Goal: Task Accomplishment & Management: Use online tool/utility

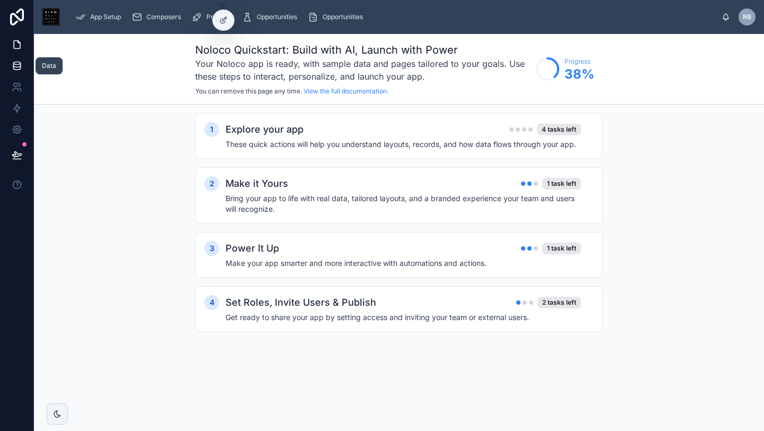
click at [15, 60] on icon at bounding box center [17, 65] width 11 height 11
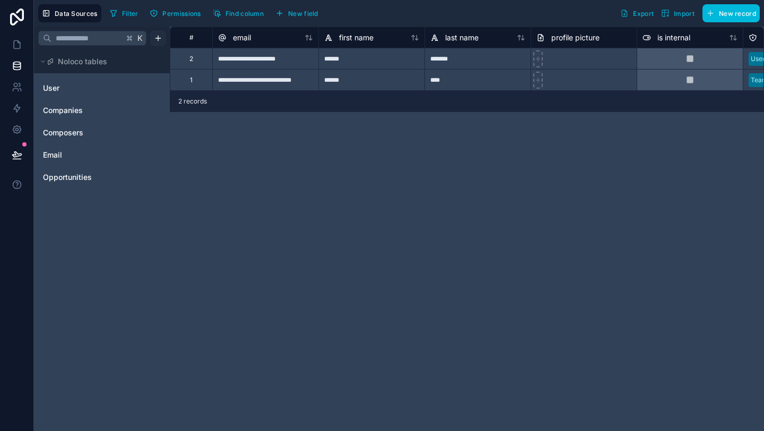
click at [157, 38] on html "**********" at bounding box center [382, 215] width 764 height 431
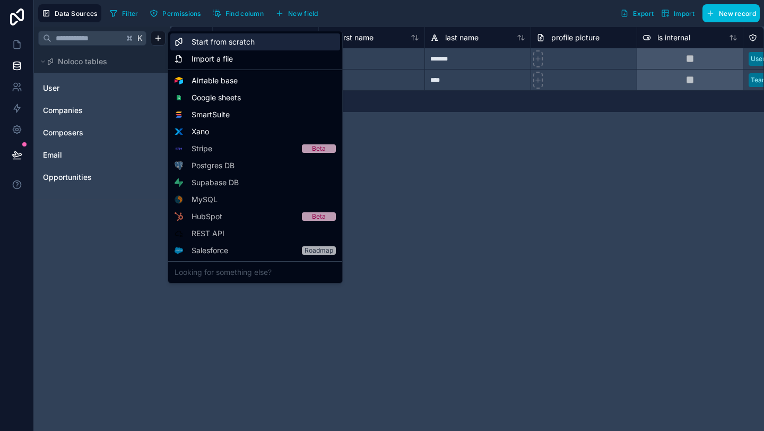
click at [206, 42] on span "Start from scratch" at bounding box center [222, 42] width 63 height 11
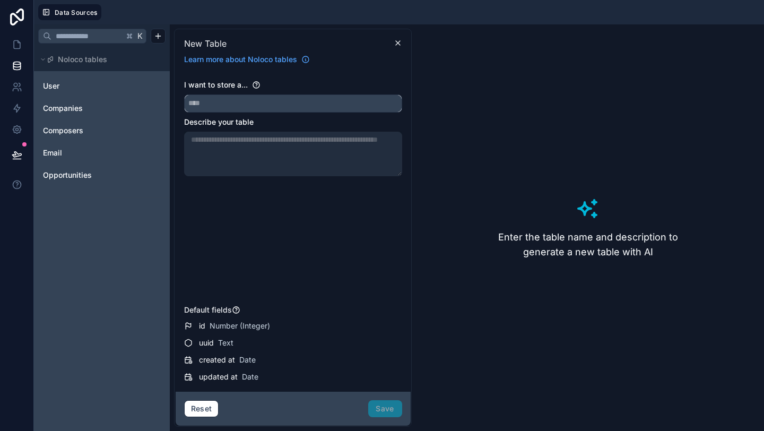
click at [254, 106] on input "text" at bounding box center [293, 103] width 217 height 17
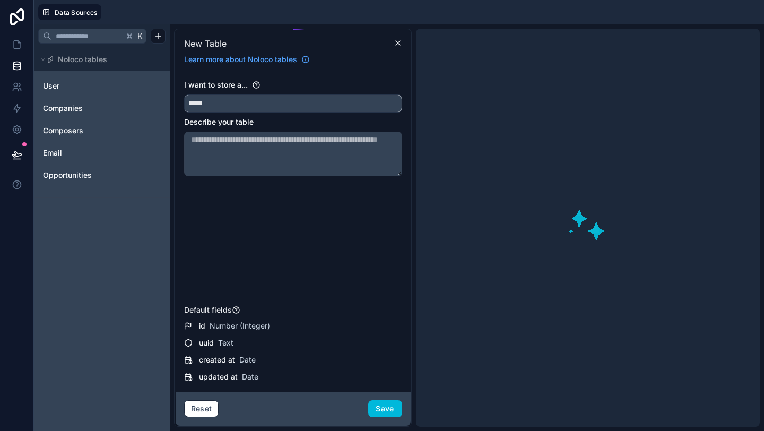
type input "*****"
click at [265, 148] on textarea at bounding box center [293, 154] width 218 height 45
click at [246, 106] on input "*****" at bounding box center [293, 103] width 217 height 17
click at [245, 152] on textarea at bounding box center [293, 154] width 218 height 45
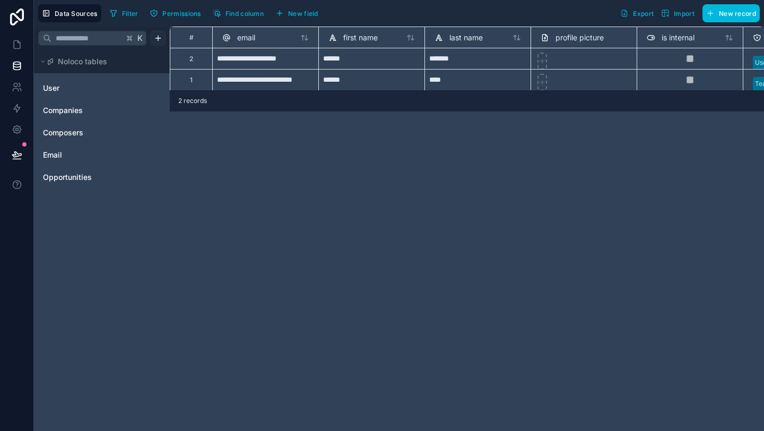
click at [162, 37] on html "**********" at bounding box center [382, 215] width 764 height 431
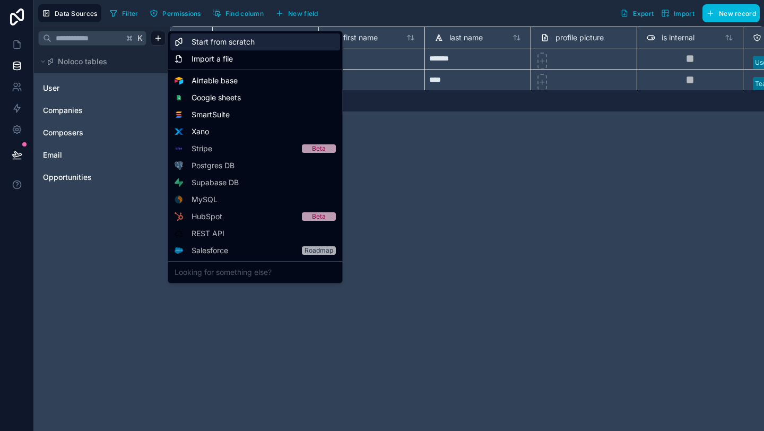
click at [236, 48] on div "Start from scratch" at bounding box center [255, 41] width 170 height 17
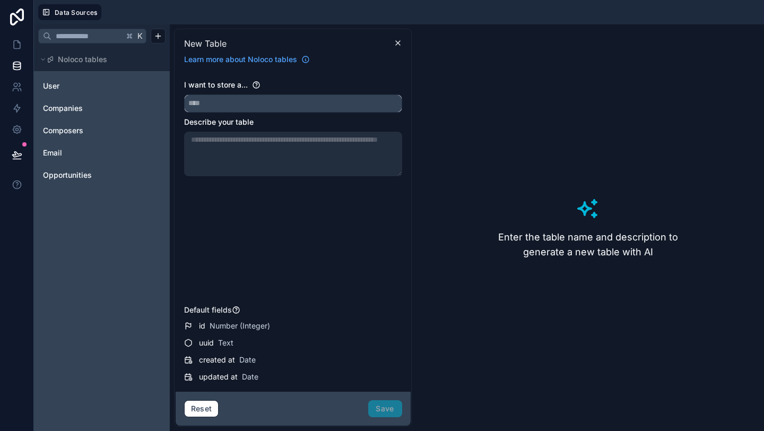
click at [229, 101] on input "text" at bounding box center [293, 103] width 217 height 17
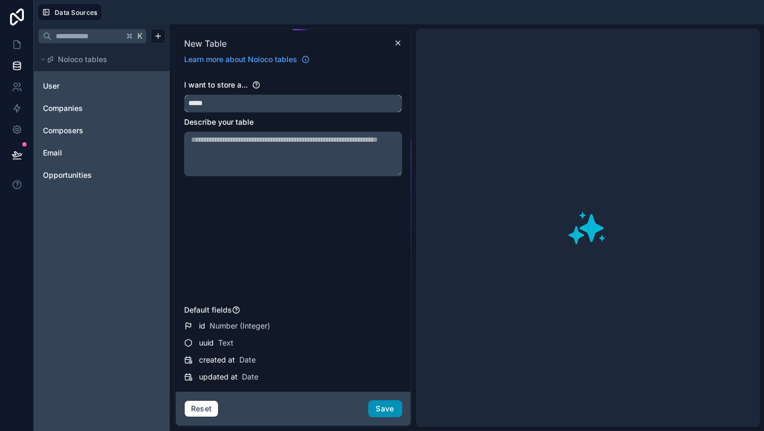
type input "*****"
click at [393, 407] on button "Save" at bounding box center [385, 408] width 34 height 17
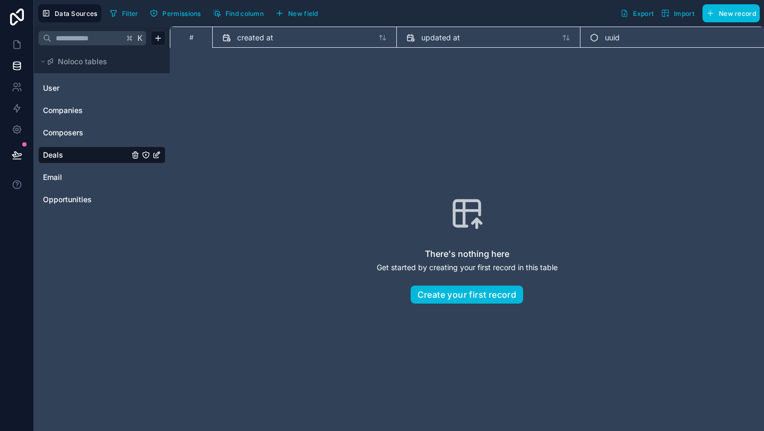
click at [301, 17] on button "New field" at bounding box center [297, 13] width 50 height 16
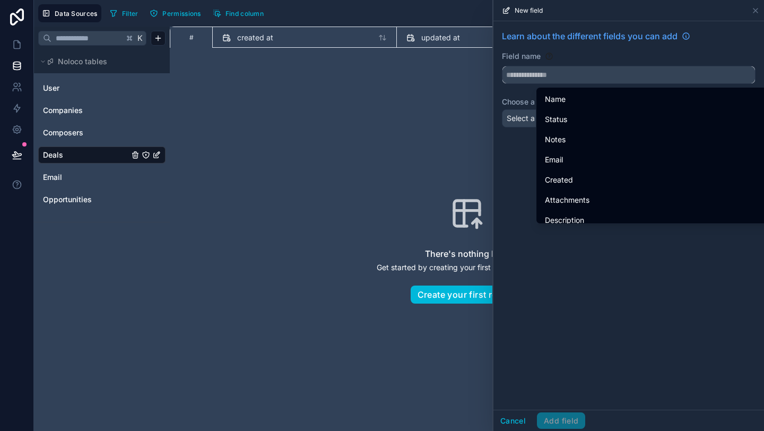
click at [541, 76] on input "text" at bounding box center [628, 74] width 252 height 17
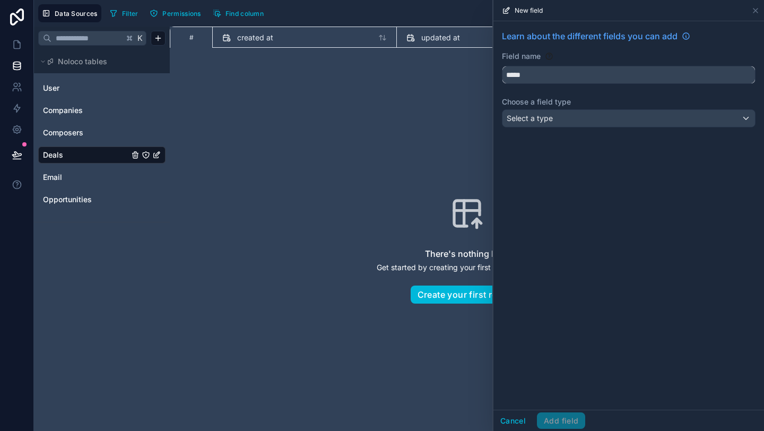
click at [502, 66] on button "****" at bounding box center [629, 75] width 254 height 18
type input "*********"
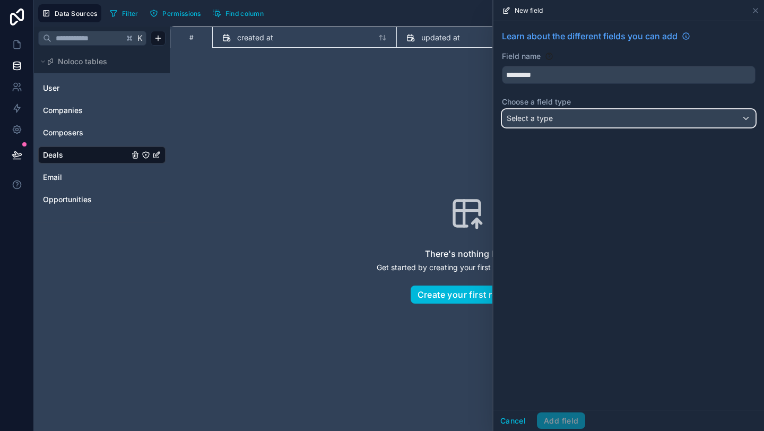
click at [551, 121] on span "Select a type" at bounding box center [530, 118] width 46 height 9
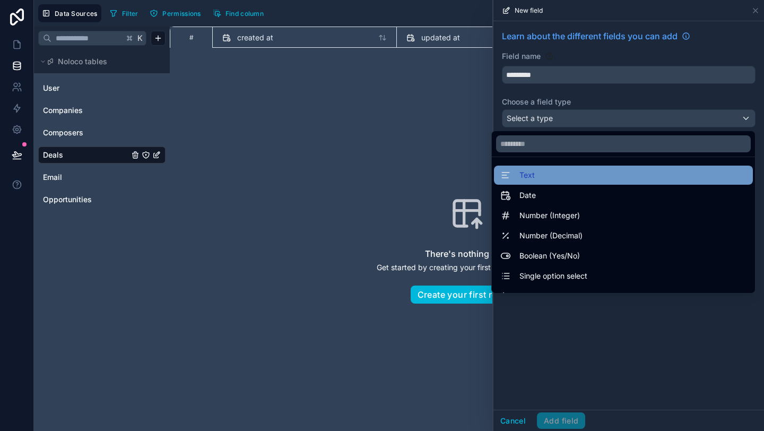
click at [536, 175] on div "Text" at bounding box center [623, 175] width 246 height 13
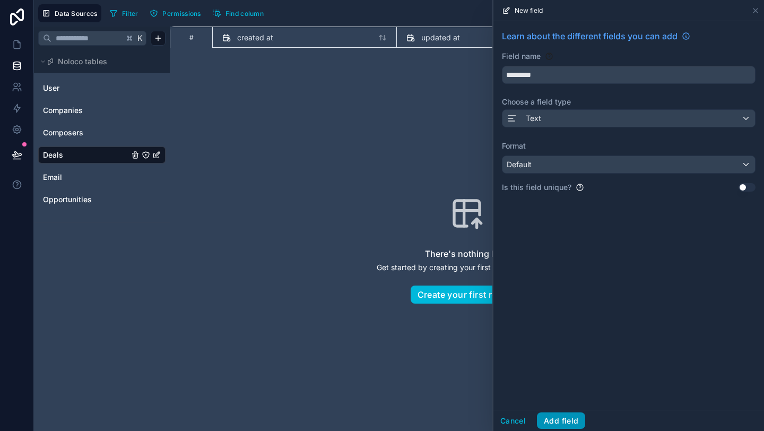
click at [569, 417] on button "Add field" at bounding box center [561, 420] width 48 height 17
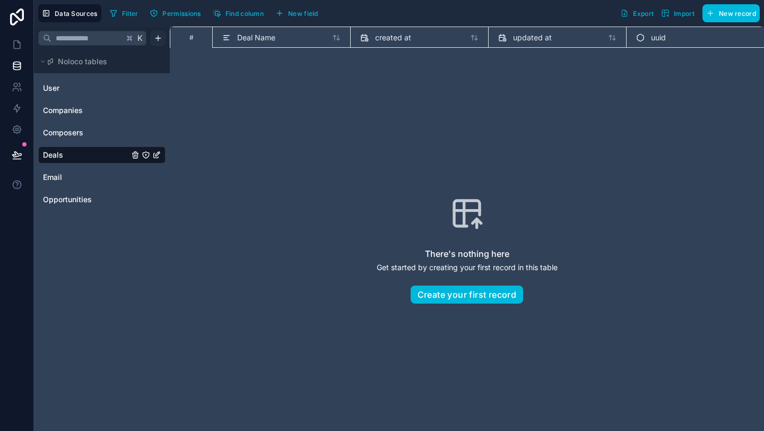
click at [158, 38] on html "Data Sources Filter Permissions Find column New field Export Import New record …" at bounding box center [382, 215] width 764 height 431
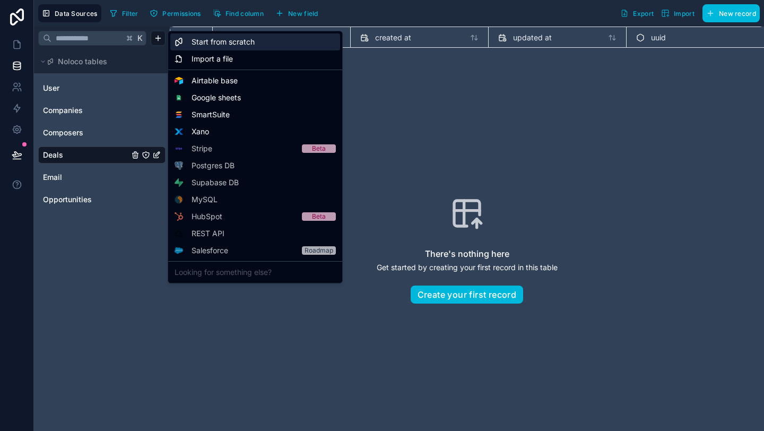
click at [256, 45] on div "Start from scratch" at bounding box center [255, 41] width 170 height 17
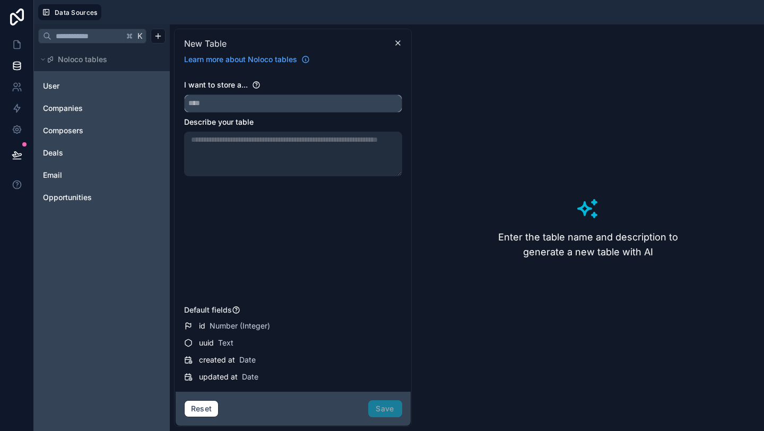
click at [237, 101] on input "text" at bounding box center [293, 103] width 217 height 17
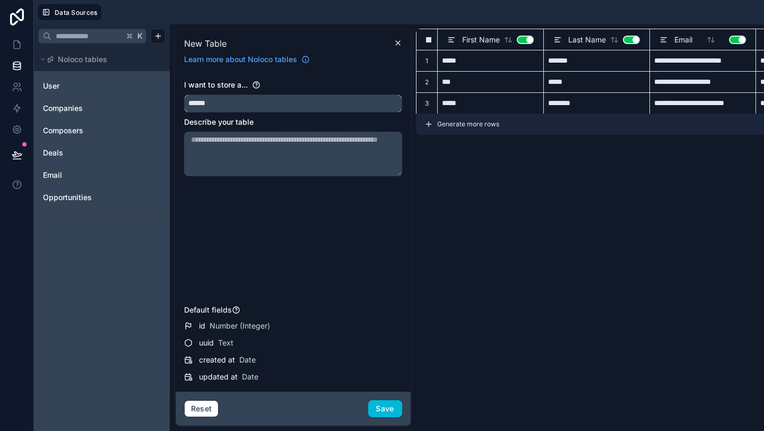
click at [246, 103] on input "******" at bounding box center [293, 103] width 217 height 17
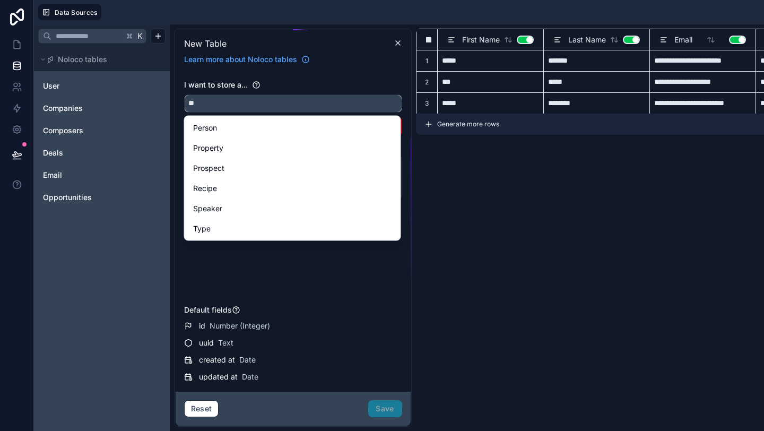
type input "*"
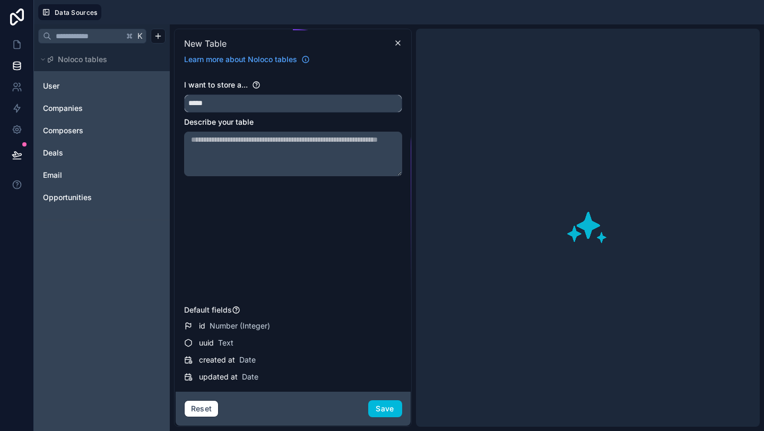
type input "******"
click at [386, 411] on button "Save" at bounding box center [385, 408] width 34 height 17
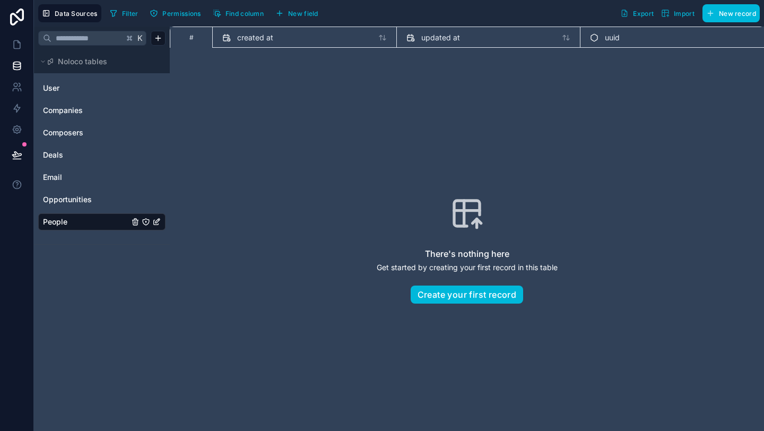
click at [310, 16] on span "New field" at bounding box center [303, 14] width 30 height 8
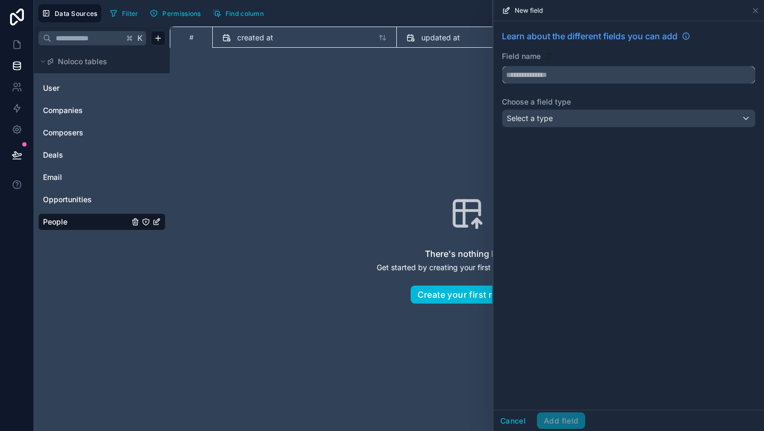
click at [561, 77] on input "text" at bounding box center [628, 74] width 252 height 17
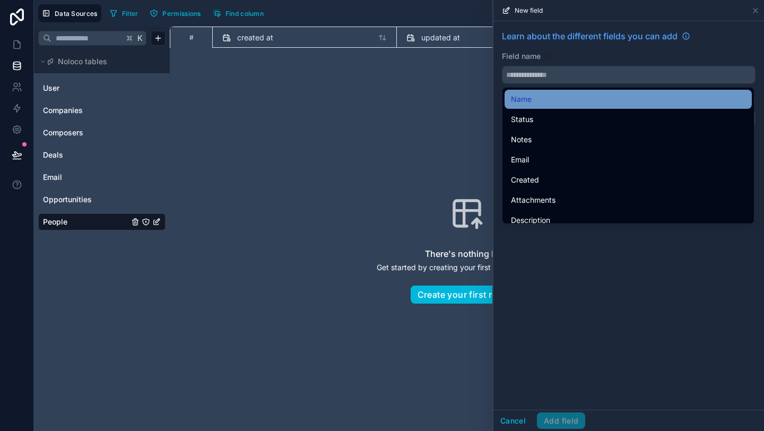
click at [528, 95] on span "Name" at bounding box center [521, 99] width 21 height 13
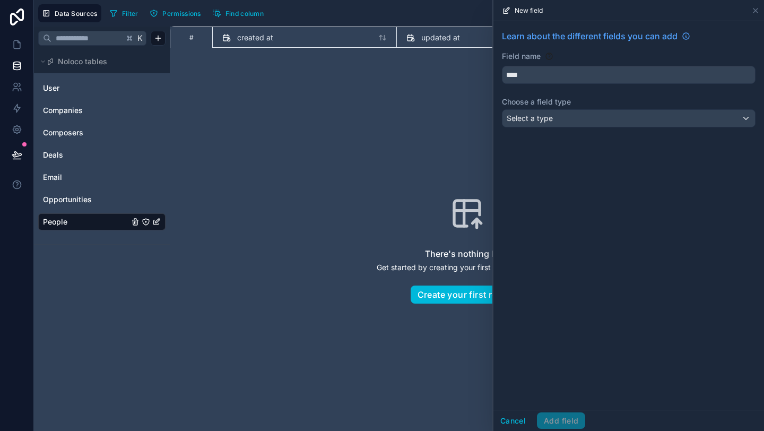
type input "****"
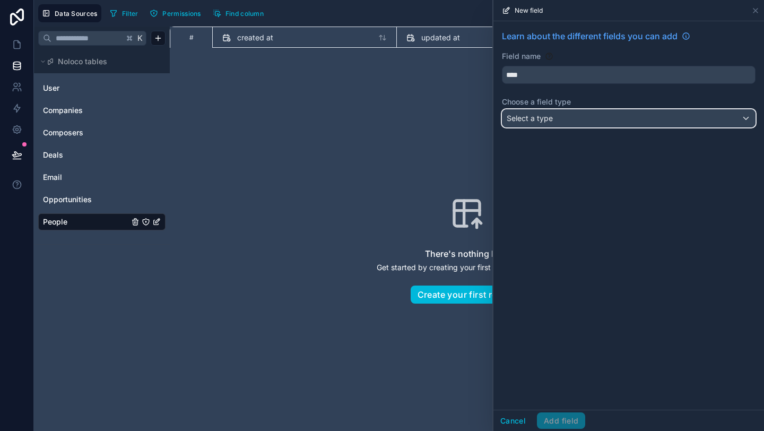
click at [557, 114] on div "Select a type" at bounding box center [628, 118] width 252 height 17
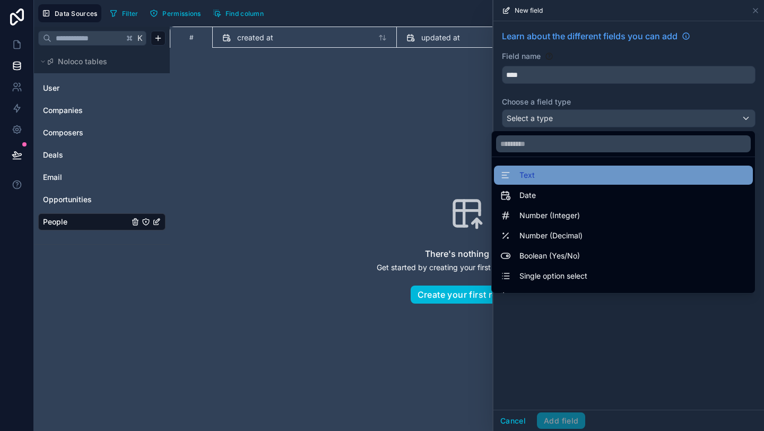
click at [540, 179] on div "Text" at bounding box center [623, 175] width 246 height 13
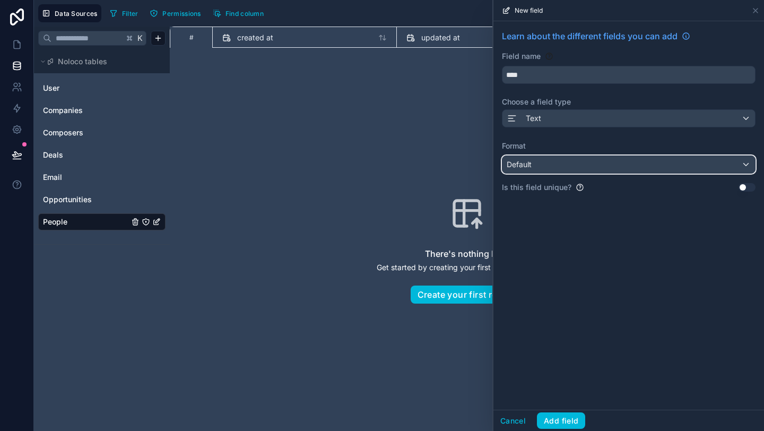
click at [550, 168] on div "Default" at bounding box center [628, 164] width 252 height 17
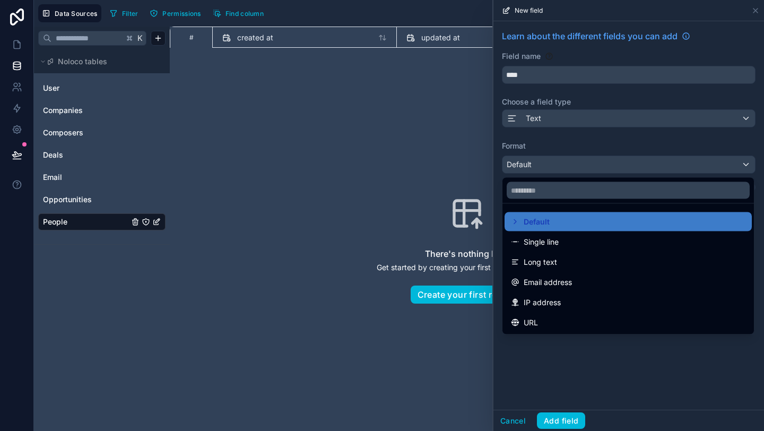
click at [550, 168] on div at bounding box center [628, 215] width 271 height 431
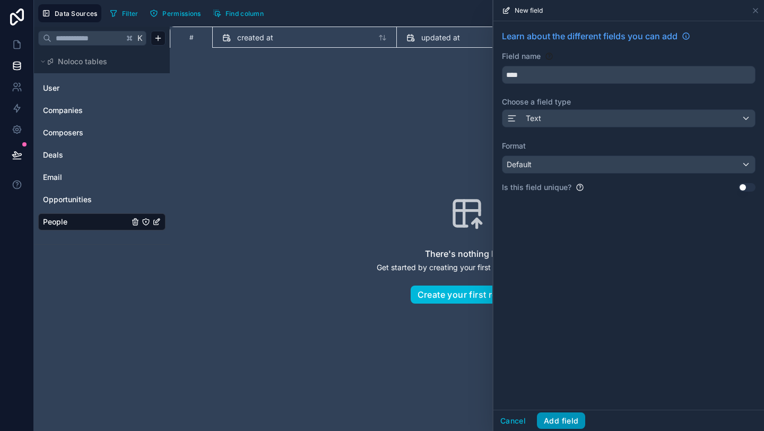
click at [554, 414] on button "Add field" at bounding box center [561, 420] width 48 height 17
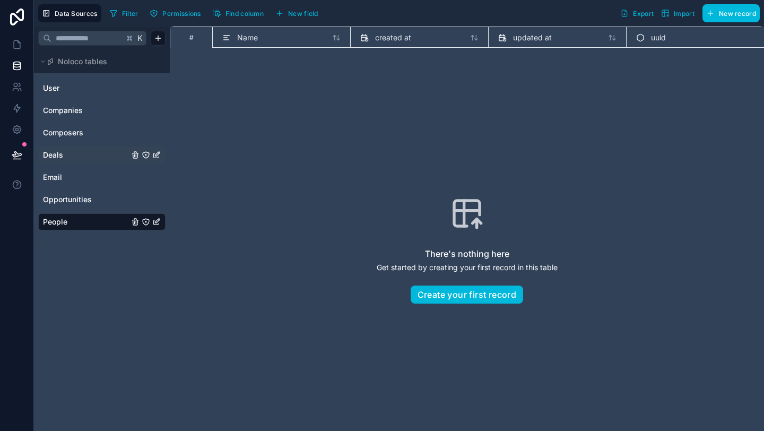
click at [62, 156] on span "Deals" at bounding box center [53, 155] width 20 height 11
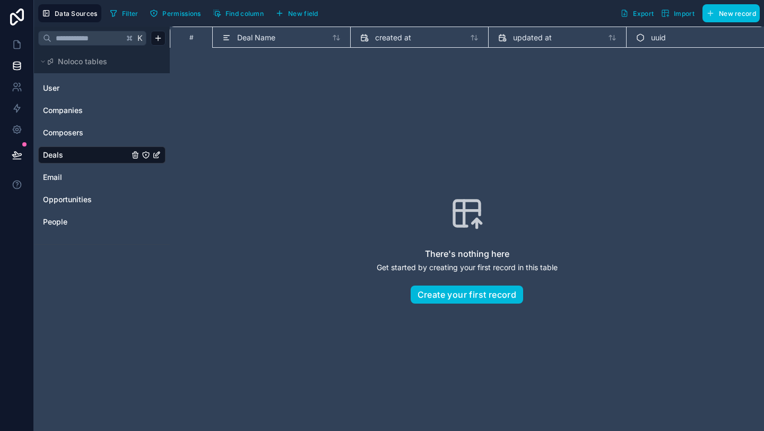
click at [292, 9] on button "New field" at bounding box center [297, 13] width 50 height 16
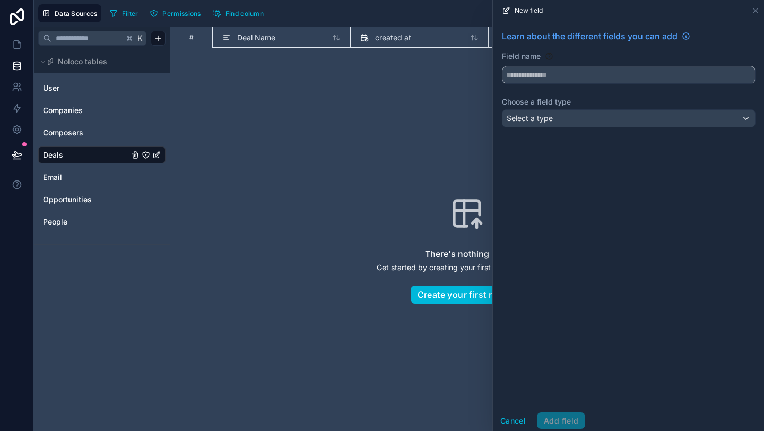
click at [518, 75] on input "text" at bounding box center [628, 74] width 252 height 17
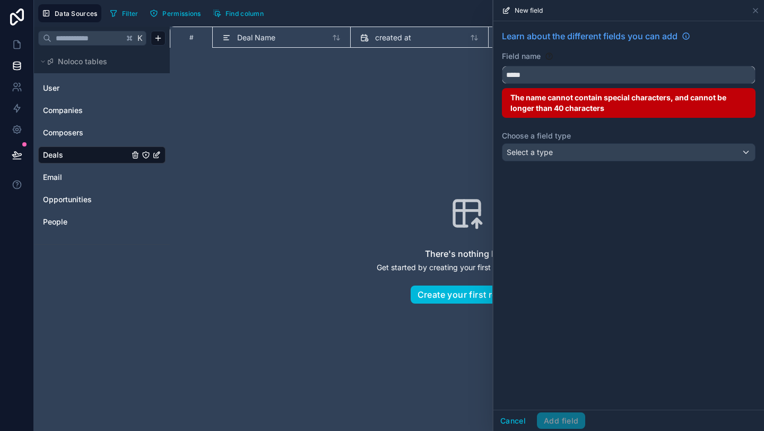
click at [502, 66] on button "****" at bounding box center [629, 75] width 254 height 18
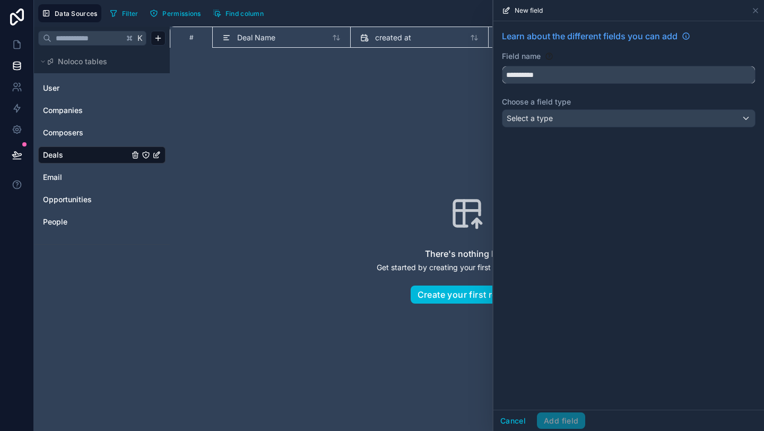
type input "**********"
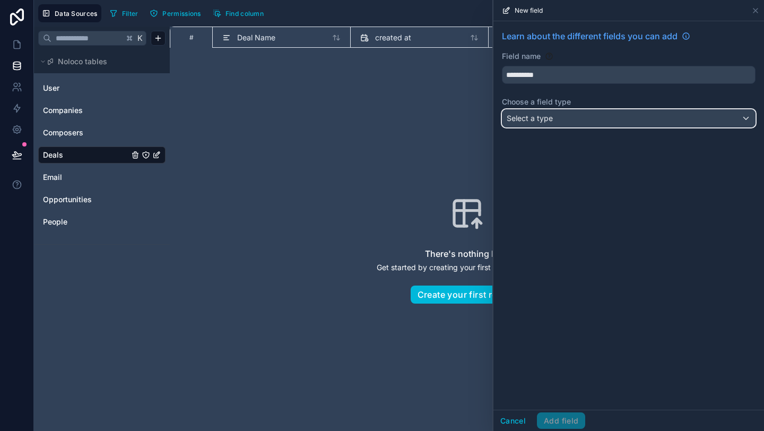
click at [546, 120] on span "Select a type" at bounding box center [530, 118] width 46 height 9
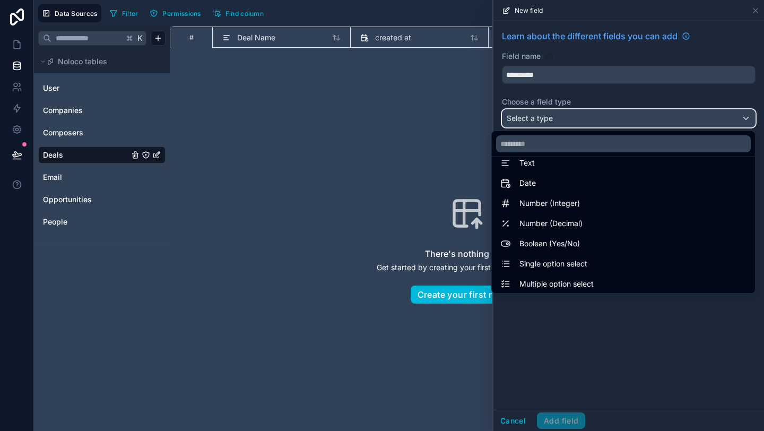
scroll to position [24, 0]
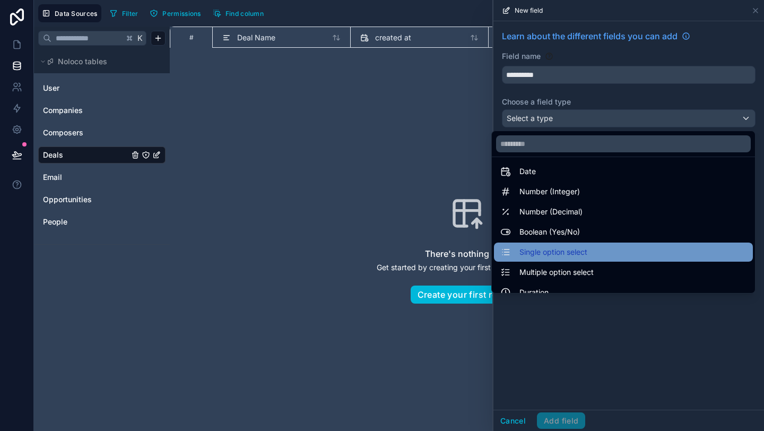
click at [549, 250] on span "Single option select" at bounding box center [553, 252] width 68 height 13
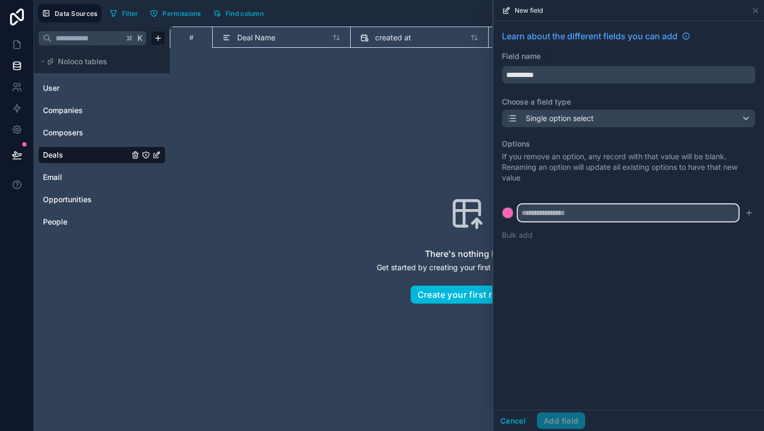
click at [543, 212] on input "text" at bounding box center [628, 212] width 221 height 17
type input "**********"
click at [528, 239] on button "Bulk add" at bounding box center [517, 235] width 31 height 11
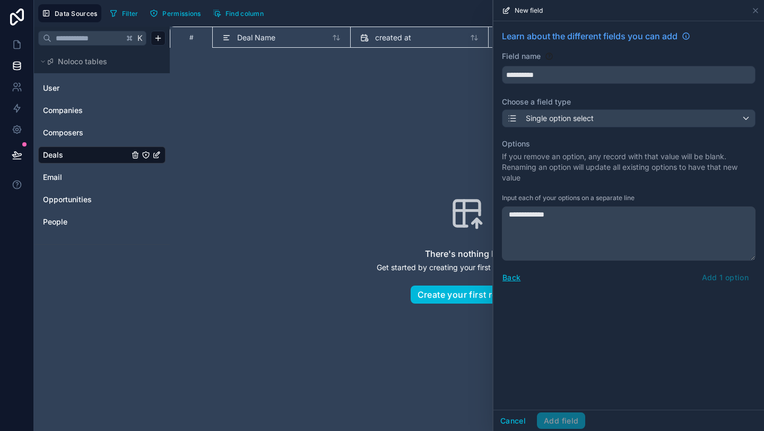
click at [532, 232] on textarea "**********" at bounding box center [629, 233] width 254 height 54
click at [579, 219] on textarea "**********" at bounding box center [629, 233] width 254 height 54
type textarea "**********"
click at [619, 175] on p "If you remove an option, any record with that value will be blank. Renaming an …" at bounding box center [629, 167] width 254 height 32
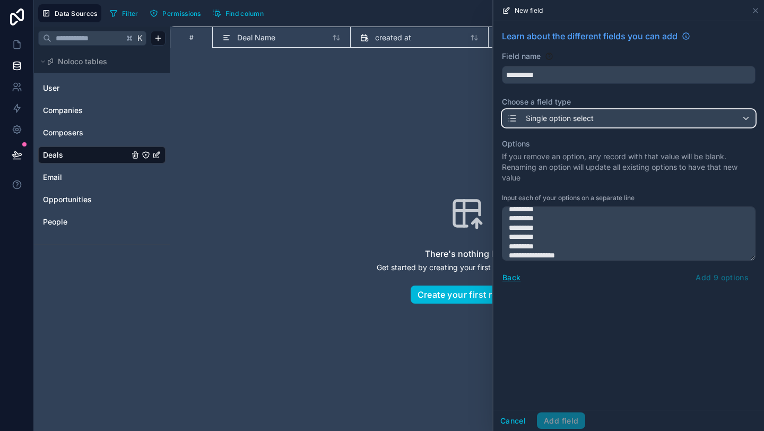
click at [619, 116] on div "Single option select" at bounding box center [628, 118] width 252 height 17
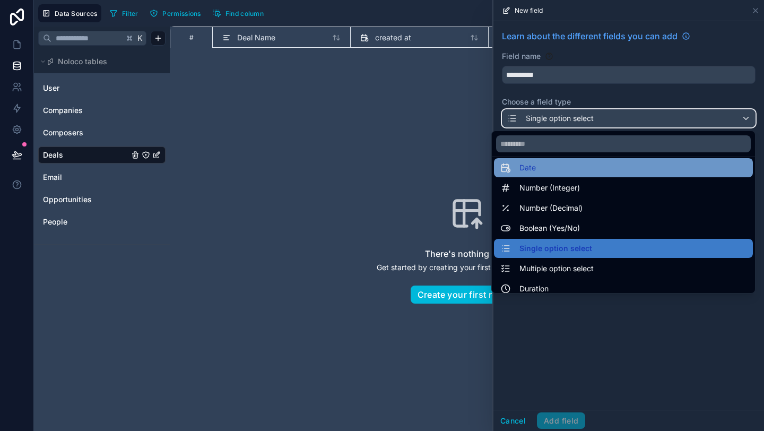
scroll to position [31, 0]
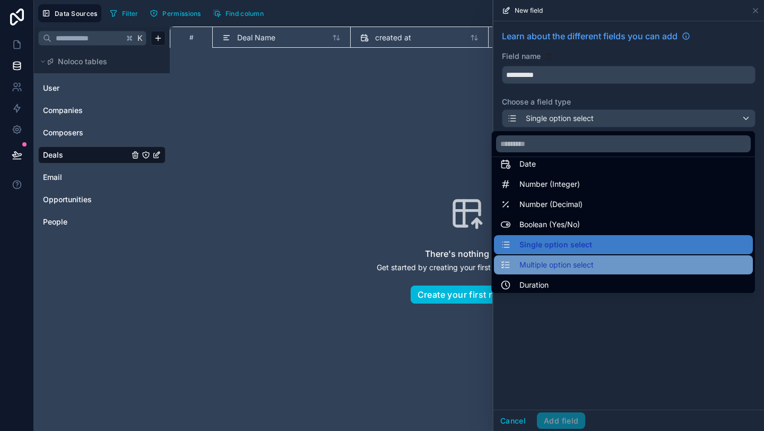
click at [587, 259] on span "Multiple option select" at bounding box center [556, 264] width 74 height 13
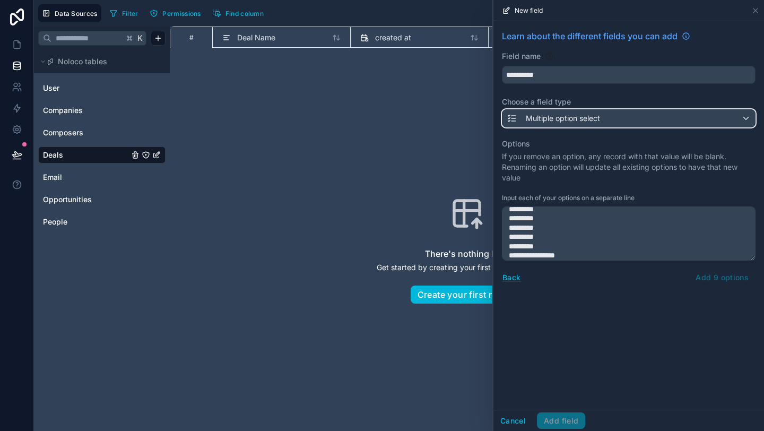
click at [576, 120] on span "Multiple option select" at bounding box center [563, 118] width 74 height 11
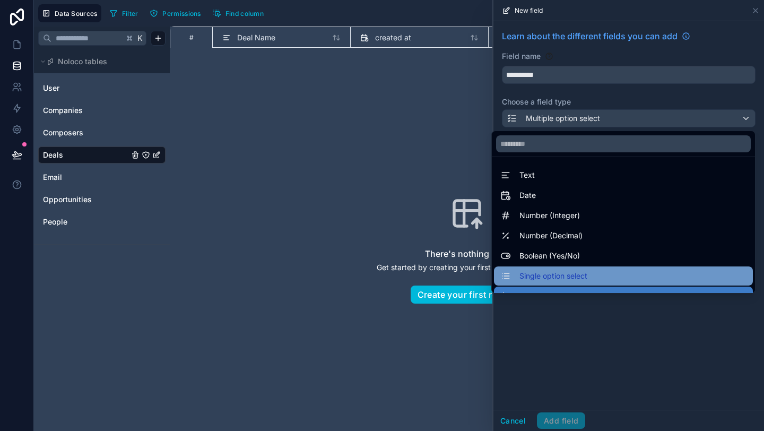
click at [559, 268] on div "Single option select" at bounding box center [623, 275] width 259 height 19
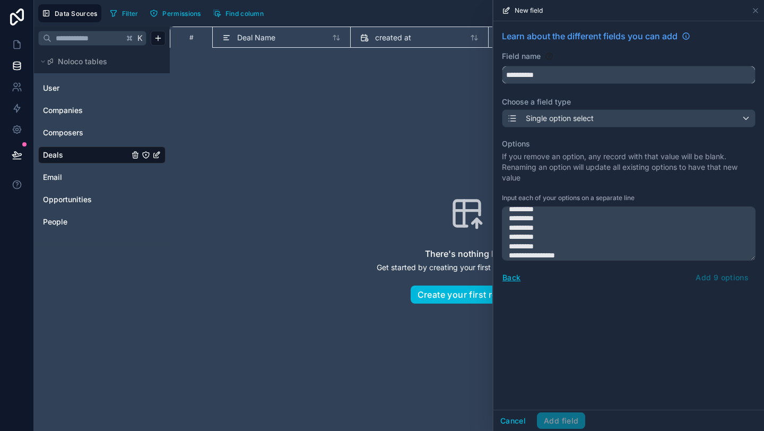
click at [546, 76] on input "**********" at bounding box center [628, 74] width 252 height 17
click at [552, 75] on input "**********" at bounding box center [628, 74] width 252 height 17
click at [502, 66] on button "****" at bounding box center [629, 75] width 254 height 18
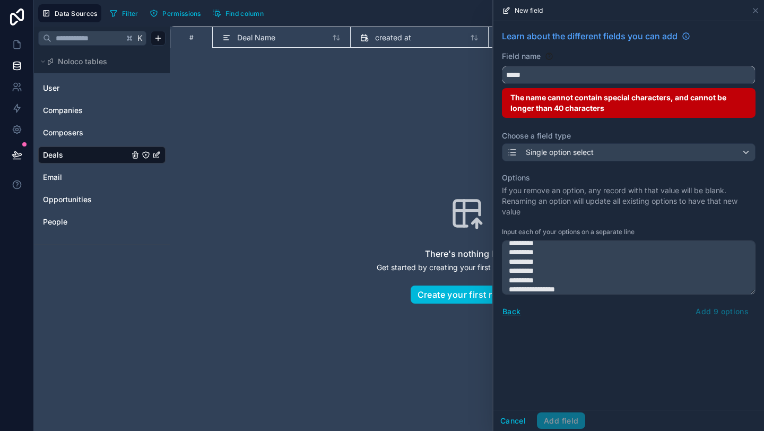
click at [502, 66] on button "****" at bounding box center [629, 75] width 254 height 18
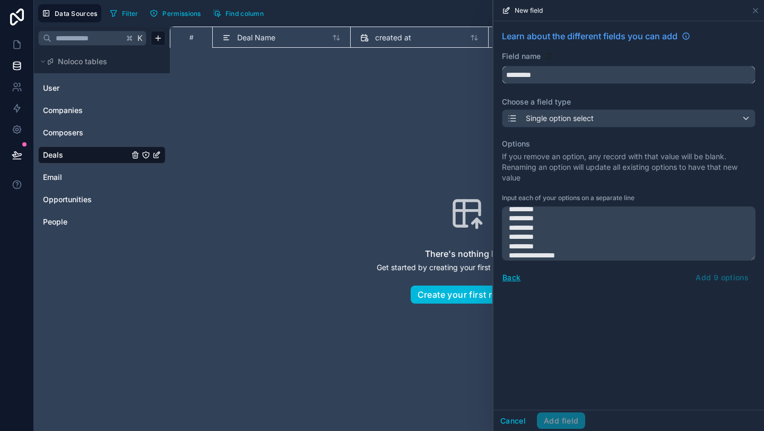
type input "**********"
click at [579, 302] on div "**********" at bounding box center [628, 215] width 271 height 388
click at [717, 277] on div "Back Add 9 options" at bounding box center [629, 277] width 254 height 17
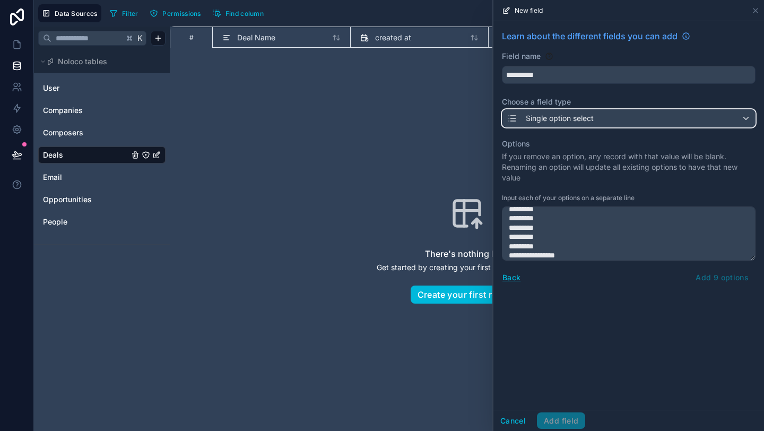
click at [603, 120] on div "Single option select" at bounding box center [628, 118] width 252 height 17
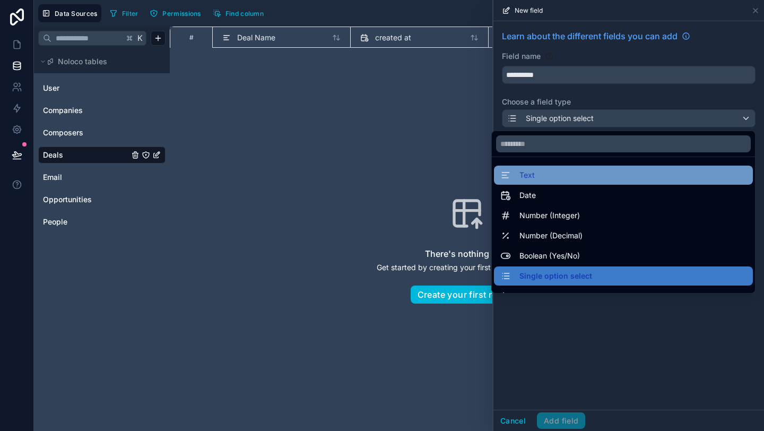
click at [538, 178] on div "Text" at bounding box center [623, 175] width 246 height 13
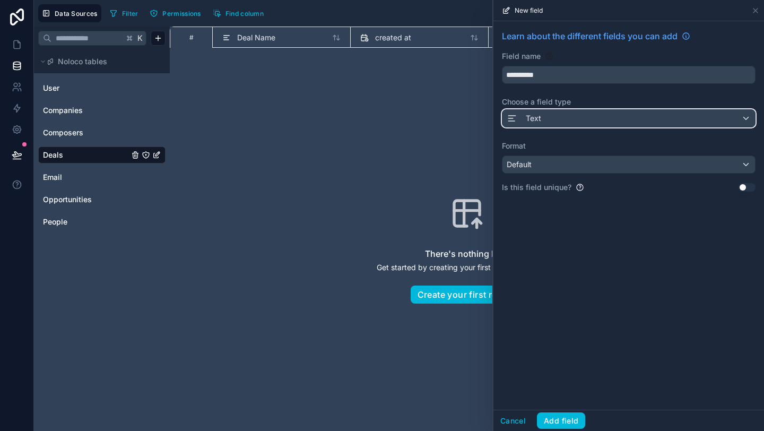
click at [548, 123] on div "Text" at bounding box center [628, 118] width 252 height 17
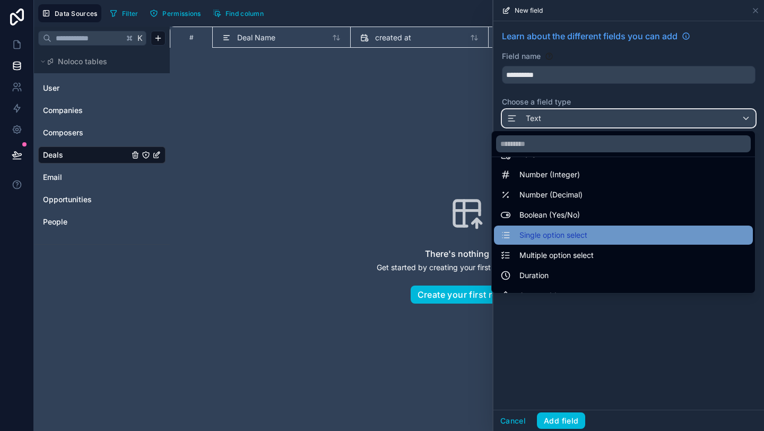
scroll to position [50, 0]
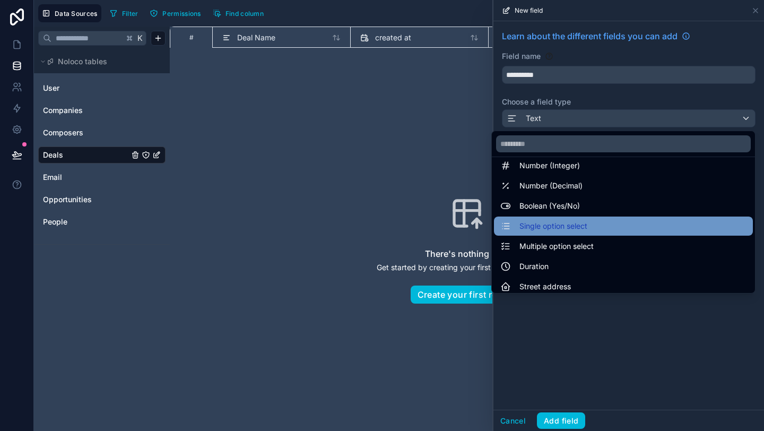
click at [558, 227] on span "Single option select" at bounding box center [553, 226] width 68 height 13
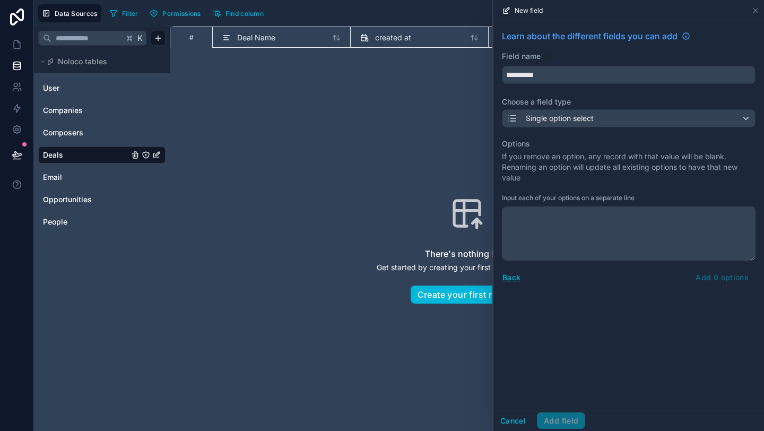
click at [585, 226] on textarea at bounding box center [629, 233] width 254 height 54
drag, startPoint x: 605, startPoint y: 216, endPoint x: 474, endPoint y: 207, distance: 131.9
click at [473, 207] on div "**********" at bounding box center [399, 215] width 730 height 431
click at [713, 278] on div "Back Add 1 option" at bounding box center [629, 277] width 254 height 17
click at [592, 212] on textarea "**********" at bounding box center [629, 233] width 254 height 54
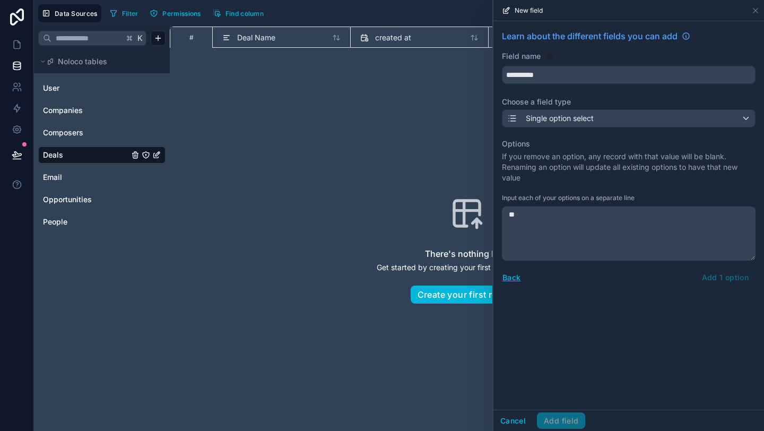
type textarea "*"
click at [512, 278] on button "Back" at bounding box center [511, 277] width 19 height 12
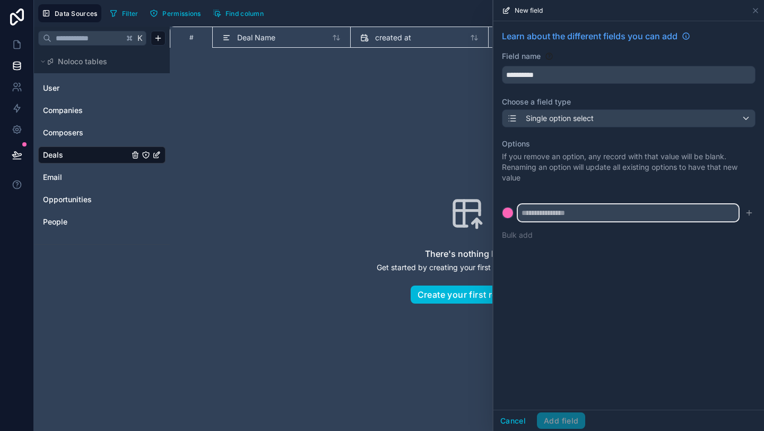
click at [555, 213] on input "text" at bounding box center [628, 212] width 221 height 17
type input "*"
type input "**********"
click at [564, 263] on div "**********" at bounding box center [628, 215] width 271 height 388
click at [558, 421] on div "Cancel Add field" at bounding box center [539, 420] width 92 height 17
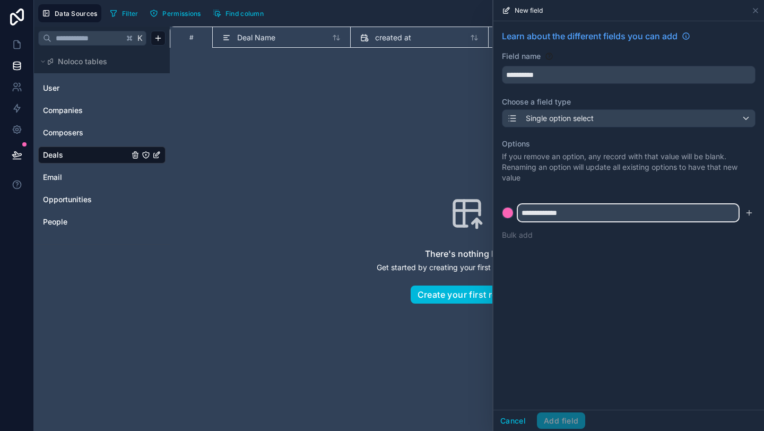
click at [578, 211] on input "**********" at bounding box center [628, 212] width 221 height 17
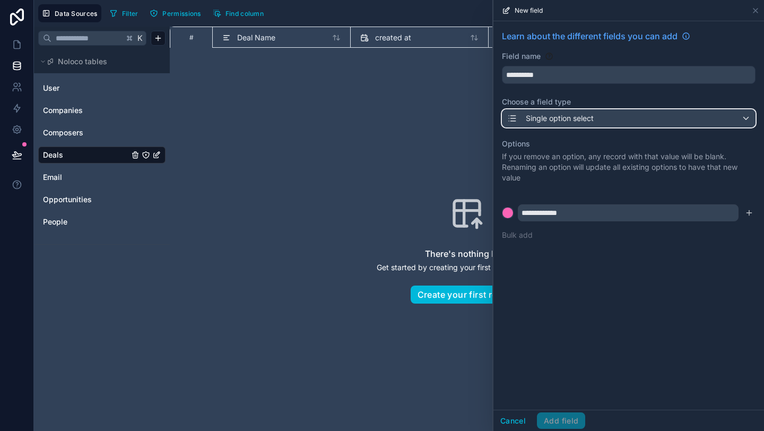
click at [555, 117] on span "Single option select" at bounding box center [560, 118] width 68 height 11
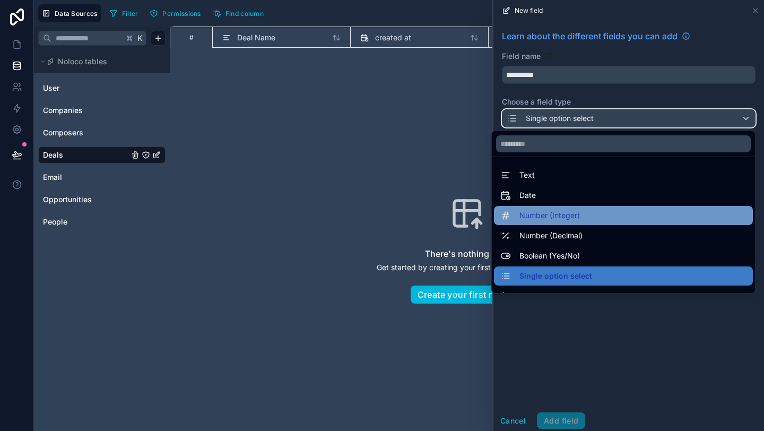
scroll to position [23, 0]
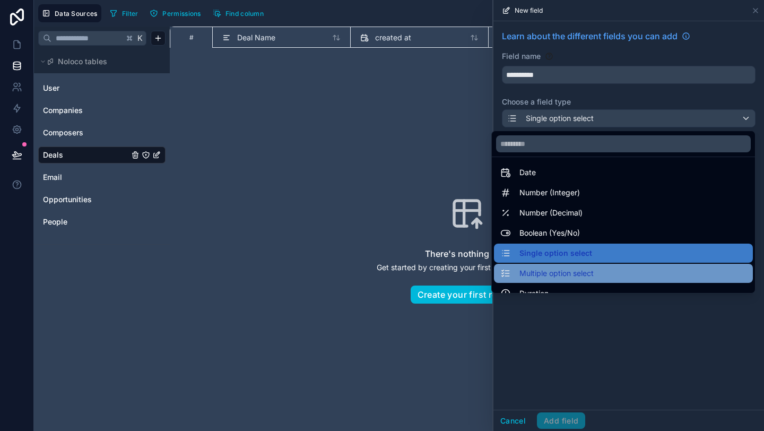
click at [554, 270] on span "Multiple option select" at bounding box center [556, 273] width 74 height 13
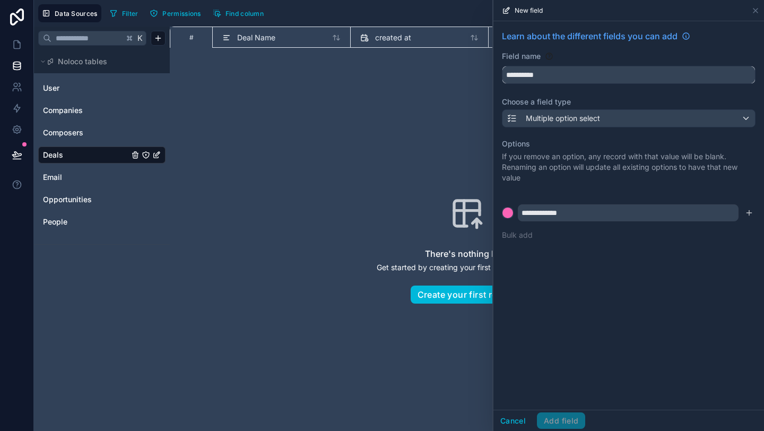
click at [558, 80] on input "**********" at bounding box center [628, 74] width 252 height 17
click at [587, 215] on input "**********" at bounding box center [628, 212] width 221 height 17
click at [548, 415] on div "Cancel Add field" at bounding box center [539, 420] width 92 height 17
click at [524, 232] on button "Bulk add" at bounding box center [517, 235] width 31 height 11
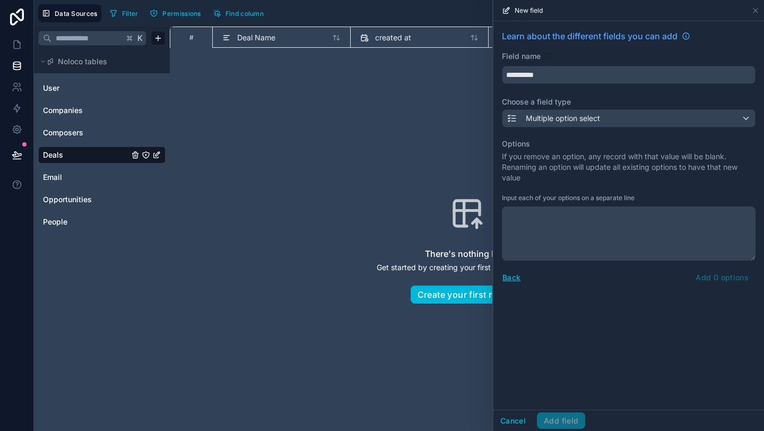
click at [565, 162] on p "If you remove an option, any record with that value will be blank. Renaming an …" at bounding box center [629, 167] width 254 height 32
click at [526, 229] on textarea at bounding box center [629, 233] width 254 height 54
type textarea "**********"
click at [724, 276] on div "Back Add 1 option" at bounding box center [629, 277] width 254 height 17
click at [716, 273] on div "Back Add 1 option" at bounding box center [629, 277] width 254 height 17
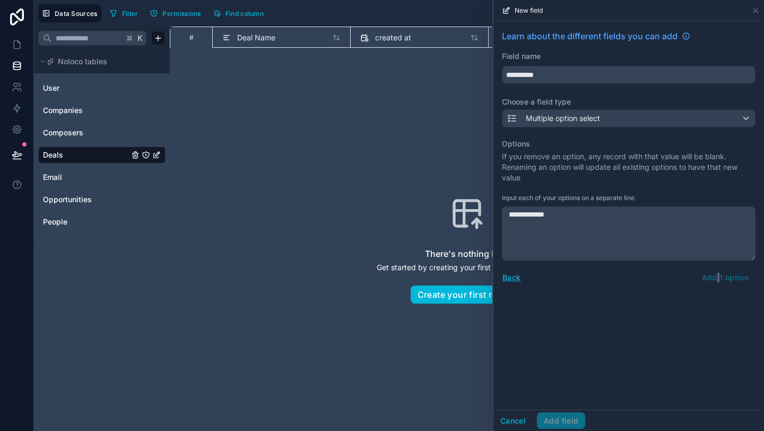
click at [716, 273] on div "Back Add 1 option" at bounding box center [629, 277] width 254 height 17
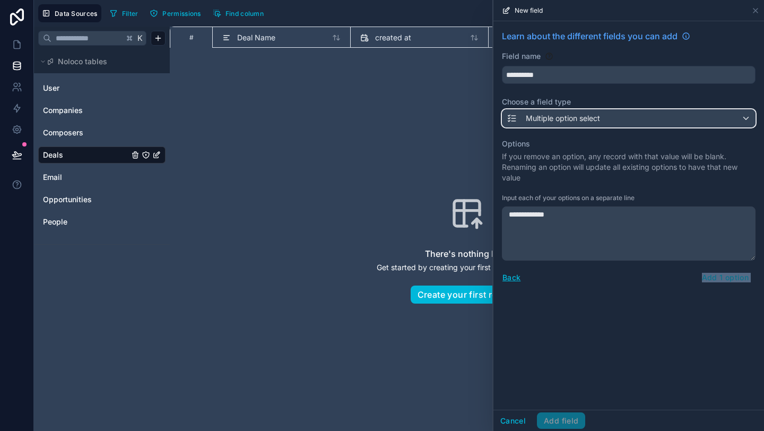
click at [670, 123] on div "Multiple option select" at bounding box center [628, 118] width 252 height 17
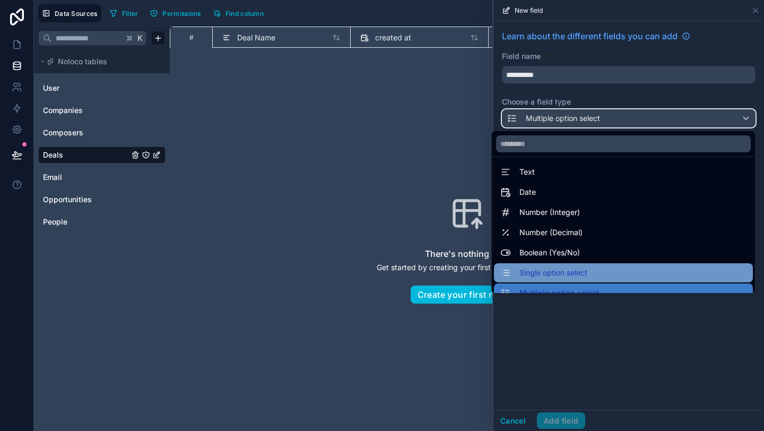
scroll to position [4, 0]
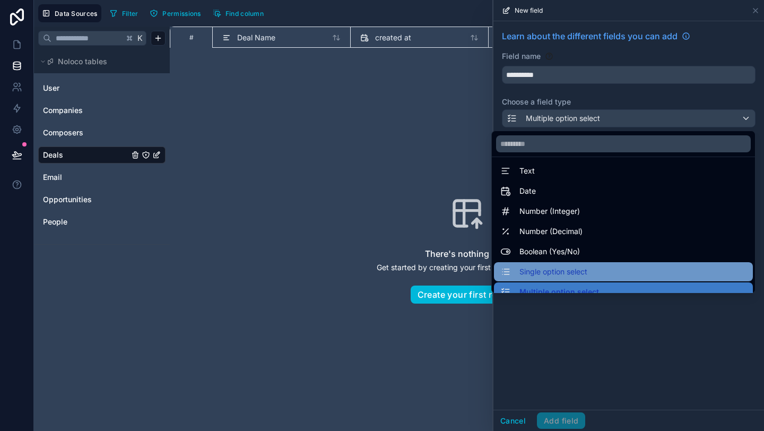
click at [576, 268] on span "Single option select" at bounding box center [553, 271] width 68 height 13
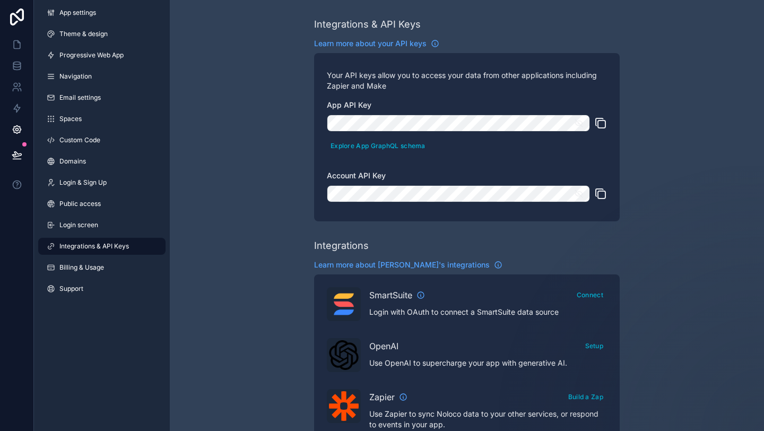
click at [604, 124] on icon "scrollable content" at bounding box center [600, 123] width 13 height 13
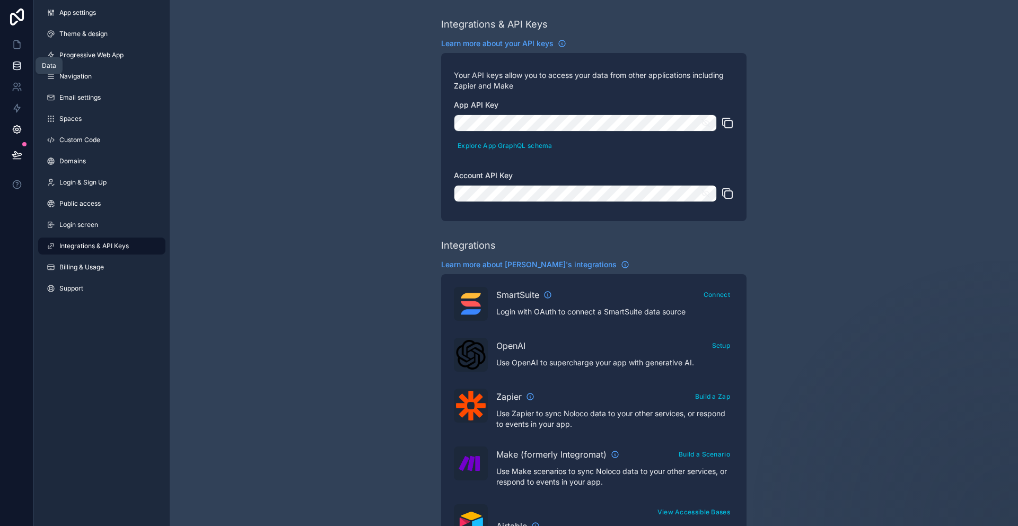
click at [12, 68] on icon at bounding box center [17, 65] width 11 height 11
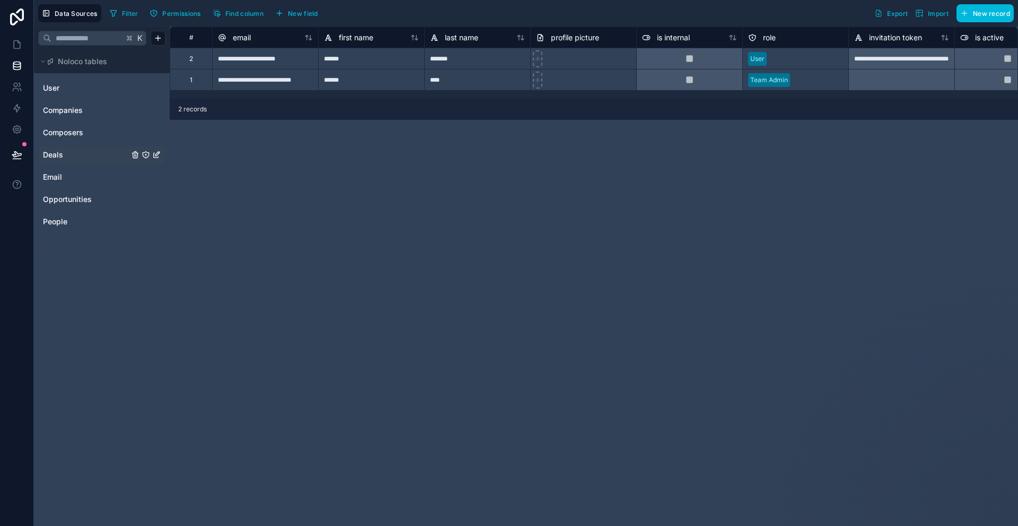
click at [55, 151] on span "Deals" at bounding box center [53, 155] width 20 height 11
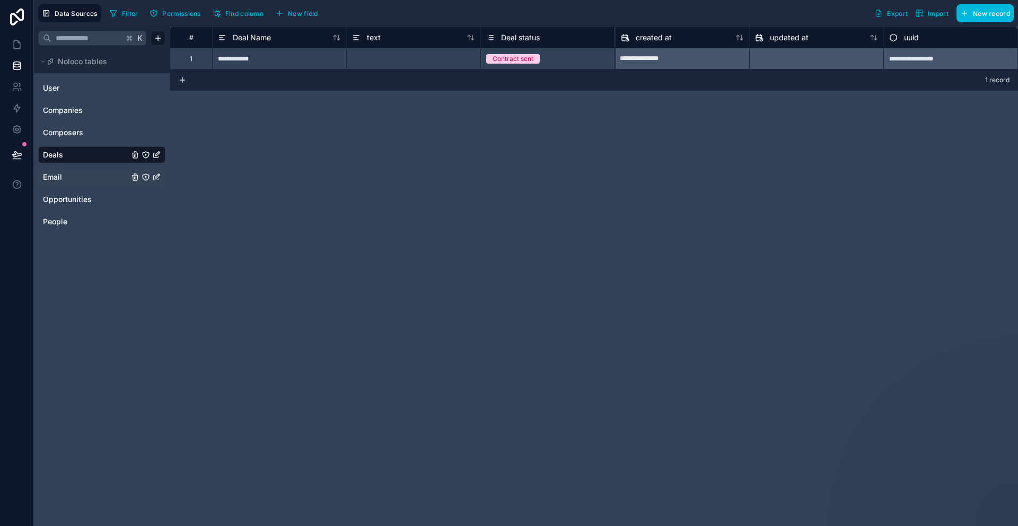
click at [55, 177] on span "Email" at bounding box center [52, 177] width 19 height 11
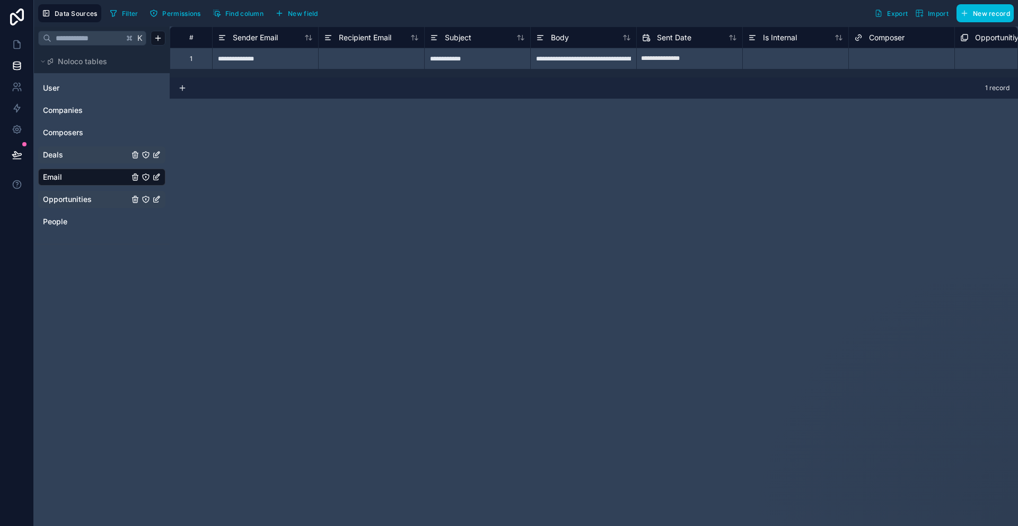
click at [67, 196] on span "Opportunities" at bounding box center [67, 199] width 49 height 11
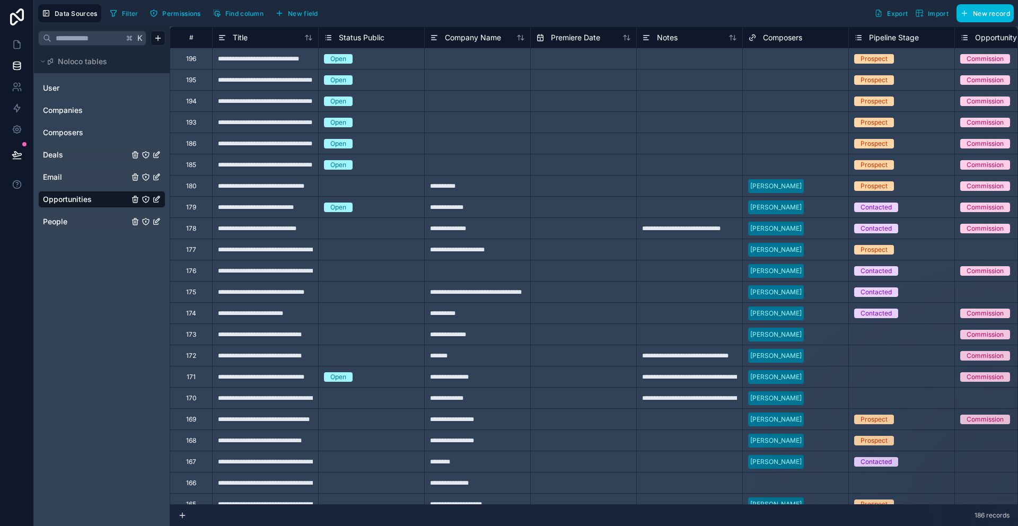
click at [72, 221] on link "People" at bounding box center [86, 221] width 86 height 11
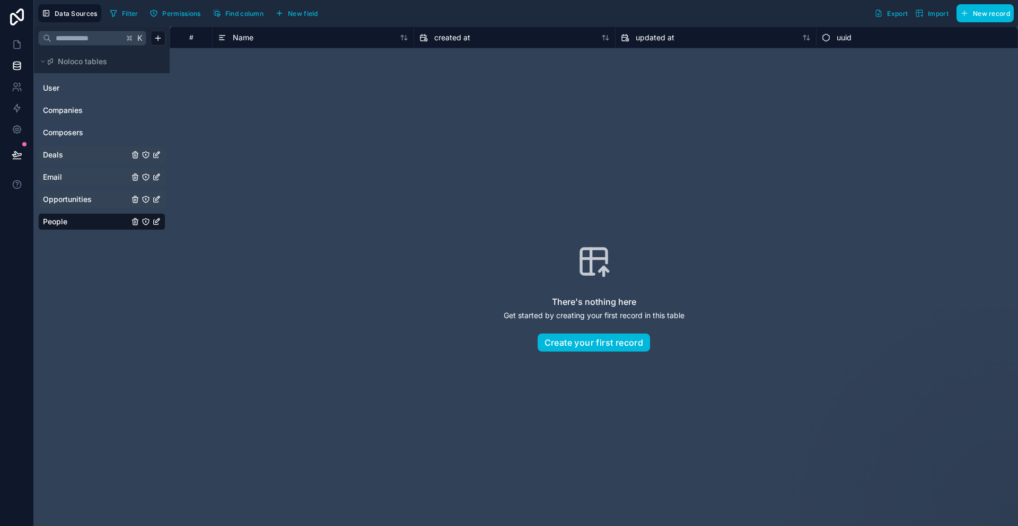
click at [77, 192] on div "Opportunities" at bounding box center [101, 199] width 127 height 17
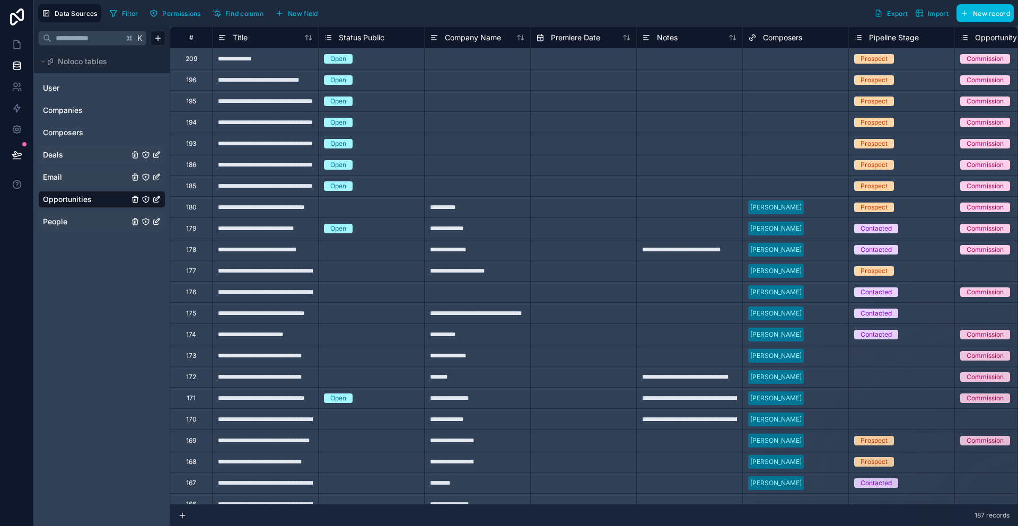
click at [763, 63] on div "Select a Composers" at bounding box center [796, 58] width 106 height 15
click at [763, 43] on div "Composers" at bounding box center [796, 37] width 106 height 21
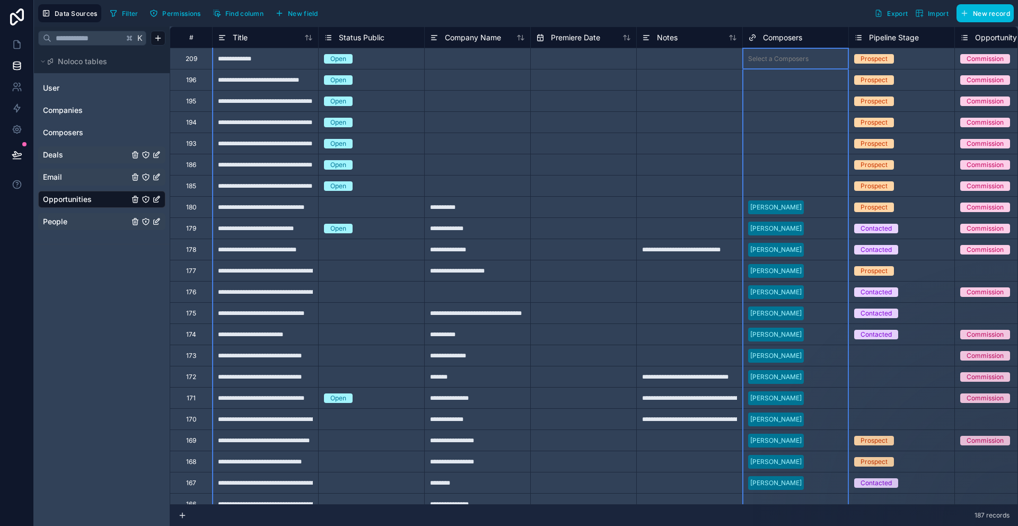
click at [763, 42] on span "Composers" at bounding box center [782, 37] width 39 height 11
click at [763, 34] on span "Composers" at bounding box center [782, 37] width 39 height 11
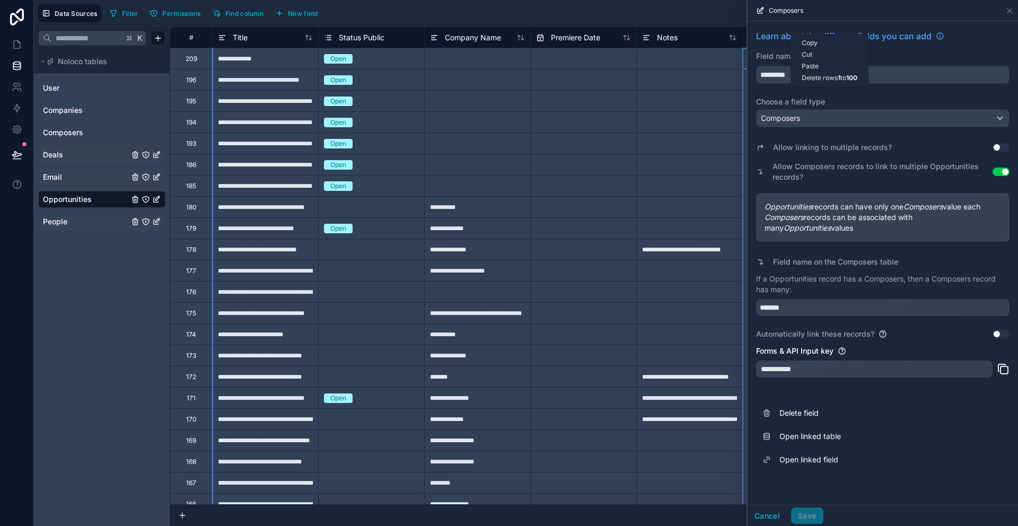
click at [622, 140] on input "text" at bounding box center [584, 143] width 106 height 17
select select "****"
select select "*"
click at [682, 171] on icon "Choose Date" at bounding box center [677, 168] width 8 height 8
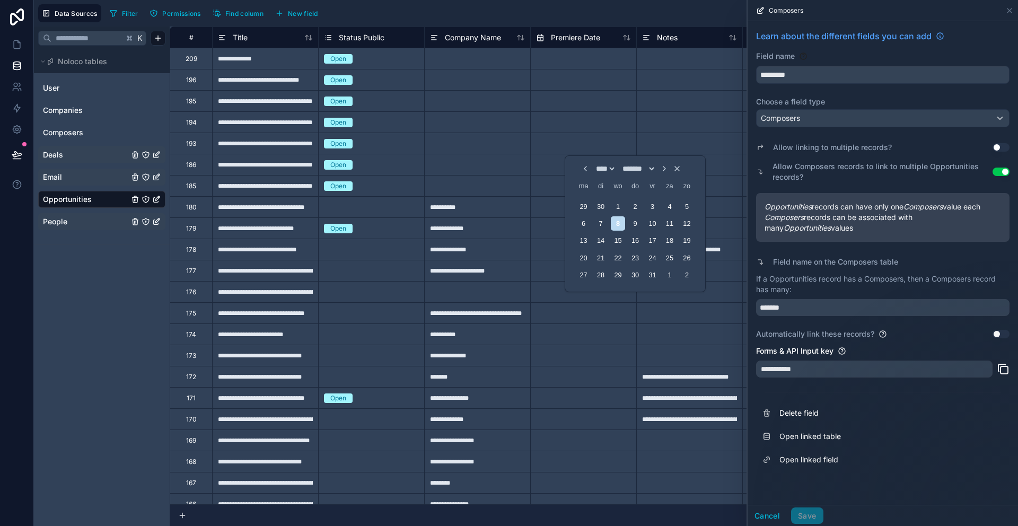
click at [682, 171] on icon "Choose Date" at bounding box center [677, 168] width 8 height 8
click at [682, 169] on icon "Choose Date" at bounding box center [677, 168] width 8 height 8
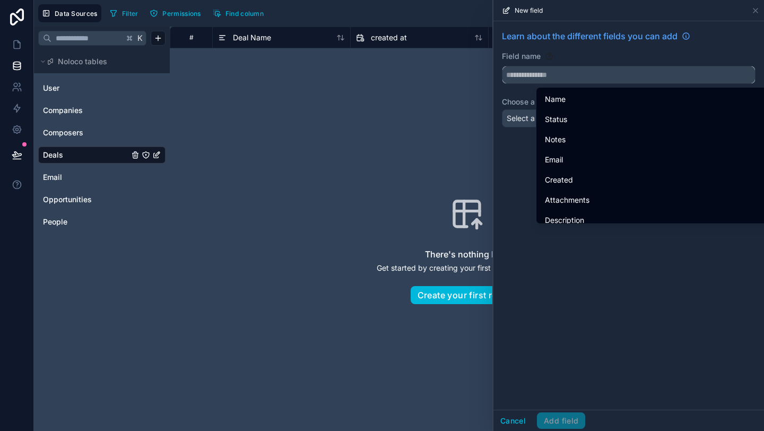
click at [589, 75] on input "text" at bounding box center [628, 74] width 252 height 17
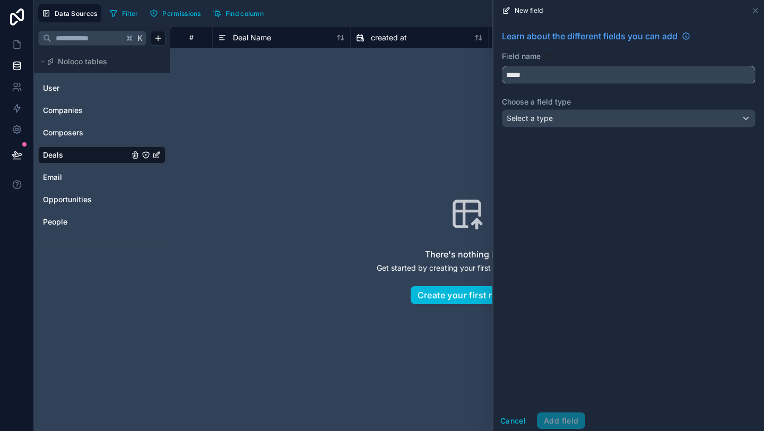
click at [502, 66] on button "****" at bounding box center [629, 75] width 254 height 18
type input "**********"
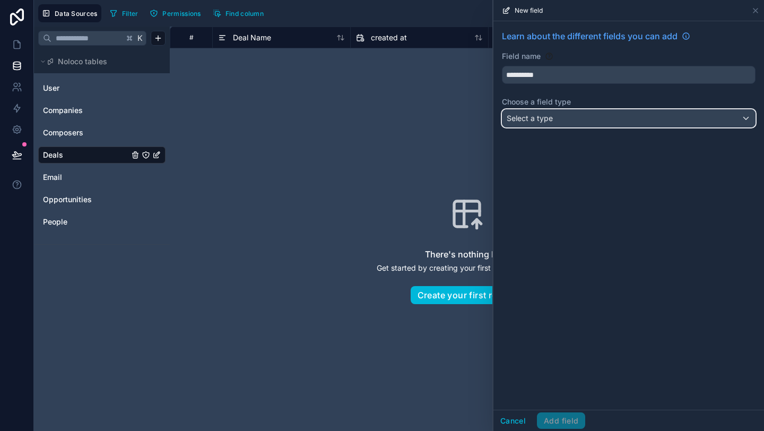
click at [589, 118] on div "Select a type" at bounding box center [628, 118] width 252 height 17
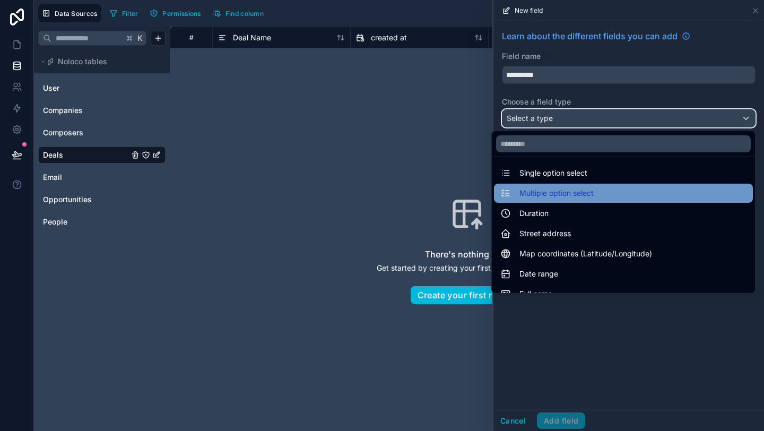
scroll to position [93, 0]
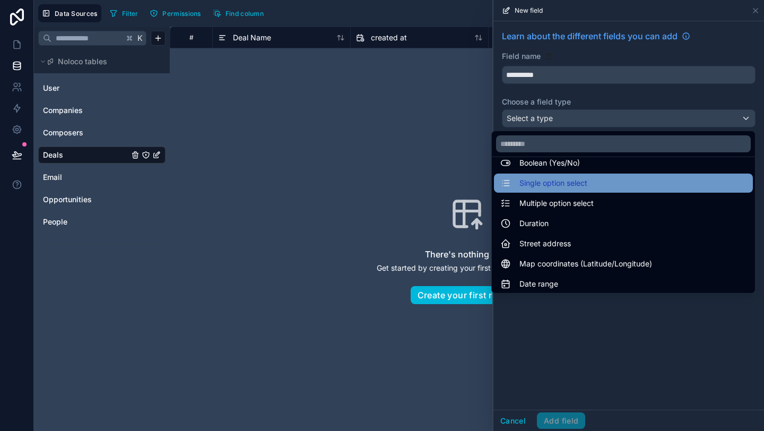
click at [590, 186] on div "Single option select" at bounding box center [623, 183] width 246 height 13
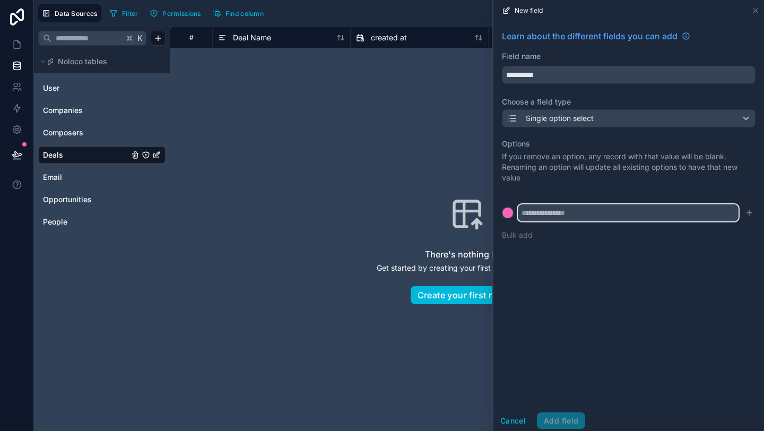
click at [581, 216] on input "text" at bounding box center [628, 212] width 221 height 17
type input "**********"
click at [749, 213] on icon "submit" at bounding box center [748, 213] width 5 height 0
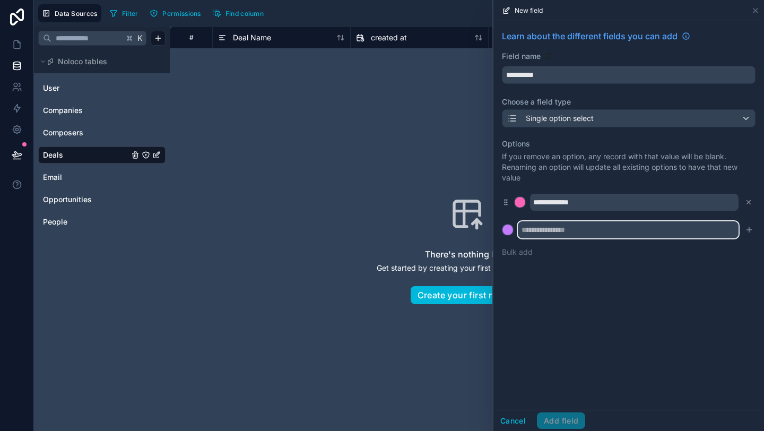
click at [613, 232] on input "text" at bounding box center [628, 229] width 221 height 17
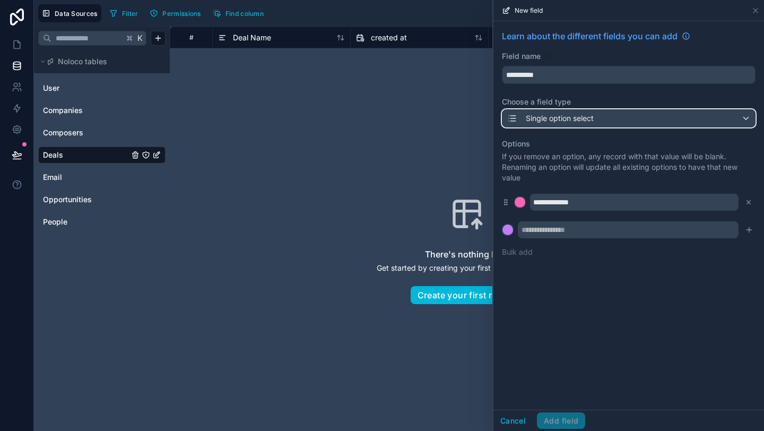
click at [594, 119] on span "Single option select" at bounding box center [560, 118] width 68 height 11
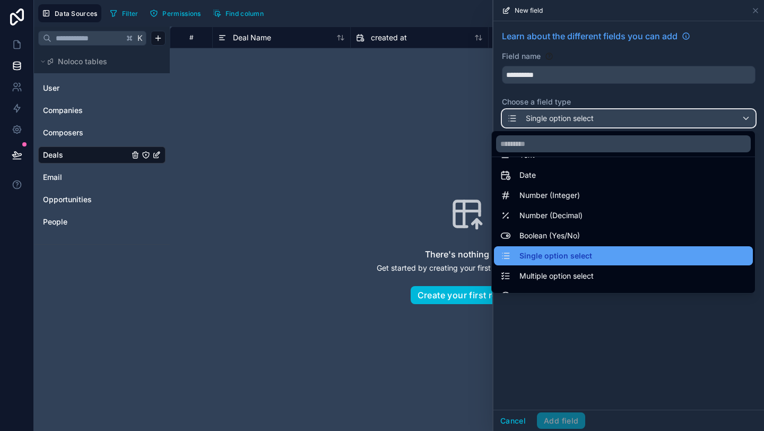
scroll to position [27, 0]
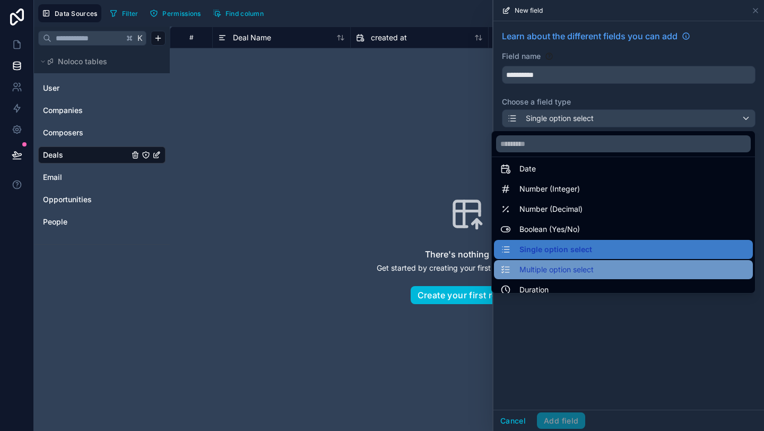
click at [568, 267] on span "Multiple option select" at bounding box center [556, 269] width 74 height 13
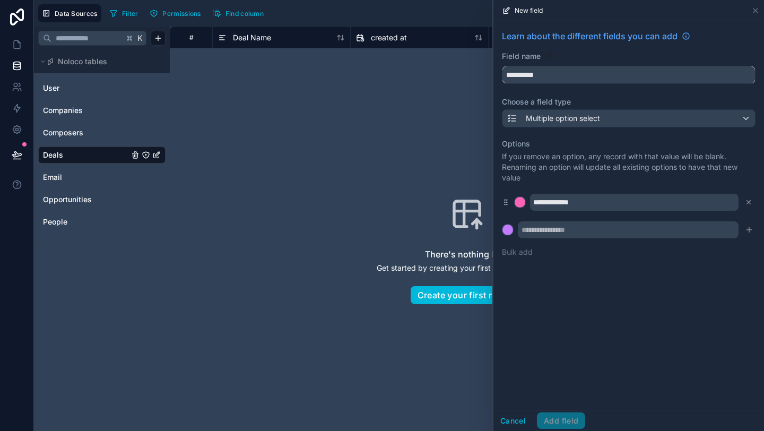
click at [524, 73] on input "**********" at bounding box center [628, 74] width 252 height 17
click at [502, 66] on button "**********" at bounding box center [629, 75] width 254 height 18
drag, startPoint x: 560, startPoint y: 77, endPoint x: 478, endPoint y: 69, distance: 82.1
click at [477, 69] on div "**********" at bounding box center [399, 215] width 730 height 431
type input "****"
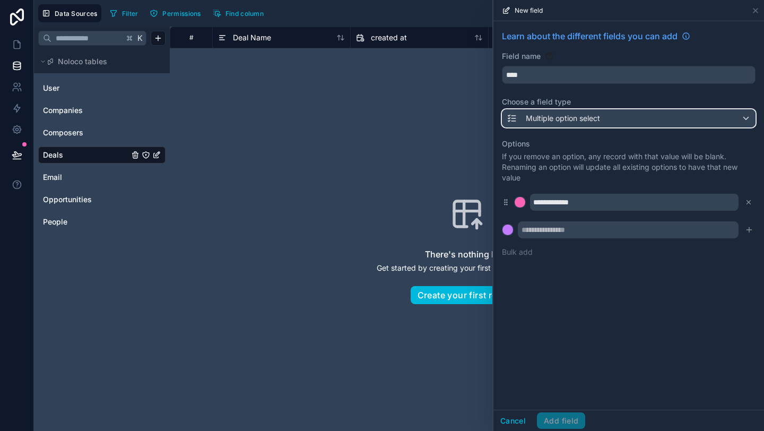
click at [561, 118] on span "Multiple option select" at bounding box center [563, 118] width 74 height 11
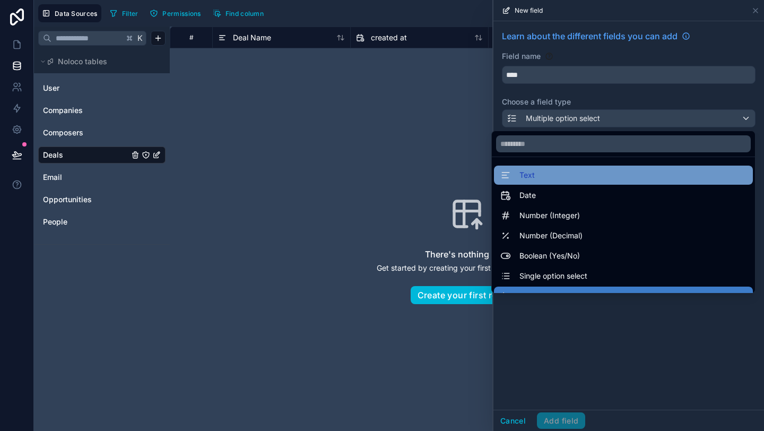
click at [545, 170] on div "Text" at bounding box center [623, 175] width 246 height 13
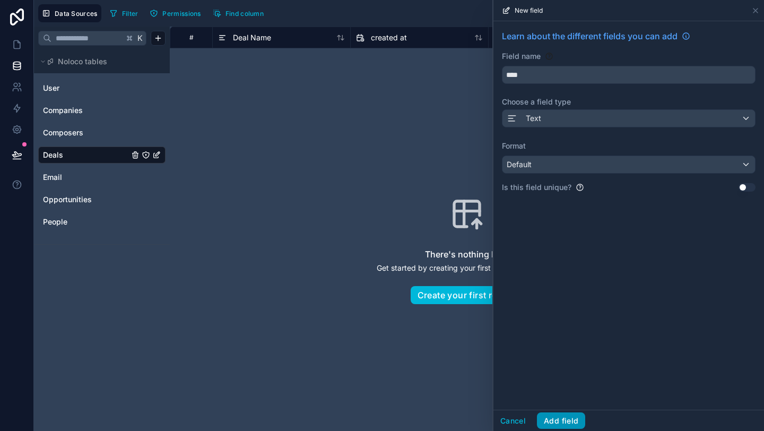
click at [553, 413] on button "Add field" at bounding box center [561, 420] width 48 height 17
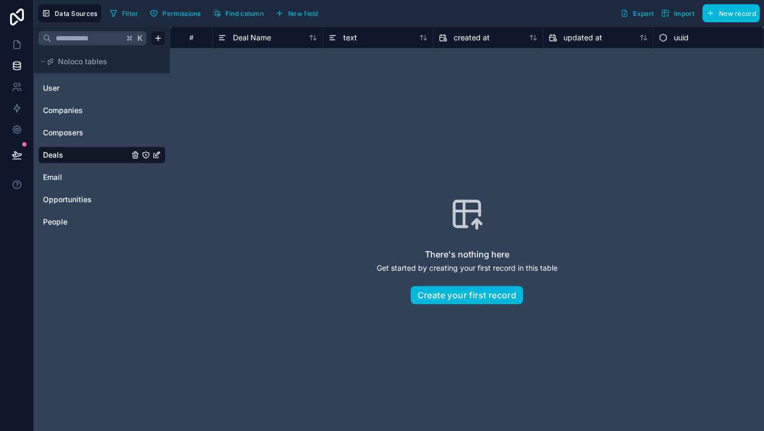
click at [293, 14] on span "New field" at bounding box center [303, 14] width 30 height 8
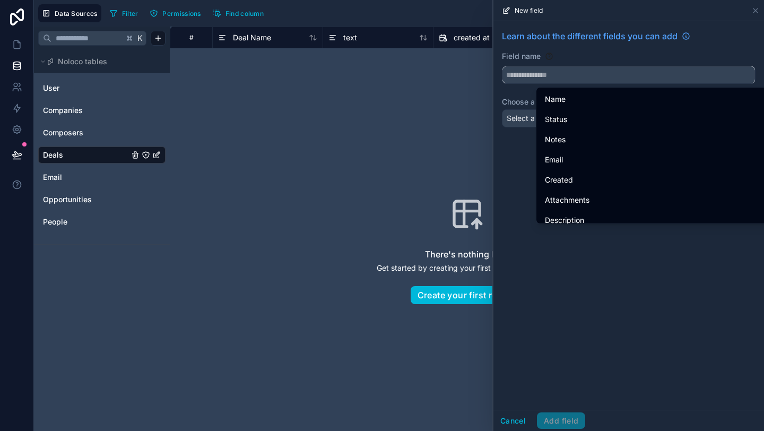
click at [534, 71] on input "text" at bounding box center [628, 74] width 252 height 17
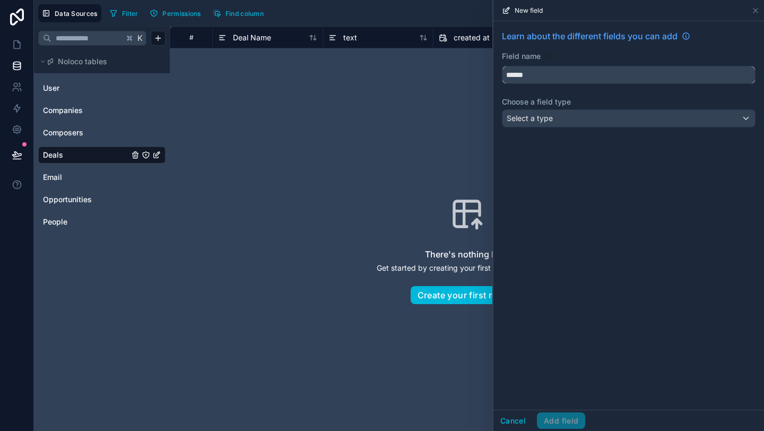
click at [502, 66] on button "*****" at bounding box center [629, 75] width 254 height 18
click at [502, 66] on button "***" at bounding box center [629, 75] width 254 height 18
click at [502, 66] on button "****" at bounding box center [629, 75] width 254 height 18
type input "**********"
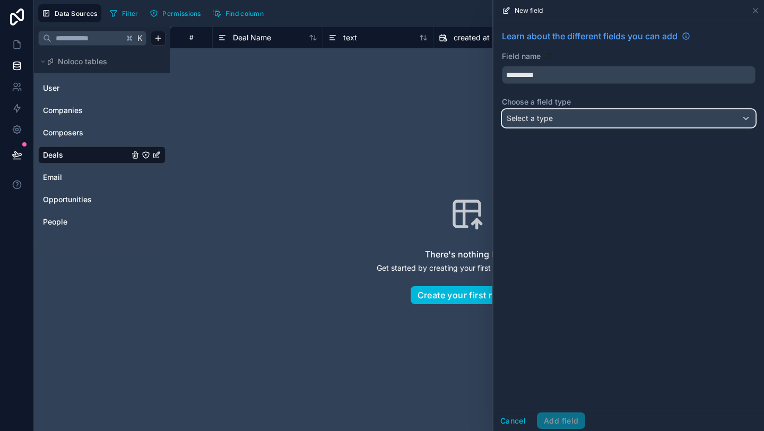
click at [558, 119] on div "Select a type" at bounding box center [628, 118] width 252 height 17
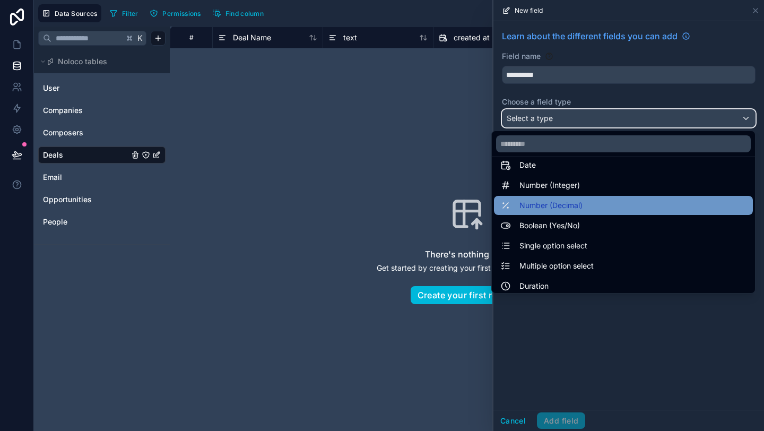
scroll to position [79, 0]
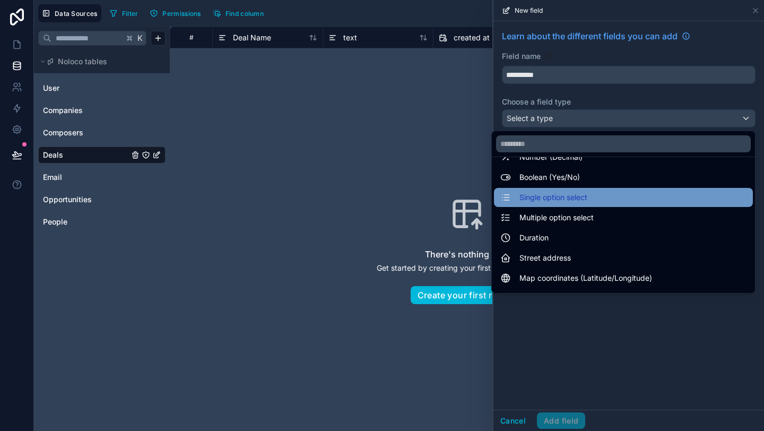
click at [569, 198] on span "Single option select" at bounding box center [553, 197] width 68 height 13
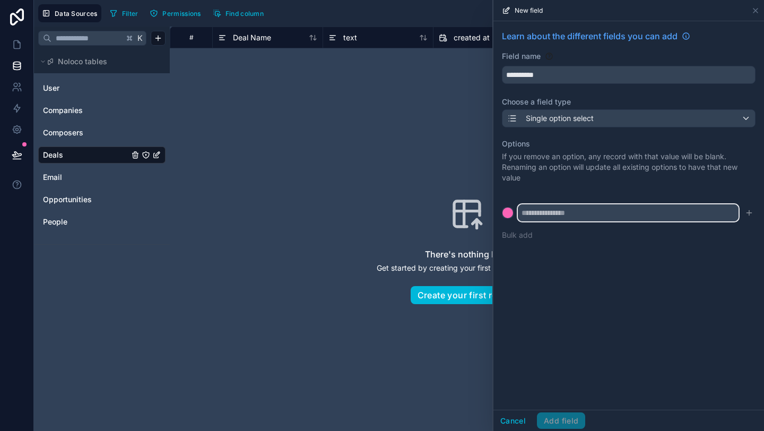
click at [563, 216] on input "text" at bounding box center [628, 212] width 221 height 17
type input "**********"
click at [502, 207] on button at bounding box center [508, 213] width 12 height 12
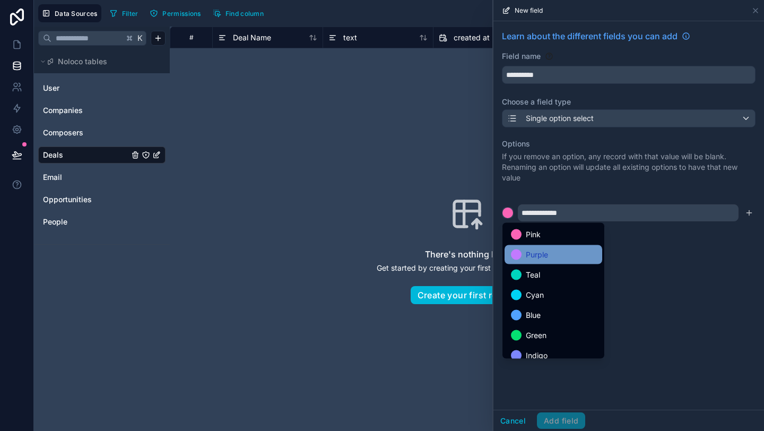
click at [568, 251] on div "Purple" at bounding box center [553, 254] width 85 height 13
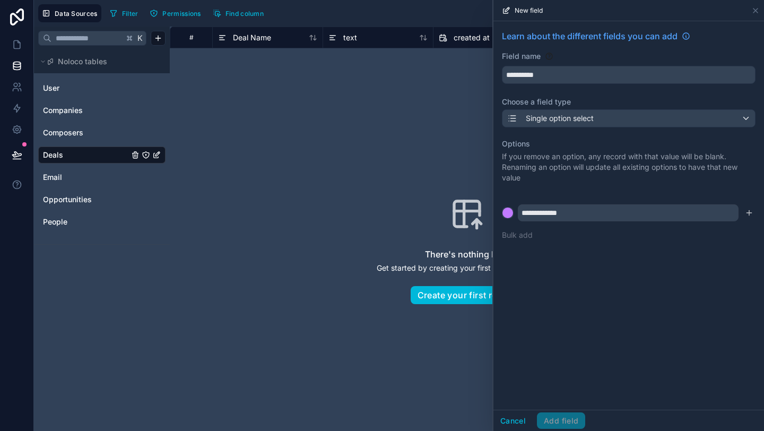
click at [575, 427] on div "Cancel Add field" at bounding box center [539, 420] width 92 height 17
click at [12, 62] on icon at bounding box center [17, 65] width 11 height 11
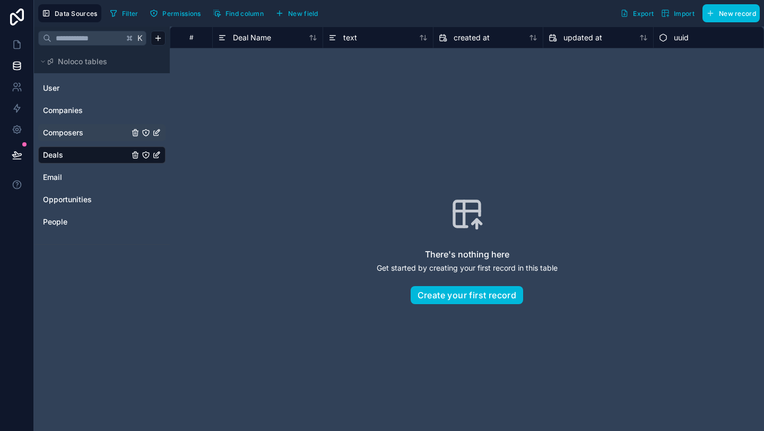
click at [74, 134] on span "Composers" at bounding box center [63, 132] width 40 height 11
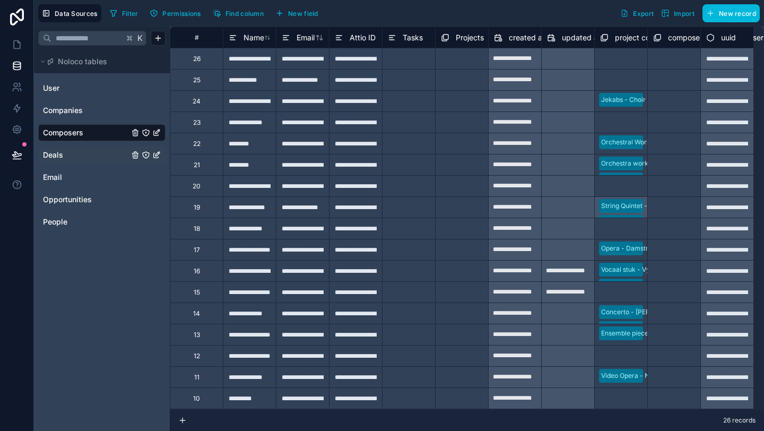
click at [73, 159] on link "Deals" at bounding box center [86, 155] width 86 height 11
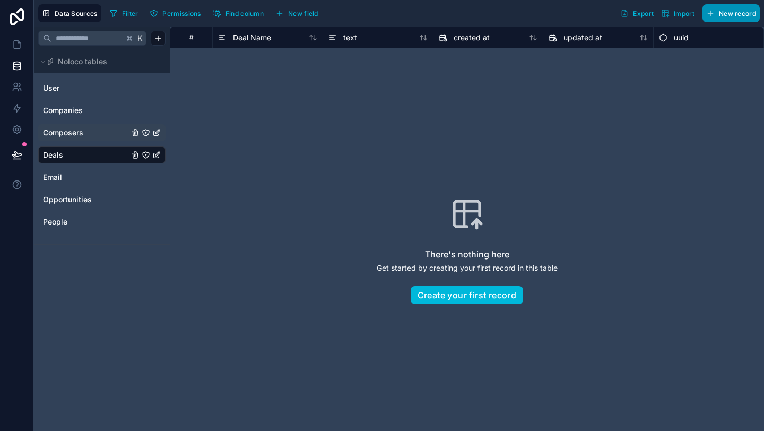
click at [727, 10] on span "New record" at bounding box center [737, 14] width 37 height 8
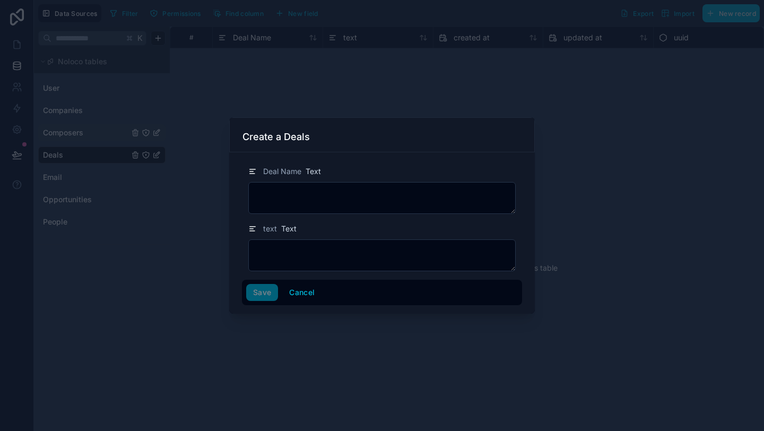
click at [355, 100] on div at bounding box center [382, 215] width 764 height 431
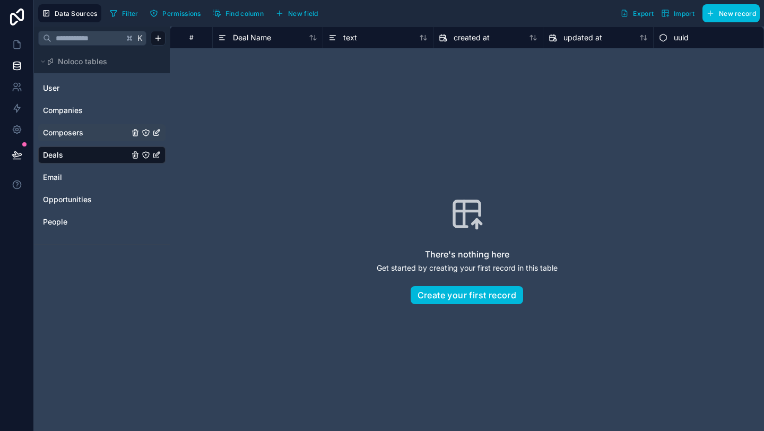
click at [302, 17] on span "New field" at bounding box center [303, 14] width 30 height 8
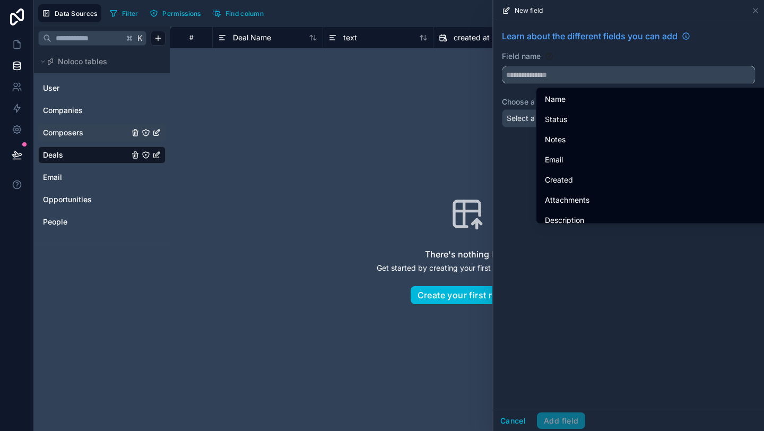
click at [528, 75] on input "text" at bounding box center [628, 74] width 252 height 17
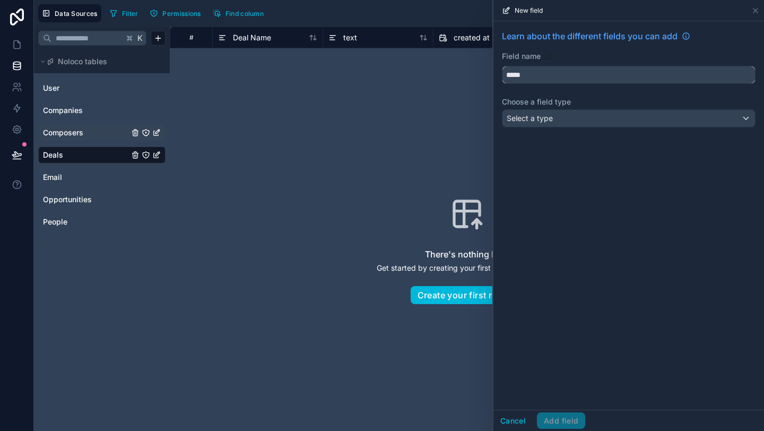
click at [502, 66] on button "****" at bounding box center [629, 75] width 254 height 18
type input "**********"
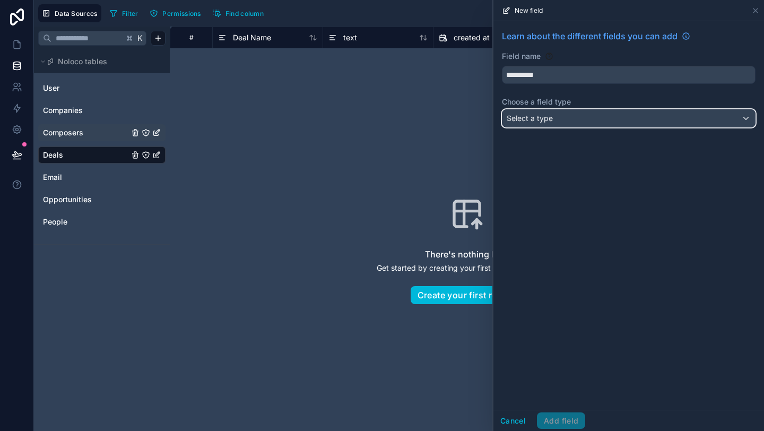
click at [538, 120] on span "Select a type" at bounding box center [530, 118] width 46 height 9
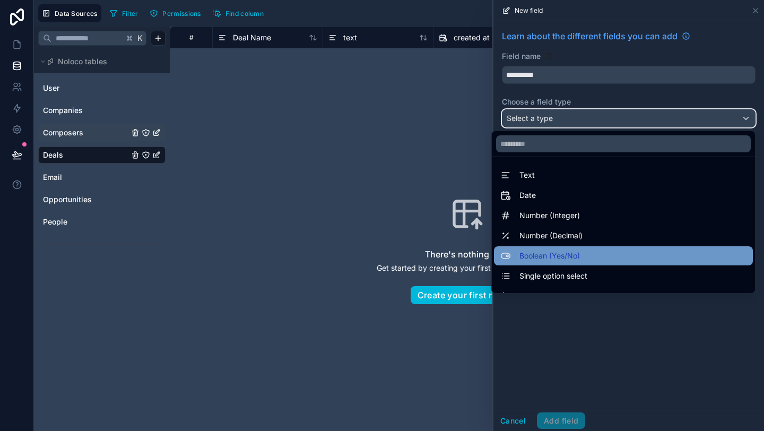
scroll to position [49, 0]
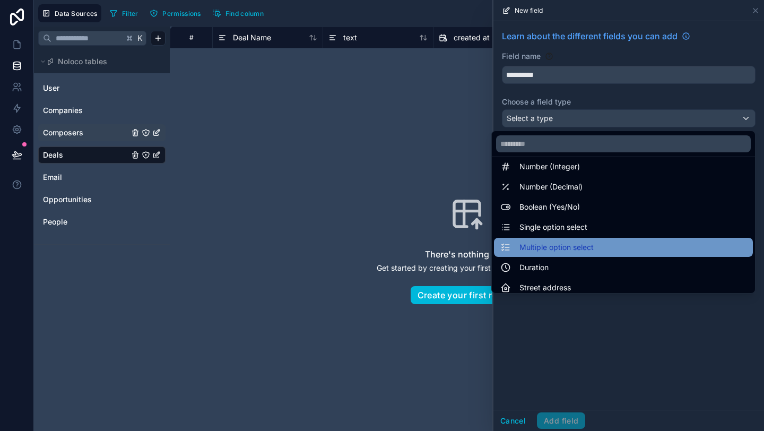
click at [562, 242] on span "Multiple option select" at bounding box center [556, 247] width 74 height 13
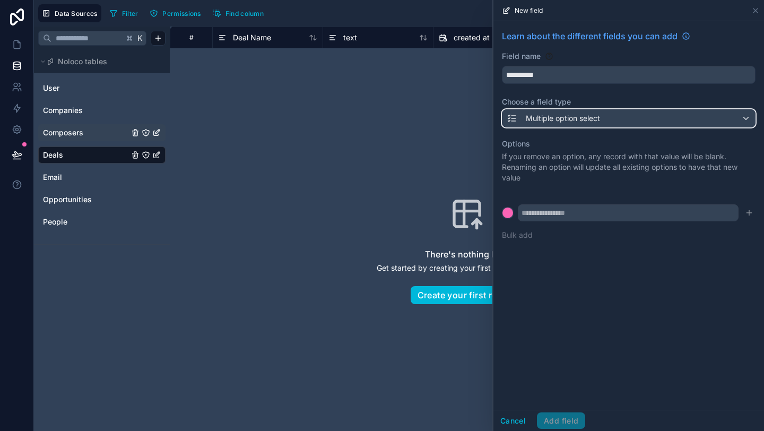
click at [574, 118] on span "Multiple option select" at bounding box center [563, 118] width 74 height 11
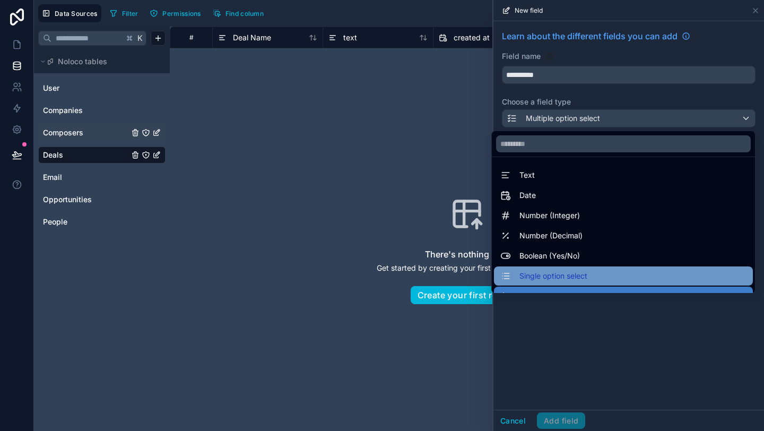
click at [556, 277] on span "Single option select" at bounding box center [553, 275] width 68 height 13
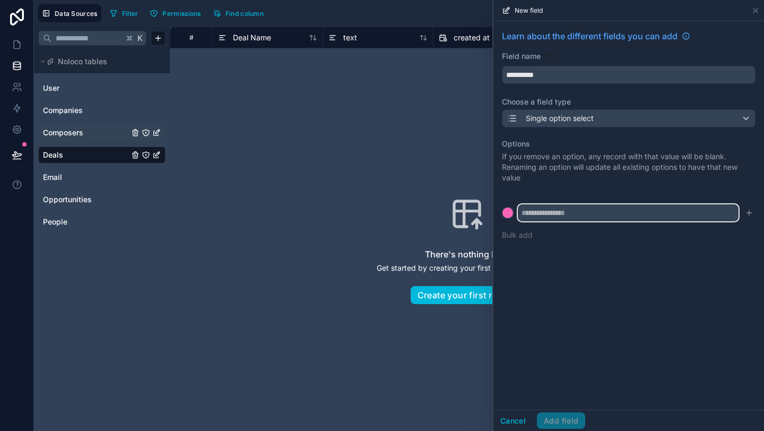
click at [553, 217] on input "text" at bounding box center [628, 212] width 221 height 17
type input "**********"
click at [502, 207] on button at bounding box center [508, 213] width 12 height 12
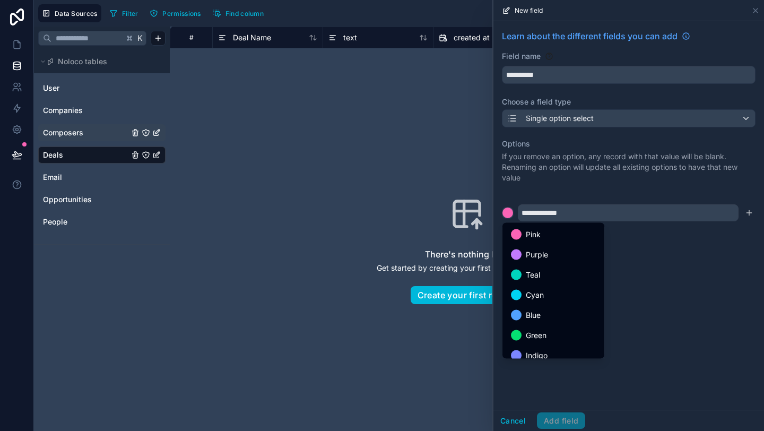
click at [669, 290] on div at bounding box center [628, 215] width 271 height 431
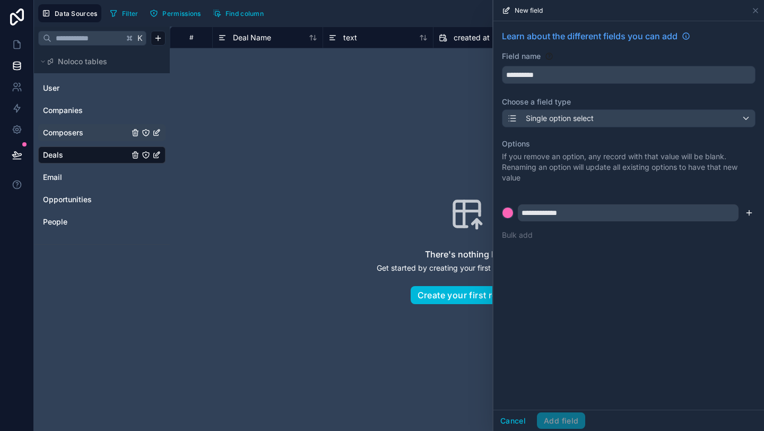
click at [752, 215] on icon "submit" at bounding box center [749, 212] width 8 height 8
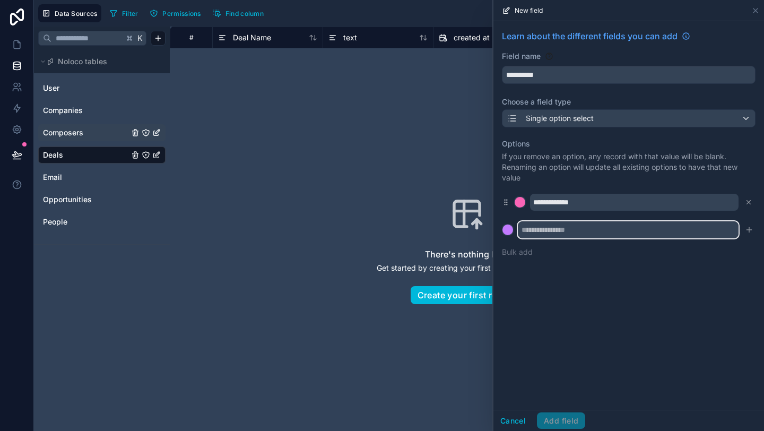
click at [582, 232] on input "text" at bounding box center [628, 229] width 221 height 17
type input "**********"
click at [502, 224] on button at bounding box center [508, 230] width 12 height 12
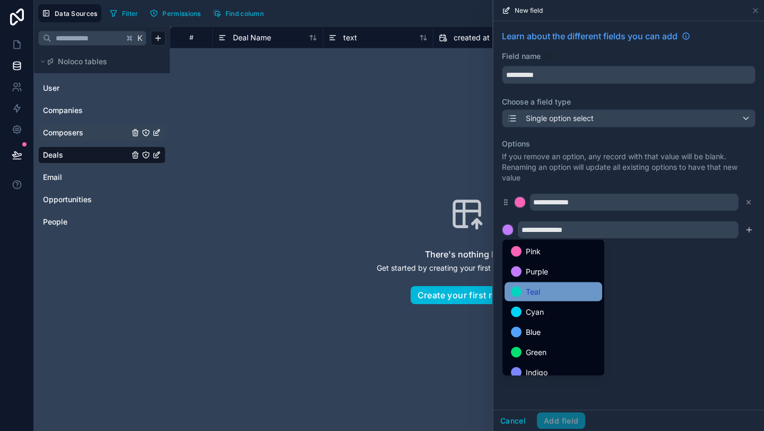
click at [558, 298] on div "Teal" at bounding box center [553, 291] width 85 height 13
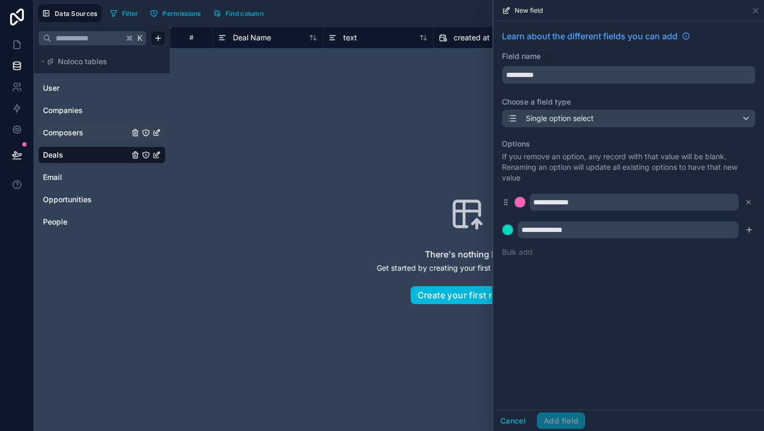
click at [678, 303] on div "**********" at bounding box center [628, 215] width 271 height 388
click at [645, 67] on input "**********" at bounding box center [628, 74] width 252 height 17
click at [755, 10] on icon at bounding box center [755, 10] width 4 height 4
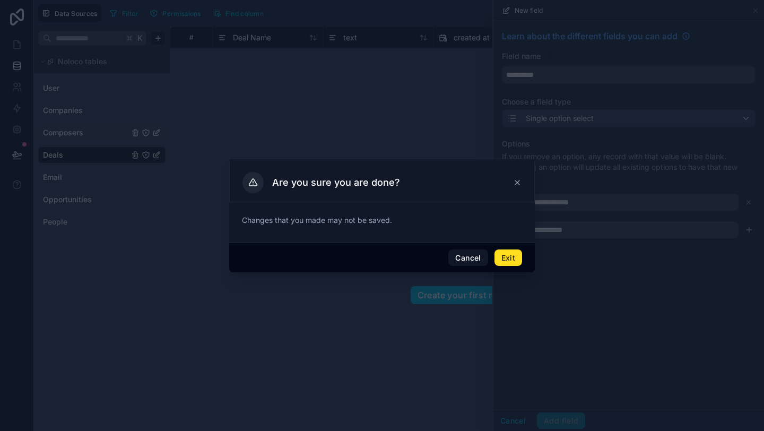
click at [503, 257] on button "Exit" at bounding box center [508, 257] width 28 height 17
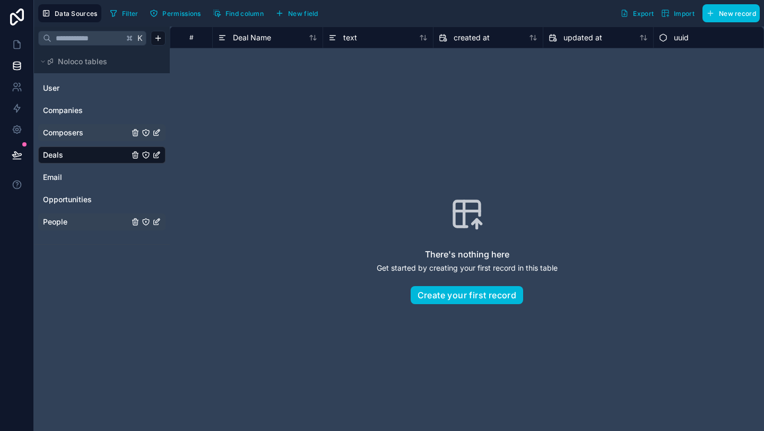
click at [60, 225] on span "People" at bounding box center [55, 221] width 24 height 11
click at [72, 158] on link "Deals" at bounding box center [86, 155] width 86 height 11
click at [306, 13] on span "New field" at bounding box center [303, 14] width 30 height 8
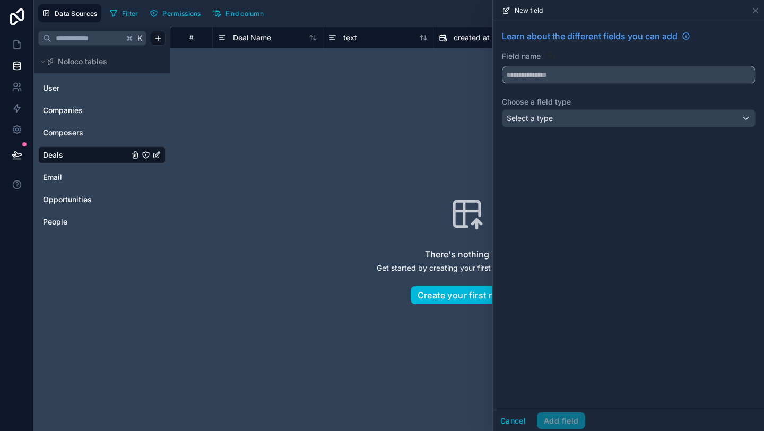
click at [526, 81] on input "text" at bounding box center [628, 74] width 252 height 17
click at [502, 66] on button "****" at bounding box center [629, 75] width 254 height 18
click at [502, 66] on button "*****" at bounding box center [629, 75] width 254 height 18
click at [502, 66] on button "****" at bounding box center [629, 75] width 254 height 18
type input "**********"
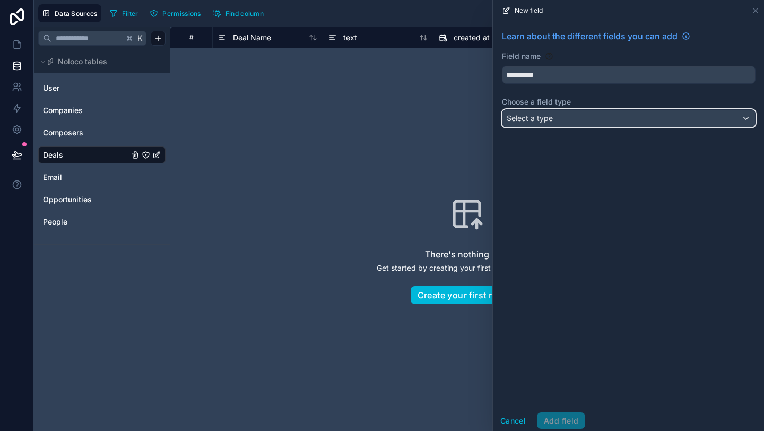
click at [539, 111] on div "Select a type" at bounding box center [628, 118] width 252 height 17
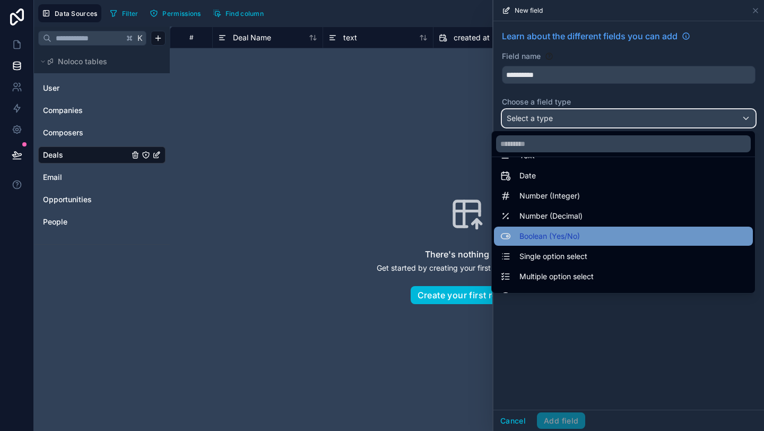
scroll to position [38, 0]
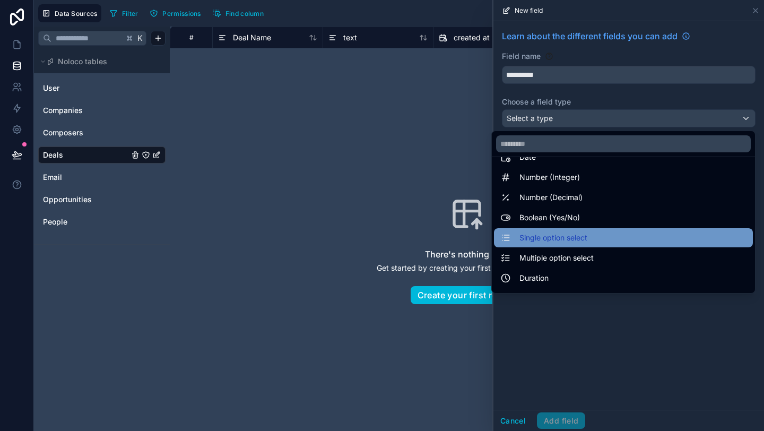
click at [559, 238] on span "Single option select" at bounding box center [553, 237] width 68 height 13
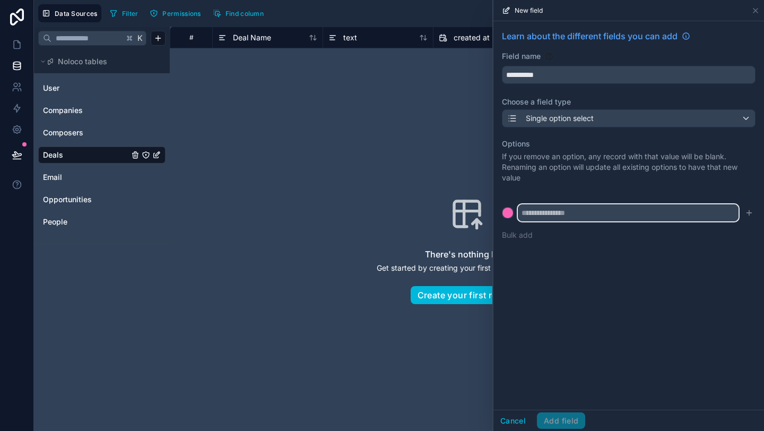
click at [560, 218] on input "text" at bounding box center [628, 212] width 221 height 17
type input "*"
type input "**********"
click at [559, 350] on div "**********" at bounding box center [628, 215] width 271 height 388
click at [521, 233] on button "Bulk add" at bounding box center [517, 235] width 31 height 11
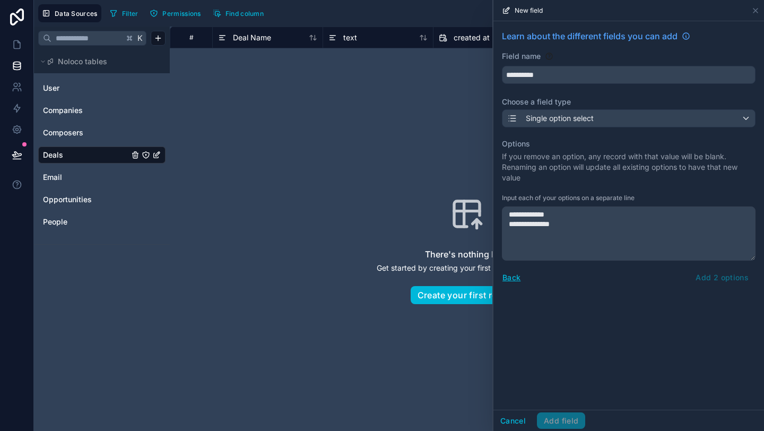
type textarea "**********"
click at [701, 277] on div "Back Add 2 options" at bounding box center [629, 277] width 254 height 17
click at [13, 130] on icon at bounding box center [17, 129] width 11 height 11
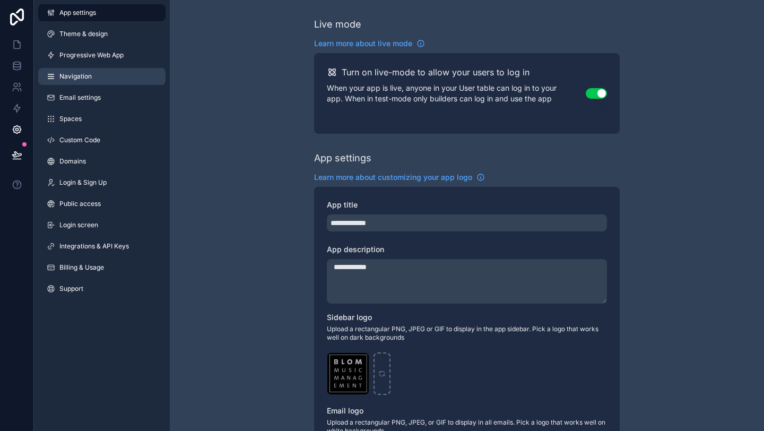
click at [77, 75] on span "Navigation" at bounding box center [75, 76] width 32 height 8
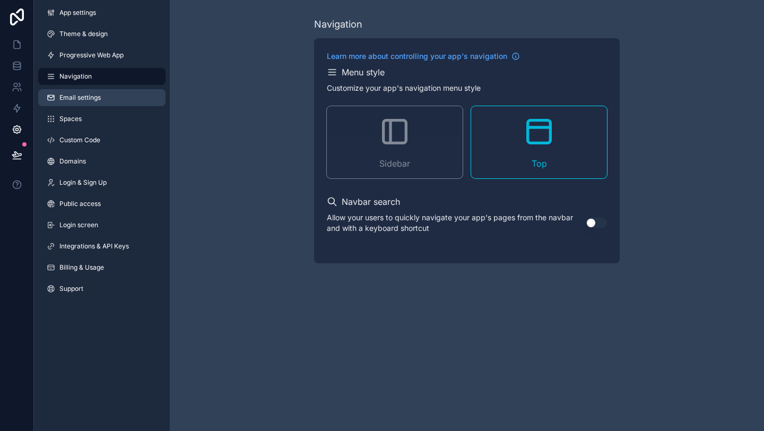
click at [75, 97] on span "Email settings" at bounding box center [79, 97] width 41 height 8
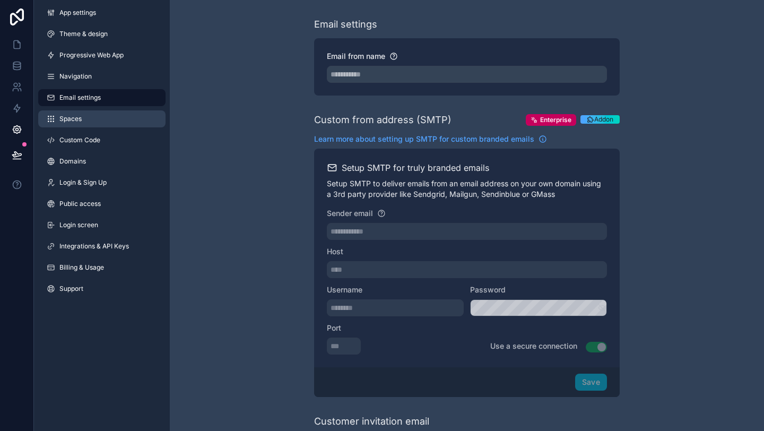
click at [82, 119] on link "Spaces" at bounding box center [101, 118] width 127 height 17
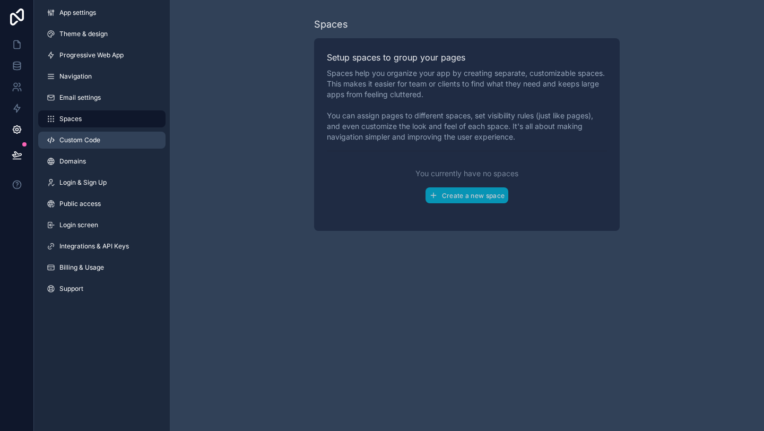
click at [83, 143] on span "Custom Code" at bounding box center [79, 140] width 41 height 8
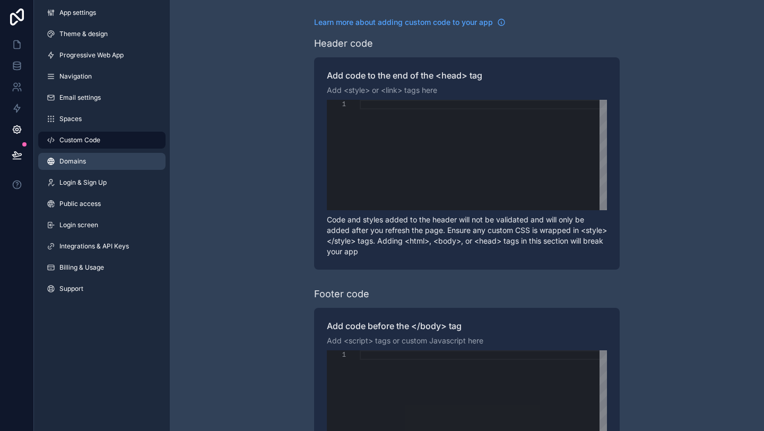
click at [83, 163] on span "Domains" at bounding box center [72, 161] width 27 height 8
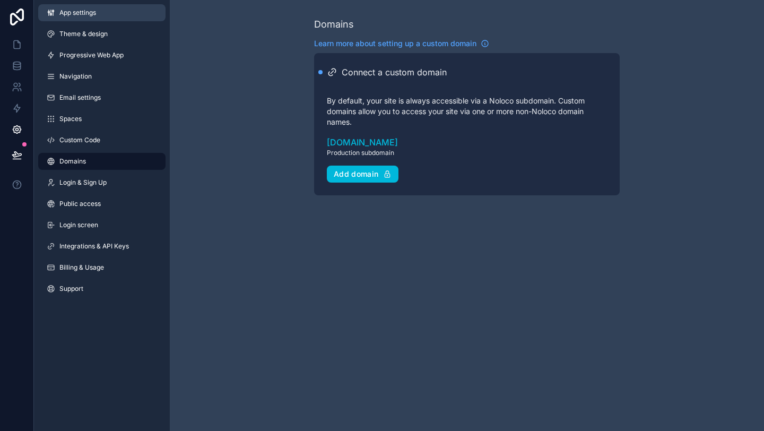
click at [85, 10] on span "App settings" at bounding box center [77, 12] width 37 height 8
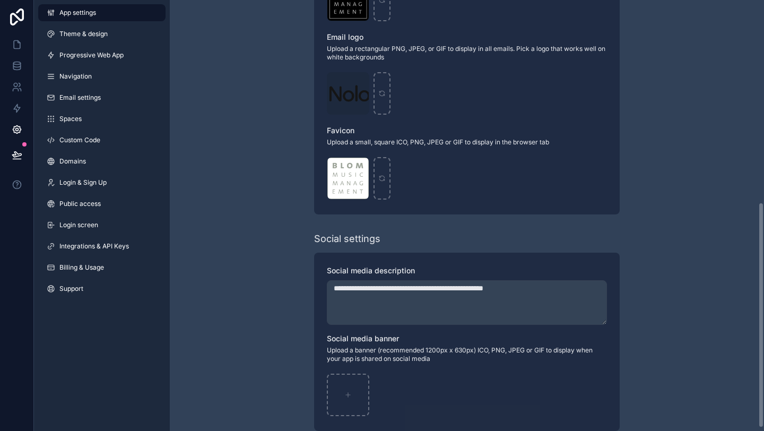
scroll to position [390, 0]
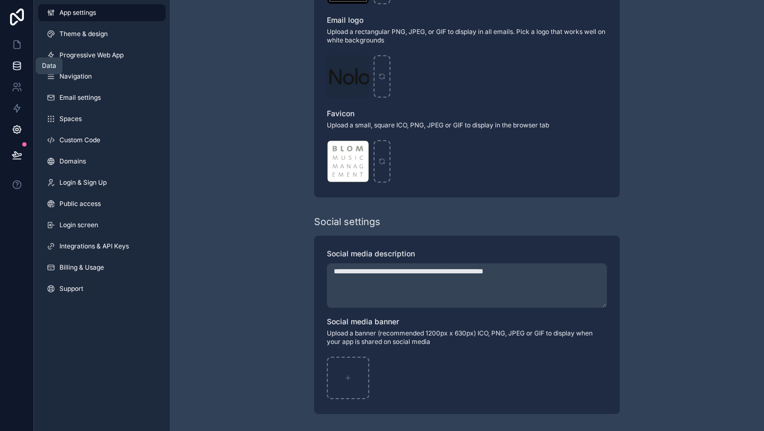
click at [18, 63] on icon at bounding box center [17, 65] width 11 height 11
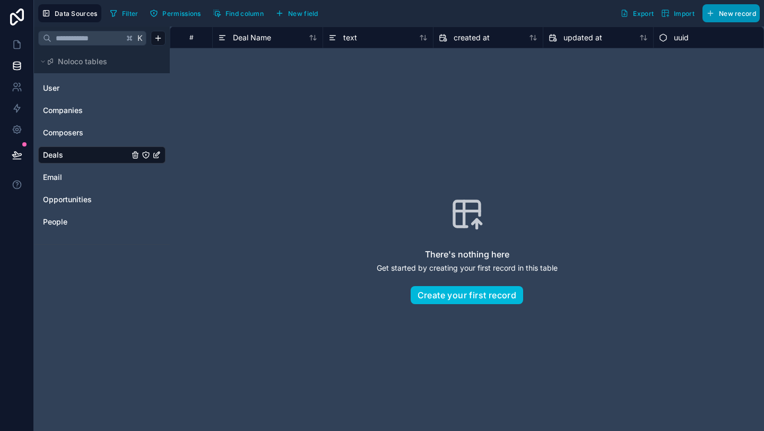
click at [717, 13] on button "New record" at bounding box center [730, 13] width 57 height 18
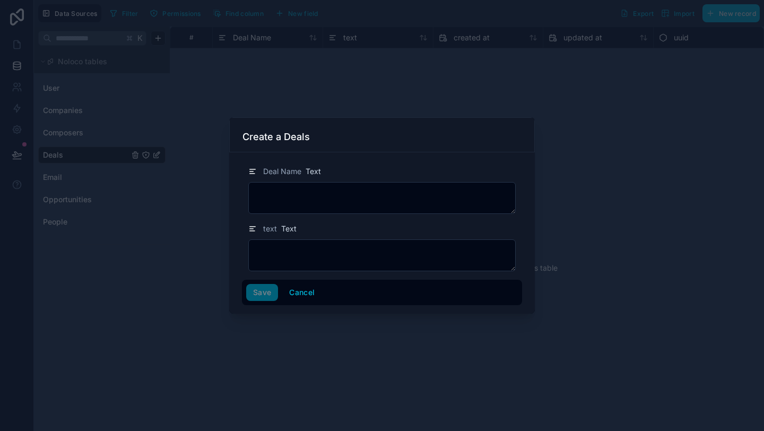
click at [399, 88] on div at bounding box center [382, 215] width 764 height 431
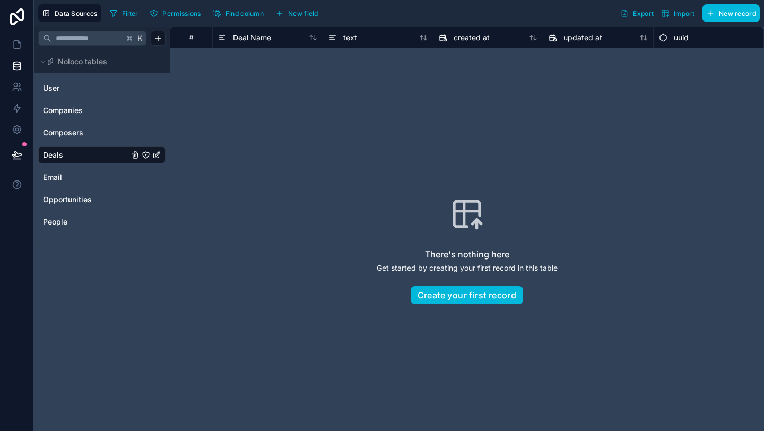
click at [299, 23] on div "Data Sources Filter Permissions Find column New field Export Import New record" at bounding box center [399, 13] width 730 height 27
click at [299, 19] on button "New field" at bounding box center [297, 13] width 50 height 16
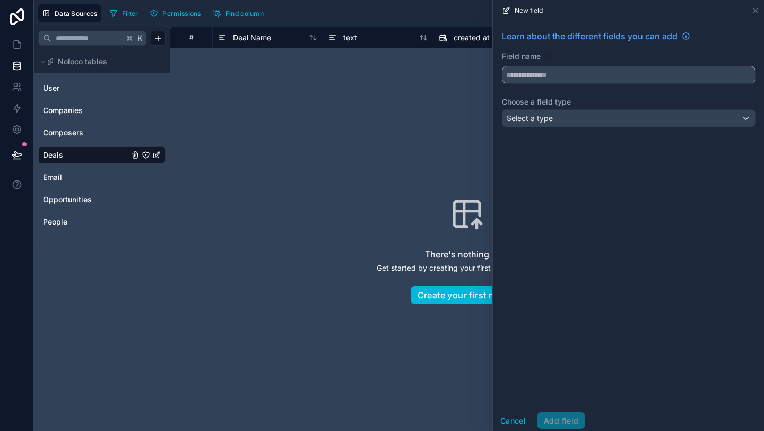
click at [532, 74] on input "text" at bounding box center [628, 74] width 252 height 17
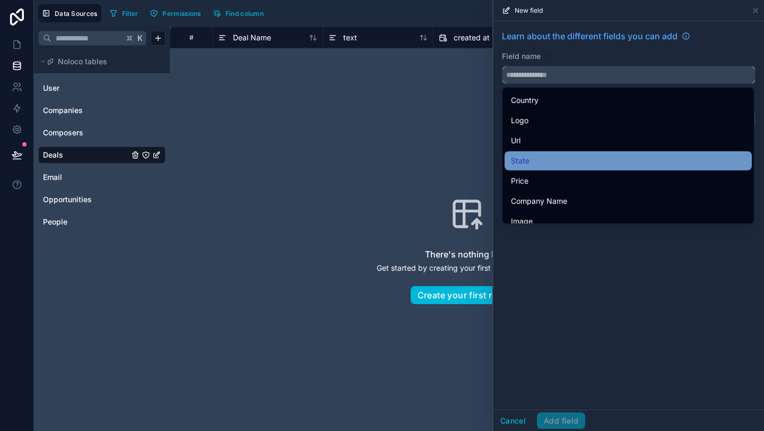
scroll to position [519, 0]
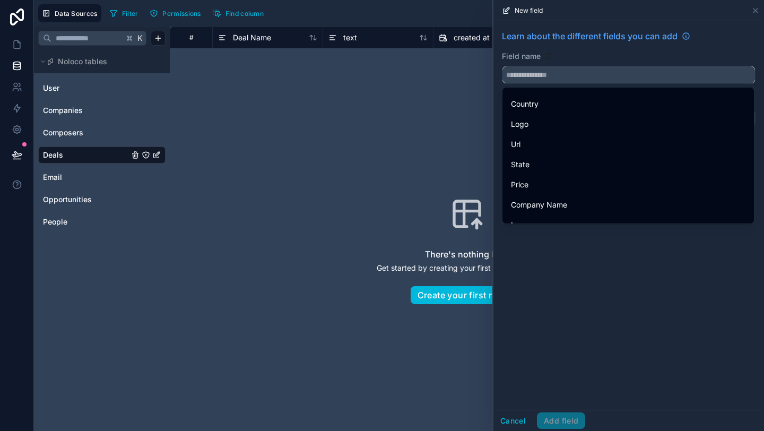
click at [552, 74] on input "text" at bounding box center [628, 74] width 252 height 17
type input "*"
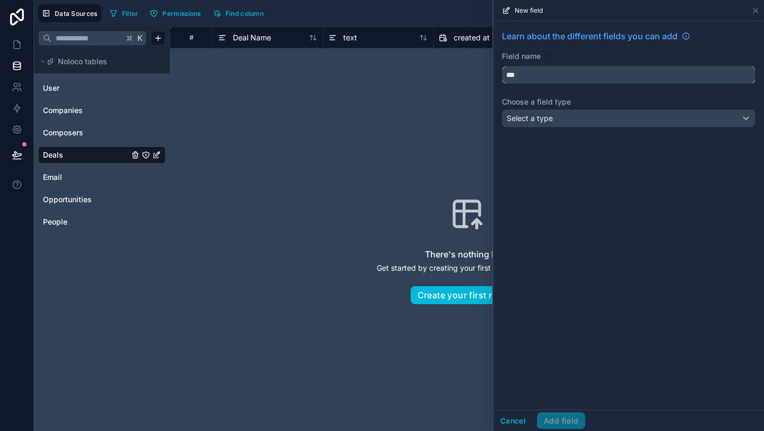
scroll to position [0, 0]
click at [502, 66] on button "****" at bounding box center [629, 75] width 254 height 18
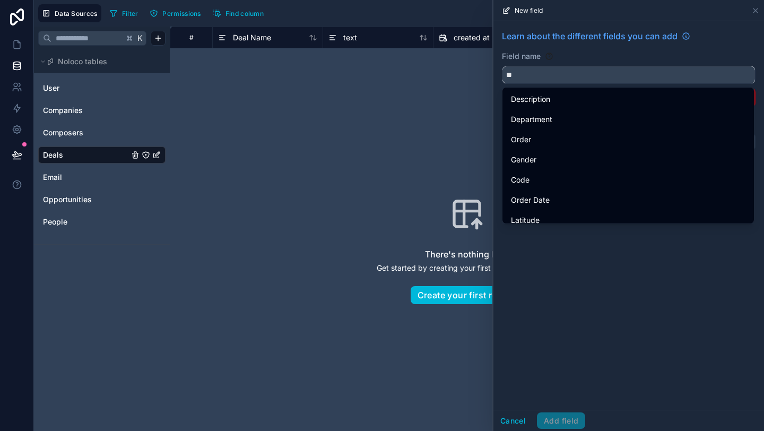
type input "*"
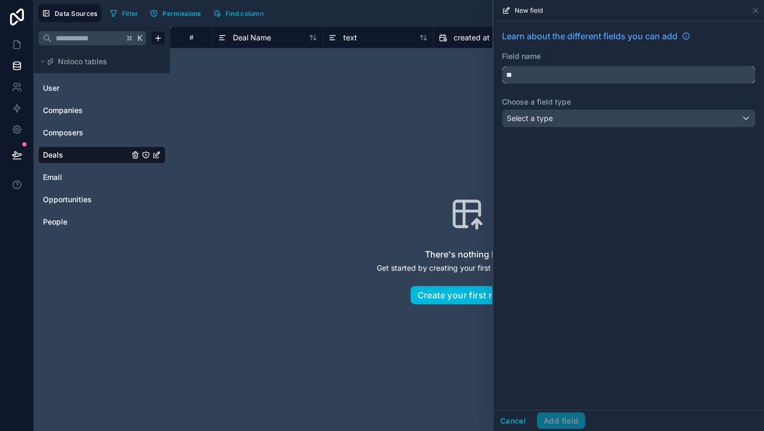
type input "*"
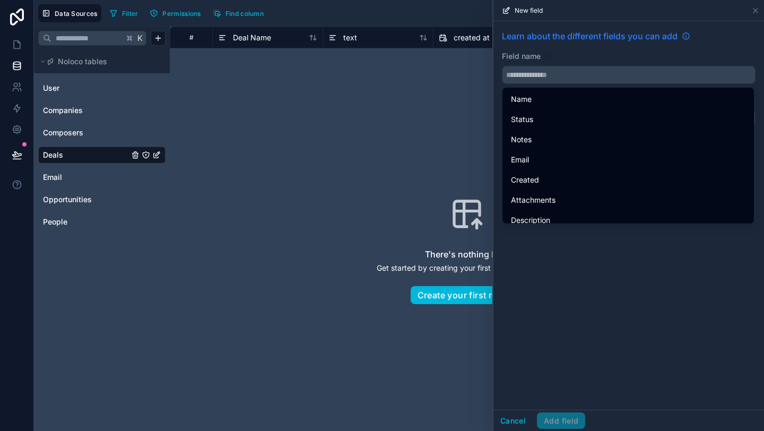
click at [685, 38] on icon at bounding box center [686, 36] width 8 height 8
click at [524, 72] on input "text" at bounding box center [628, 74] width 252 height 17
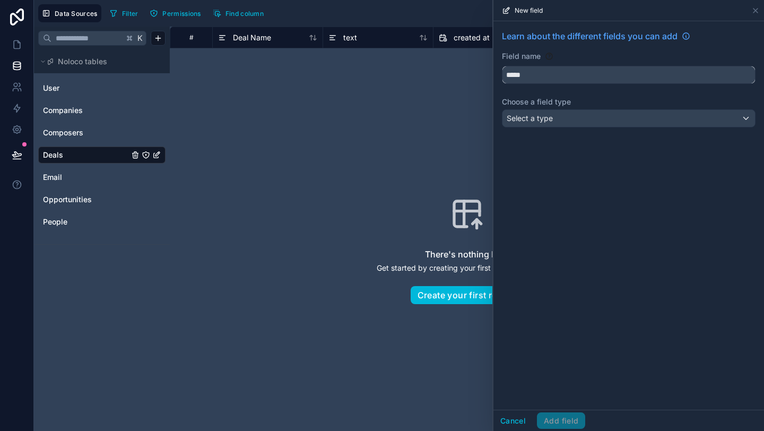
click at [502, 66] on button "****" at bounding box center [629, 75] width 254 height 18
type input "**********"
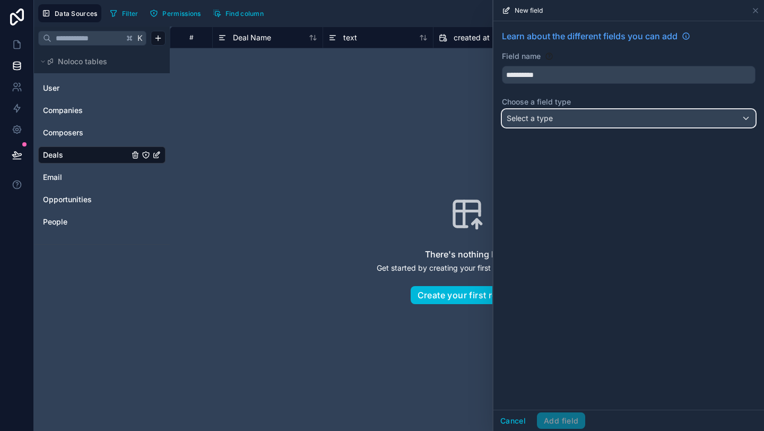
click at [538, 118] on span "Select a type" at bounding box center [530, 118] width 46 height 9
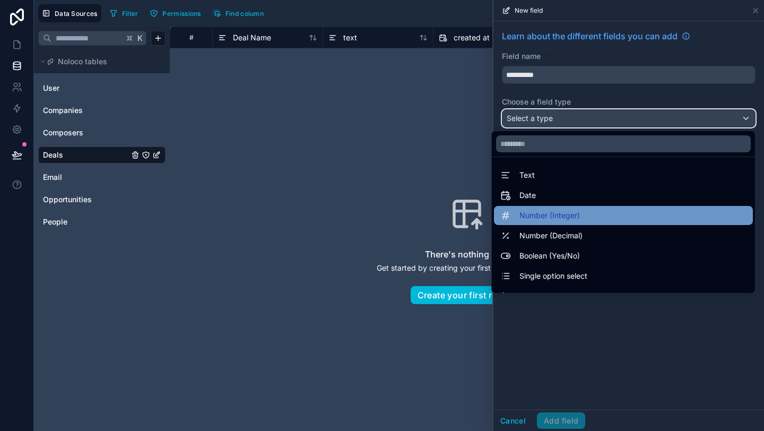
scroll to position [63, 0]
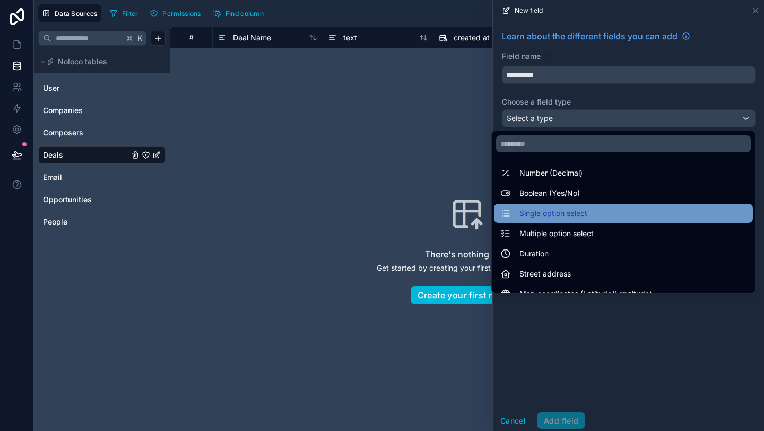
click at [564, 214] on span "Single option select" at bounding box center [553, 213] width 68 height 13
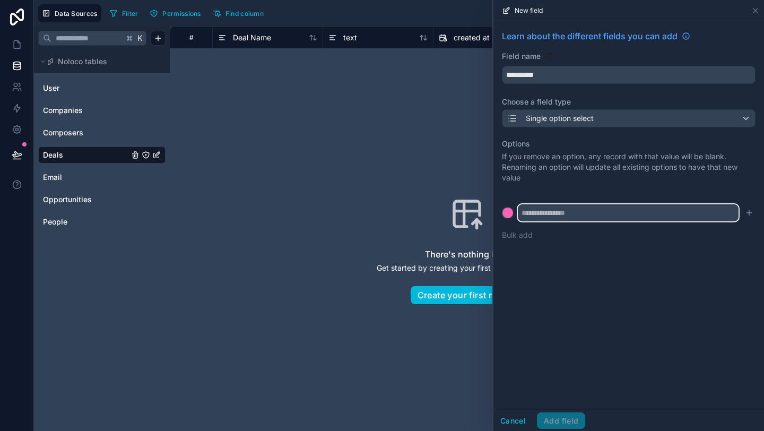
click at [564, 214] on input "text" at bounding box center [628, 212] width 221 height 17
type input "**********"
click at [502, 207] on button at bounding box center [508, 213] width 12 height 12
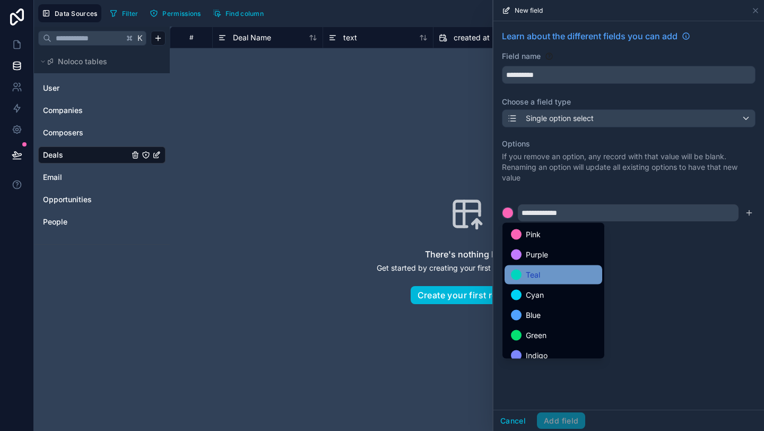
click at [554, 265] on div "Teal" at bounding box center [553, 274] width 98 height 19
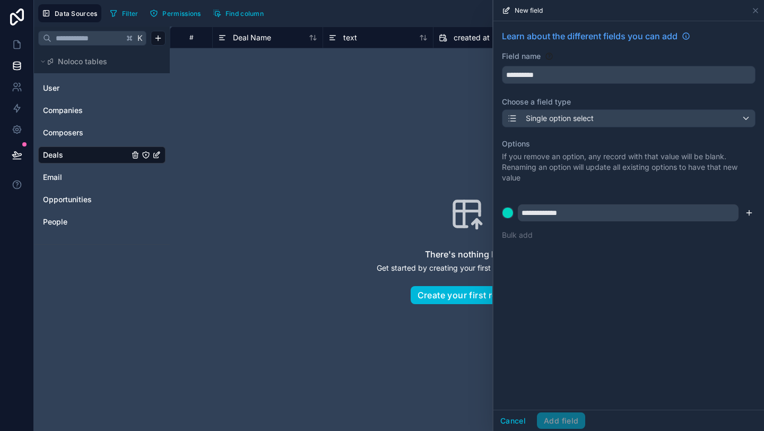
click at [749, 214] on icon "submit" at bounding box center [749, 212] width 0 height 5
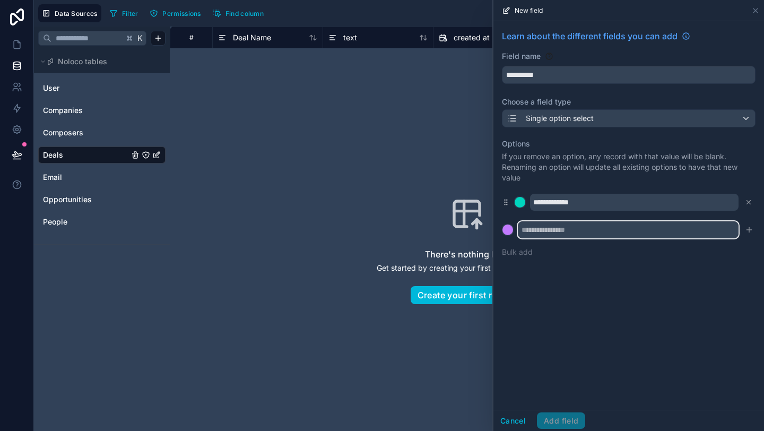
click at [575, 233] on input "text" at bounding box center [628, 229] width 221 height 17
type input "**********"
click at [502, 224] on button at bounding box center [508, 230] width 12 height 12
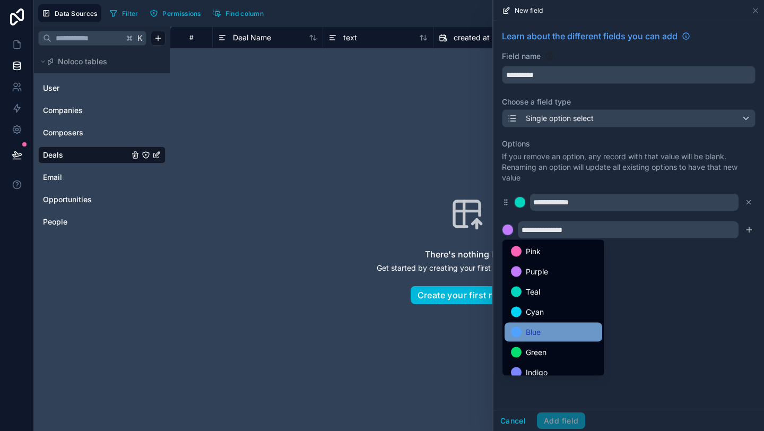
click at [548, 326] on div "Blue" at bounding box center [553, 332] width 85 height 13
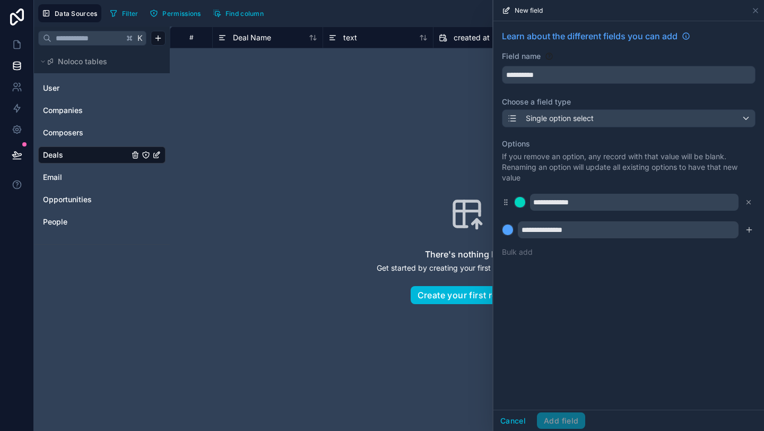
click at [588, 286] on div "**********" at bounding box center [628, 215] width 271 height 388
click at [556, 424] on div "Cancel Add field" at bounding box center [539, 420] width 92 height 17
drag, startPoint x: 556, startPoint y: 424, endPoint x: 555, endPoint y: 430, distance: 5.9
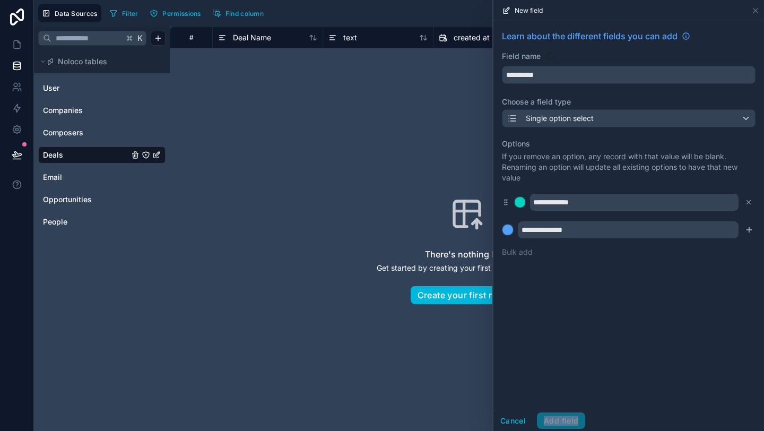
click at [556, 425] on div "Cancel Add field" at bounding box center [539, 420] width 92 height 17
drag, startPoint x: 555, startPoint y: 430, endPoint x: 551, endPoint y: 329, distance: 101.4
click at [554, 430] on div "Cancel Add field" at bounding box center [628, 420] width 271 height 21
click at [551, 430] on div "Cancel Add field" at bounding box center [628, 420] width 271 height 21
click at [711, 317] on div "**********" at bounding box center [628, 215] width 271 height 388
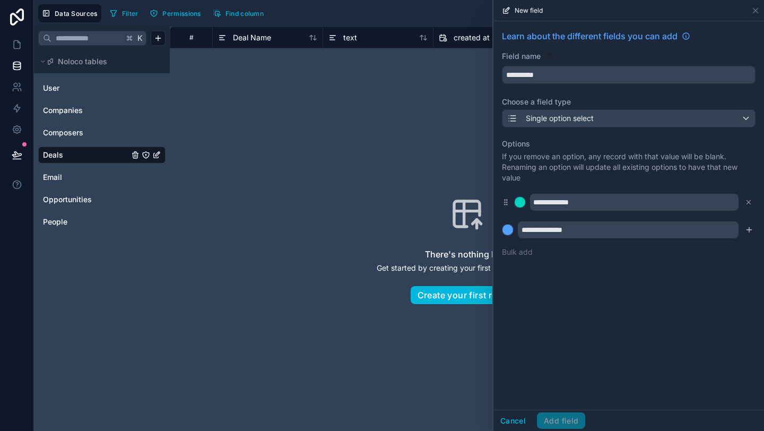
click at [293, 137] on div "There's nothing here Get started by creating your first record in this table Cr…" at bounding box center [467, 250] width 526 height 336
click at [754, 9] on icon at bounding box center [755, 10] width 4 height 4
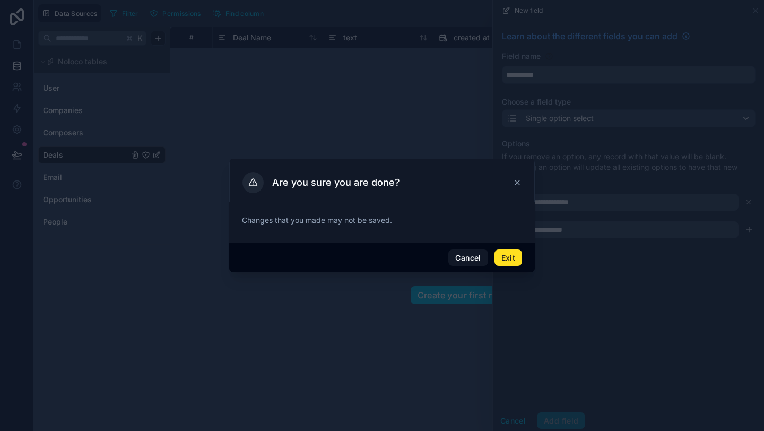
click at [509, 252] on button "Exit" at bounding box center [508, 257] width 28 height 17
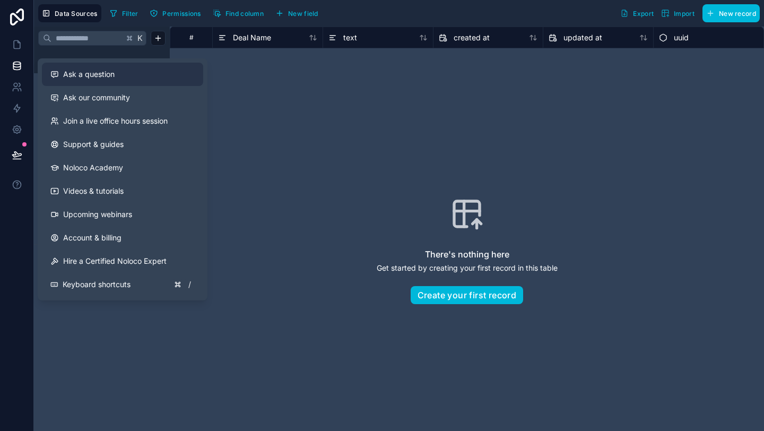
click at [94, 79] on span "Ask a question" at bounding box center [88, 74] width 51 height 11
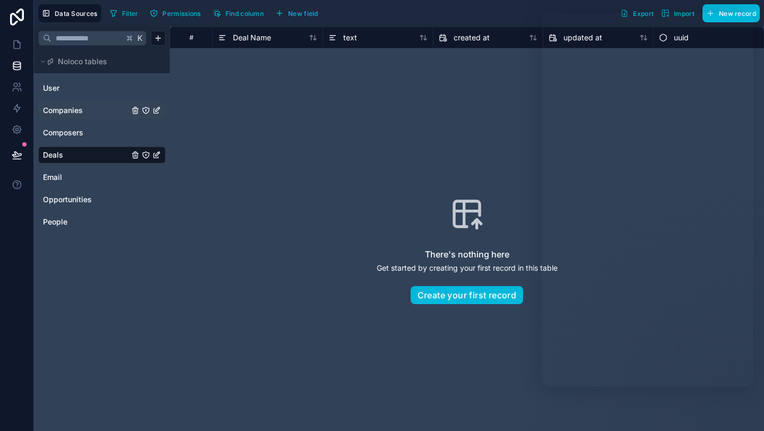
click at [72, 109] on span "Companies" at bounding box center [63, 110] width 40 height 11
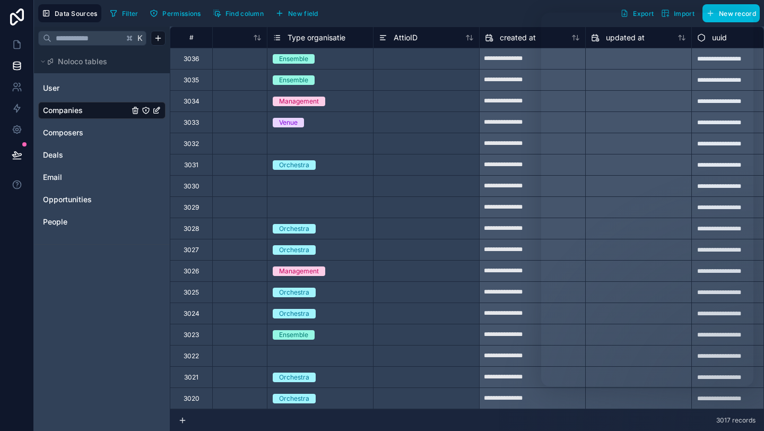
scroll to position [0, 722]
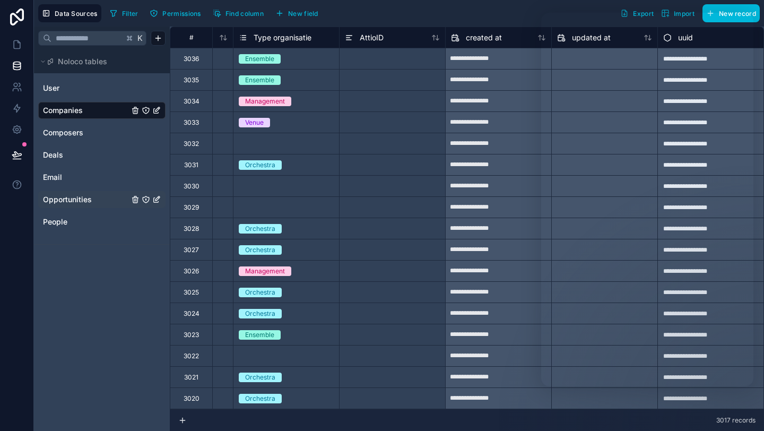
click at [89, 195] on span "Opportunities" at bounding box center [67, 199] width 49 height 11
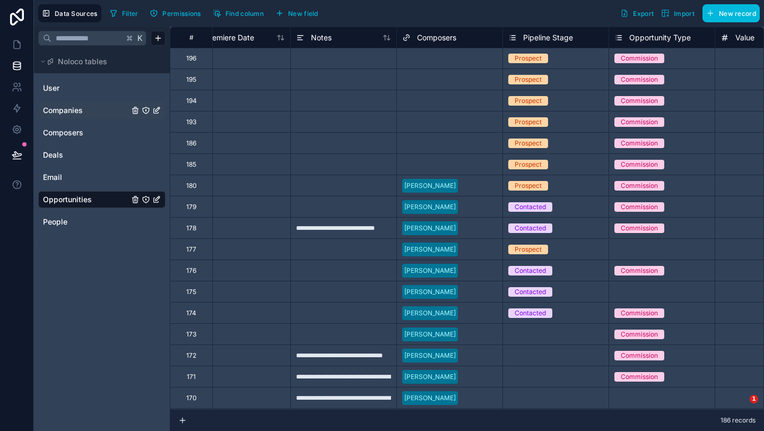
scroll to position [1, 0]
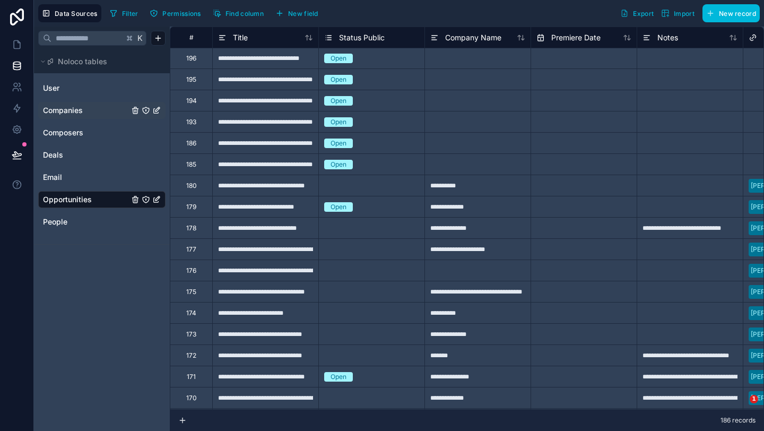
click at [92, 201] on link "Opportunities" at bounding box center [86, 199] width 86 height 11
click at [71, 151] on link "Deals" at bounding box center [86, 155] width 86 height 11
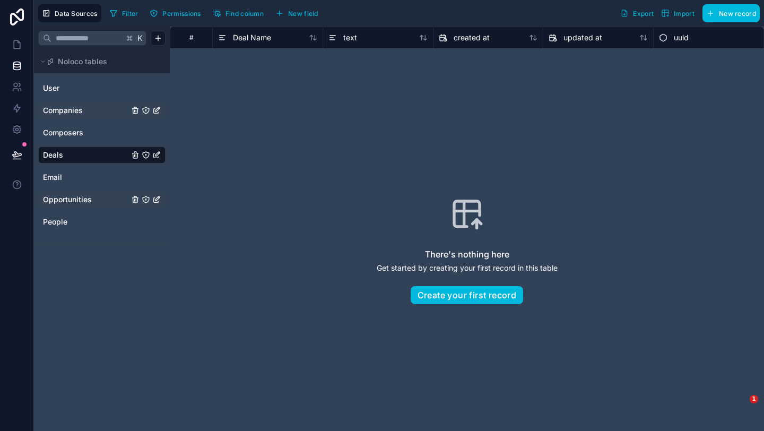
click at [312, 6] on button "New field" at bounding box center [297, 13] width 50 height 16
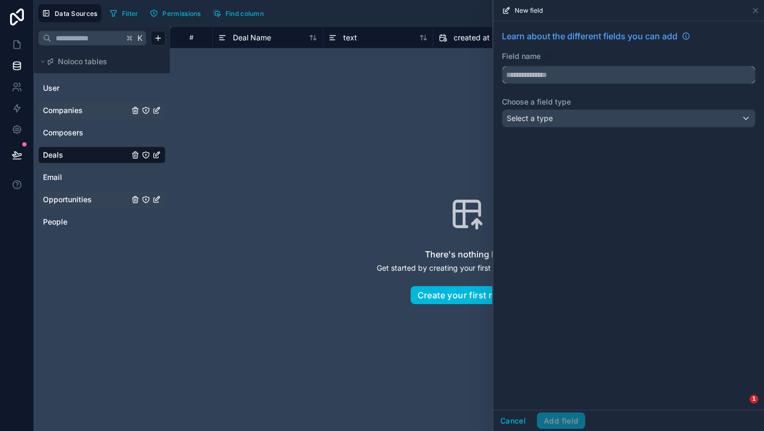
click at [519, 79] on input "text" at bounding box center [628, 74] width 252 height 17
click at [502, 66] on button "****" at bounding box center [629, 75] width 254 height 18
type input "*********"
click at [555, 106] on label "Choose a field type" at bounding box center [629, 102] width 254 height 11
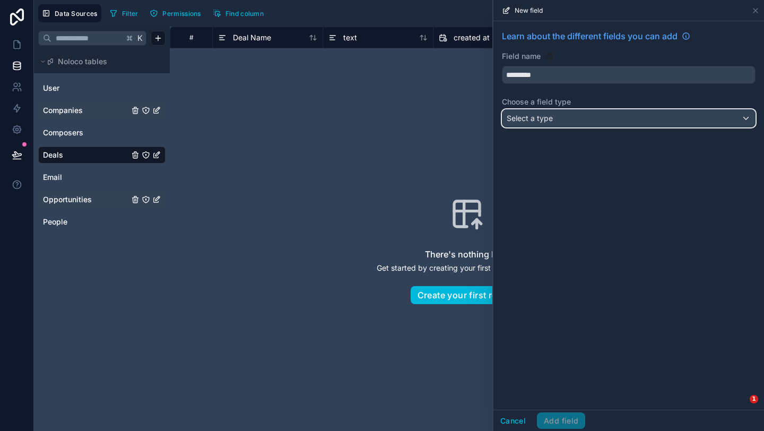
click at [558, 116] on div "Select a type" at bounding box center [628, 118] width 252 height 17
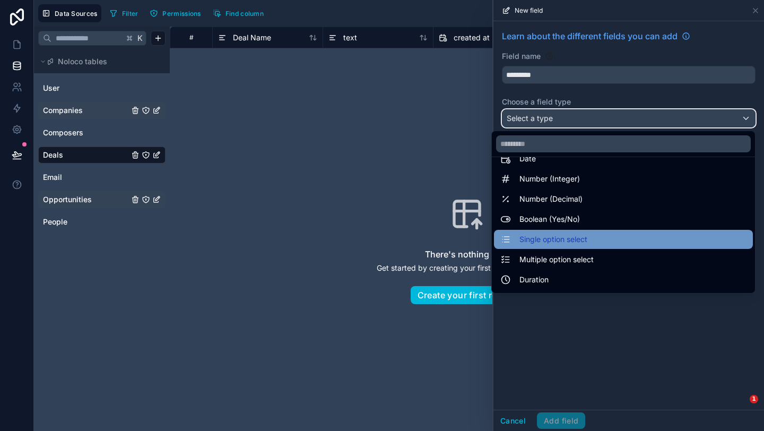
scroll to position [38, 0]
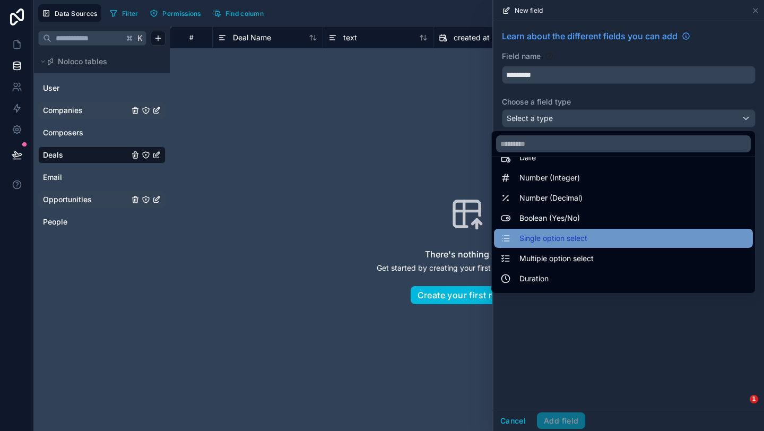
click at [578, 236] on span "Single option select" at bounding box center [553, 238] width 68 height 13
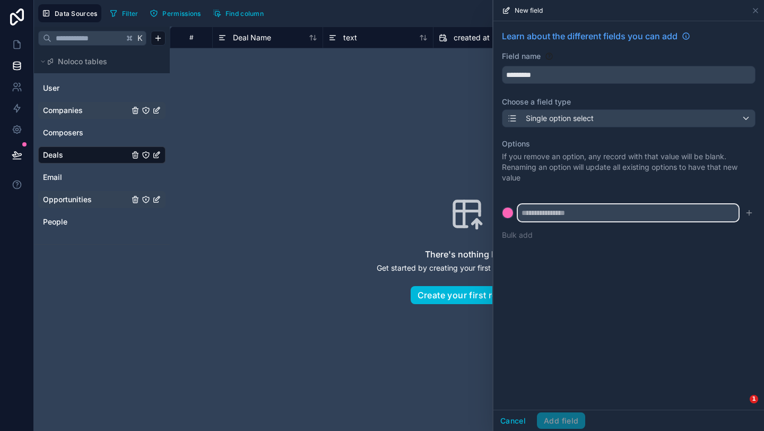
click at [571, 210] on input "text" at bounding box center [628, 212] width 221 height 17
type input "**********"
click at [528, 235] on button "Bulk add" at bounding box center [517, 235] width 31 height 11
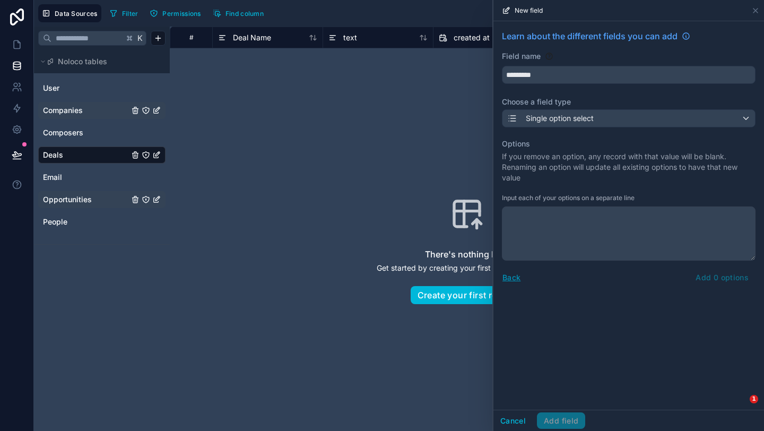
click at [512, 279] on button "Back" at bounding box center [511, 277] width 19 height 12
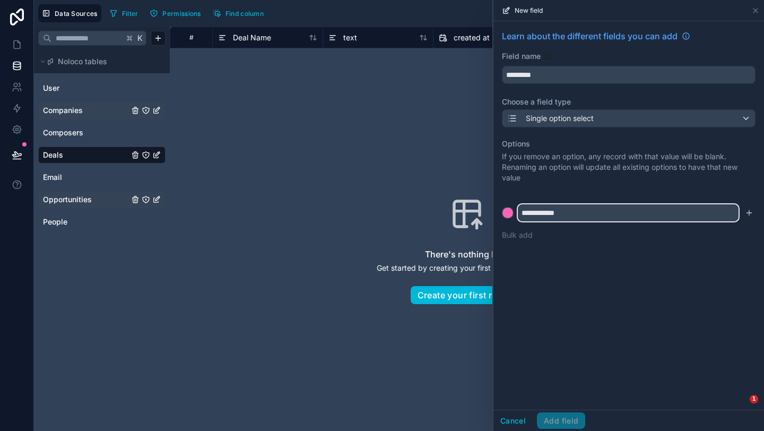
click at [641, 216] on input "**********" at bounding box center [628, 212] width 221 height 17
click at [502, 207] on button at bounding box center [508, 213] width 12 height 12
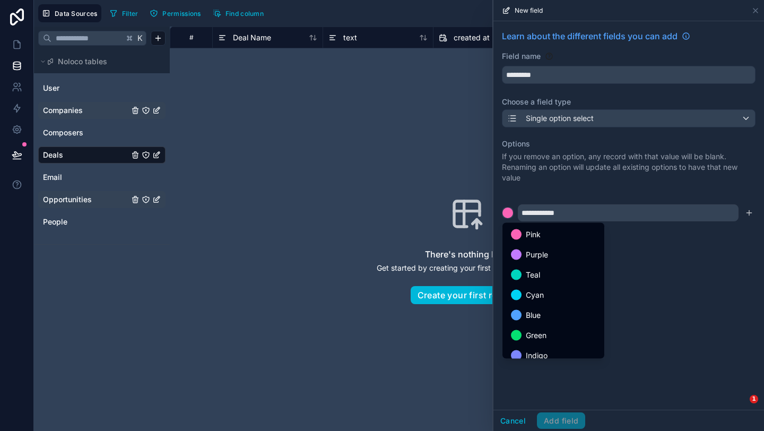
click at [556, 284] on ul "Pink Purple Teal Cyan Blue Green Indigo Yellow Orange Red Gray" at bounding box center [553, 291] width 102 height 136
click at [556, 274] on div "Teal" at bounding box center [553, 274] width 85 height 13
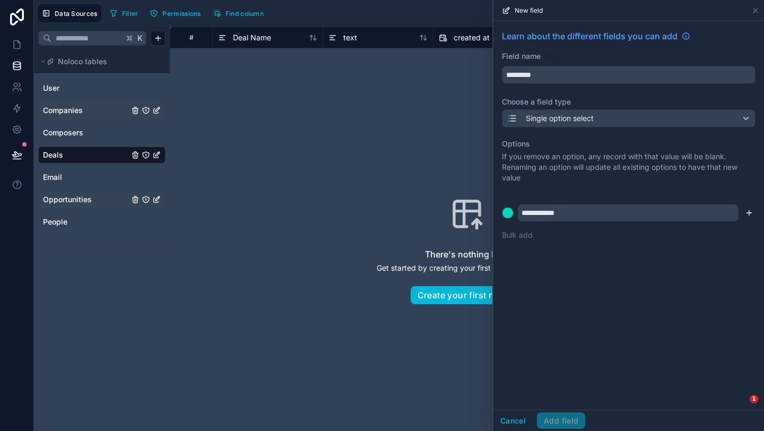
click at [752, 217] on button "submit" at bounding box center [749, 212] width 13 height 13
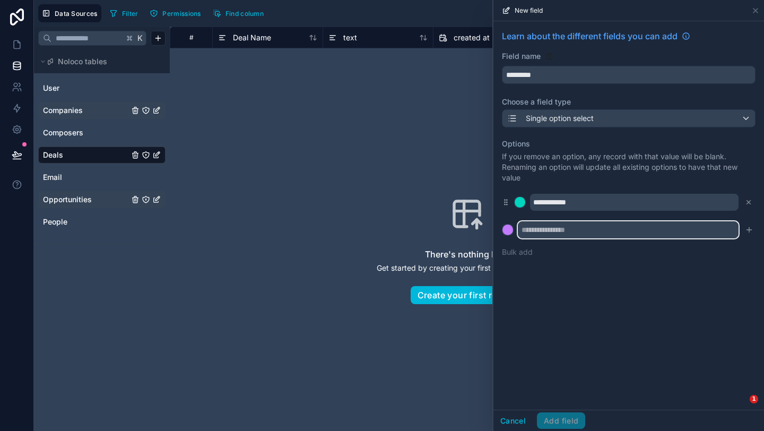
click at [591, 230] on input "text" at bounding box center [628, 229] width 221 height 17
type input "**********"
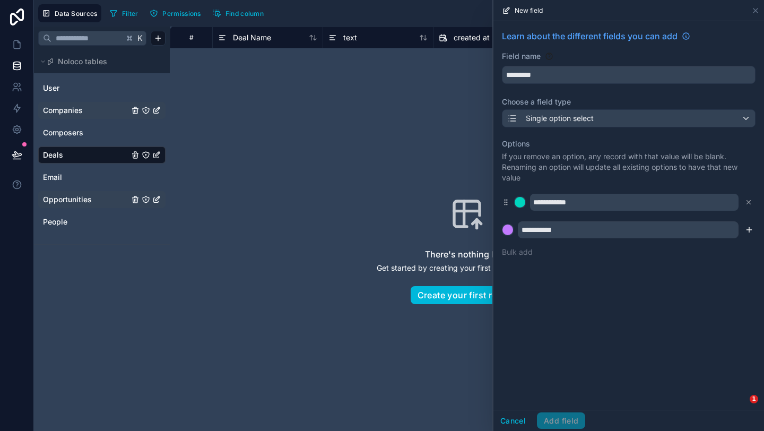
click at [745, 232] on icon "submit" at bounding box center [749, 229] width 8 height 8
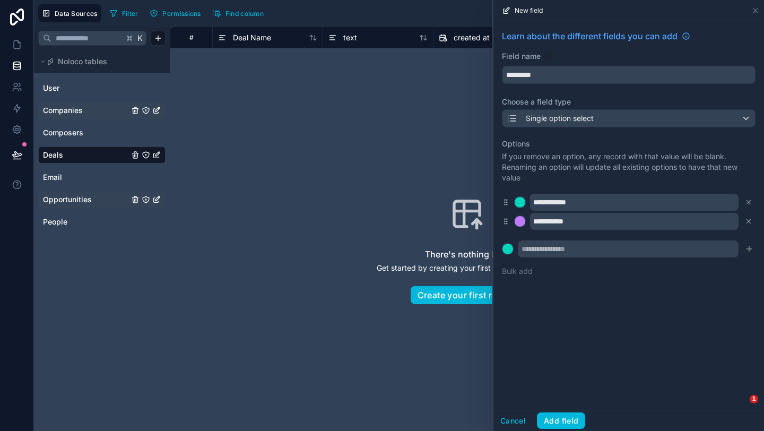
click at [586, 298] on div "**********" at bounding box center [628, 215] width 271 height 388
click at [547, 74] on input "*********" at bounding box center [628, 74] width 252 height 17
type input "**********"
click at [598, 132] on div "**********" at bounding box center [628, 156] width 271 height 270
click at [748, 205] on icon at bounding box center [748, 201] width 7 height 7
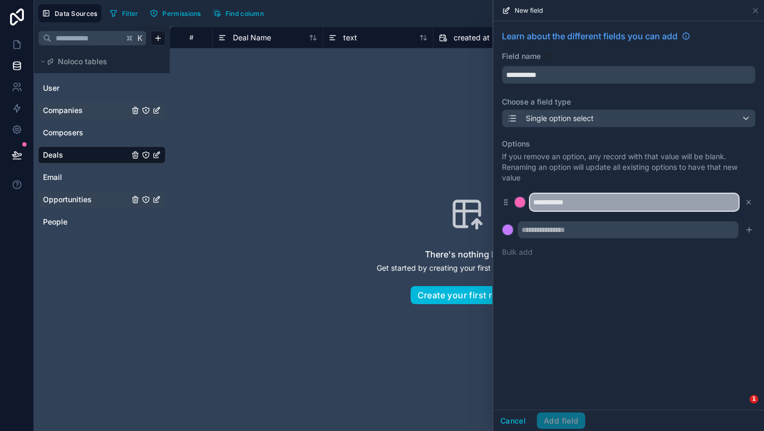
click at [603, 197] on input "**********" at bounding box center [634, 202] width 208 height 17
click at [592, 206] on input "**********" at bounding box center [634, 202] width 208 height 17
type input "*"
type input "**********"
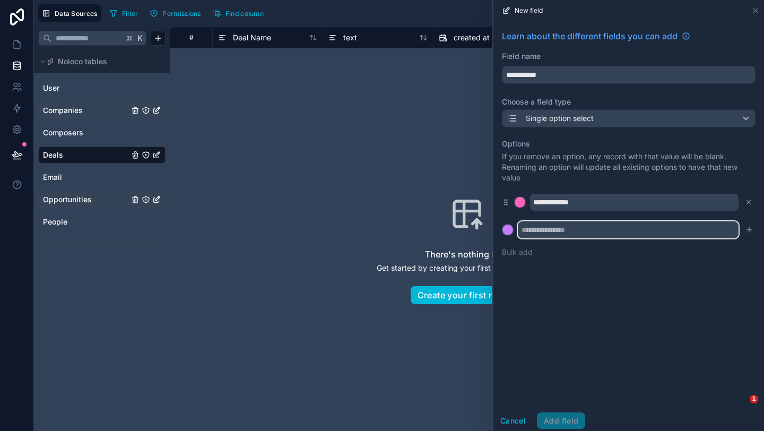
click at [616, 233] on input "text" at bounding box center [628, 229] width 221 height 17
type input "**********"
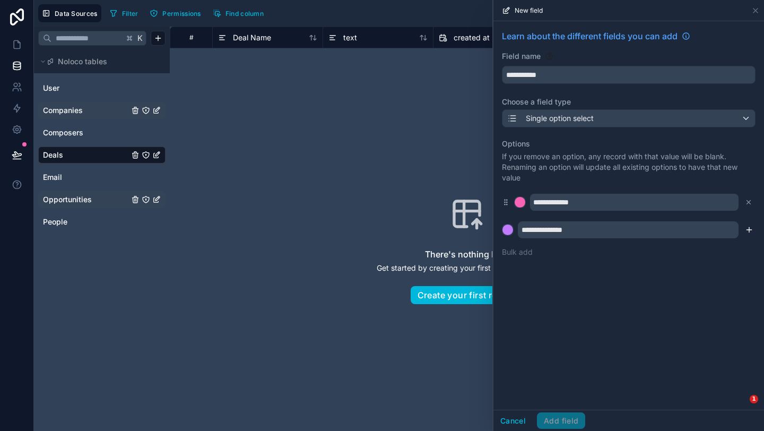
click at [748, 231] on icon "submit" at bounding box center [749, 229] width 8 height 8
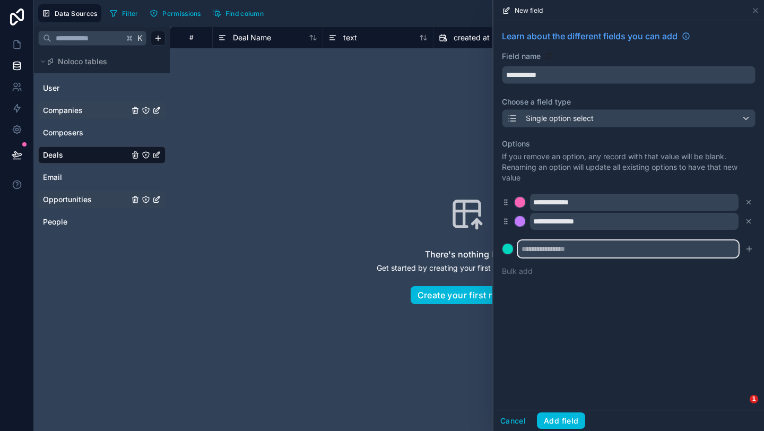
click at [589, 247] on input "text" at bounding box center [628, 248] width 221 height 17
type input "*********"
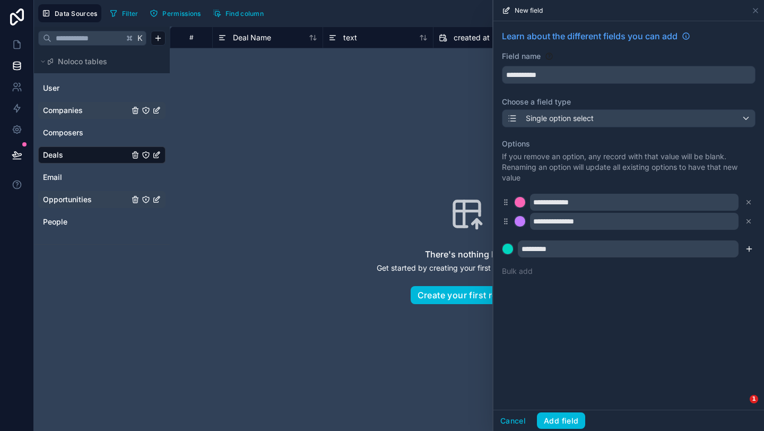
click at [746, 249] on icon "submit" at bounding box center [749, 249] width 8 height 8
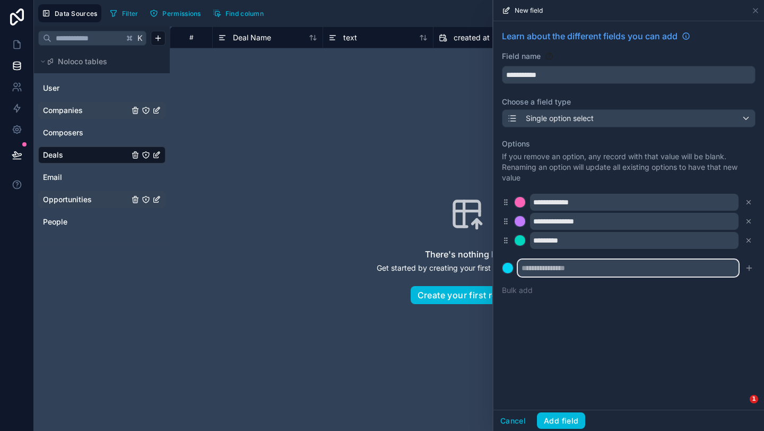
click at [599, 273] on input "text" at bounding box center [628, 267] width 221 height 17
type input "*********"
click at [750, 271] on icon "submit" at bounding box center [749, 268] width 8 height 8
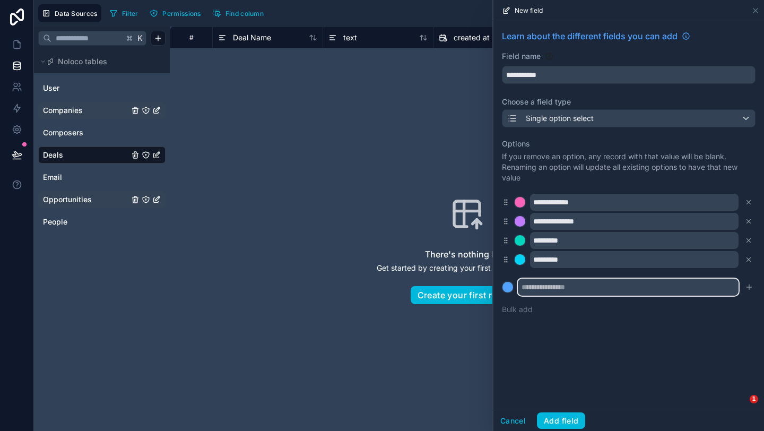
click at [570, 289] on input "text" at bounding box center [628, 286] width 221 height 17
type input "*********"
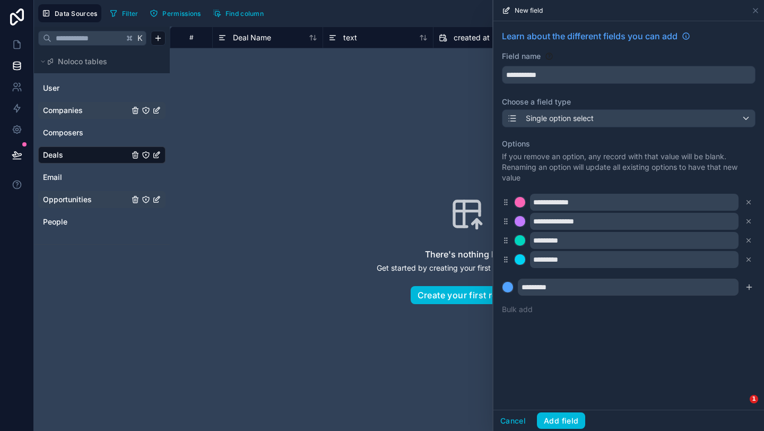
click at [748, 289] on icon "submit" at bounding box center [749, 287] width 8 height 8
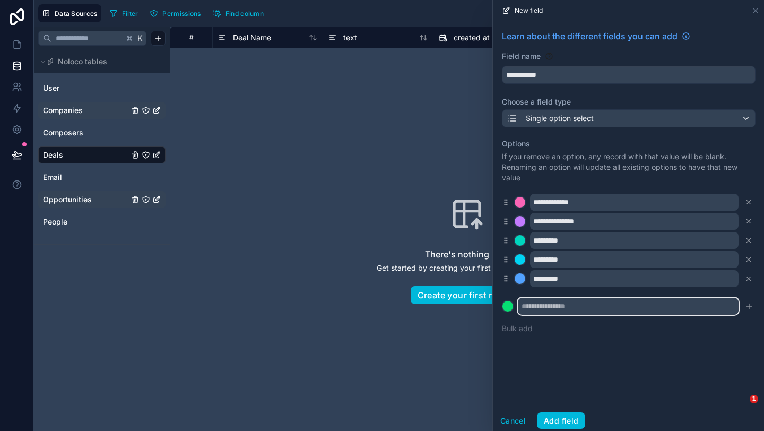
click at [586, 306] on input "text" at bounding box center [628, 306] width 221 height 17
type input "*********"
click at [750, 309] on icon "submit" at bounding box center [749, 306] width 8 height 8
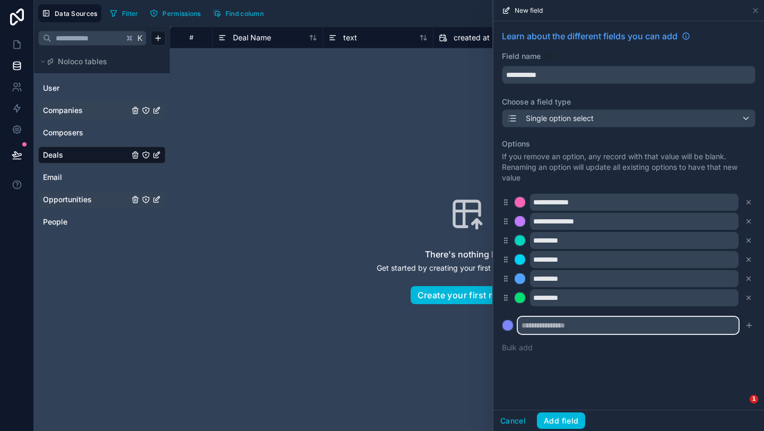
click at [607, 329] on input "text" at bounding box center [628, 325] width 221 height 17
type input "*********"
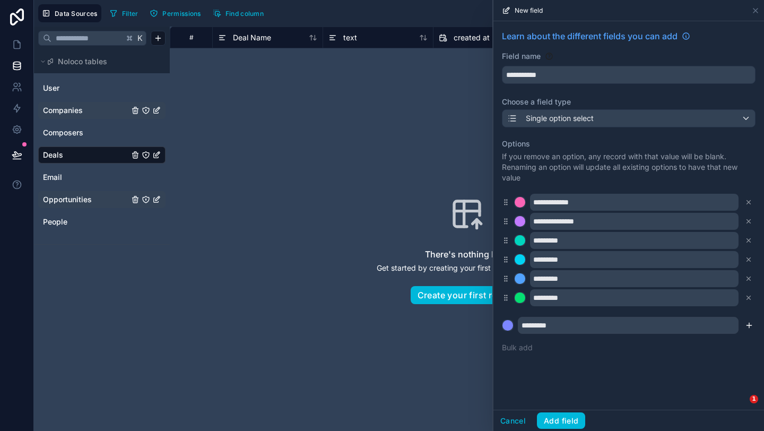
click at [751, 327] on icon "submit" at bounding box center [749, 325] width 8 height 8
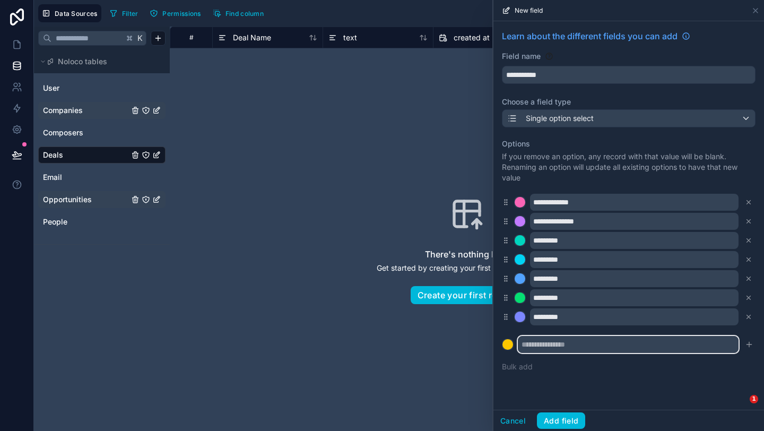
click at [623, 346] on input "text" at bounding box center [628, 344] width 221 height 17
type input "*********"
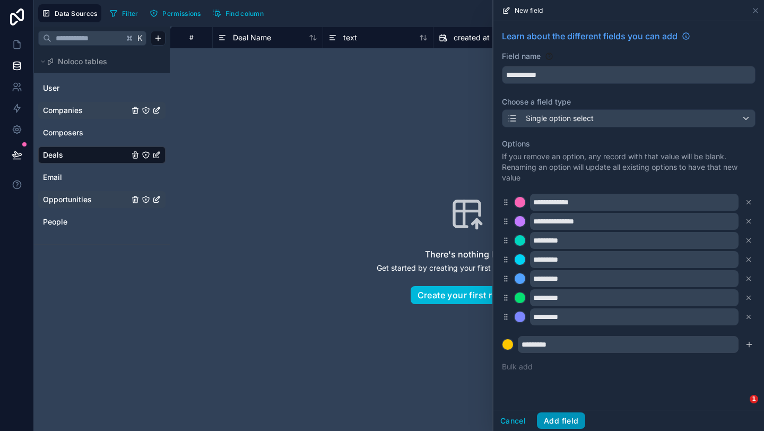
click at [564, 421] on button "Add field" at bounding box center [561, 420] width 48 height 17
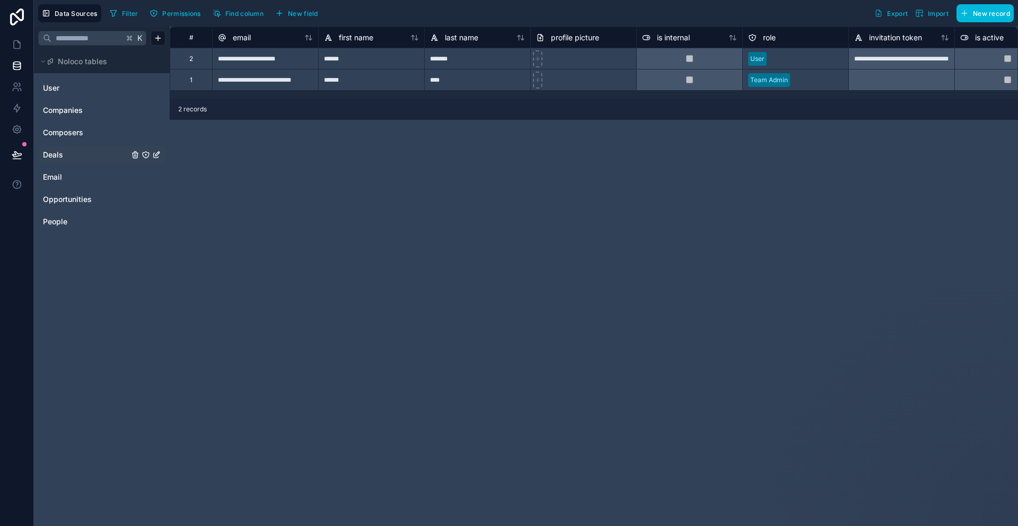
click at [56, 159] on span "Deals" at bounding box center [53, 155] width 20 height 11
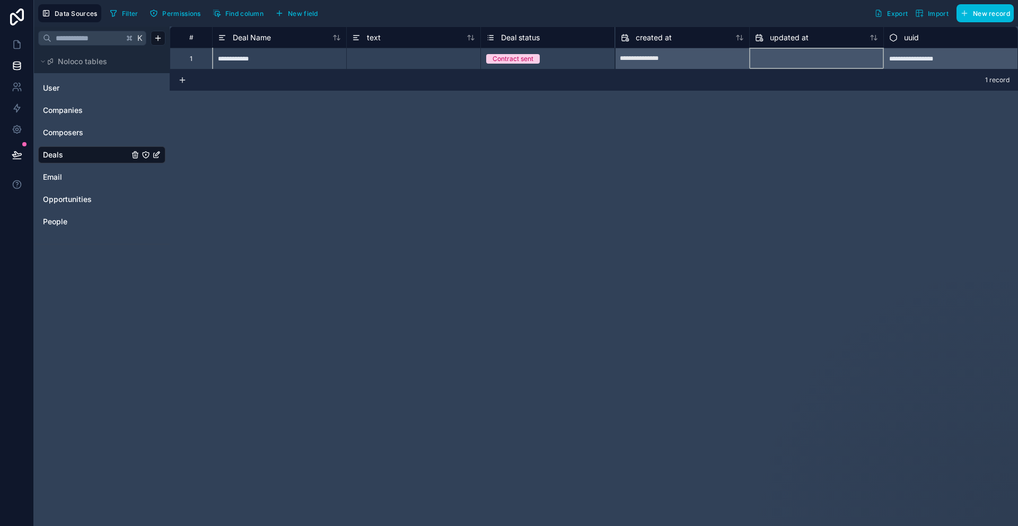
click at [808, 58] on div at bounding box center [817, 58] width 134 height 17
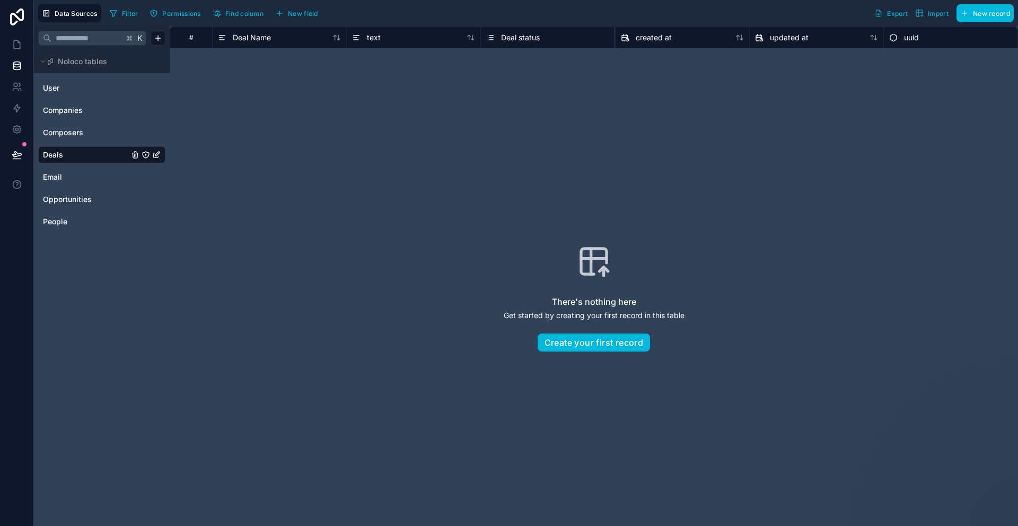
click at [68, 155] on link "Deals" at bounding box center [86, 155] width 86 height 11
click at [65, 220] on span "People" at bounding box center [55, 221] width 24 height 11
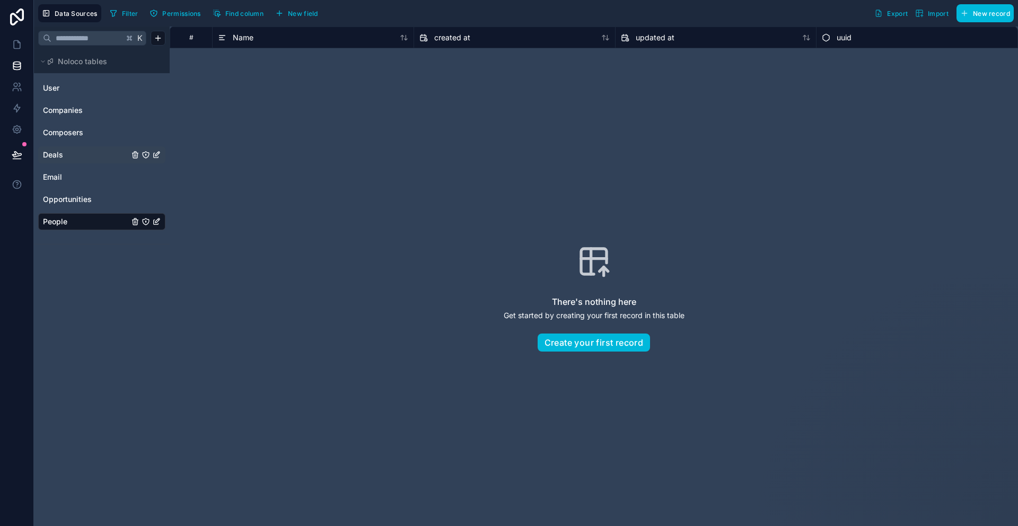
click at [81, 147] on div "Deals" at bounding box center [101, 154] width 127 height 17
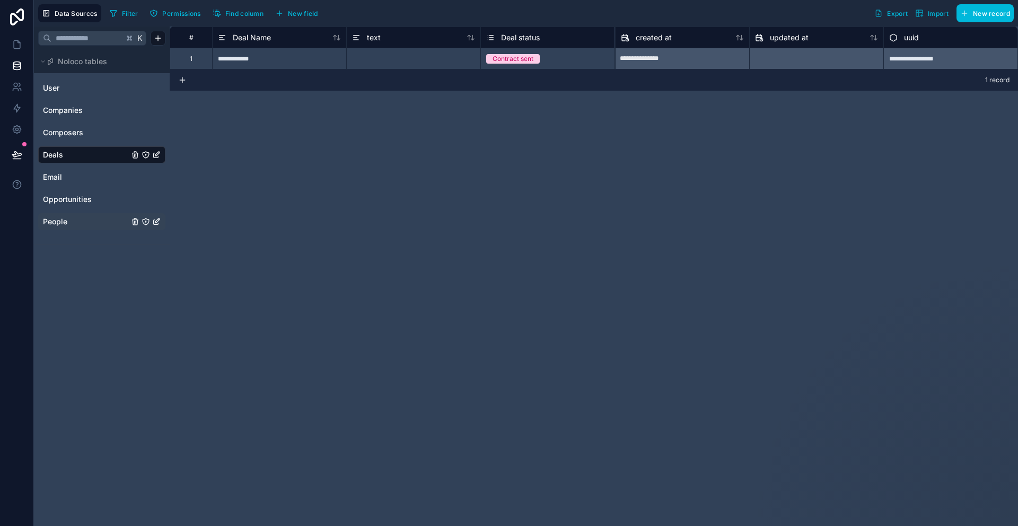
click at [784, 61] on div at bounding box center [817, 58] width 134 height 17
click at [412, 71] on div "1 record" at bounding box center [594, 79] width 849 height 21
click at [412, 62] on div at bounding box center [413, 58] width 134 height 21
click at [86, 134] on link "Composers" at bounding box center [86, 132] width 86 height 11
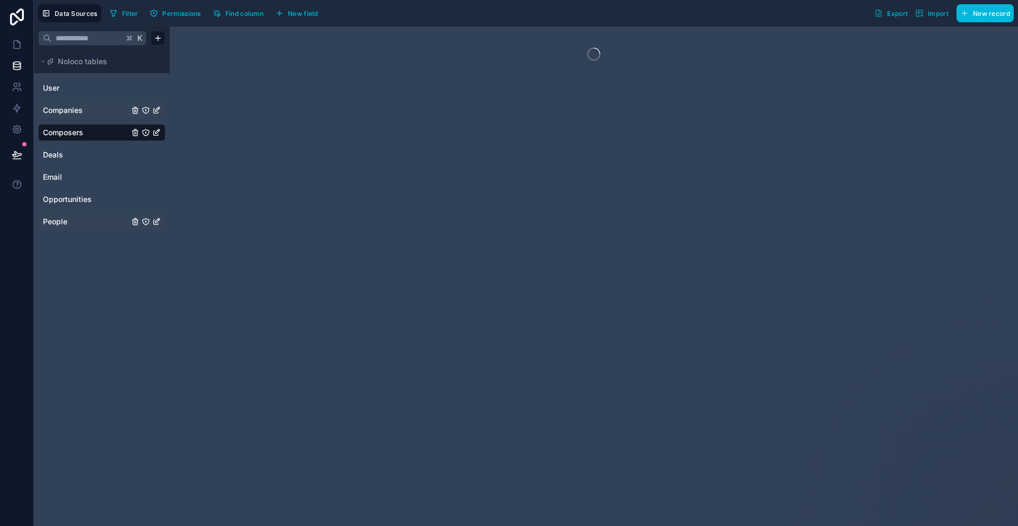
click at [83, 117] on div "Companies" at bounding box center [101, 110] width 127 height 17
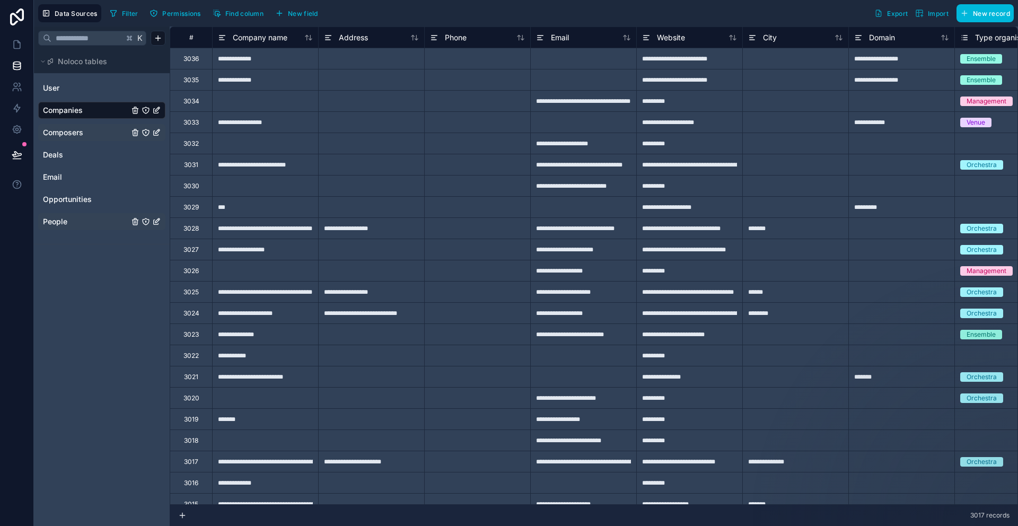
click at [480, 60] on div at bounding box center [477, 58] width 106 height 21
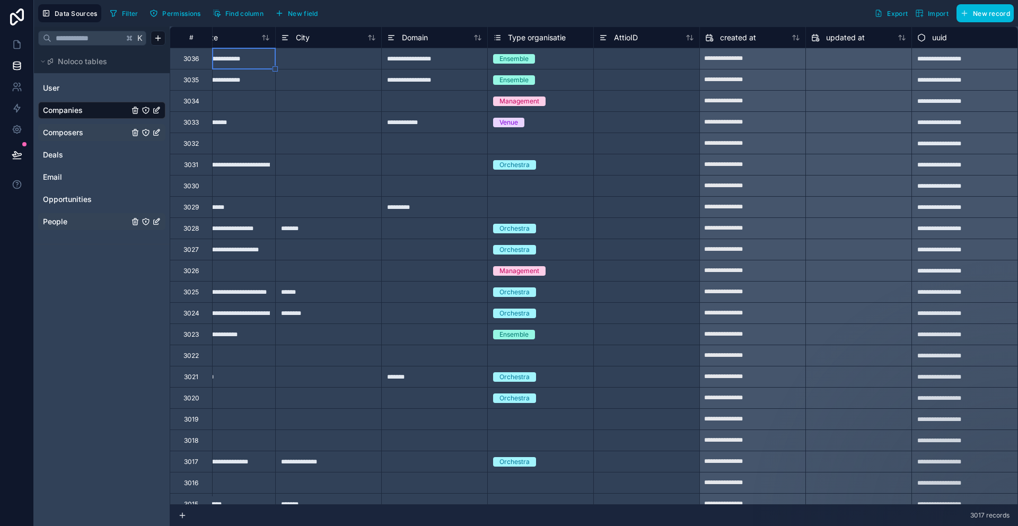
scroll to position [0, 424]
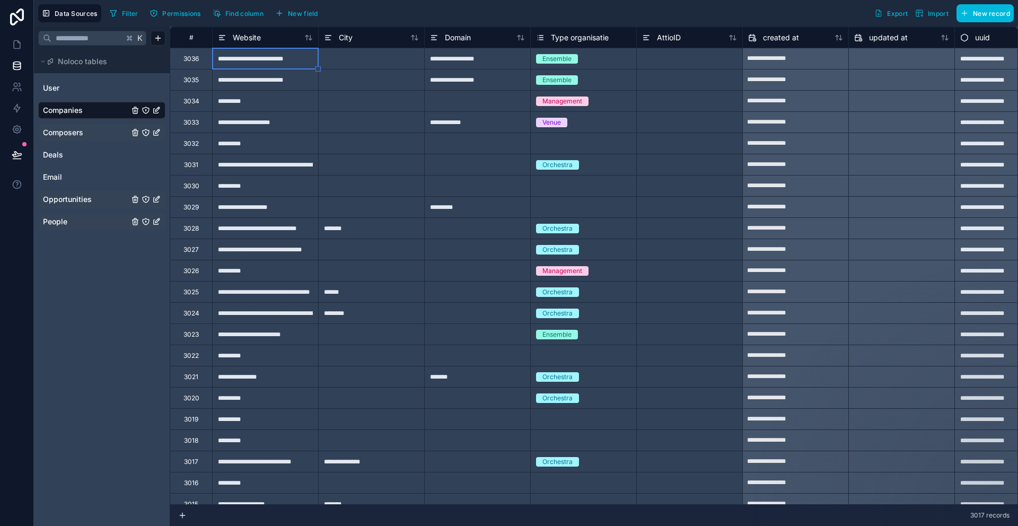
click at [98, 201] on link "Opportunities" at bounding box center [86, 199] width 86 height 11
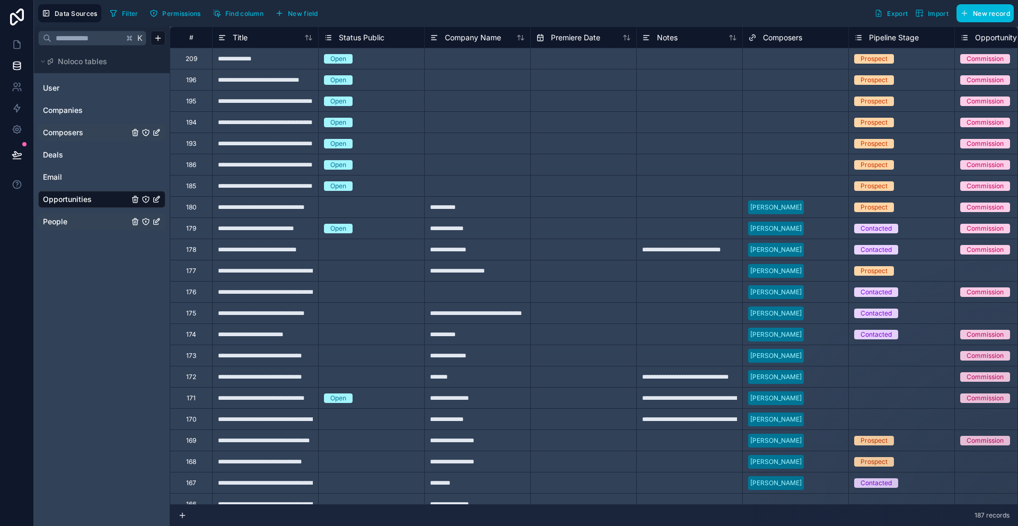
click at [455, 54] on div at bounding box center [477, 58] width 106 height 21
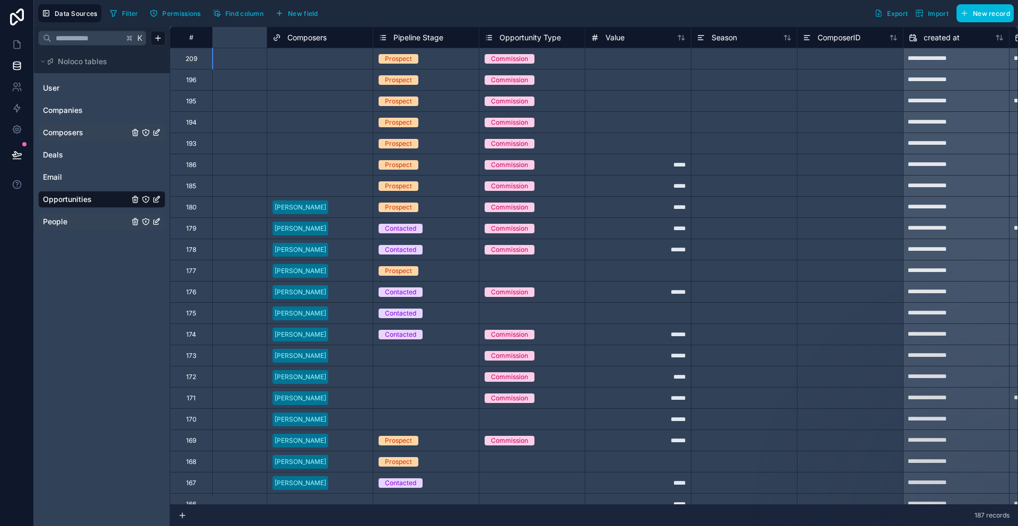
scroll to position [0, 900]
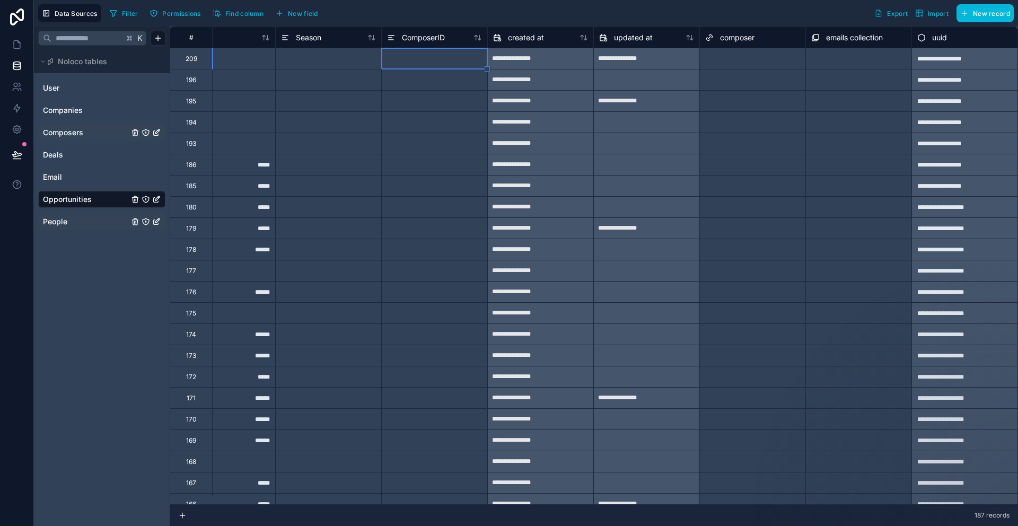
click at [419, 66] on div at bounding box center [434, 58] width 106 height 21
click at [327, 63] on div at bounding box center [328, 58] width 106 height 21
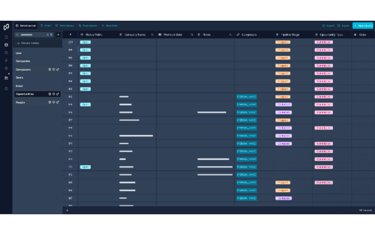
scroll to position [0, 0]
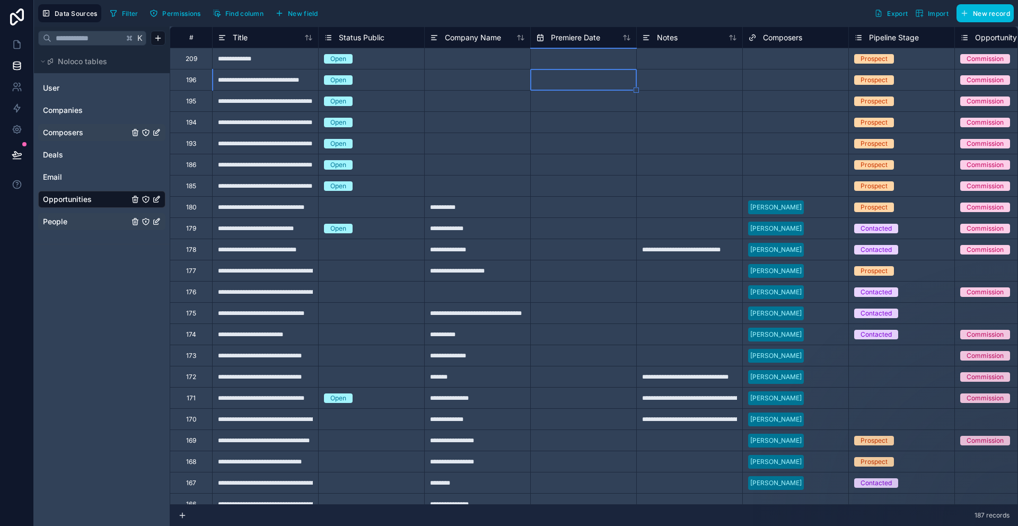
click at [458, 56] on div at bounding box center [477, 58] width 106 height 21
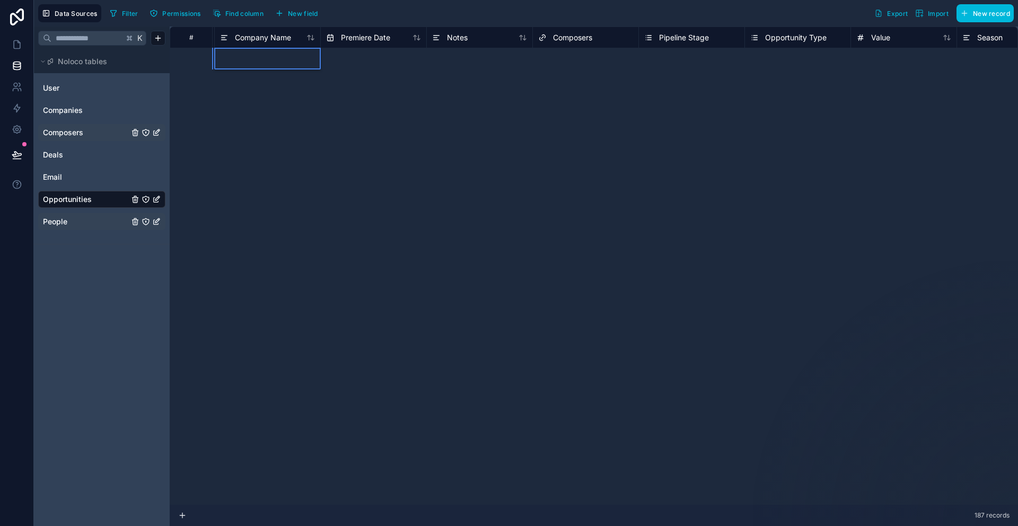
scroll to position [0, 210]
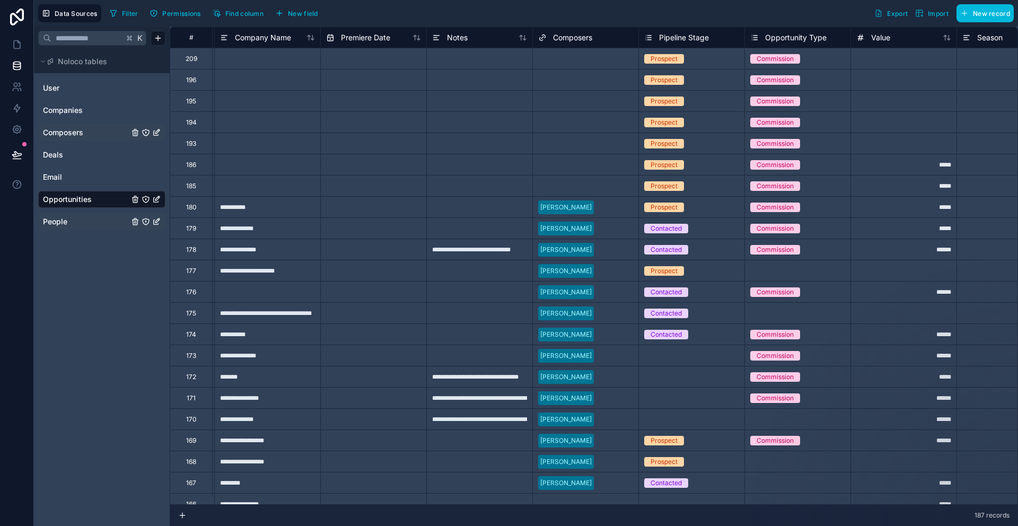
click at [91, 225] on link "People" at bounding box center [86, 221] width 86 height 11
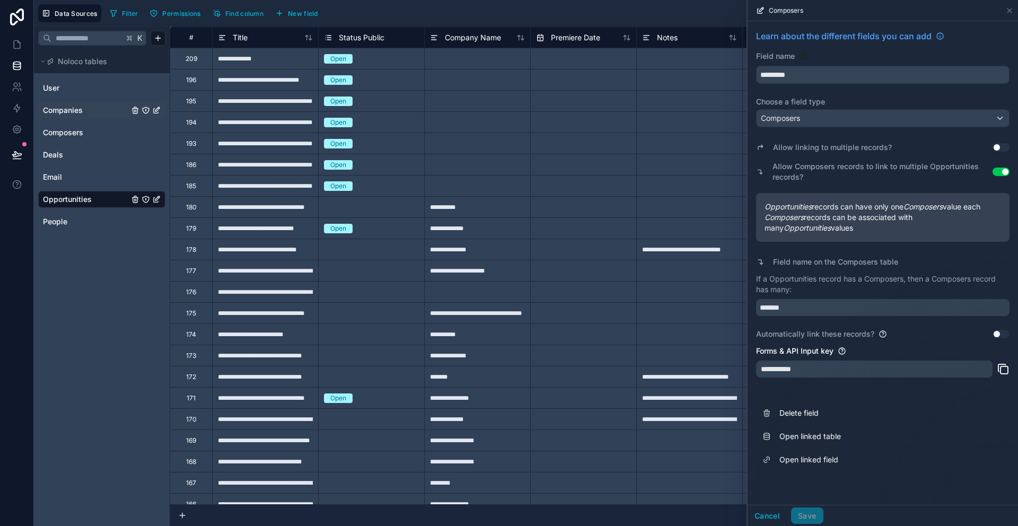
click at [80, 110] on span "Companies" at bounding box center [63, 110] width 40 height 11
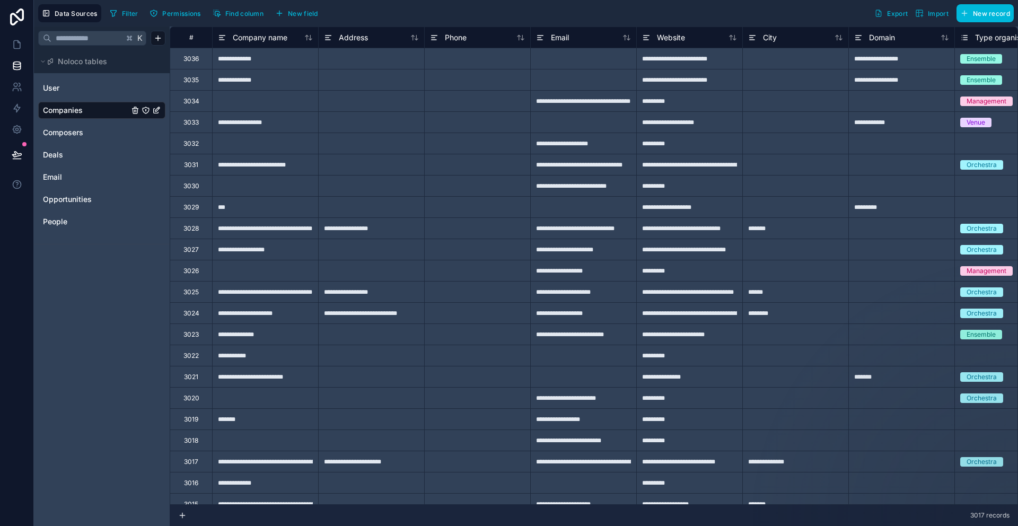
click at [304, 11] on span "New field" at bounding box center [303, 14] width 30 height 8
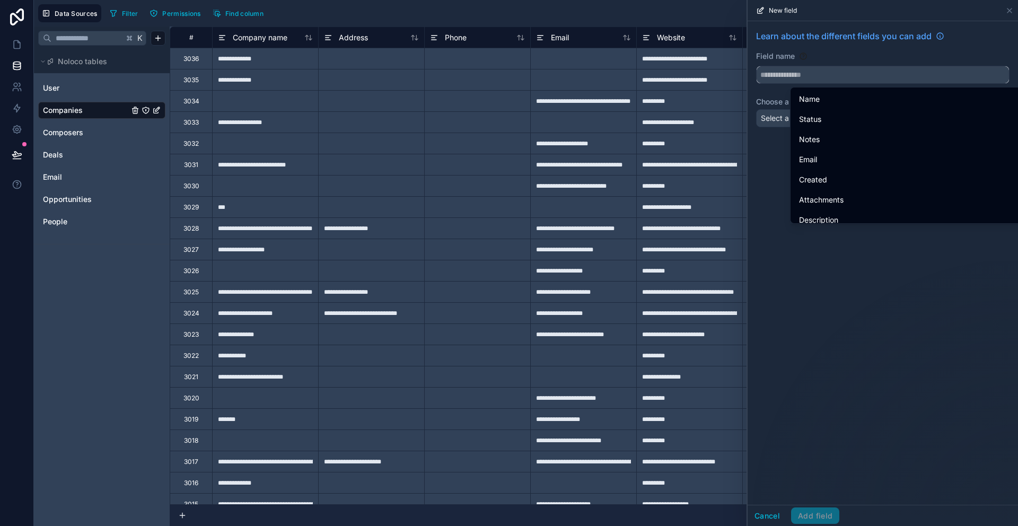
click at [803, 75] on input "text" at bounding box center [883, 74] width 252 height 17
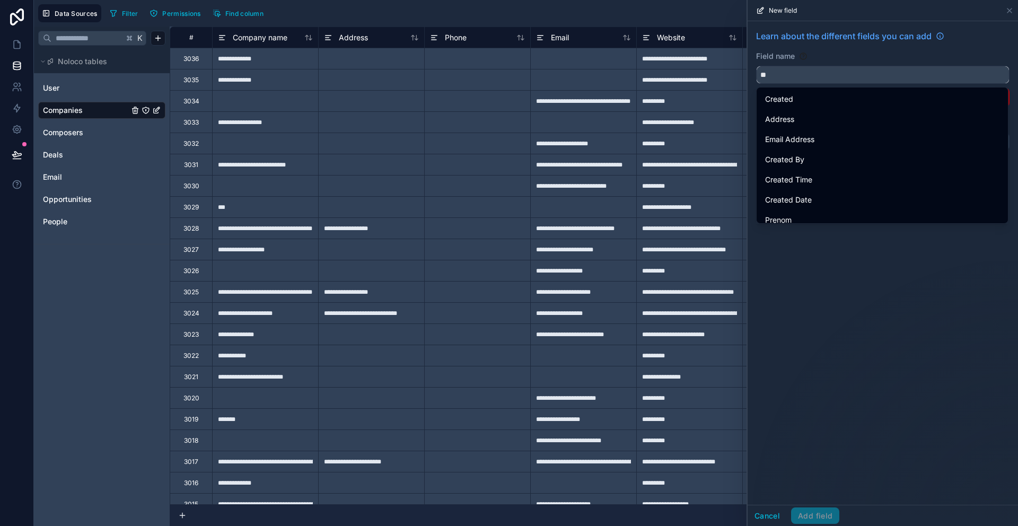
type input "*"
click at [844, 46] on div "Learn about the different fields you can add" at bounding box center [883, 40] width 254 height 21
click at [839, 62] on div "Field name" at bounding box center [883, 67] width 254 height 33
click at [846, 344] on div "Learn about the different fields you can add Field name Choose a field type Sel…" at bounding box center [883, 263] width 271 height 484
click at [838, 48] on div "Learn about the different fields you can add" at bounding box center [883, 40] width 254 height 21
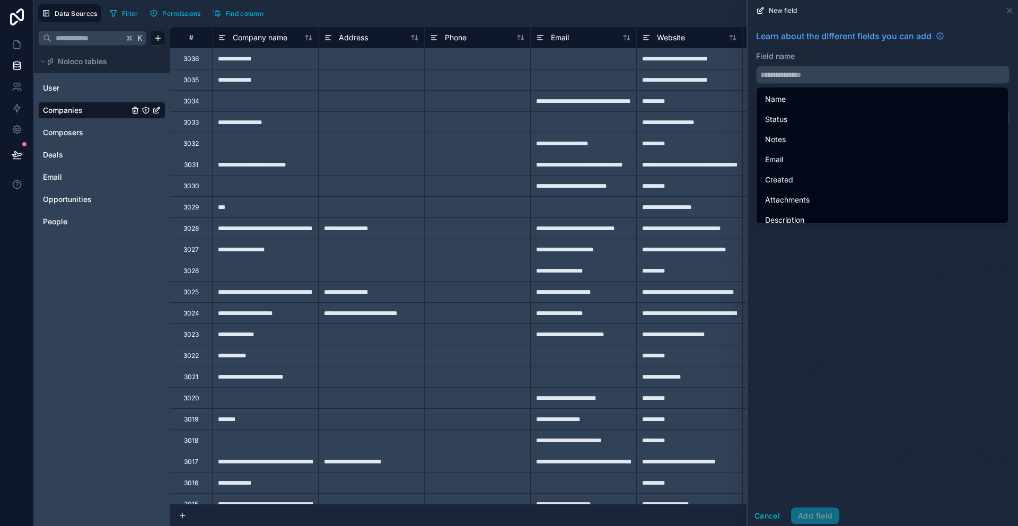
click at [867, 342] on div "Learn about the different fields you can add Field name Choose a field type Sel…" at bounding box center [883, 263] width 271 height 484
click at [791, 70] on input "text" at bounding box center [883, 74] width 252 height 17
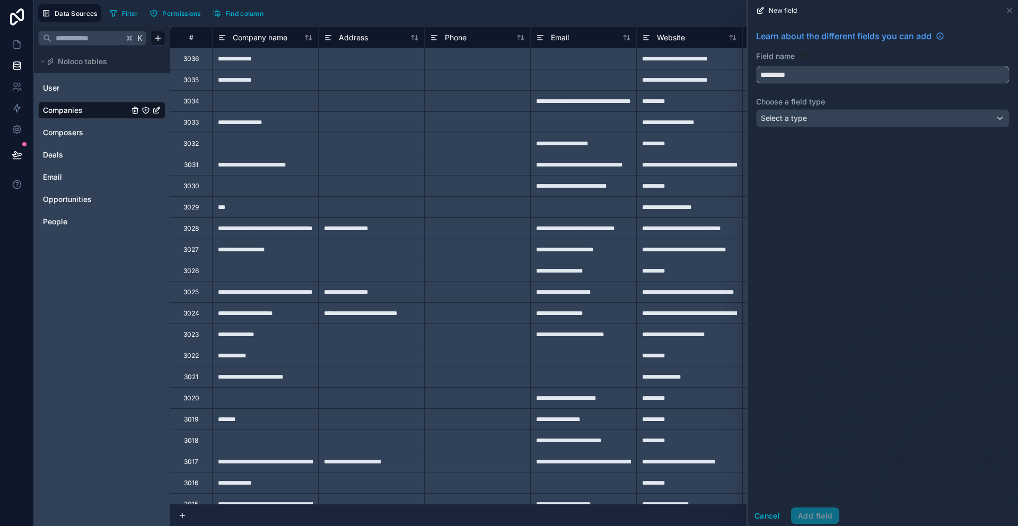
click at [756, 66] on button "********" at bounding box center [883, 75] width 254 height 18
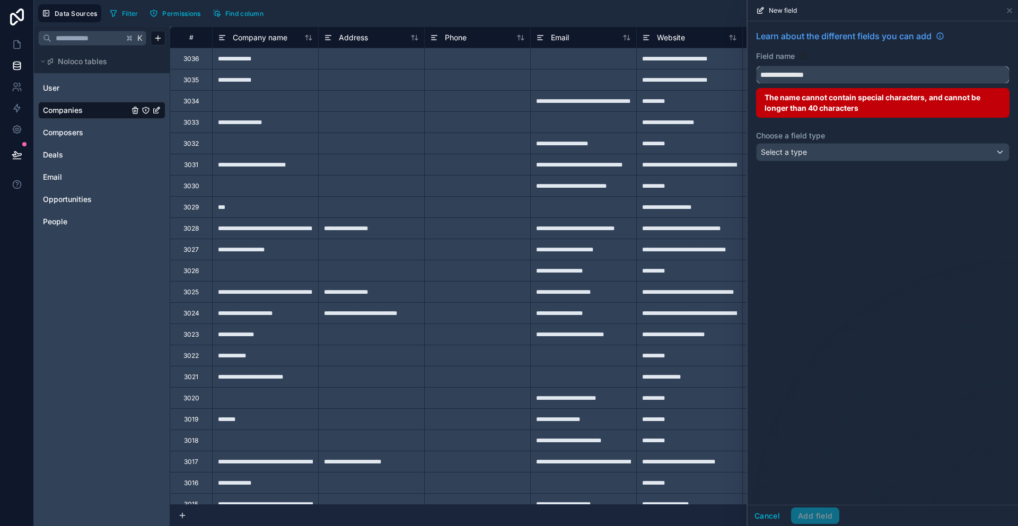
click at [756, 66] on button "**********" at bounding box center [883, 75] width 254 height 18
click at [837, 154] on div "Select a type" at bounding box center [883, 152] width 252 height 17
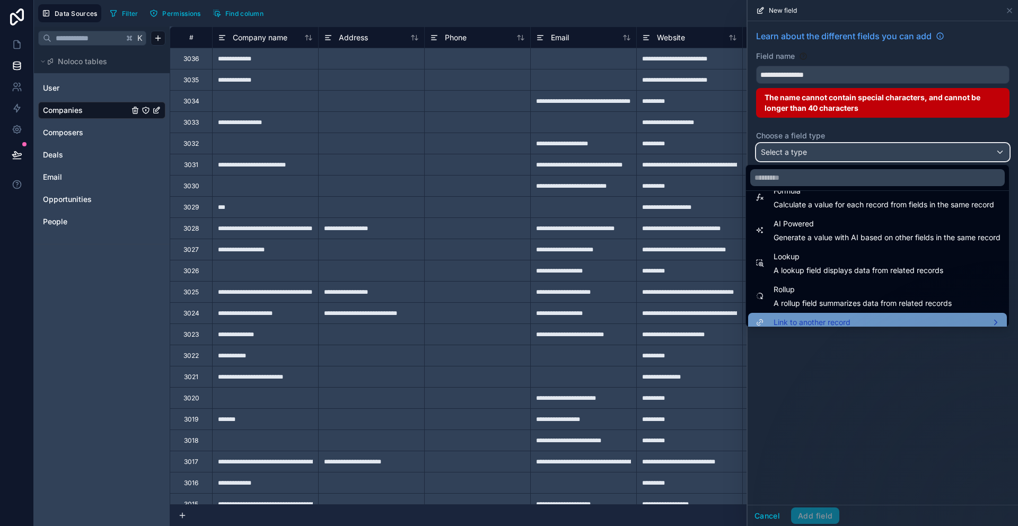
scroll to position [308, 0]
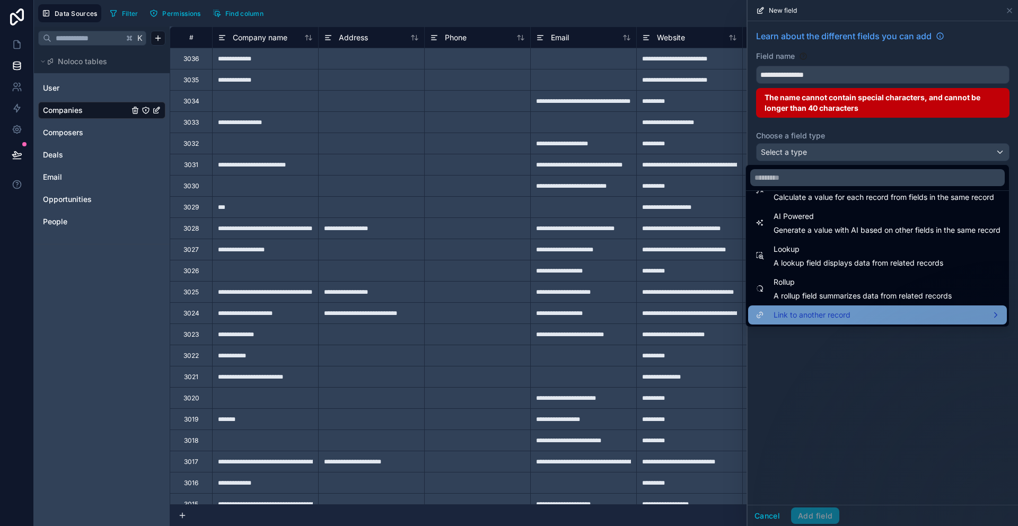
click at [797, 313] on span "Link to another record" at bounding box center [812, 315] width 77 height 13
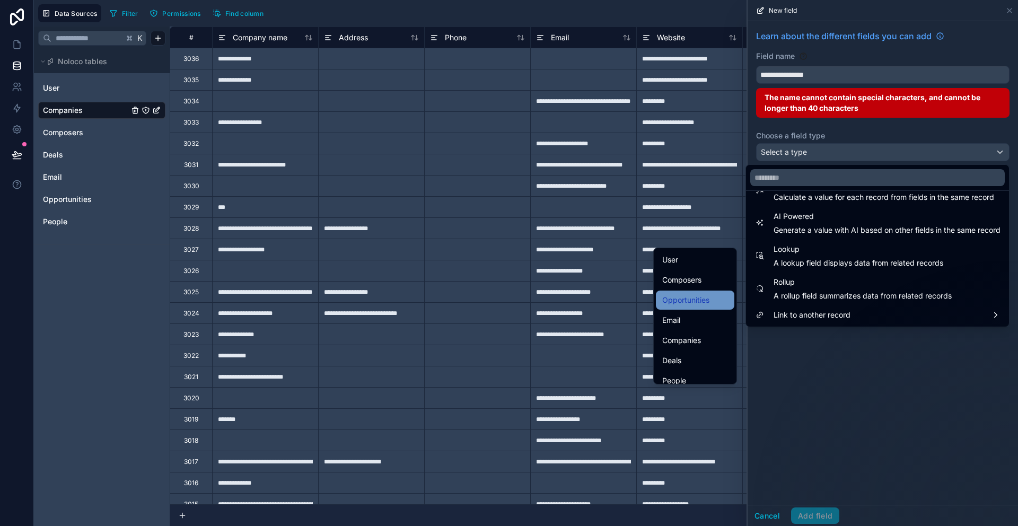
scroll to position [24, 0]
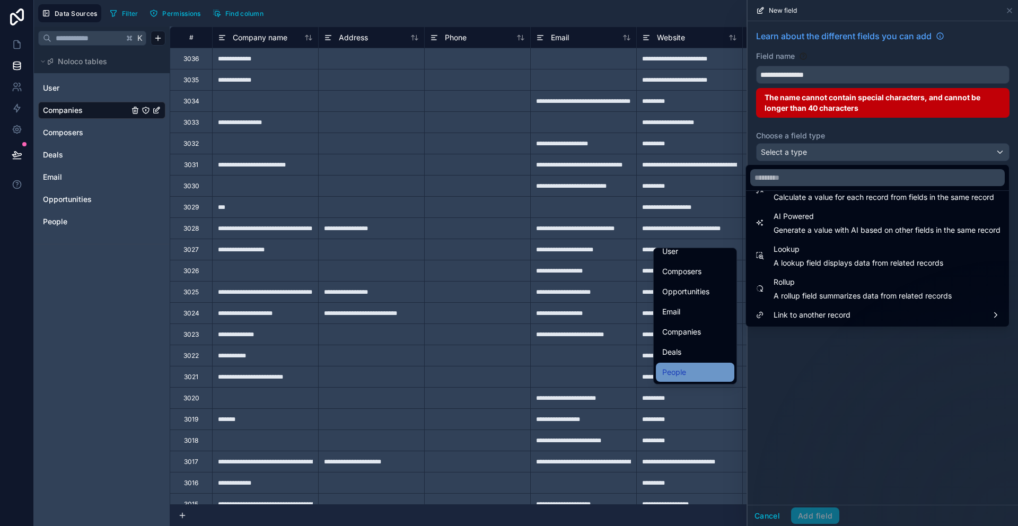
click at [675, 371] on span "People" at bounding box center [675, 372] width 24 height 13
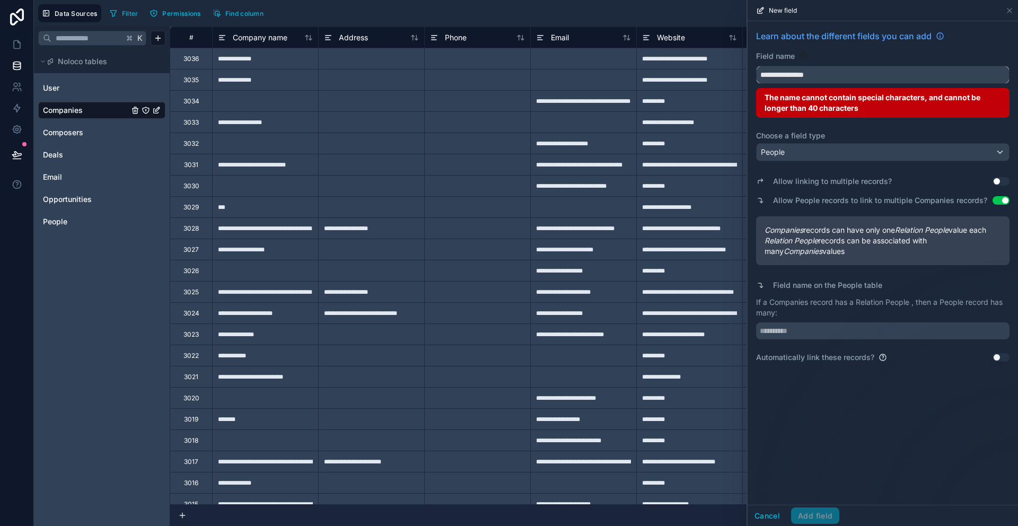
click at [825, 81] on input "**********" at bounding box center [883, 74] width 252 height 17
drag, startPoint x: 828, startPoint y: 76, endPoint x: 734, endPoint y: 76, distance: 94.4
click at [734, 76] on div "**********" at bounding box center [526, 263] width 985 height 526
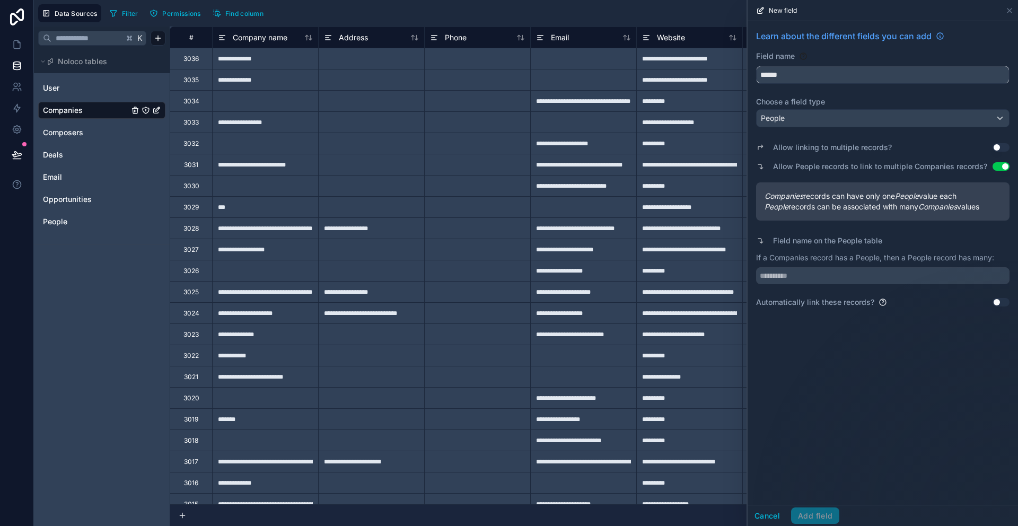
type input "******"
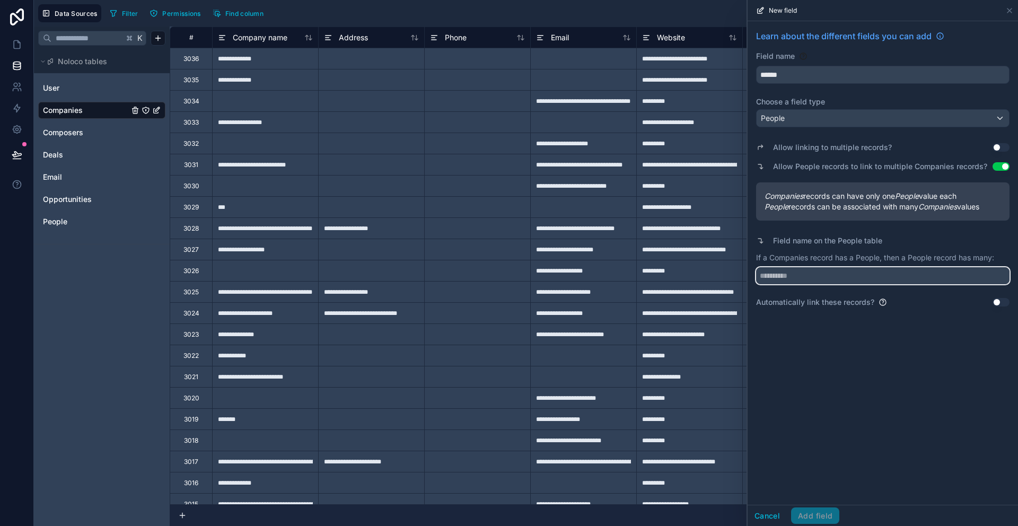
click at [811, 281] on input "text" at bounding box center [883, 275] width 254 height 17
click at [842, 273] on input "text" at bounding box center [883, 275] width 254 height 17
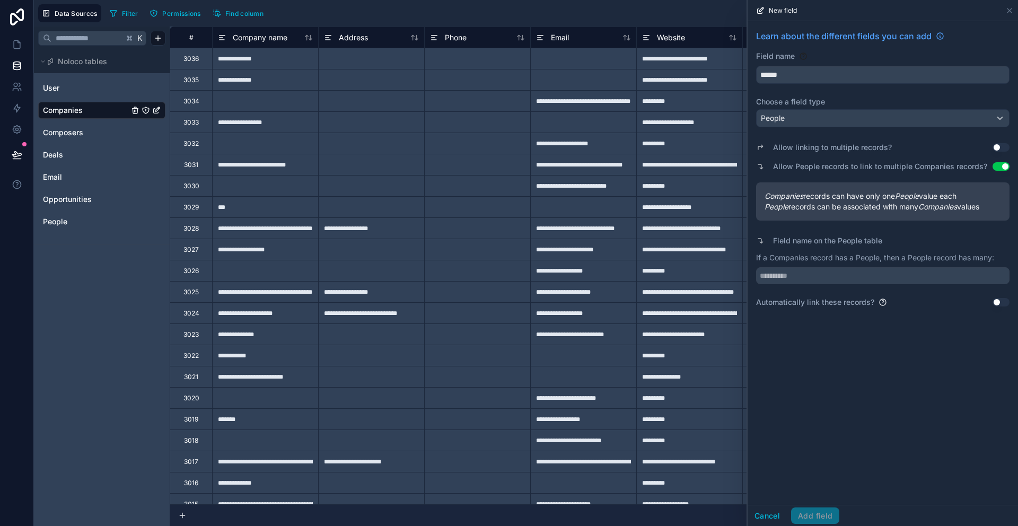
click at [999, 165] on button "Use setting" at bounding box center [1001, 166] width 17 height 8
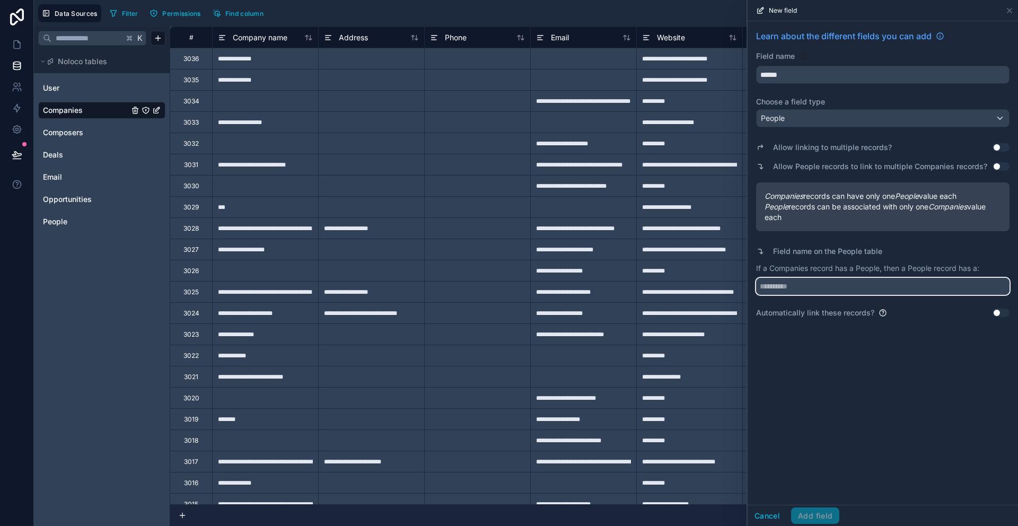
click at [795, 285] on input "text" at bounding box center [883, 286] width 254 height 17
type input "*******"
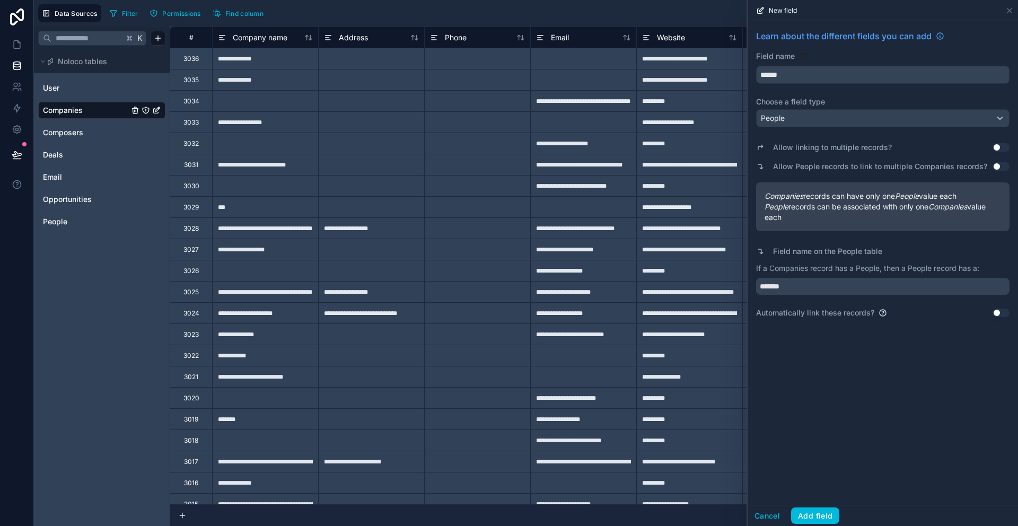
click at [1003, 146] on button "Use setting" at bounding box center [1001, 147] width 17 height 8
click at [832, 515] on button "Add field" at bounding box center [815, 516] width 48 height 17
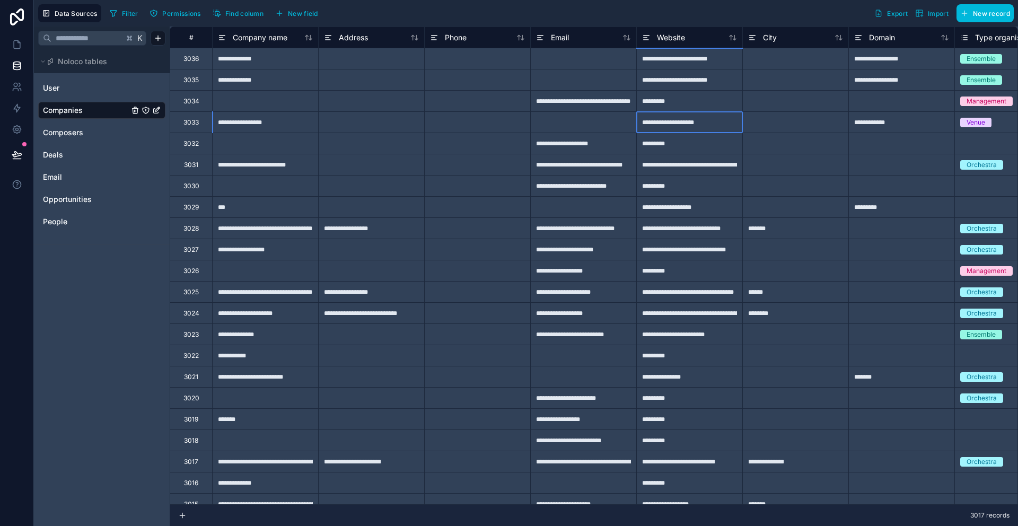
click at [736, 117] on div "**********" at bounding box center [690, 121] width 106 height 21
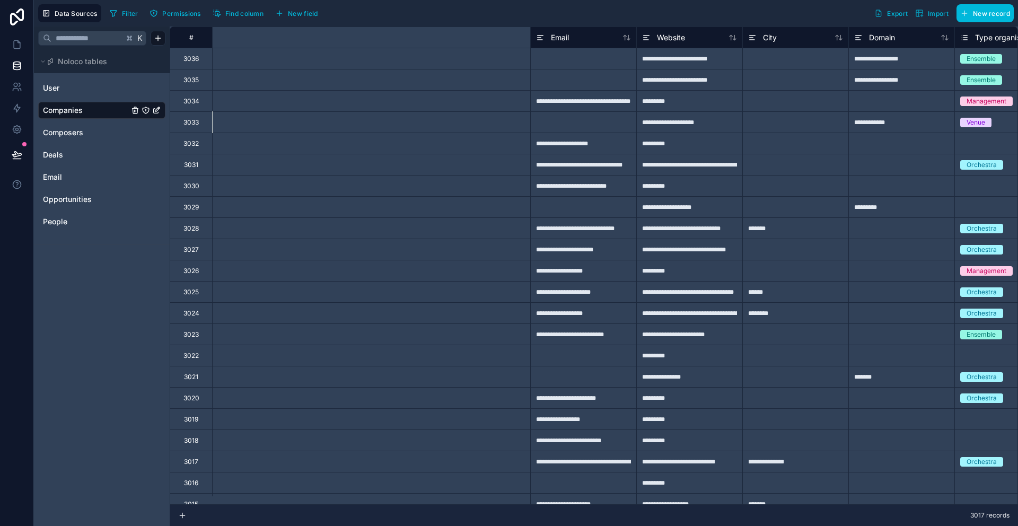
scroll to position [0, 476]
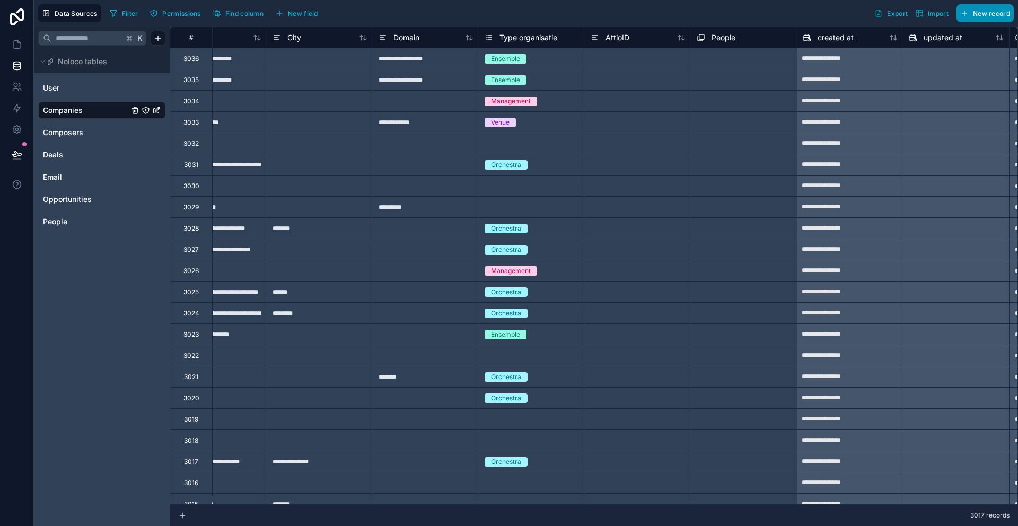
click at [986, 13] on span "New record" at bounding box center [991, 14] width 37 height 8
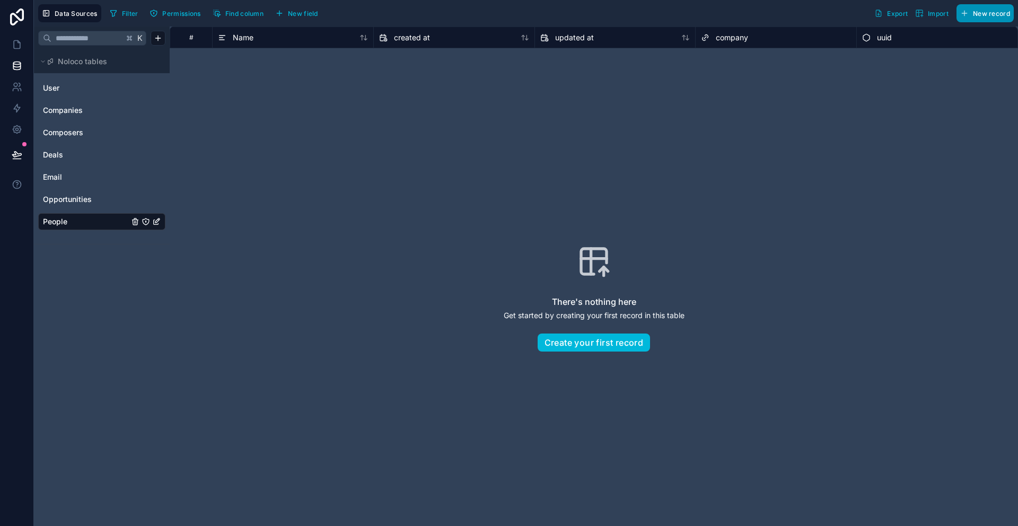
click at [989, 14] on span "New record" at bounding box center [991, 14] width 37 height 8
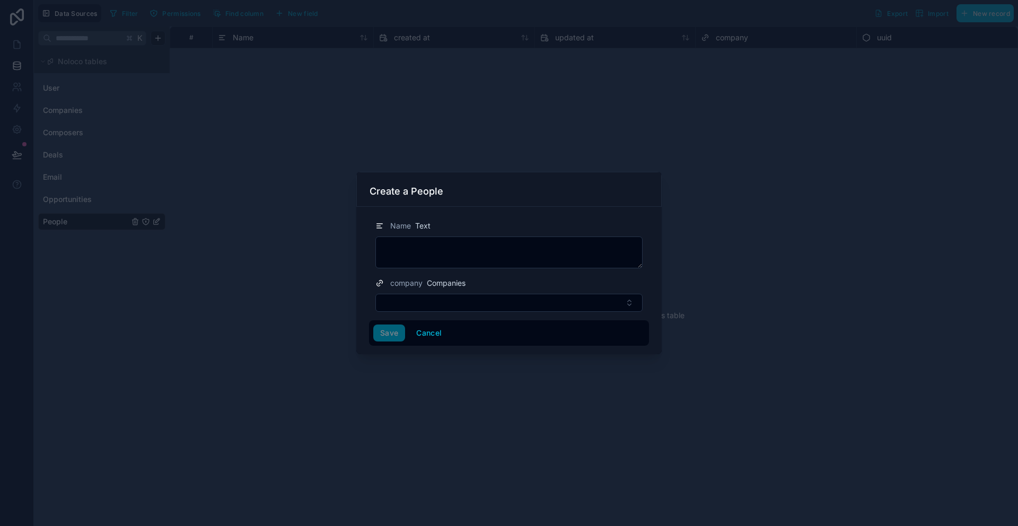
click at [678, 101] on div at bounding box center [509, 263] width 1018 height 526
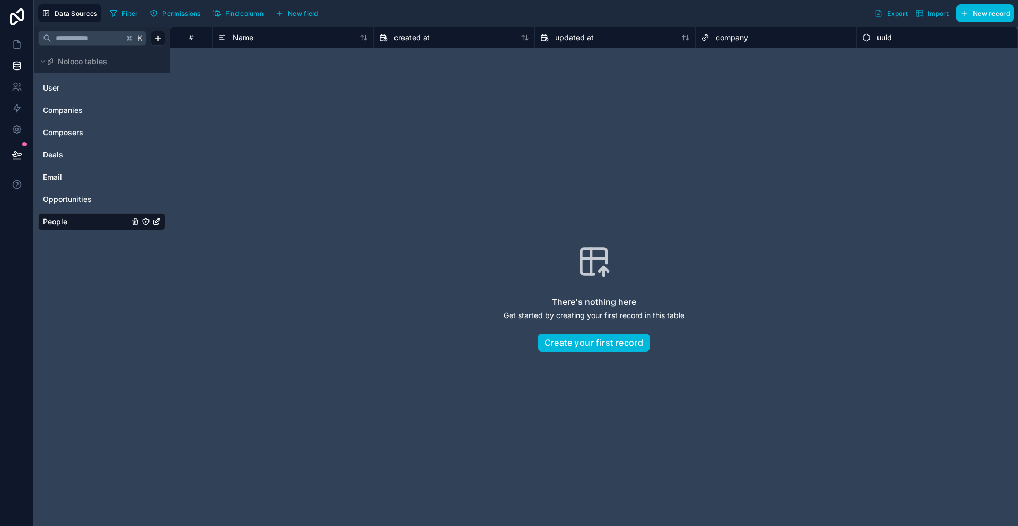
click at [302, 15] on span "New field" at bounding box center [303, 14] width 30 height 8
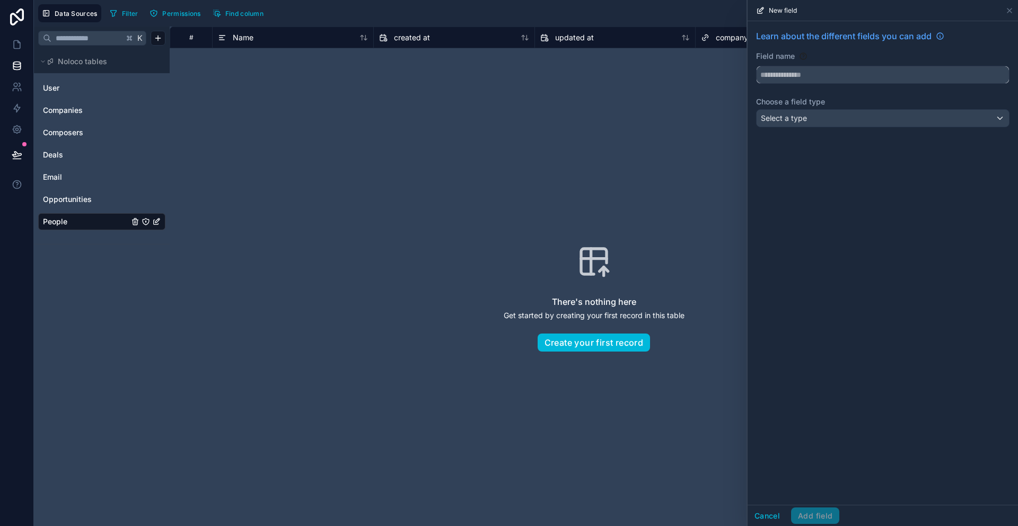
click at [870, 80] on input "text" at bounding box center [883, 74] width 252 height 17
type input "**********"
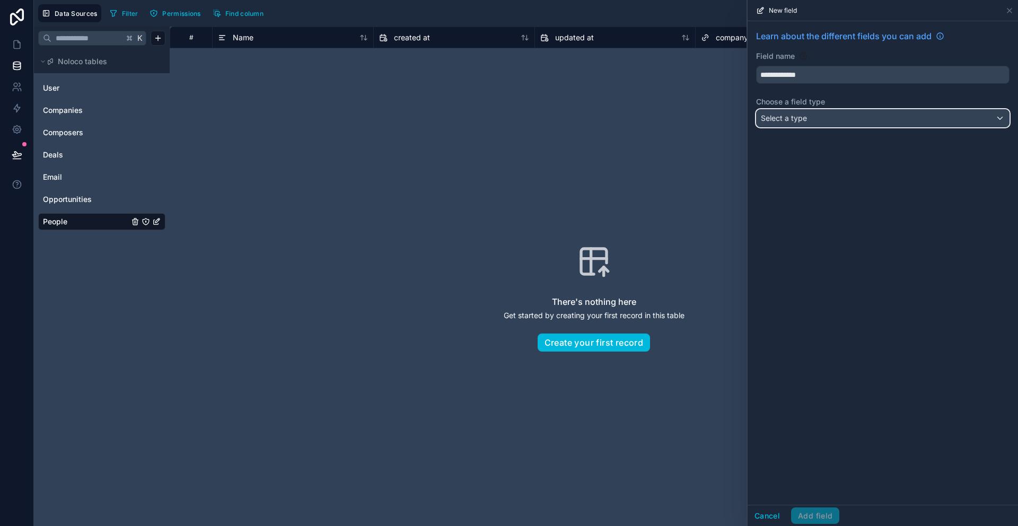
click at [928, 123] on div "Select a type" at bounding box center [883, 118] width 252 height 17
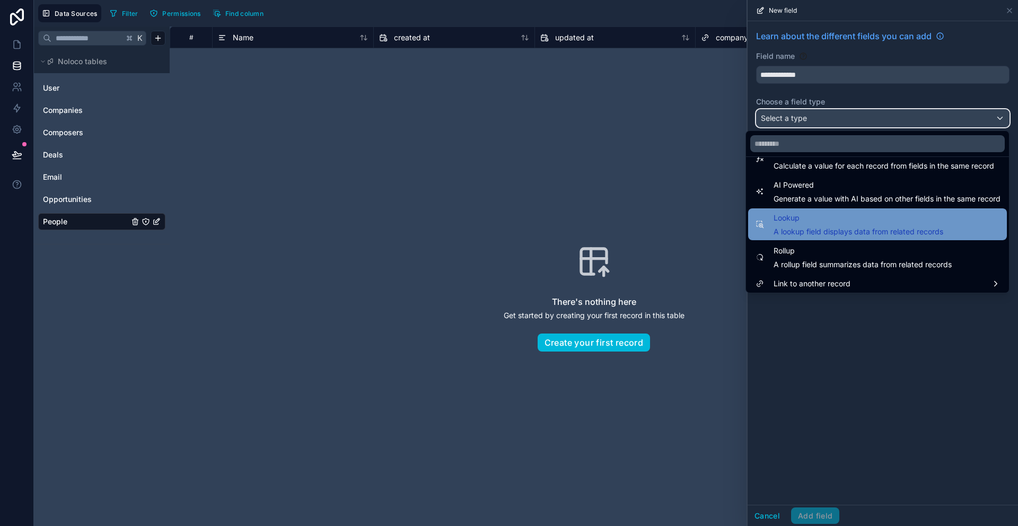
scroll to position [308, 0]
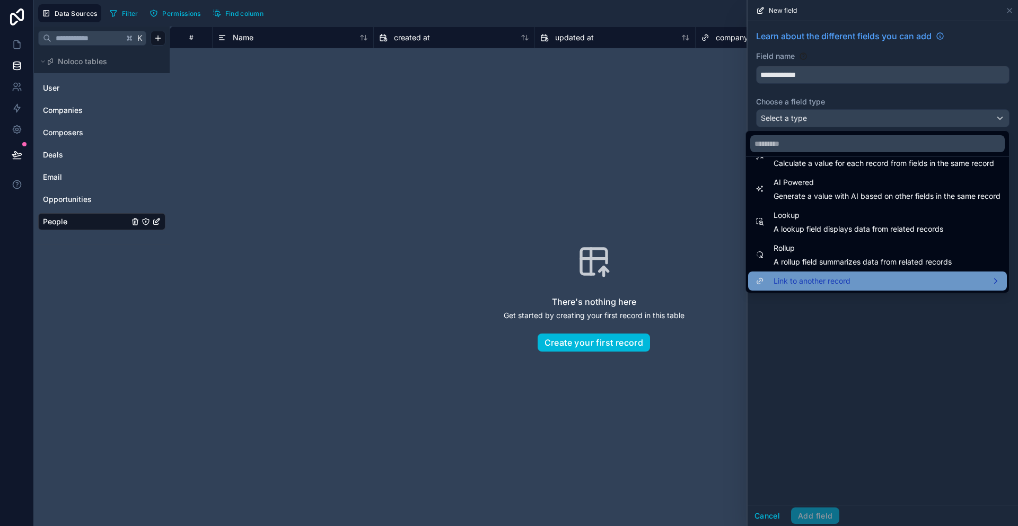
click at [847, 278] on div "Link to another record" at bounding box center [878, 281] width 246 height 13
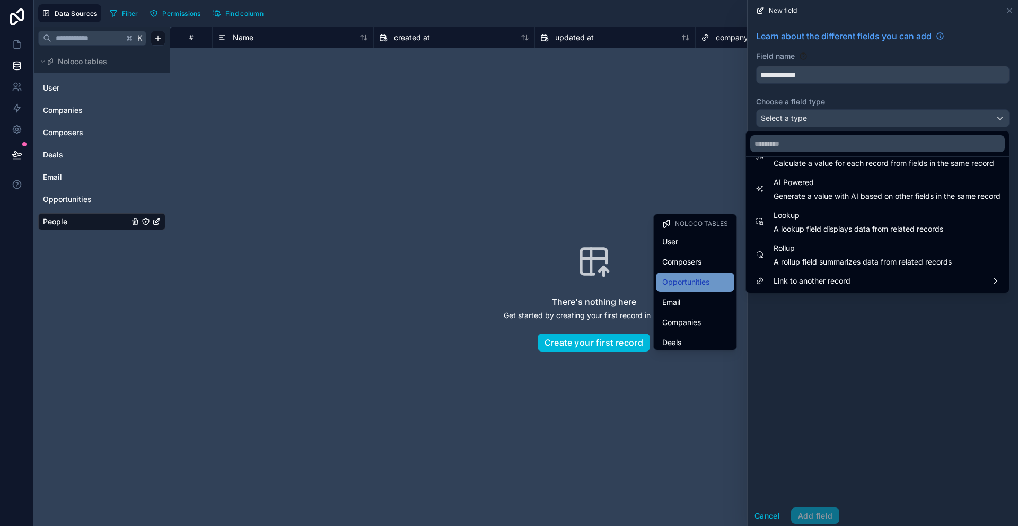
click at [699, 278] on span "Opportunities" at bounding box center [686, 282] width 47 height 13
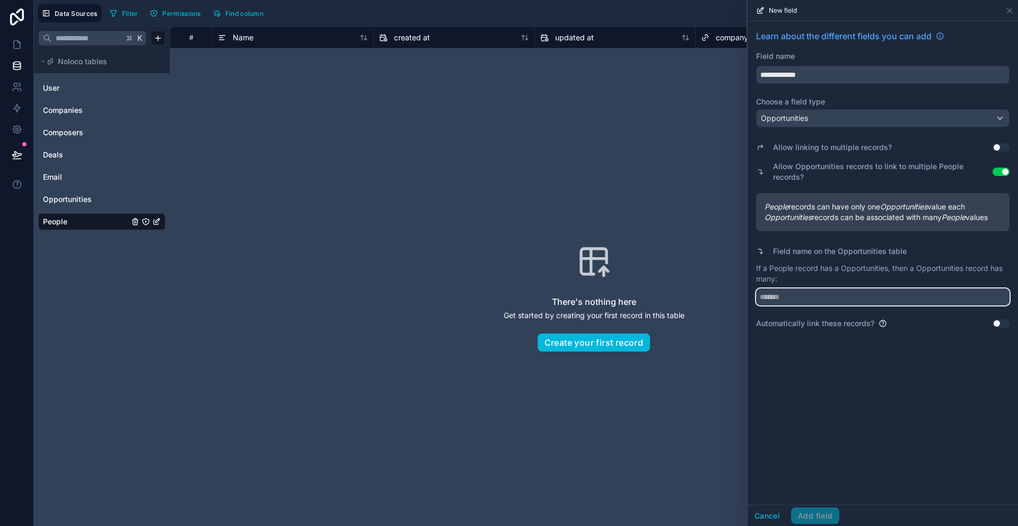
click at [831, 301] on input "text" at bounding box center [883, 297] width 254 height 17
type input "******"
click at [842, 367] on div "**********" at bounding box center [883, 263] width 271 height 484
click at [1004, 146] on button "Use setting" at bounding box center [1001, 147] width 17 height 8
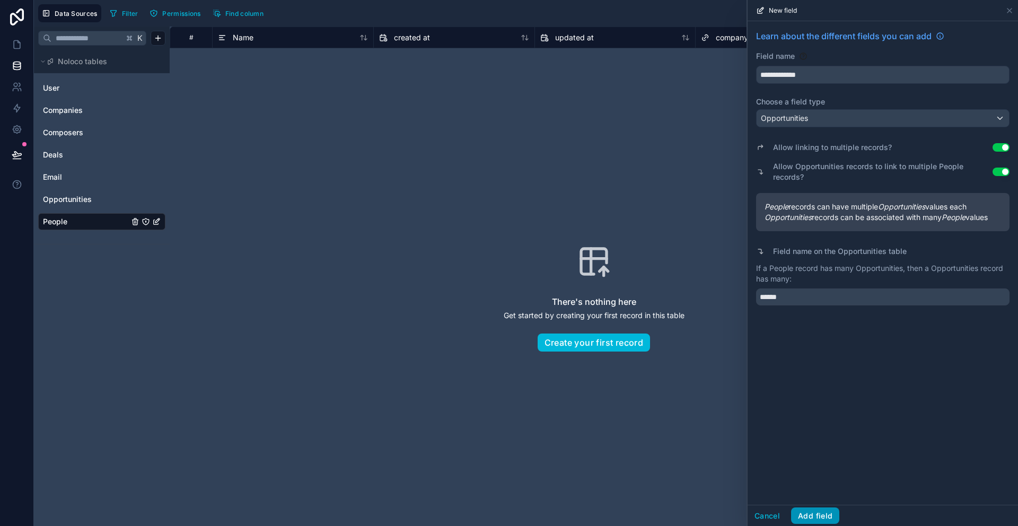
click at [822, 520] on button "Add field" at bounding box center [815, 516] width 48 height 17
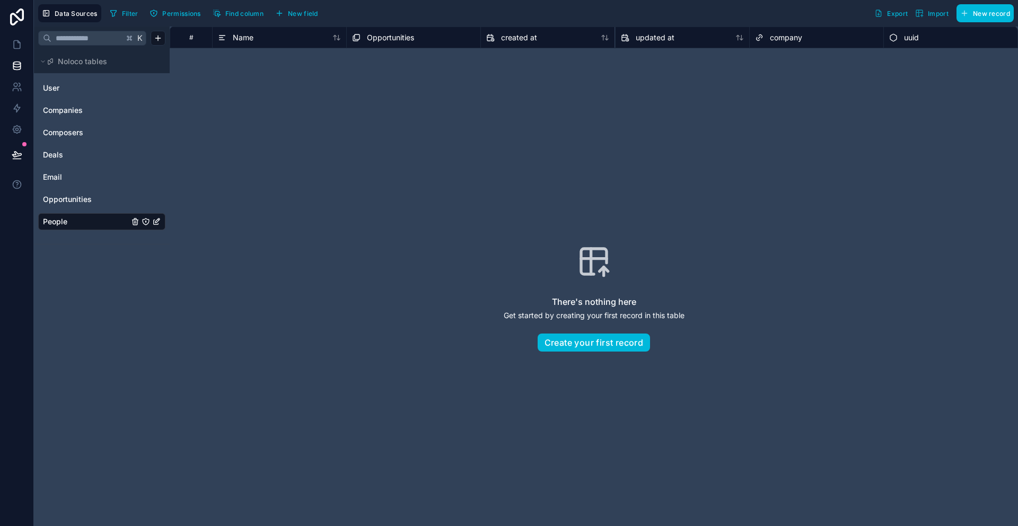
click at [789, 36] on span "company" at bounding box center [786, 37] width 32 height 11
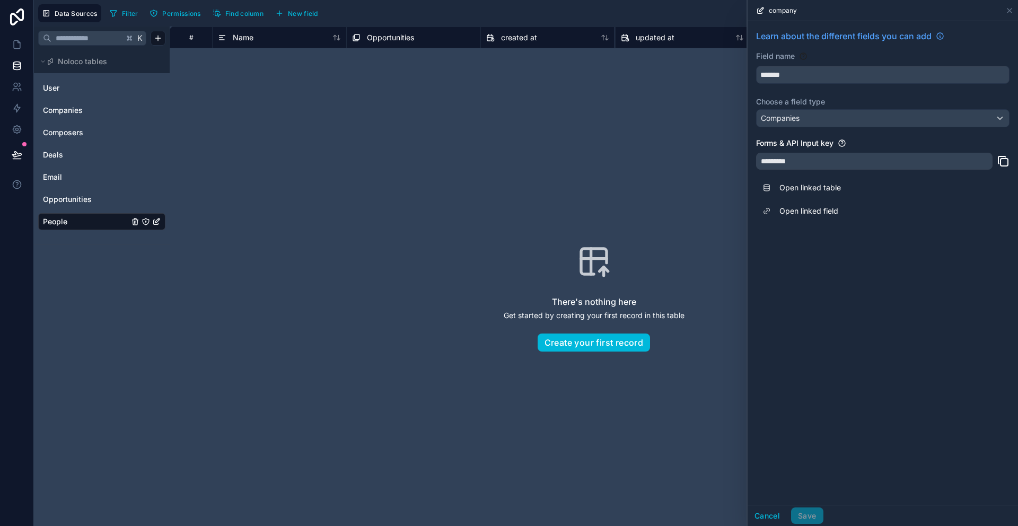
click at [631, 130] on div "There's nothing here Get started by creating your first record in this table Cr…" at bounding box center [594, 298] width 781 height 432
click at [668, 119] on div "There's nothing here Get started by creating your first record in this table Cr…" at bounding box center [594, 298] width 781 height 432
click at [1013, 12] on icon at bounding box center [1010, 10] width 8 height 8
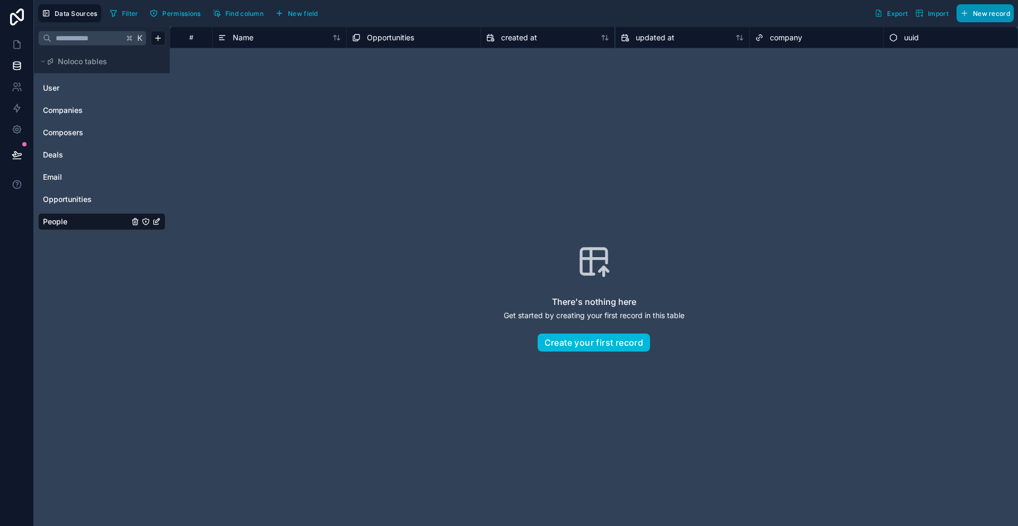
click at [977, 10] on span "New record" at bounding box center [991, 14] width 37 height 8
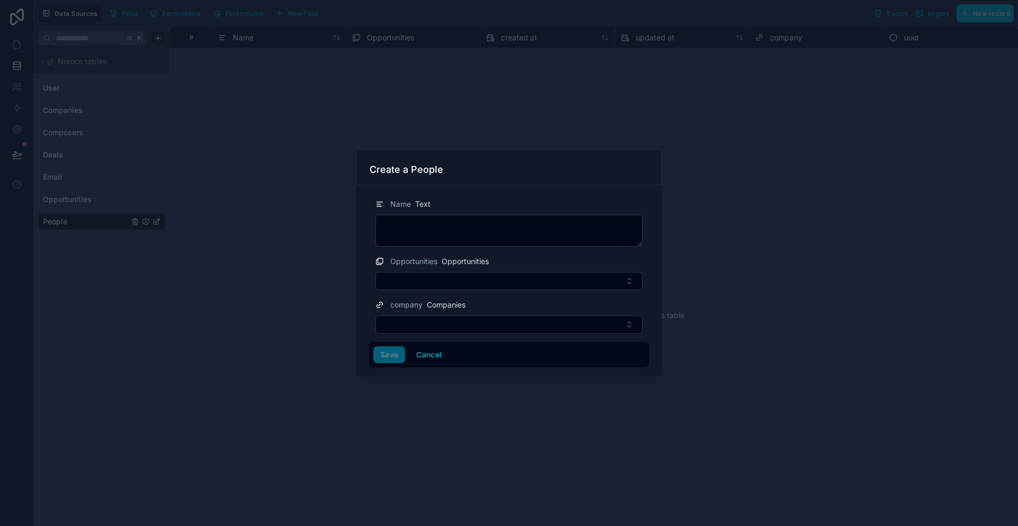
click at [886, 112] on div at bounding box center [509, 263] width 1018 height 526
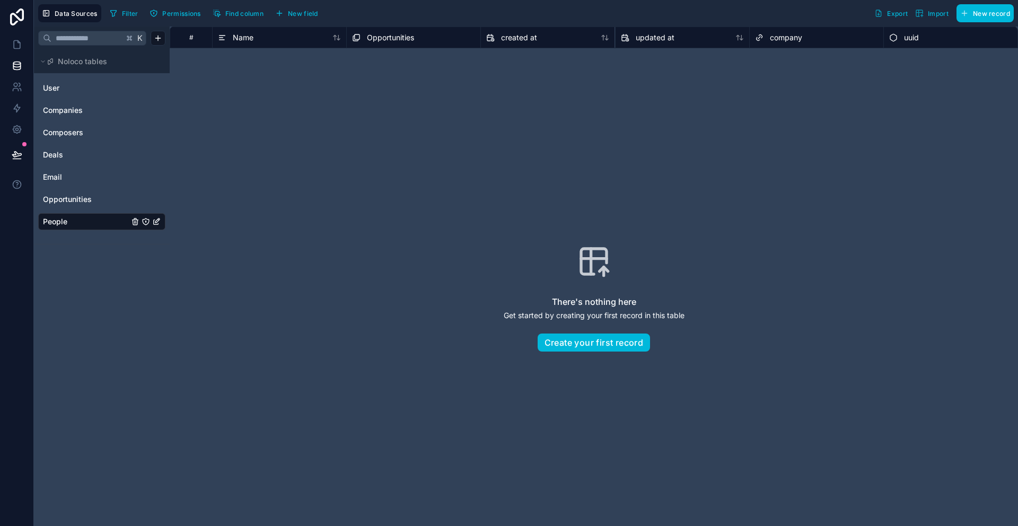
click at [306, 17] on button "New field" at bounding box center [297, 13] width 50 height 16
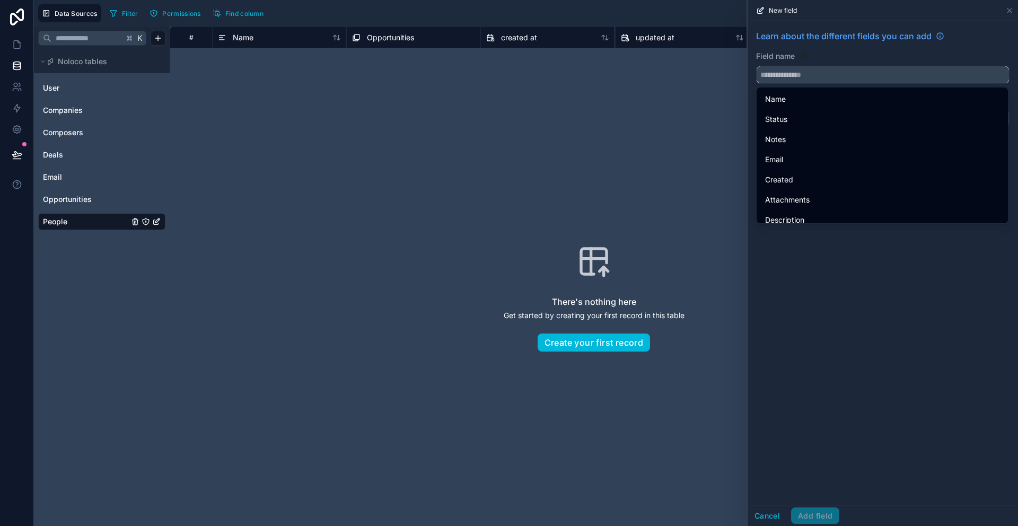
click at [803, 75] on input "text" at bounding box center [883, 74] width 252 height 17
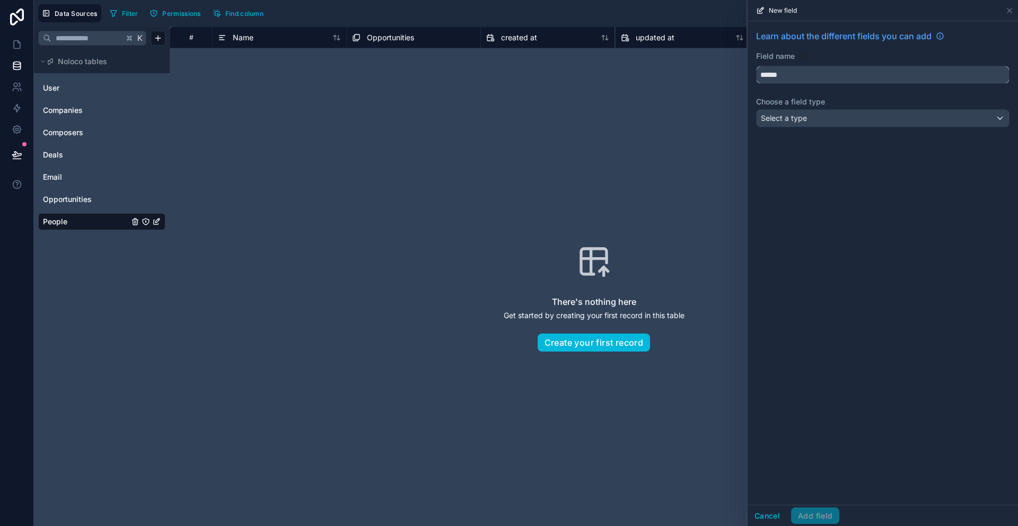
click at [756, 66] on button "*****" at bounding box center [883, 75] width 254 height 18
type input "*****"
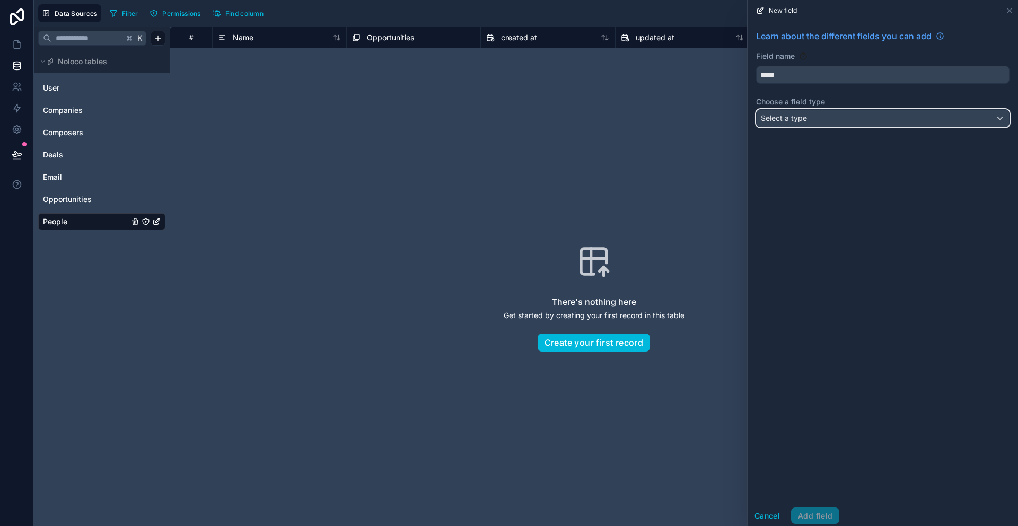
click at [831, 127] on button "Select a type" at bounding box center [883, 118] width 254 height 18
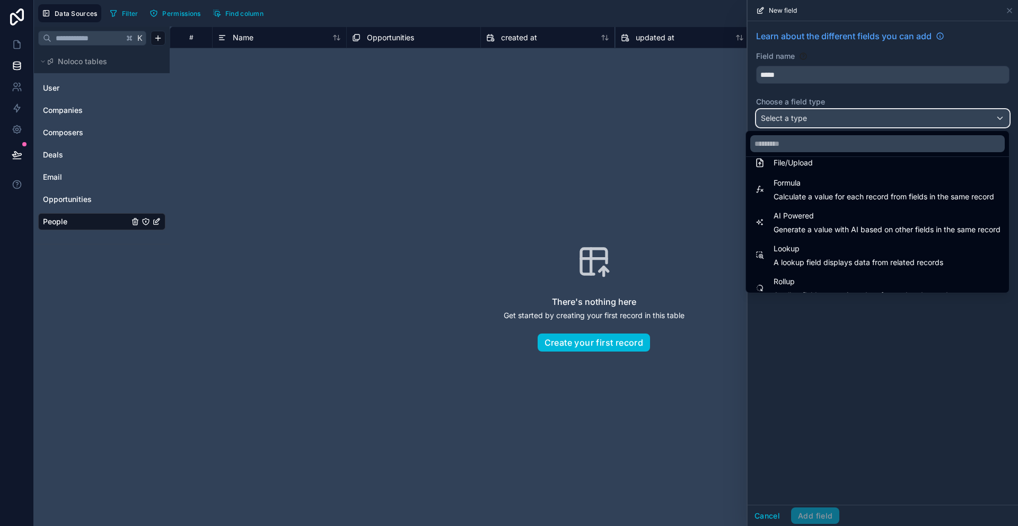
scroll to position [308, 0]
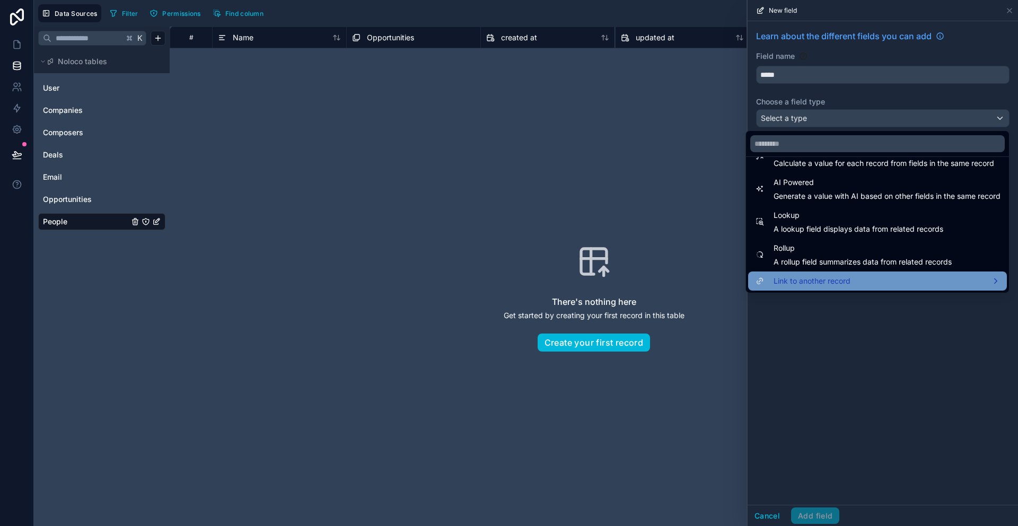
click at [835, 277] on span "Link to another record" at bounding box center [812, 281] width 77 height 13
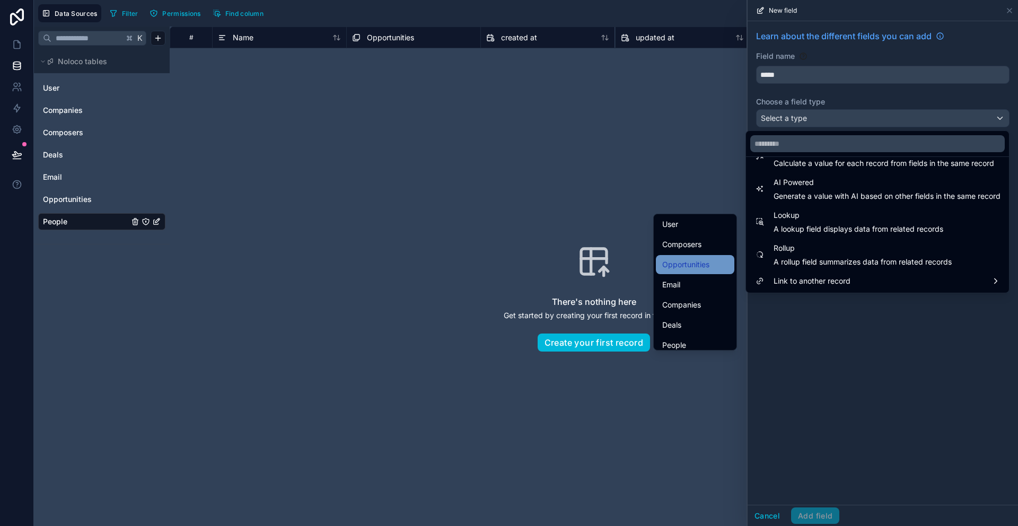
scroll to position [24, 0]
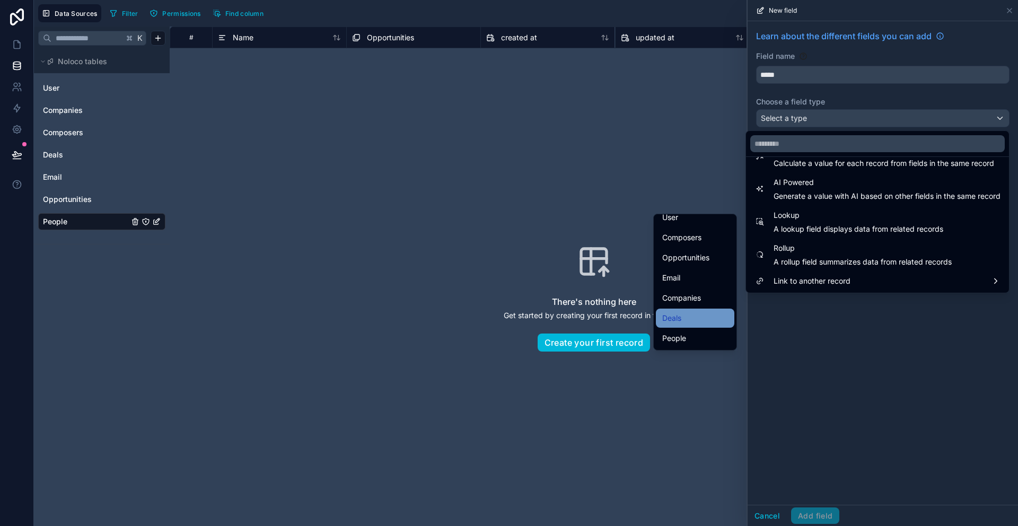
click at [681, 317] on div "Deals" at bounding box center [696, 318] width 66 height 13
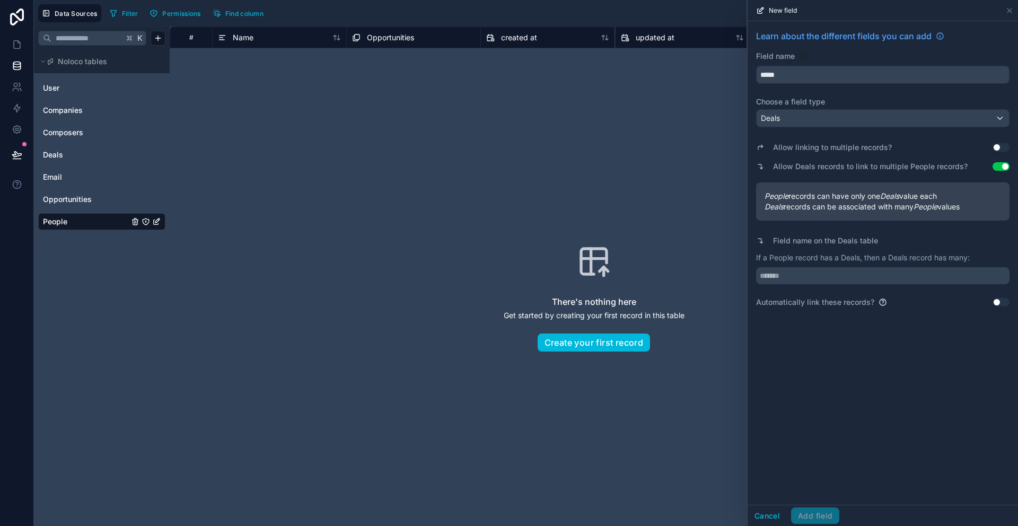
click at [862, 376] on div "Learn about the different fields you can add Field name ***** Choose a field ty…" at bounding box center [883, 263] width 271 height 484
click at [1000, 148] on button "Use setting" at bounding box center [1001, 147] width 17 height 8
click at [994, 146] on button "Use setting" at bounding box center [1001, 147] width 17 height 8
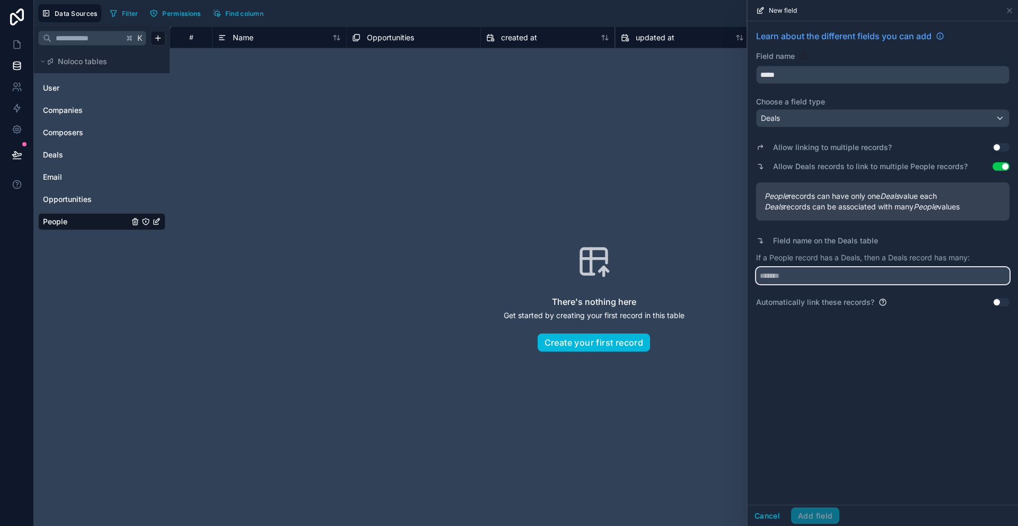
click at [834, 278] on input "text" at bounding box center [883, 275] width 254 height 17
type input "******"
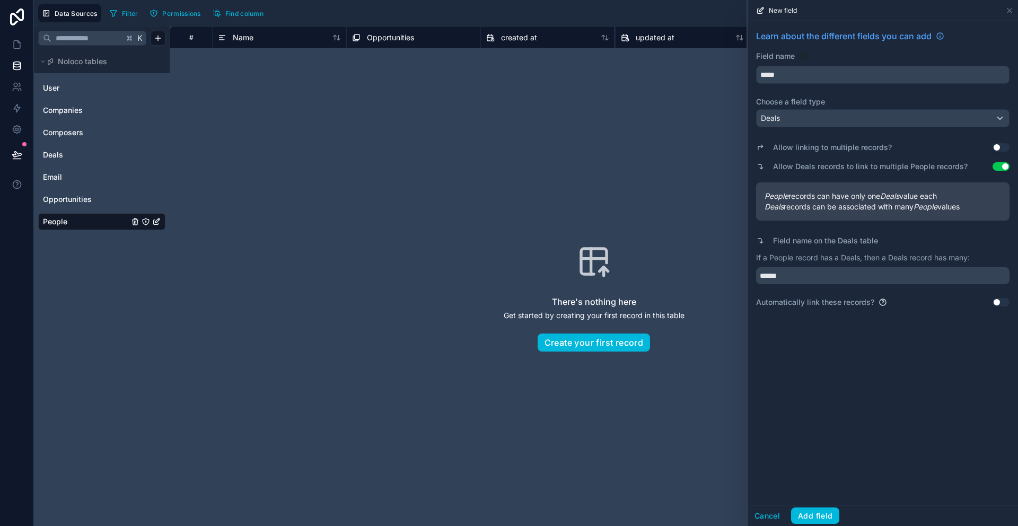
click at [1000, 145] on button "Use setting" at bounding box center [1001, 147] width 17 height 8
click at [805, 512] on button "Add field" at bounding box center [815, 516] width 48 height 17
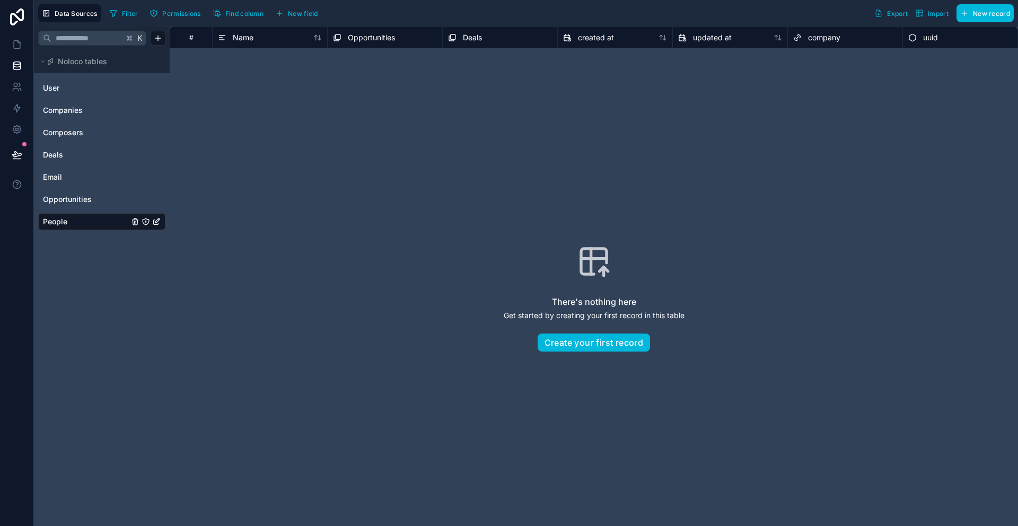
click at [298, 11] on span "New field" at bounding box center [303, 14] width 30 height 8
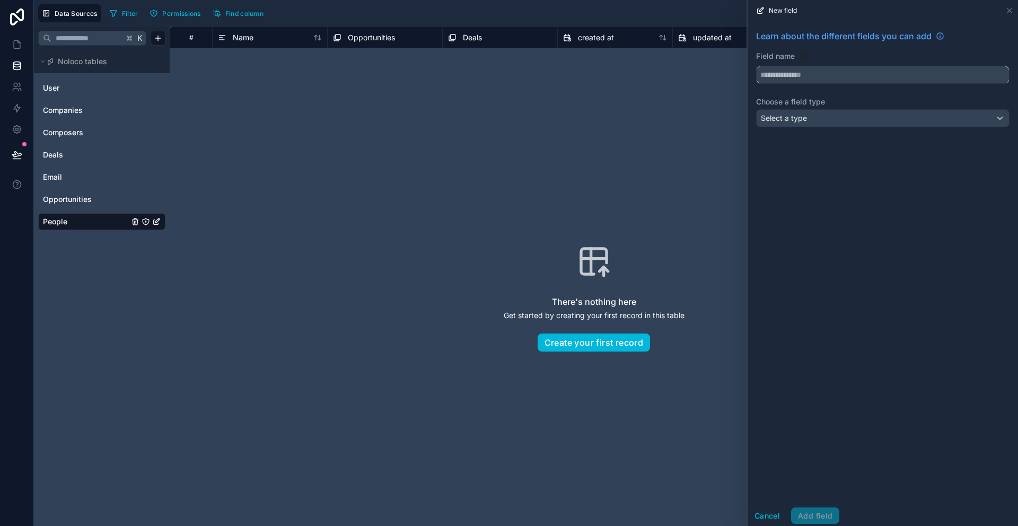
click at [787, 71] on input "text" at bounding box center [883, 74] width 252 height 17
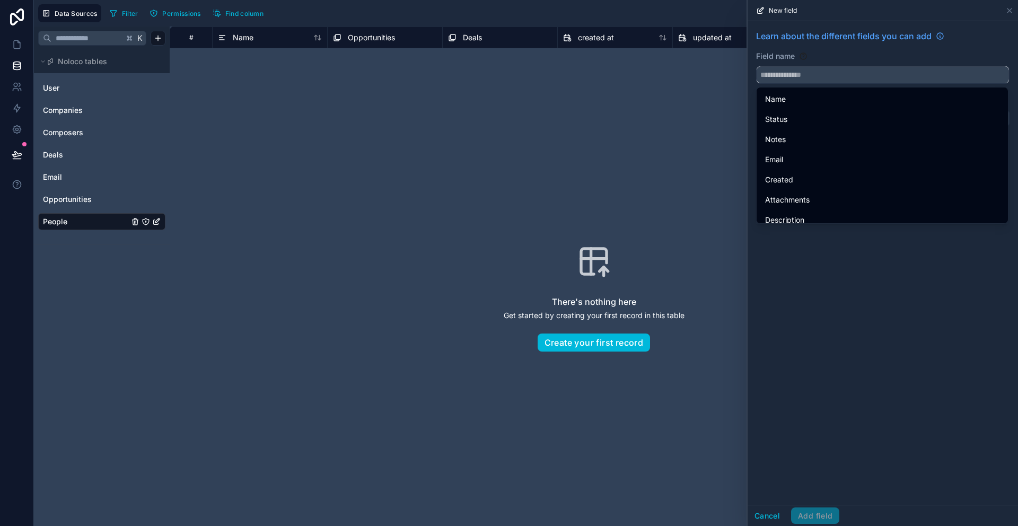
type input "*"
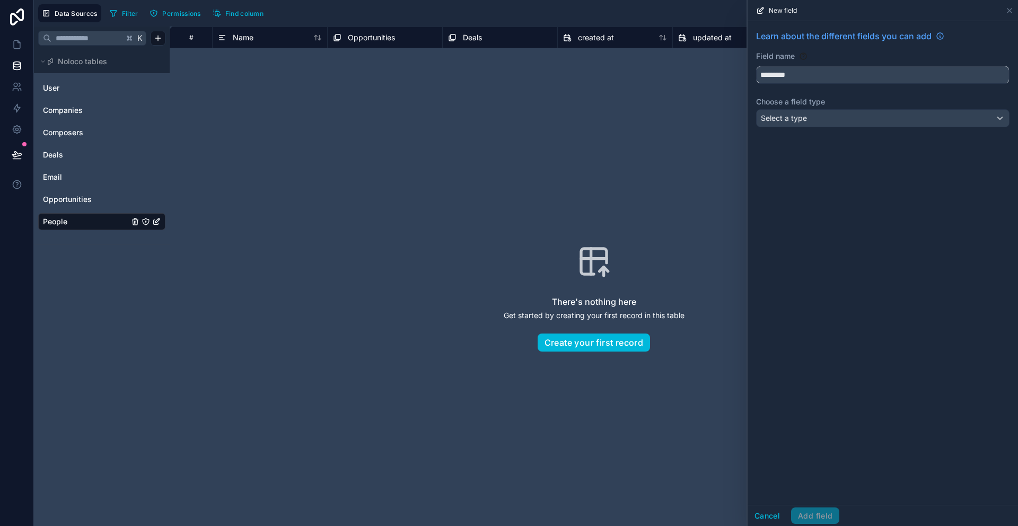
type input "*********"
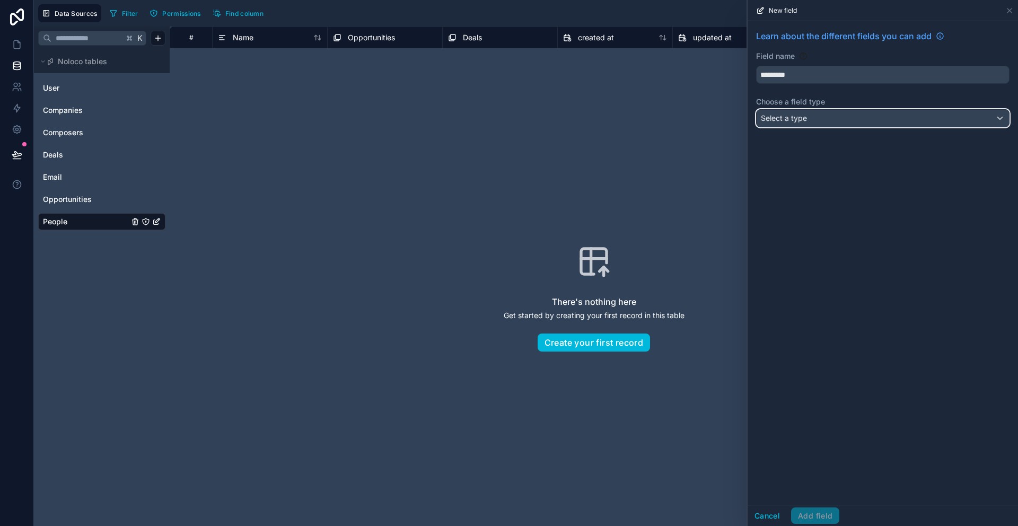
click at [817, 118] on div "Select a type" at bounding box center [883, 118] width 252 height 17
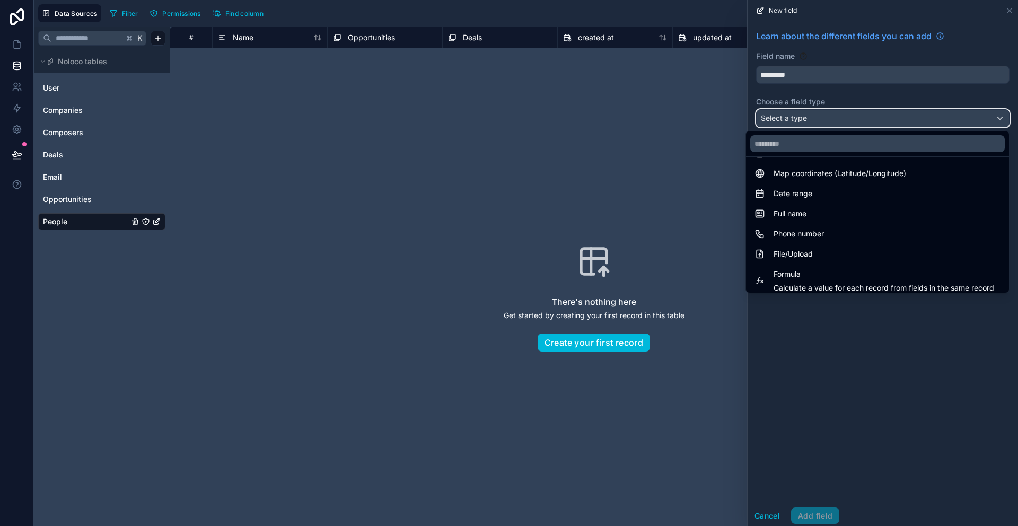
scroll to position [308, 0]
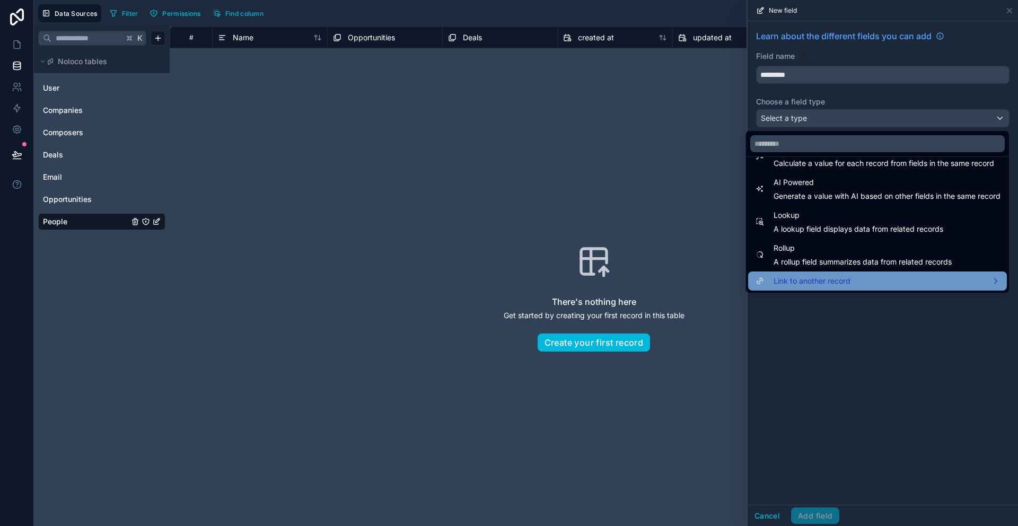
click at [841, 278] on span "Link to another record" at bounding box center [812, 281] width 77 height 13
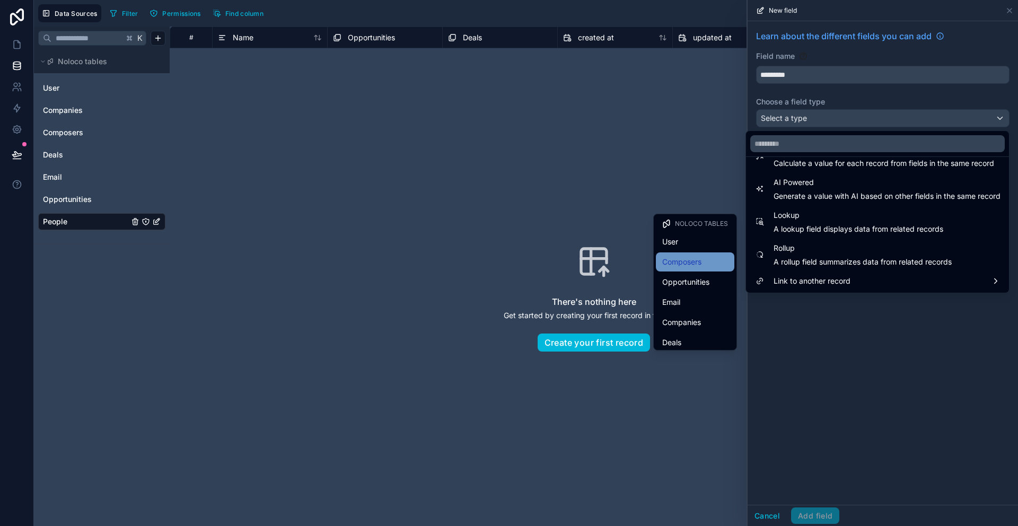
click at [668, 263] on span "Composers" at bounding box center [682, 262] width 39 height 13
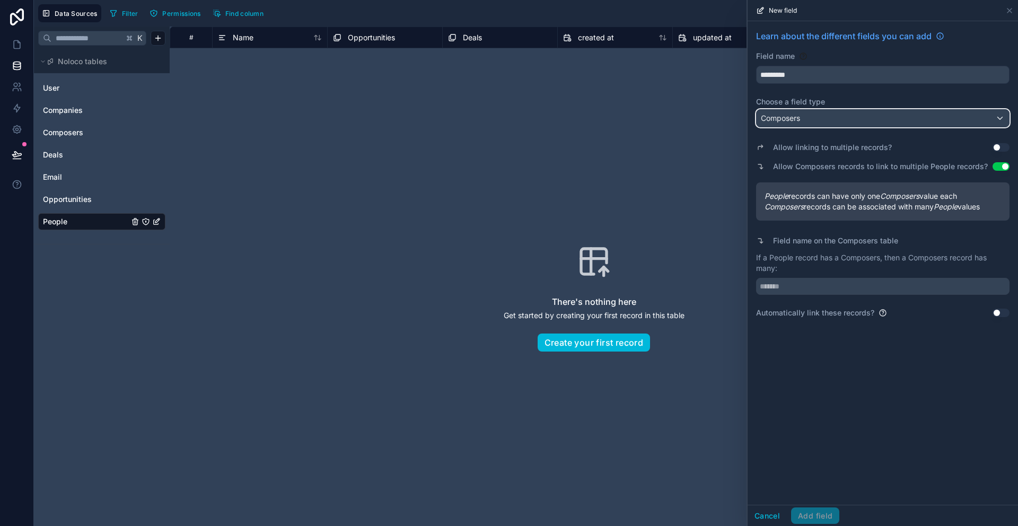
click at [936, 117] on div "Composers" at bounding box center [883, 118] width 252 height 17
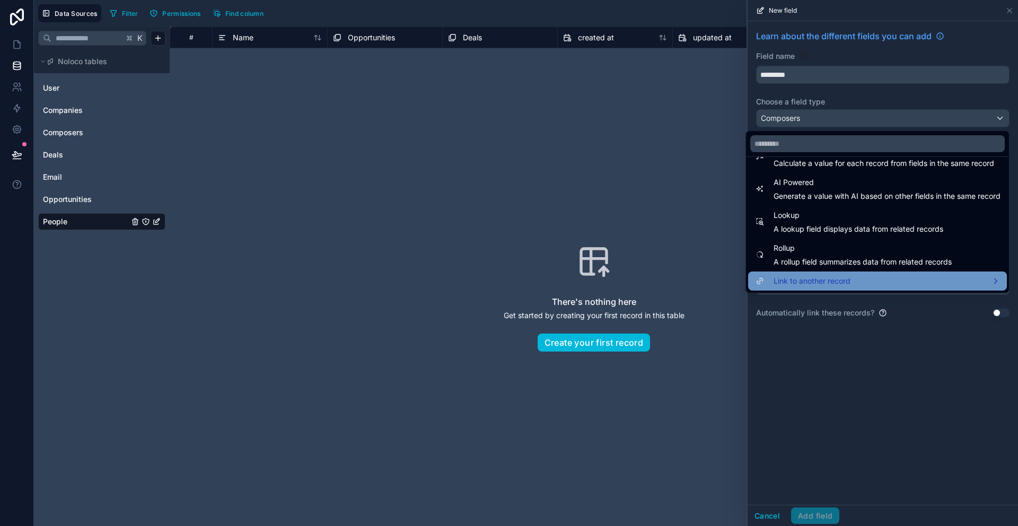
click at [890, 282] on div "Link to another record" at bounding box center [878, 281] width 246 height 13
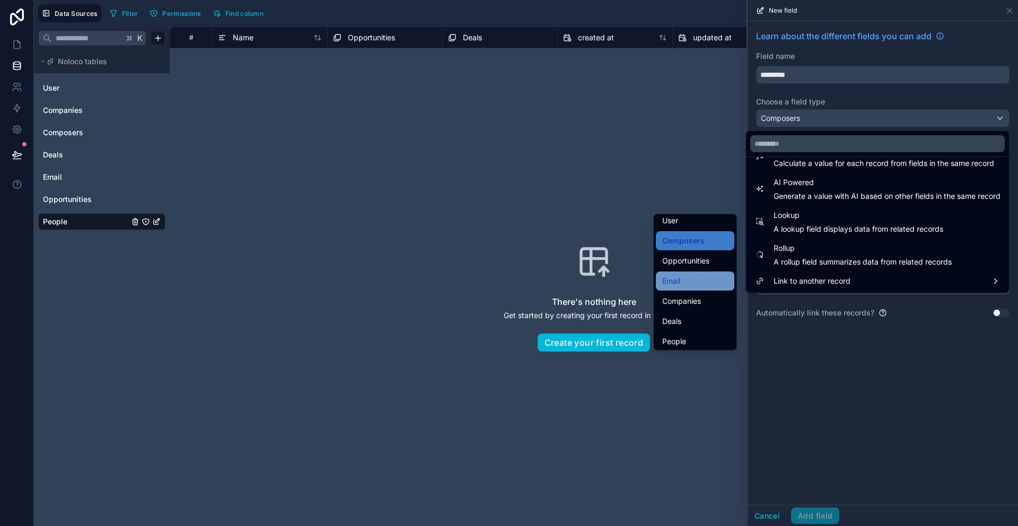
scroll to position [24, 0]
click at [566, 184] on div "There's nothing here Get started by creating your first record in this table Cr…" at bounding box center [594, 298] width 781 height 432
click at [602, 156] on div "There's nothing here Get started by creating your first record in this table Cr…" at bounding box center [594, 298] width 781 height 432
click at [843, 93] on div at bounding box center [883, 263] width 271 height 526
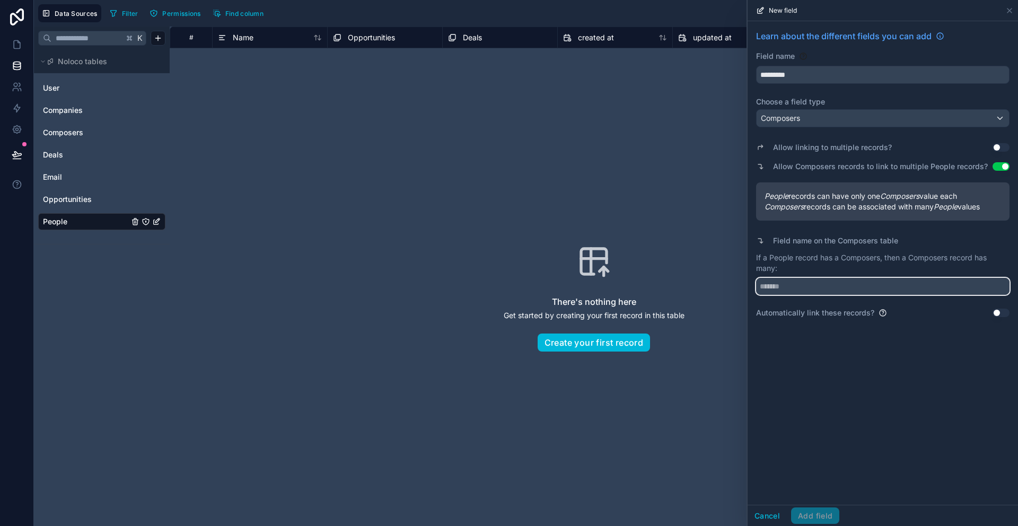
click at [796, 290] on input "text" at bounding box center [883, 286] width 254 height 17
type input "******"
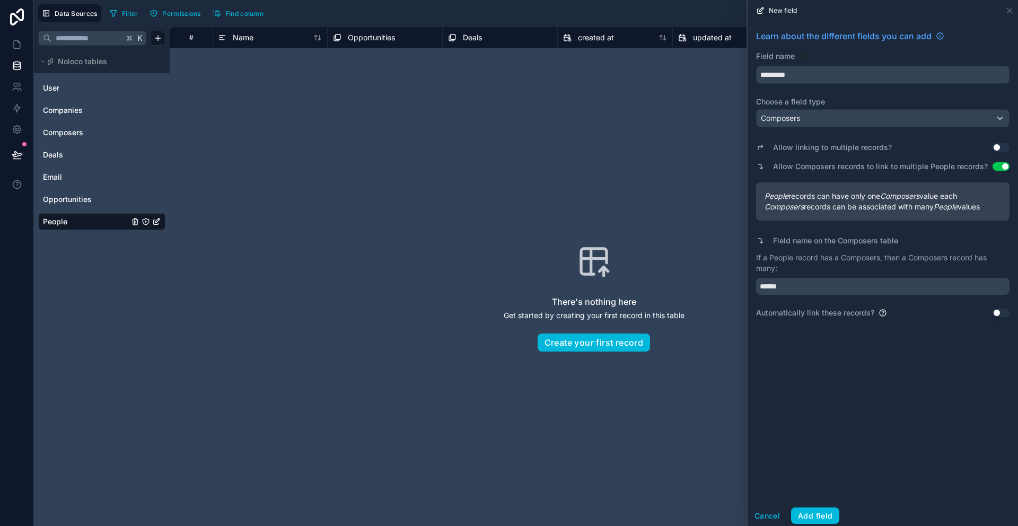
click at [1004, 143] on button "Use setting" at bounding box center [1001, 147] width 17 height 8
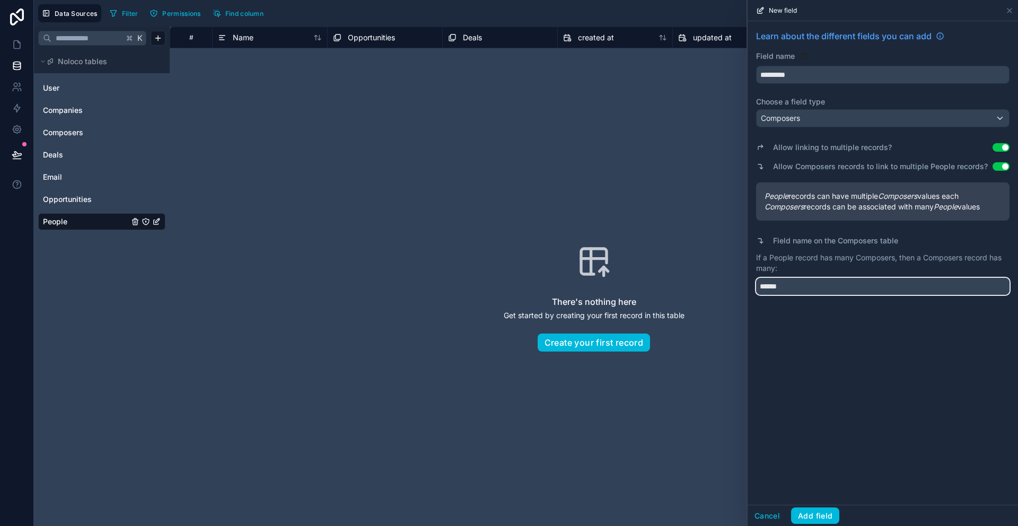
click at [818, 290] on input "******" at bounding box center [883, 286] width 254 height 17
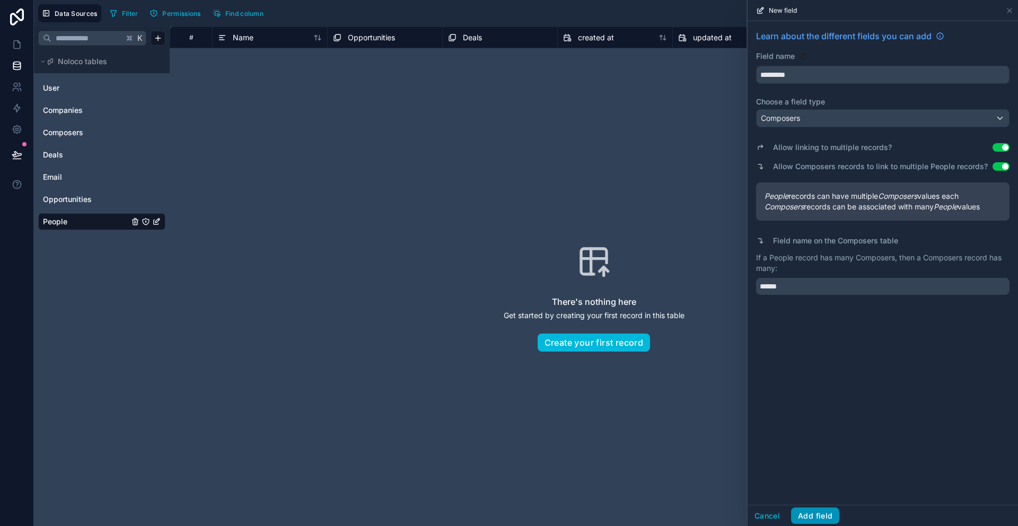
click at [822, 521] on button "Add field" at bounding box center [815, 516] width 48 height 17
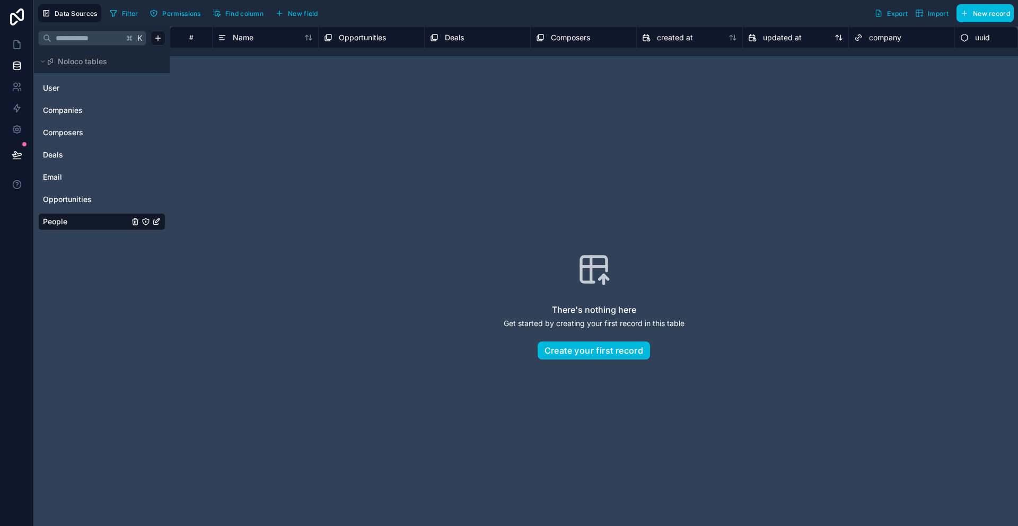
click at [755, 36] on icon at bounding box center [752, 37] width 8 height 13
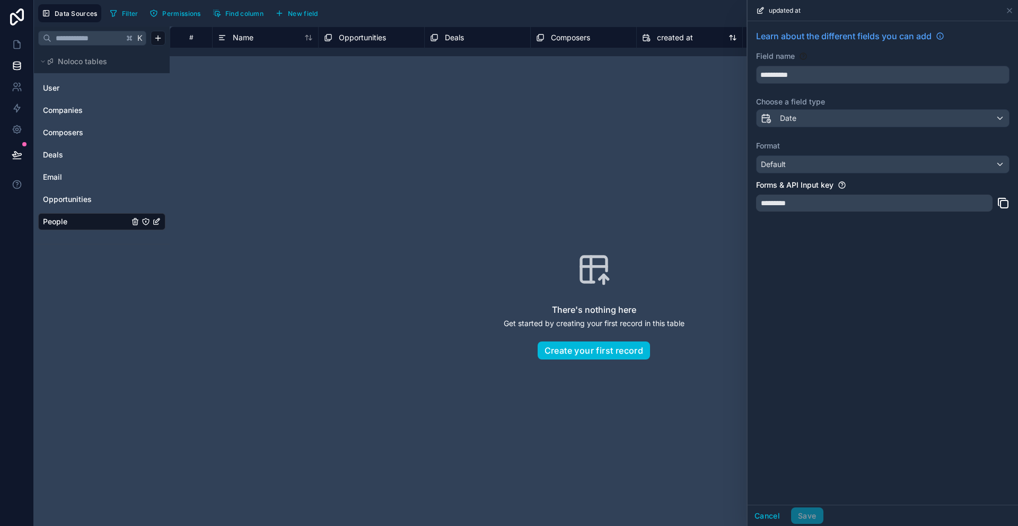
click at [665, 43] on div "created at" at bounding box center [667, 37] width 51 height 13
click at [81, 196] on span "Opportunities" at bounding box center [67, 199] width 49 height 11
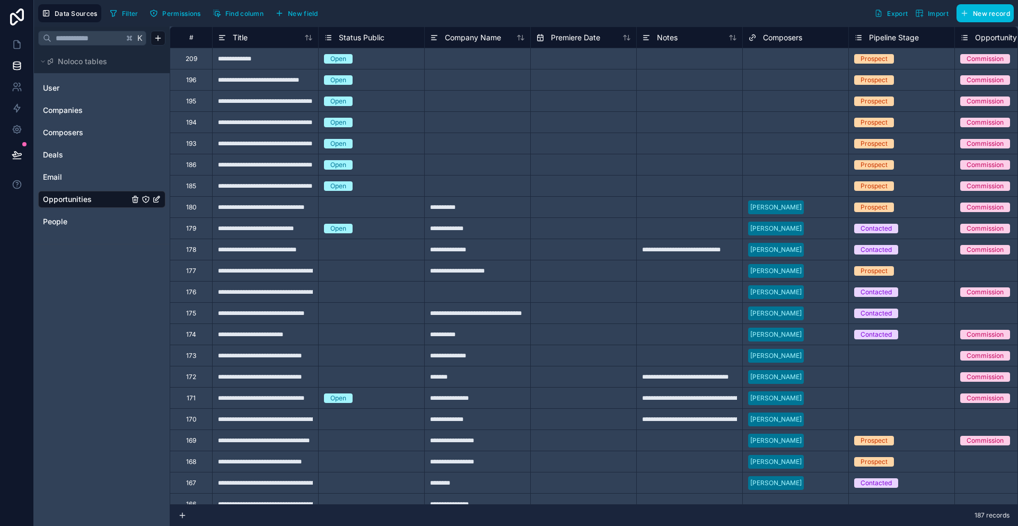
click at [901, 37] on span "Pipeline Stage" at bounding box center [894, 37] width 50 height 11
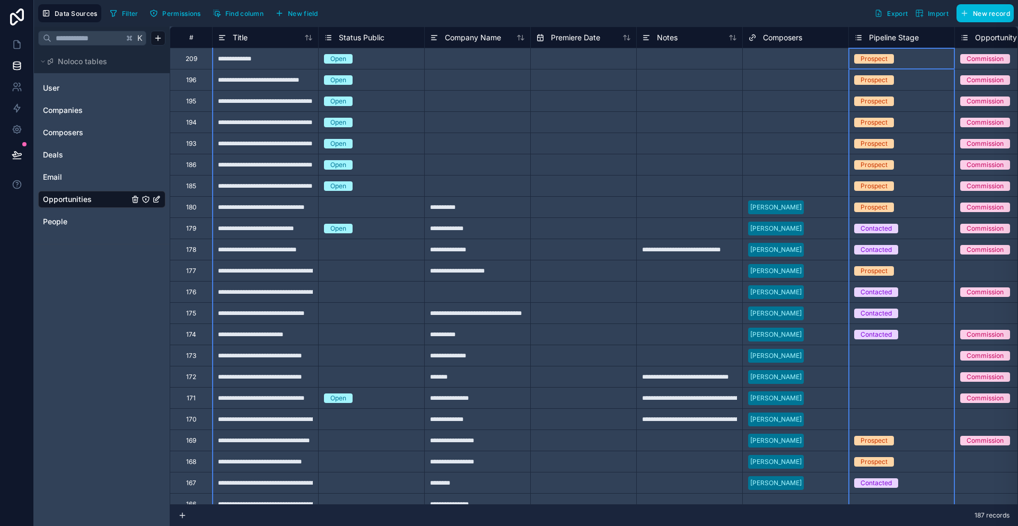
click at [807, 36] on div "**********" at bounding box center [526, 263] width 985 height 526
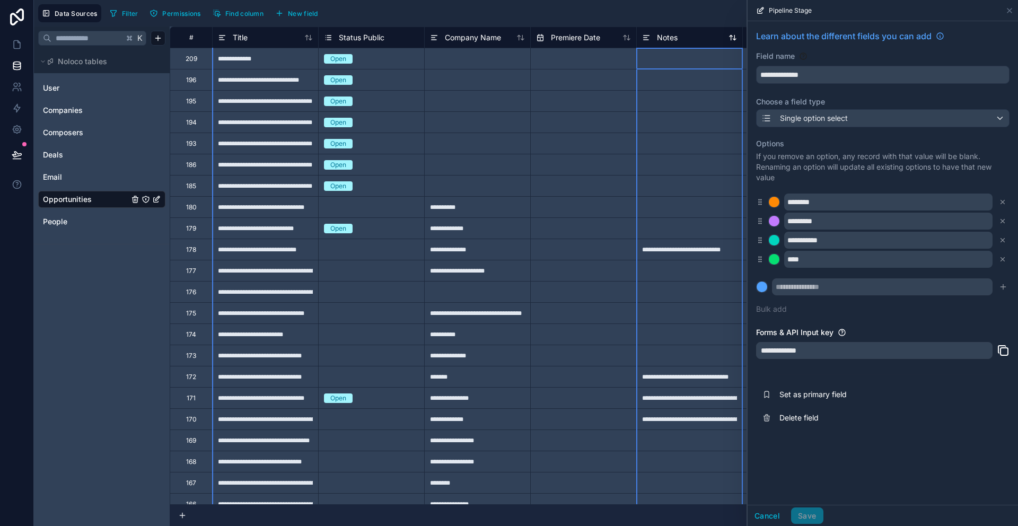
click at [655, 42] on div "Notes" at bounding box center [660, 37] width 36 height 13
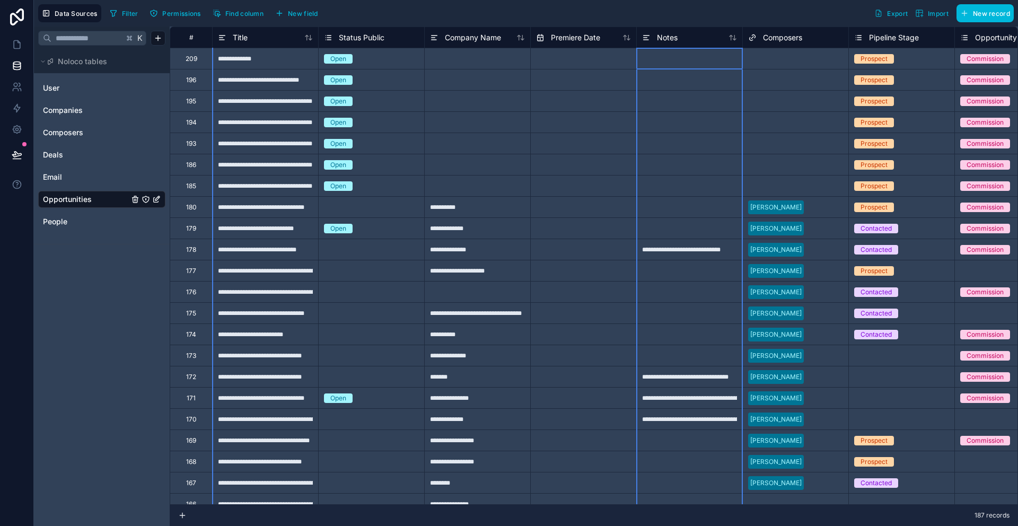
click at [674, 4] on div "Filter Permissions Find column New field Export Import New record" at bounding box center [560, 13] width 909 height 18
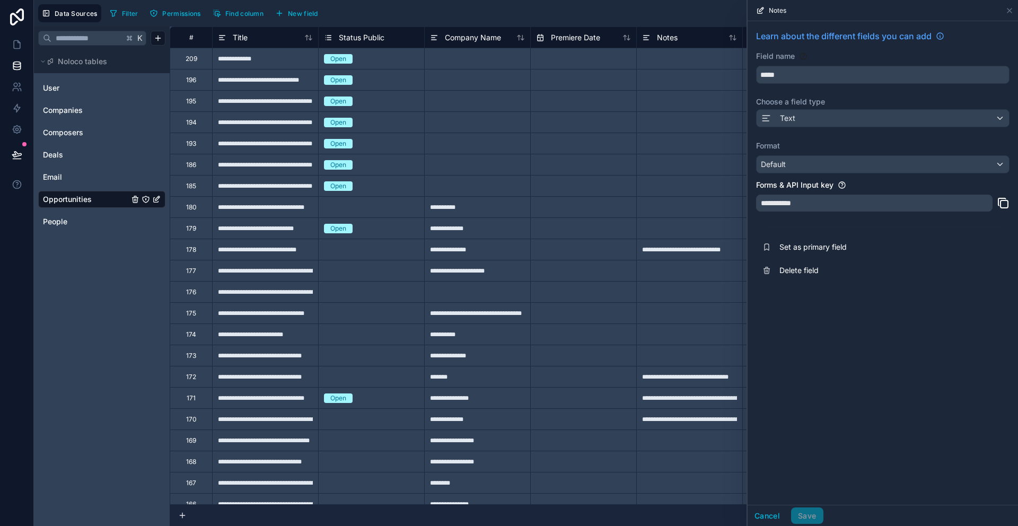
click at [673, 7] on div "Filter Permissions Find column New field Export Import New record" at bounding box center [560, 13] width 909 height 18
click at [1012, 8] on icon at bounding box center [1010, 10] width 8 height 8
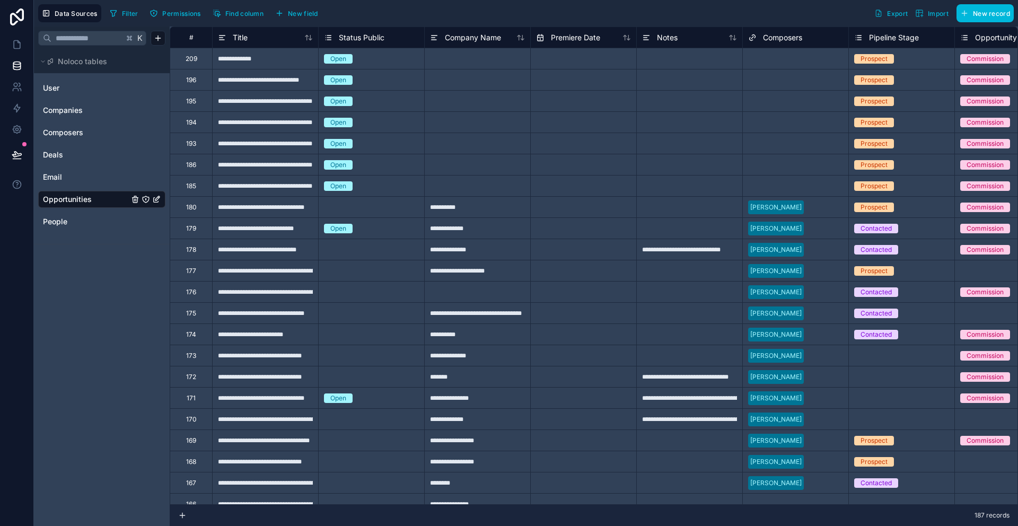
click at [703, 64] on div at bounding box center [690, 58] width 106 height 21
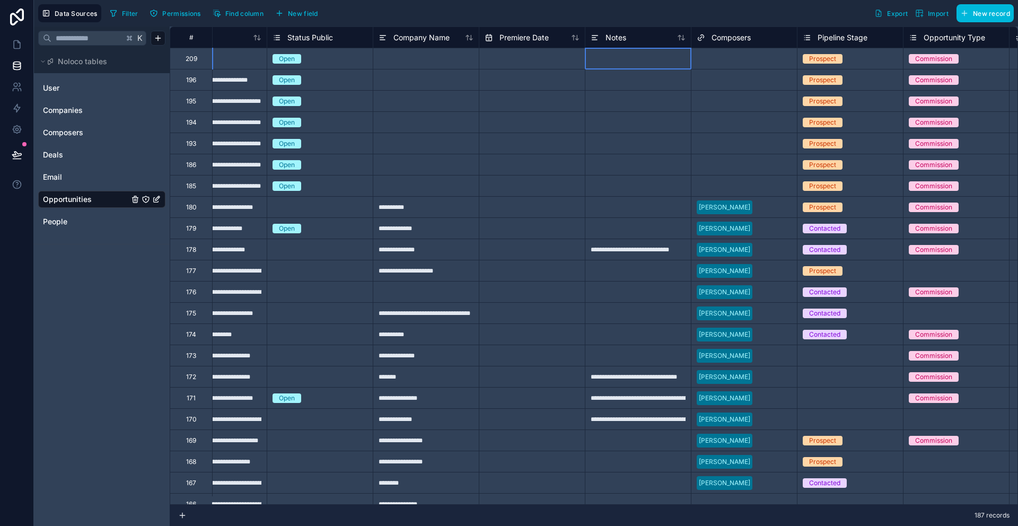
click at [634, 67] on div at bounding box center [638, 58] width 106 height 21
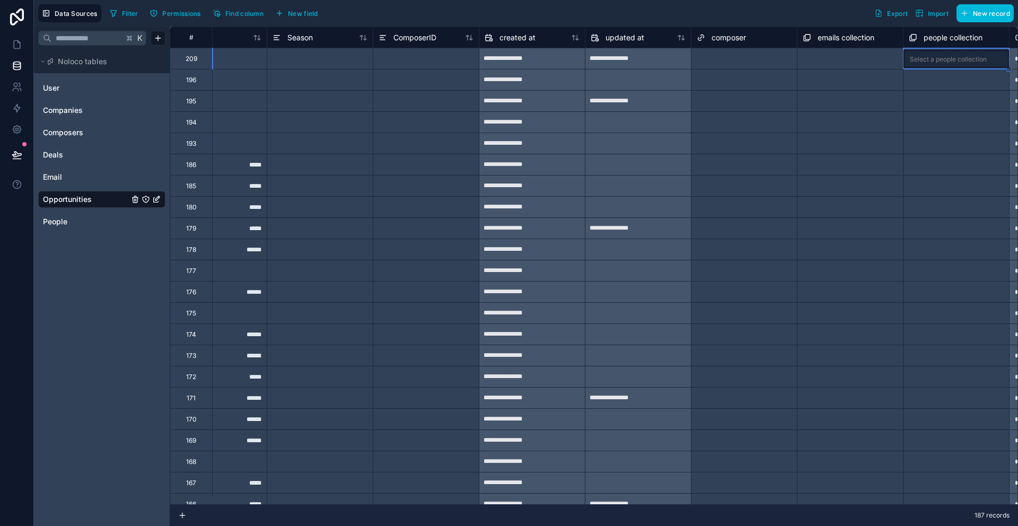
scroll to position [0, 1006]
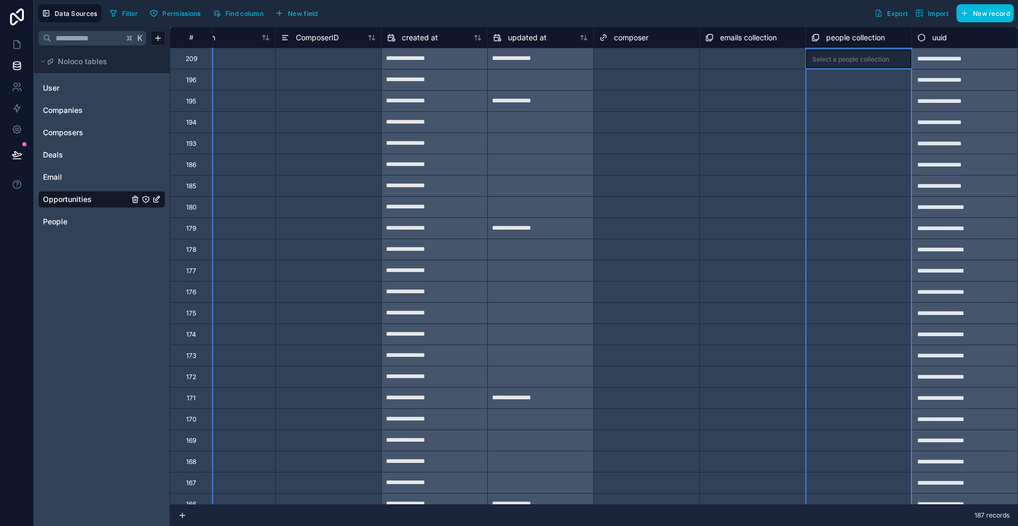
click at [875, 36] on span "people collection" at bounding box center [855, 37] width 59 height 11
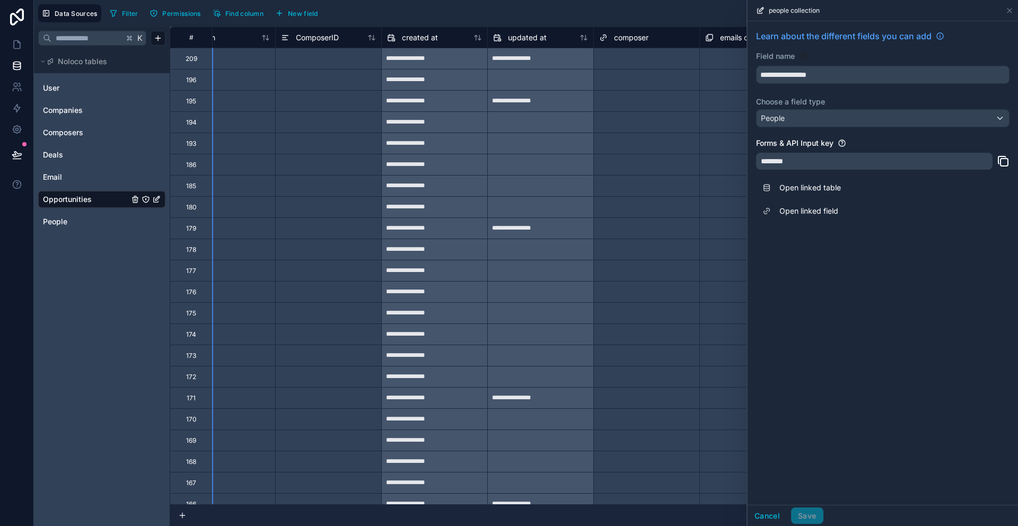
click at [706, 84] on div "Select a emails collection" at bounding box center [753, 80] width 106 height 16
click at [665, 16] on div "Filter Permissions Find column New field Export Import New record" at bounding box center [560, 13] width 909 height 18
click at [1010, 10] on icon at bounding box center [1010, 10] width 4 height 4
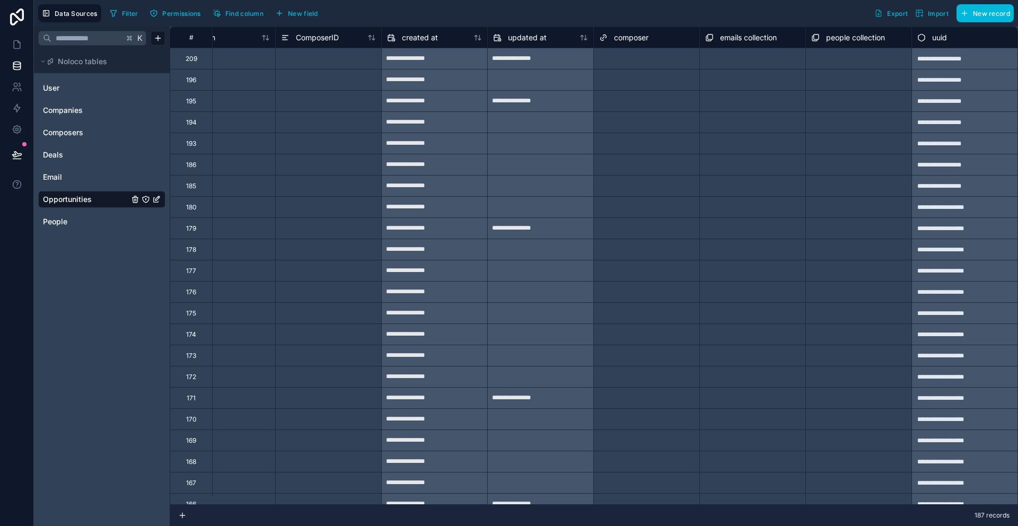
click at [327, 59] on div at bounding box center [328, 58] width 106 height 21
click at [988, 10] on span "New record" at bounding box center [991, 14] width 37 height 8
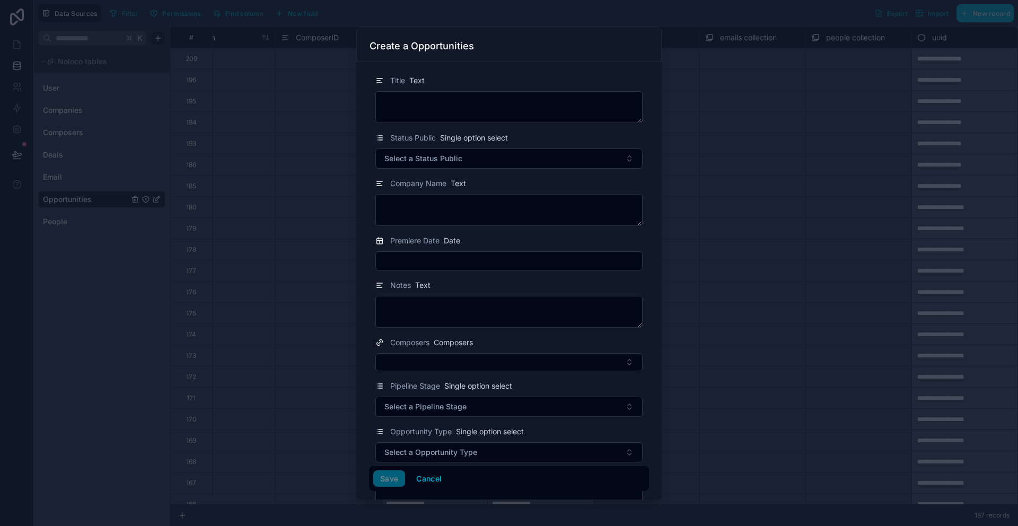
click at [364, 14] on div at bounding box center [509, 263] width 1018 height 526
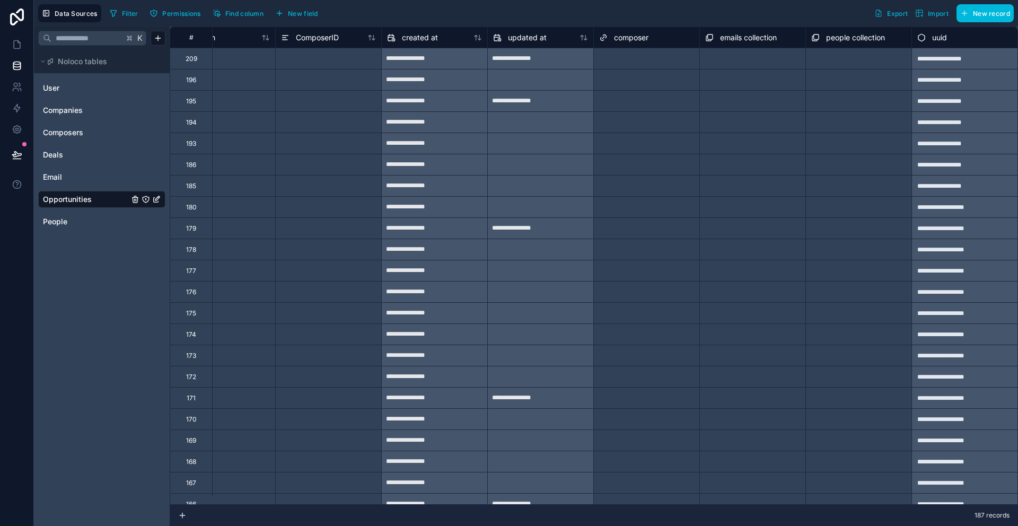
click at [312, 13] on span "New field" at bounding box center [303, 14] width 30 height 8
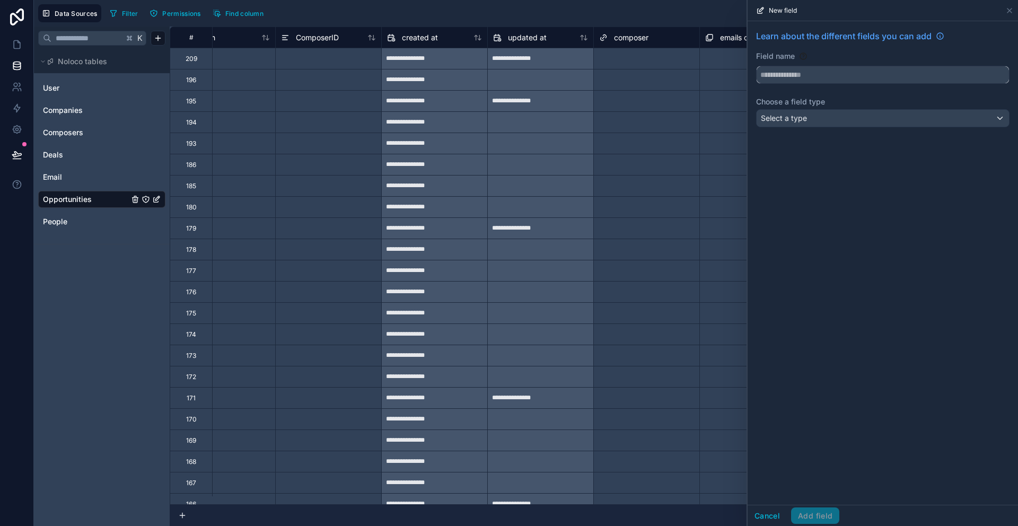
click at [887, 70] on input "text" at bounding box center [883, 74] width 252 height 17
type input "*****"
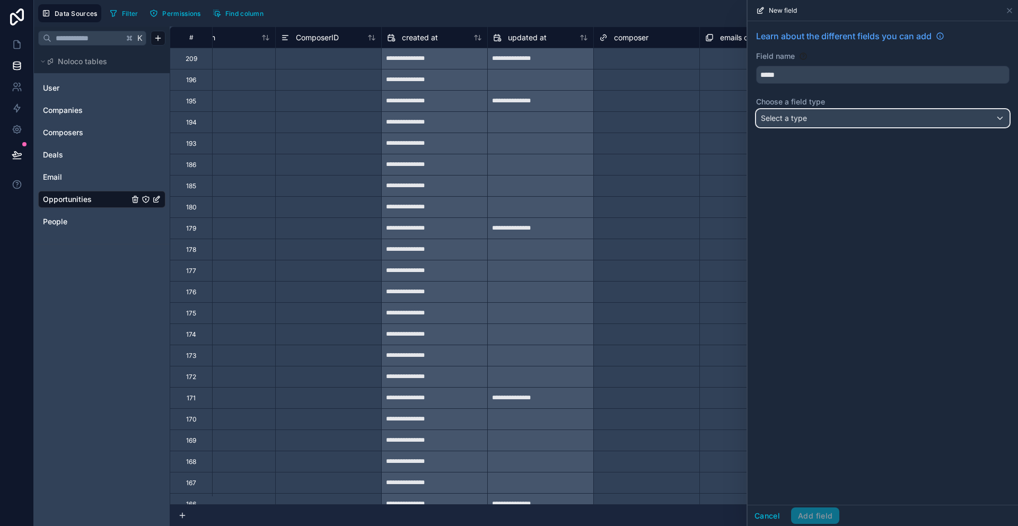
click at [870, 117] on div "Select a type" at bounding box center [883, 118] width 252 height 17
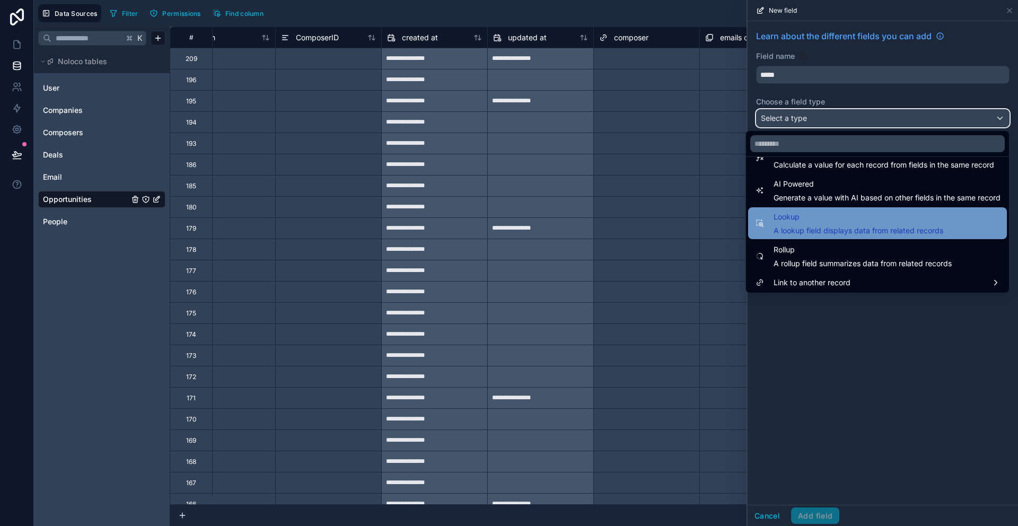
scroll to position [308, 0]
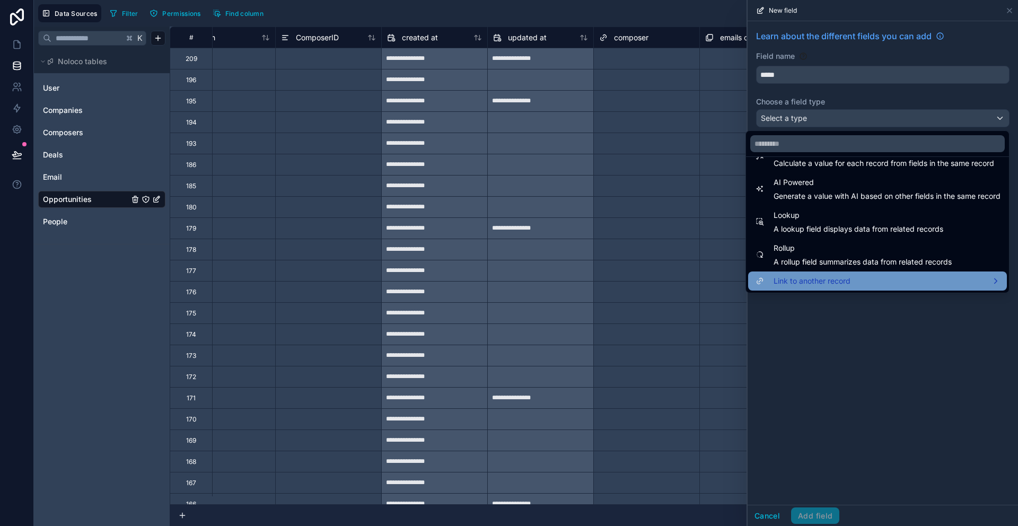
click at [860, 275] on div "Link to another record" at bounding box center [878, 281] width 246 height 13
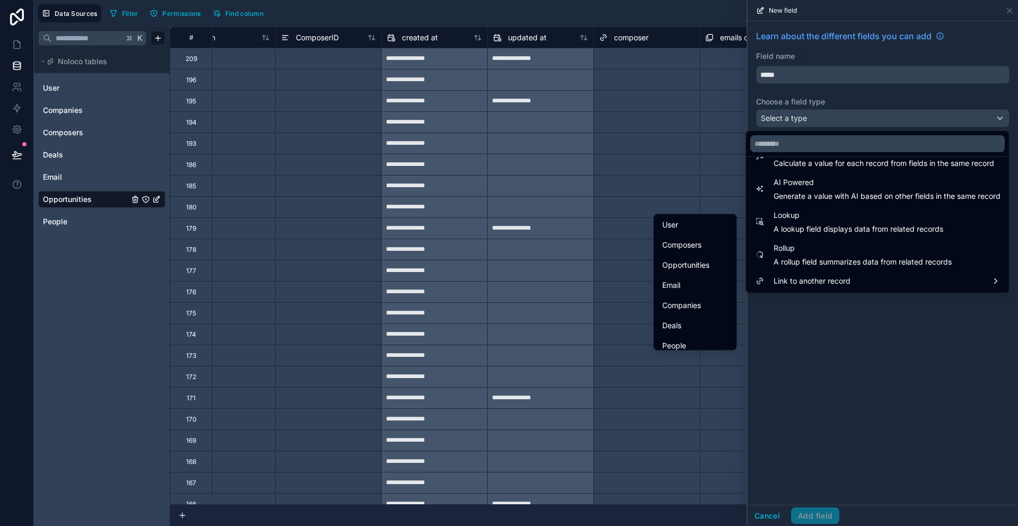
scroll to position [24, 0]
click at [672, 316] on span "Deals" at bounding box center [672, 318] width 19 height 13
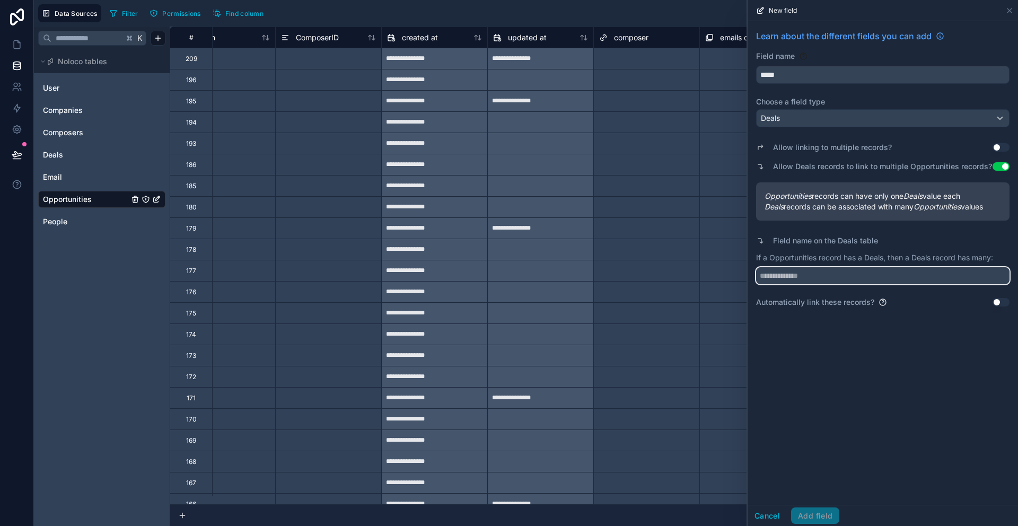
click at [824, 278] on input "text" at bounding box center [883, 275] width 254 height 17
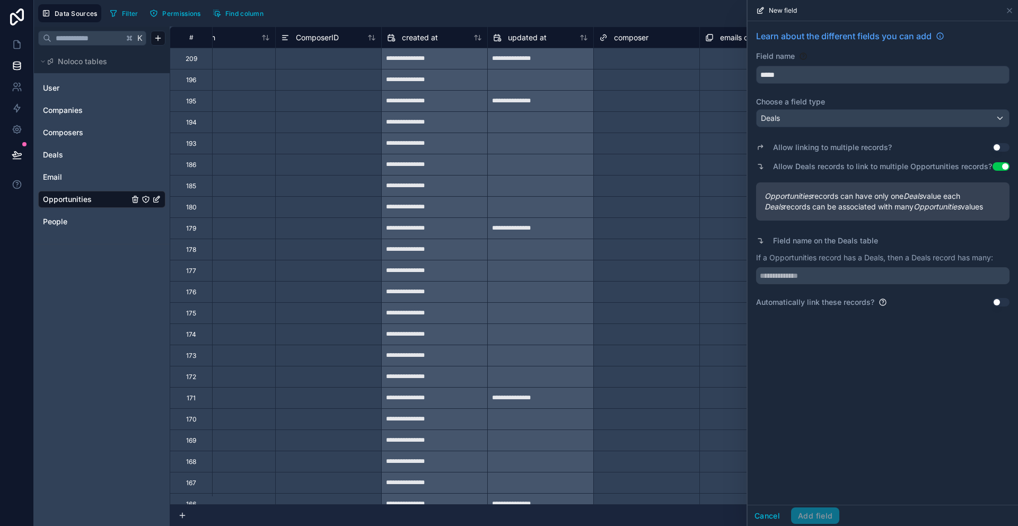
click at [997, 166] on button "Use setting" at bounding box center [1001, 166] width 17 height 8
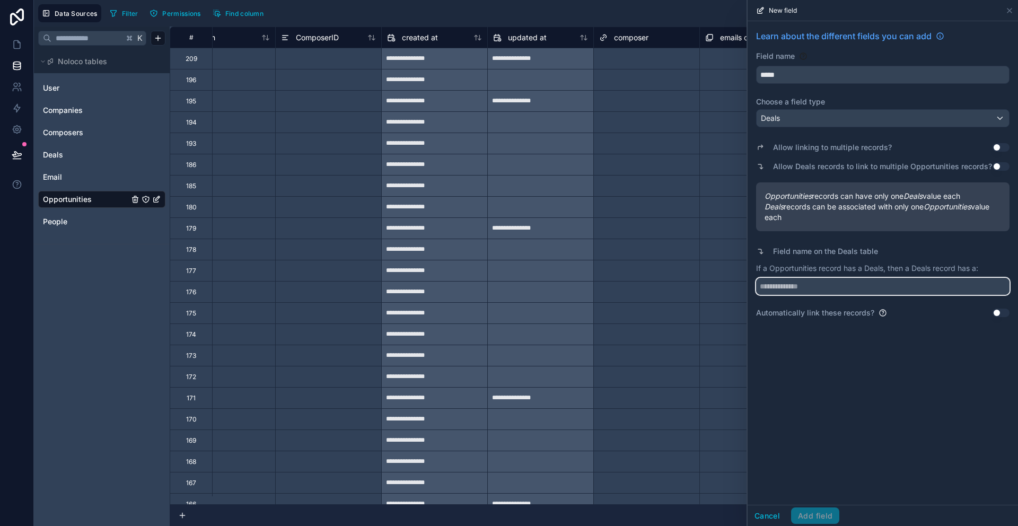
click at [832, 288] on input "text" at bounding box center [883, 286] width 254 height 17
type input "**********"
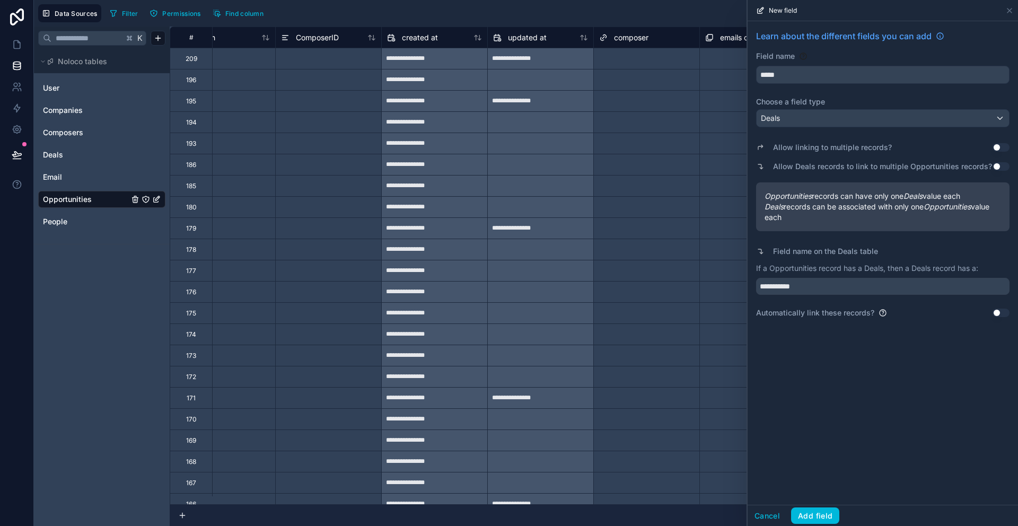
click at [868, 386] on div "**********" at bounding box center [883, 263] width 271 height 484
click at [829, 513] on button "Add field" at bounding box center [815, 516] width 48 height 17
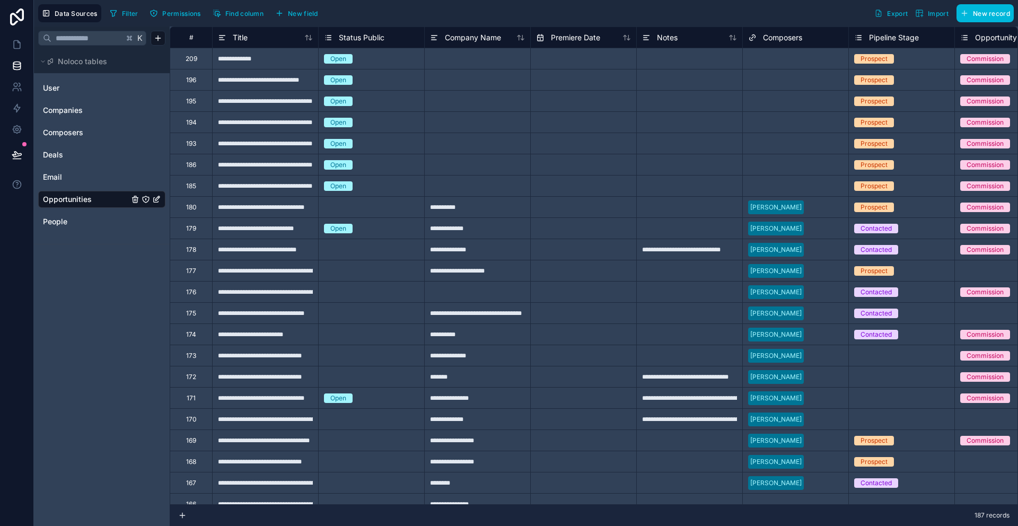
click at [533, 106] on input "text" at bounding box center [584, 101] width 106 height 17
select select "****"
select select "*"
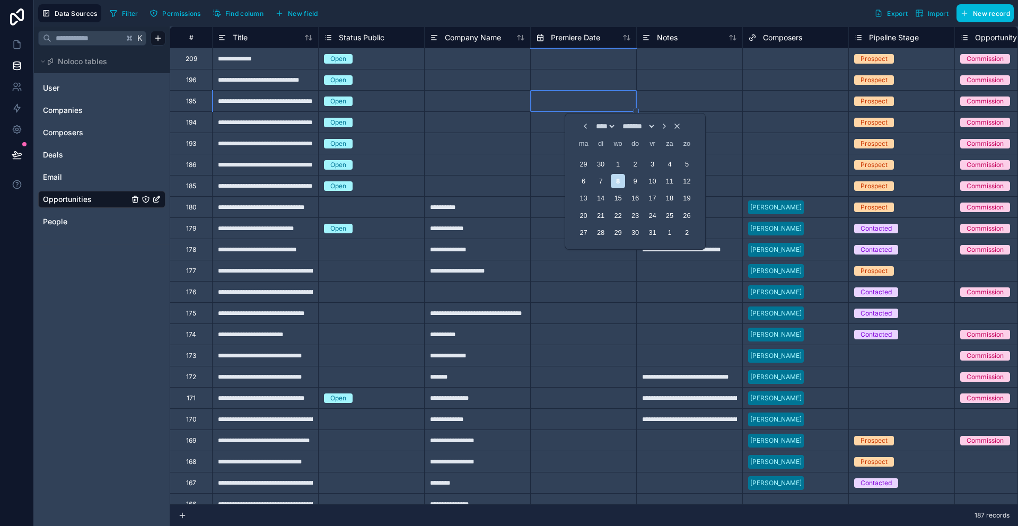
click at [506, 68] on div at bounding box center [477, 58] width 106 height 21
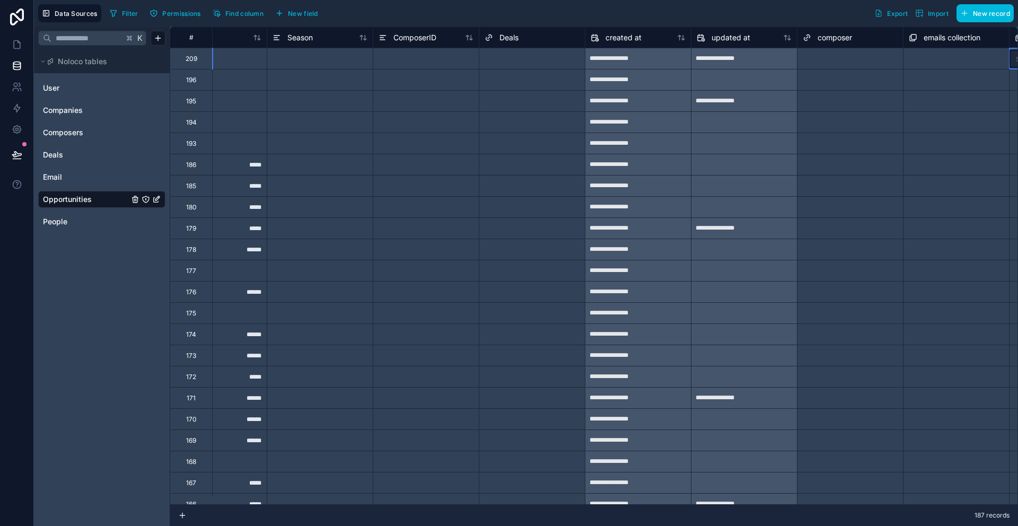
scroll to position [0, 1006]
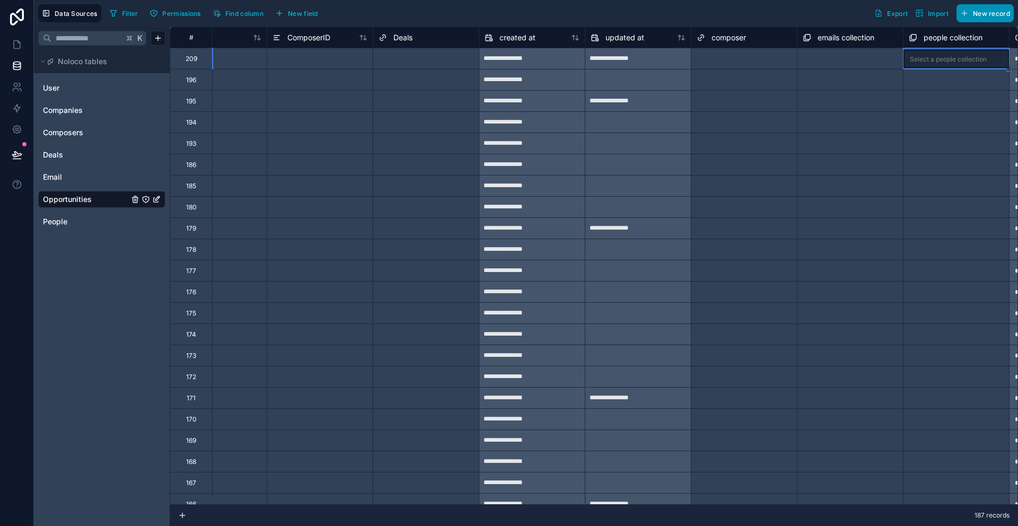
click at [1000, 20] on button "New record" at bounding box center [985, 13] width 57 height 18
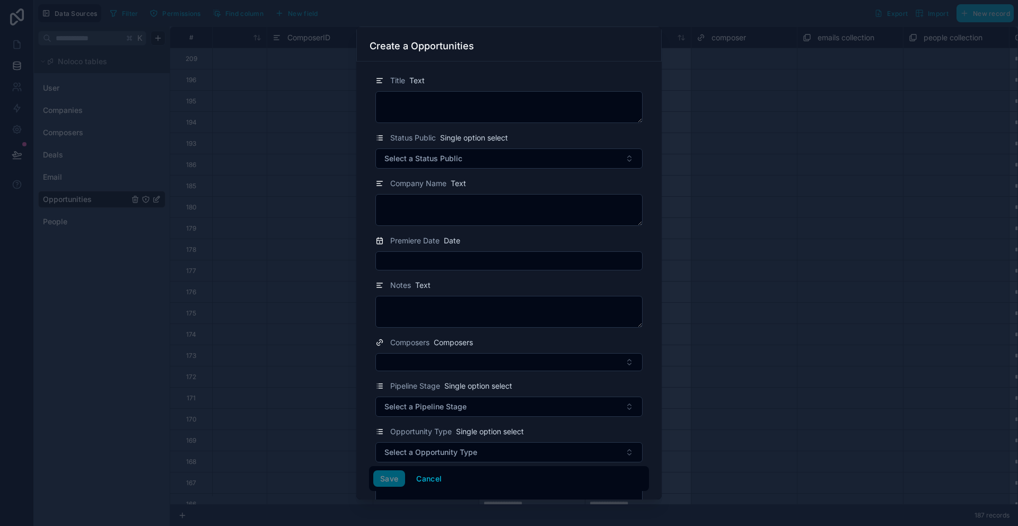
click at [971, 113] on div at bounding box center [509, 263] width 1018 height 526
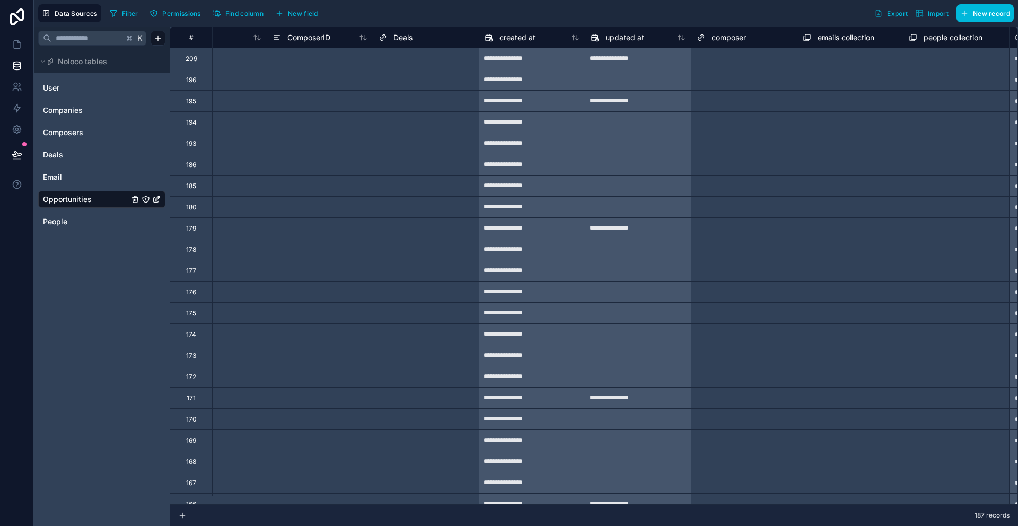
click at [299, 13] on span "New field" at bounding box center [303, 14] width 30 height 8
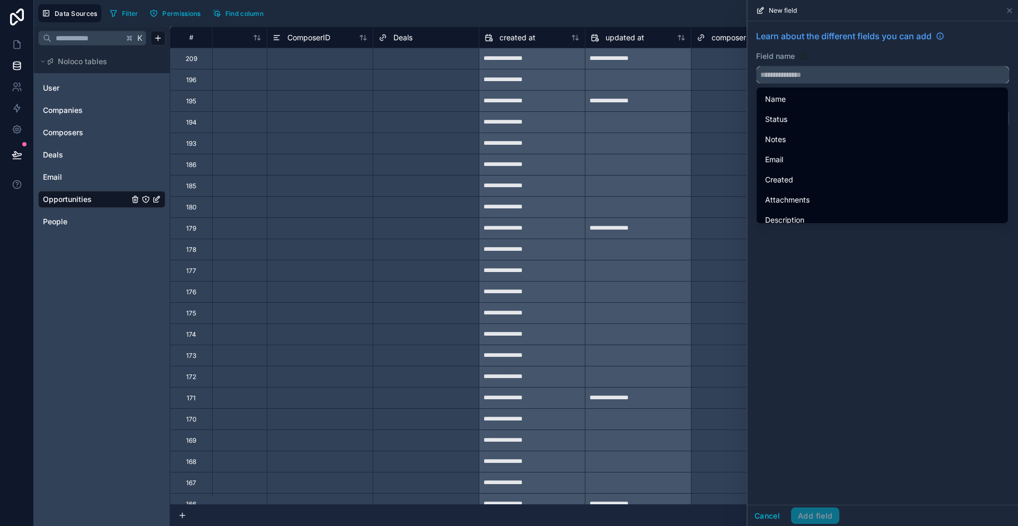
click at [836, 74] on input "text" at bounding box center [883, 74] width 252 height 17
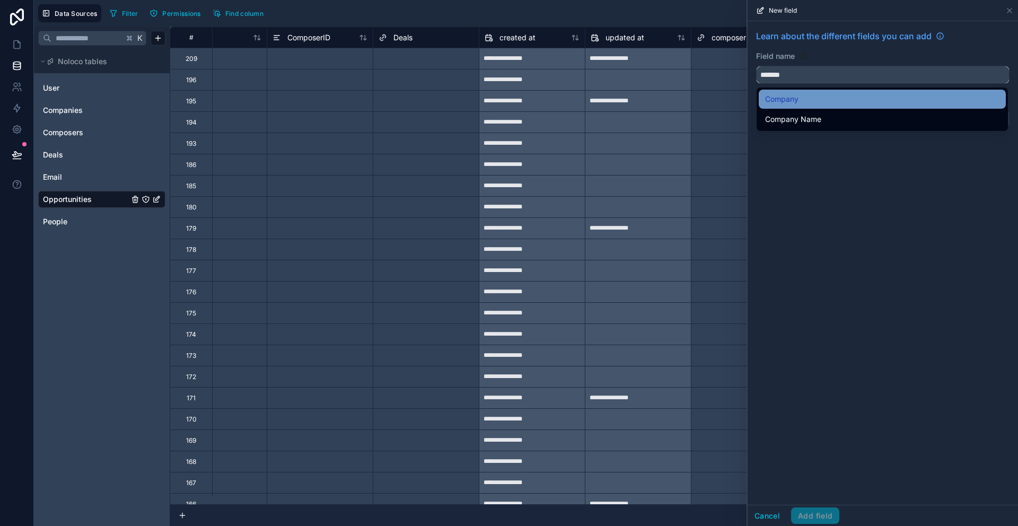
type input "*******"
click at [849, 90] on div "Company" at bounding box center [882, 99] width 247 height 19
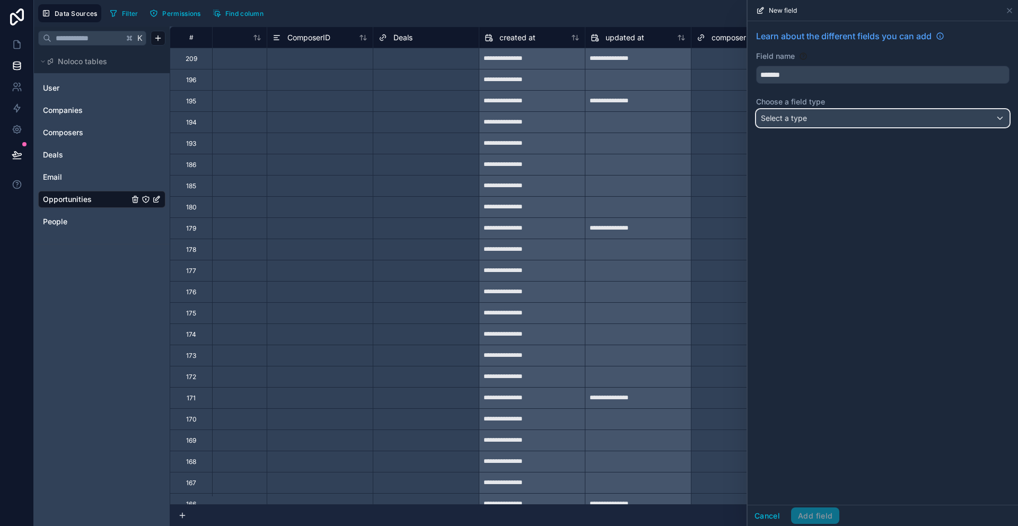
click at [841, 126] on div "Select a type" at bounding box center [883, 118] width 252 height 17
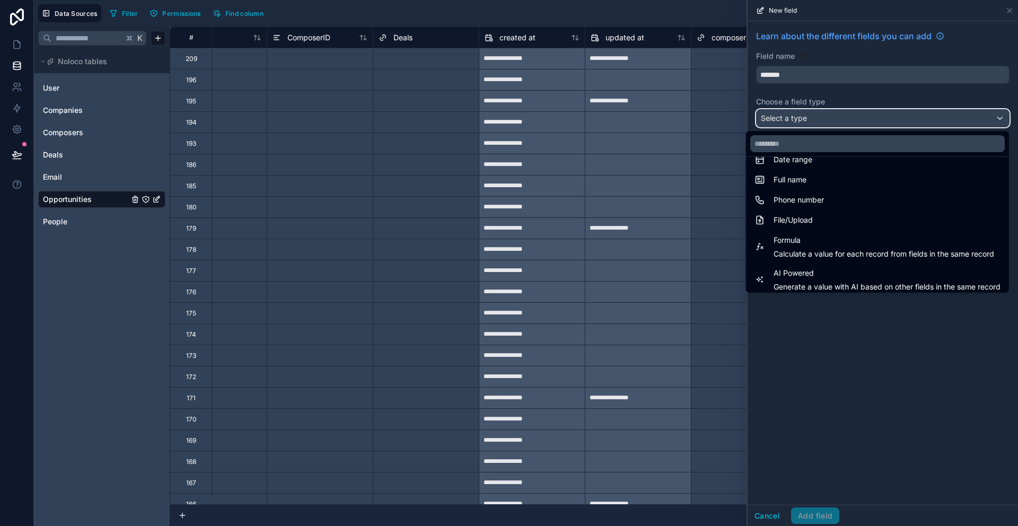
scroll to position [308, 0]
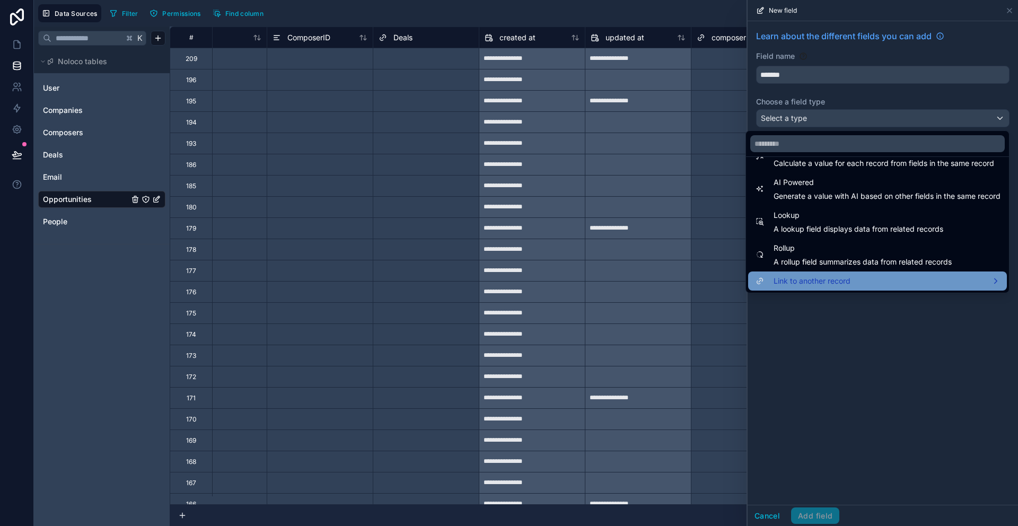
click at [847, 278] on div "Link to another record" at bounding box center [878, 281] width 246 height 13
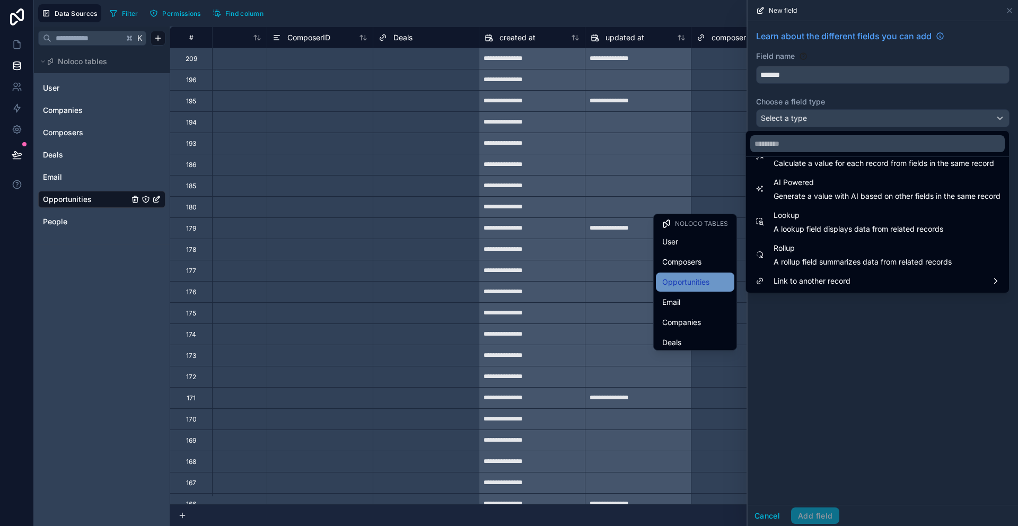
scroll to position [24, 0]
click at [680, 289] on div "Companies" at bounding box center [695, 298] width 79 height 19
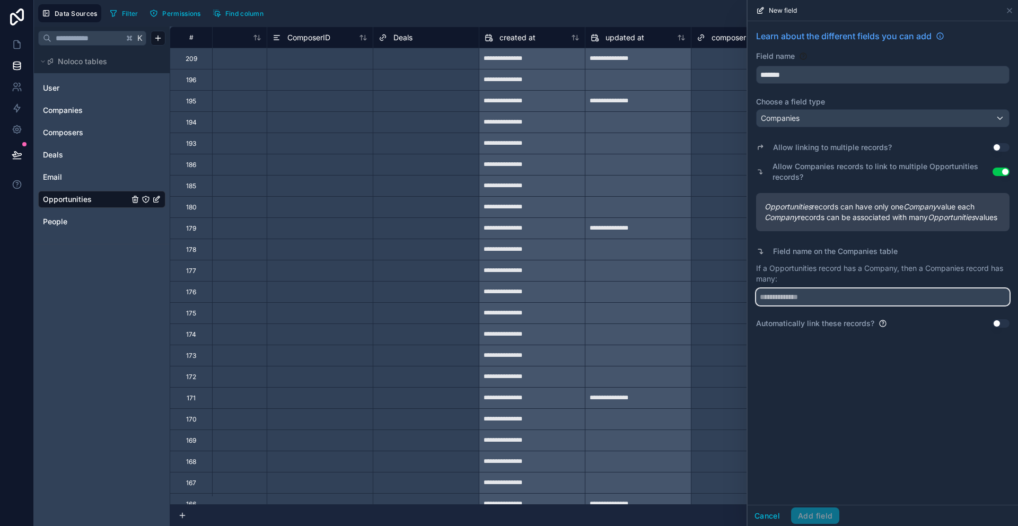
click at [834, 306] on input "text" at bounding box center [883, 297] width 254 height 17
type input "**********"
click at [824, 511] on button "Add field" at bounding box center [815, 516] width 48 height 17
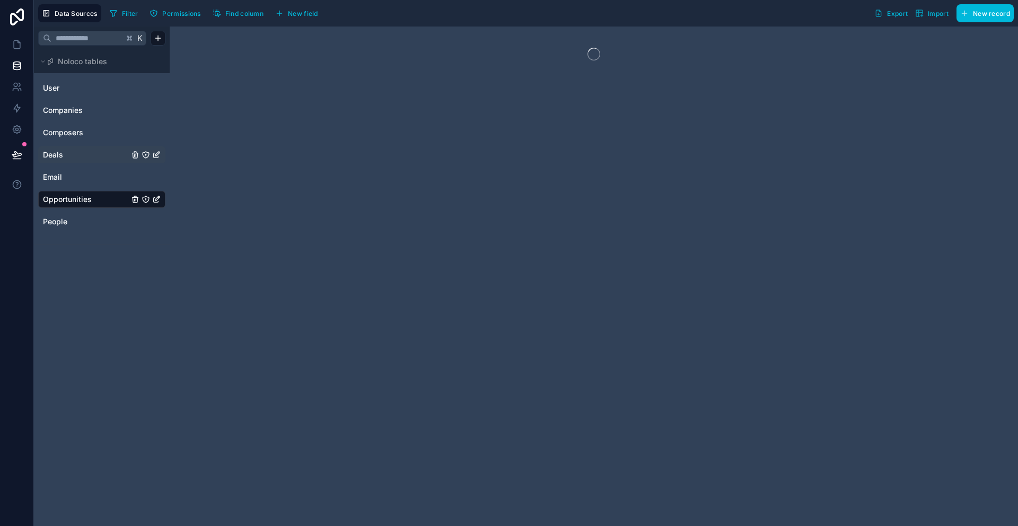
click at [110, 154] on link "Deals" at bounding box center [86, 155] width 86 height 11
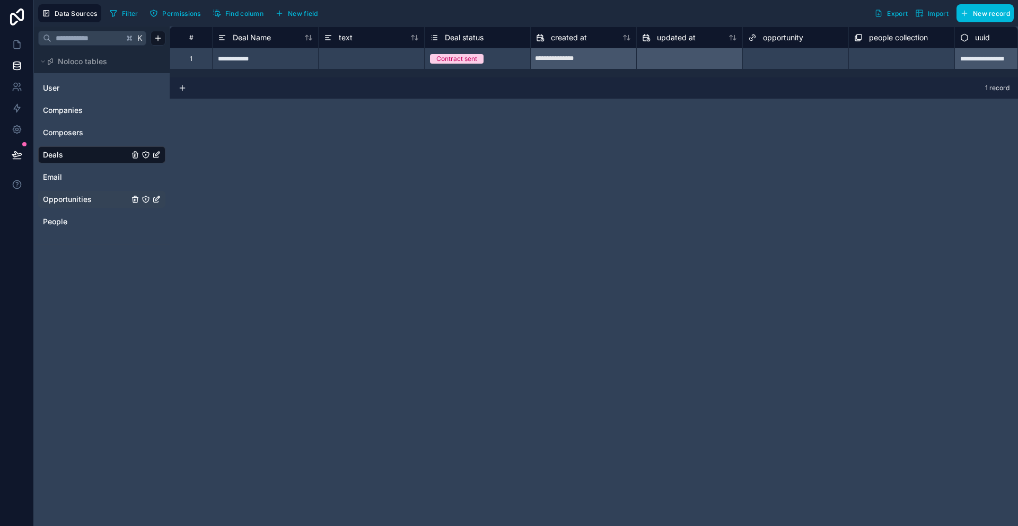
click at [799, 62] on div "Select a opportunity" at bounding box center [778, 59] width 60 height 8
click at [686, 58] on div at bounding box center [690, 58] width 106 height 17
click at [807, 60] on div "Select a opportunity" at bounding box center [778, 59] width 60 height 8
click at [918, 57] on div "Select a people collection" at bounding box center [893, 59] width 77 height 8
click at [802, 56] on div "Select a opportunity" at bounding box center [778, 59] width 60 height 8
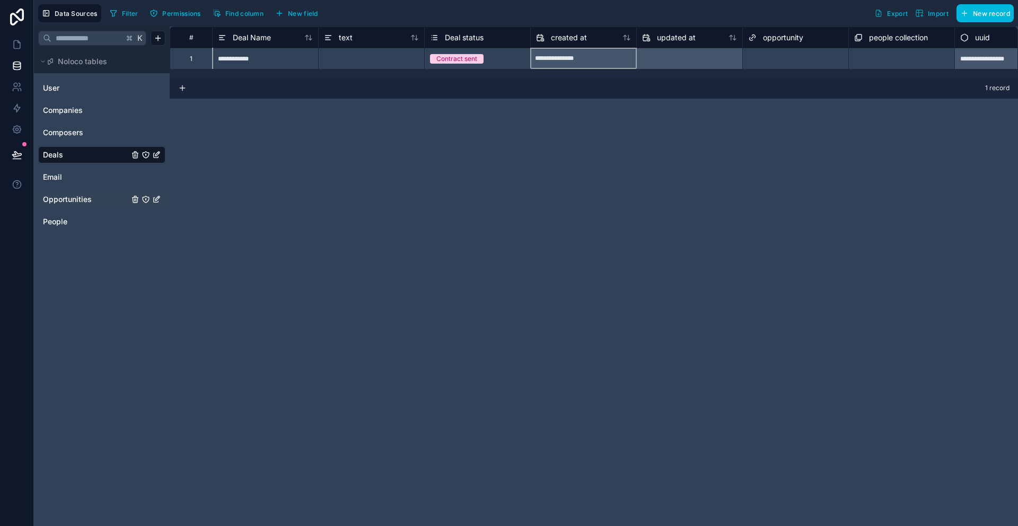
click at [310, 12] on span "New field" at bounding box center [303, 14] width 30 height 8
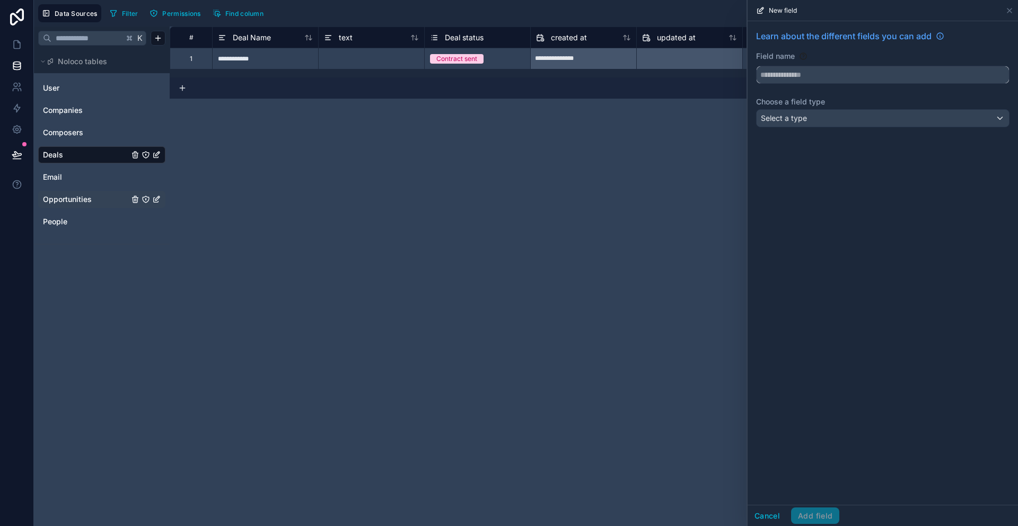
click at [833, 75] on input "text" at bounding box center [883, 74] width 252 height 17
type input "******"
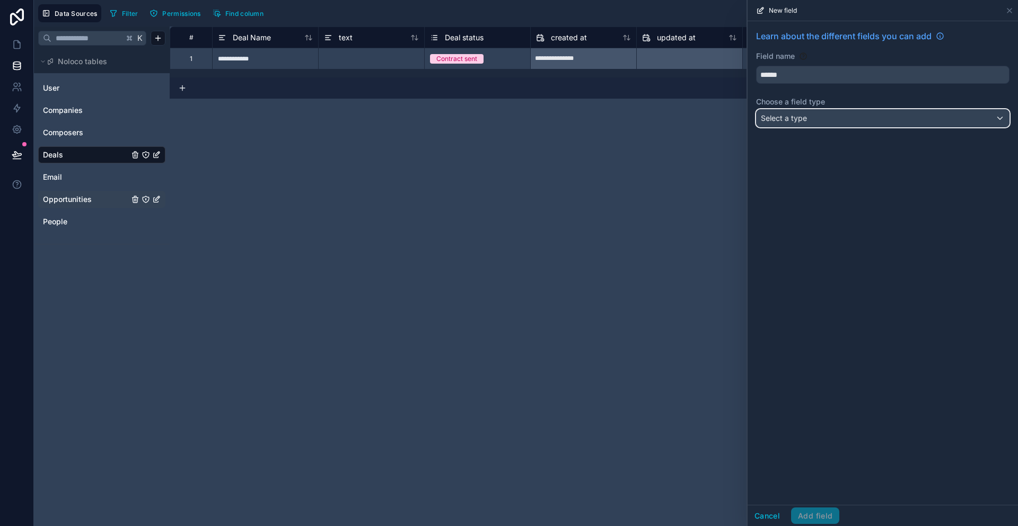
click at [867, 111] on div "Select a type" at bounding box center [883, 118] width 252 height 17
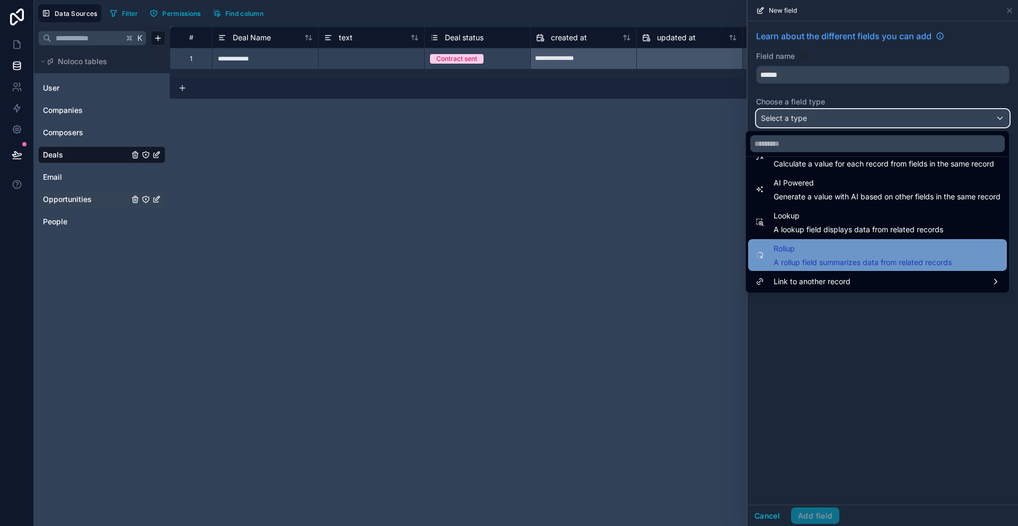
scroll to position [308, 0]
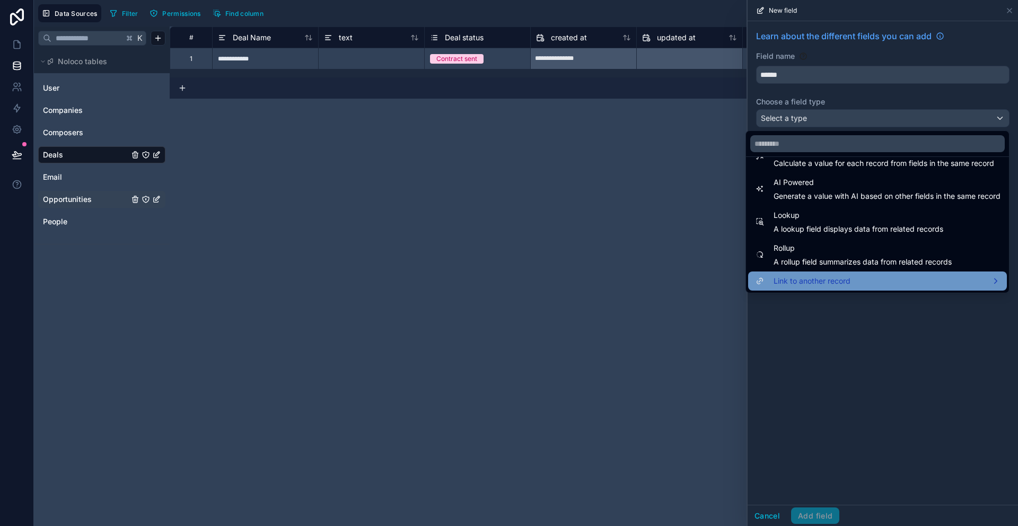
click at [847, 277] on div "Link to another record" at bounding box center [878, 281] width 246 height 13
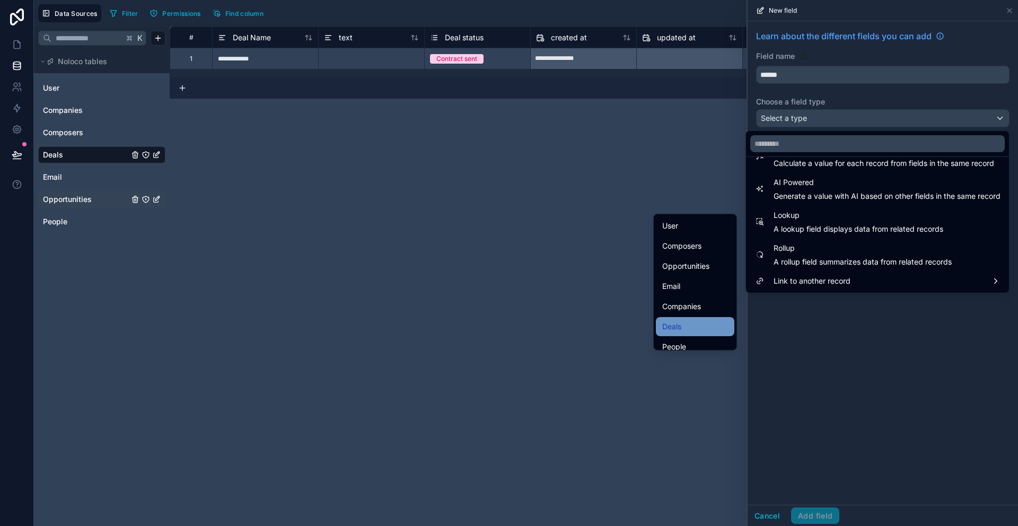
scroll to position [24, 0]
click at [681, 339] on div "People" at bounding box center [696, 338] width 66 height 13
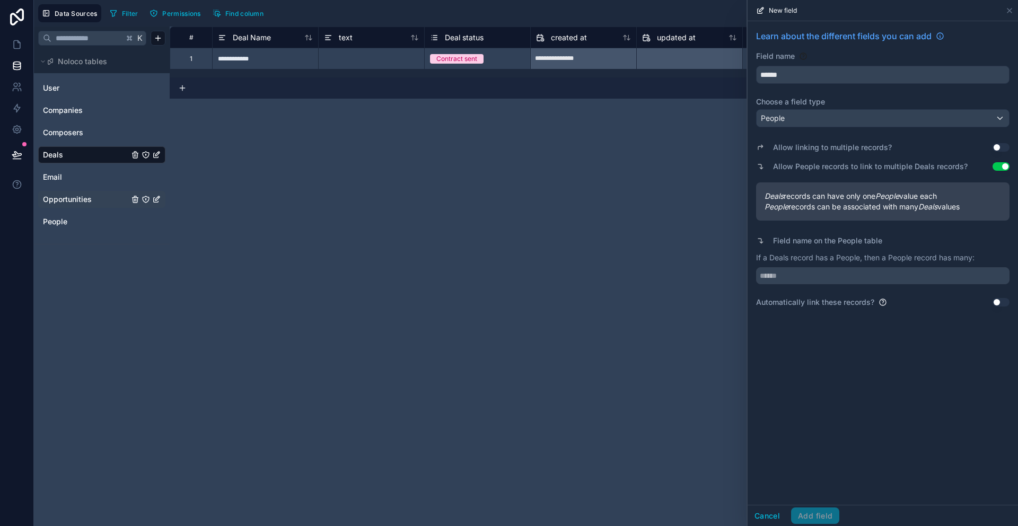
click at [1004, 146] on button "Use setting" at bounding box center [1001, 147] width 17 height 8
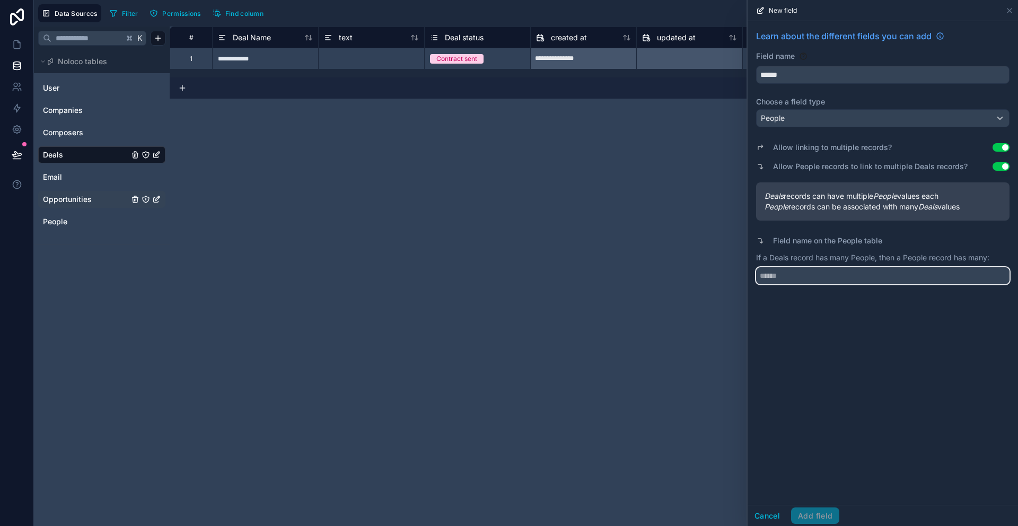
click at [843, 279] on input "text" at bounding box center [883, 275] width 254 height 17
type input "****"
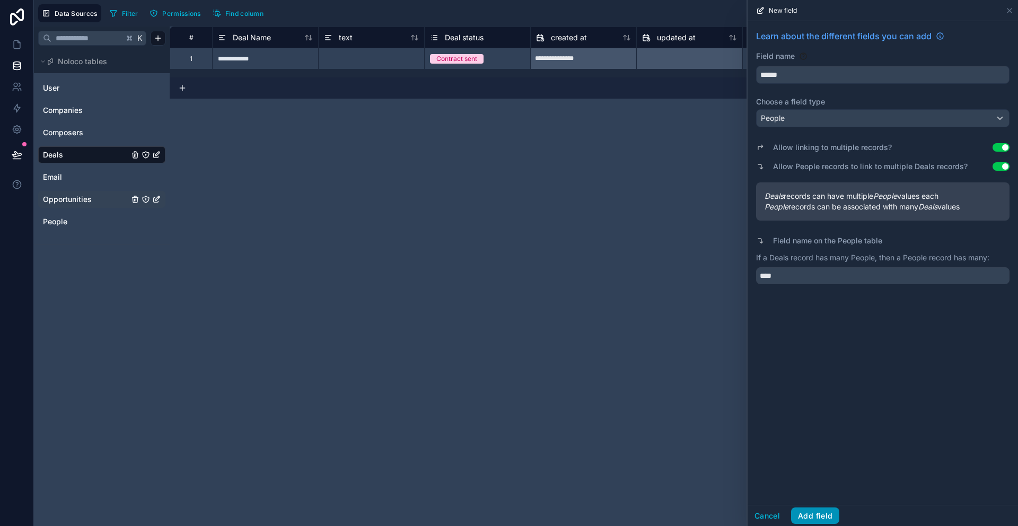
click at [817, 519] on button "Add field" at bounding box center [815, 516] width 48 height 17
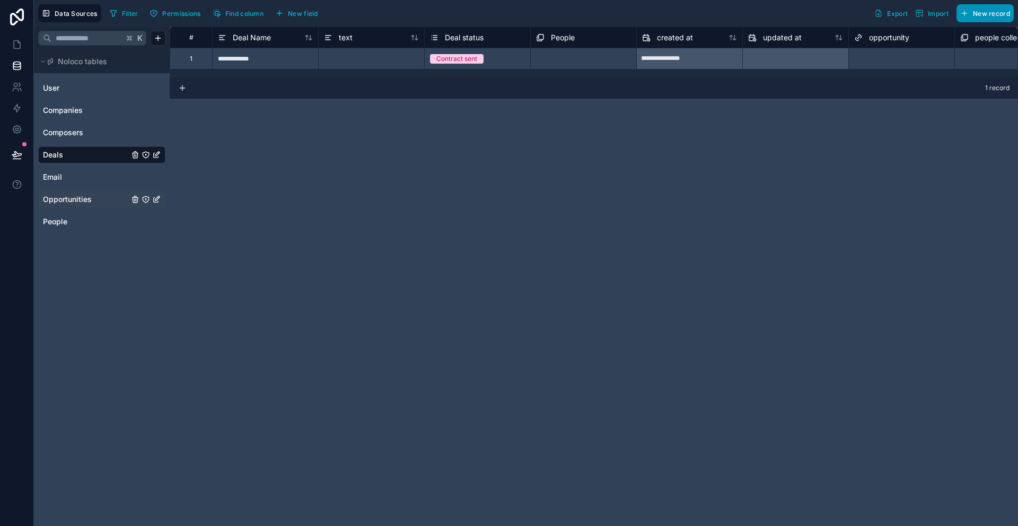
click at [974, 16] on span "New record" at bounding box center [991, 14] width 37 height 8
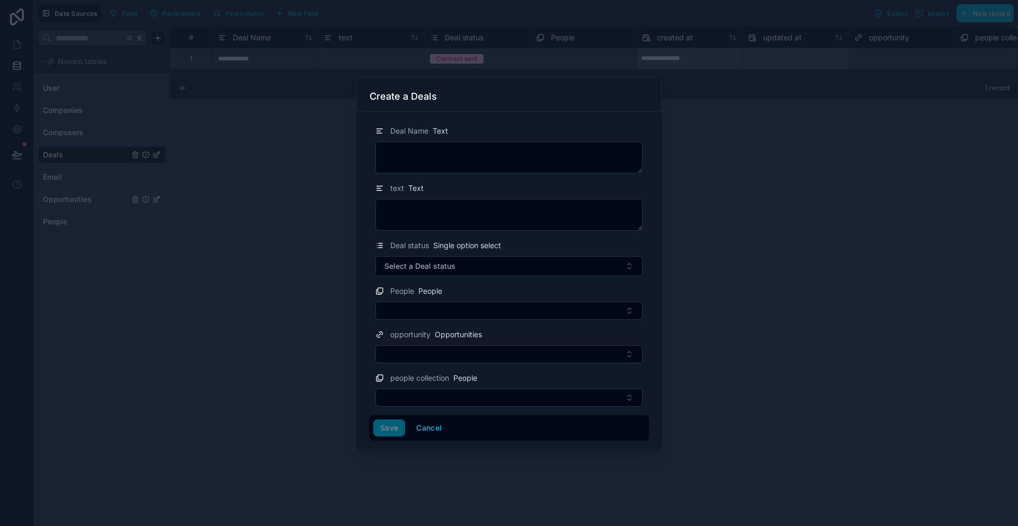
drag, startPoint x: 256, startPoint y: 203, endPoint x: 251, endPoint y: 176, distance: 28.0
click at [255, 203] on div at bounding box center [509, 263] width 1018 height 526
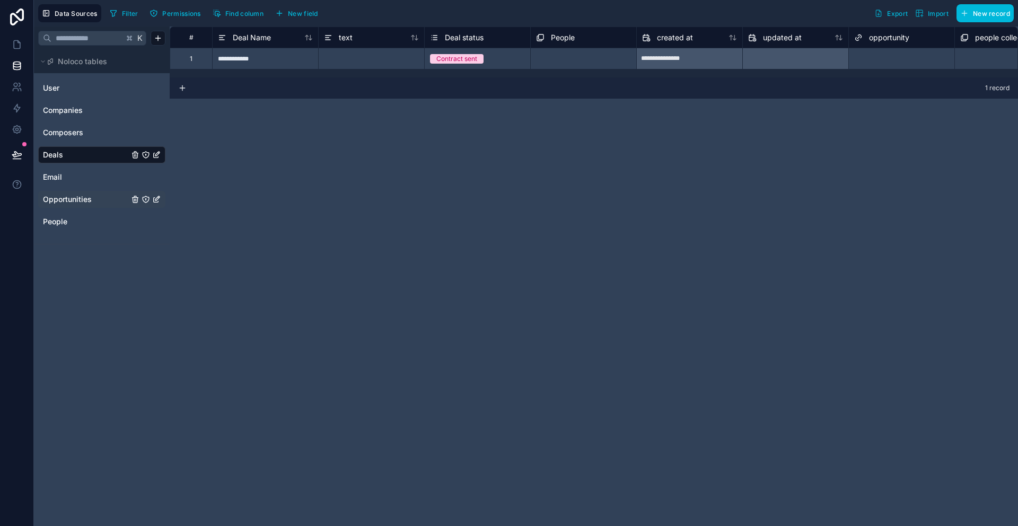
click at [310, 14] on span "New field" at bounding box center [303, 14] width 30 height 8
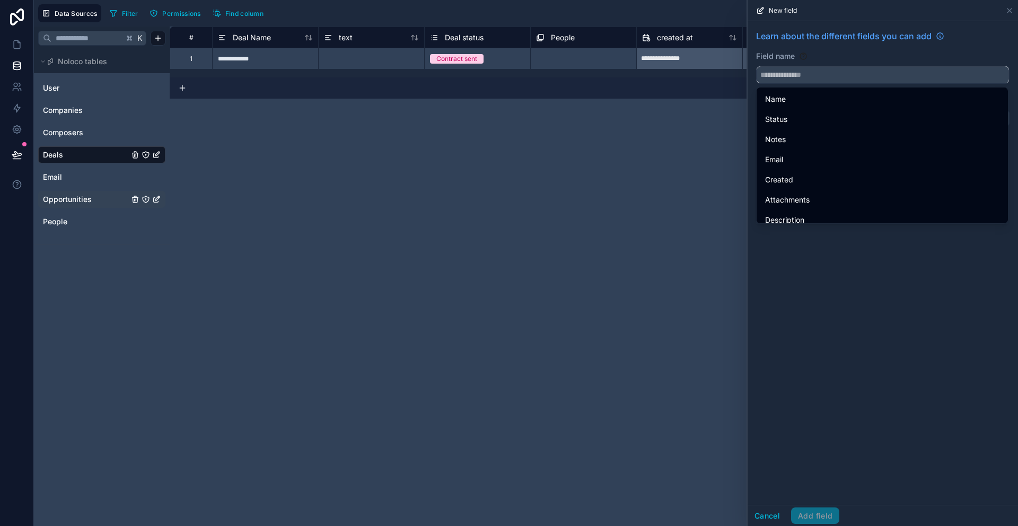
drag, startPoint x: 796, startPoint y: 75, endPoint x: 767, endPoint y: 76, distance: 29.7
click at [796, 75] on input "text" at bounding box center [883, 74] width 252 height 17
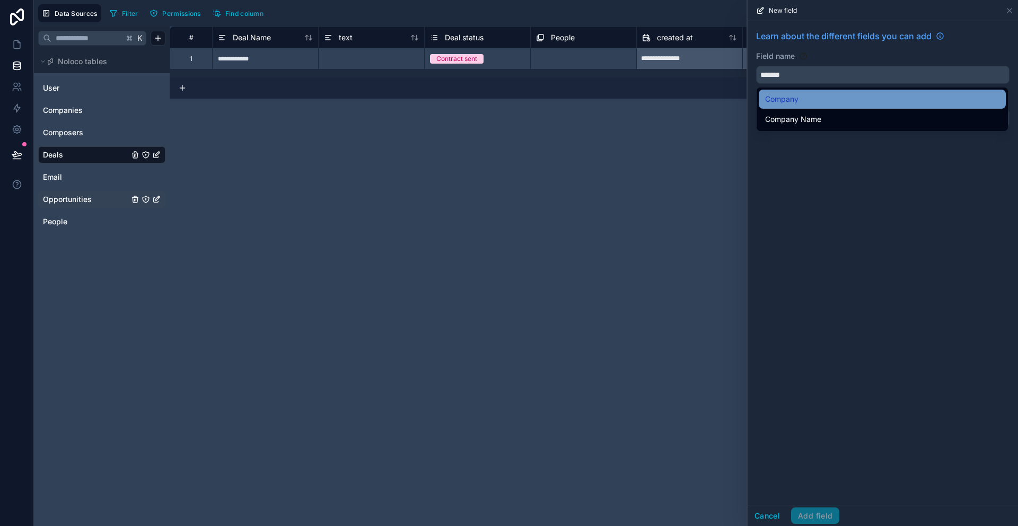
click at [806, 101] on div "Company" at bounding box center [882, 99] width 234 height 13
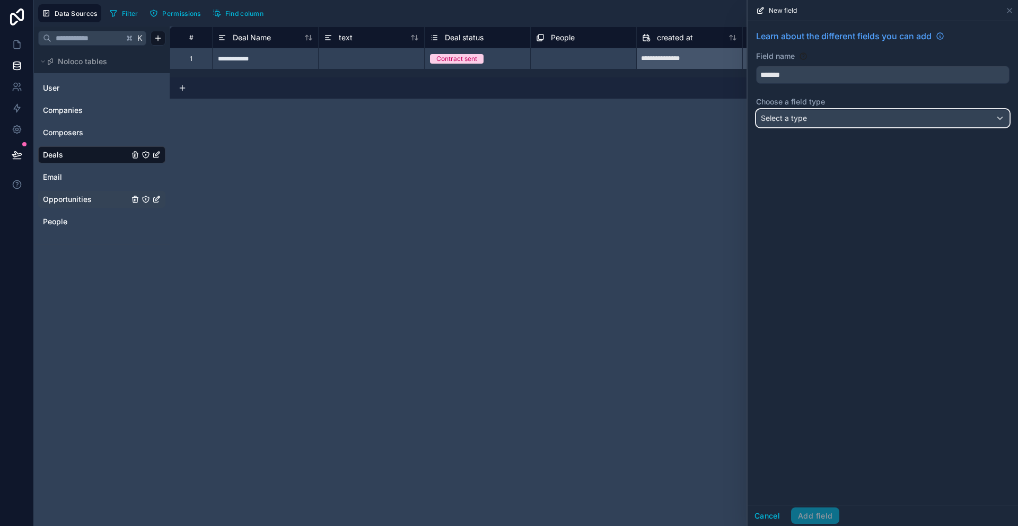
click at [840, 116] on div "Select a type" at bounding box center [883, 118] width 252 height 17
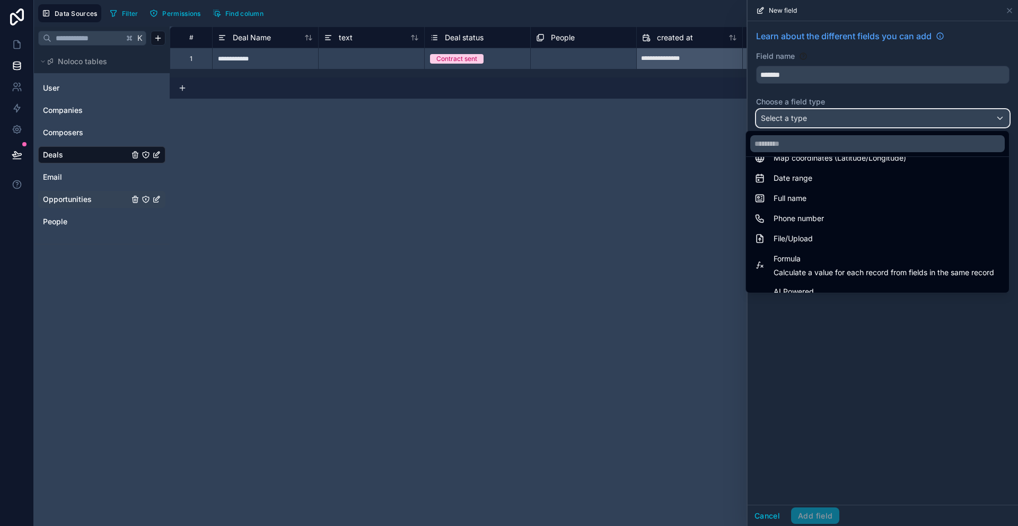
scroll to position [308, 0]
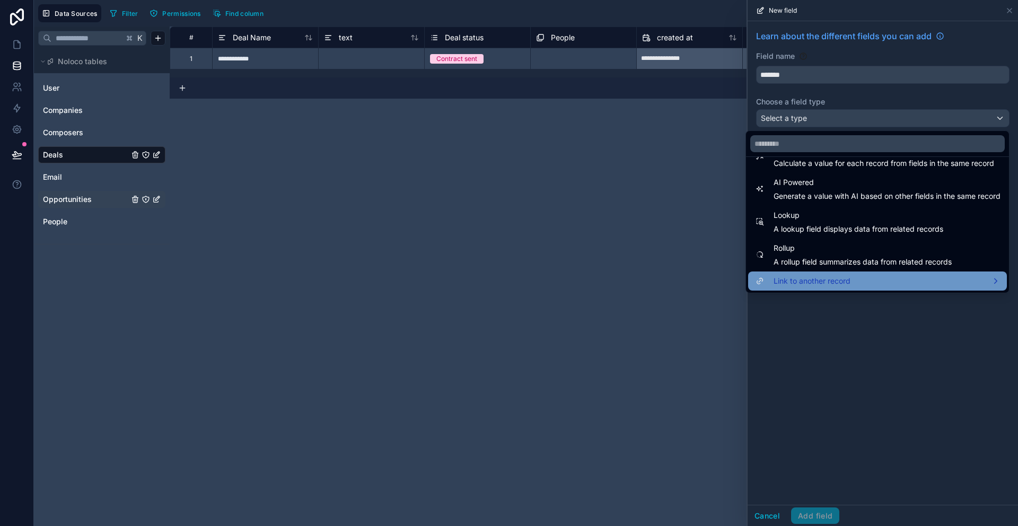
click at [821, 282] on span "Link to another record" at bounding box center [812, 281] width 77 height 13
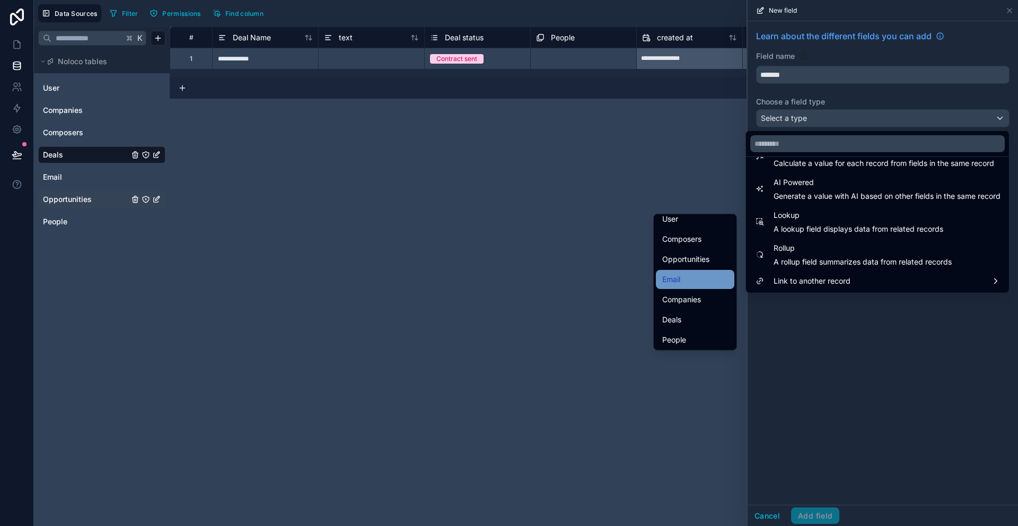
scroll to position [24, 0]
click at [706, 294] on div "Companies" at bounding box center [696, 298] width 66 height 13
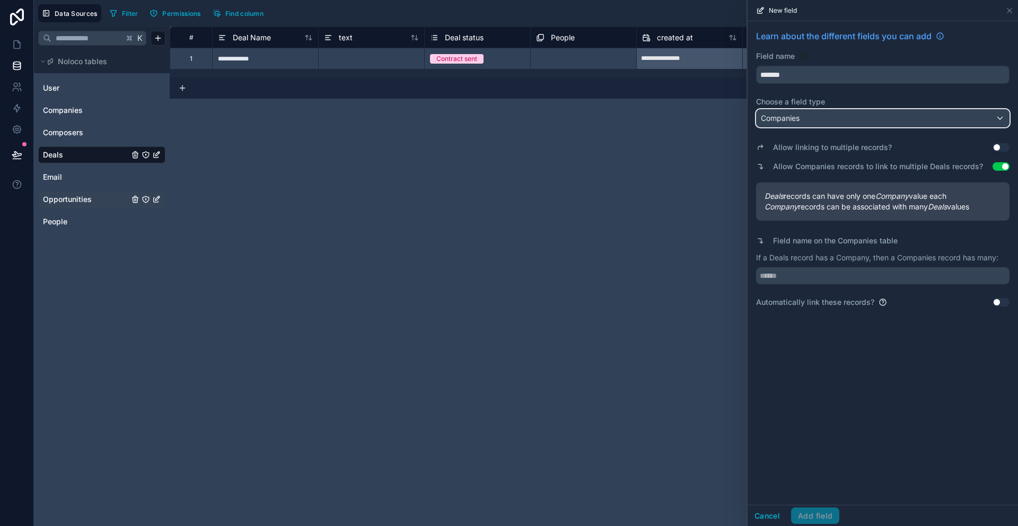
click at [889, 118] on div "Companies" at bounding box center [883, 118] width 252 height 17
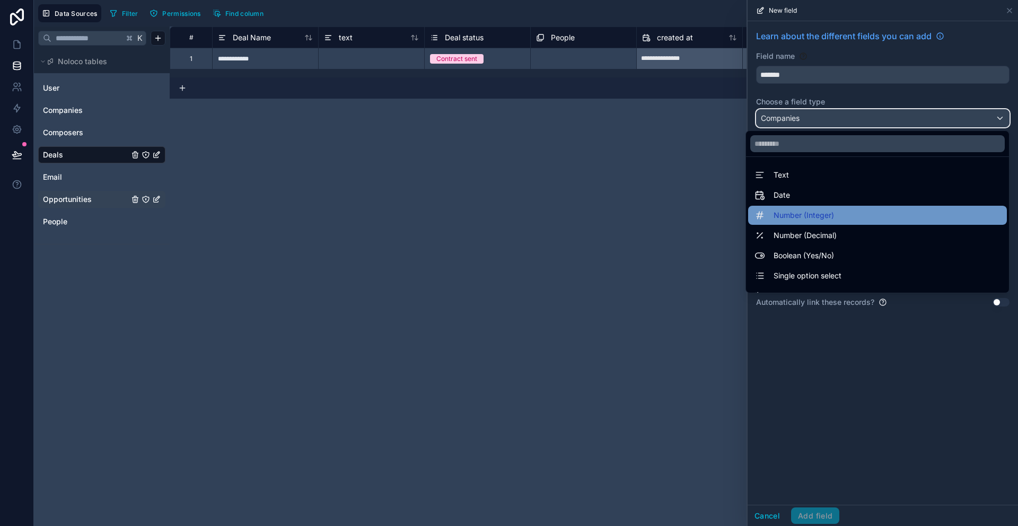
scroll to position [308, 0]
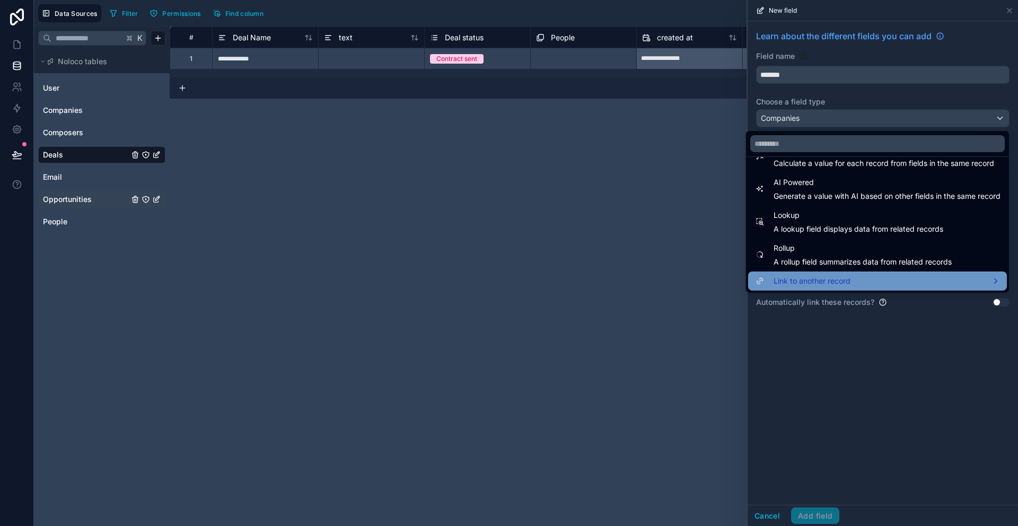
click at [844, 283] on div "Link to another record" at bounding box center [878, 281] width 246 height 13
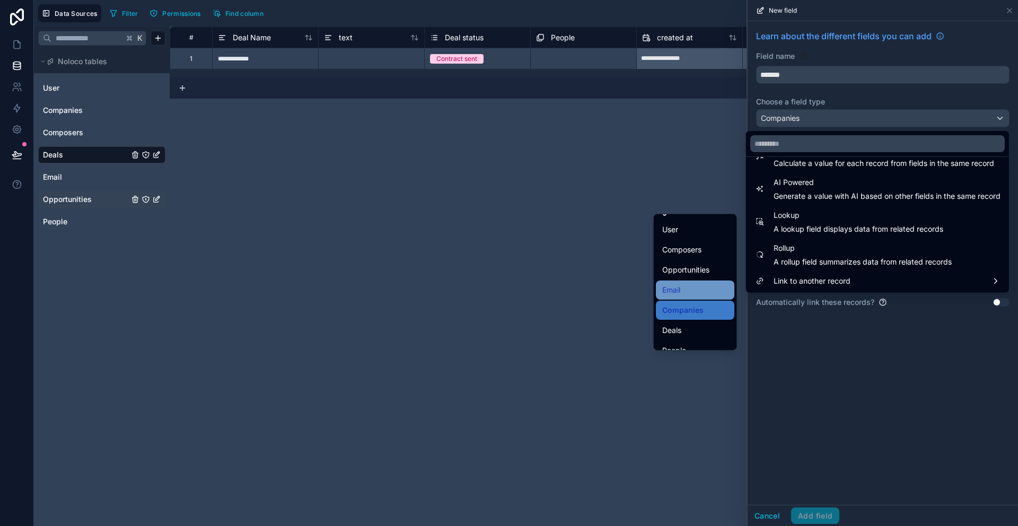
scroll to position [24, 0]
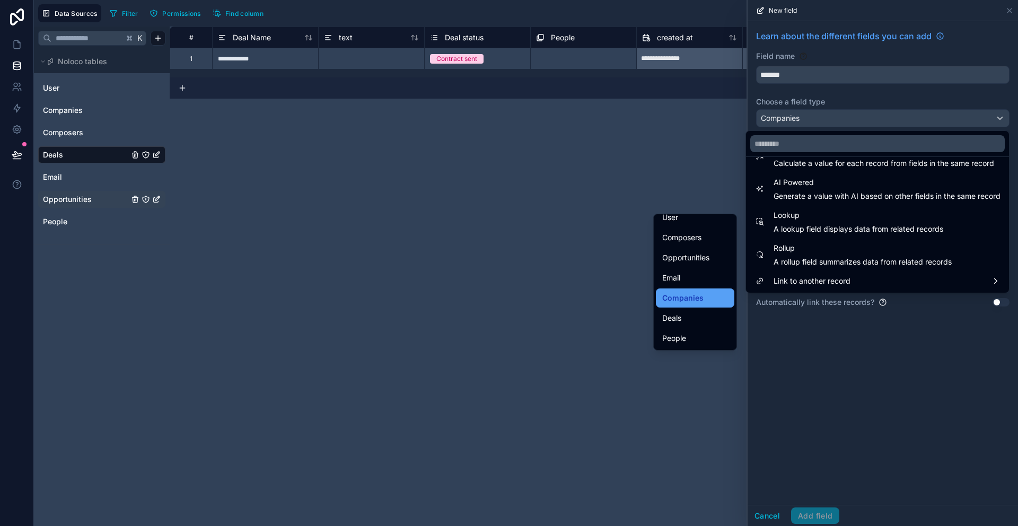
click at [676, 292] on span "Companies" at bounding box center [683, 298] width 41 height 13
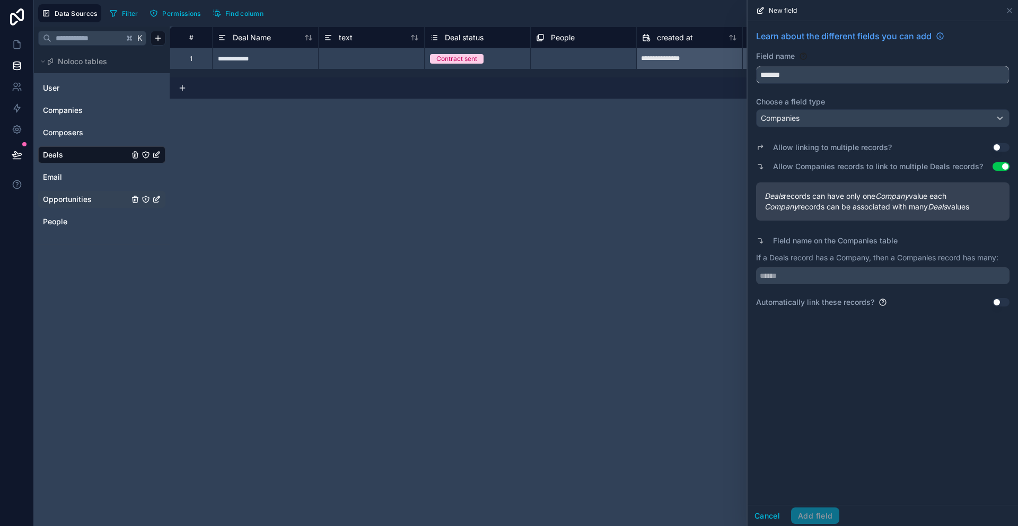
click at [805, 75] on input "*******" at bounding box center [883, 74] width 252 height 17
type input "*********"
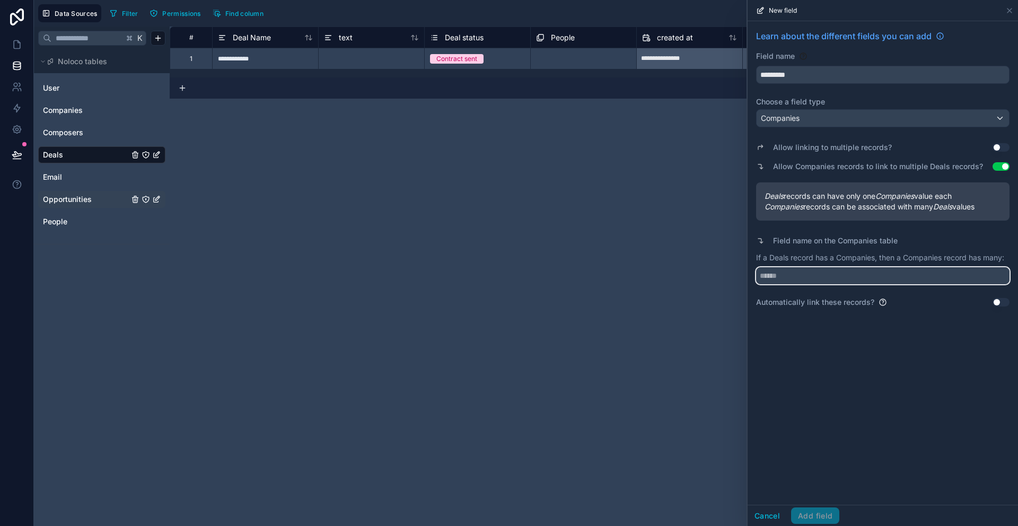
click at [839, 277] on input "text" at bounding box center [883, 275] width 254 height 17
type input "*****"
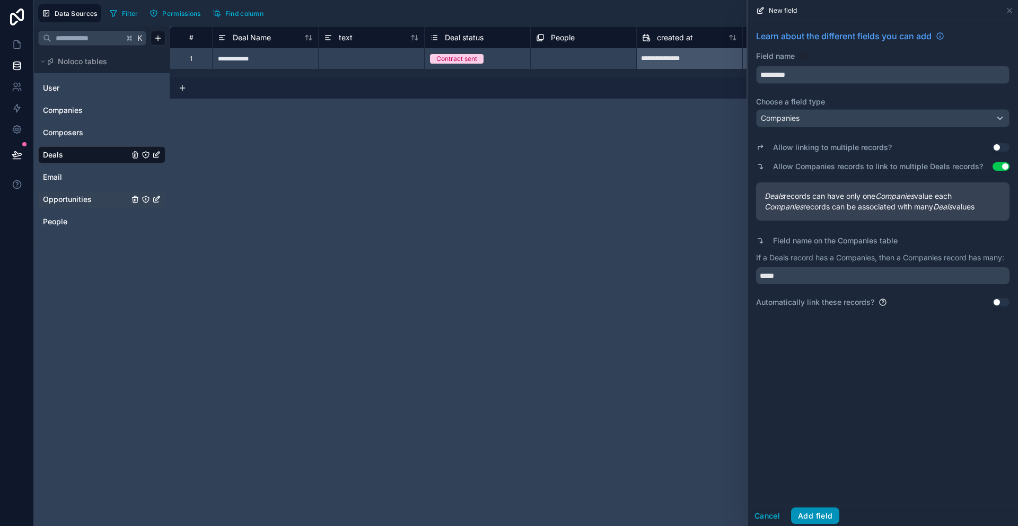
click at [809, 518] on button "Add field" at bounding box center [815, 516] width 48 height 17
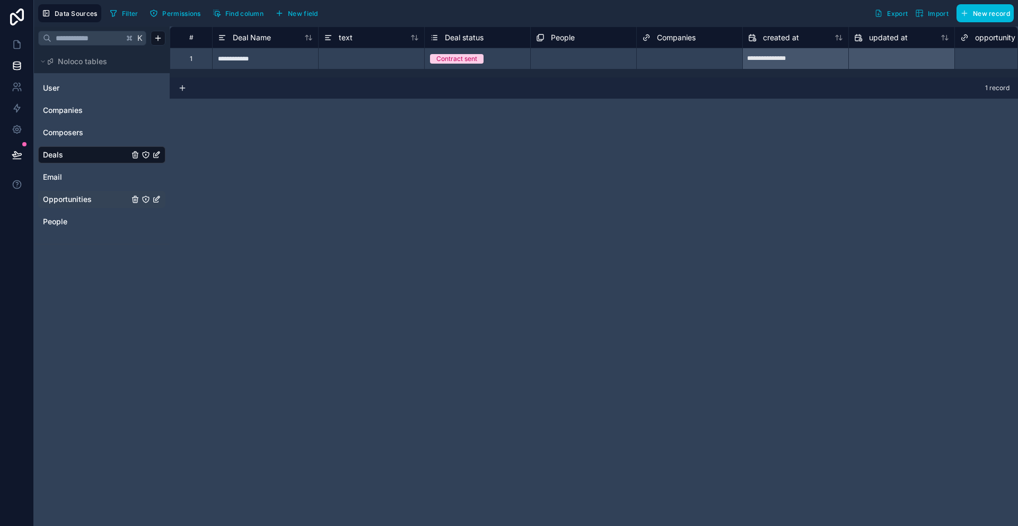
click at [309, 11] on span "New field" at bounding box center [303, 14] width 30 height 8
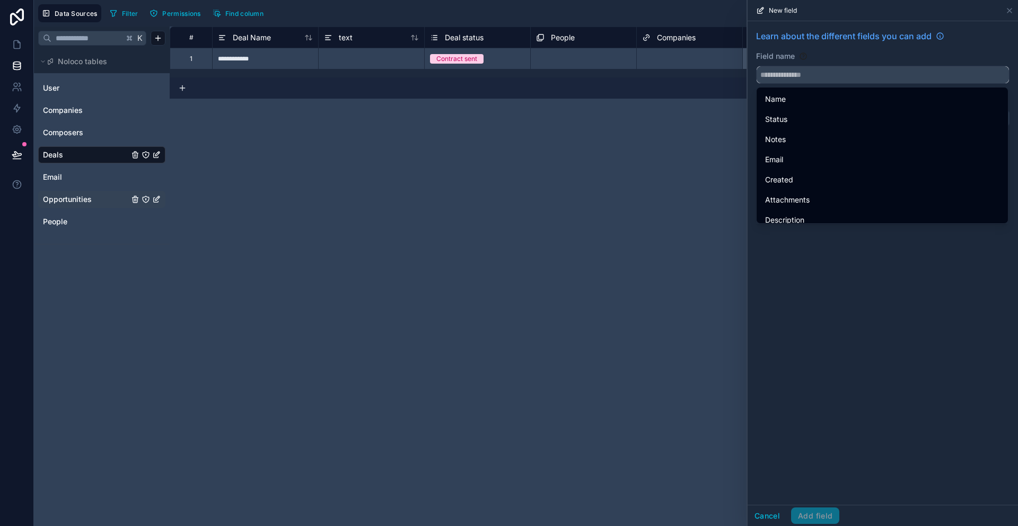
click at [813, 73] on input "text" at bounding box center [883, 74] width 252 height 17
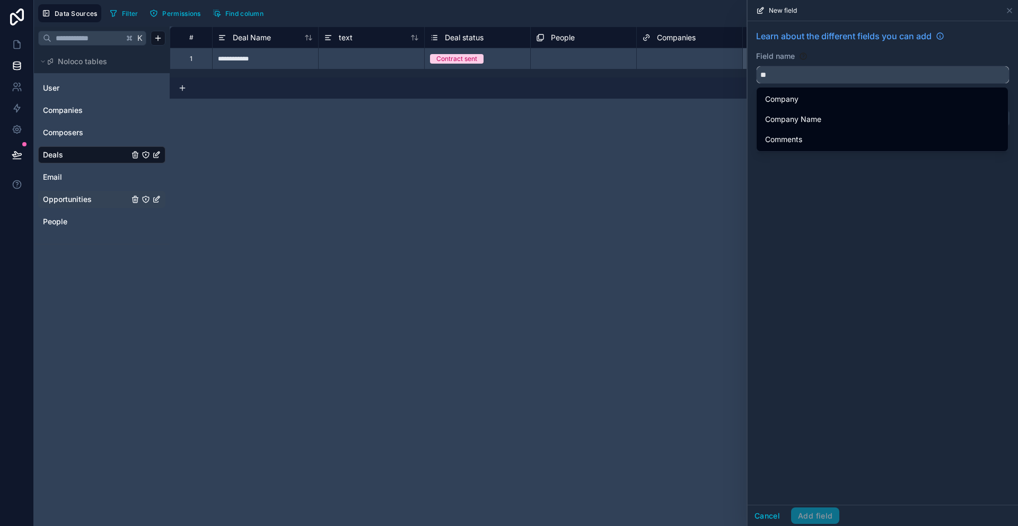
type input "*"
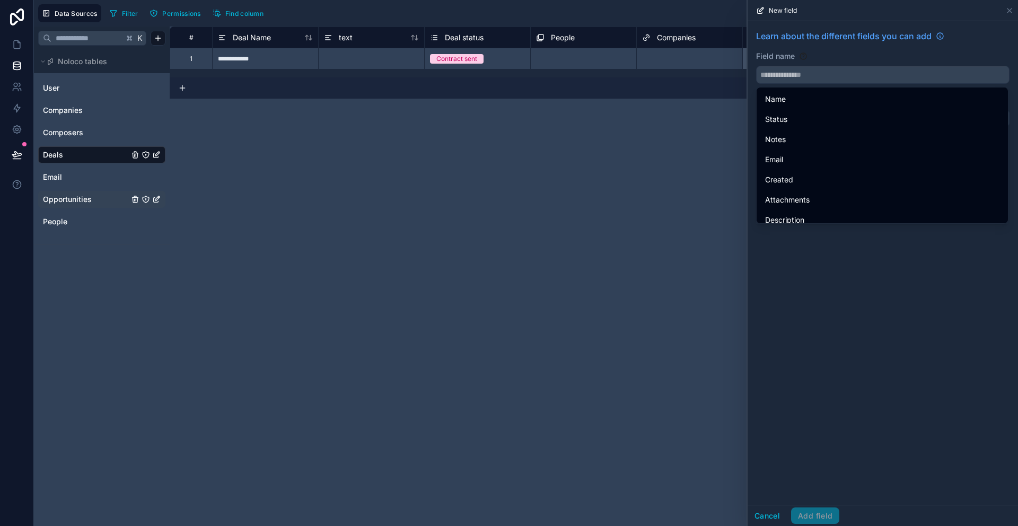
drag, startPoint x: 789, startPoint y: 297, endPoint x: 810, endPoint y: 185, distance: 114.4
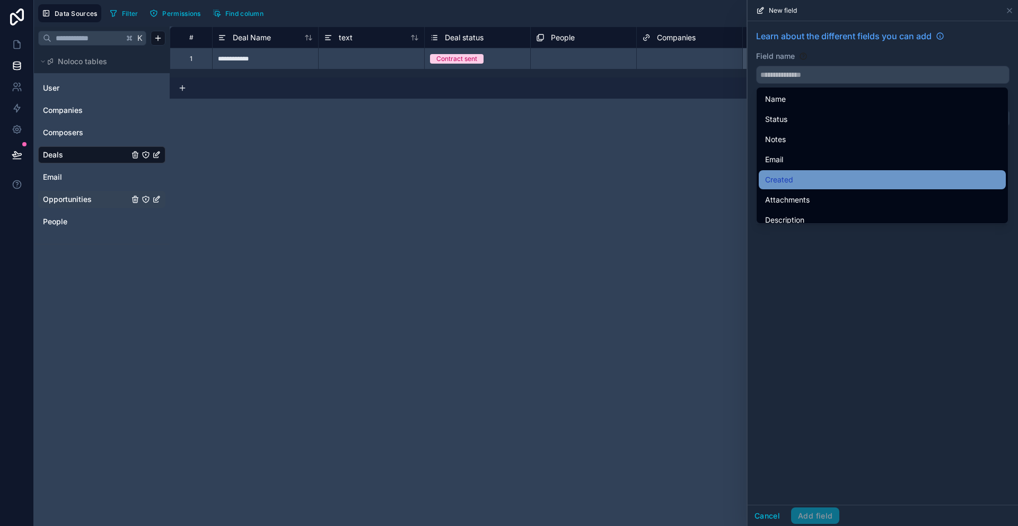
click at [789, 297] on div "Learn about the different fields you can add Field name Choose a field type Sel…" at bounding box center [883, 263] width 271 height 484
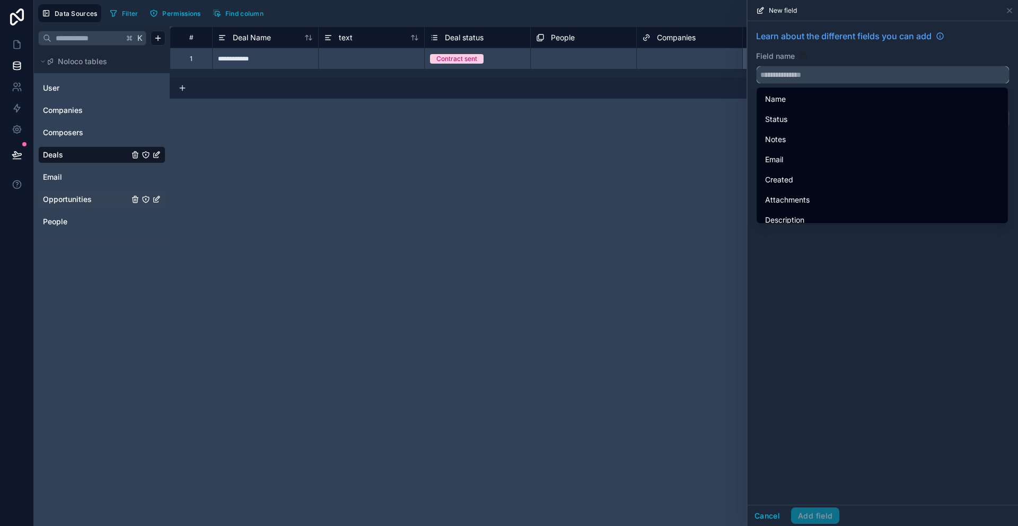
click at [809, 78] on input "text" at bounding box center [883, 74] width 252 height 17
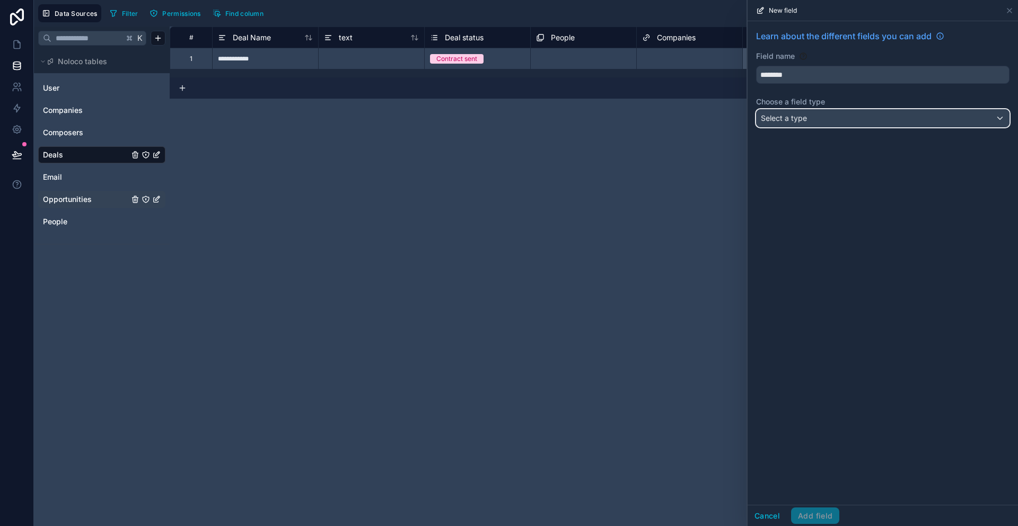
click at [816, 115] on div "Select a type" at bounding box center [883, 118] width 252 height 17
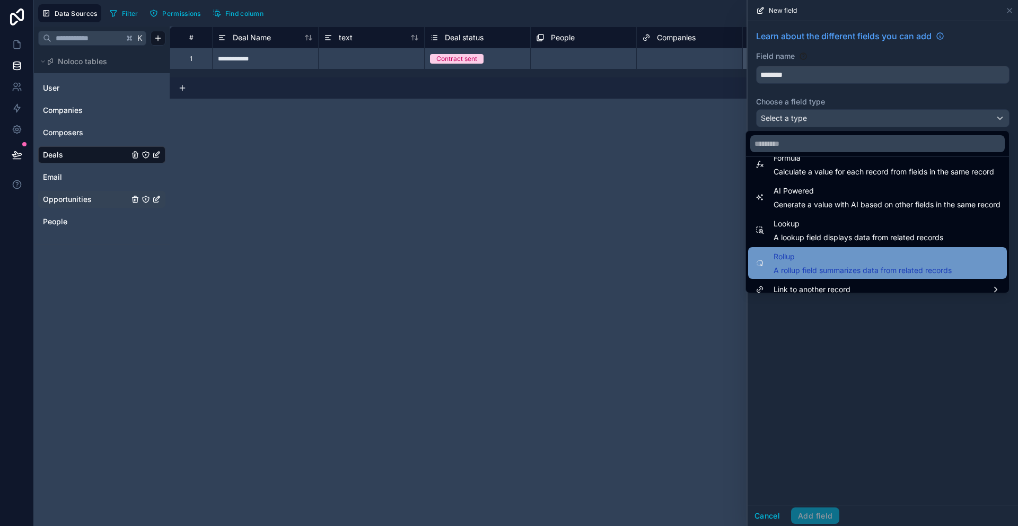
scroll to position [308, 0]
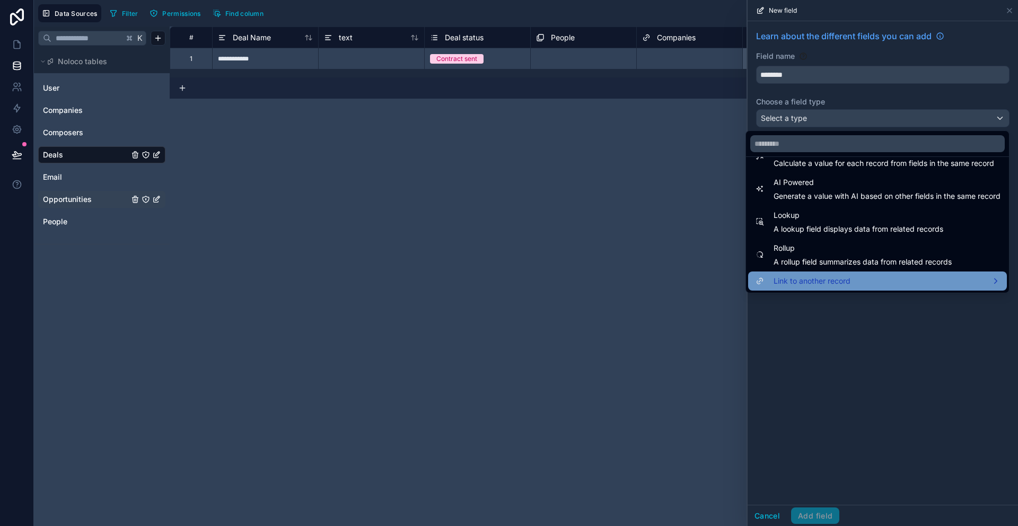
click at [844, 276] on div "Link to another record" at bounding box center [878, 281] width 246 height 13
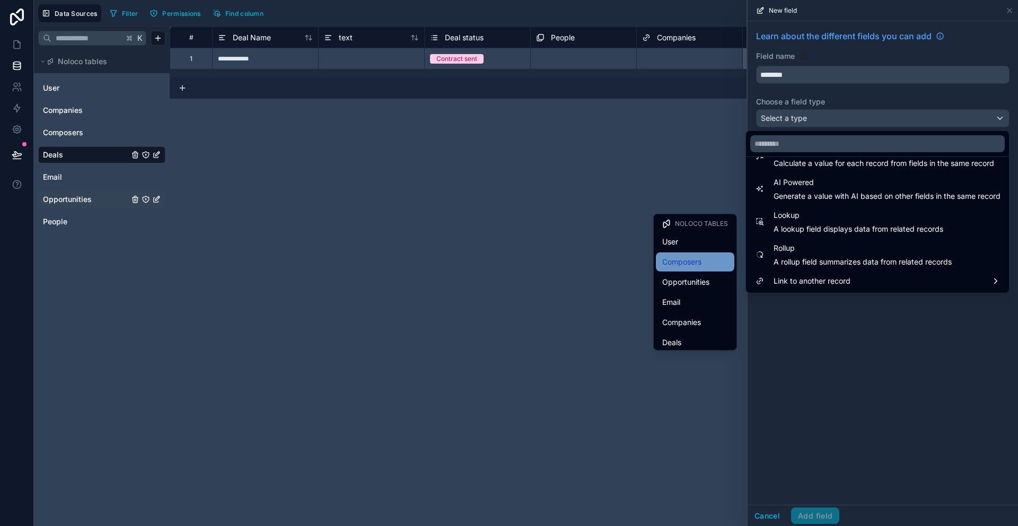
click at [692, 265] on span "Composers" at bounding box center [682, 262] width 39 height 13
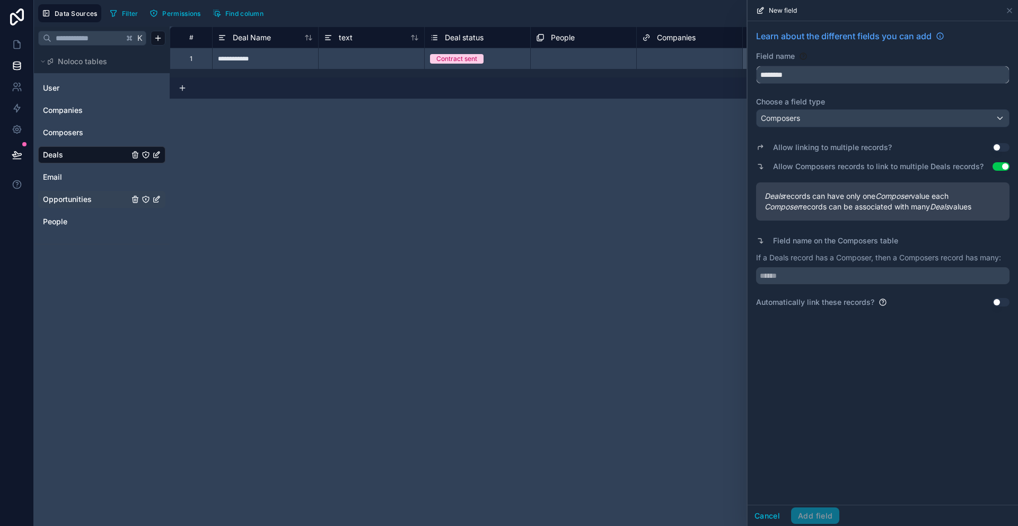
click at [844, 81] on input "********" at bounding box center [883, 74] width 252 height 17
type input "*********"
click at [856, 57] on div "Field name" at bounding box center [883, 56] width 254 height 11
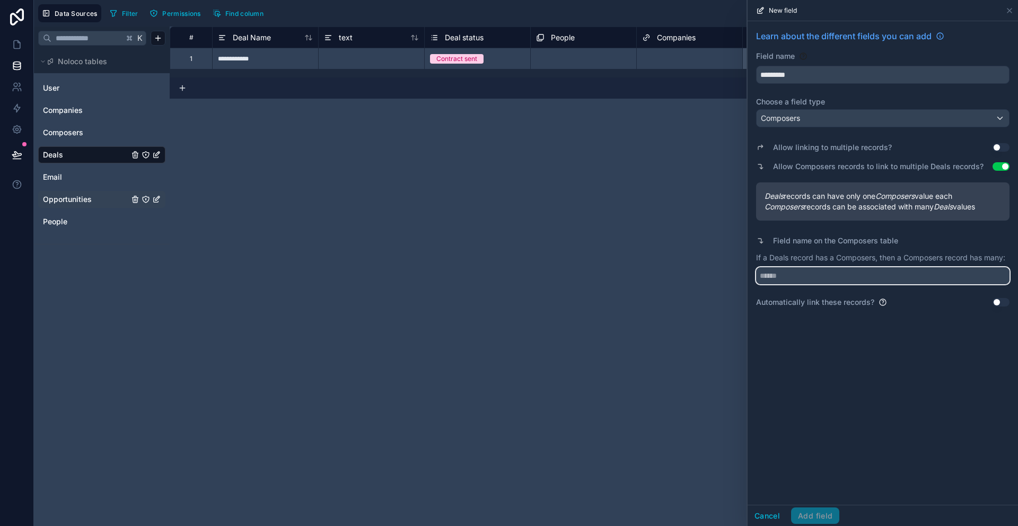
click at [833, 281] on input "text" at bounding box center [883, 275] width 254 height 17
type input "*****"
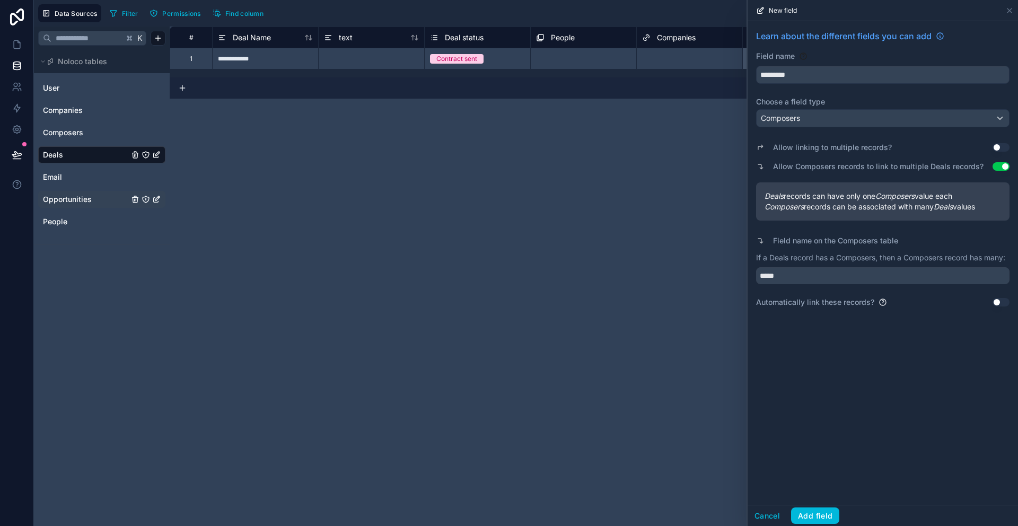
click at [820, 511] on button "Add field" at bounding box center [815, 516] width 48 height 17
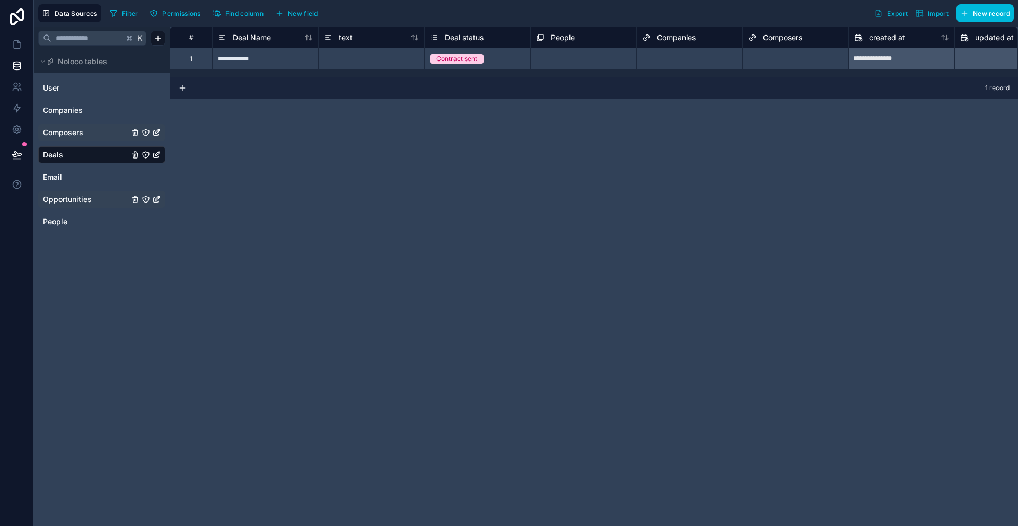
click at [102, 130] on link "Composers" at bounding box center [86, 132] width 86 height 11
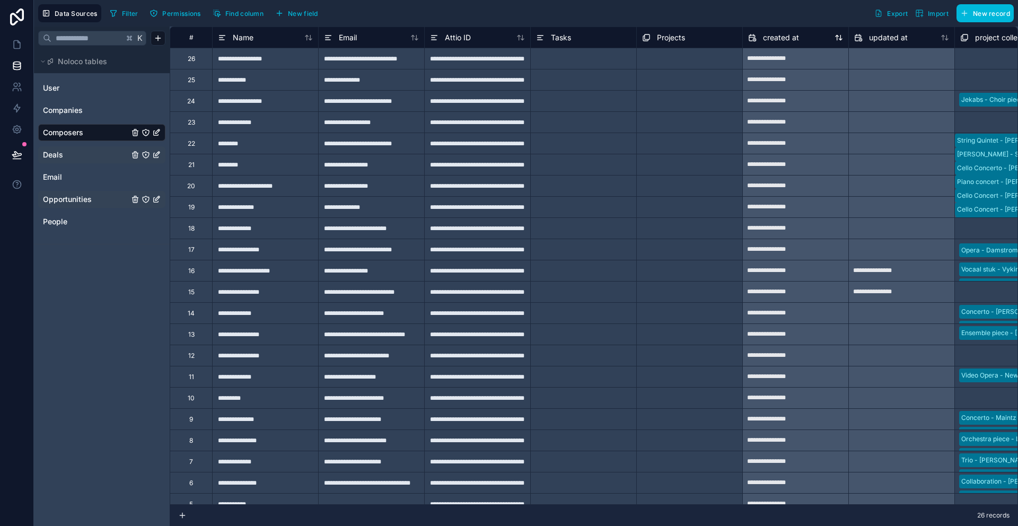
click at [806, 43] on div "created at" at bounding box center [796, 37] width 106 height 21
click at [786, 34] on span "created at" at bounding box center [781, 37] width 36 height 11
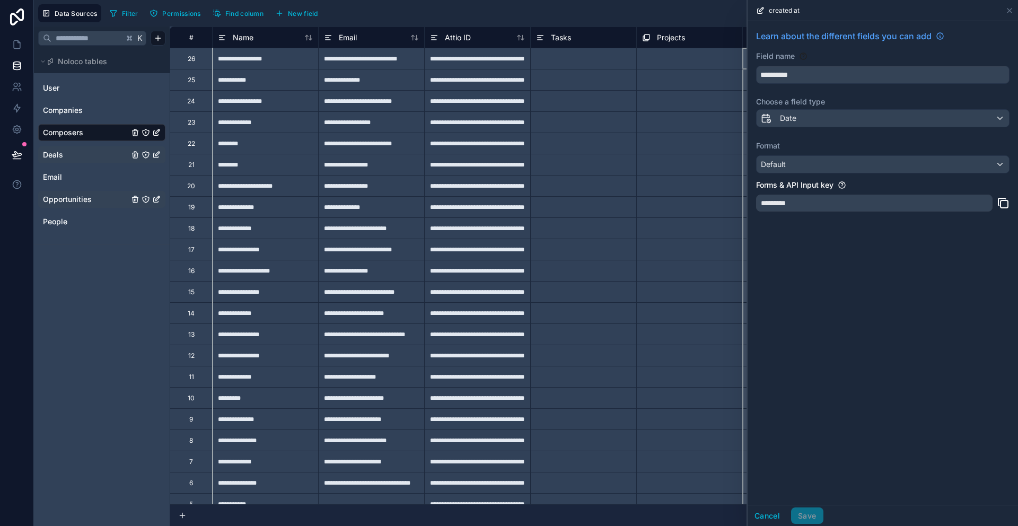
click at [617, 106] on div at bounding box center [583, 100] width 106 height 21
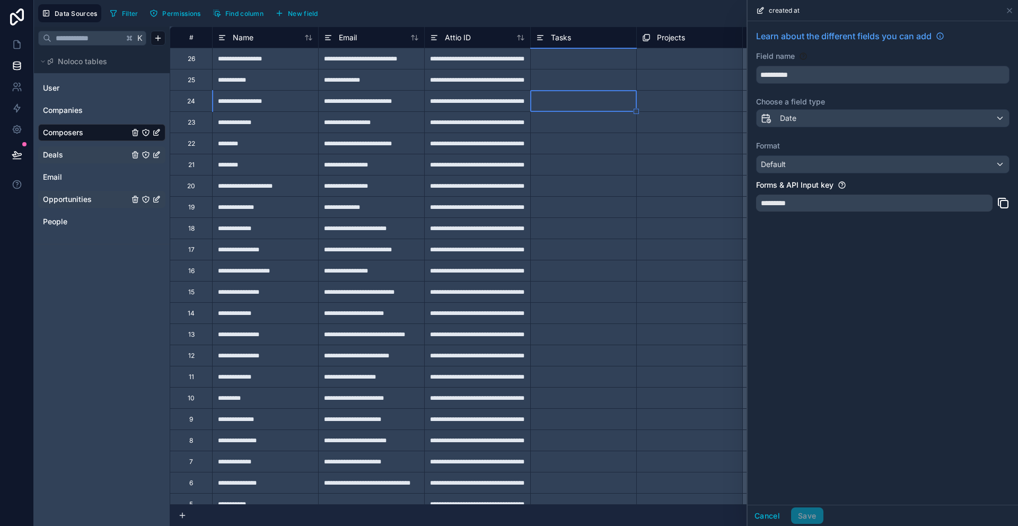
click at [687, 38] on div "Projects" at bounding box center [689, 37] width 95 height 13
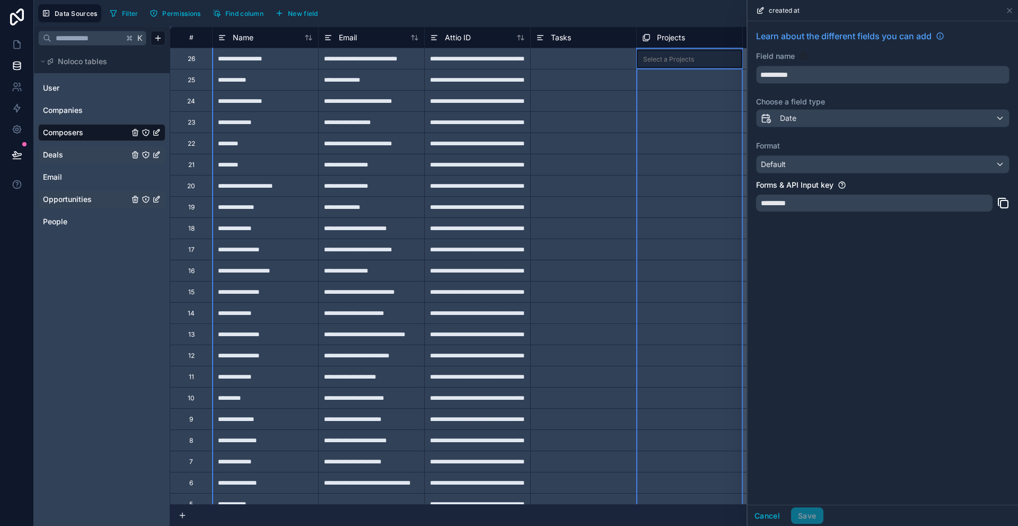
click at [830, 228] on div "**********" at bounding box center [883, 263] width 271 height 484
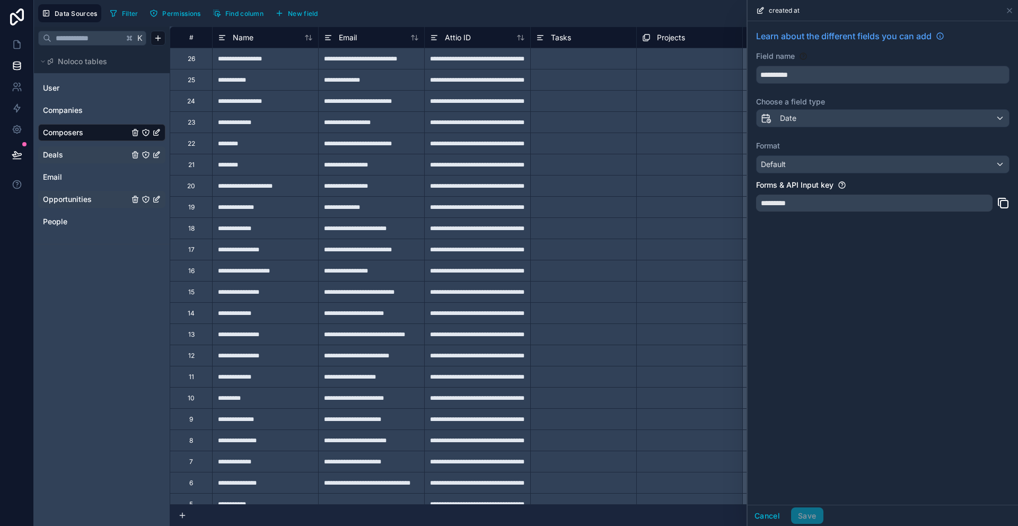
click at [712, 37] on div "Projects" at bounding box center [689, 37] width 95 height 13
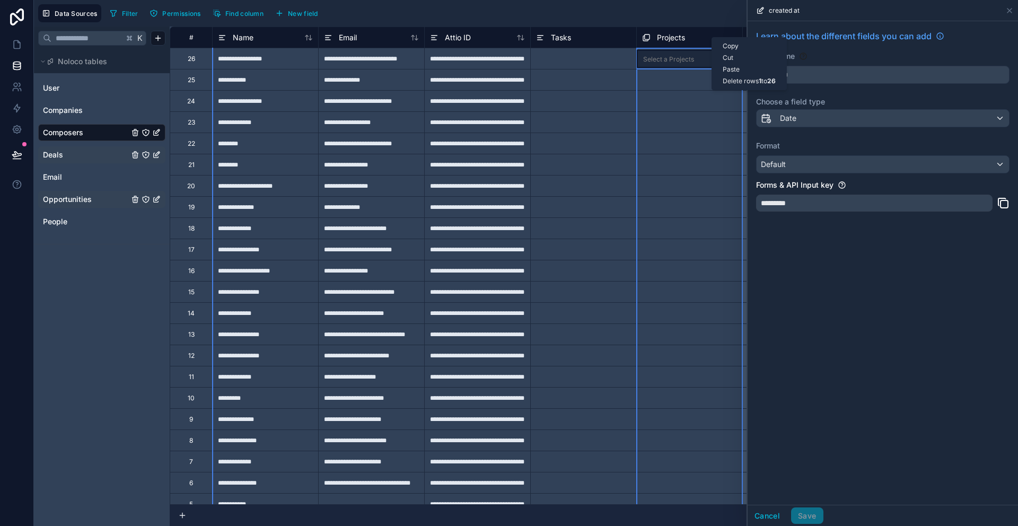
click at [717, 11] on div "Filter Permissions Find column New field Export Import New record" at bounding box center [560, 13] width 909 height 18
click at [707, 187] on div at bounding box center [718, 186] width 40 height 11
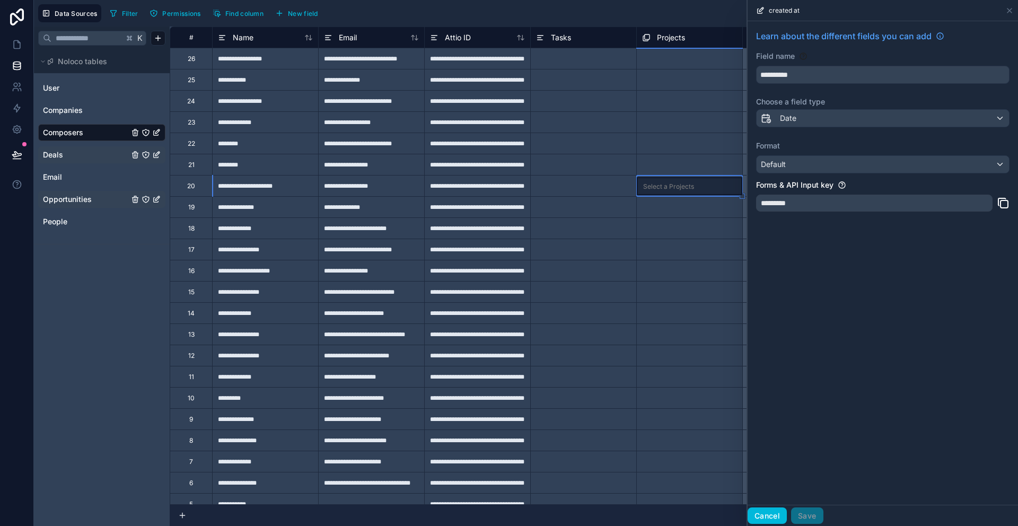
drag, startPoint x: 781, startPoint y: 520, endPoint x: 636, endPoint y: 139, distance: 407.5
click at [780, 520] on button "Cancel" at bounding box center [767, 516] width 39 height 17
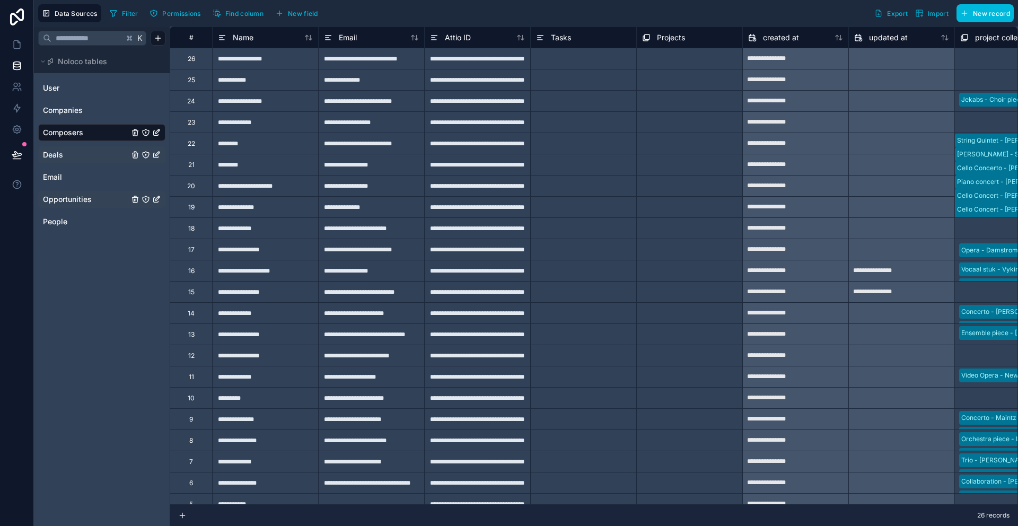
click at [666, 36] on span "Projects" at bounding box center [671, 37] width 28 height 11
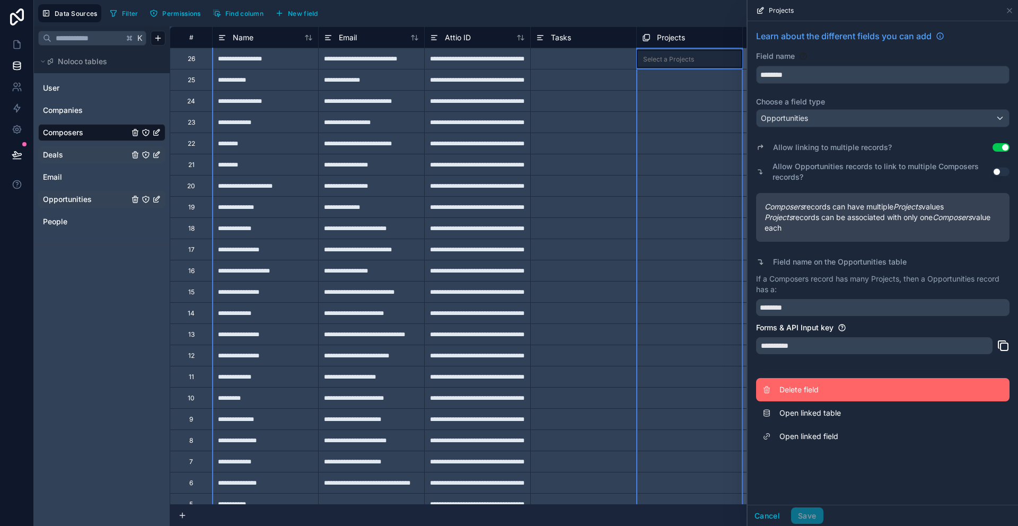
click at [809, 385] on span "Delete field" at bounding box center [856, 390] width 153 height 11
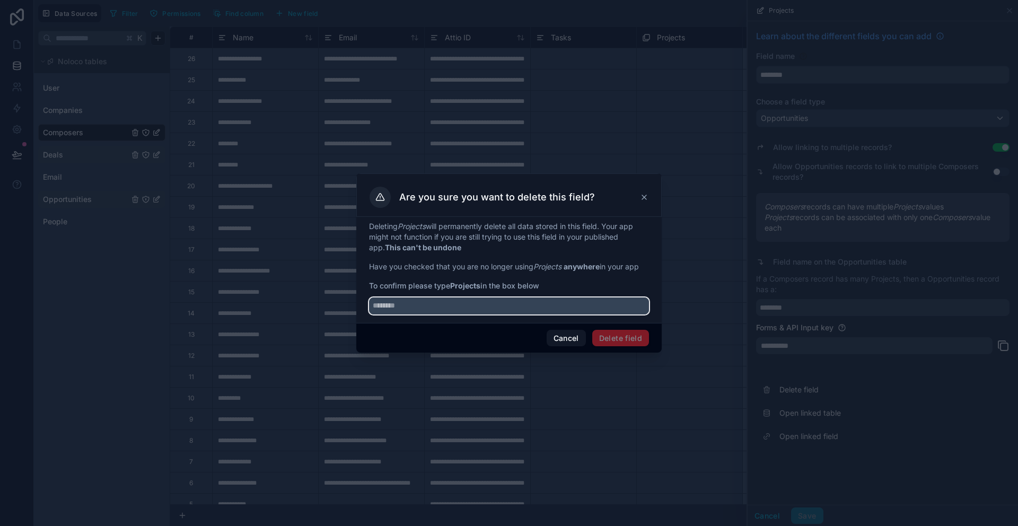
click at [506, 309] on input "text" at bounding box center [509, 306] width 280 height 17
type input "*"
type input "********"
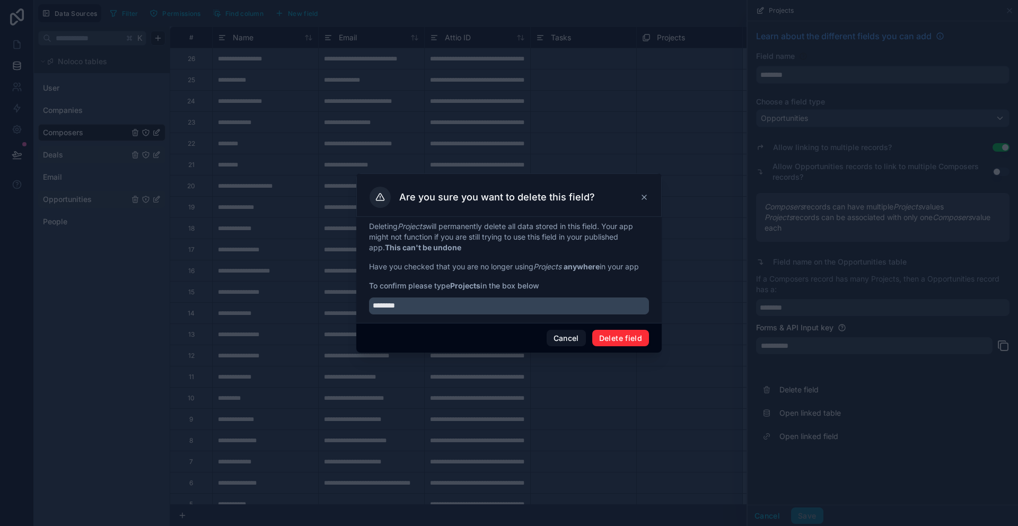
click at [617, 339] on button "Delete field" at bounding box center [621, 338] width 57 height 17
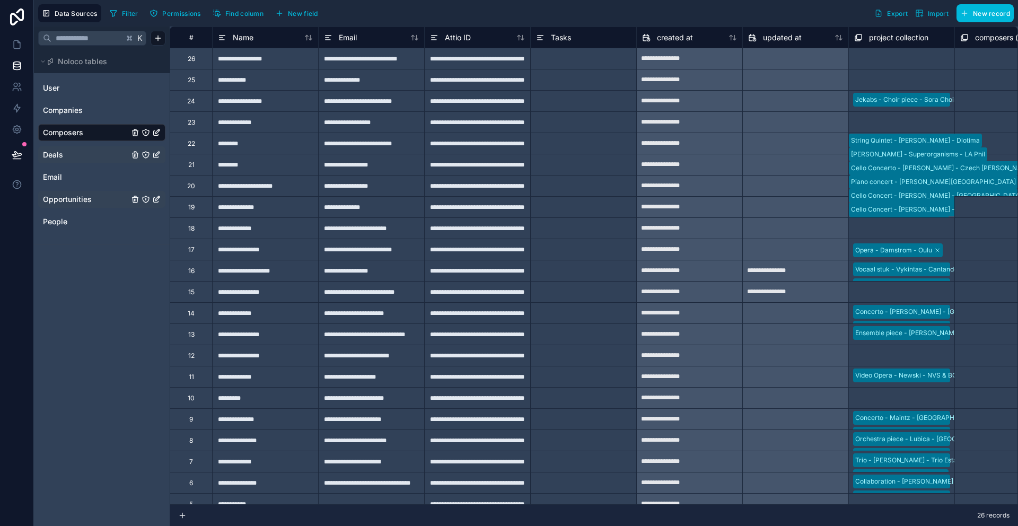
click at [94, 132] on link "Composers" at bounding box center [86, 132] width 86 height 11
click at [568, 117] on div at bounding box center [583, 121] width 106 height 21
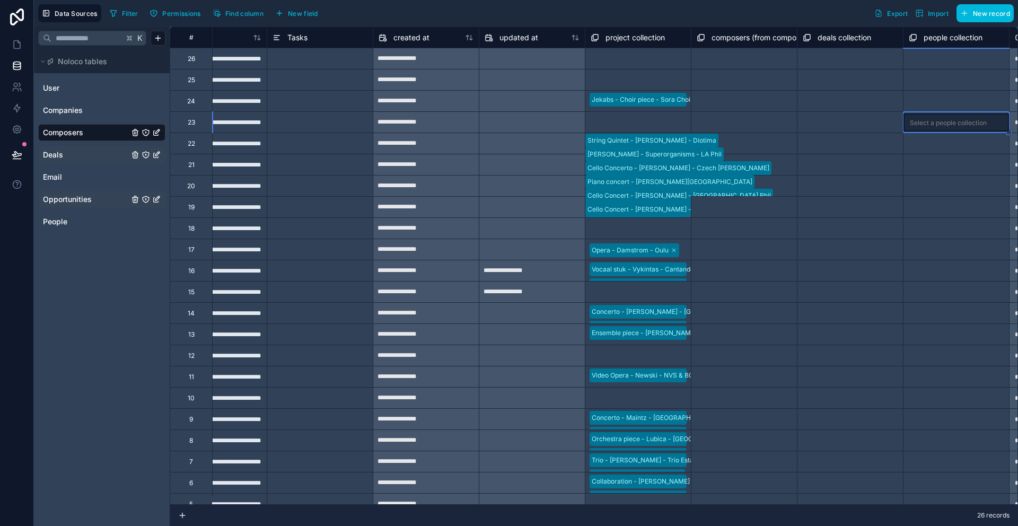
scroll to position [0, 369]
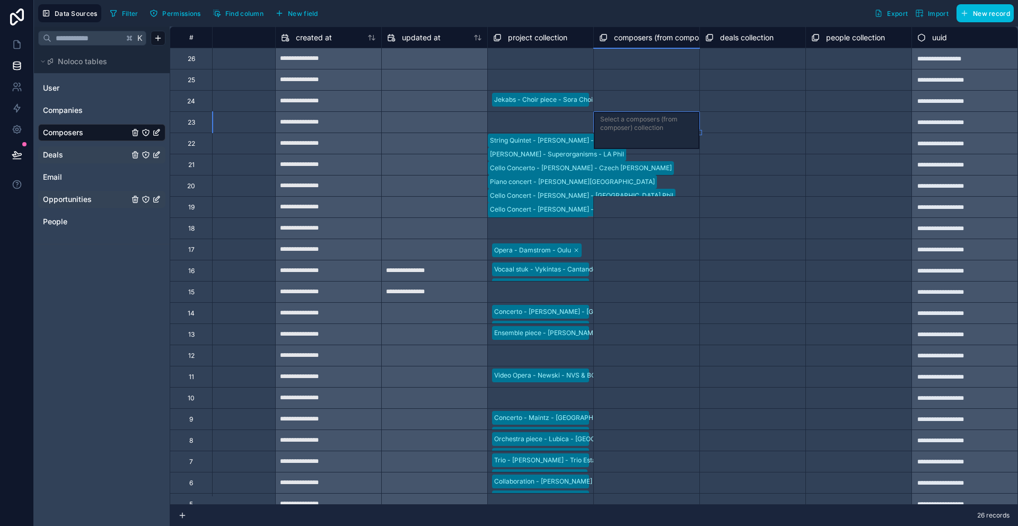
click at [852, 154] on div "**********" at bounding box center [413, 313] width 1209 height 573
click at [306, 14] on span "New field" at bounding box center [303, 14] width 30 height 8
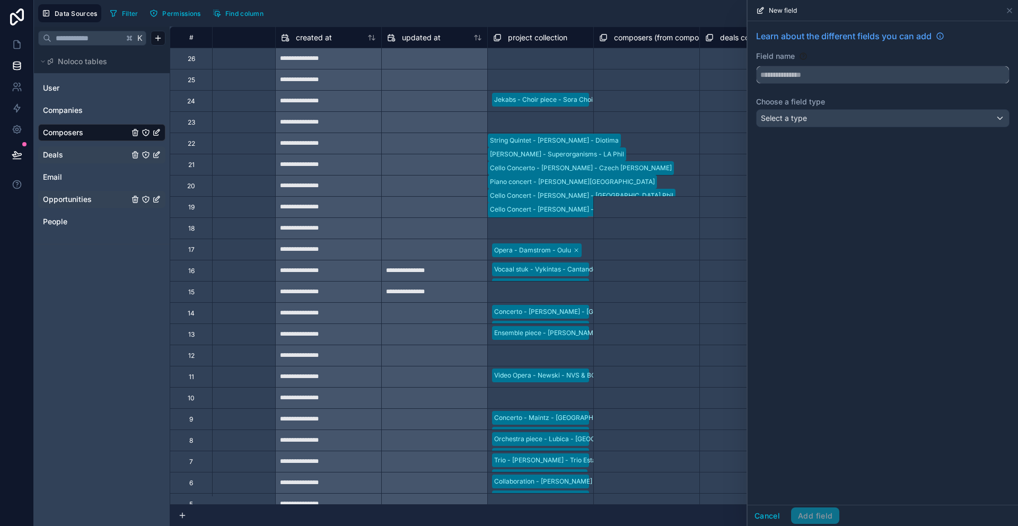
click at [799, 72] on input "text" at bounding box center [883, 74] width 252 height 17
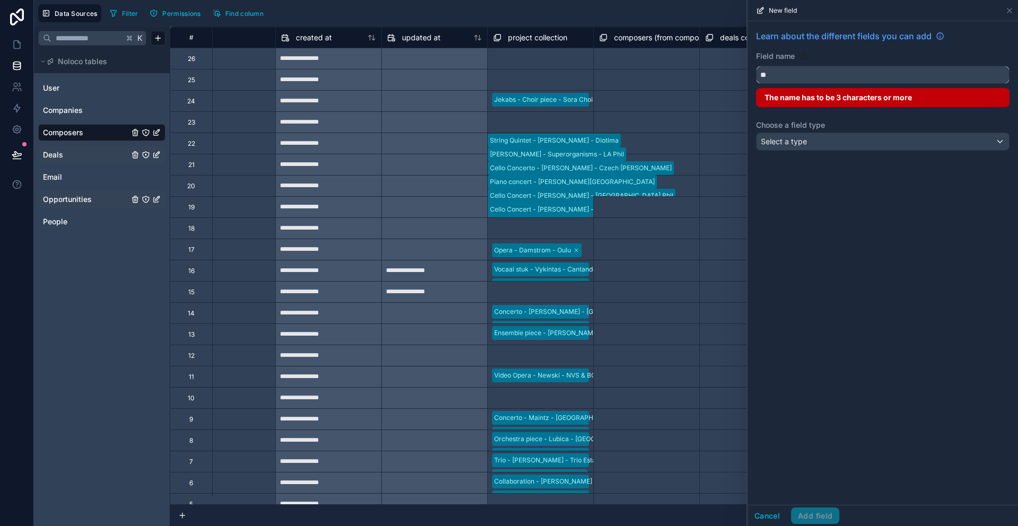
type input "*"
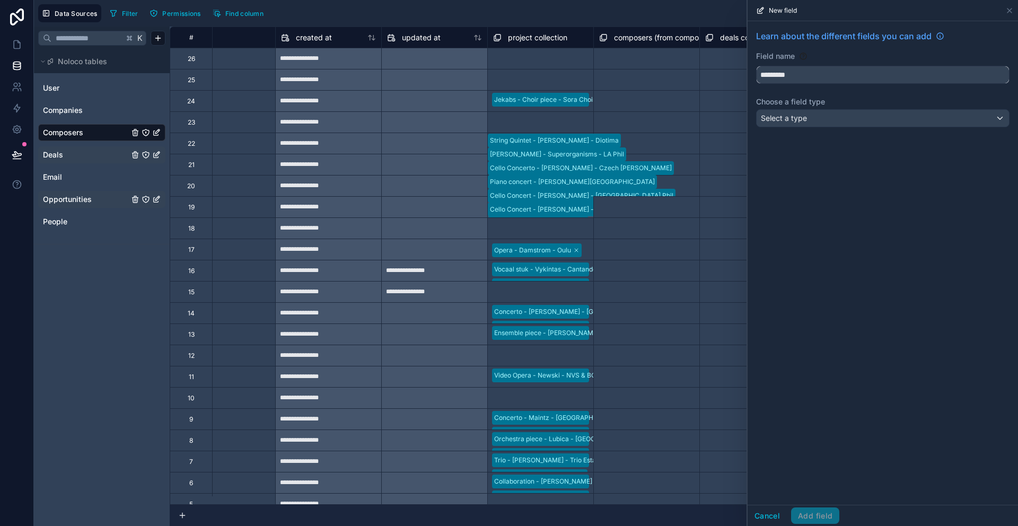
type input "*********"
drag, startPoint x: 823, startPoint y: 59, endPoint x: 825, endPoint y: 77, distance: 18.2
click at [823, 59] on div "Field name" at bounding box center [883, 56] width 254 height 11
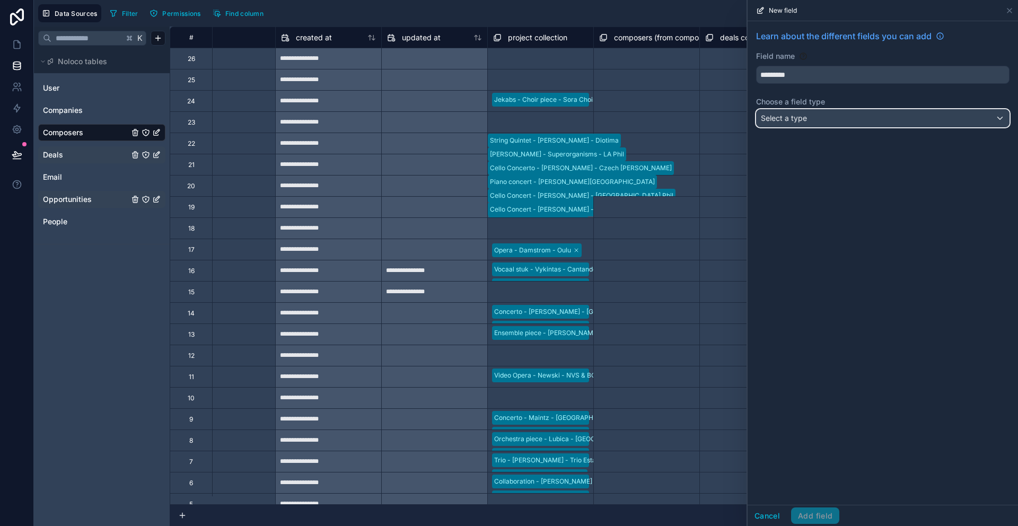
click at [827, 117] on div "Select a type" at bounding box center [883, 118] width 252 height 17
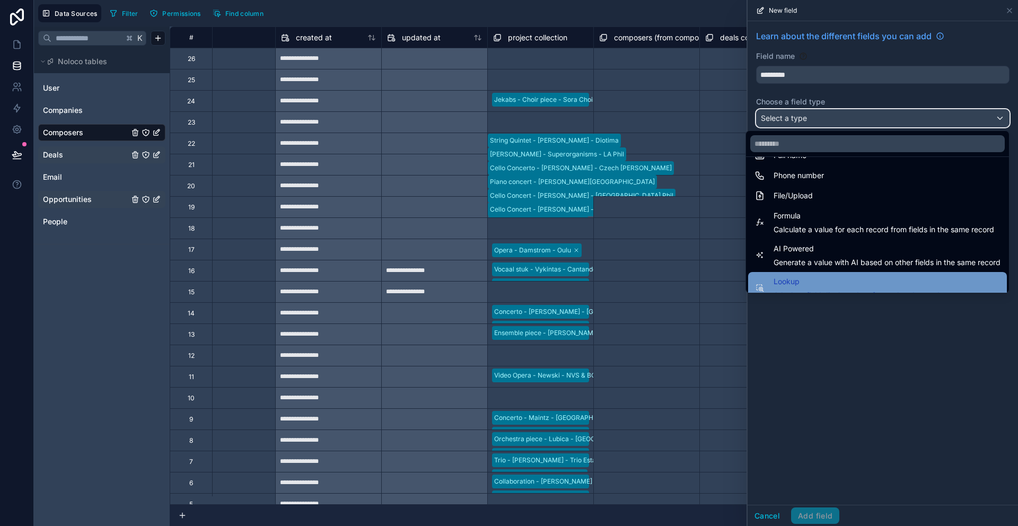
scroll to position [308, 0]
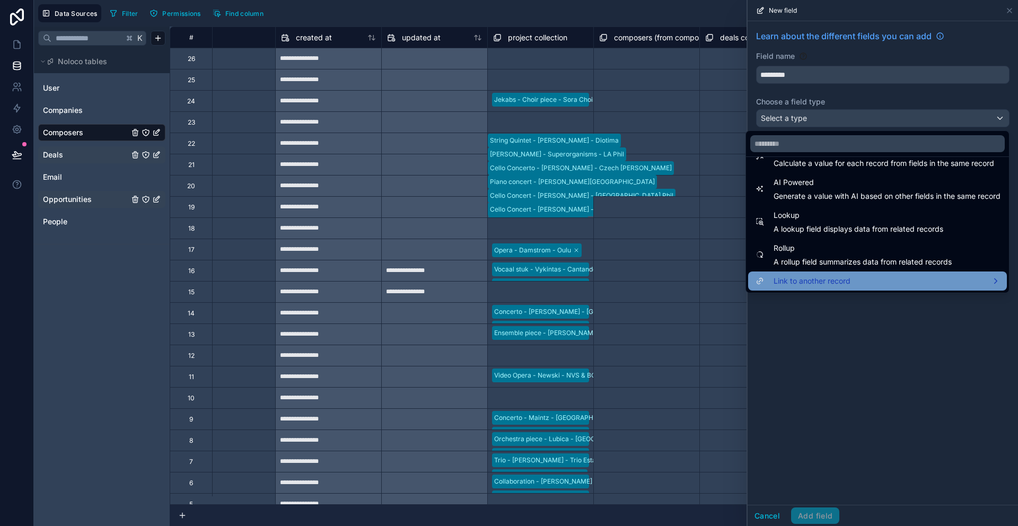
click at [815, 288] on div "Link to another record" at bounding box center [877, 281] width 259 height 19
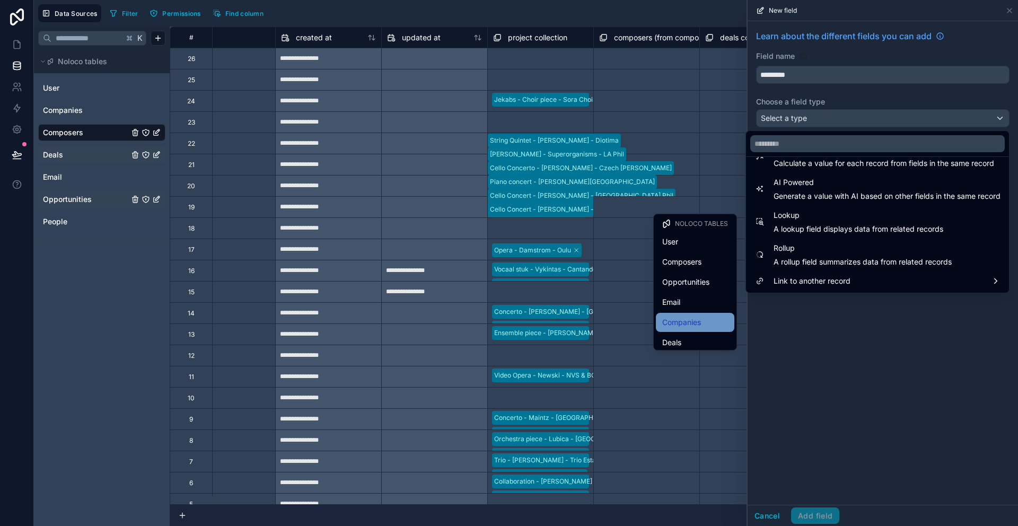
click at [711, 315] on div "Companies" at bounding box center [695, 322] width 79 height 19
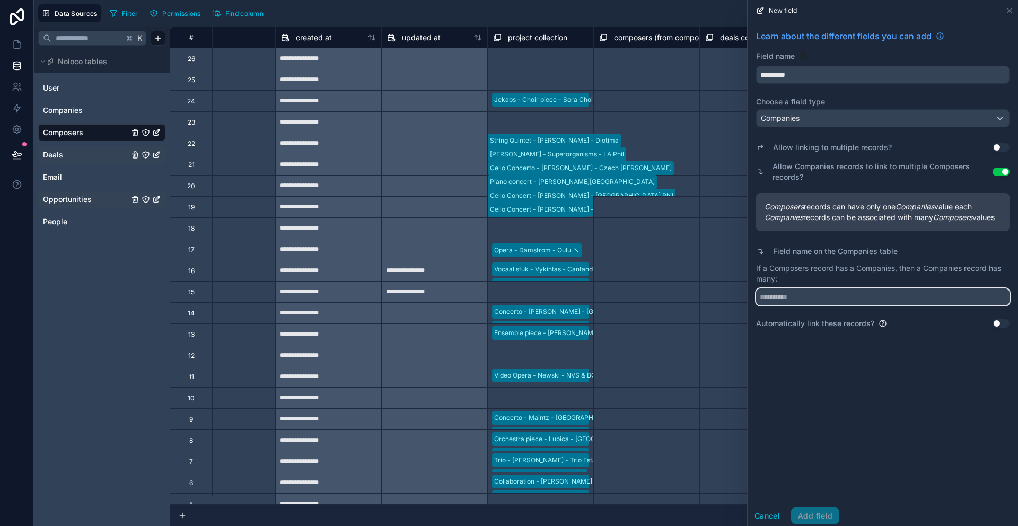
click at [788, 306] on input "text" at bounding box center [883, 297] width 254 height 17
type input "*********"
click at [816, 513] on button "Add field" at bounding box center [815, 516] width 48 height 17
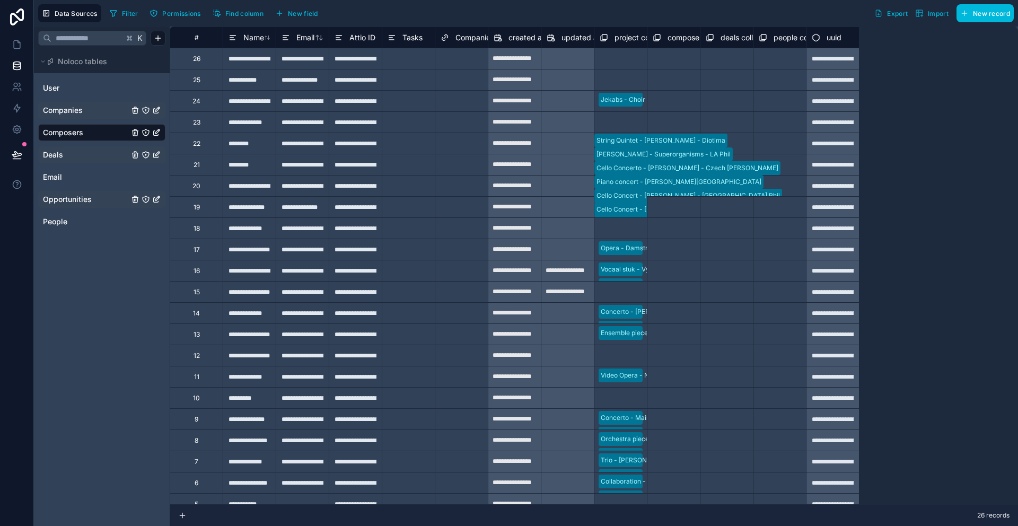
click at [73, 114] on span "Companies" at bounding box center [63, 110] width 40 height 11
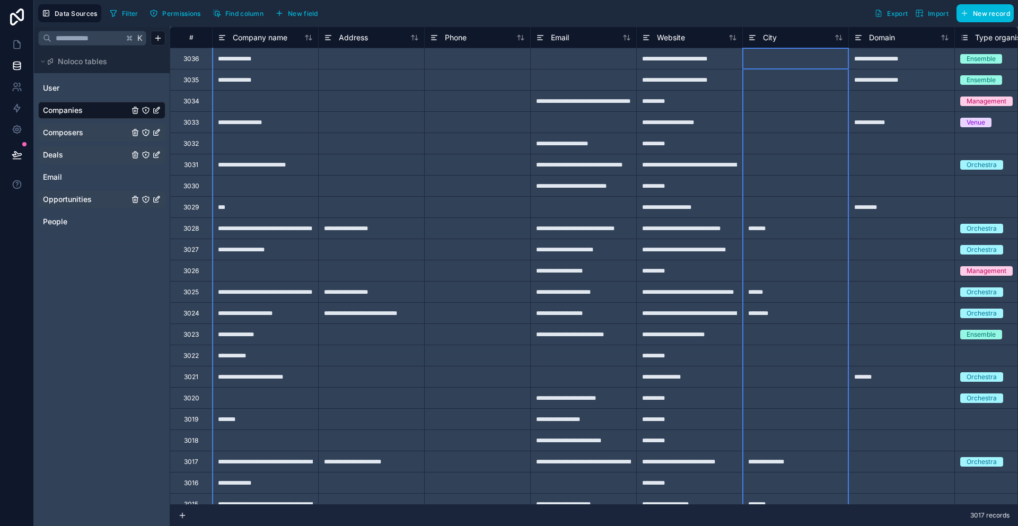
click at [811, 46] on div "City" at bounding box center [796, 37] width 106 height 21
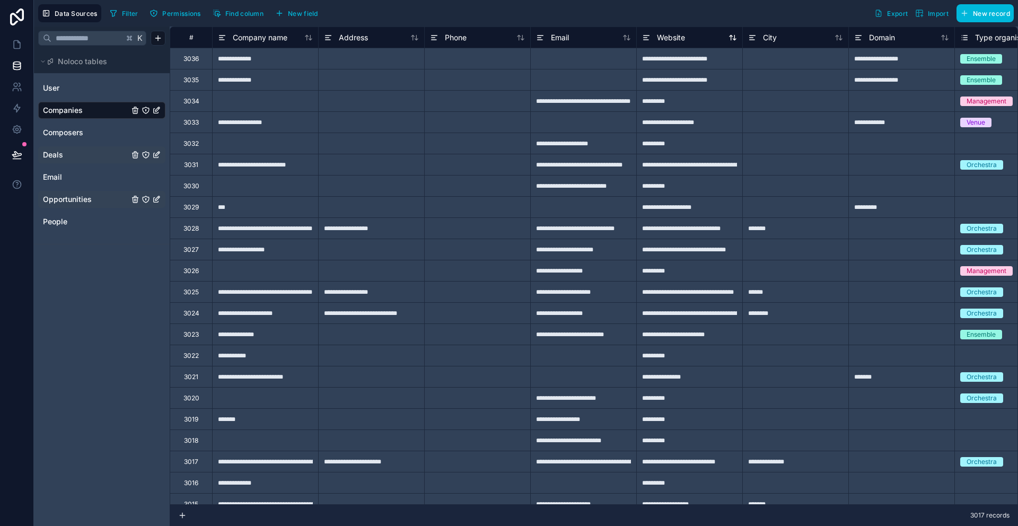
click at [681, 37] on span "Website" at bounding box center [671, 37] width 28 height 11
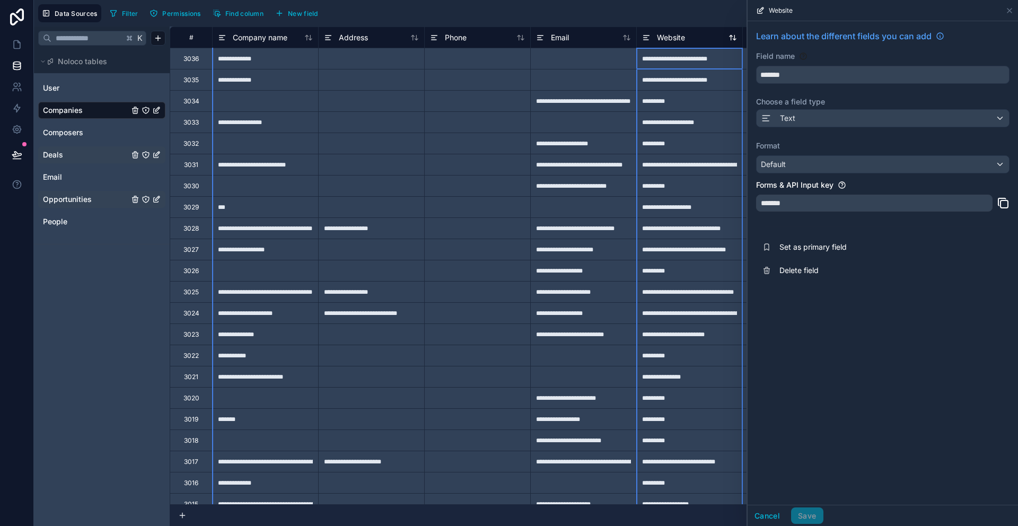
click at [685, 40] on div "Website" at bounding box center [689, 37] width 95 height 13
drag, startPoint x: 681, startPoint y: 34, endPoint x: 755, endPoint y: 36, distance: 74.3
click at [681, 34] on span "Website" at bounding box center [671, 37] width 28 height 11
click at [585, 64] on div at bounding box center [583, 58] width 106 height 21
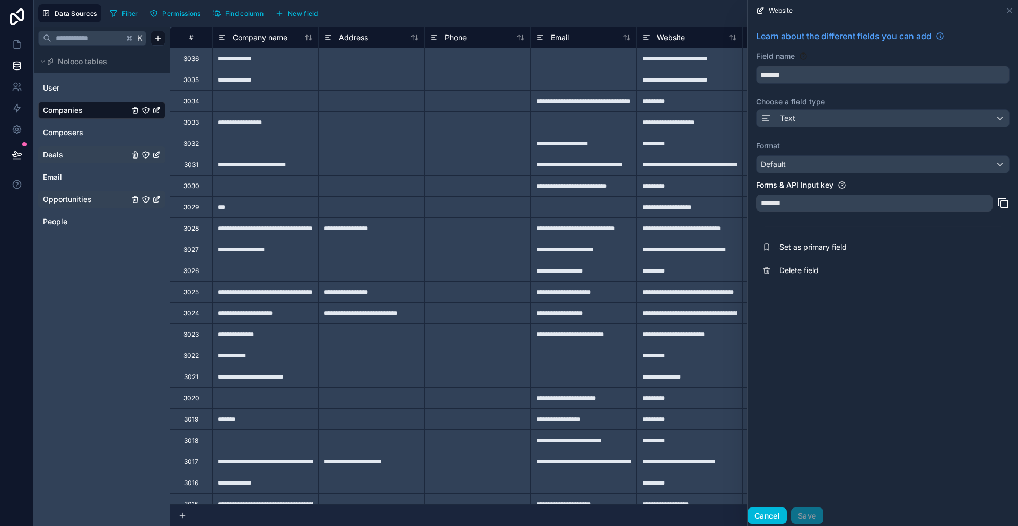
click at [766, 521] on button "Cancel" at bounding box center [767, 516] width 39 height 17
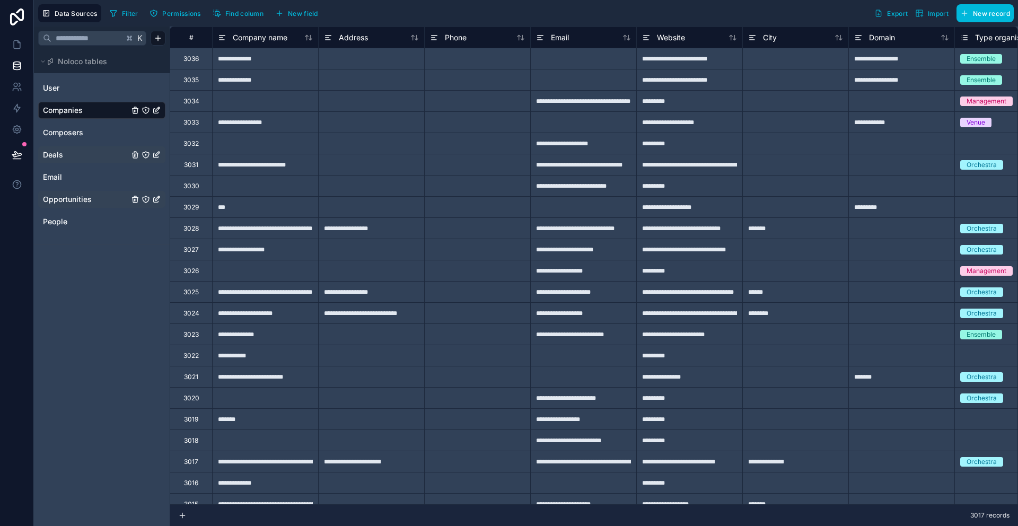
click at [667, 63] on div "**********" at bounding box center [690, 58] width 106 height 21
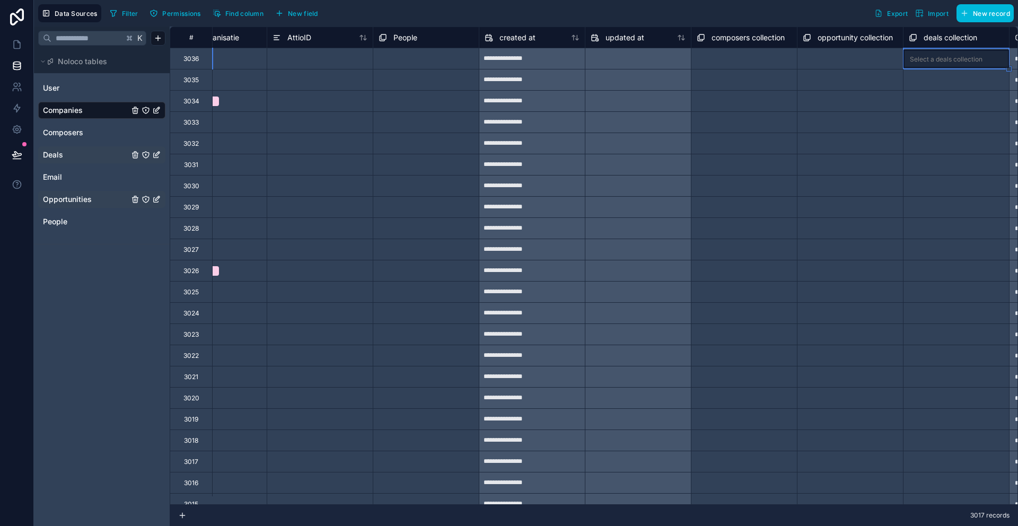
scroll to position [0, 900]
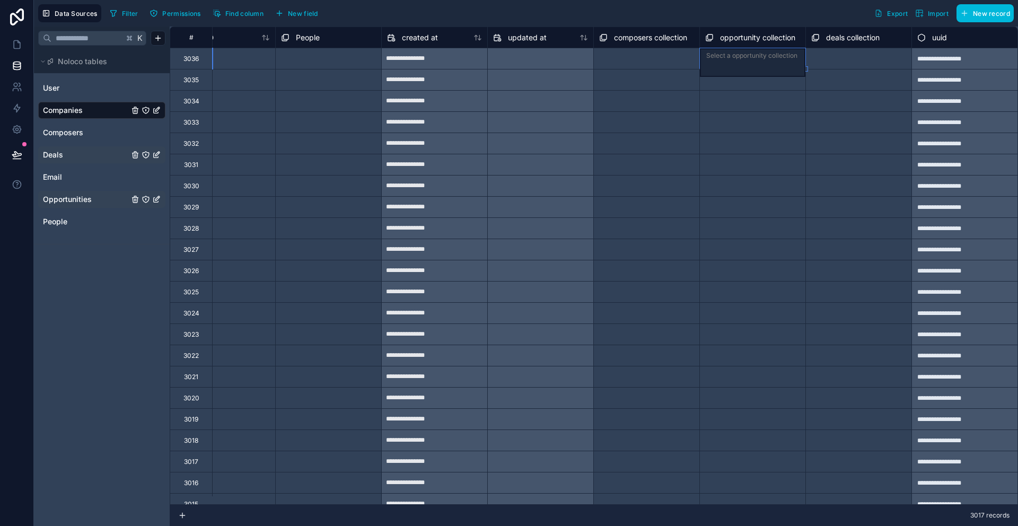
click at [742, 35] on span "opportunity collection" at bounding box center [757, 37] width 75 height 11
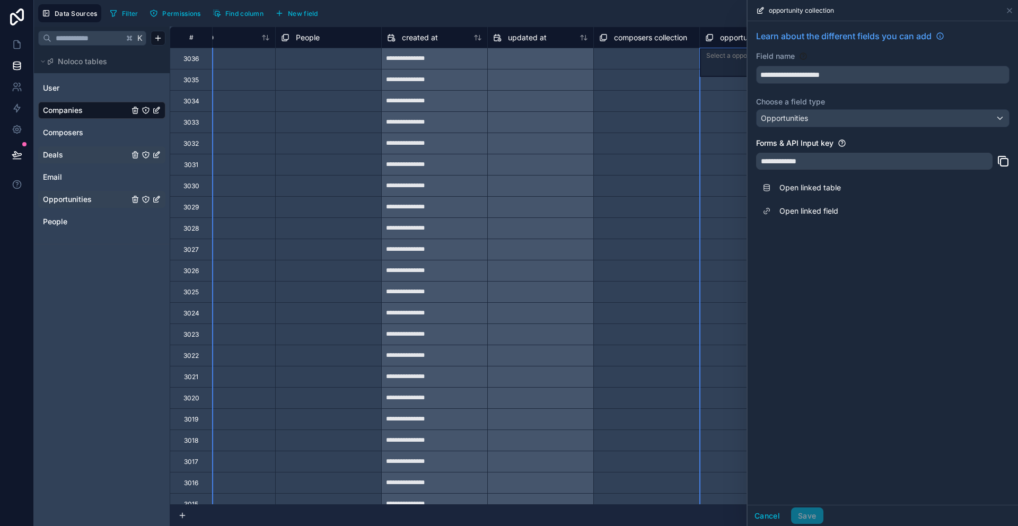
click at [642, 56] on div "Select a composers collection" at bounding box center [644, 54] width 90 height 8
click at [339, 60] on div at bounding box center [354, 59] width 42 height 11
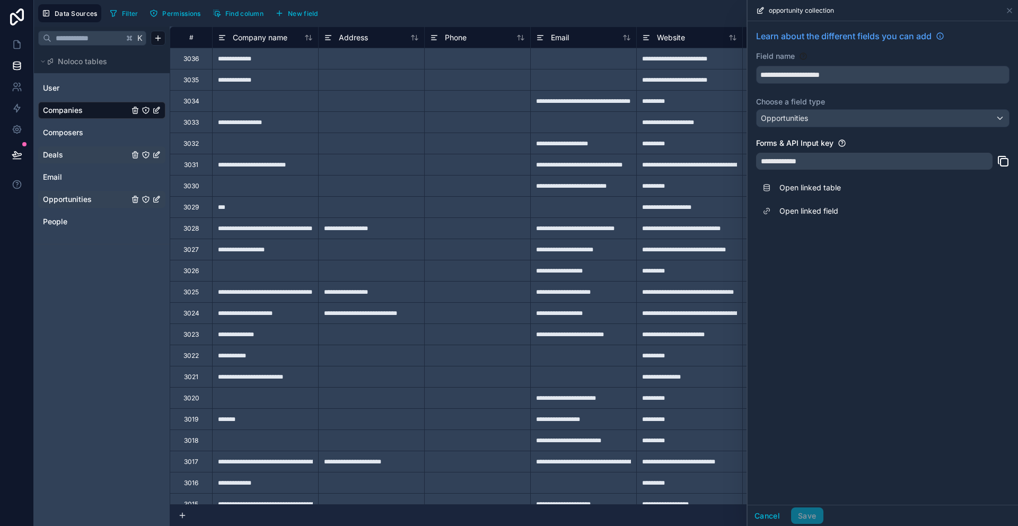
click at [476, 15] on div "Filter Permissions Find column New field Export Import New record" at bounding box center [560, 13] width 909 height 18
click at [773, 515] on button "Cancel" at bounding box center [767, 516] width 39 height 17
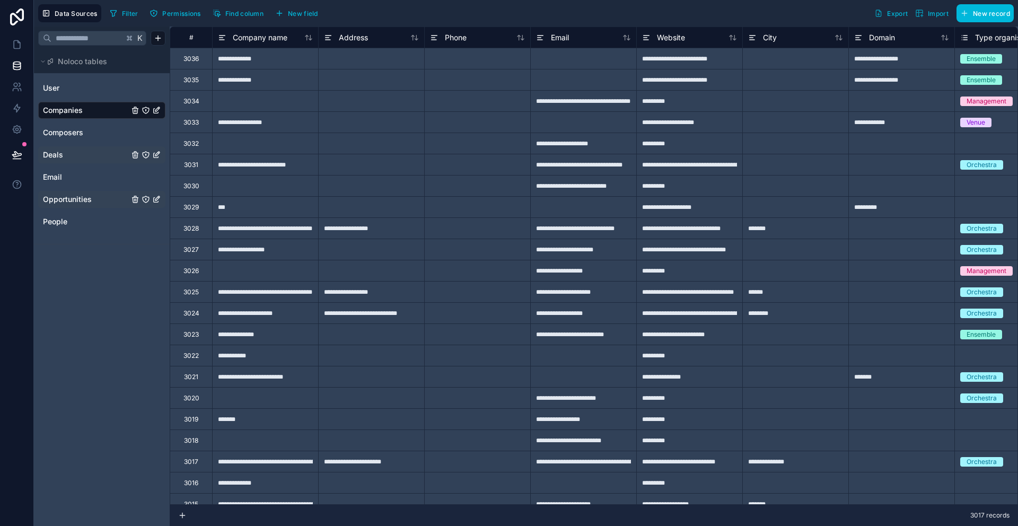
click at [293, 12] on span "New field" at bounding box center [303, 14] width 30 height 8
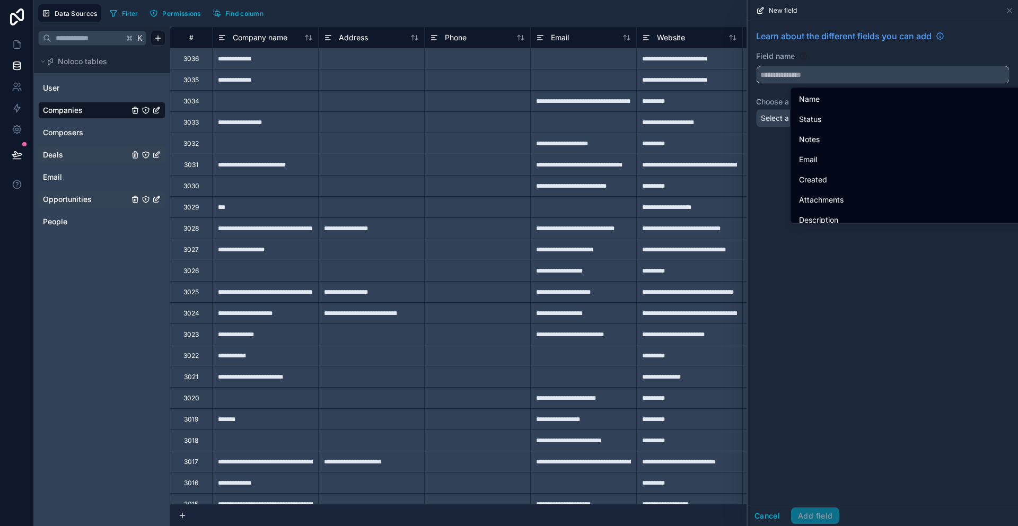
click at [867, 75] on input "text" at bounding box center [883, 74] width 252 height 17
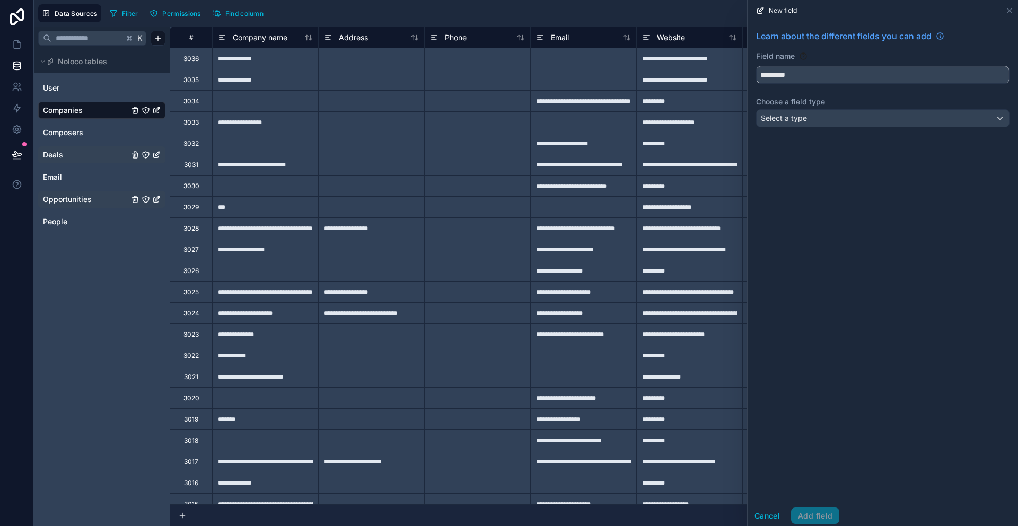
type input "*********"
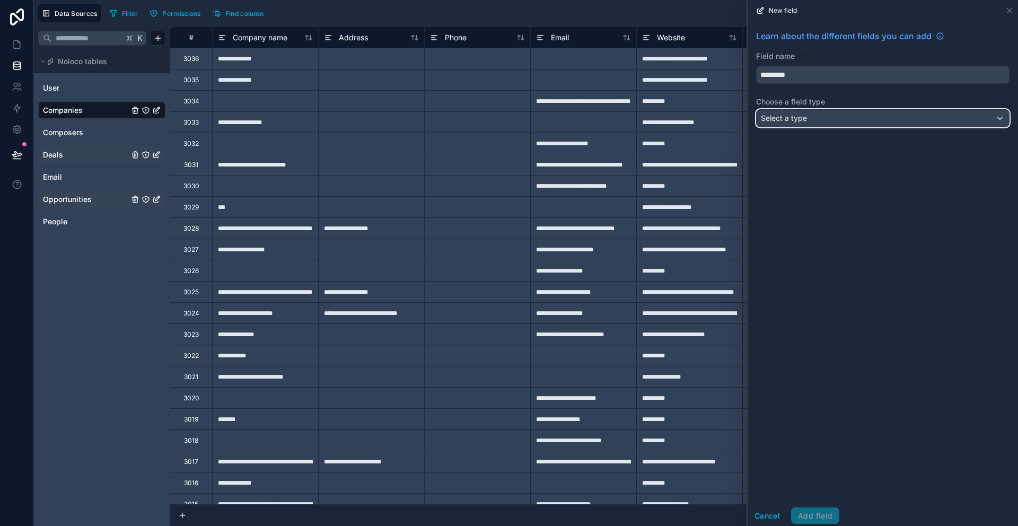
click at [905, 118] on div "Select a type" at bounding box center [883, 118] width 252 height 17
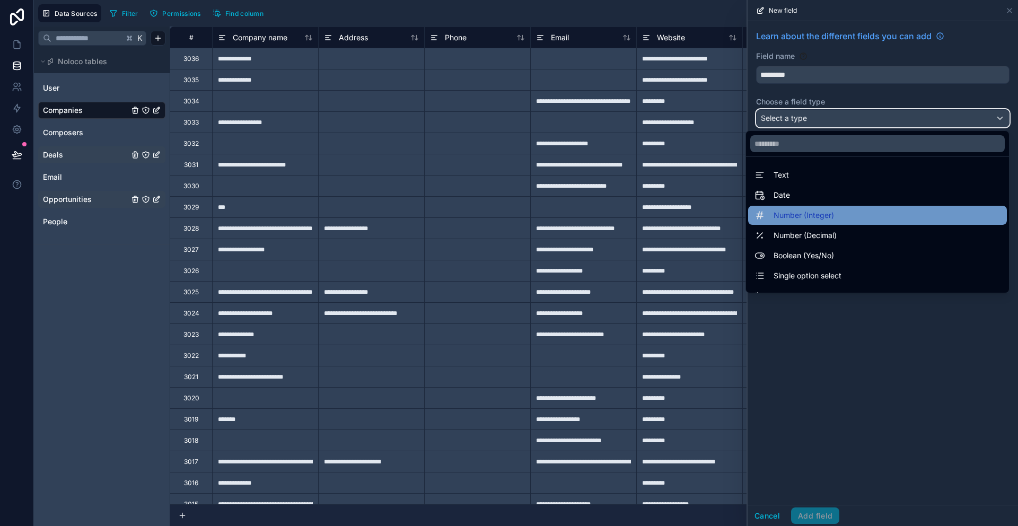
scroll to position [308, 0]
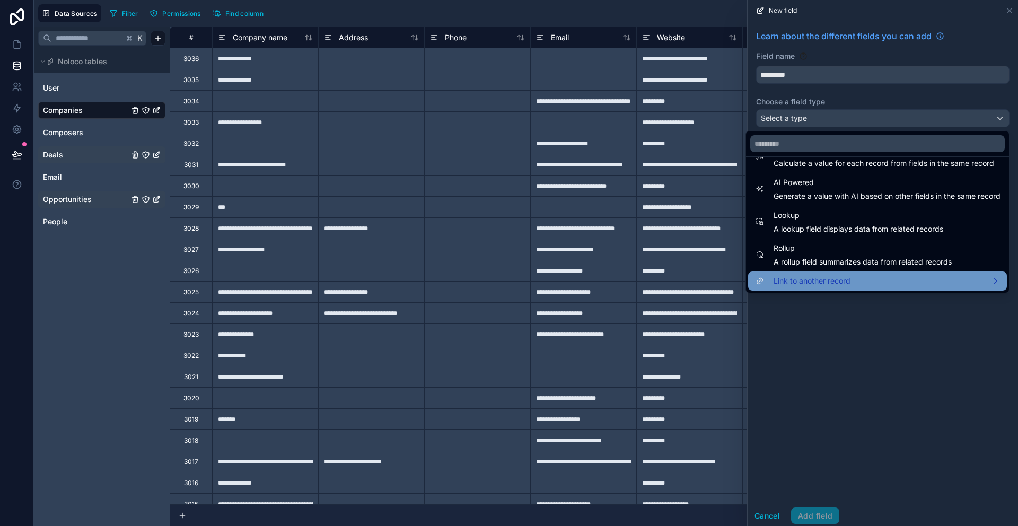
click at [841, 281] on div "Link to another record" at bounding box center [878, 281] width 246 height 13
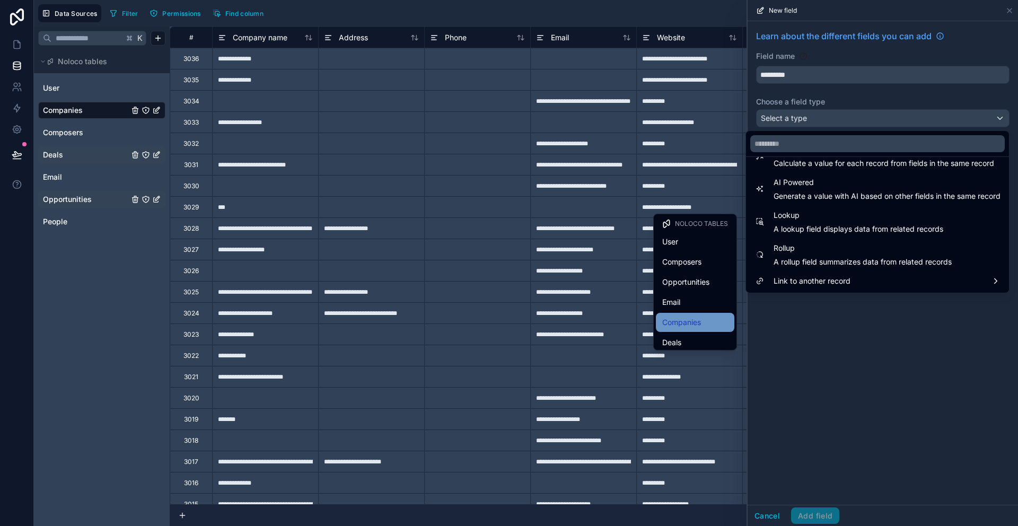
click at [677, 324] on span "Companies" at bounding box center [682, 322] width 39 height 13
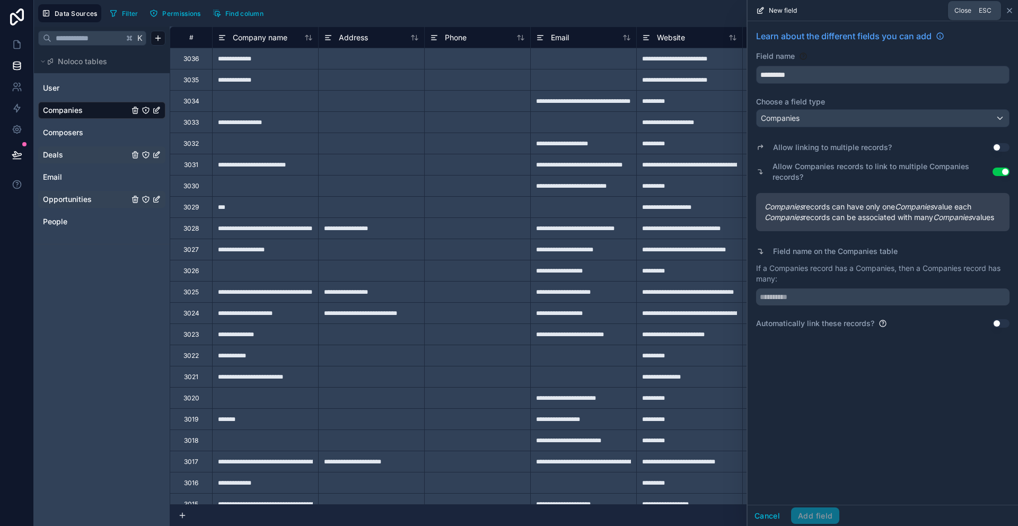
click at [1008, 13] on icon at bounding box center [1010, 10] width 4 height 4
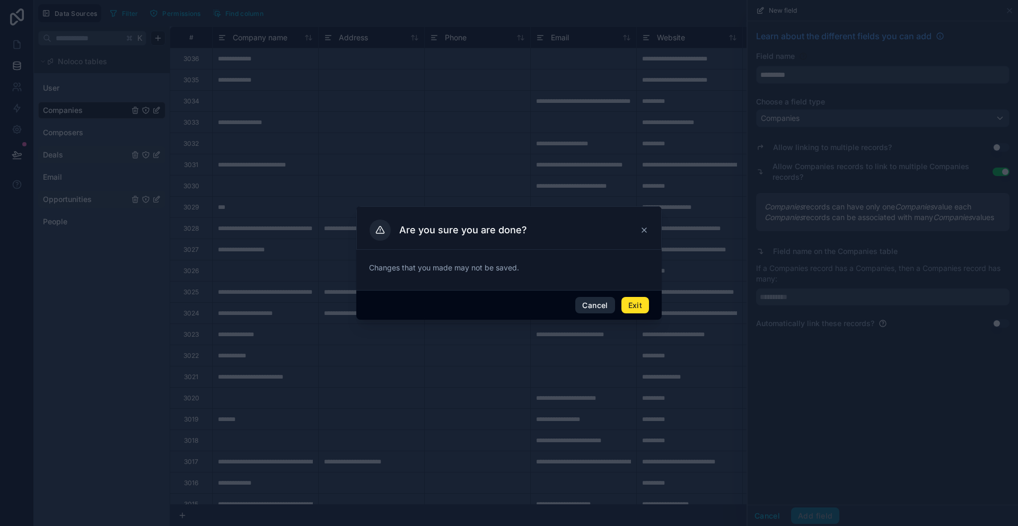
click at [595, 306] on button "Cancel" at bounding box center [595, 305] width 39 height 17
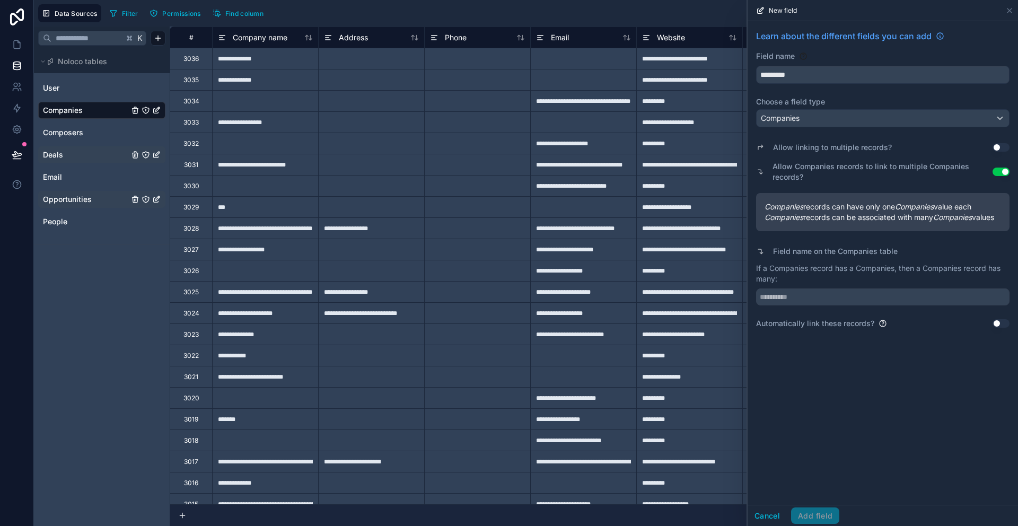
click at [763, 501] on div "Learn about the different fields you can add Field name ********* Choose a fiel…" at bounding box center [883, 263] width 271 height 484
drag, startPoint x: 816, startPoint y: 75, endPoint x: 645, endPoint y: 74, distance: 171.3
click at [645, 74] on div "**********" at bounding box center [526, 263] width 985 height 526
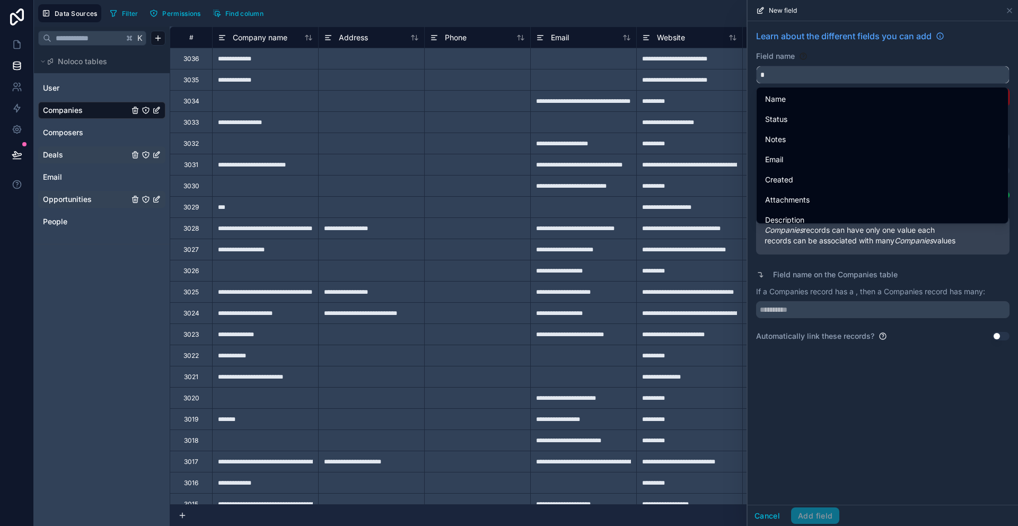
click at [756, 66] on button at bounding box center [883, 75] width 254 height 18
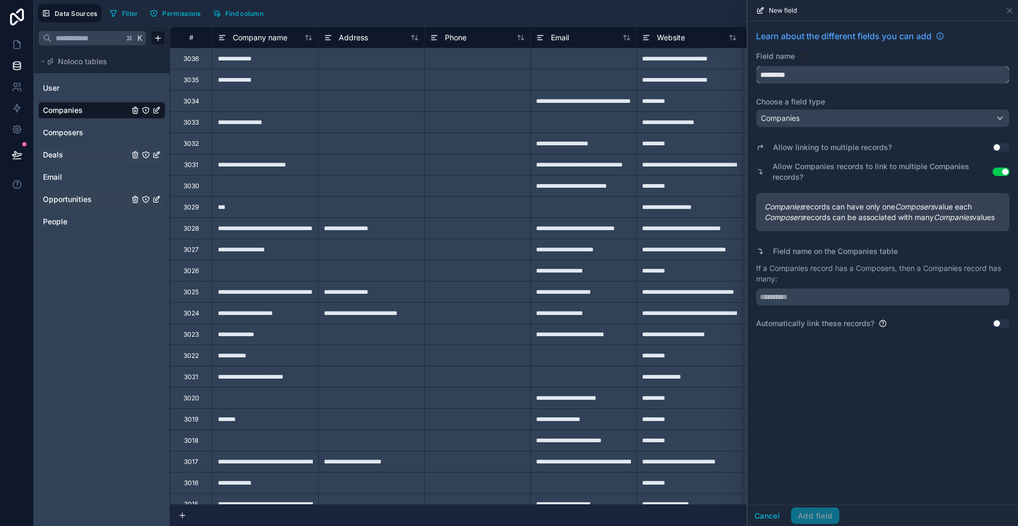
type input "*********"
click at [1004, 147] on button "Use setting" at bounding box center [1001, 147] width 17 height 8
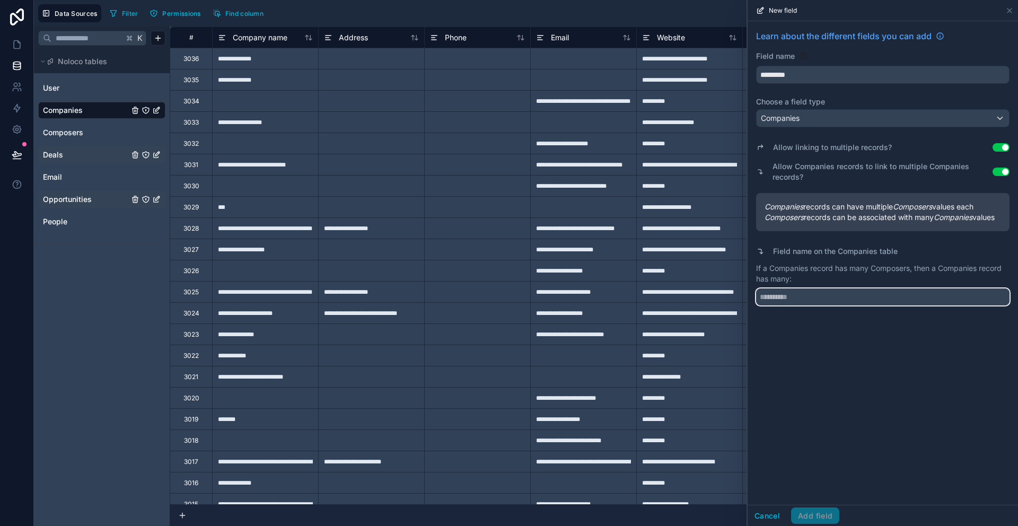
click at [816, 306] on input "text" at bounding box center [883, 297] width 254 height 17
type input "*********"
click at [818, 517] on button "Add field" at bounding box center [815, 516] width 48 height 17
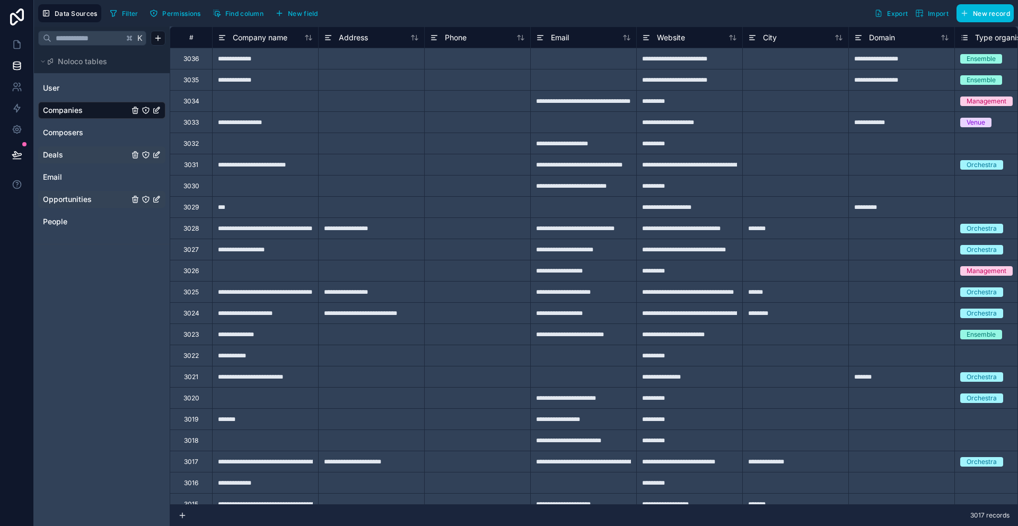
click at [870, 45] on div "Domain" at bounding box center [902, 37] width 106 height 21
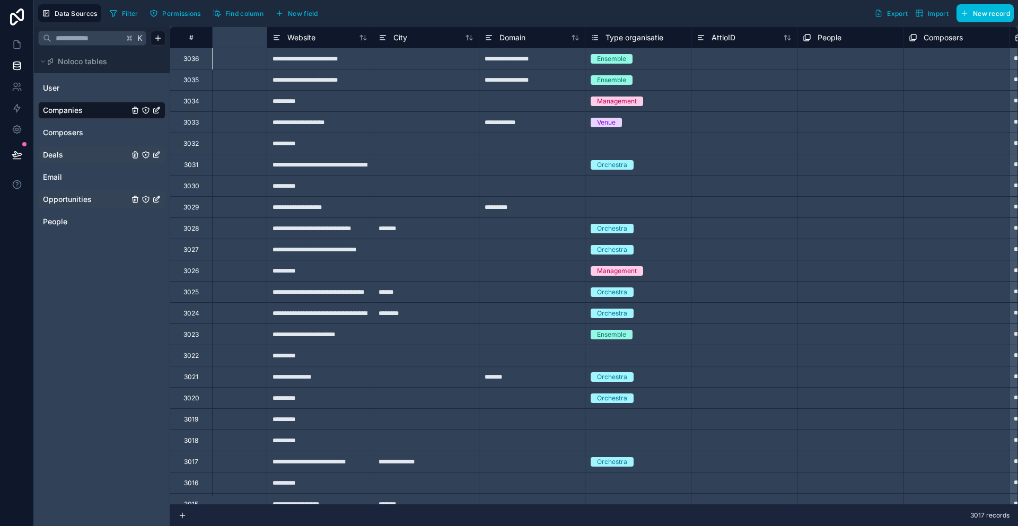
scroll to position [0, 582]
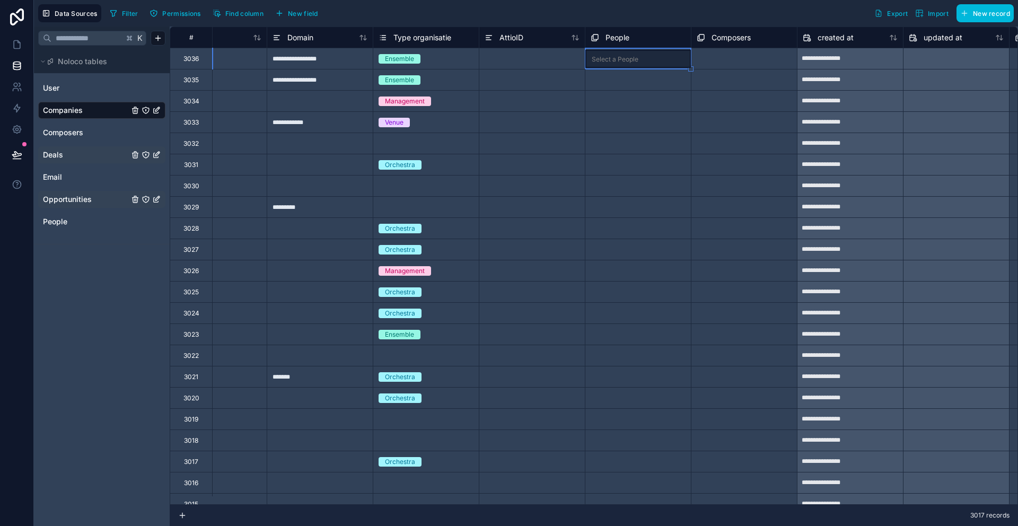
click at [636, 42] on div "People" at bounding box center [638, 37] width 95 height 13
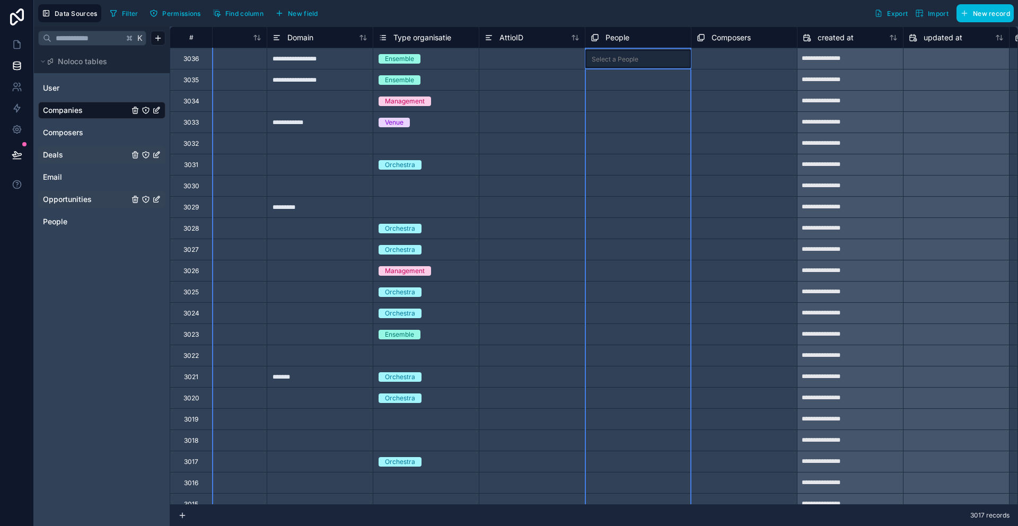
click at [632, 38] on div "People" at bounding box center [638, 37] width 95 height 13
click at [734, 41] on span "Composers" at bounding box center [731, 37] width 39 height 11
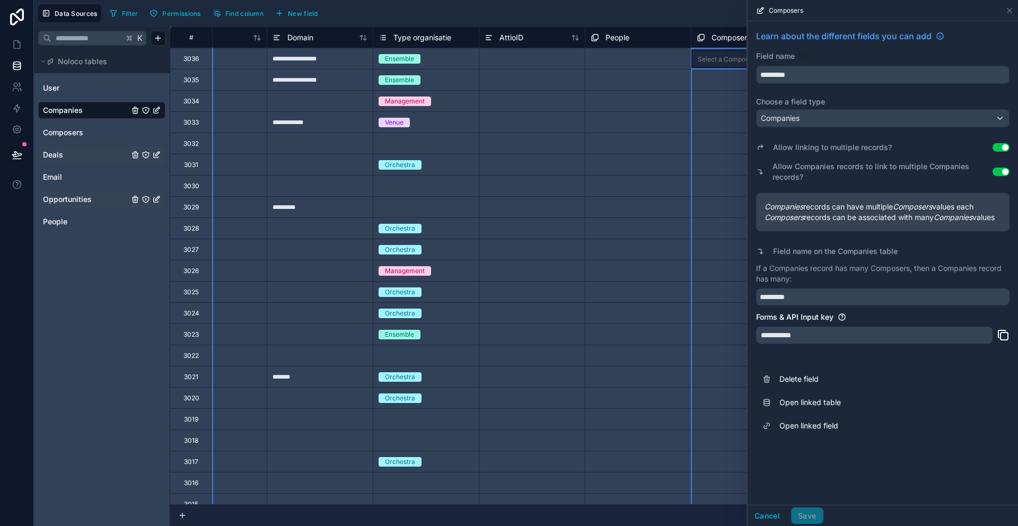
click at [681, 16] on div "Filter Permissions Find column New field Export Import New record" at bounding box center [560, 13] width 909 height 18
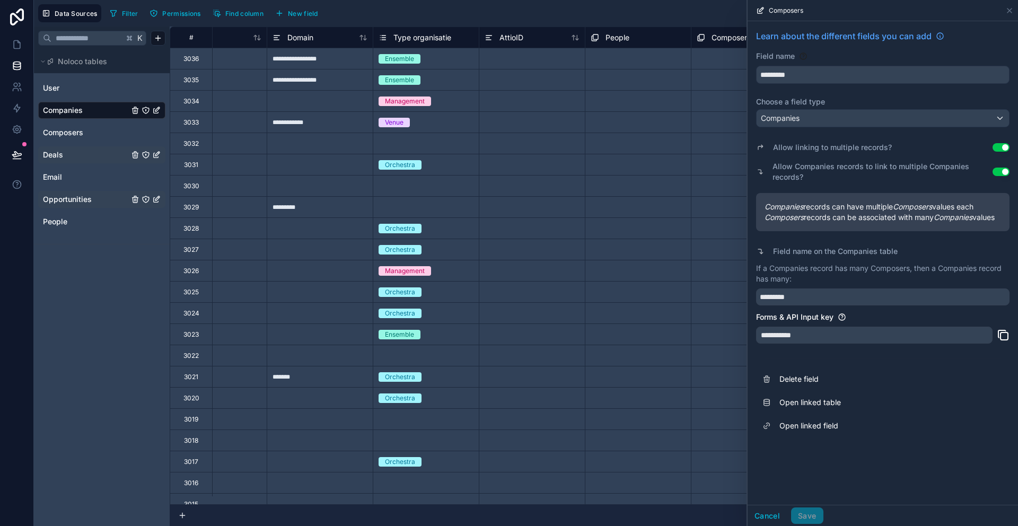
click at [635, 42] on div "People" at bounding box center [638, 37] width 95 height 13
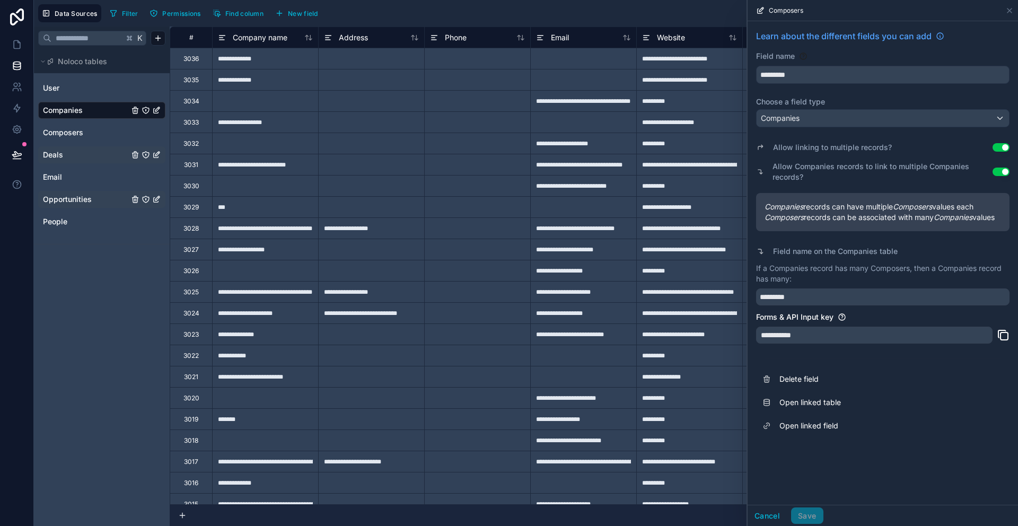
click at [629, 2] on div "Data Sources Filter Permissions Find column New field Export Import New record" at bounding box center [526, 13] width 985 height 27
click at [312, 10] on span "New field" at bounding box center [303, 14] width 30 height 8
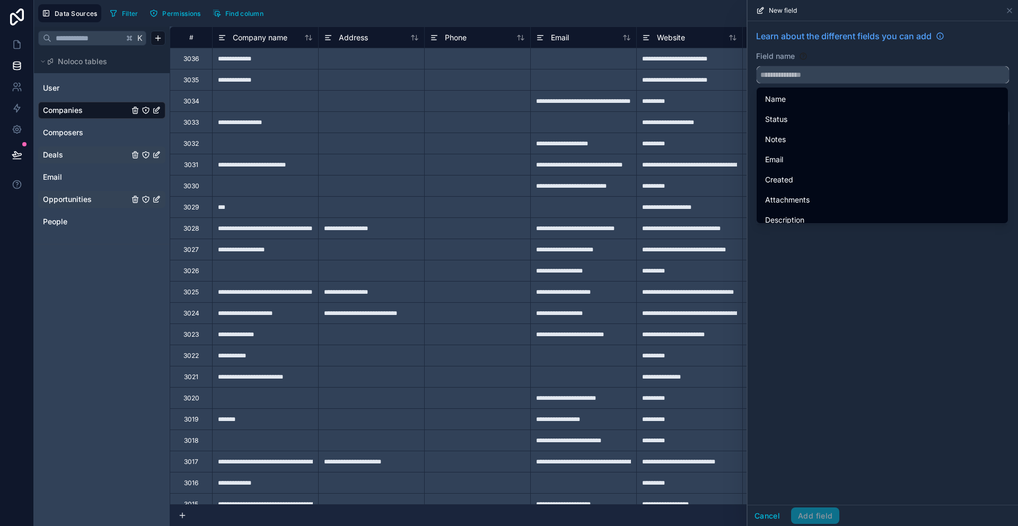
click at [807, 77] on input "text" at bounding box center [883, 74] width 252 height 17
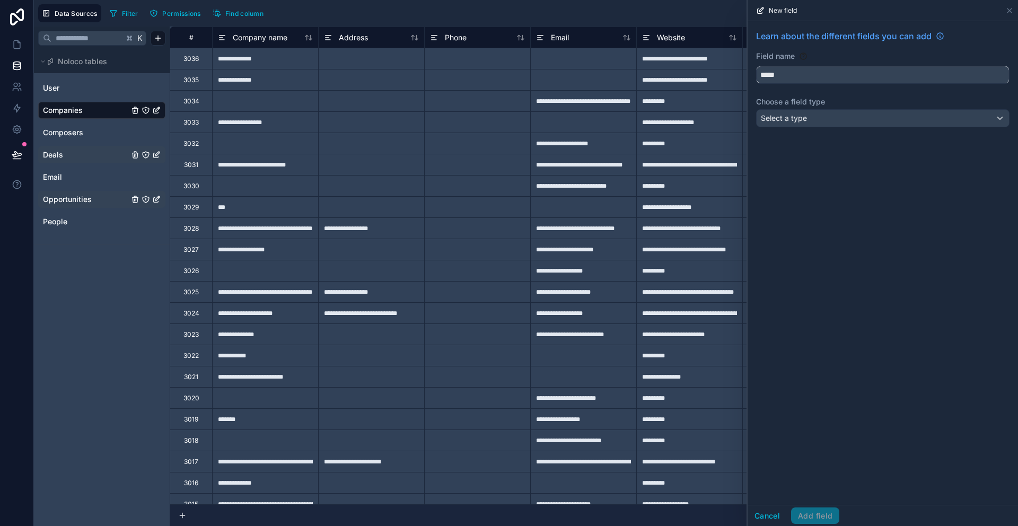
type input "*****"
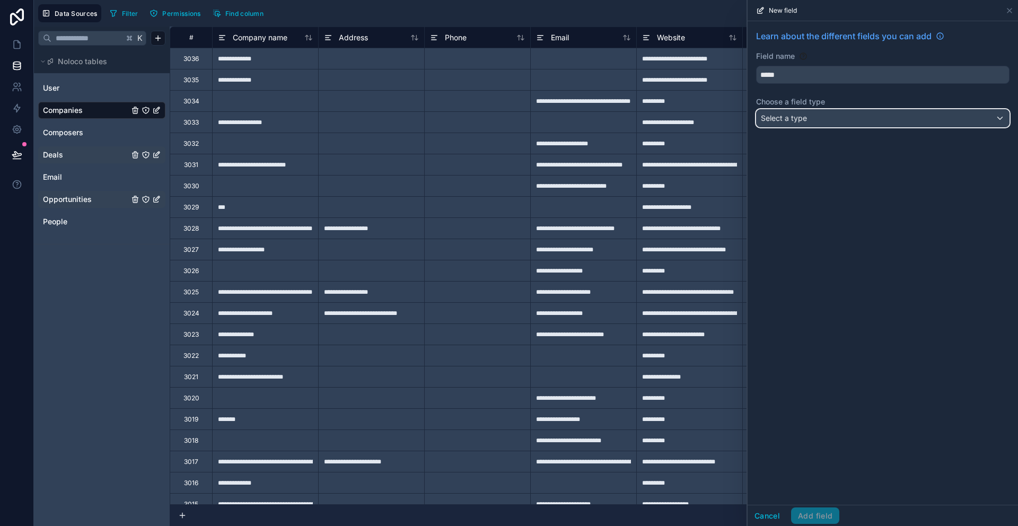
click at [834, 125] on div "Select a type" at bounding box center [883, 118] width 252 height 17
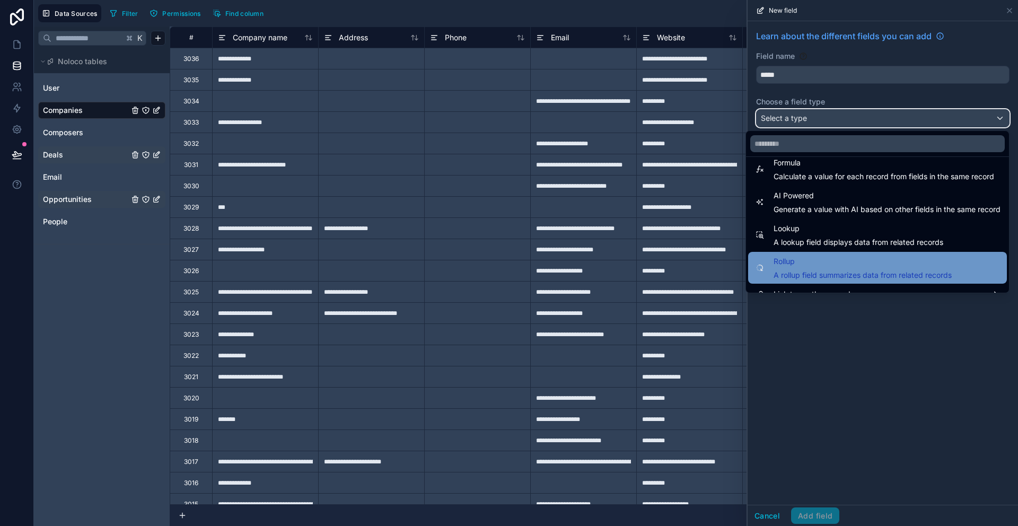
scroll to position [308, 0]
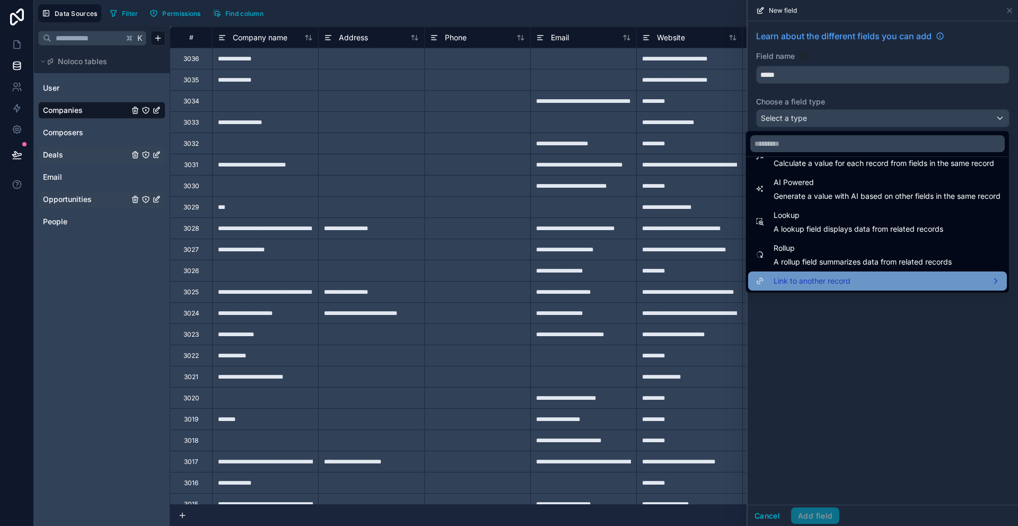
click at [843, 277] on div "Link to another record" at bounding box center [878, 281] width 246 height 13
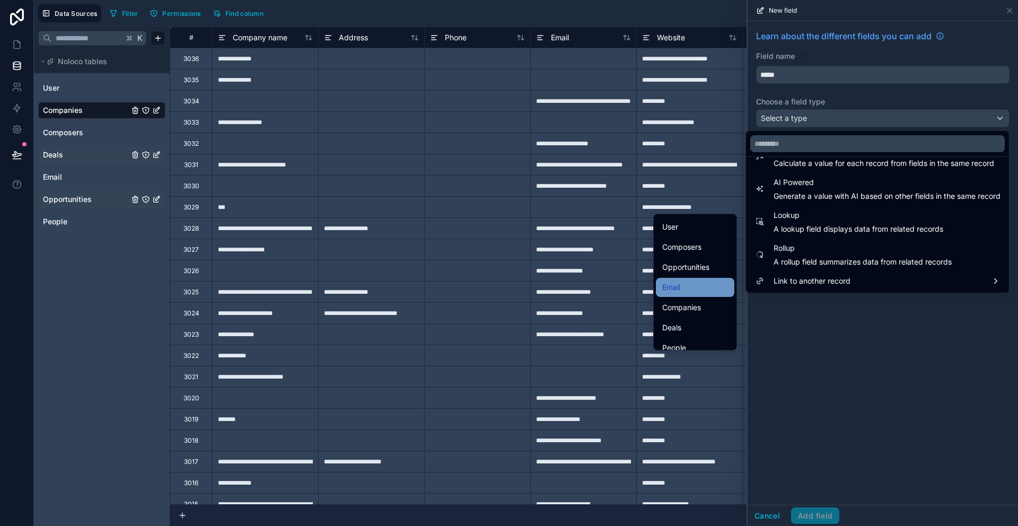
scroll to position [24, 0]
click at [693, 315] on div "Deals" at bounding box center [696, 318] width 66 height 13
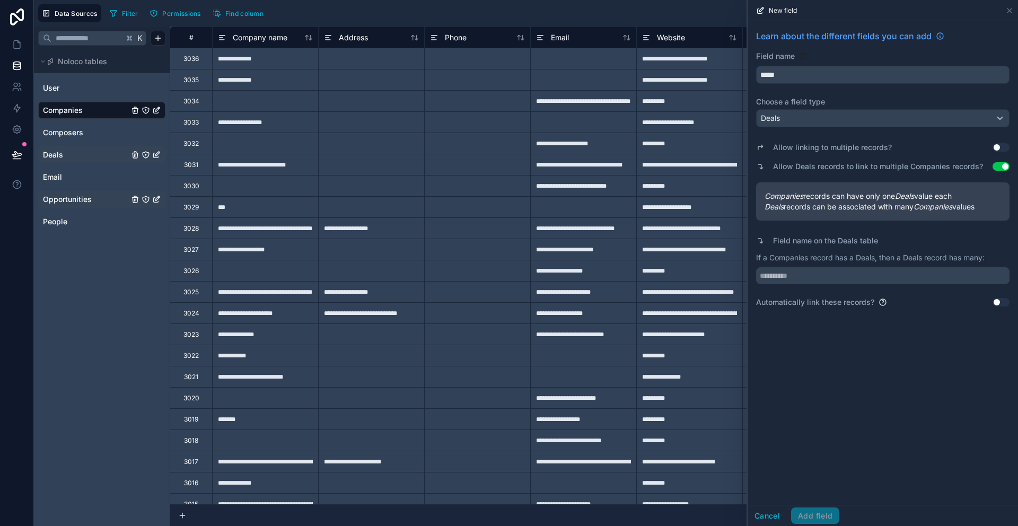
click at [1003, 144] on button "Use setting" at bounding box center [1001, 147] width 17 height 8
click at [995, 167] on button "Use setting" at bounding box center [1001, 166] width 17 height 8
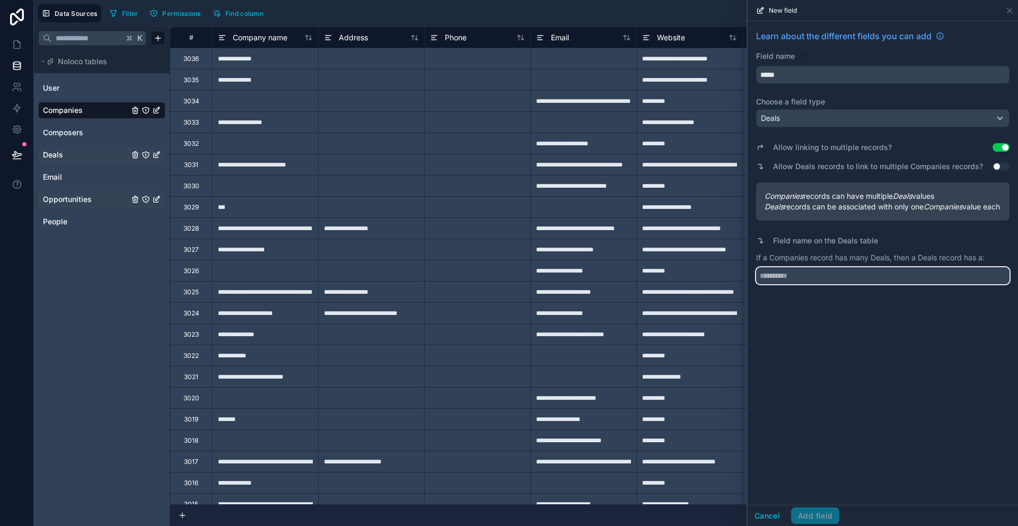
click at [808, 283] on input "text" at bounding box center [883, 275] width 254 height 17
type input "*******"
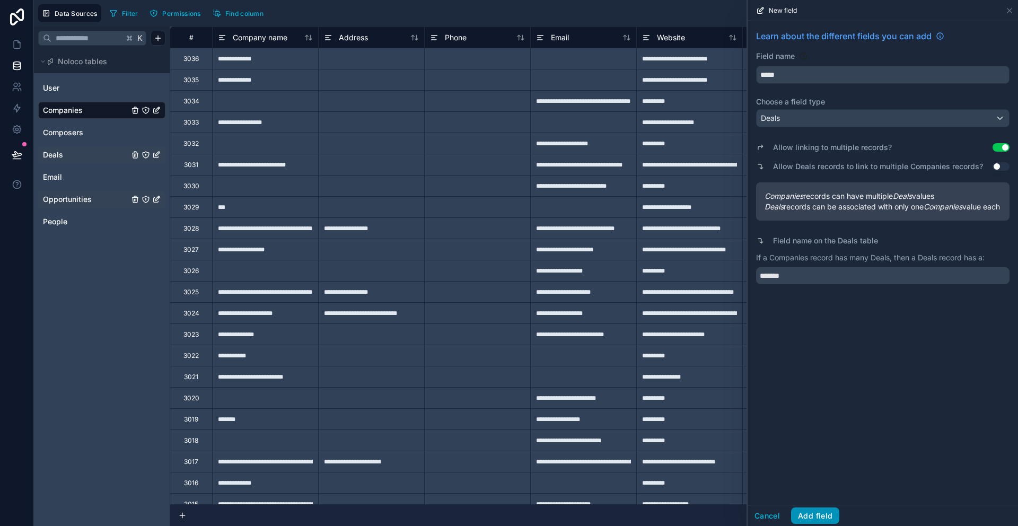
click at [826, 511] on button "Add field" at bounding box center [815, 516] width 48 height 17
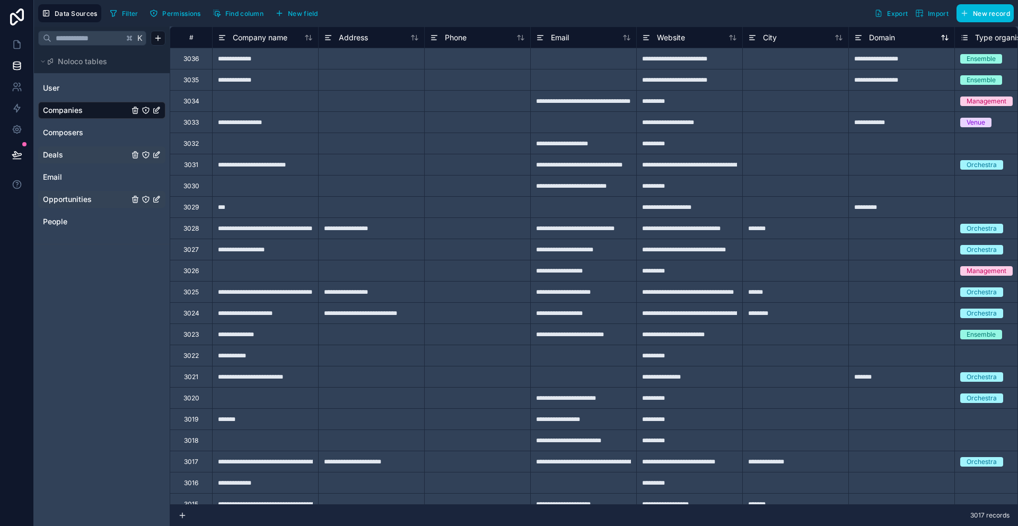
click at [906, 39] on div "Domain" at bounding box center [902, 37] width 95 height 13
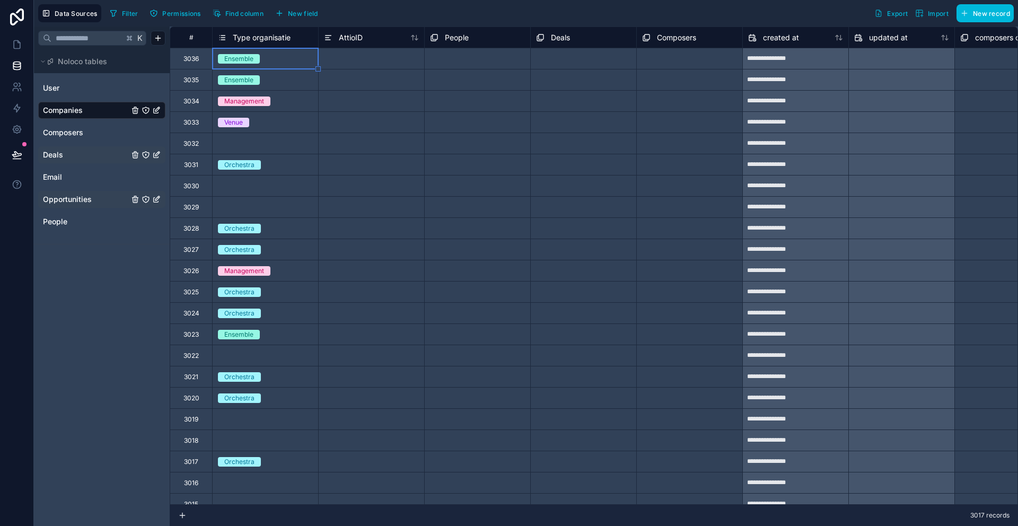
scroll to position [0, 637]
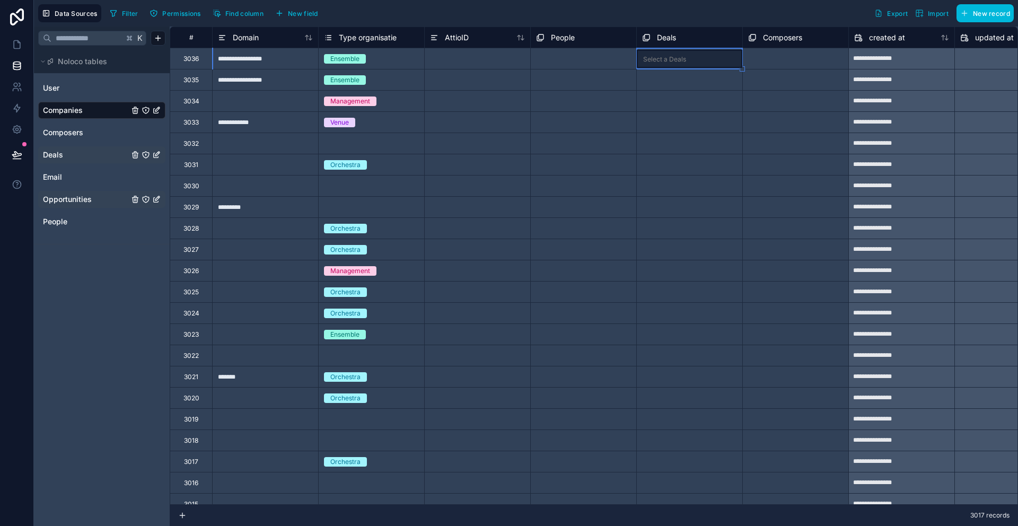
click at [312, 10] on span "New field" at bounding box center [303, 14] width 30 height 8
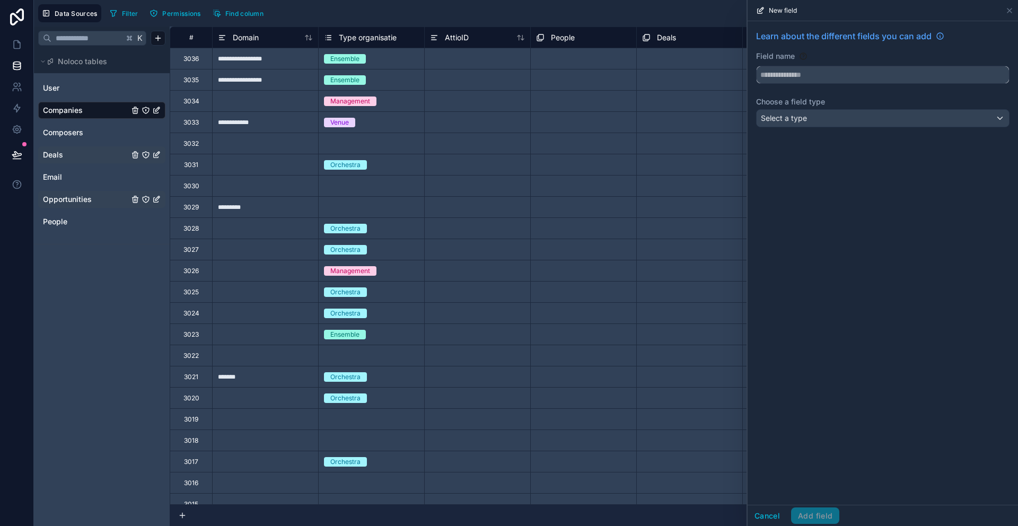
click at [839, 77] on input "text" at bounding box center [883, 74] width 252 height 17
type input "**********"
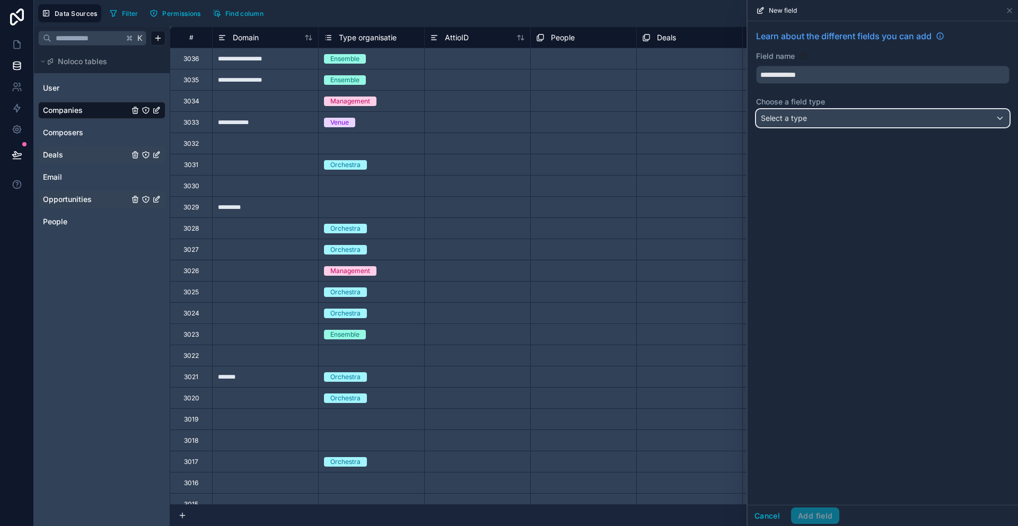
click at [809, 120] on div "Select a type" at bounding box center [883, 118] width 252 height 17
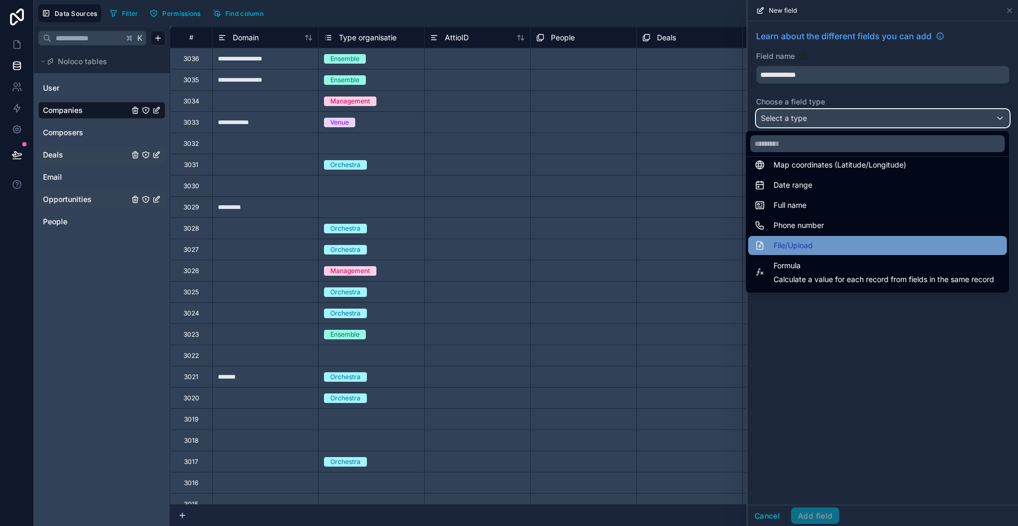
scroll to position [308, 0]
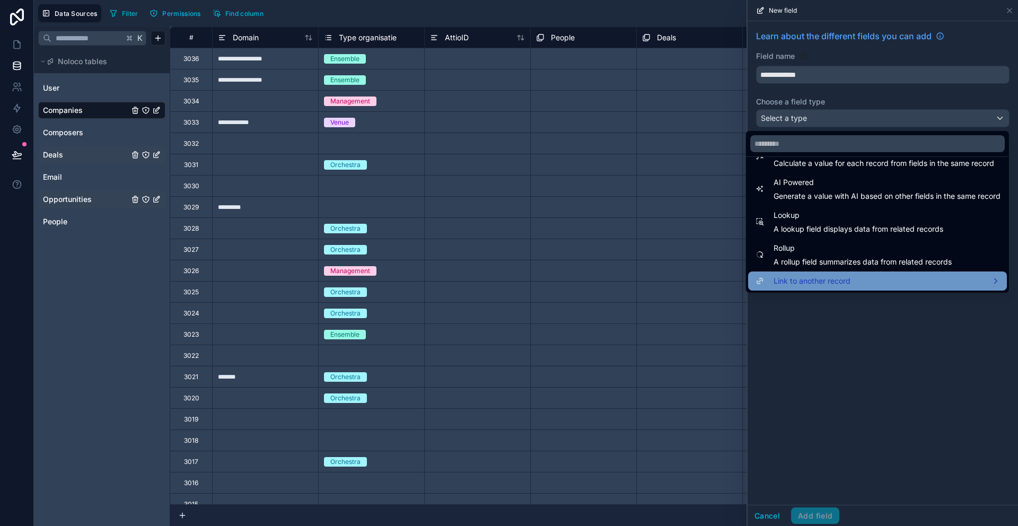
click at [844, 281] on div "Link to another record" at bounding box center [878, 281] width 246 height 13
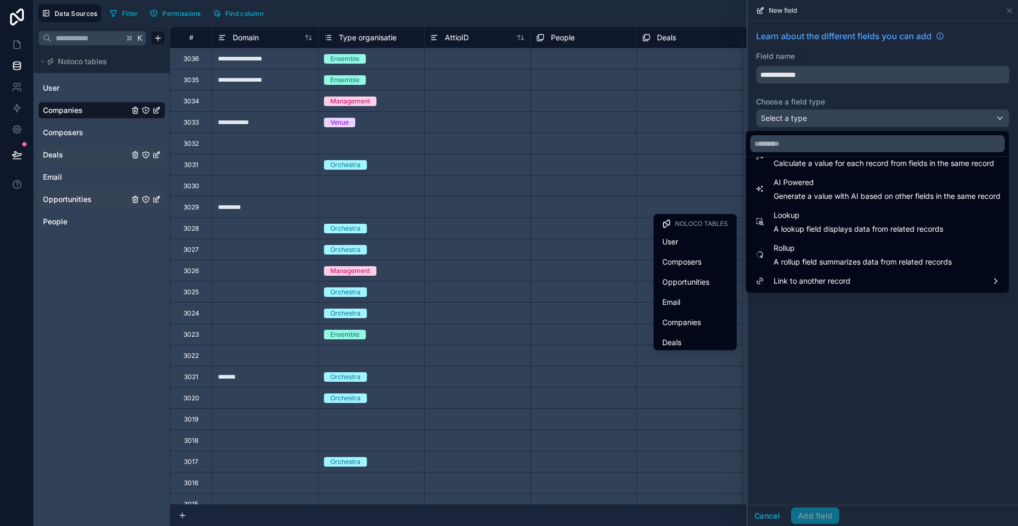
click at [691, 283] on span "Opportunities" at bounding box center [686, 282] width 47 height 13
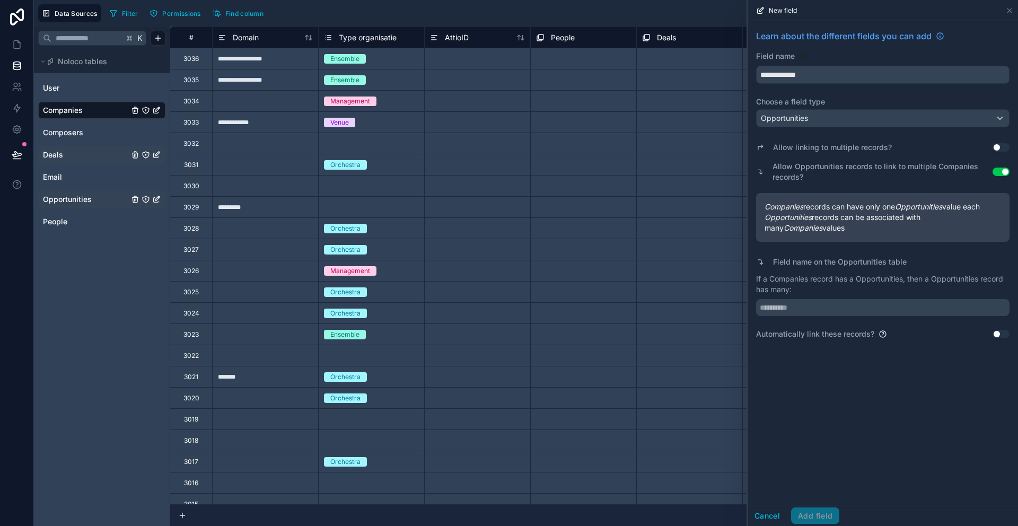
click at [1004, 146] on button "Use setting" at bounding box center [1001, 147] width 17 height 8
click at [996, 169] on button "Use setting" at bounding box center [1001, 172] width 17 height 8
click at [1003, 169] on button "Use setting" at bounding box center [1001, 172] width 17 height 8
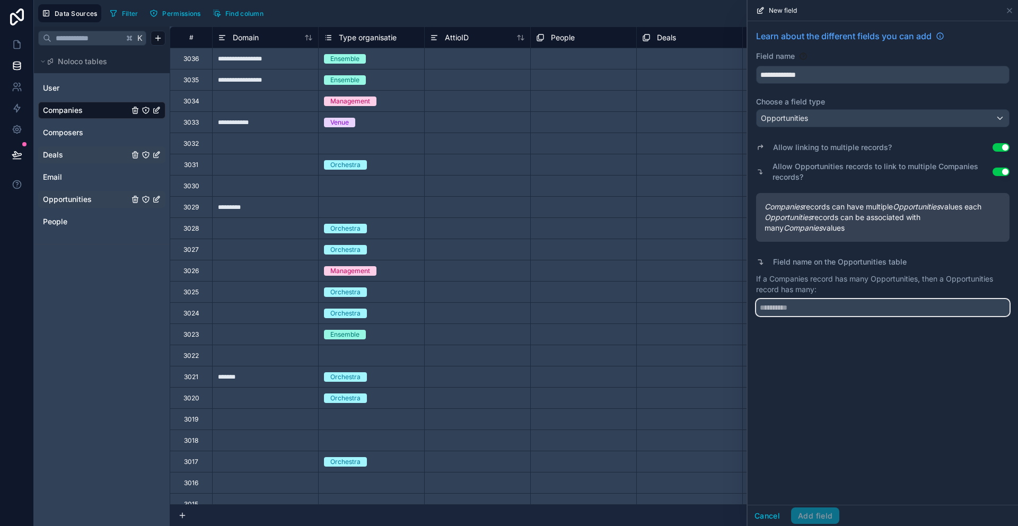
drag, startPoint x: 803, startPoint y: 311, endPoint x: 797, endPoint y: 315, distance: 6.6
click at [803, 311] on input "text" at bounding box center [883, 307] width 254 height 17
type input "*********"
click at [818, 517] on button "Add field" at bounding box center [815, 516] width 48 height 17
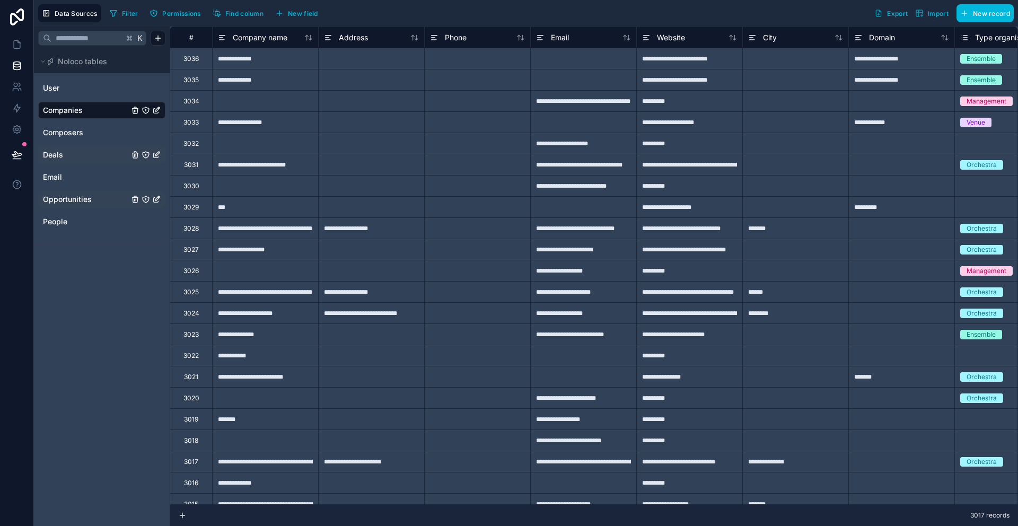
click at [446, 114] on div at bounding box center [477, 121] width 106 height 21
click at [100, 136] on link "Composers" at bounding box center [86, 132] width 86 height 11
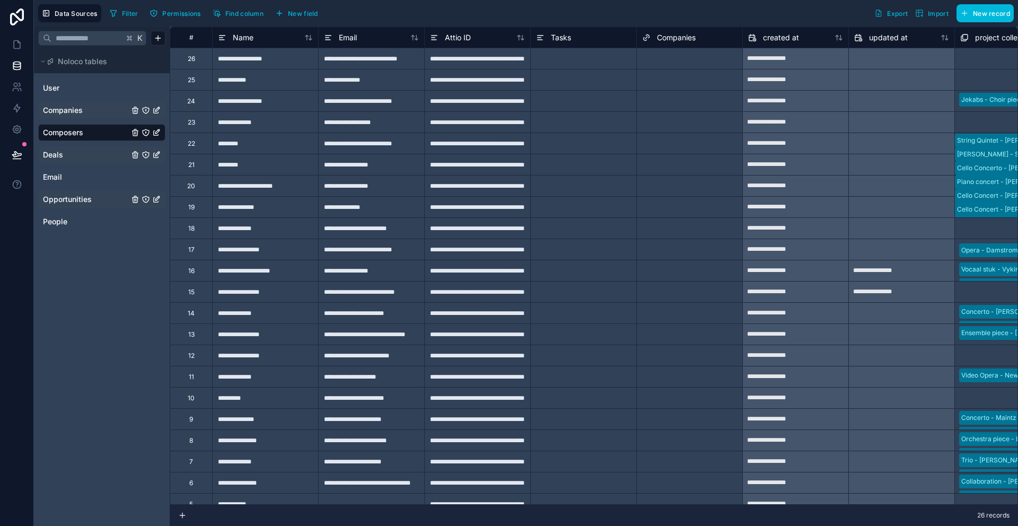
click at [658, 95] on div "Select a Companies" at bounding box center [690, 101] width 106 height 15
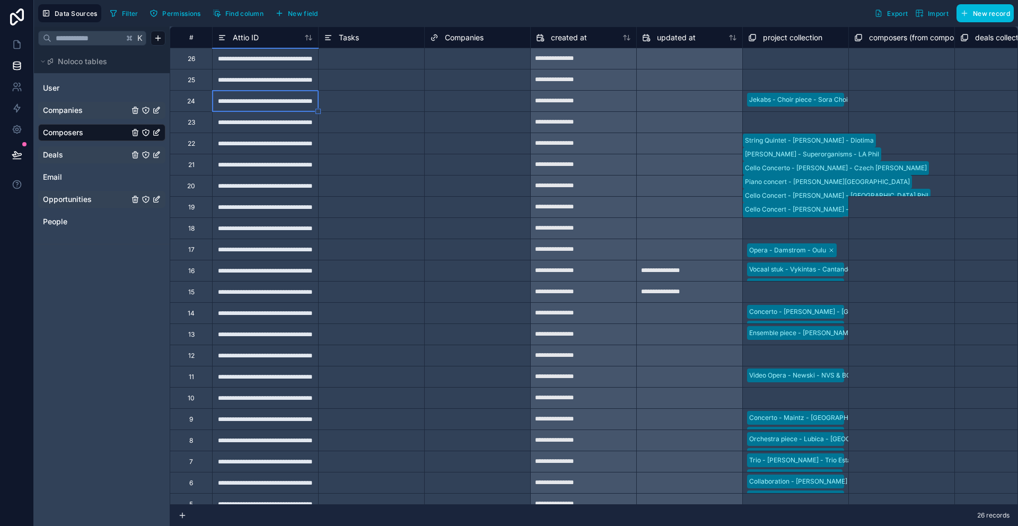
scroll to position [0, 106]
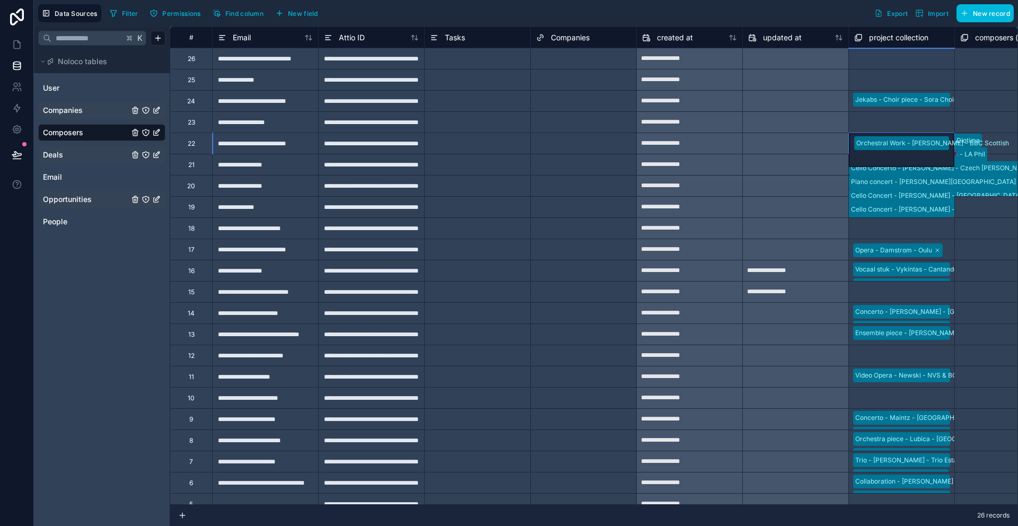
click at [94, 152] on link "Deals" at bounding box center [86, 155] width 86 height 11
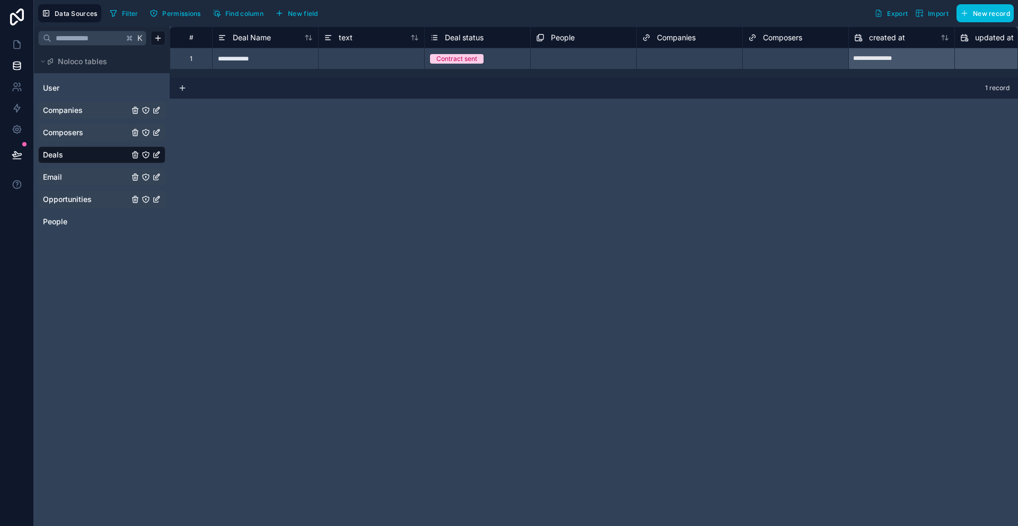
click at [81, 179] on link "Email" at bounding box center [86, 177] width 86 height 11
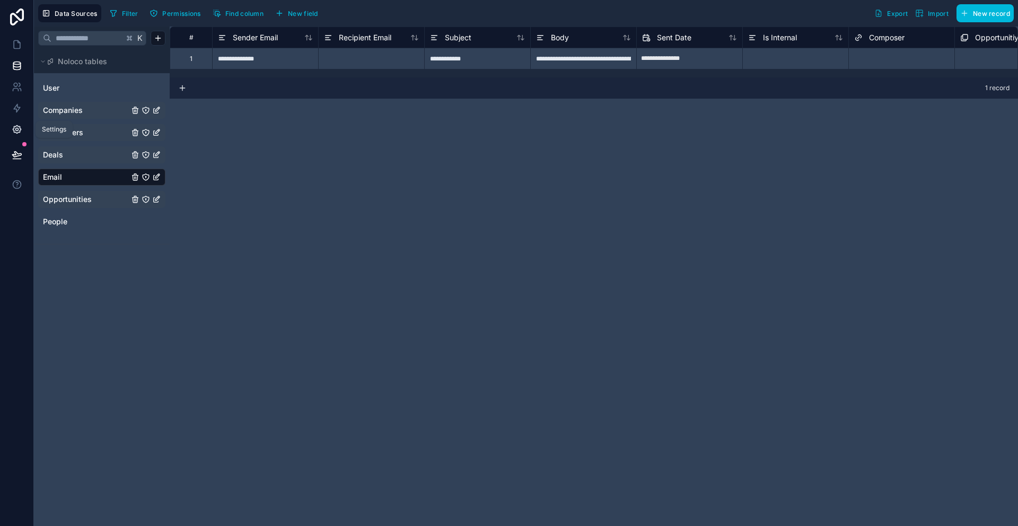
click at [20, 129] on icon at bounding box center [17, 130] width 8 height 8
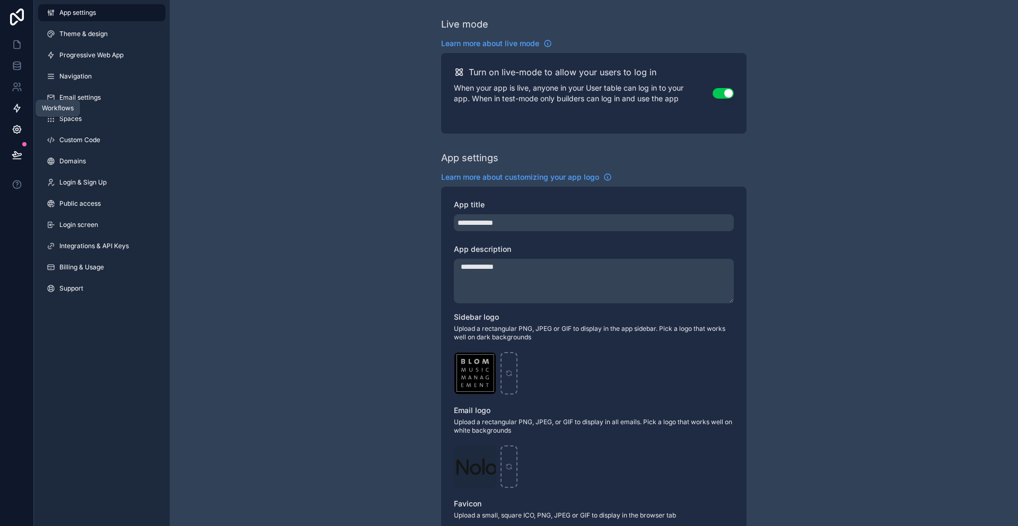
click at [18, 106] on icon at bounding box center [17, 108] width 11 height 11
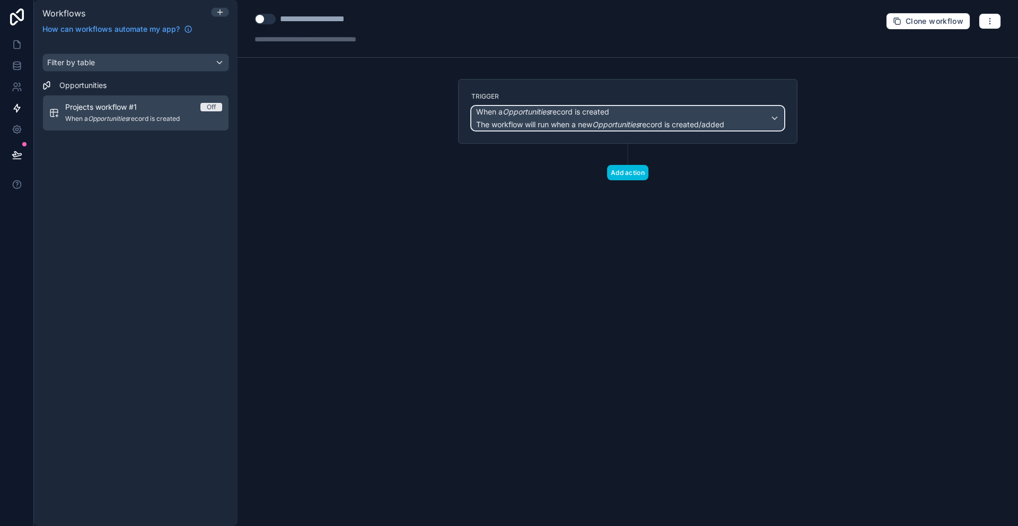
click at [597, 115] on span "When a Opportunities record is created" at bounding box center [542, 112] width 133 height 11
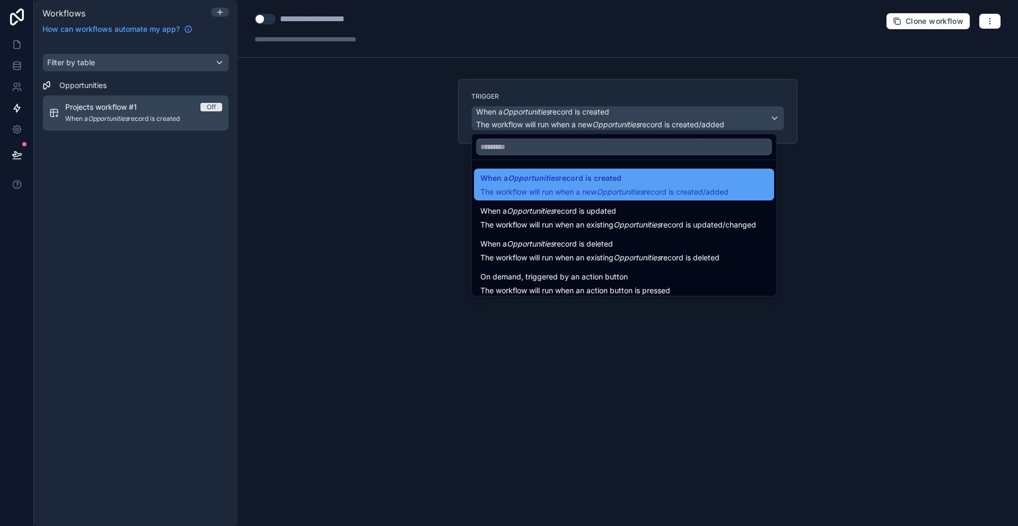
click at [613, 182] on span "When a Opportunities record is created" at bounding box center [551, 178] width 141 height 13
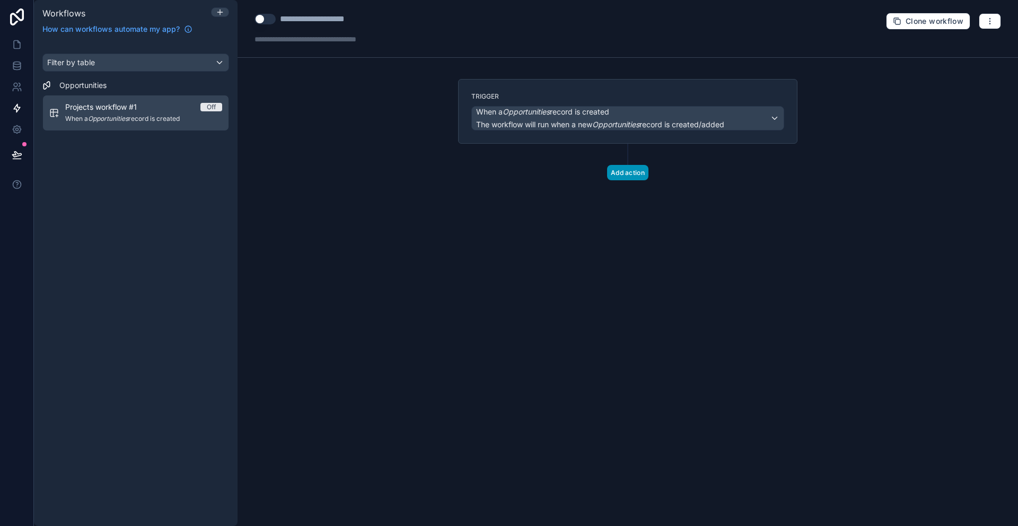
click at [635, 171] on button "Add action" at bounding box center [627, 172] width 41 height 15
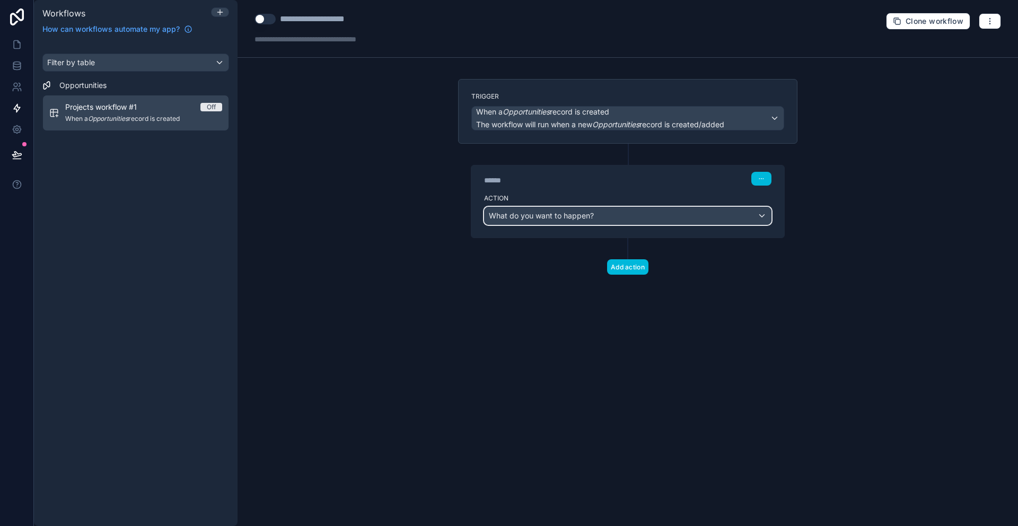
click at [764, 215] on div "What do you want to happen?" at bounding box center [628, 215] width 286 height 17
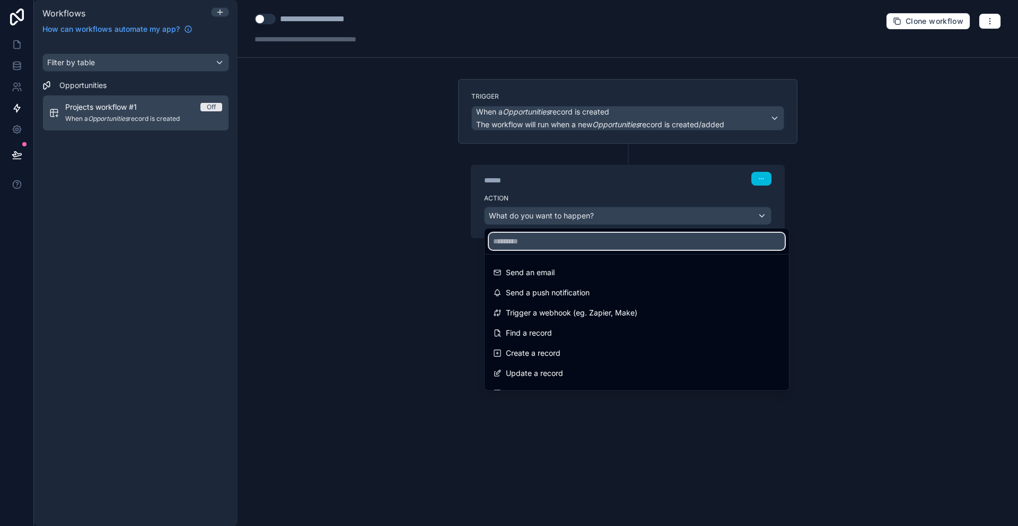
click at [634, 242] on input "text" at bounding box center [637, 241] width 296 height 17
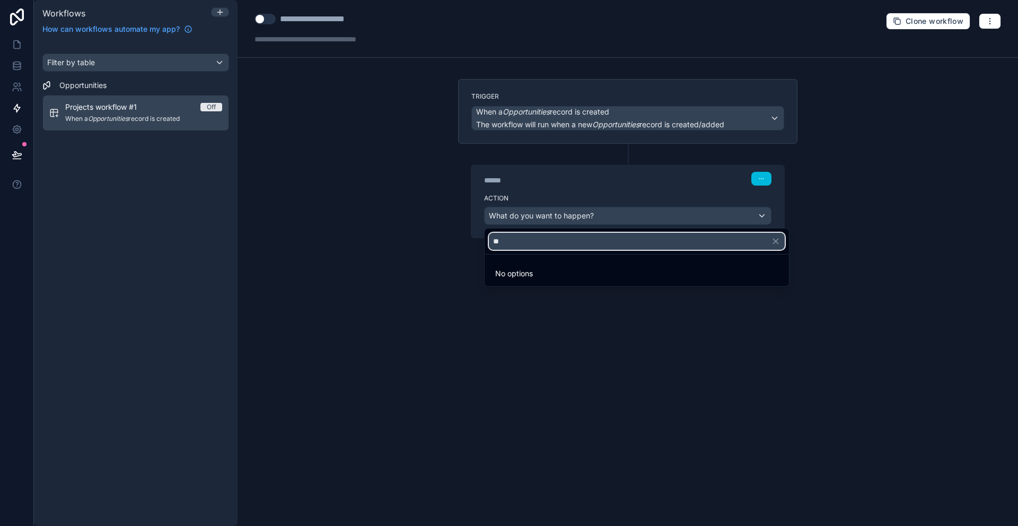
type input "*"
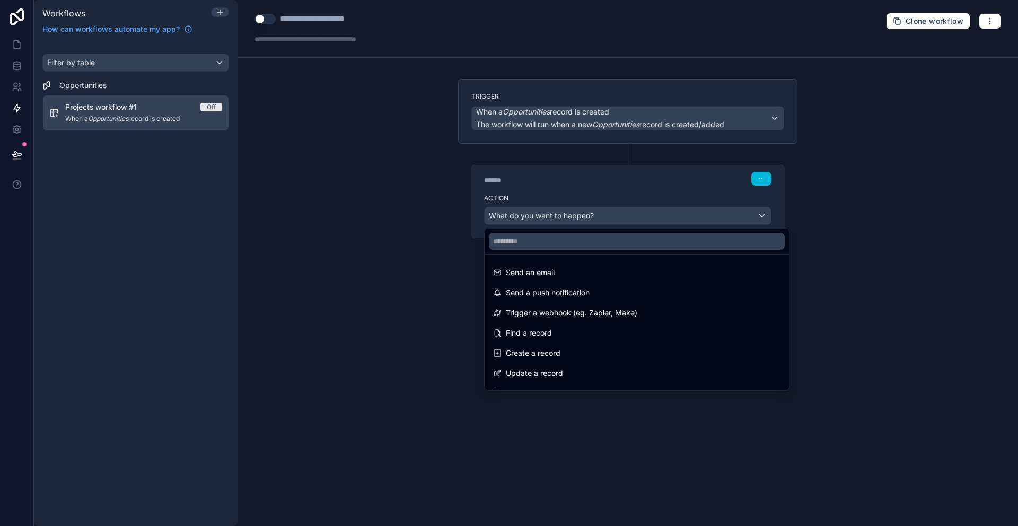
click at [683, 210] on div at bounding box center [509, 263] width 1018 height 526
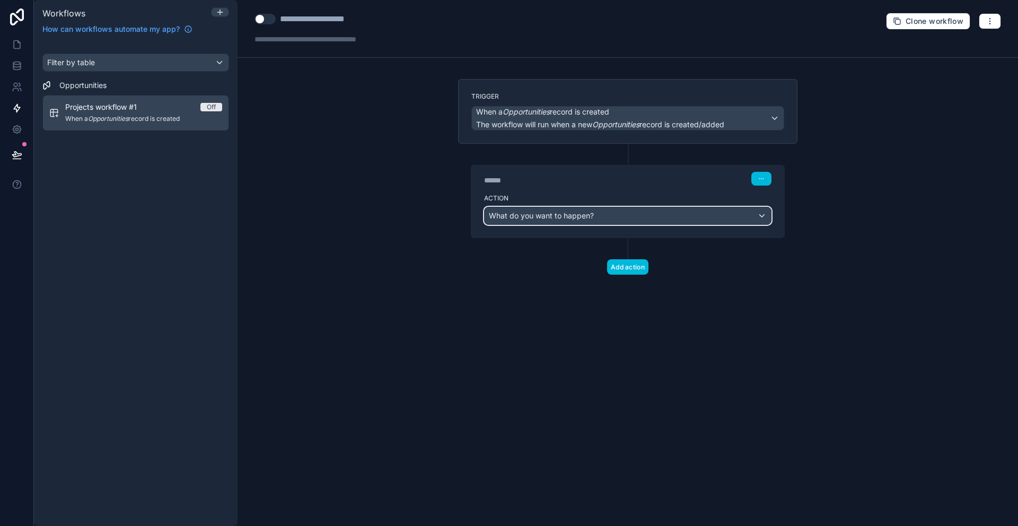
click at [674, 211] on div "What do you want to happen?" at bounding box center [628, 215] width 286 height 17
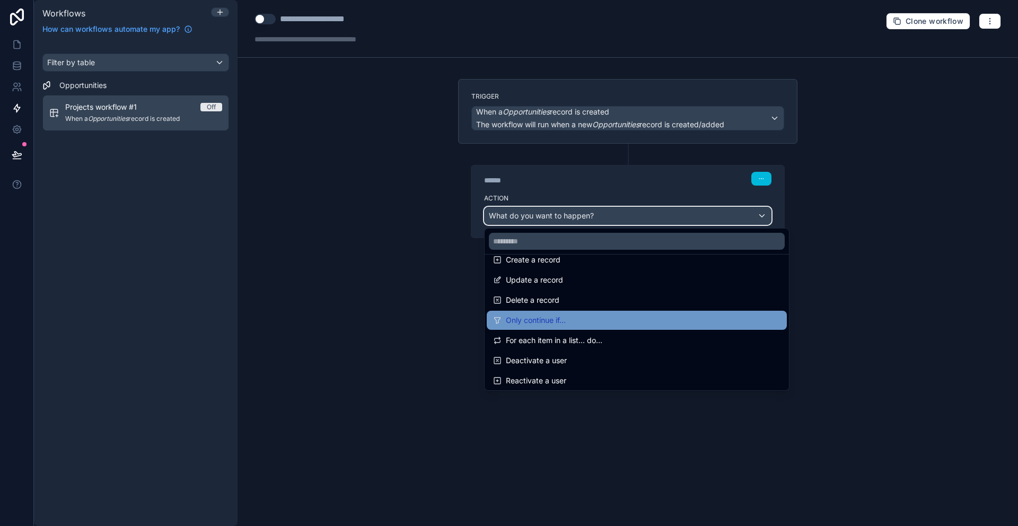
scroll to position [100, 0]
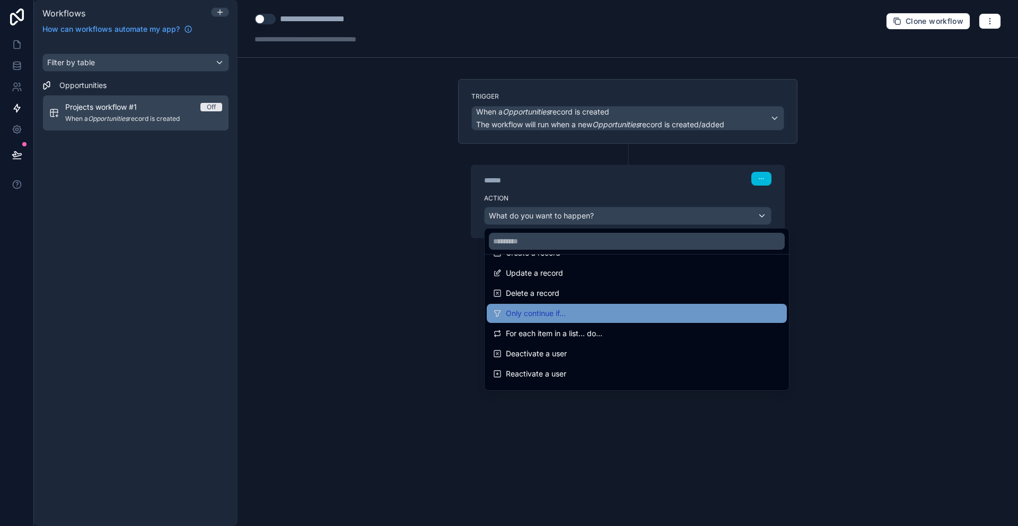
click at [634, 305] on div "Only continue if..." at bounding box center [637, 313] width 300 height 19
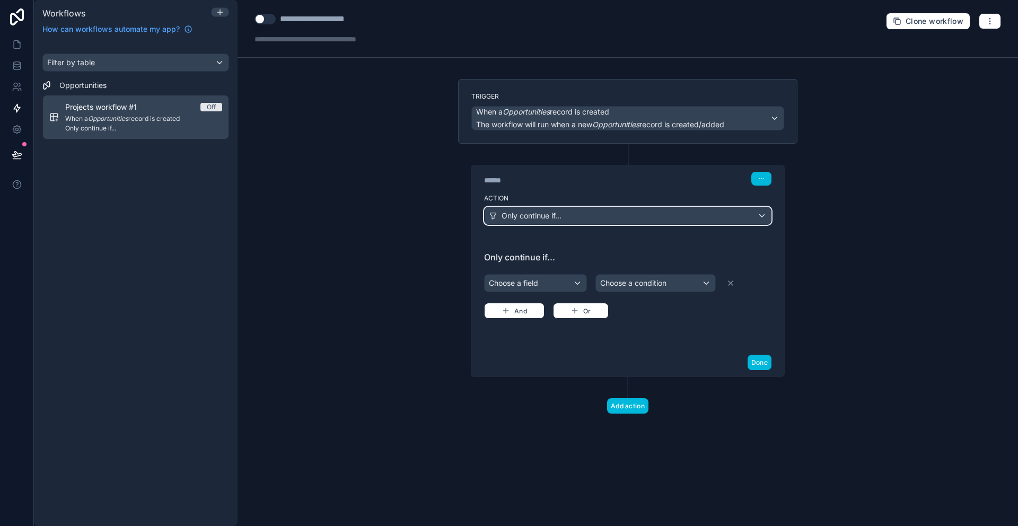
click at [560, 216] on span "Only continue if..." at bounding box center [532, 216] width 60 height 11
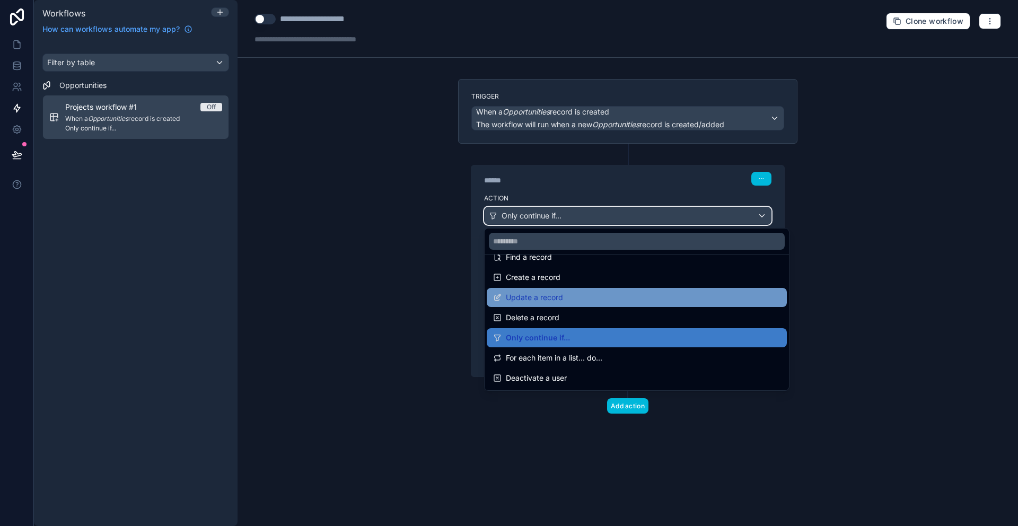
scroll to position [102, 0]
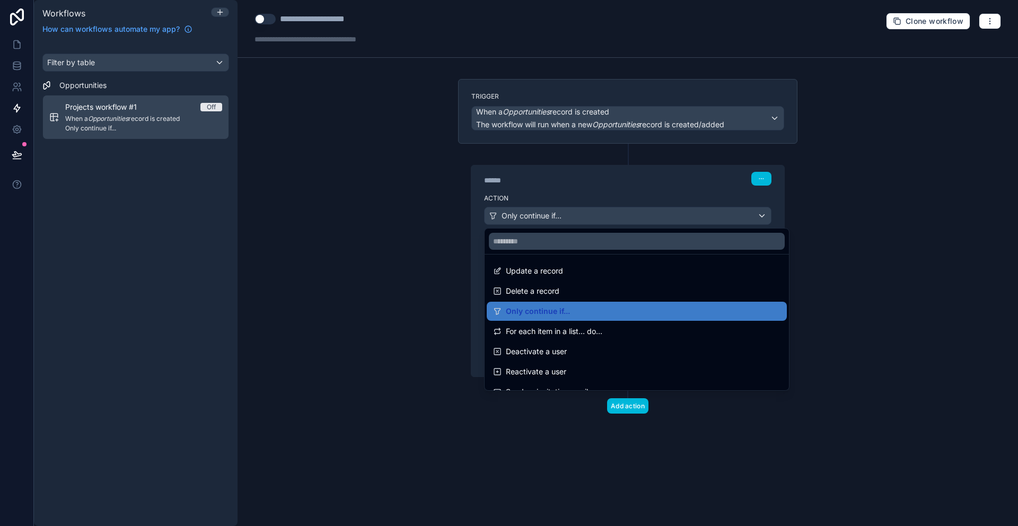
click at [343, 243] on div at bounding box center [509, 263] width 1018 height 526
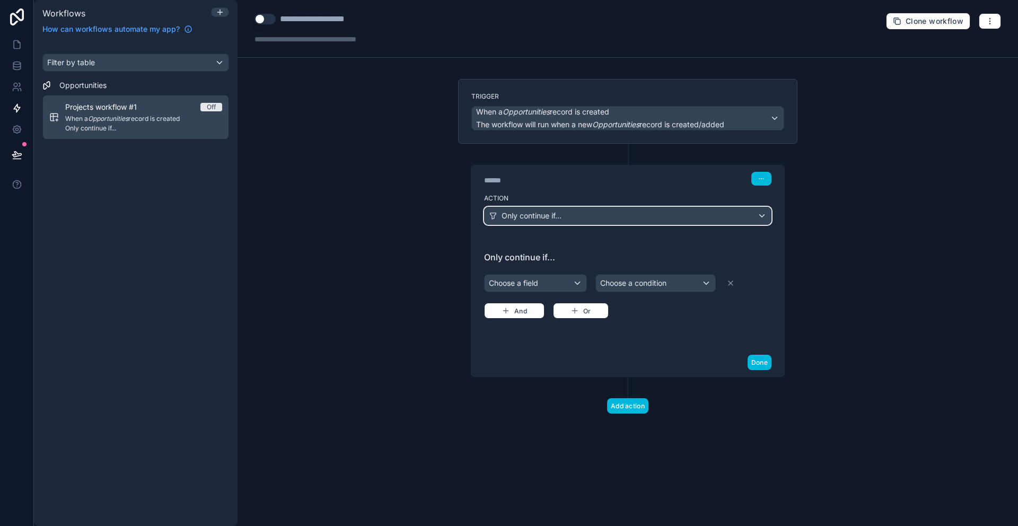
click at [626, 219] on div "Only continue if..." at bounding box center [628, 215] width 286 height 17
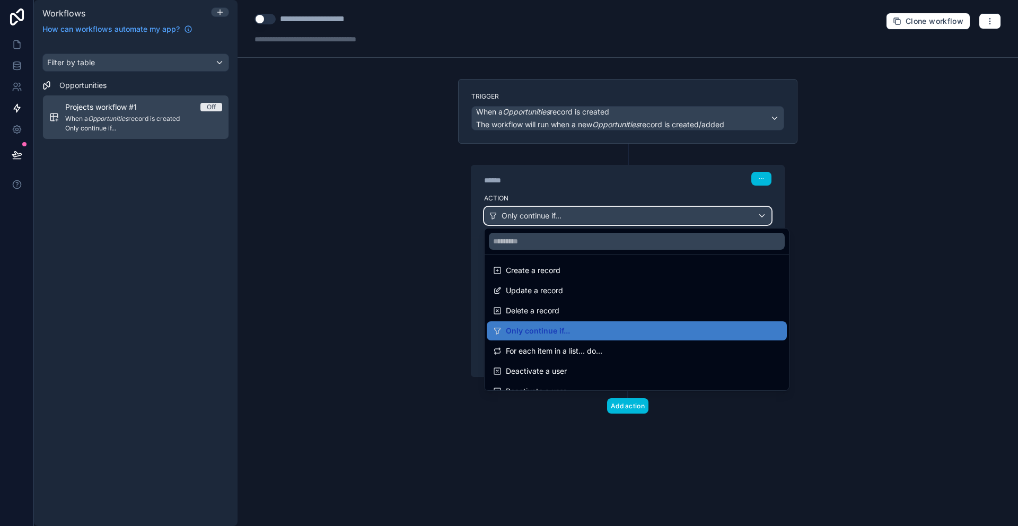
scroll to position [0, 0]
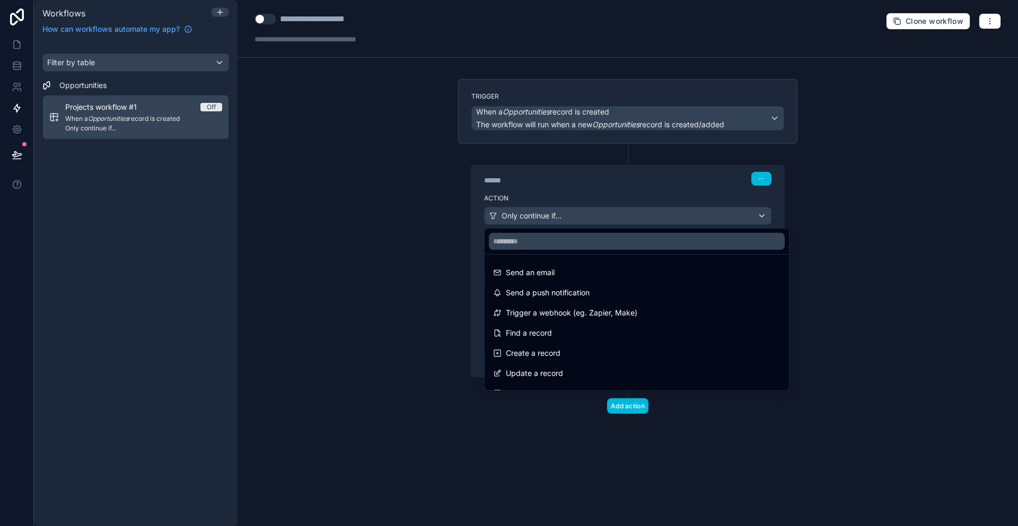
click at [393, 170] on div at bounding box center [509, 263] width 1018 height 526
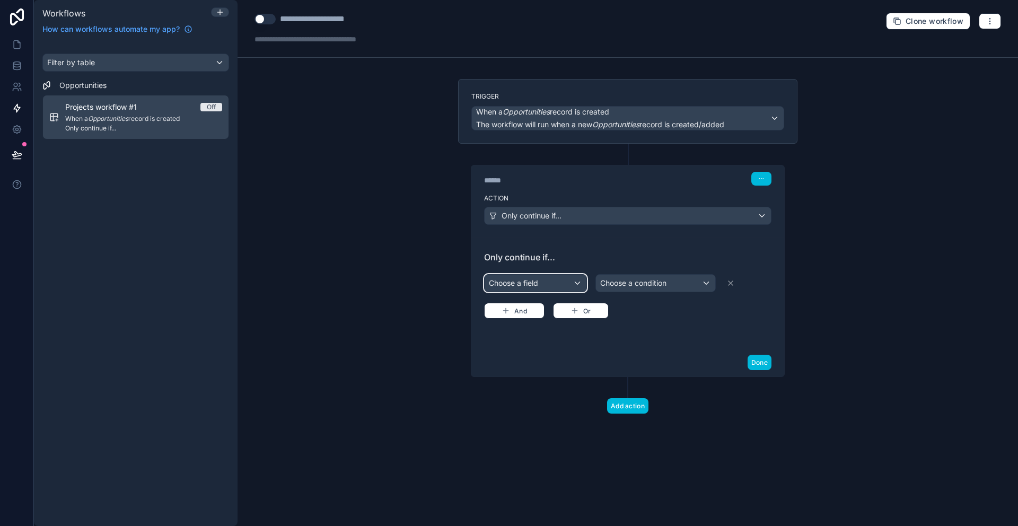
click at [576, 285] on div "Choose a field" at bounding box center [536, 283] width 102 height 17
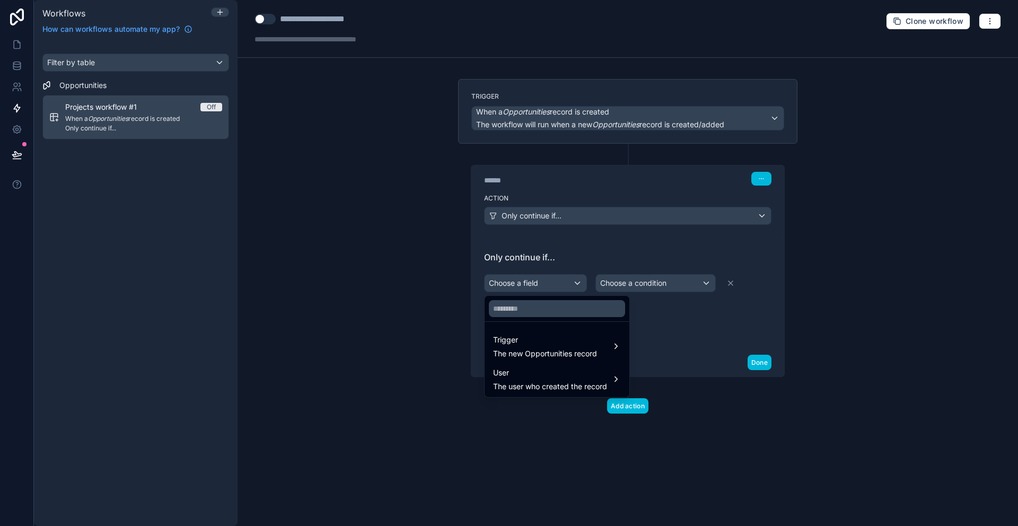
click at [647, 253] on div at bounding box center [509, 263] width 1018 height 526
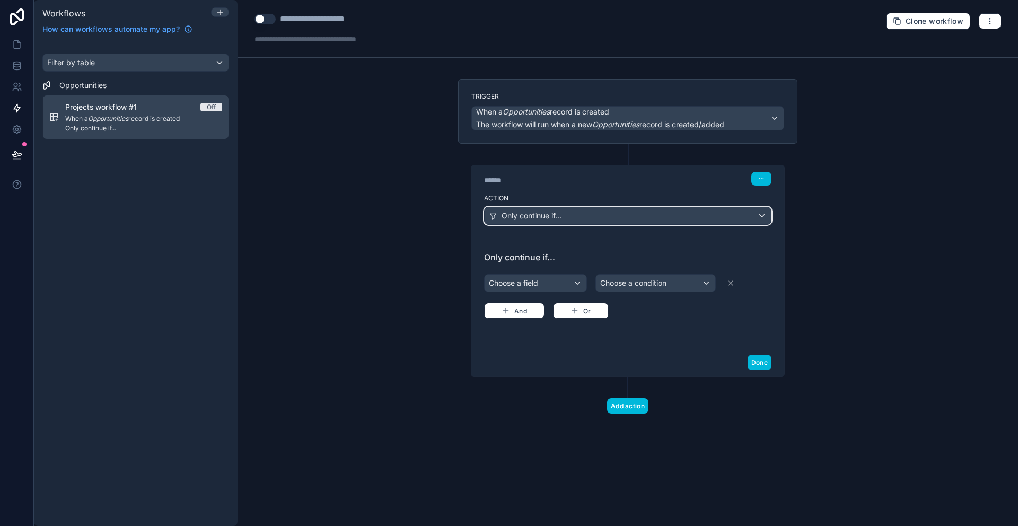
click at [598, 218] on div "Only continue if..." at bounding box center [628, 215] width 286 height 17
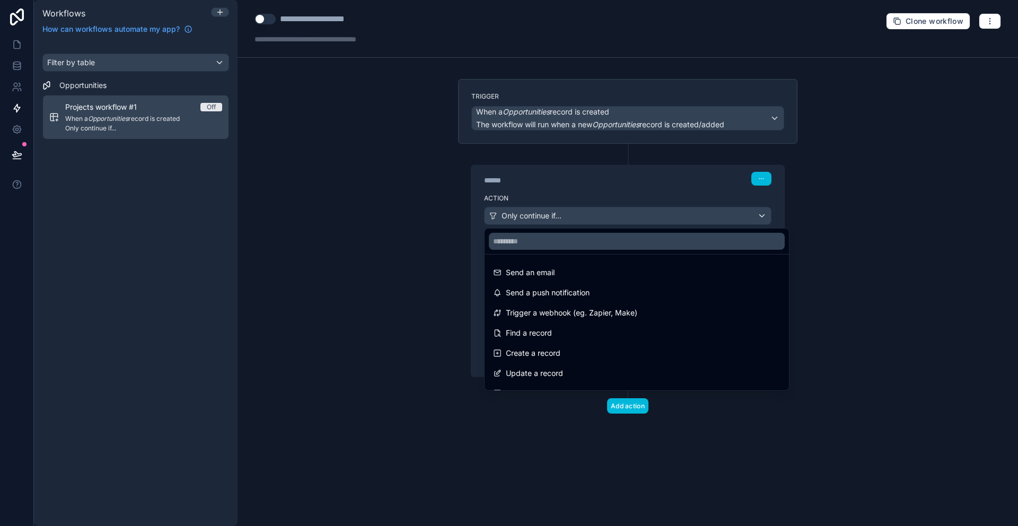
click at [576, 187] on div at bounding box center [509, 263] width 1018 height 526
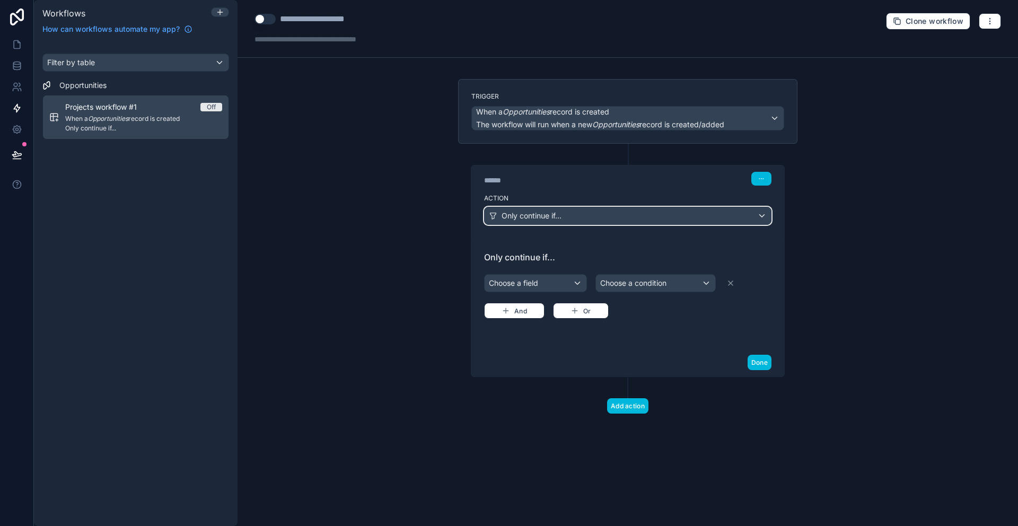
click at [536, 221] on span "Only continue if..." at bounding box center [532, 216] width 60 height 11
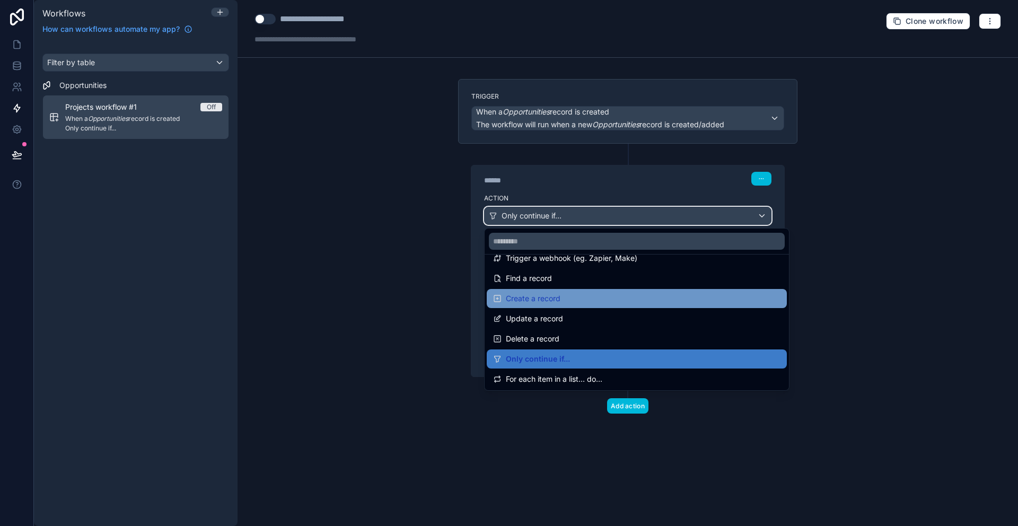
scroll to position [27, 0]
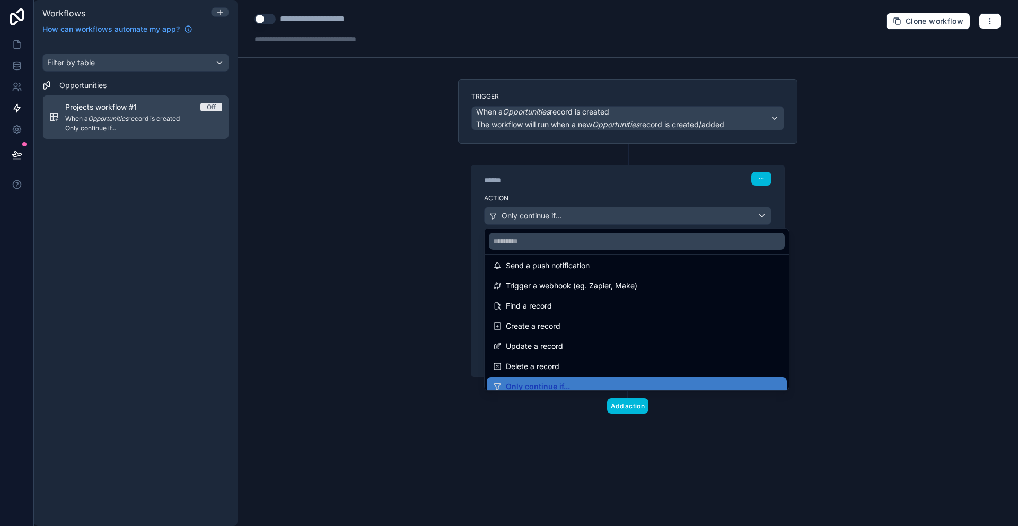
click at [422, 220] on div at bounding box center [509, 263] width 1018 height 526
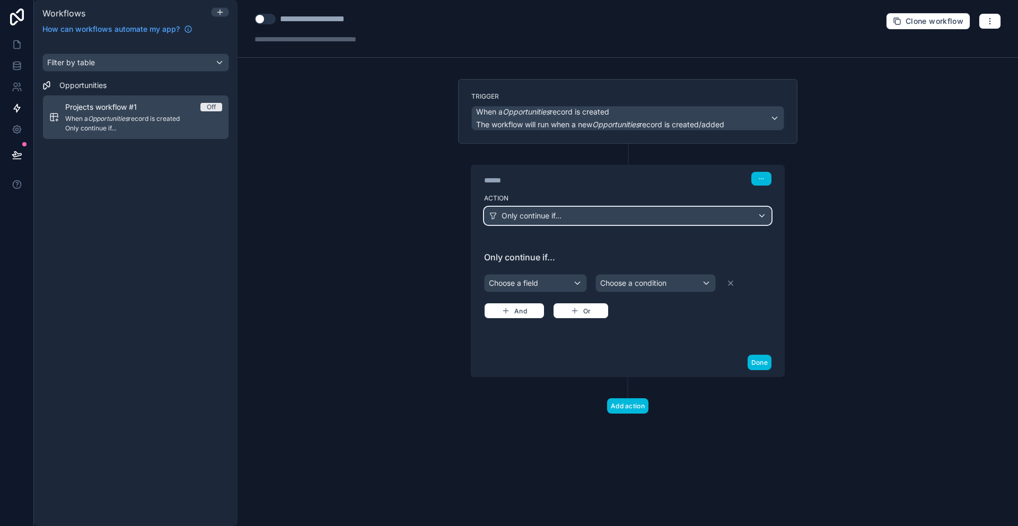
click at [558, 215] on span "Only continue if..." at bounding box center [532, 216] width 60 height 11
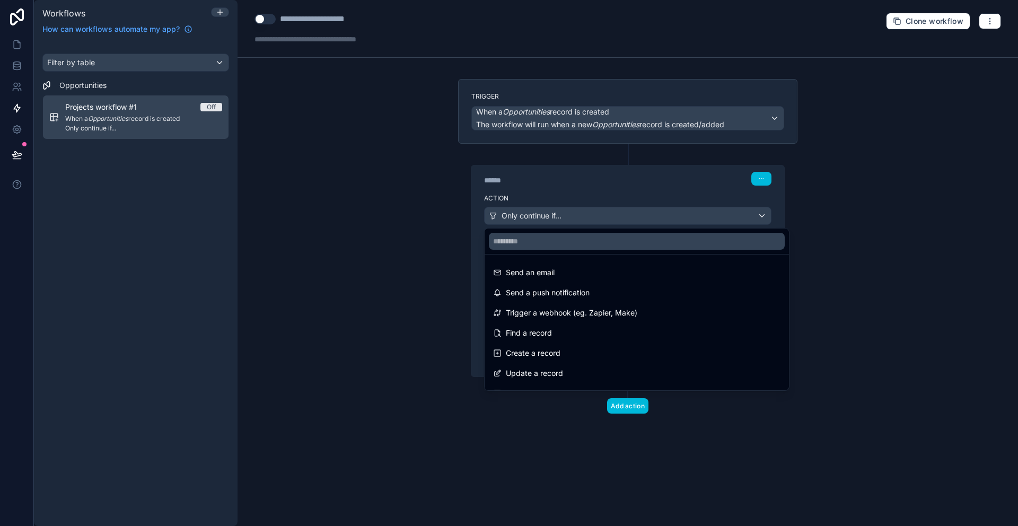
click at [558, 215] on div at bounding box center [509, 263] width 1018 height 526
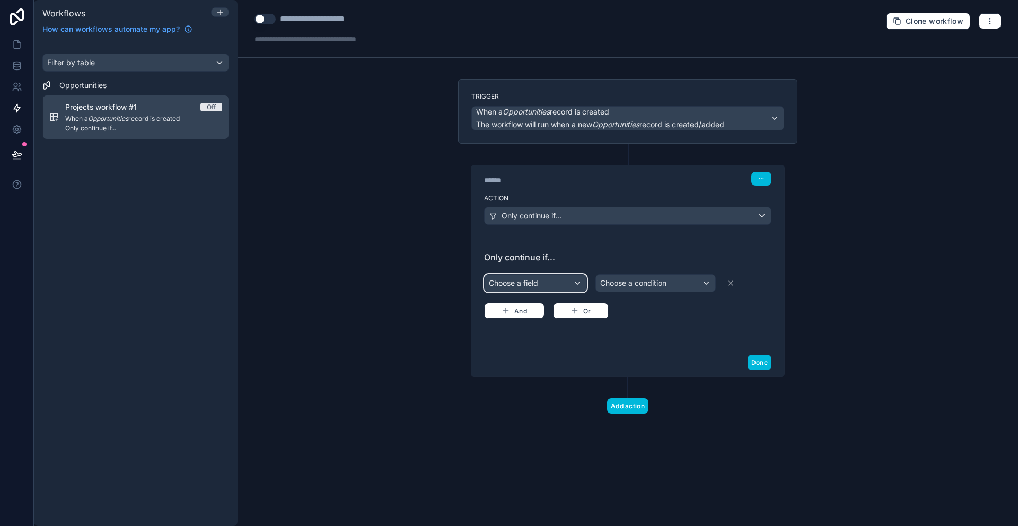
click at [551, 283] on div "Choose a field" at bounding box center [536, 283] width 102 height 17
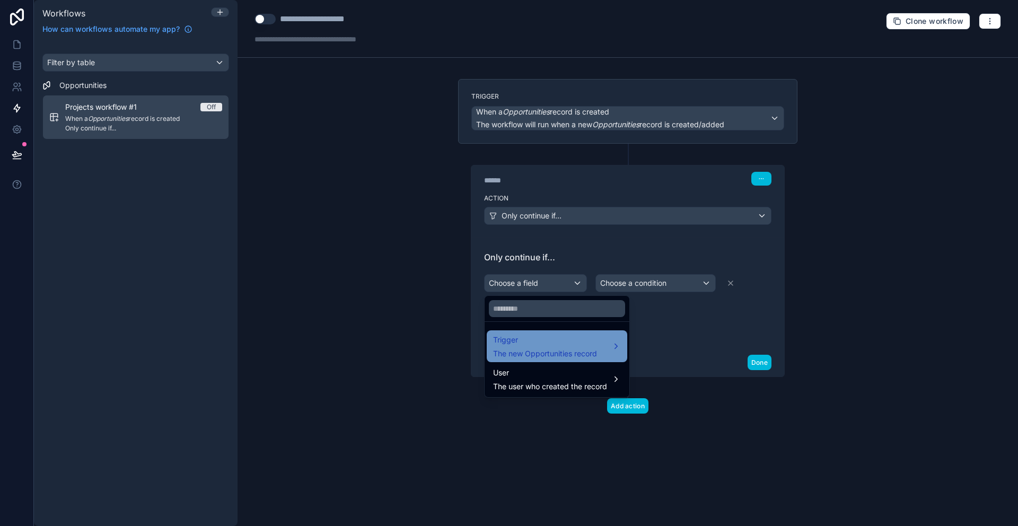
click at [540, 343] on span "Trigger" at bounding box center [545, 340] width 104 height 13
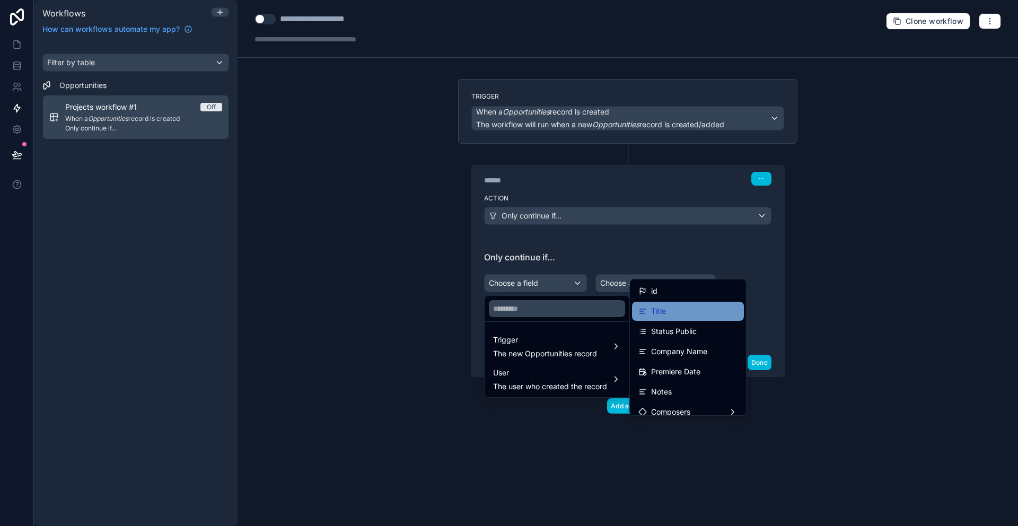
click at [667, 316] on div "Title" at bounding box center [688, 311] width 99 height 13
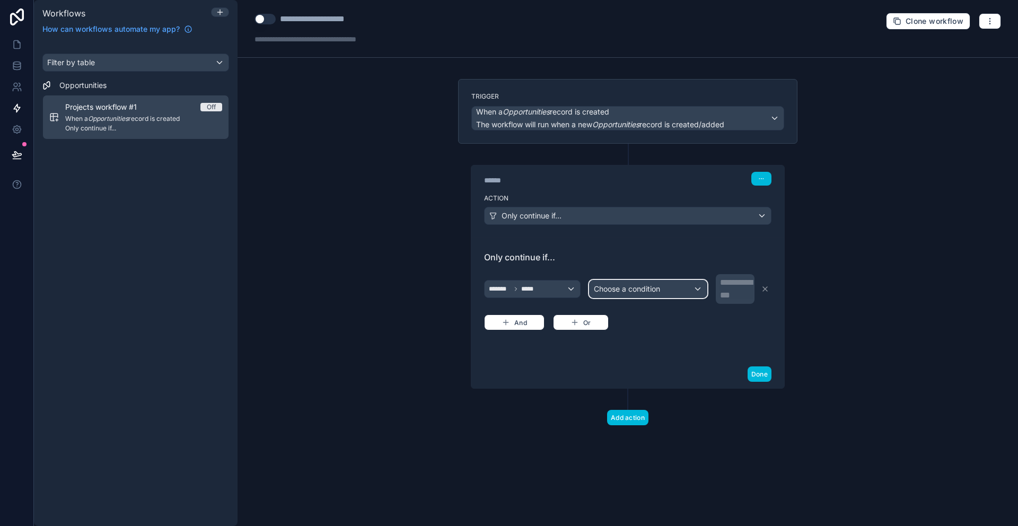
click at [697, 285] on div "Choose a condition" at bounding box center [648, 289] width 117 height 17
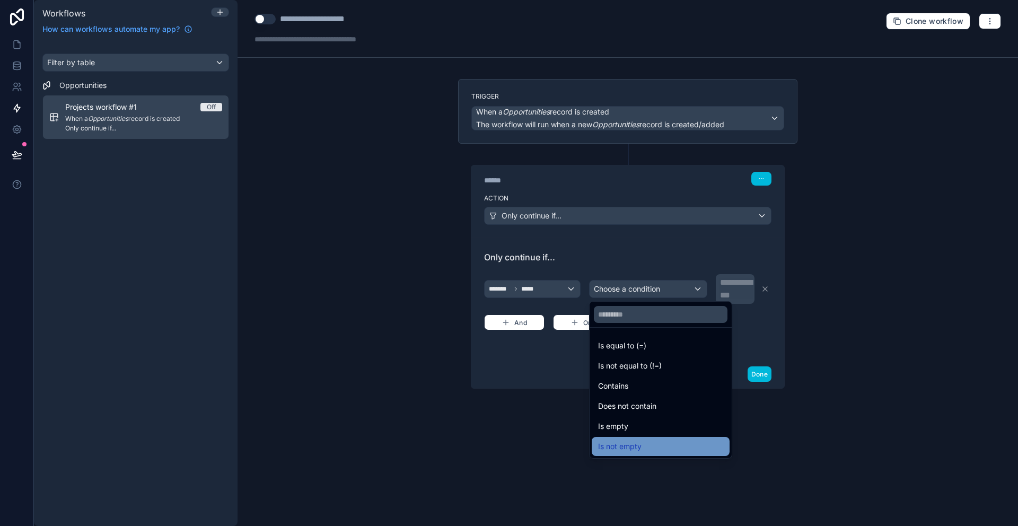
click at [639, 439] on div "Is not empty" at bounding box center [661, 446] width 138 height 19
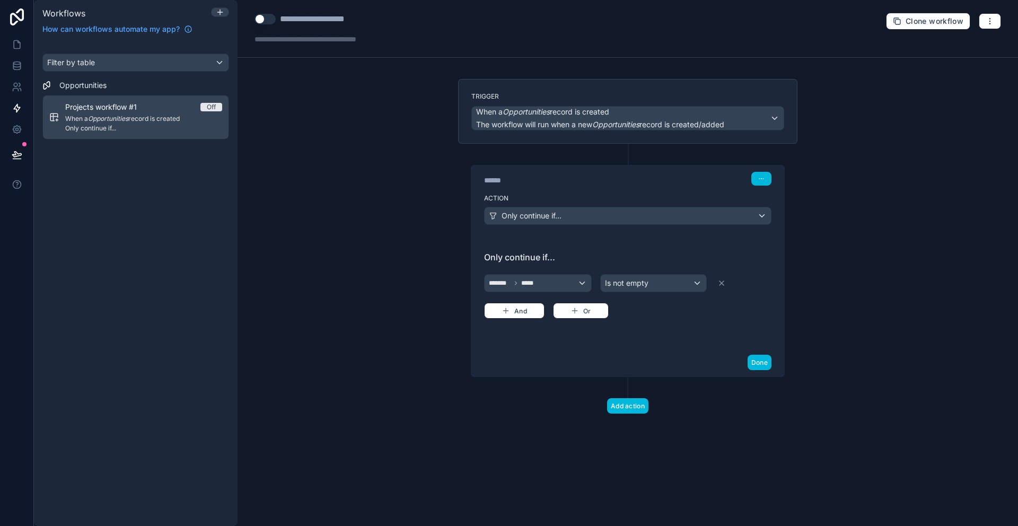
click at [606, 247] on div "Only continue if... ******* ***** Is not empty And Or" at bounding box center [628, 293] width 313 height 111
click at [647, 282] on span "Is not empty" at bounding box center [626, 283] width 43 height 11
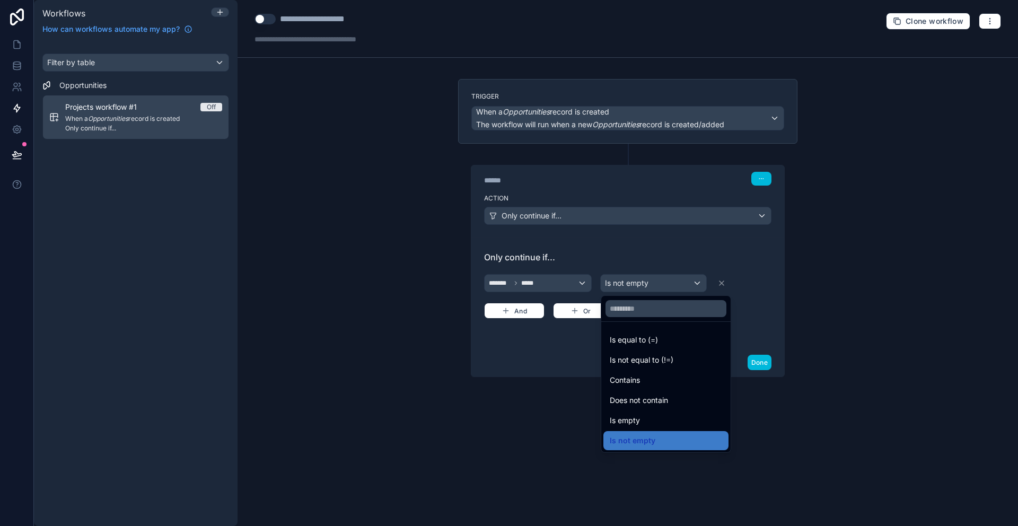
click at [611, 221] on div at bounding box center [509, 263] width 1018 height 526
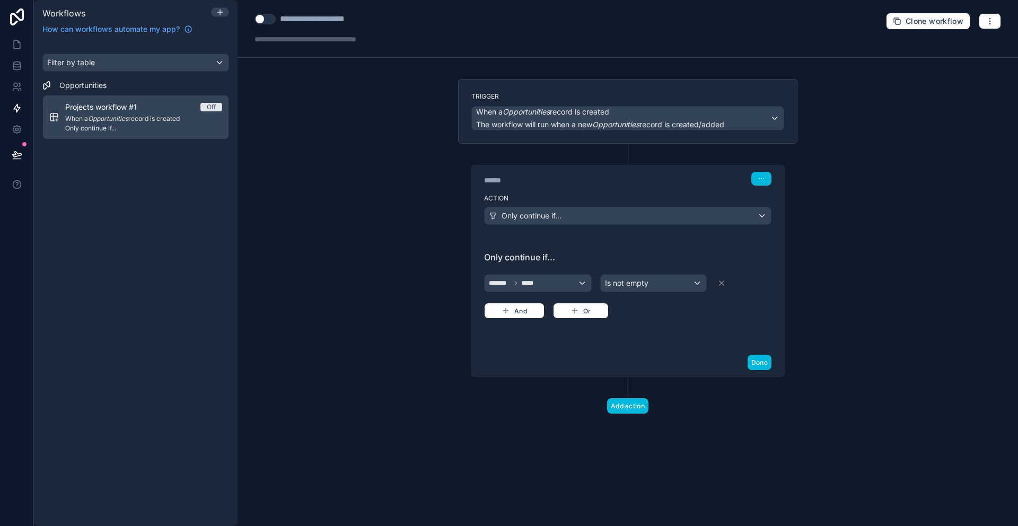
click at [608, 236] on div "Action Only continue if..." at bounding box center [628, 214] width 313 height 48
click at [757, 181] on button "button" at bounding box center [762, 179] width 20 height 14
click at [774, 221] on span "Delete" at bounding box center [782, 219] width 20 height 8
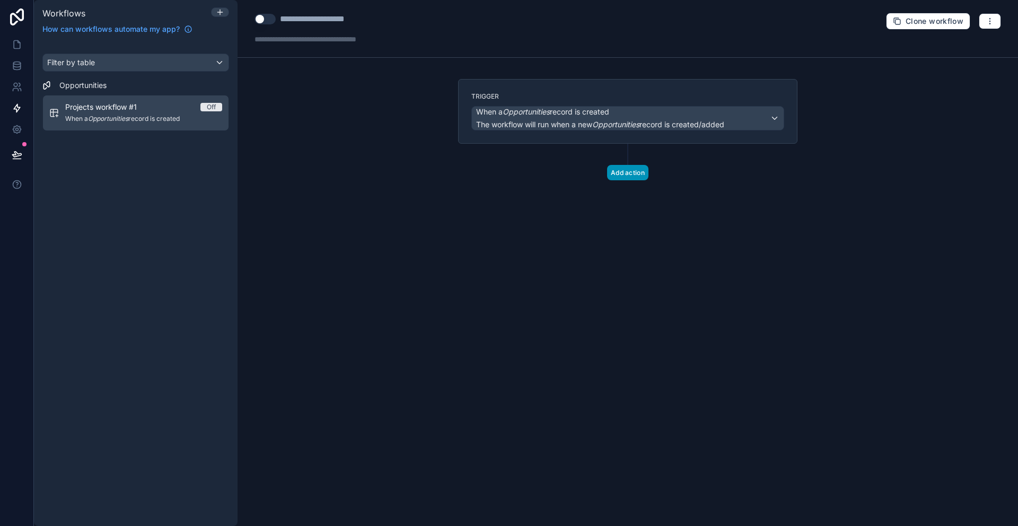
click at [637, 173] on button "Add action" at bounding box center [627, 172] width 41 height 15
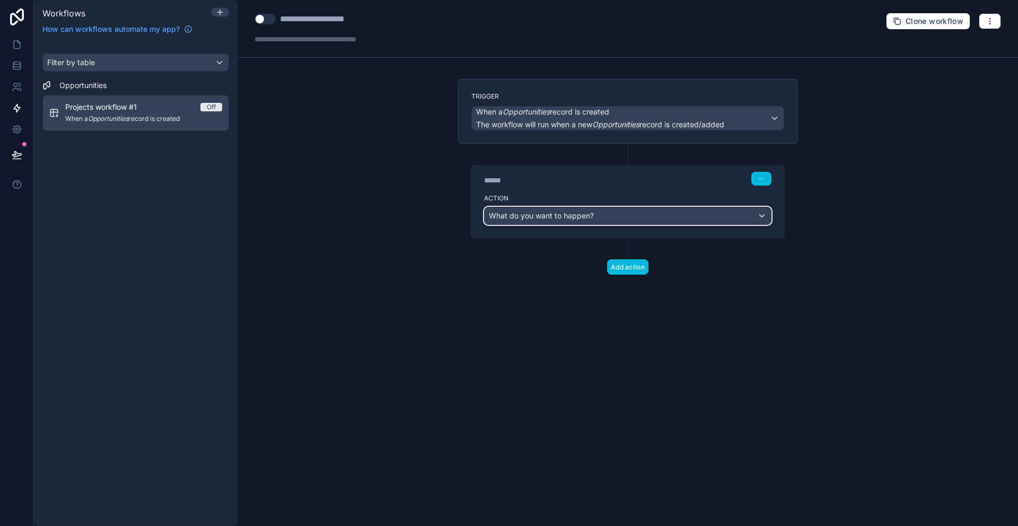
click at [605, 223] on div "What do you want to happen?" at bounding box center [628, 215] width 286 height 17
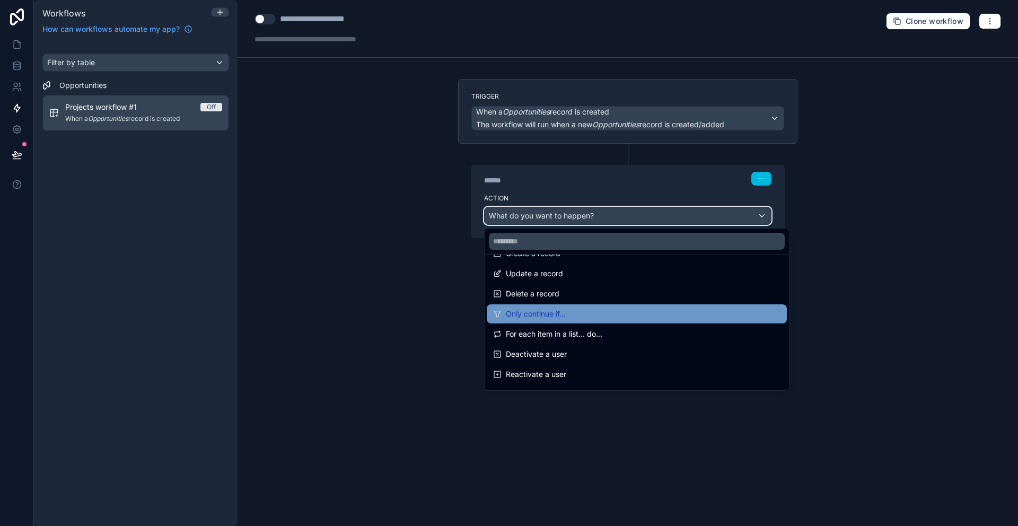
scroll to position [0, 0]
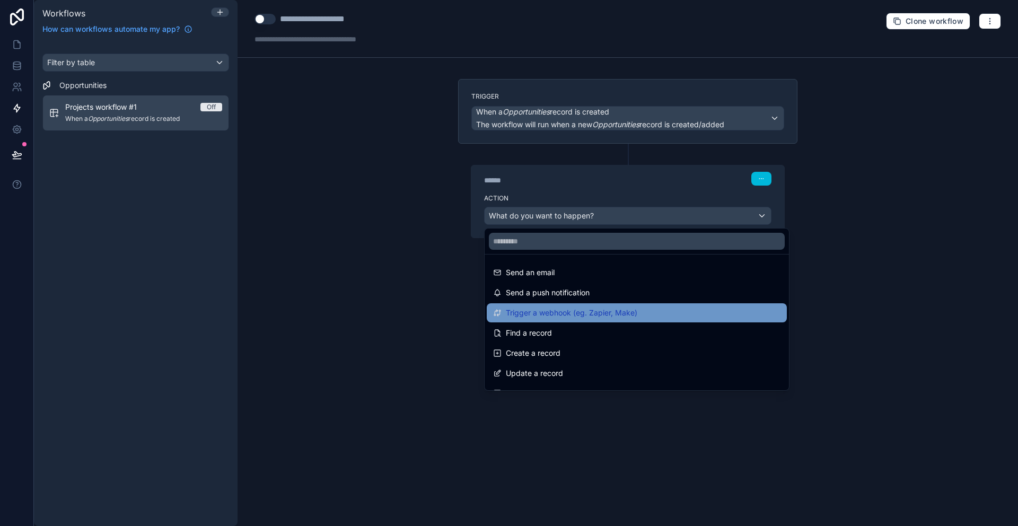
click at [579, 315] on span "Trigger a webhook (eg. Zapier, Make)" at bounding box center [572, 313] width 132 height 13
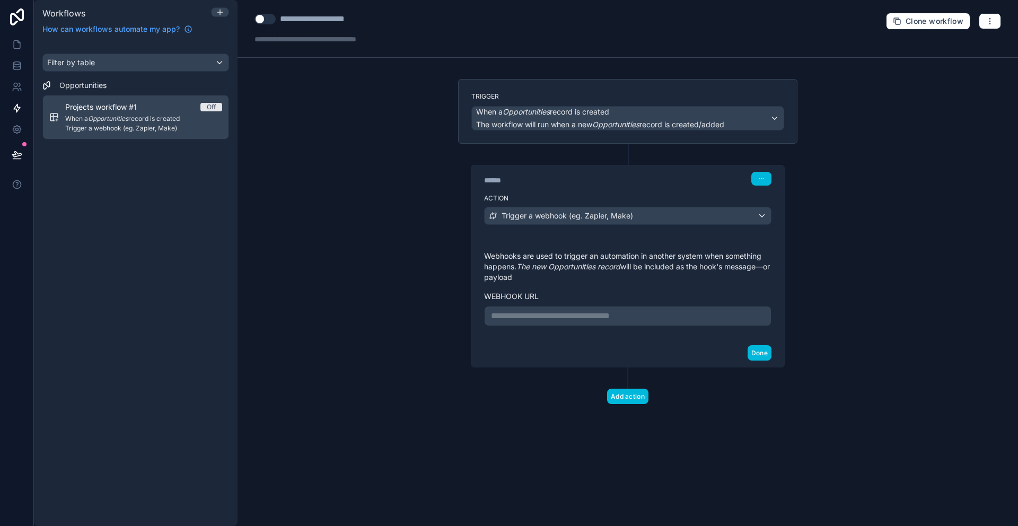
click at [532, 317] on p "**********" at bounding box center [628, 316] width 274 height 13
click at [528, 356] on div "Done" at bounding box center [628, 353] width 313 height 28
click at [757, 352] on button "Done" at bounding box center [760, 352] width 24 height 15
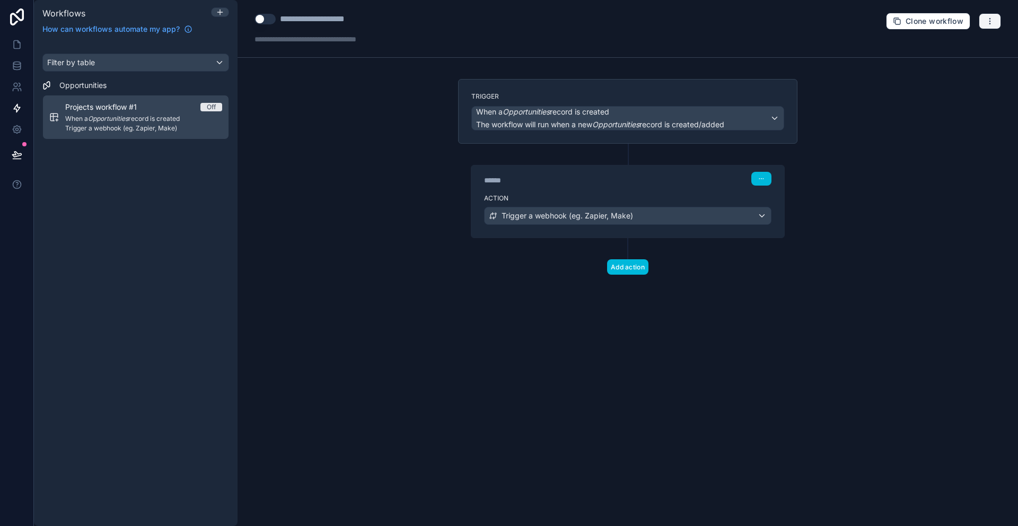
click at [994, 18] on icon "button" at bounding box center [990, 21] width 8 height 8
click at [970, 43] on span "Test workflow" at bounding box center [962, 46] width 51 height 8
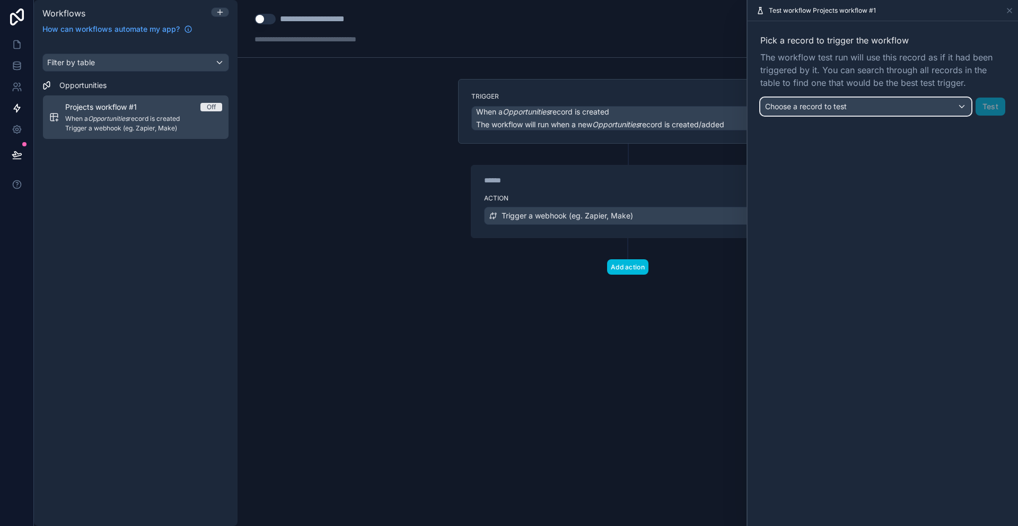
click at [903, 108] on div "Choose a record to test" at bounding box center [866, 106] width 210 height 17
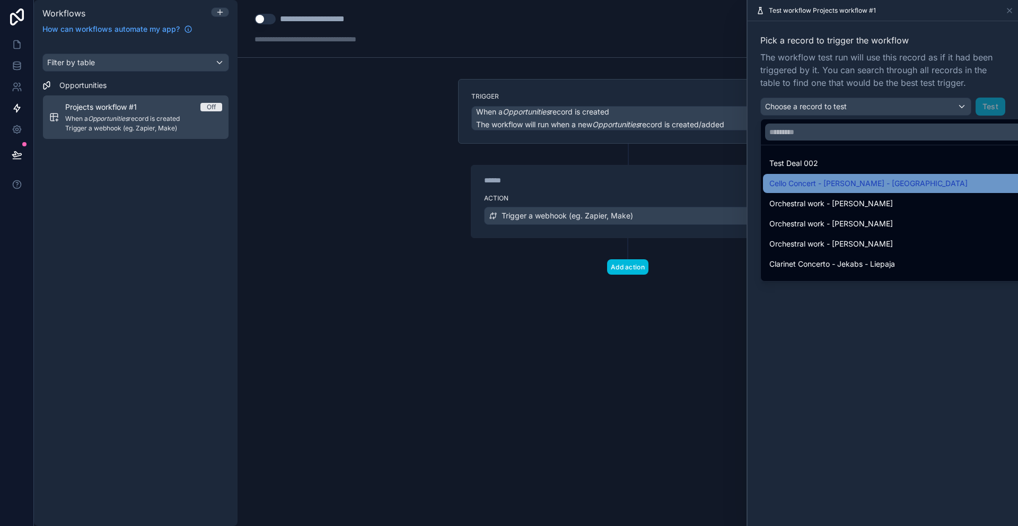
click at [848, 188] on span "Cello Concert - Srnka - Iceland" at bounding box center [869, 183] width 198 height 13
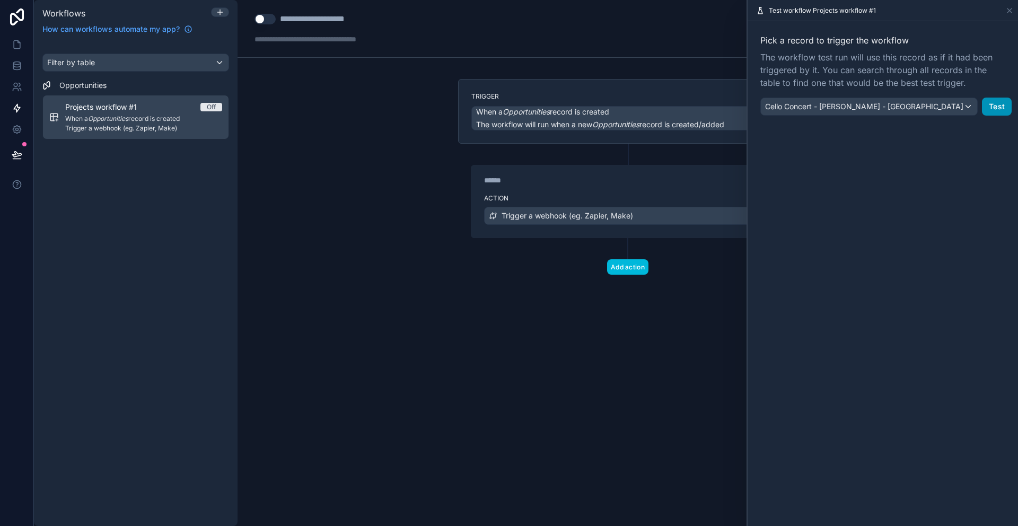
click at [992, 106] on button "Test" at bounding box center [997, 107] width 30 height 18
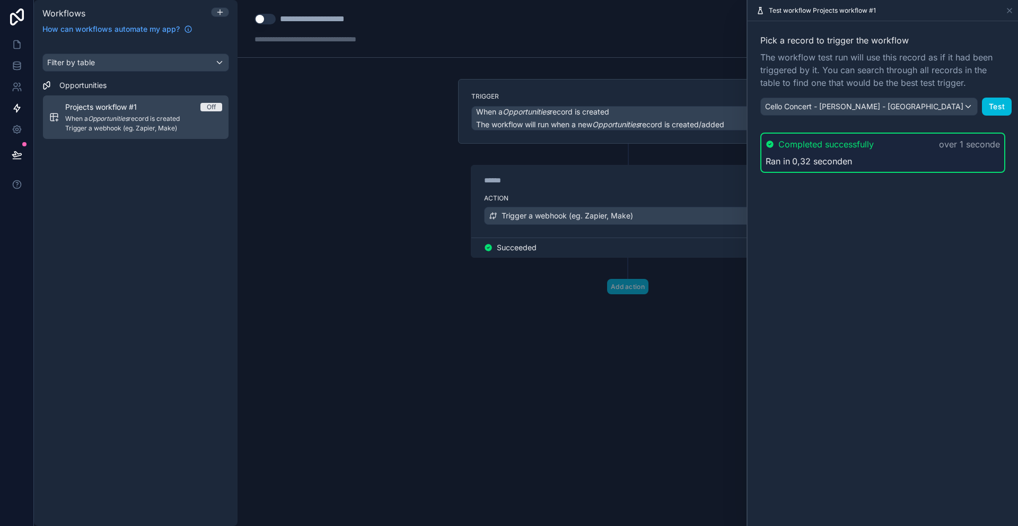
click at [521, 315] on div "Trigger When a Opportunities record is created The workflow will run when a new…" at bounding box center [628, 203] width 356 height 249
click at [216, 106] on span "Off" at bounding box center [212, 107] width 22 height 8
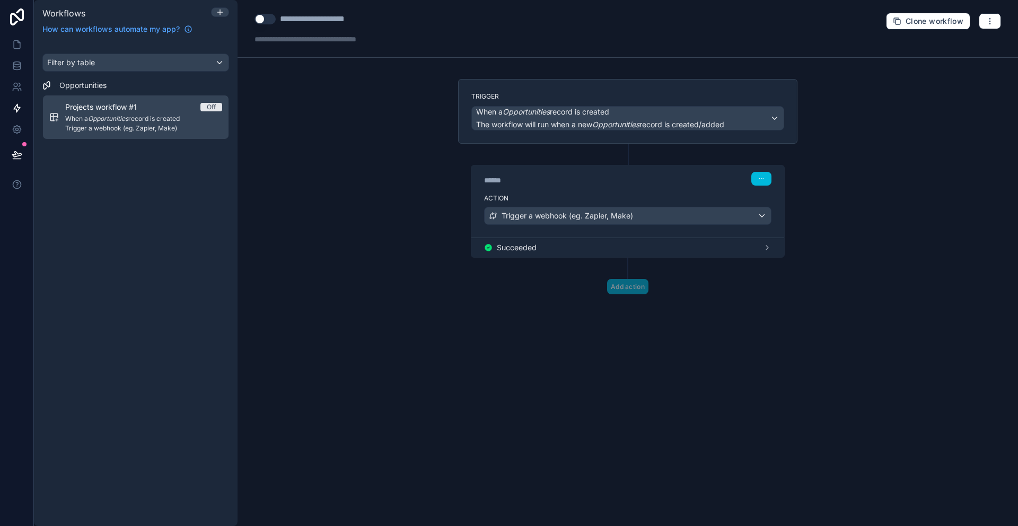
click at [198, 106] on div "Projects workflow #1 Off" at bounding box center [143, 107] width 157 height 11
click at [130, 108] on span "Projects workflow #1" at bounding box center [107, 107] width 84 height 11
click at [759, 184] on button "button" at bounding box center [762, 179] width 20 height 14
click at [997, 128] on div "**********" at bounding box center [628, 263] width 781 height 526
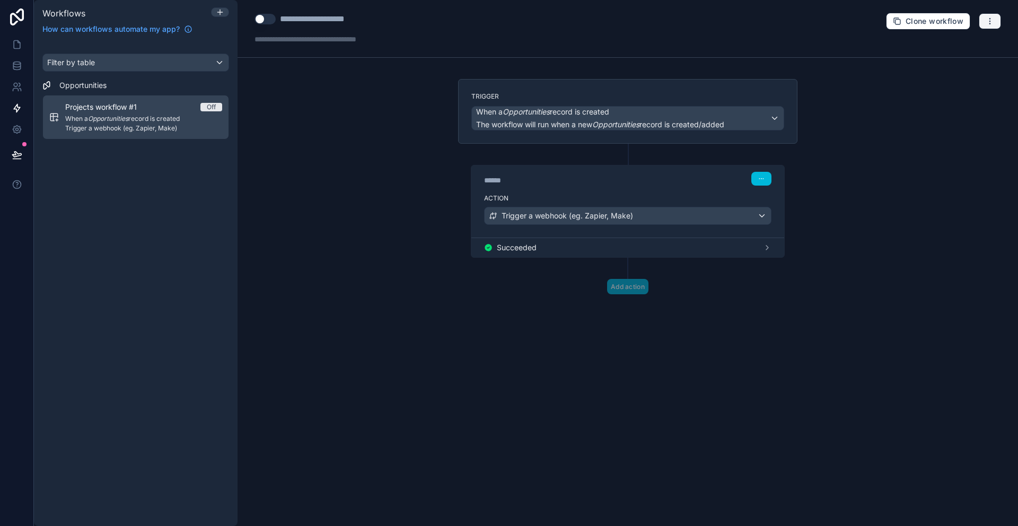
click at [998, 20] on button "button" at bounding box center [990, 21] width 22 height 16
click at [851, 86] on div "**********" at bounding box center [628, 263] width 781 height 526
click at [268, 18] on button "Use setting" at bounding box center [265, 19] width 21 height 11
click at [219, 12] on icon at bounding box center [219, 12] width 5 height 0
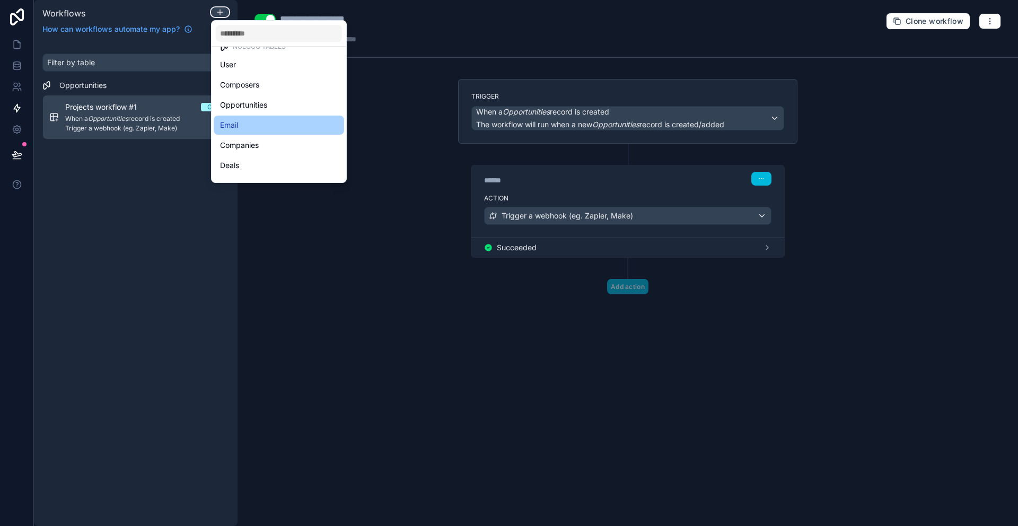
scroll to position [31, 0]
click at [377, 135] on div at bounding box center [509, 263] width 1018 height 526
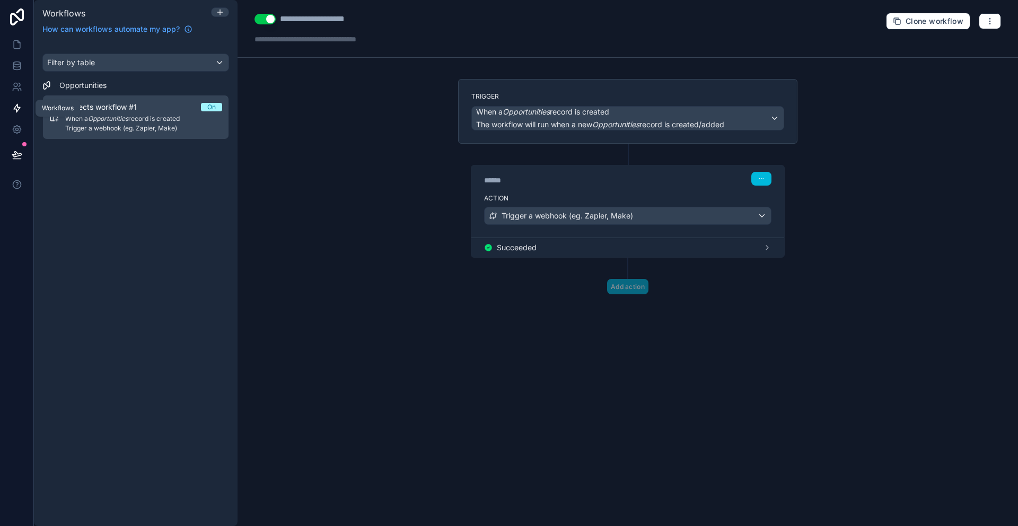
click at [16, 107] on icon at bounding box center [17, 108] width 11 height 11
click at [15, 108] on icon at bounding box center [17, 108] width 11 height 11
click at [992, 22] on icon "button" at bounding box center [990, 21] width 8 height 8
click at [928, 205] on div "**********" at bounding box center [628, 263] width 781 height 526
click at [302, 40] on div at bounding box center [329, 39] width 149 height 11
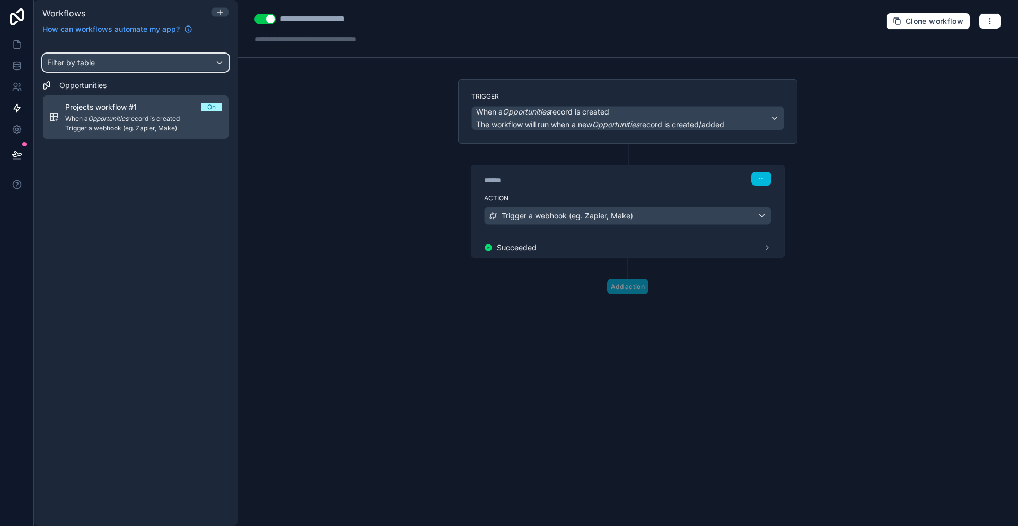
click at [88, 64] on span "Filter by table" at bounding box center [71, 62] width 48 height 9
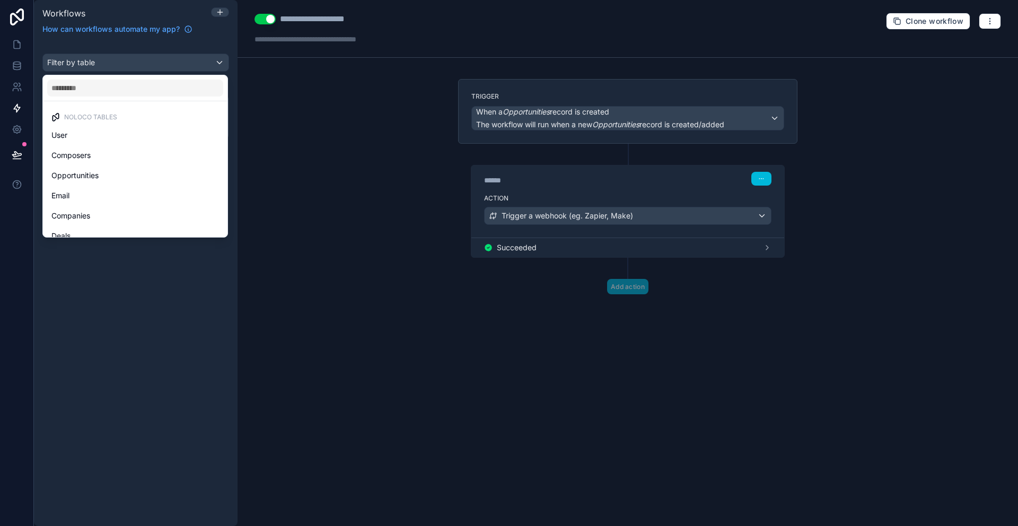
click at [88, 64] on div "scrollable content" at bounding box center [509, 263] width 1018 height 526
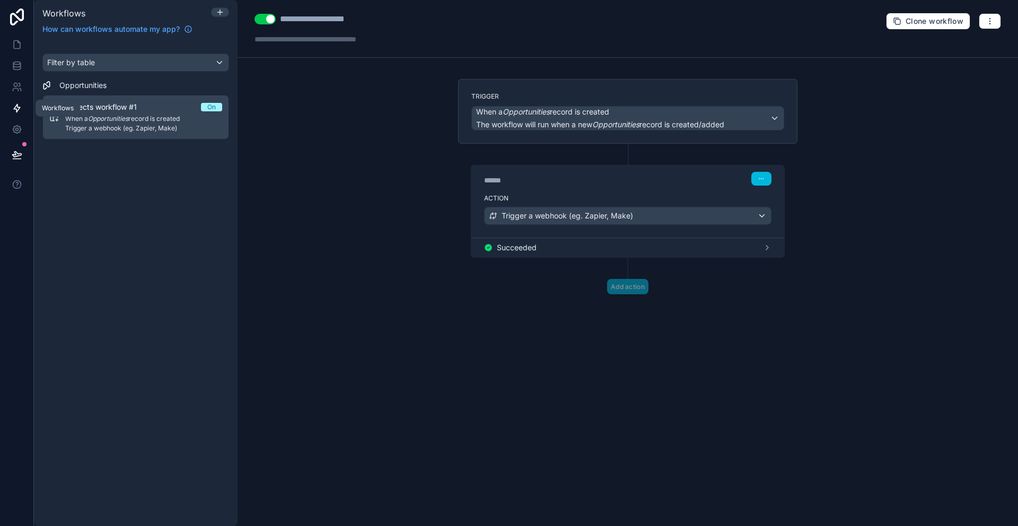
click at [16, 109] on icon at bounding box center [17, 109] width 6 height 8
click at [16, 109] on icon at bounding box center [17, 108] width 11 height 11
click at [21, 81] on link at bounding box center [16, 86] width 33 height 21
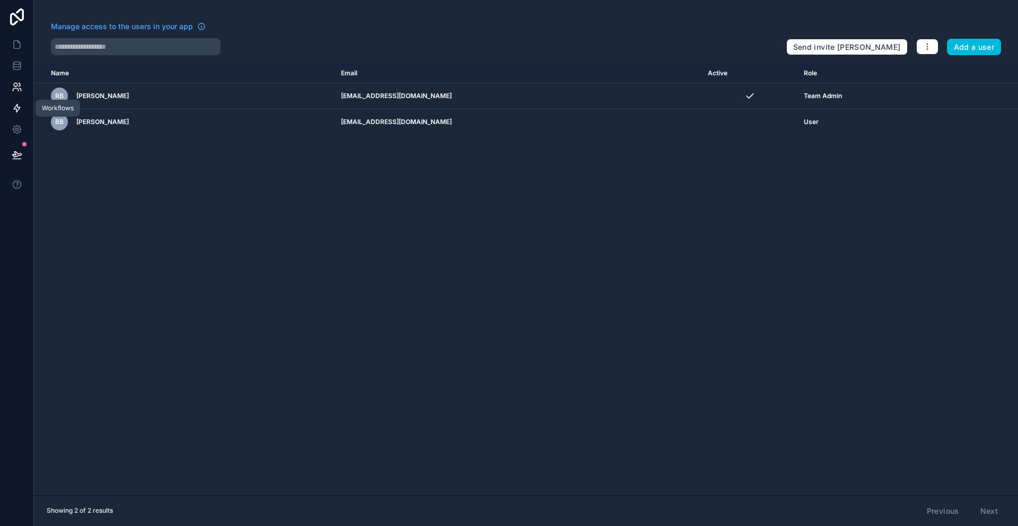
click at [16, 107] on icon at bounding box center [17, 108] width 11 height 11
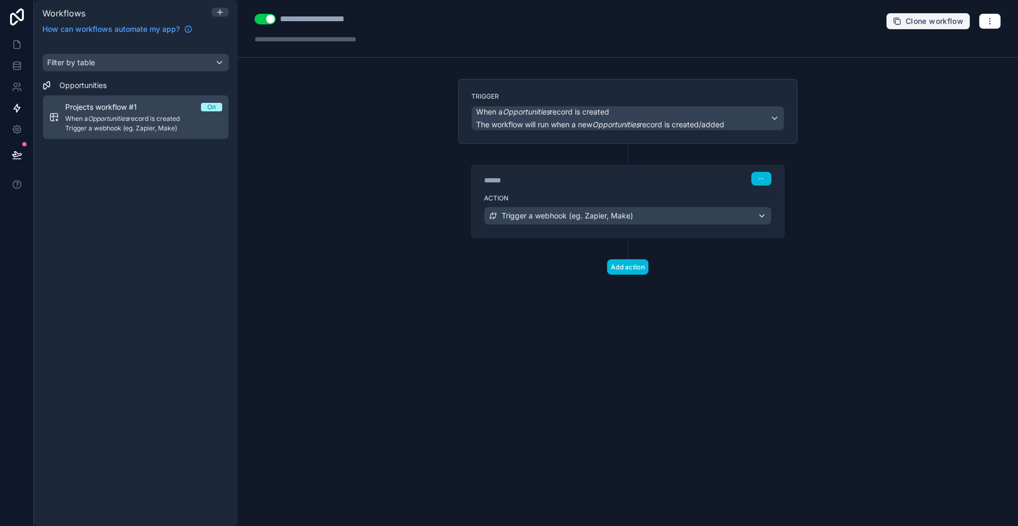
click at [946, 18] on span "Clone workflow" at bounding box center [935, 21] width 58 height 10
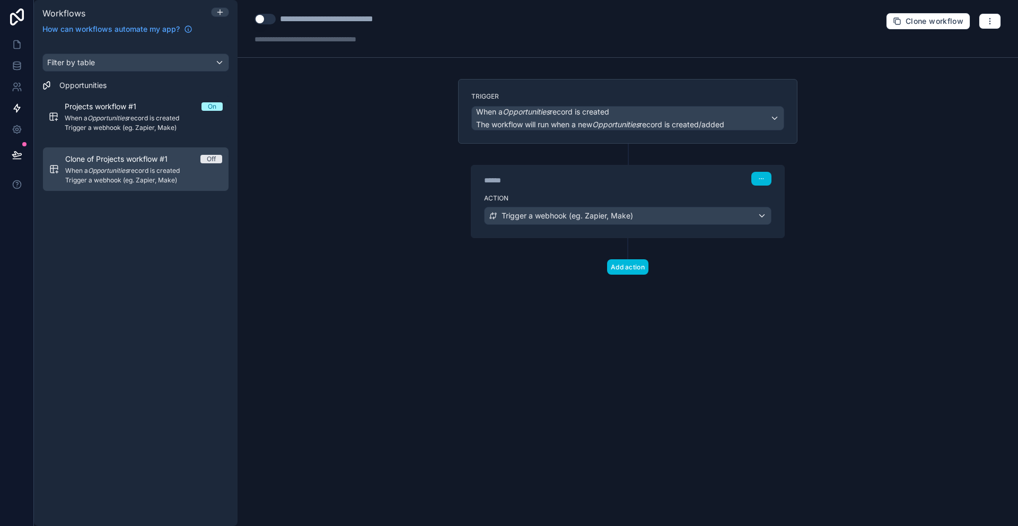
click at [138, 172] on span "When a Opportunities record is created" at bounding box center [143, 171] width 157 height 8
click at [586, 114] on span "When a Opportunities record is created" at bounding box center [542, 112] width 133 height 11
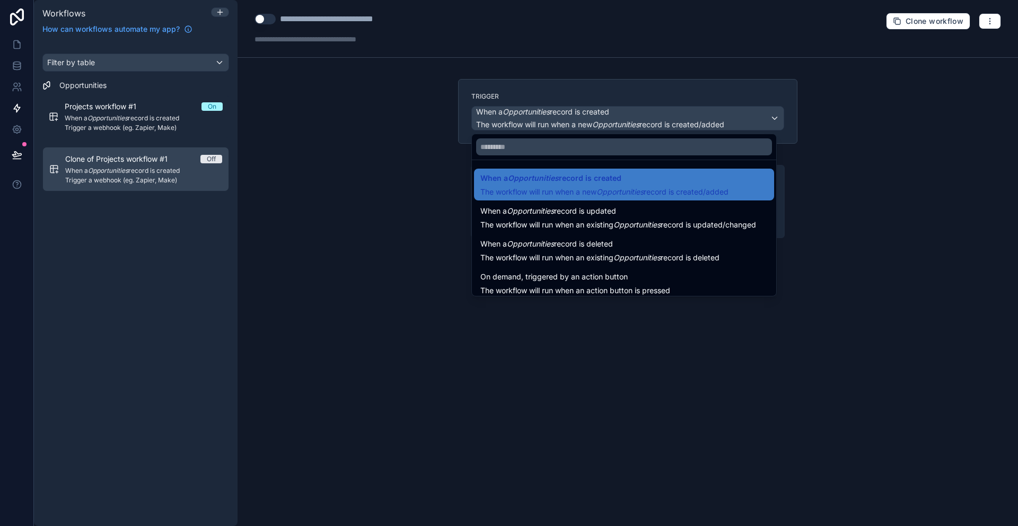
click at [597, 215] on span "When a Opportunities record is updated" at bounding box center [549, 211] width 136 height 13
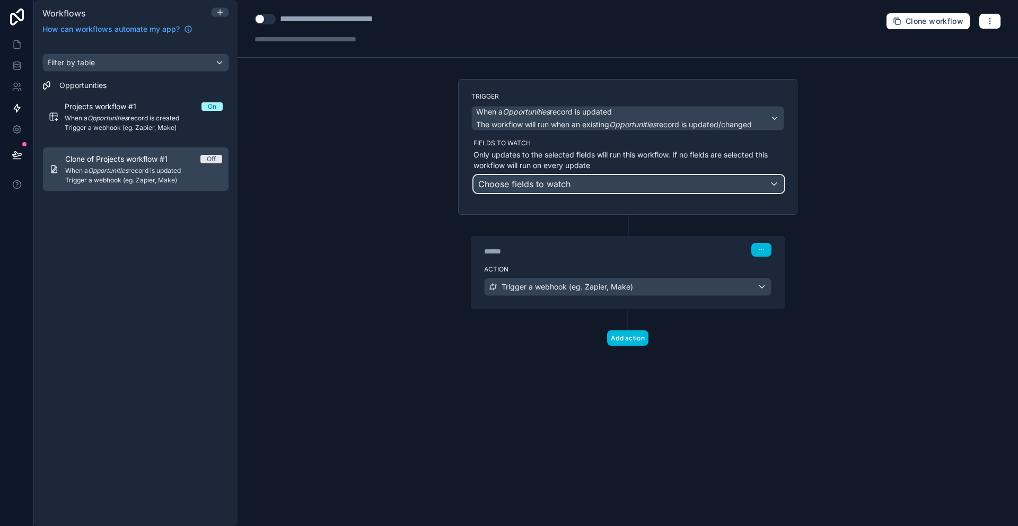
click at [621, 188] on div "Choose fields to watch" at bounding box center [629, 184] width 310 height 17
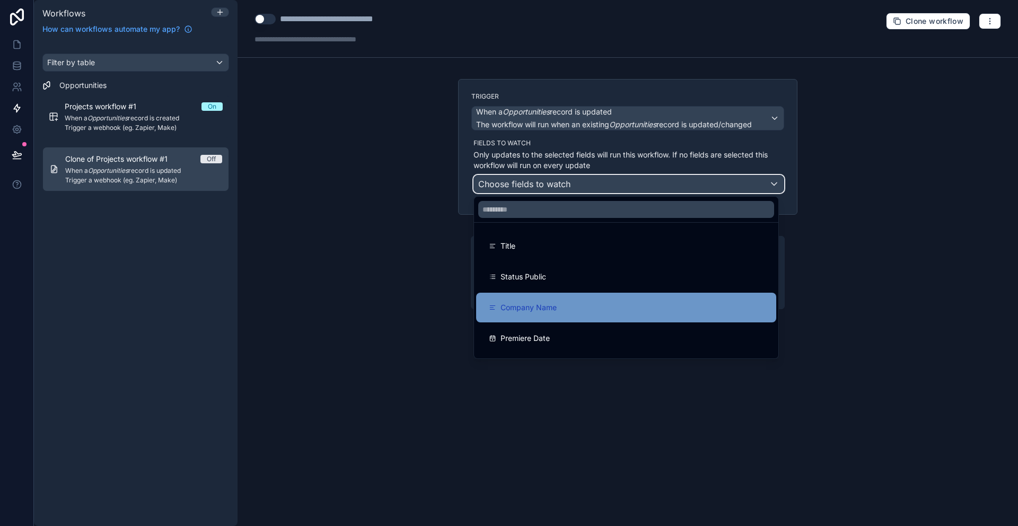
scroll to position [2, 0]
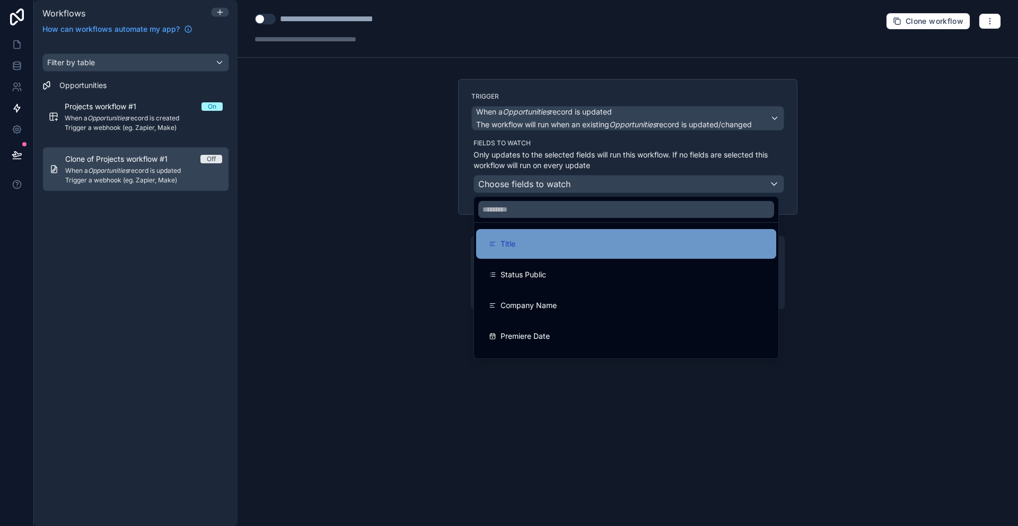
click at [574, 236] on div "Title" at bounding box center [626, 244] width 300 height 30
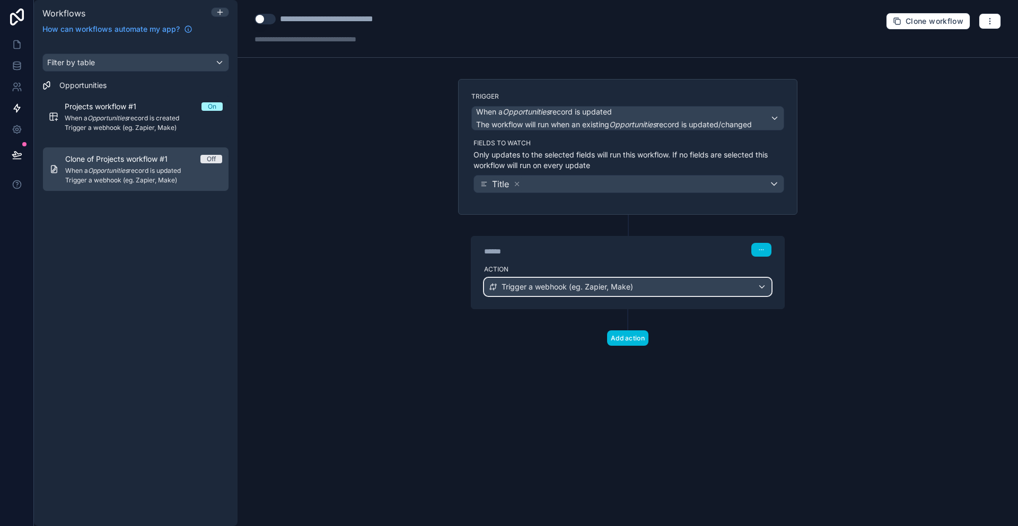
click at [763, 284] on div "Trigger a webhook (eg. Zapier, Make)" at bounding box center [628, 286] width 286 height 17
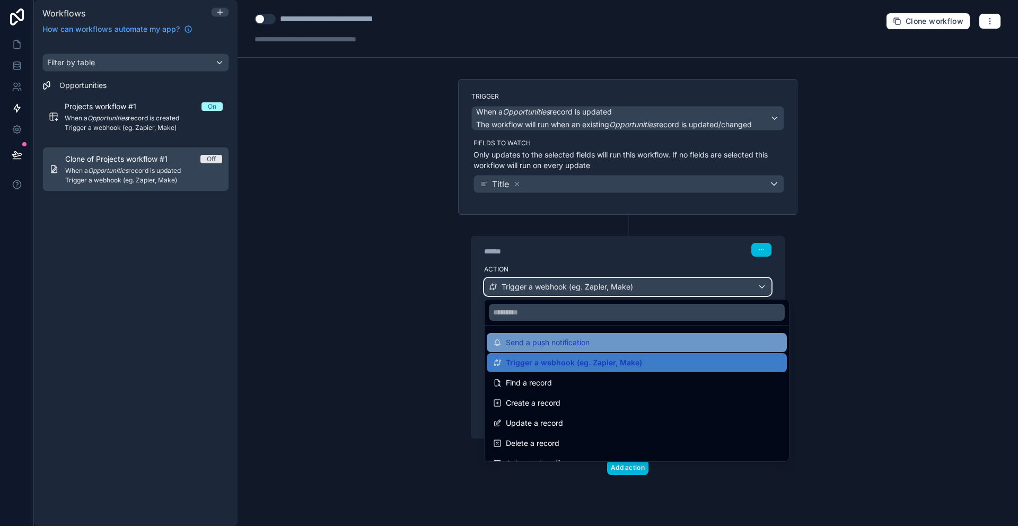
scroll to position [0, 0]
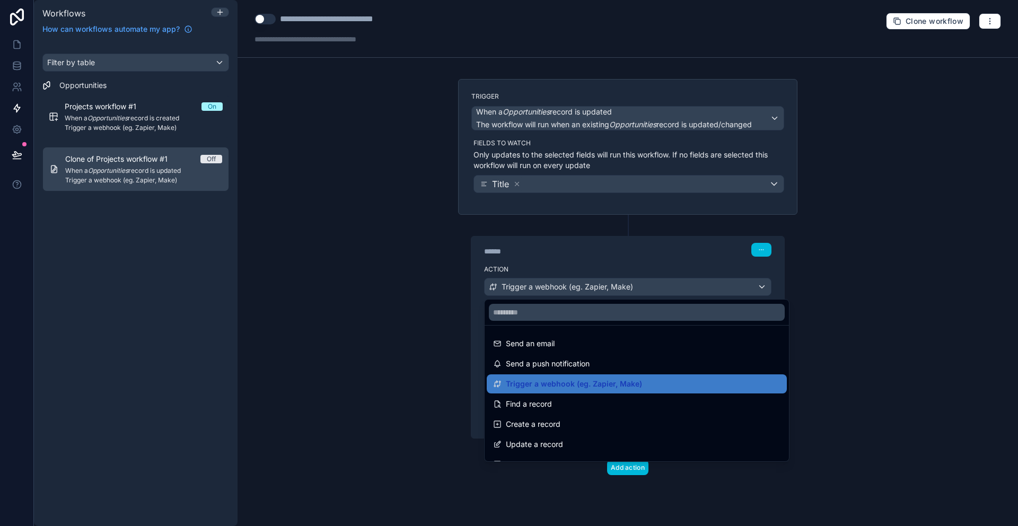
click at [726, 221] on div at bounding box center [509, 263] width 1018 height 526
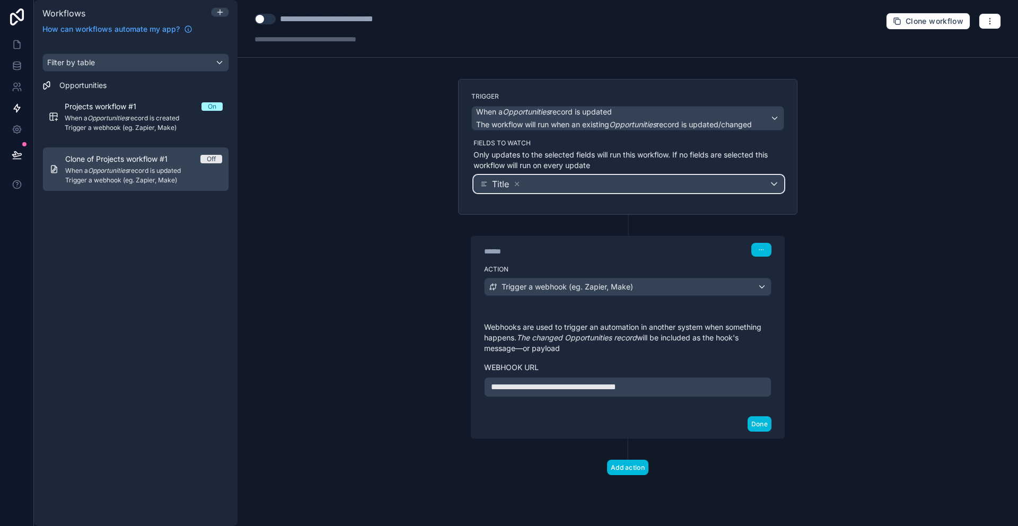
click at [579, 188] on div "Title" at bounding box center [629, 184] width 310 height 17
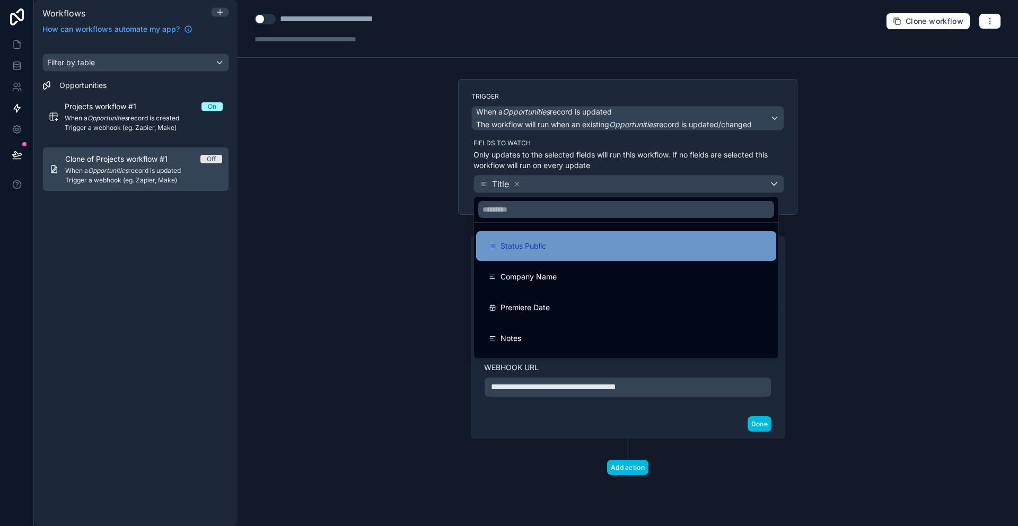
click at [561, 249] on div "Status Public" at bounding box center [626, 246] width 275 height 13
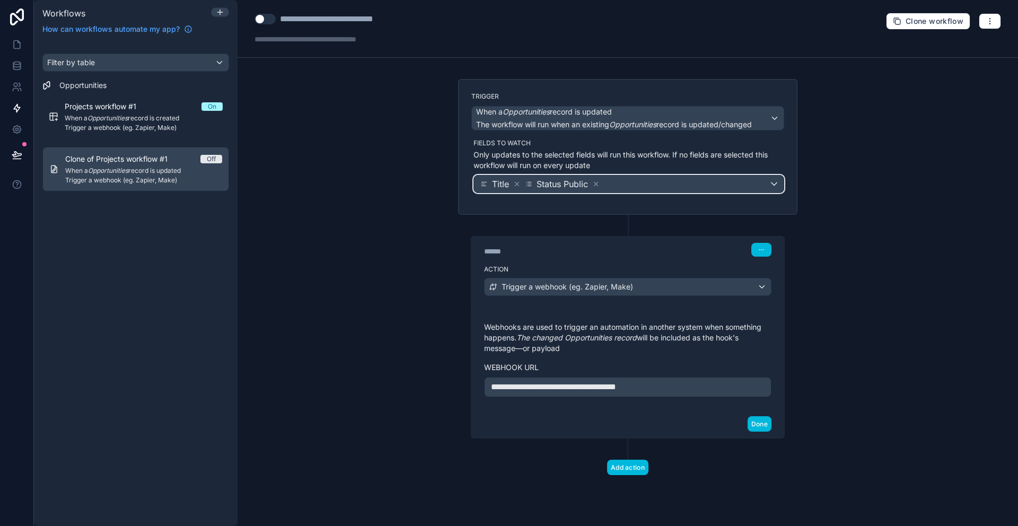
click at [697, 186] on div "Title Status Public" at bounding box center [629, 184] width 310 height 17
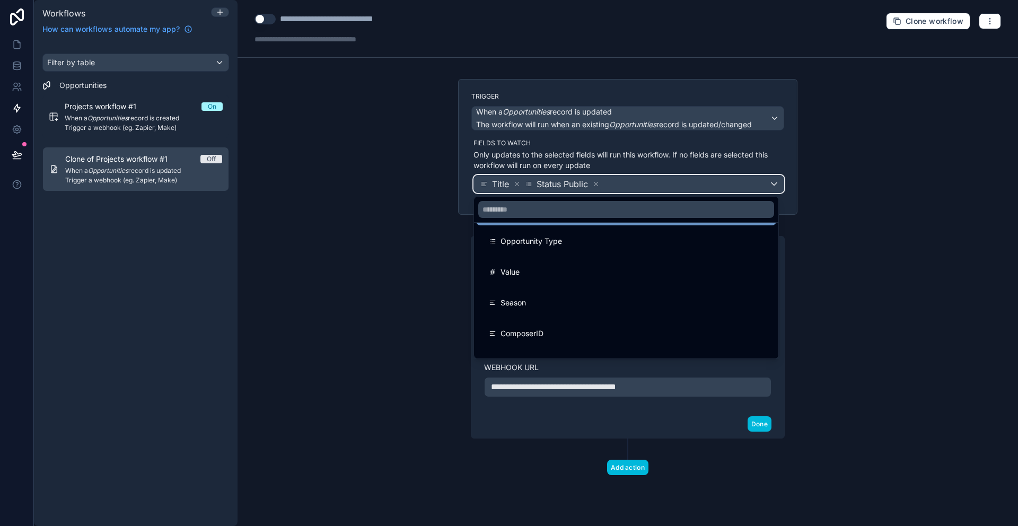
scroll to position [161, 0]
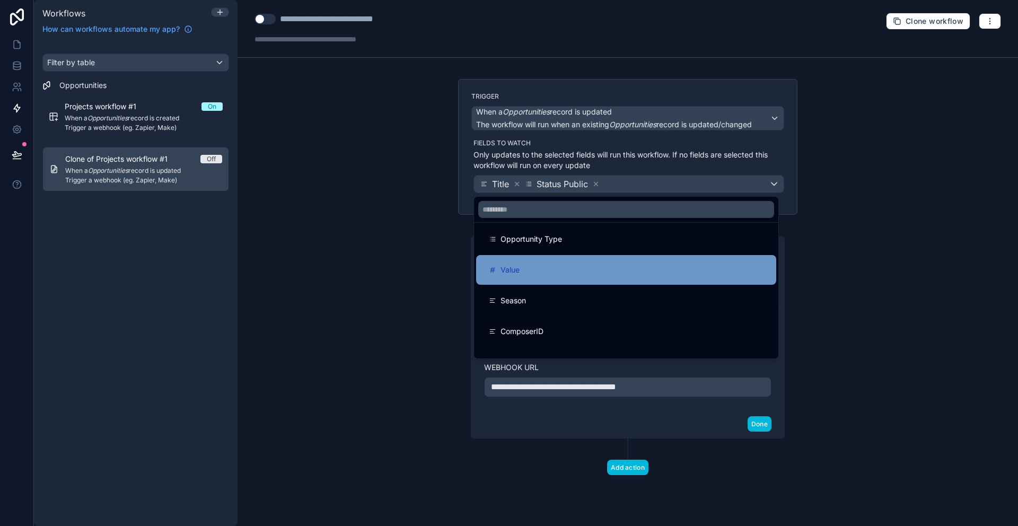
click at [547, 275] on div "Value" at bounding box center [626, 270] width 275 height 13
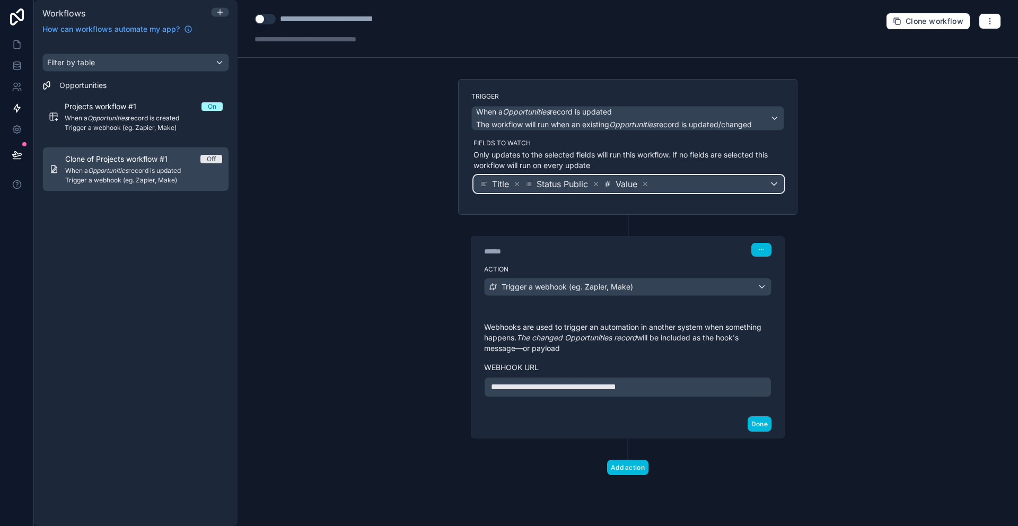
click at [686, 182] on div "Title Status Public Value" at bounding box center [629, 184] width 310 height 17
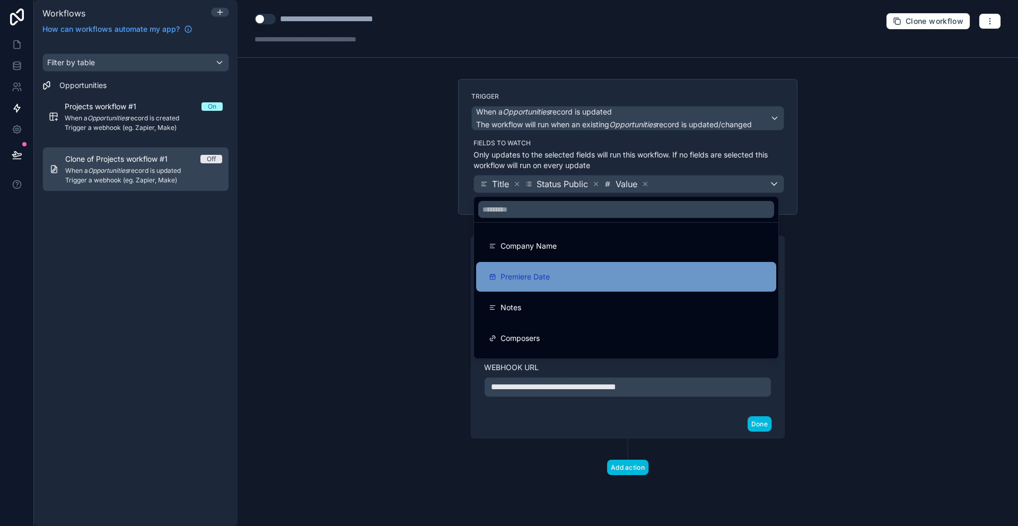
click at [600, 281] on div "Premiere Date" at bounding box center [626, 277] width 275 height 13
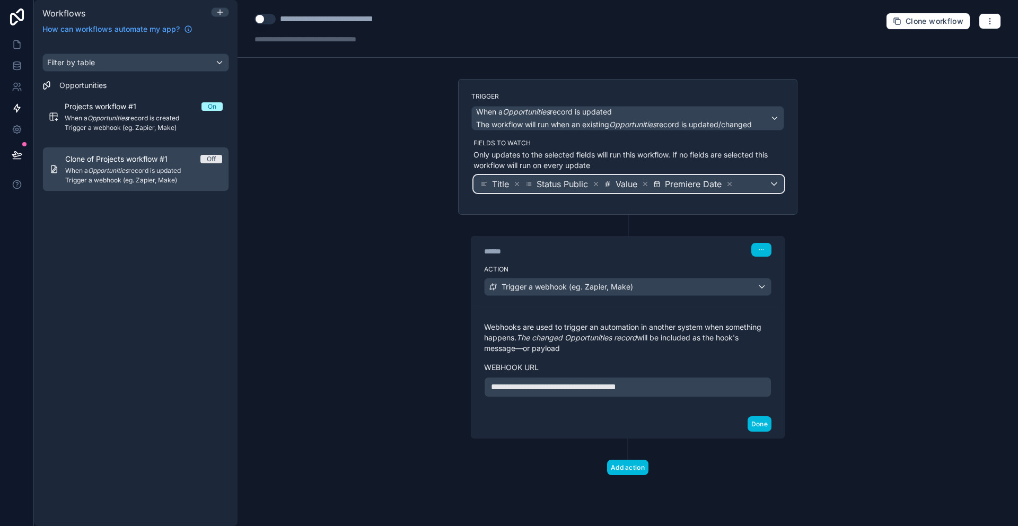
click at [757, 186] on div "Title Status Public Value Premiere Date" at bounding box center [629, 184] width 310 height 17
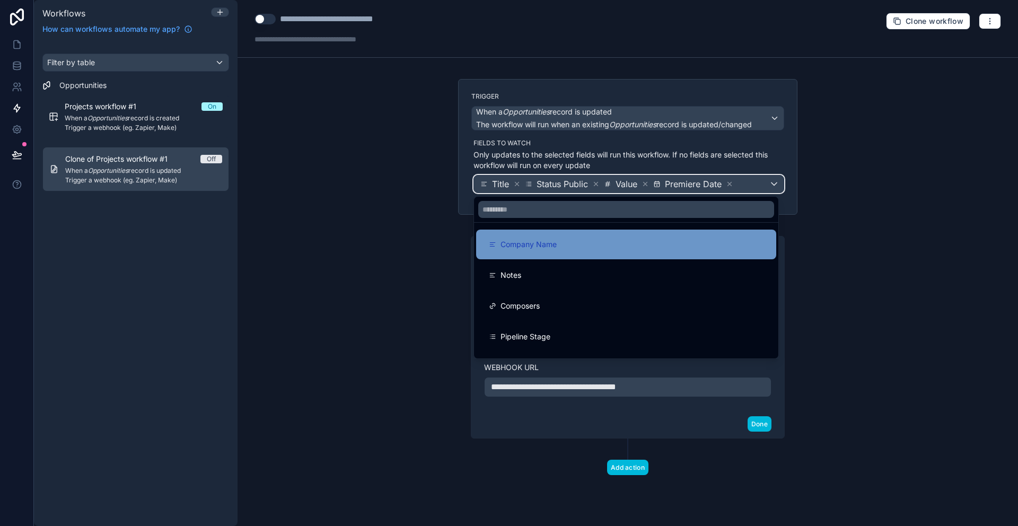
scroll to position [0, 0]
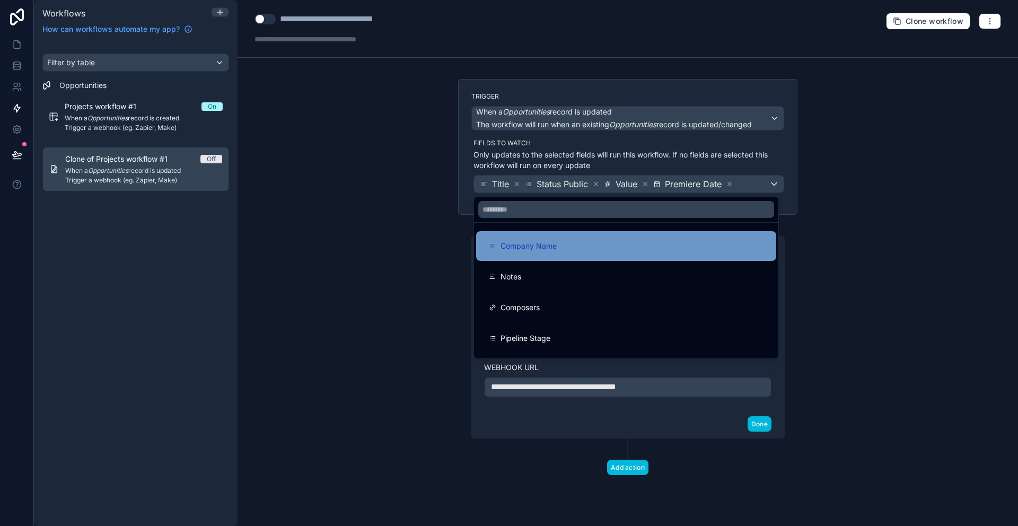
click at [584, 245] on div "Company Name" at bounding box center [626, 246] width 275 height 13
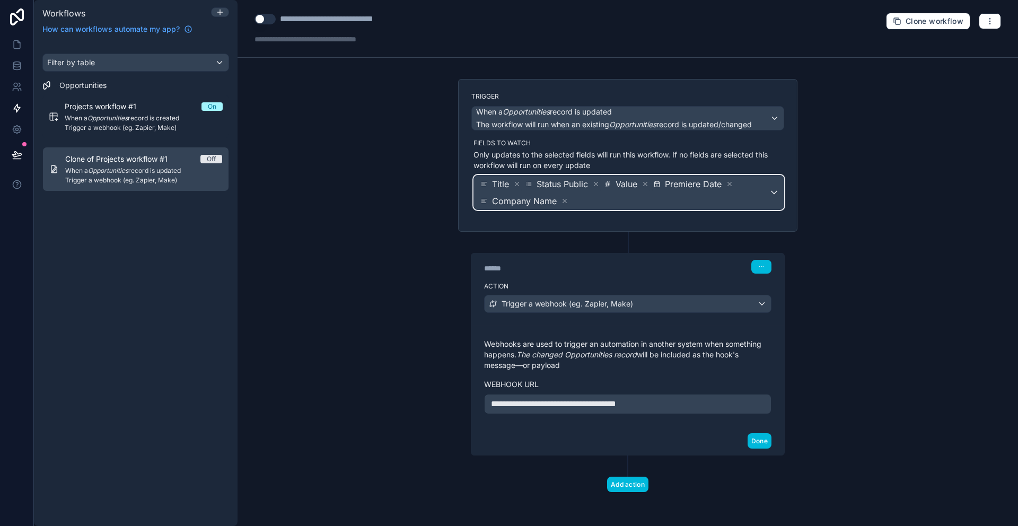
click at [684, 204] on span "Title Status Public Value Premiere Date Company Name" at bounding box center [623, 193] width 291 height 34
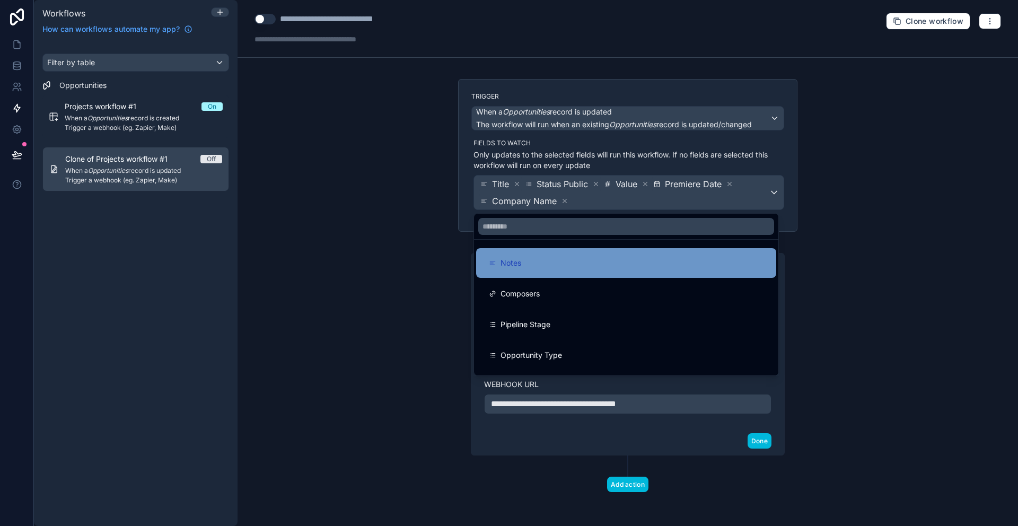
click at [535, 260] on div "Notes" at bounding box center [626, 263] width 275 height 13
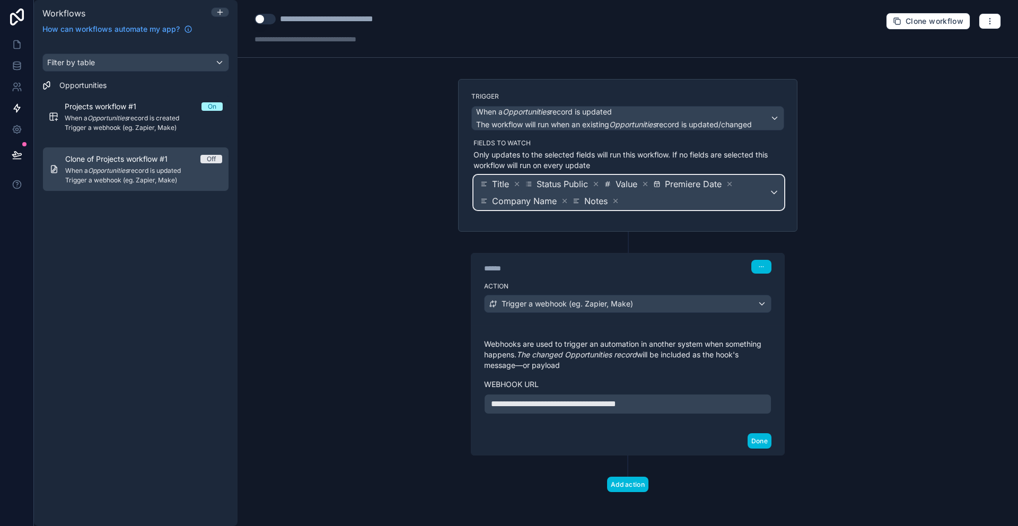
click at [661, 206] on span "Title Status Public Value Premiere Date Company Name Notes" at bounding box center [623, 193] width 291 height 34
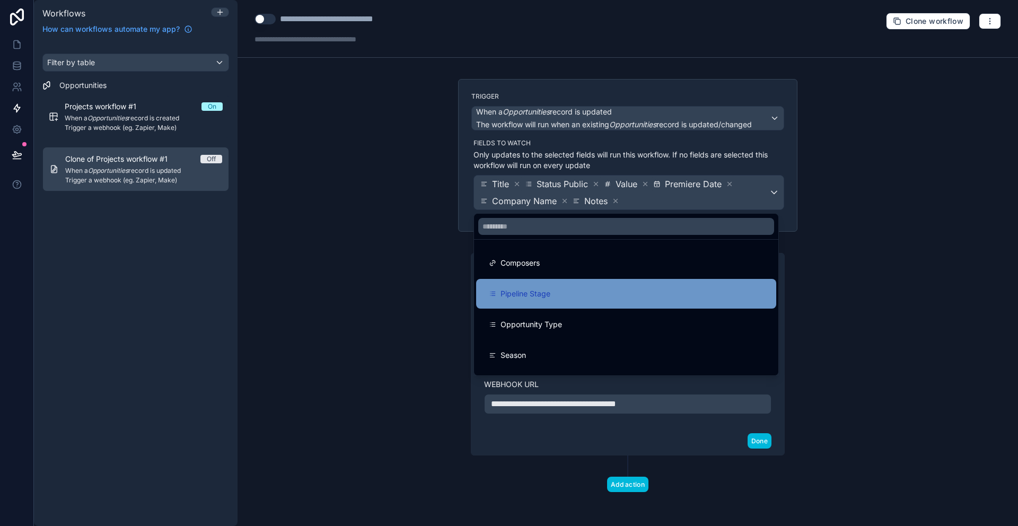
click at [581, 298] on div "Pipeline Stage" at bounding box center [626, 294] width 275 height 13
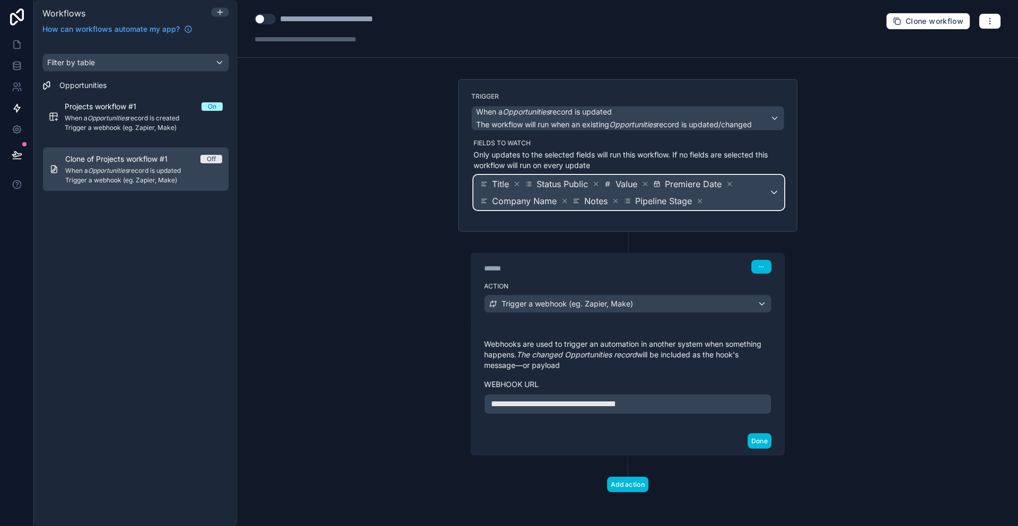
click at [722, 201] on span "Title Status Public Value Premiere Date Company Name Notes Pipeline Stage" at bounding box center [623, 193] width 291 height 34
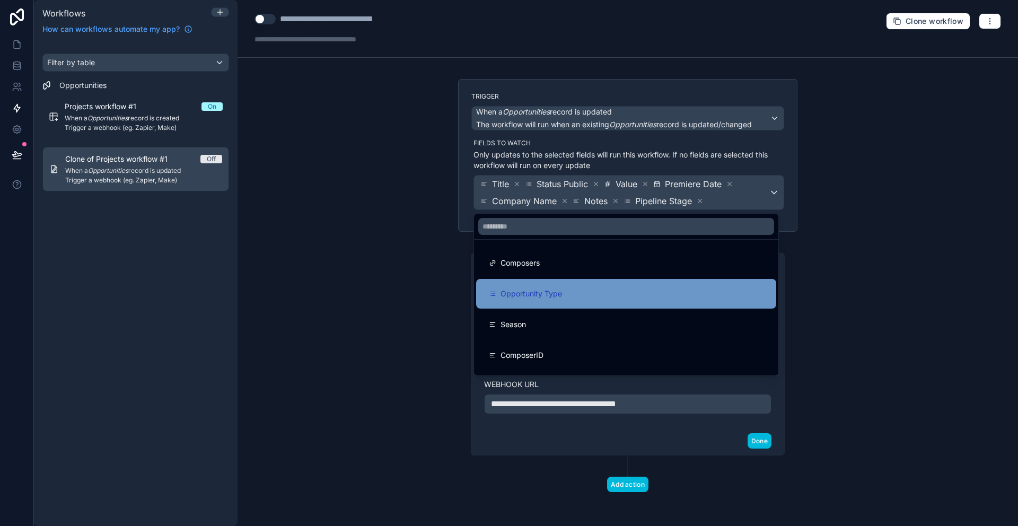
click at [573, 299] on div "Opportunity Type" at bounding box center [626, 294] width 275 height 13
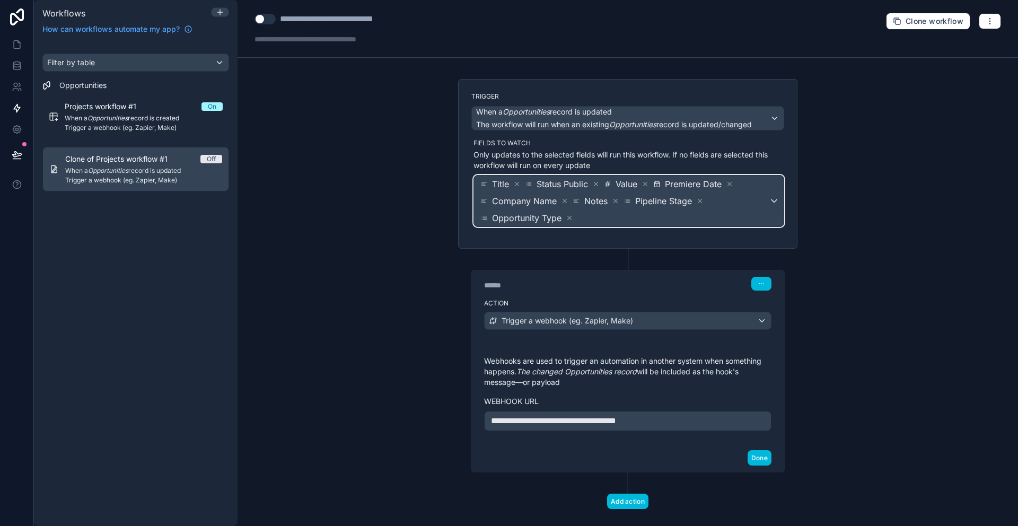
click at [689, 224] on span "Title Status Public Value Premiere Date Company Name Notes Pipeline Stage Oppor…" at bounding box center [623, 201] width 291 height 51
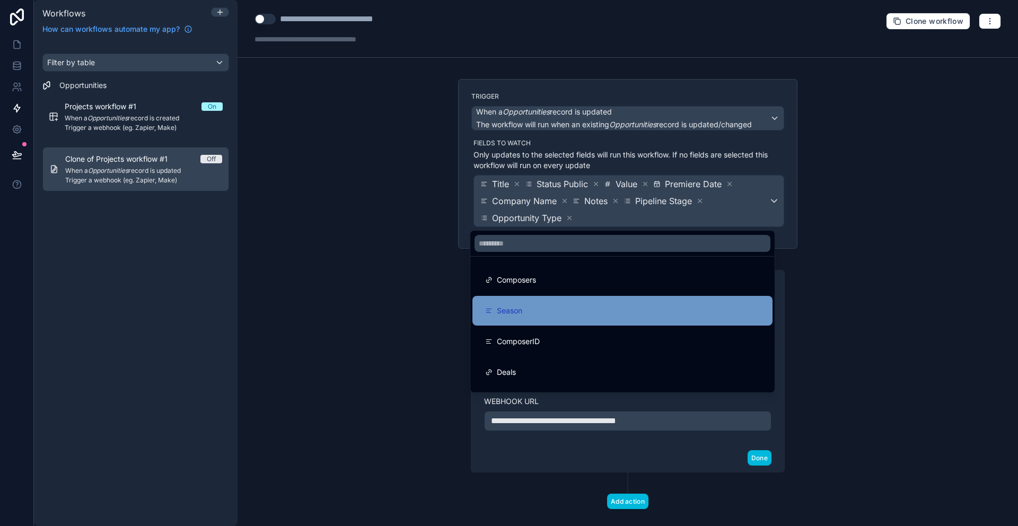
click at [550, 320] on div "Season" at bounding box center [623, 311] width 300 height 30
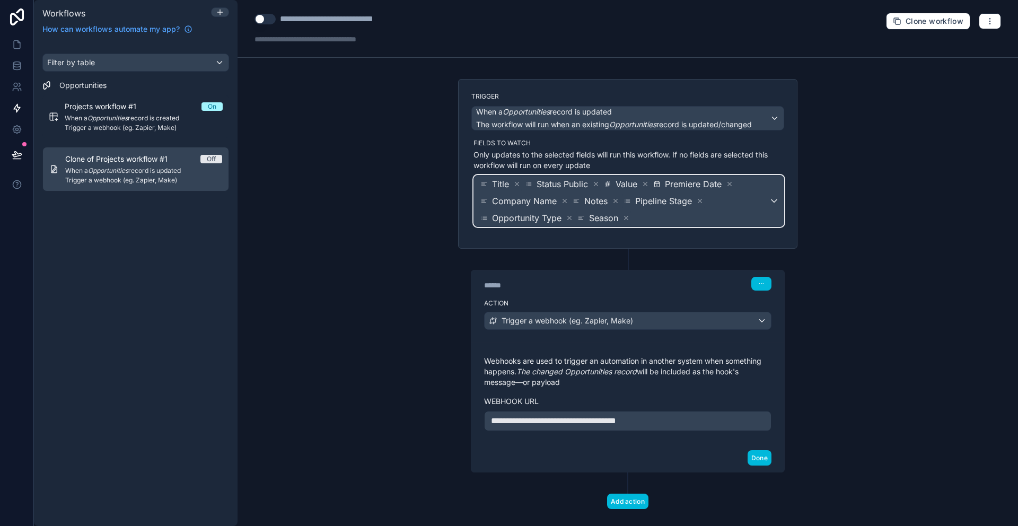
click at [658, 217] on span "Title Status Public Value Premiere Date Company Name Notes Pipeline Stage Oppor…" at bounding box center [623, 201] width 291 height 51
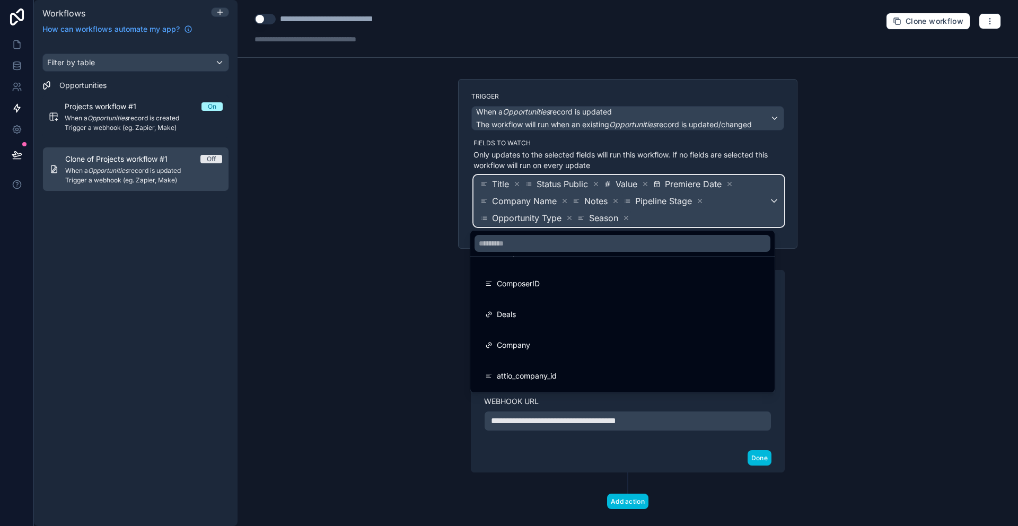
scroll to position [28, 0]
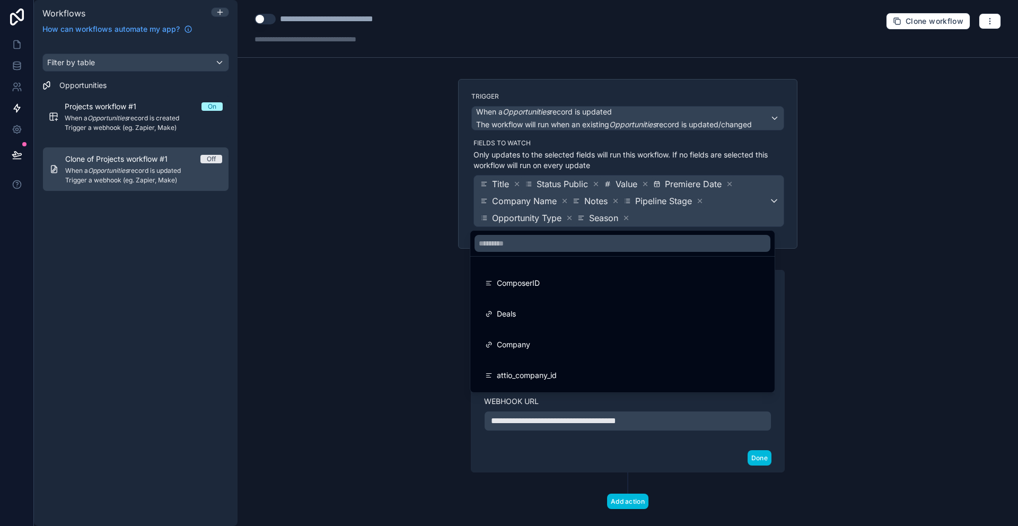
click at [771, 463] on div at bounding box center [509, 263] width 1018 height 526
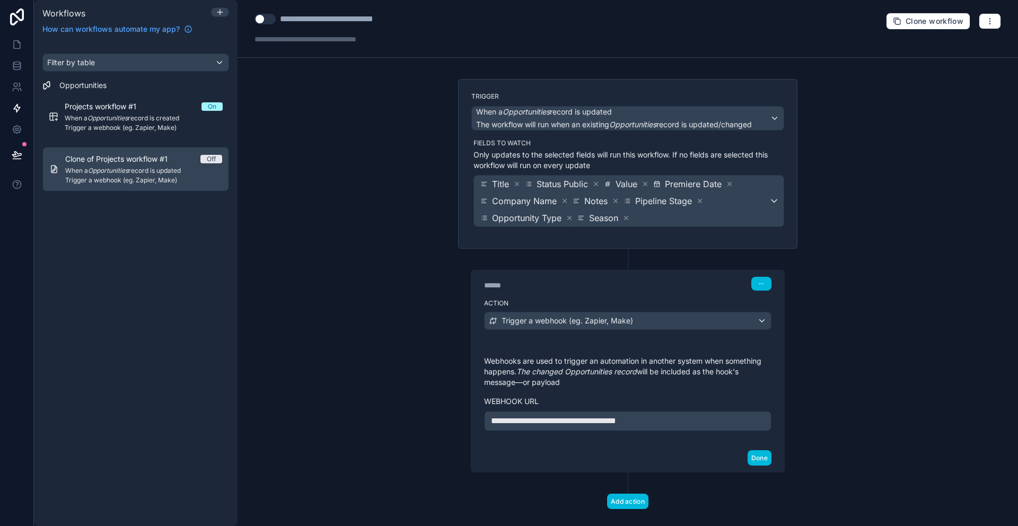
scroll to position [17, 0]
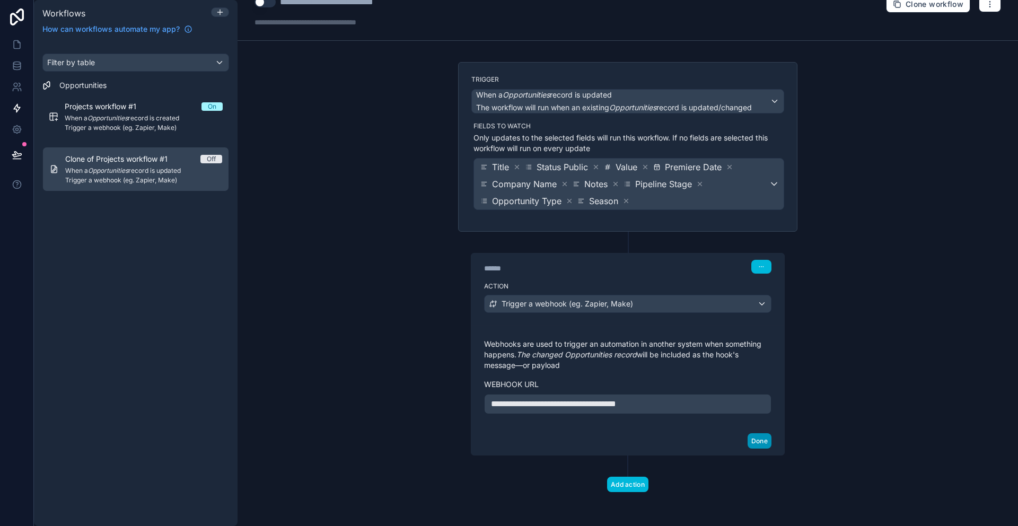
click at [756, 441] on button "Done" at bounding box center [760, 440] width 24 height 15
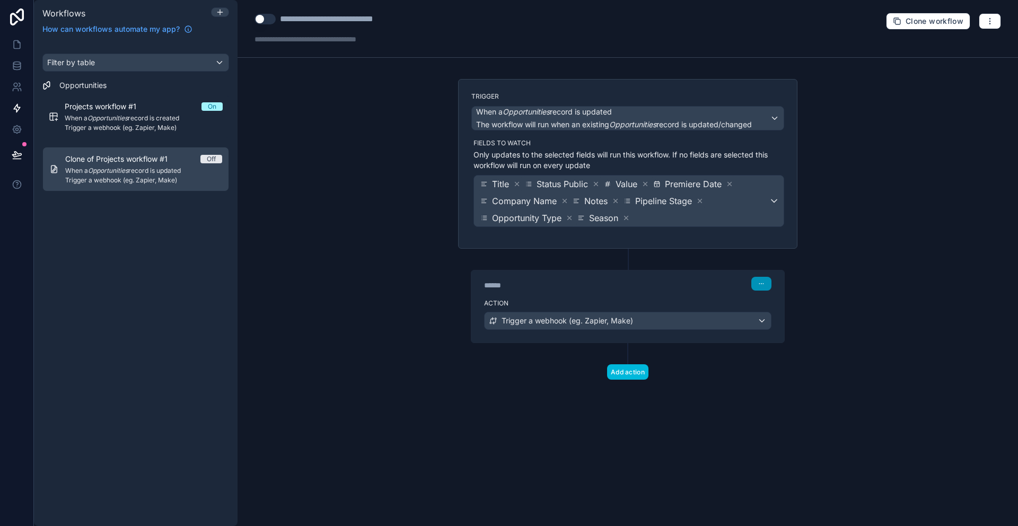
click at [761, 286] on icon "button" at bounding box center [762, 284] width 6 height 6
click at [632, 263] on button at bounding box center [629, 259] width 10 height 10
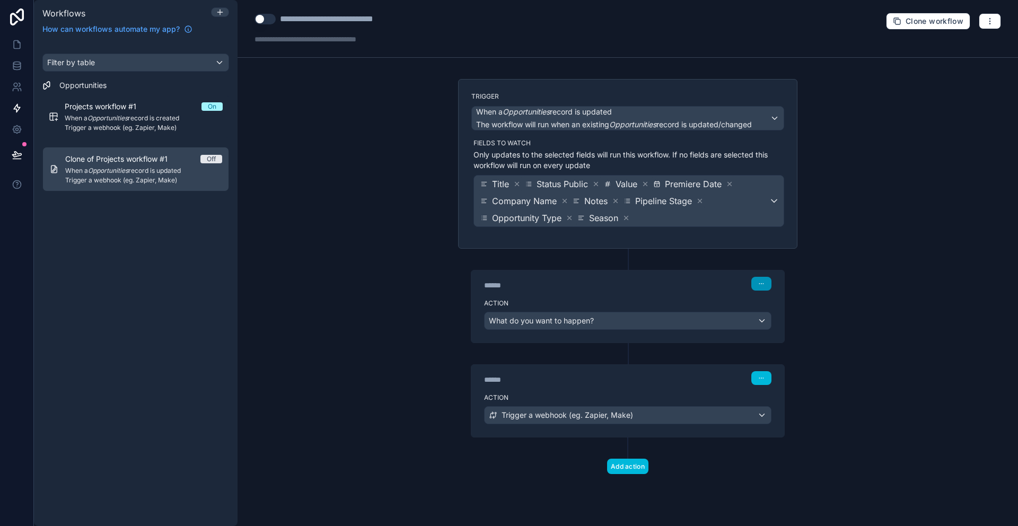
click at [759, 283] on icon "button" at bounding box center [762, 284] width 6 height 6
click at [780, 322] on span "Delete" at bounding box center [782, 324] width 20 height 8
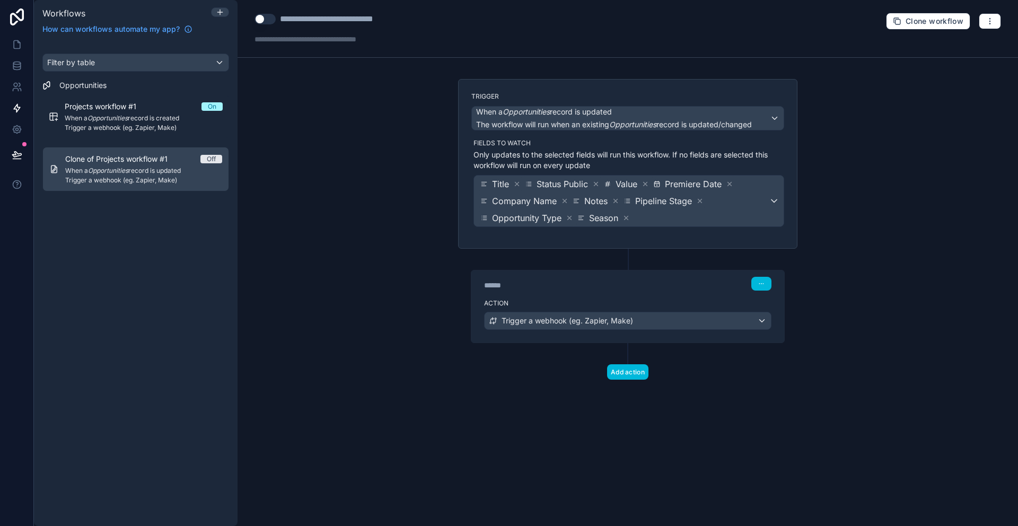
click at [638, 254] on div "****** Step 1 Action Trigger a webhook (eg. Zapier, Make)" at bounding box center [627, 296] width 339 height 94
click at [993, 20] on icon "button" at bounding box center [990, 21] width 8 height 8
click at [976, 43] on span "Test workflow" at bounding box center [962, 46] width 51 height 8
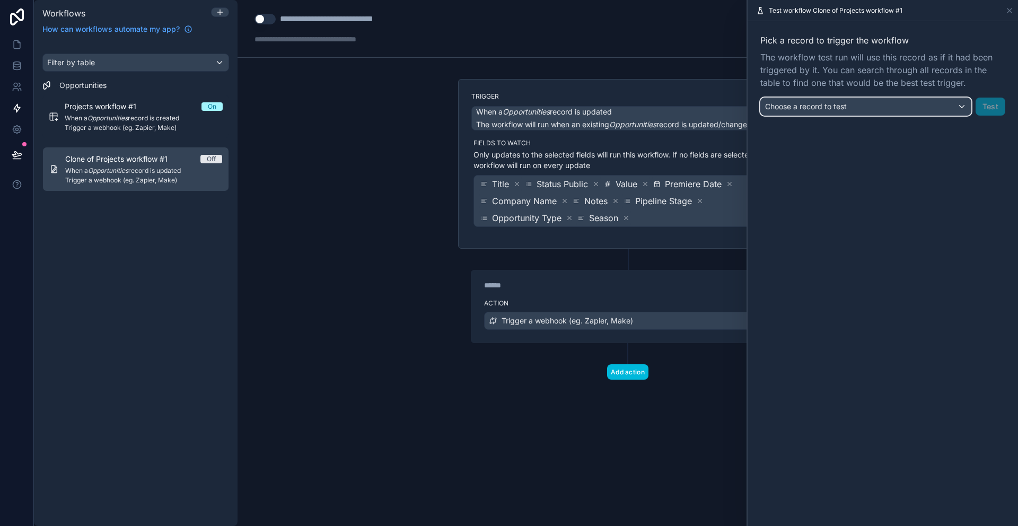
click at [814, 107] on span "Choose a record to test" at bounding box center [806, 106] width 82 height 9
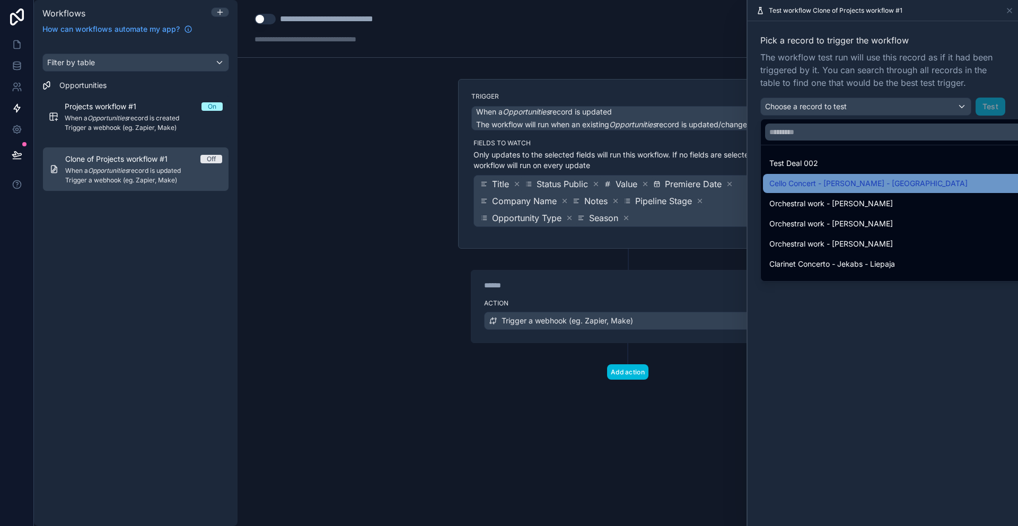
click at [815, 178] on span "Cello Concert - Srnka - Iceland" at bounding box center [869, 183] width 198 height 13
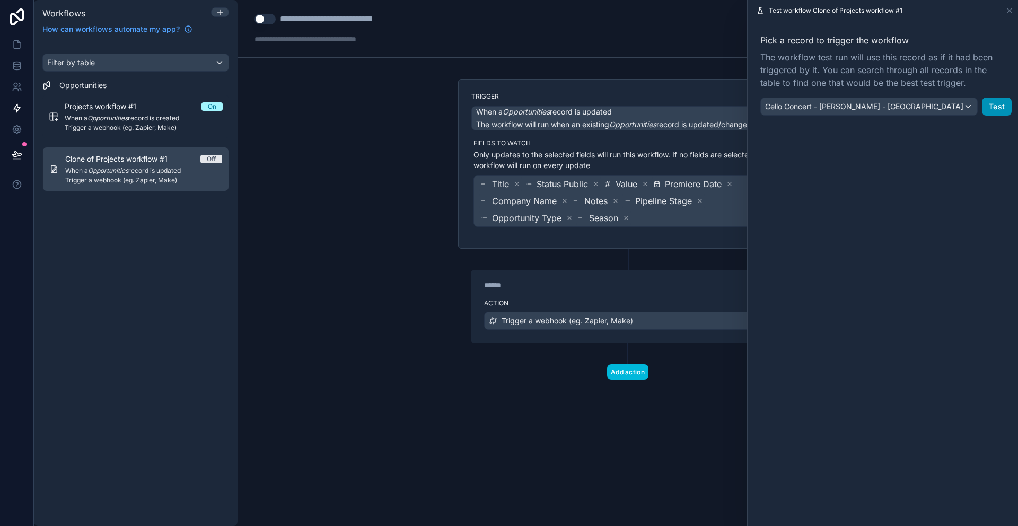
click at [993, 109] on button "Test" at bounding box center [997, 107] width 30 height 18
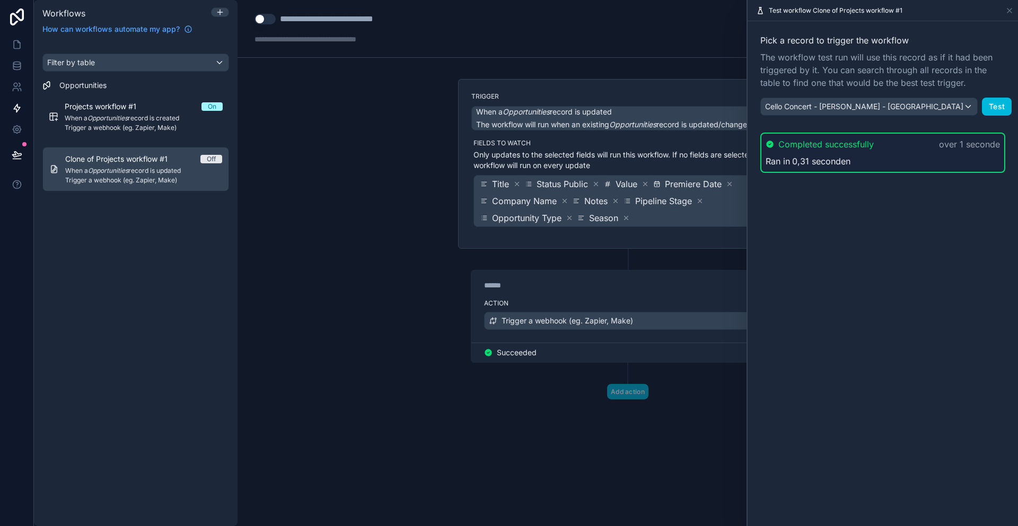
click at [570, 266] on div "****** Step 1 Action Trigger a webhook (eg. Zapier, Make) Succeeded" at bounding box center [627, 306] width 339 height 114
click at [441, 271] on div "**********" at bounding box center [628, 263] width 781 height 526
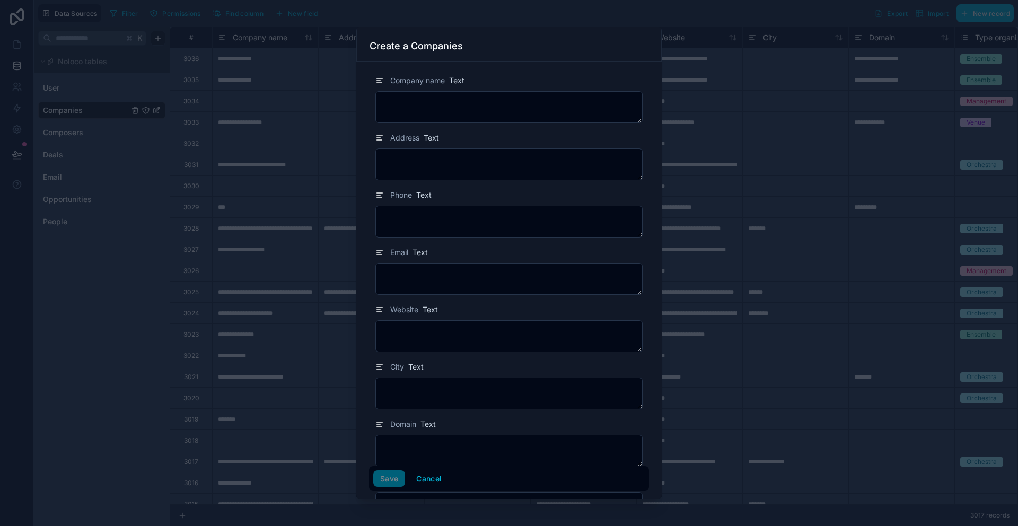
drag, startPoint x: 451, startPoint y: 11, endPoint x: 722, endPoint y: 64, distance: 275.7
click at [450, 11] on div at bounding box center [509, 263] width 1018 height 526
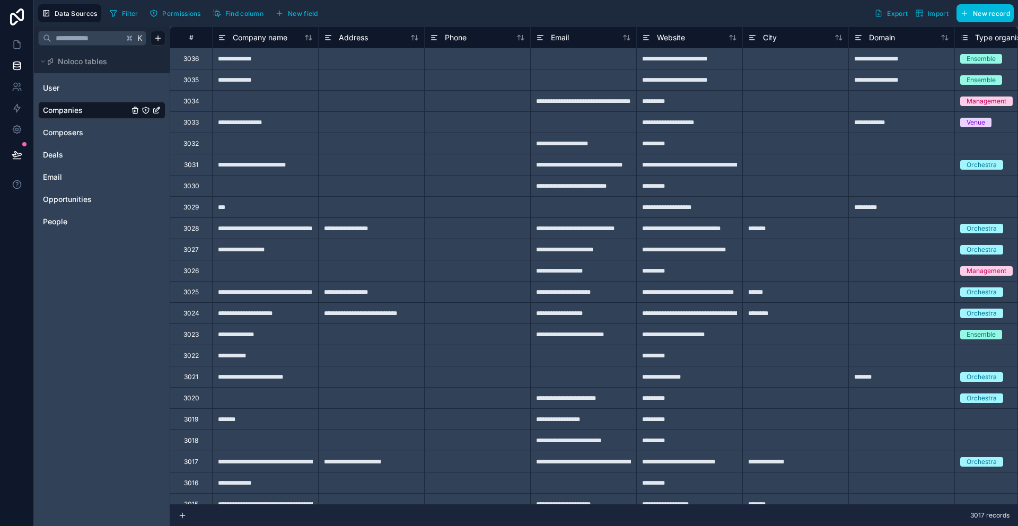
click at [691, 190] on div "*********" at bounding box center [690, 185] width 106 height 21
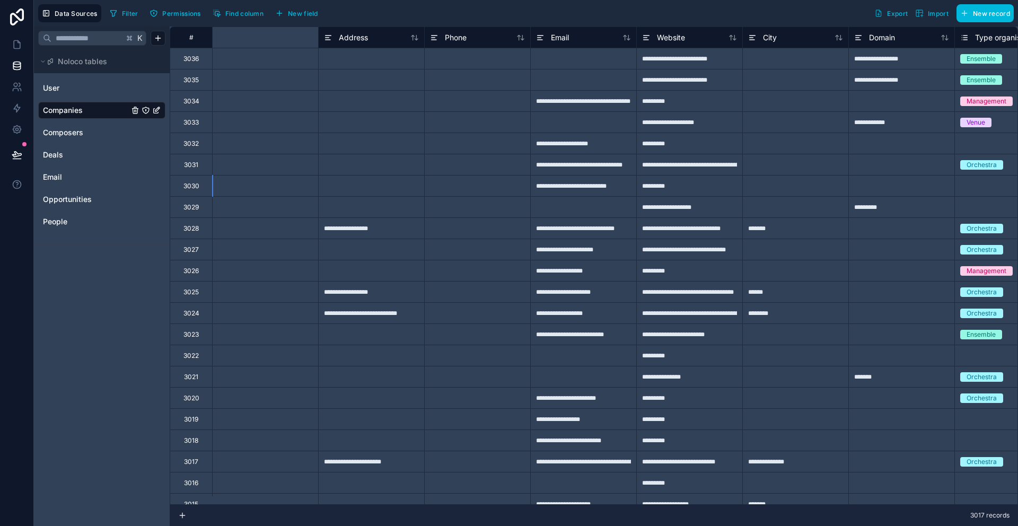
scroll to position [0, 582]
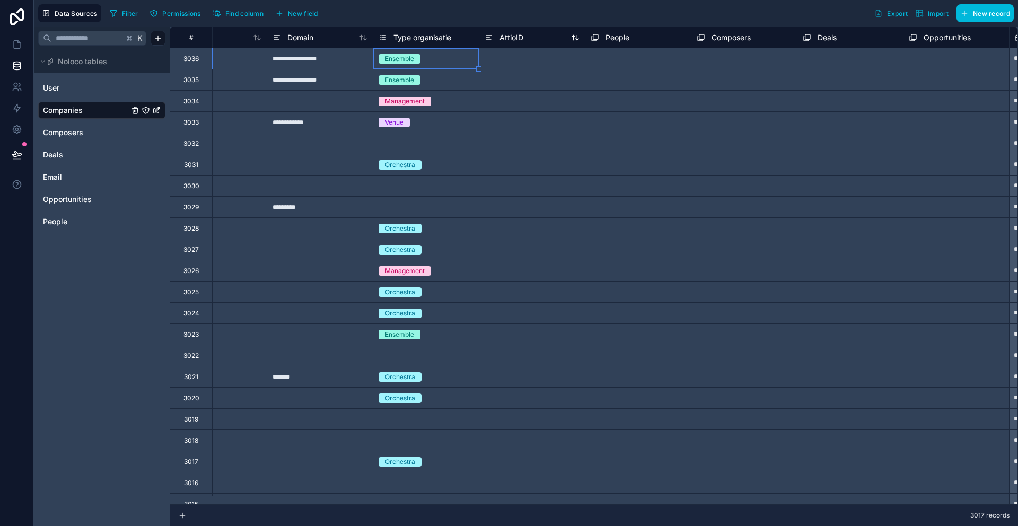
click at [532, 34] on div "AttioID" at bounding box center [532, 37] width 95 height 13
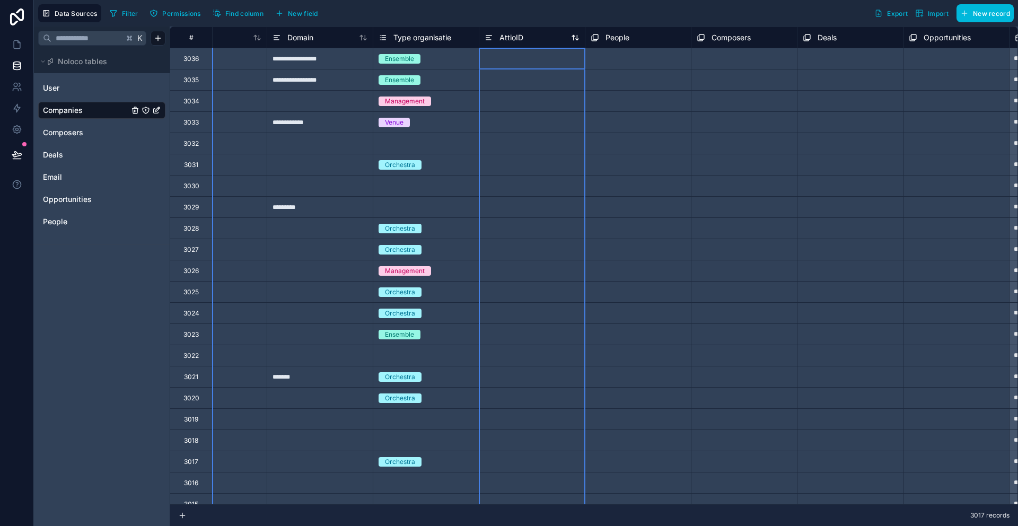
click at [554, 39] on div "AttioID" at bounding box center [532, 37] width 95 height 13
click at [553, 39] on div "AttioID" at bounding box center [532, 37] width 95 height 13
click at [512, 36] on span "AttioID" at bounding box center [512, 37] width 24 height 11
click at [513, 35] on span "AttioID" at bounding box center [512, 37] width 24 height 11
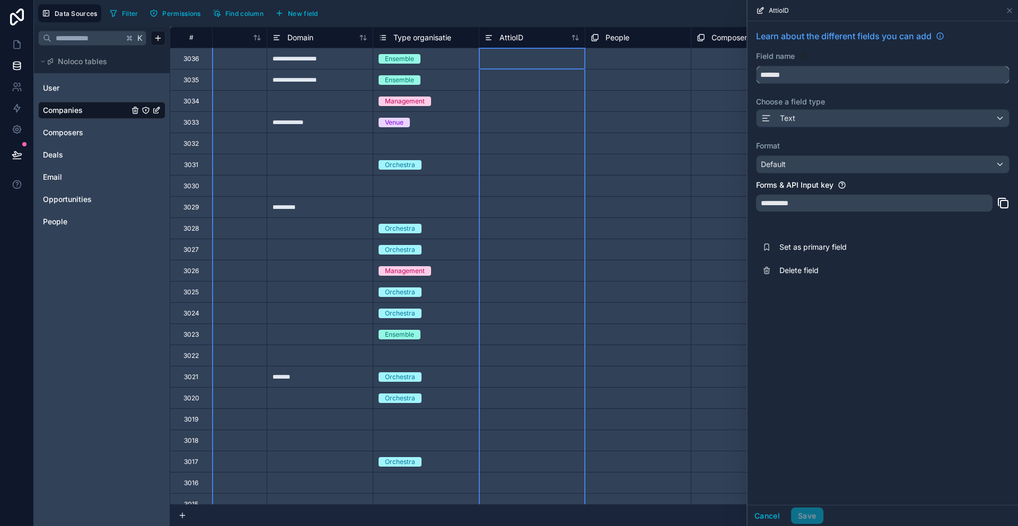
click at [885, 76] on input "*******" at bounding box center [883, 74] width 252 height 17
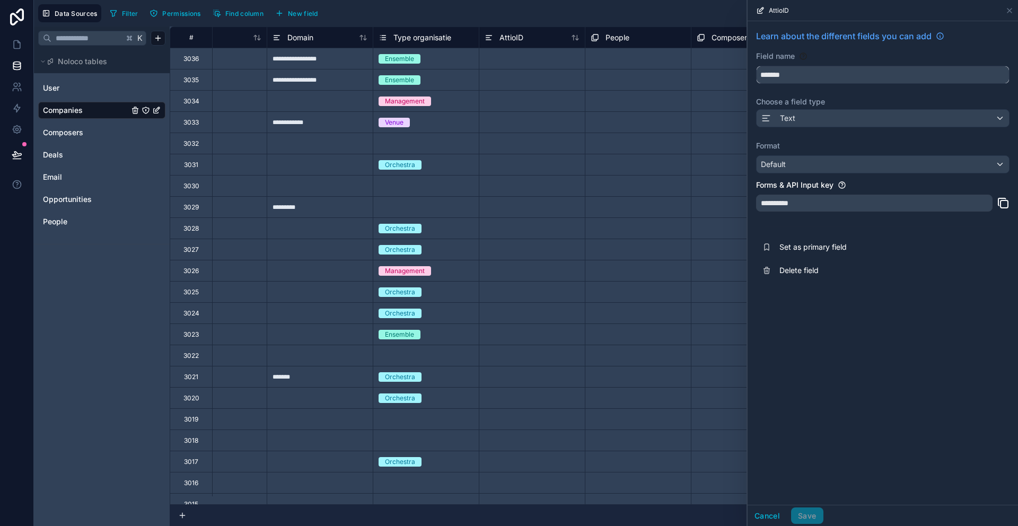
drag, startPoint x: 855, startPoint y: 72, endPoint x: 724, endPoint y: 79, distance: 130.7
click at [724, 79] on div "**********" at bounding box center [526, 263] width 985 height 526
paste input "*********"
type input "**********"
click at [895, 410] on div "**********" at bounding box center [883, 263] width 271 height 484
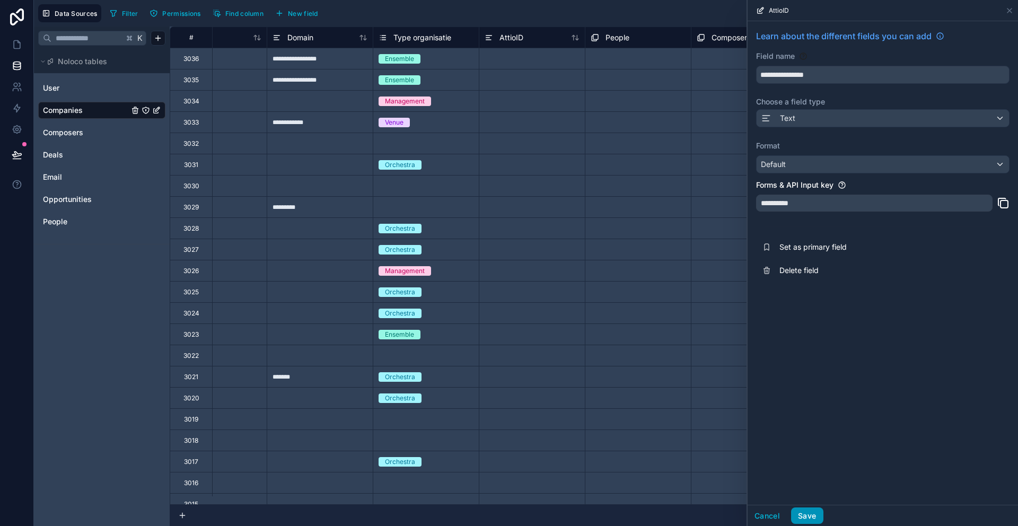
click at [804, 519] on button "Save" at bounding box center [807, 516] width 32 height 17
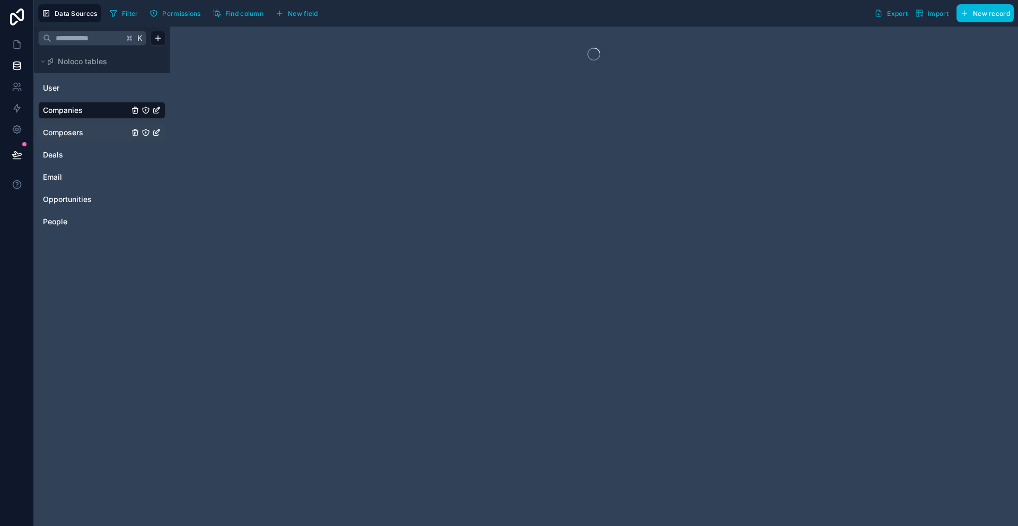
click at [73, 129] on span "Composers" at bounding box center [63, 132] width 40 height 11
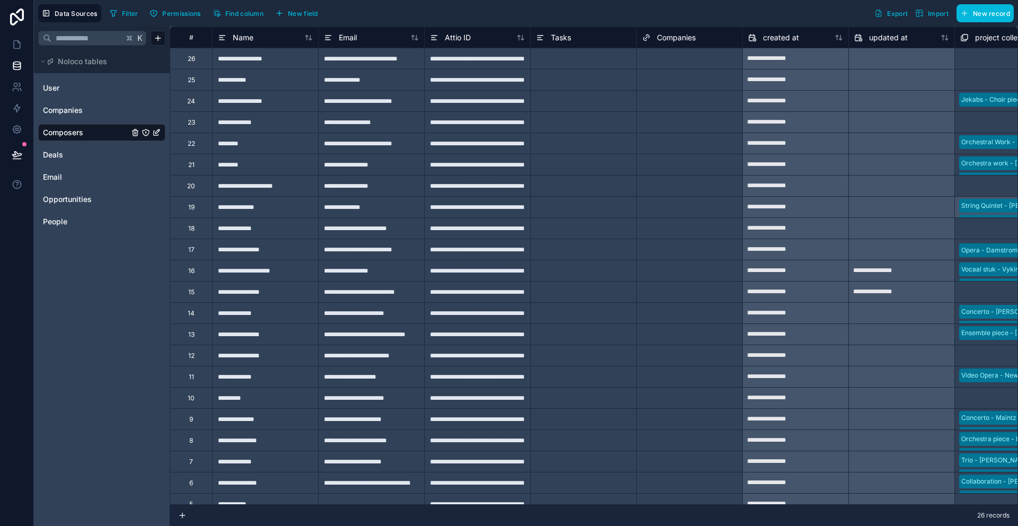
click at [486, 82] on div "**********" at bounding box center [477, 79] width 106 height 21
click at [472, 38] on div "Attio ID" at bounding box center [477, 37] width 95 height 13
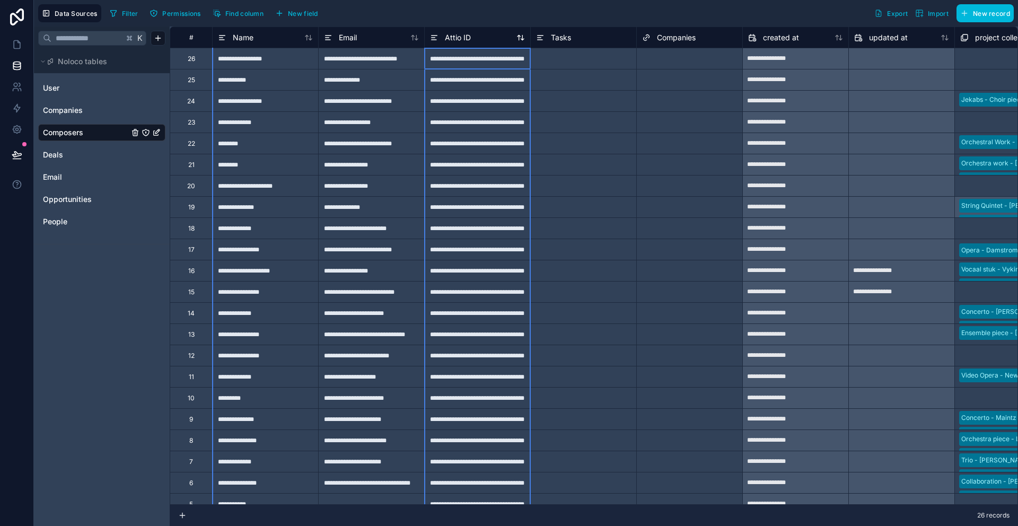
click at [471, 38] on div "Attio ID" at bounding box center [477, 37] width 95 height 13
click at [489, 13] on div "Filter Permissions Find column New field Export Import New record" at bounding box center [560, 13] width 909 height 18
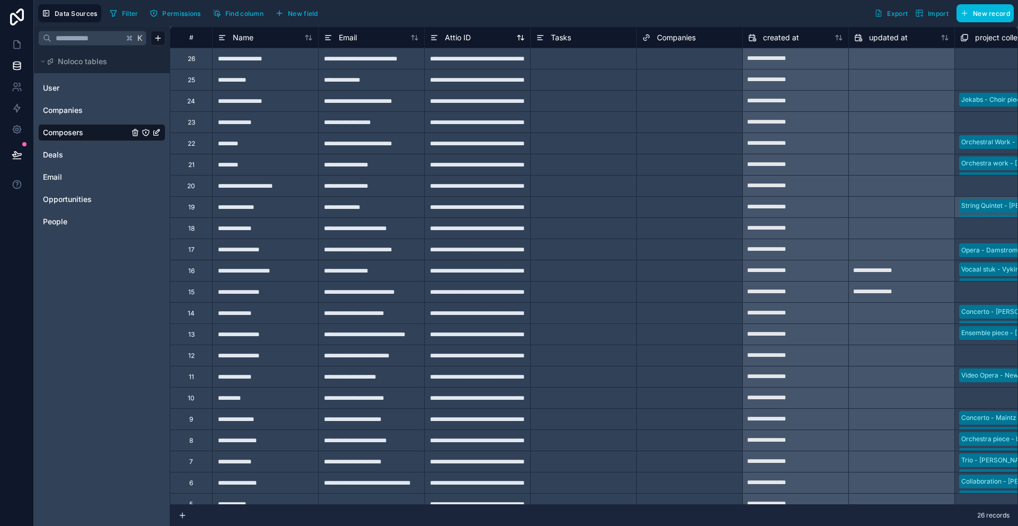
click at [477, 40] on div "Attio ID" at bounding box center [477, 37] width 95 height 13
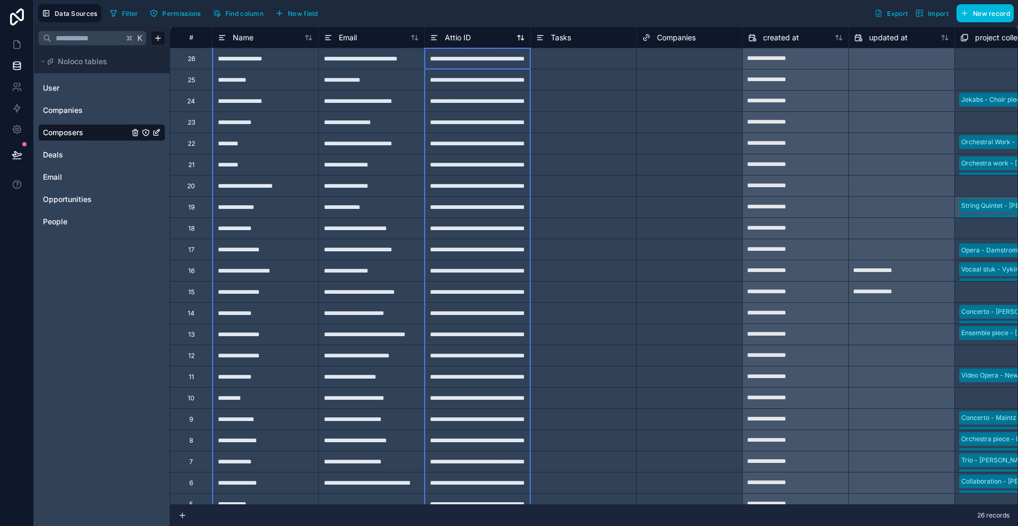
click at [476, 40] on div "Attio ID" at bounding box center [477, 37] width 95 height 13
click at [476, 39] on div "Attio ID" at bounding box center [477, 37] width 95 height 13
click at [475, 38] on div "Attio ID" at bounding box center [477, 37] width 95 height 13
click at [474, 38] on div "Attio ID" at bounding box center [477, 37] width 95 height 13
click at [473, 7] on div "Filter Permissions Find column New field Export Import New record" at bounding box center [560, 13] width 909 height 18
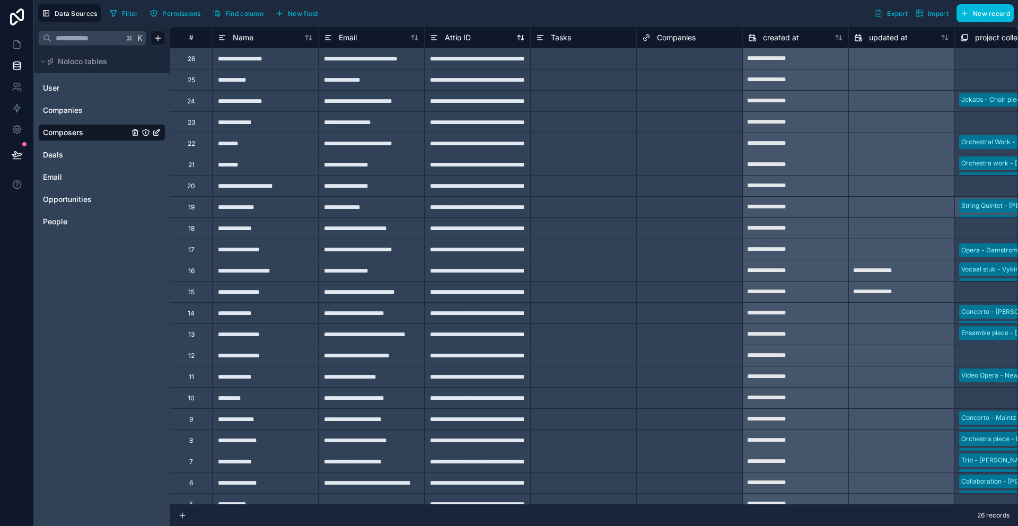
click at [456, 35] on span "Attio ID" at bounding box center [458, 37] width 26 height 11
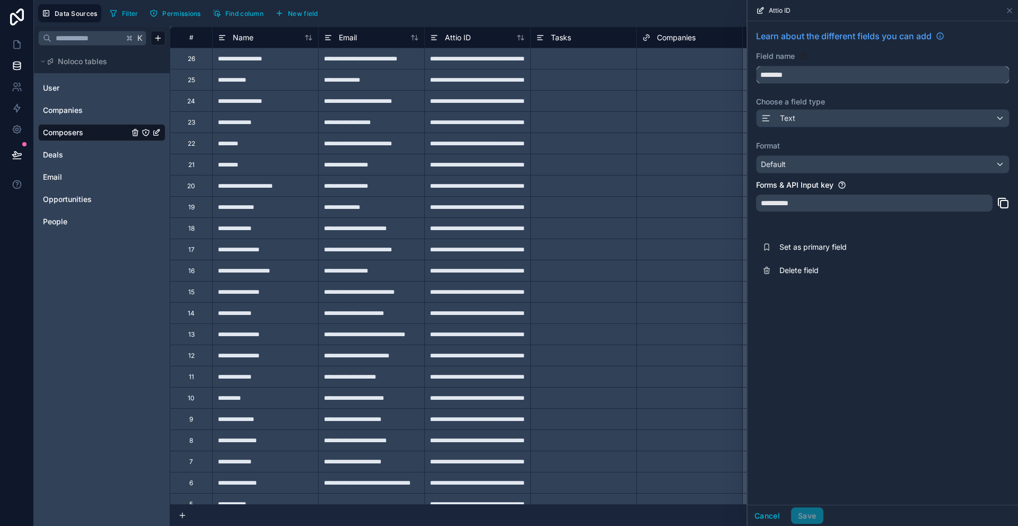
drag, startPoint x: 853, startPoint y: 76, endPoint x: 684, endPoint y: 73, distance: 169.3
click at [684, 73] on div "**********" at bounding box center [526, 263] width 985 height 526
paste input "*********"
type input "**********"
click at [809, 520] on button "Save" at bounding box center [807, 516] width 32 height 17
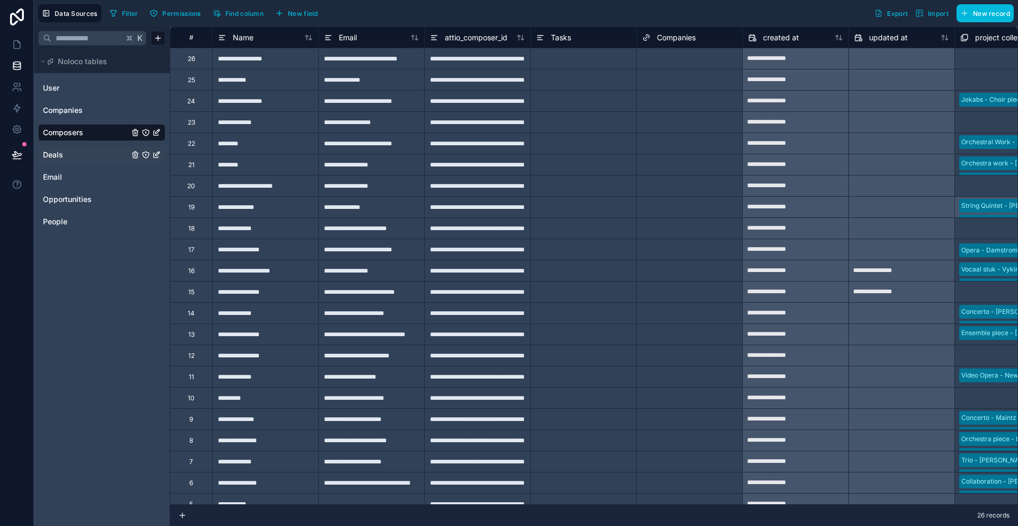
click at [67, 156] on link "Deals" at bounding box center [86, 155] width 86 height 11
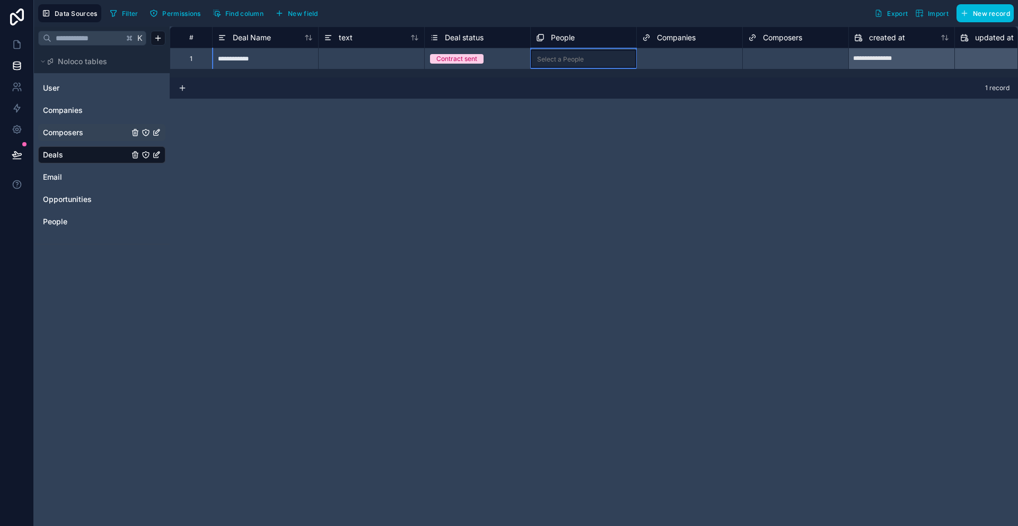
click at [564, 59] on div "Select a People" at bounding box center [560, 59] width 47 height 8
click at [300, 14] on span "New field" at bounding box center [303, 14] width 30 height 8
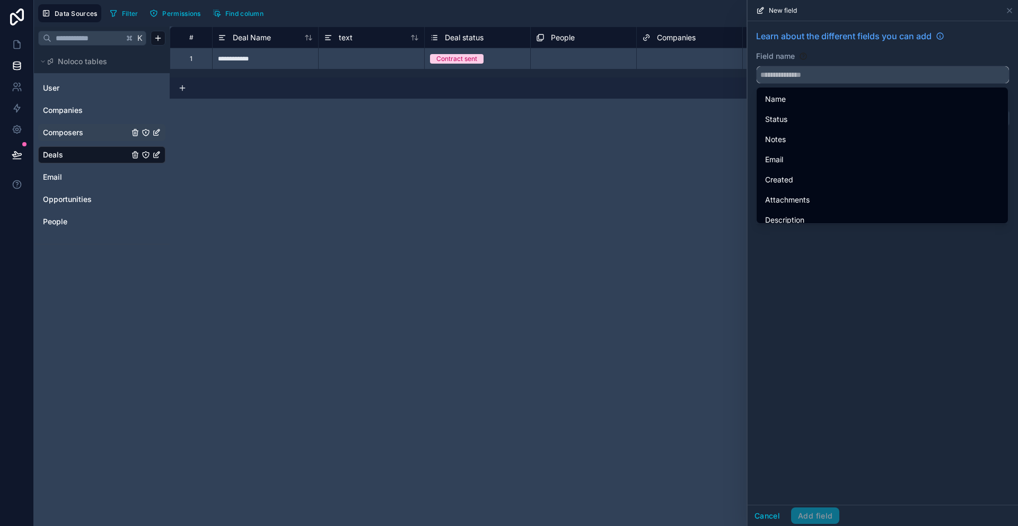
click at [828, 75] on input "text" at bounding box center [883, 74] width 252 height 17
paste input "**********"
type input "**********"
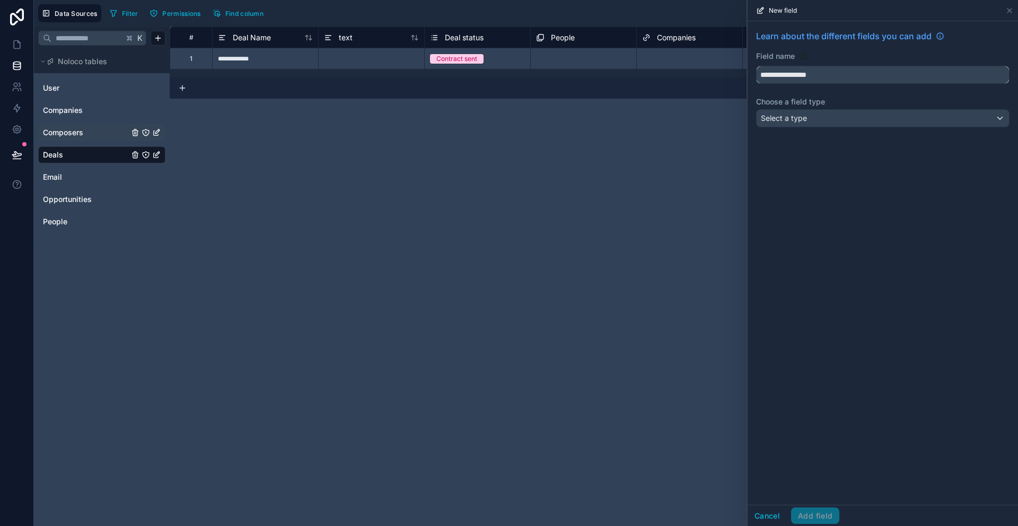
drag, startPoint x: 842, startPoint y: 72, endPoint x: 727, endPoint y: 67, distance: 114.7
click at [727, 67] on div "**********" at bounding box center [526, 263] width 985 height 526
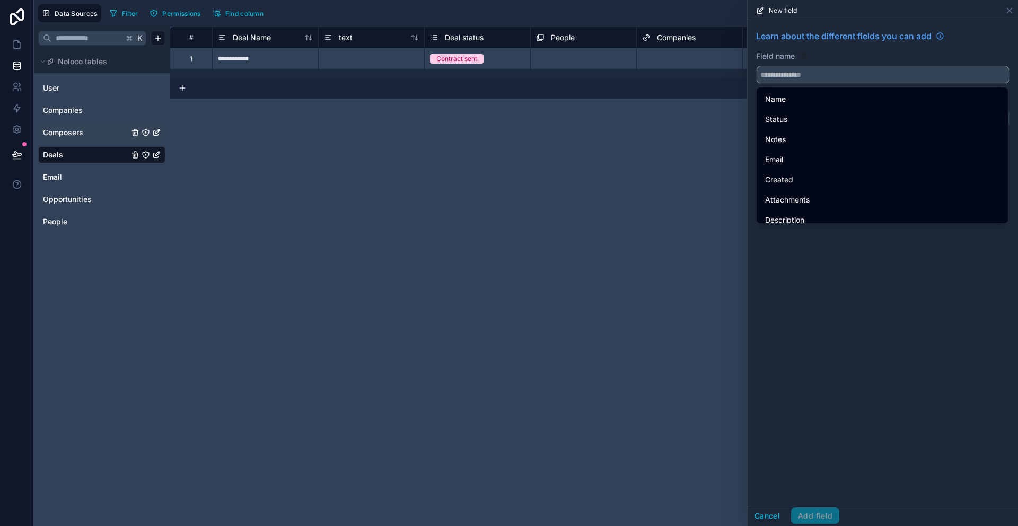
paste input "**********"
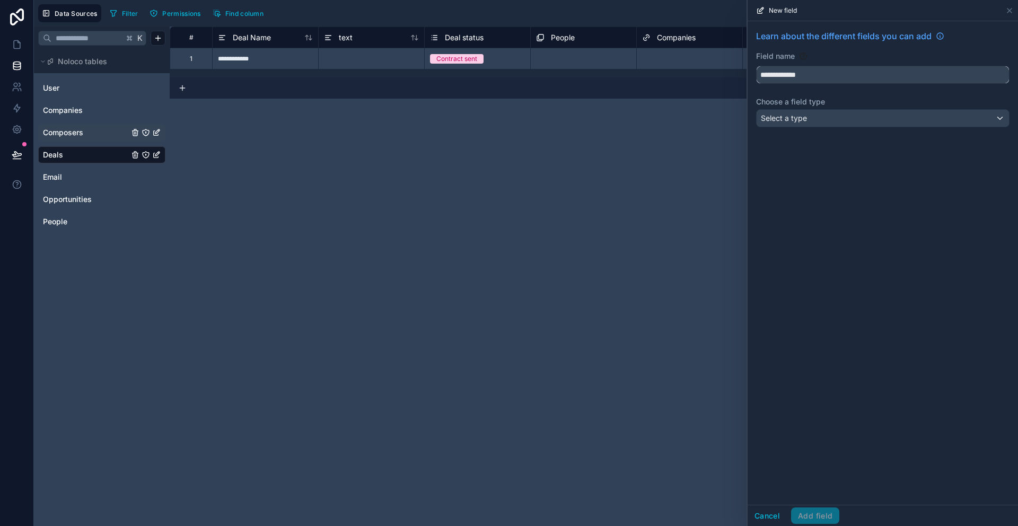
type input "**********"
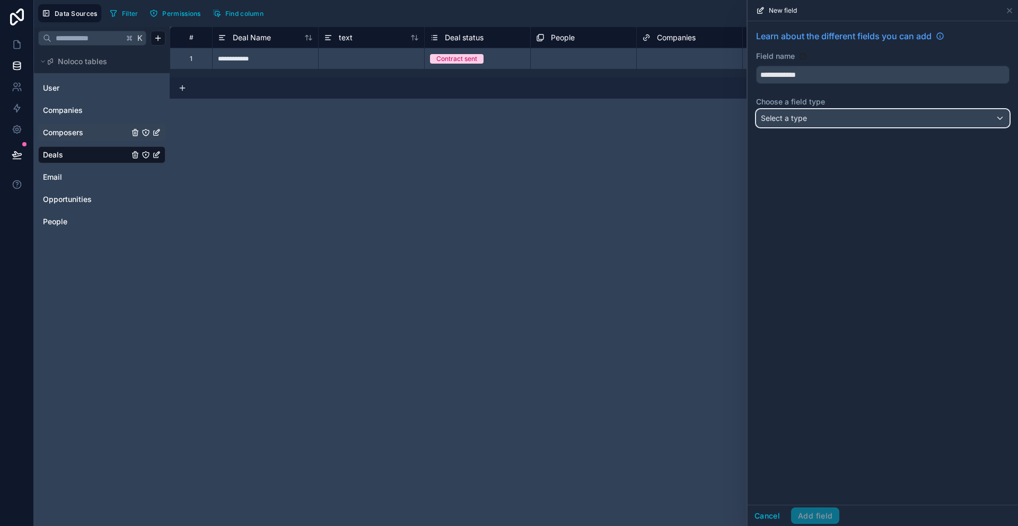
click at [800, 118] on span "Select a type" at bounding box center [784, 118] width 46 height 9
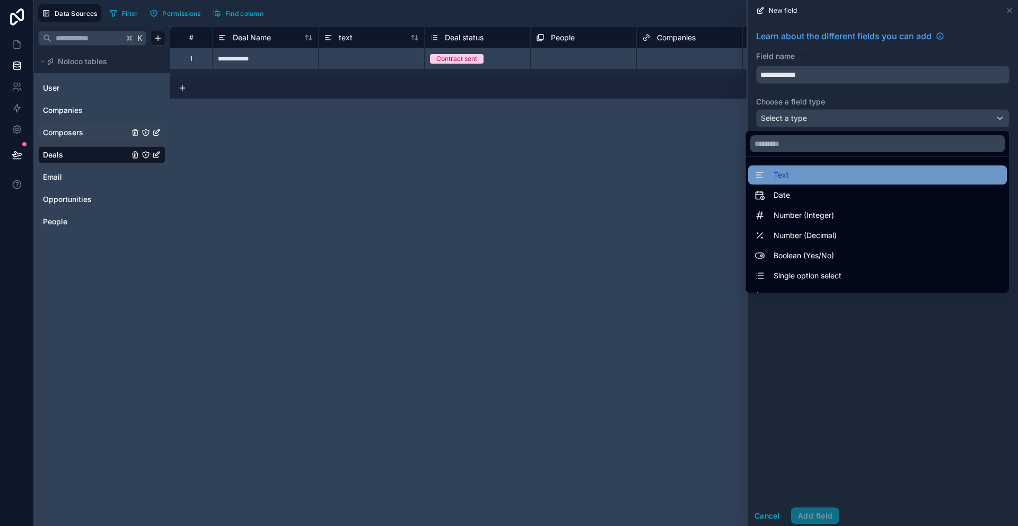
click at [803, 184] on div "Text" at bounding box center [877, 175] width 259 height 19
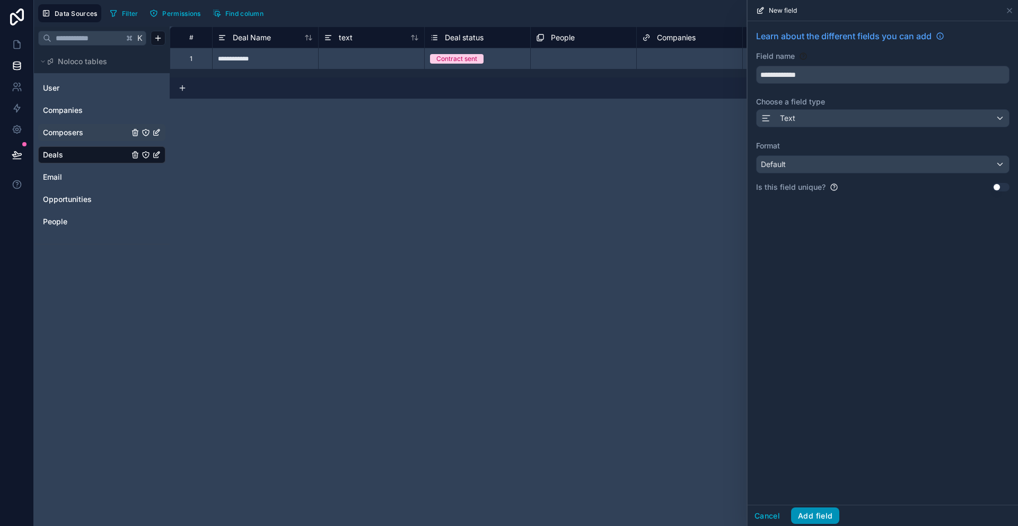
drag, startPoint x: 806, startPoint y: 503, endPoint x: 810, endPoint y: 515, distance: 12.2
click at [807, 503] on div "**********" at bounding box center [883, 263] width 271 height 484
click at [814, 517] on button "Add field" at bounding box center [815, 516] width 48 height 17
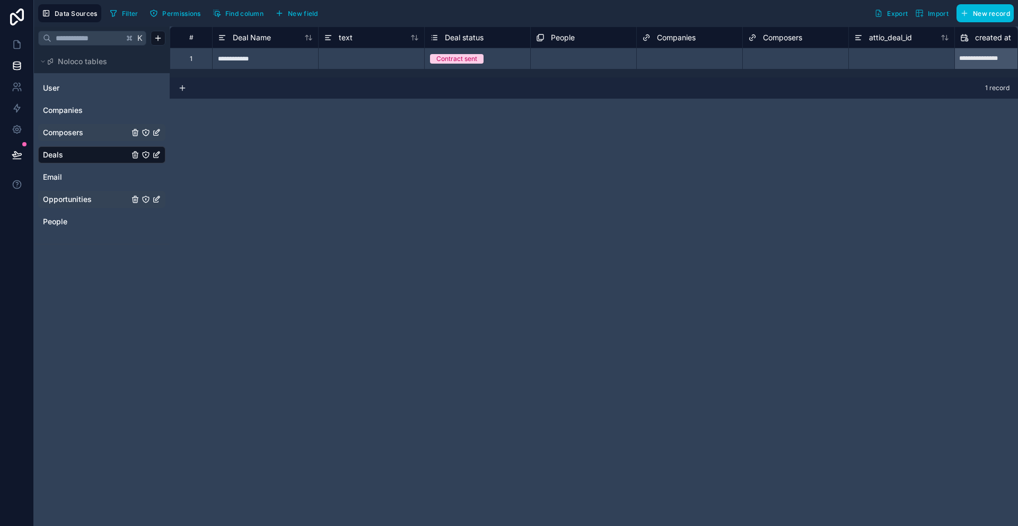
click at [102, 195] on link "Opportunities" at bounding box center [86, 199] width 86 height 11
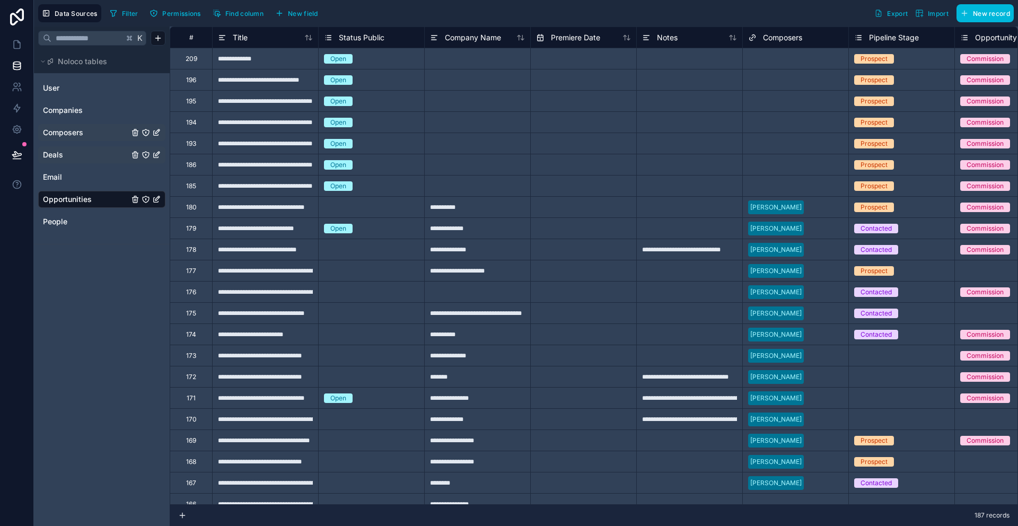
click at [482, 136] on div at bounding box center [477, 143] width 106 height 21
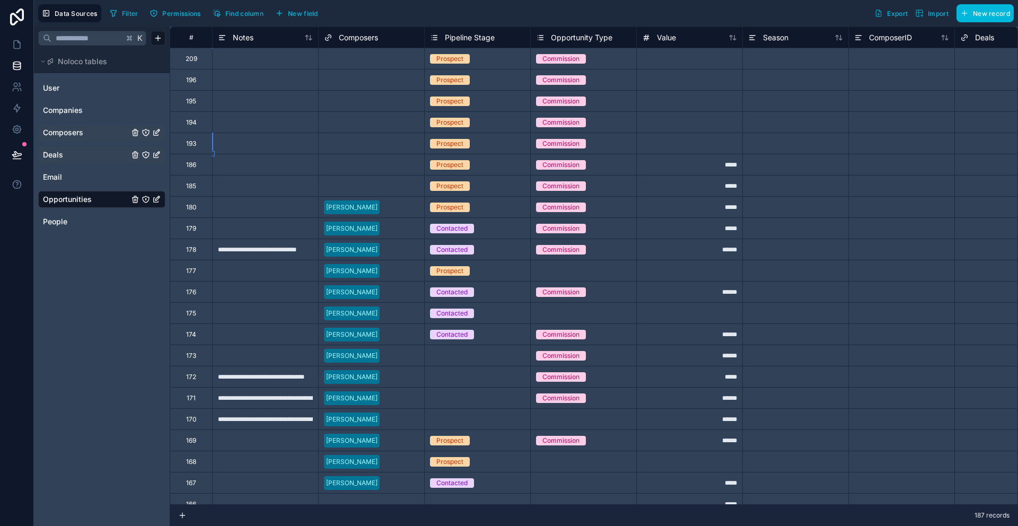
scroll to position [0, 318]
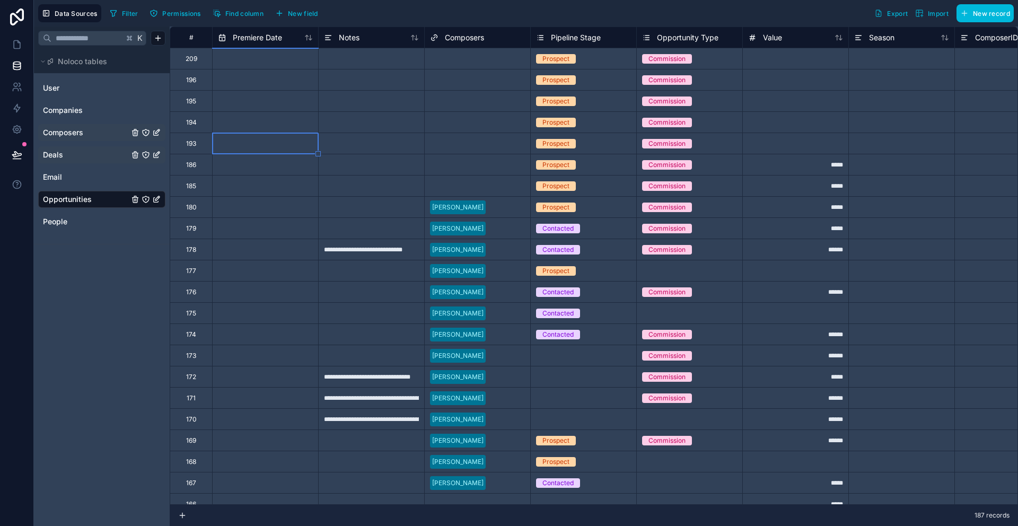
click at [304, 12] on span "New field" at bounding box center [303, 14] width 30 height 8
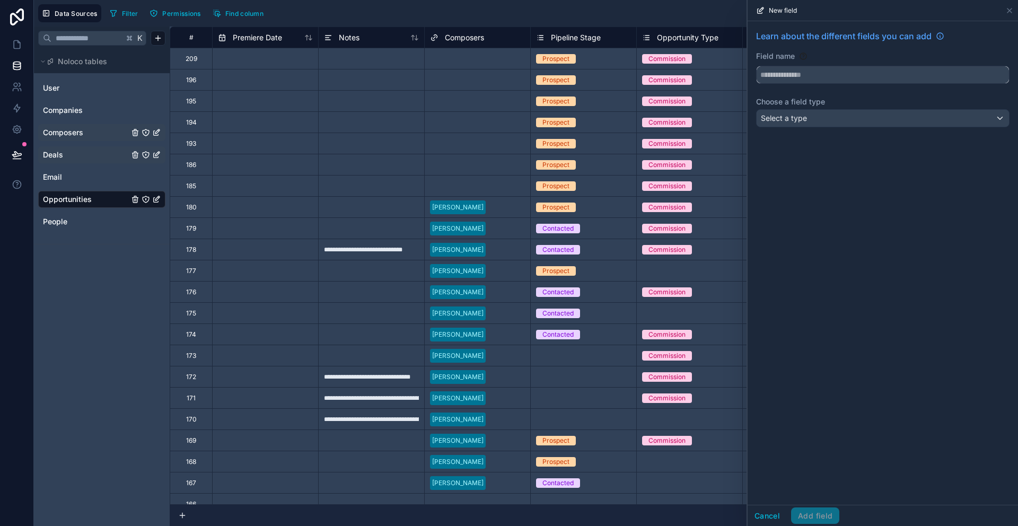
click at [807, 74] on input "text" at bounding box center [883, 74] width 252 height 17
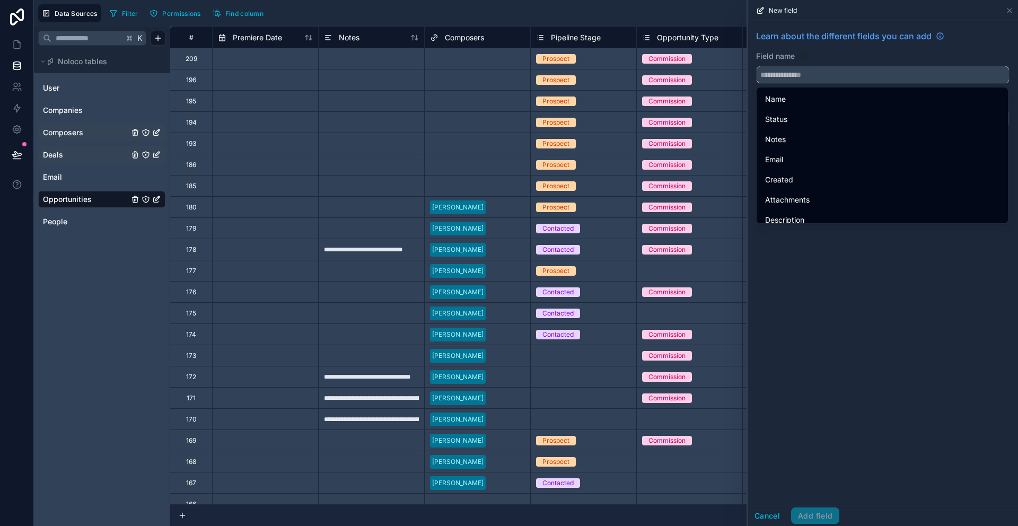
paste input "**********"
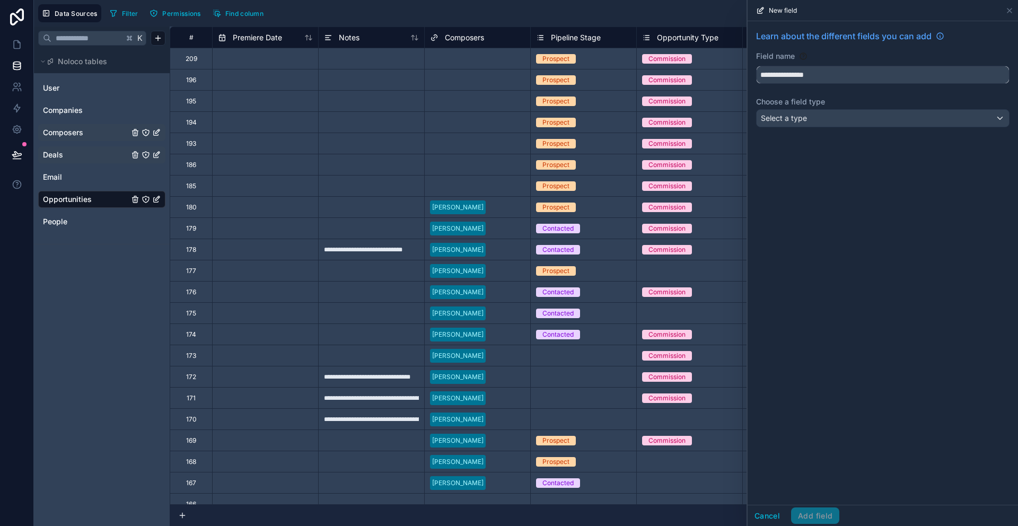
type input "**********"
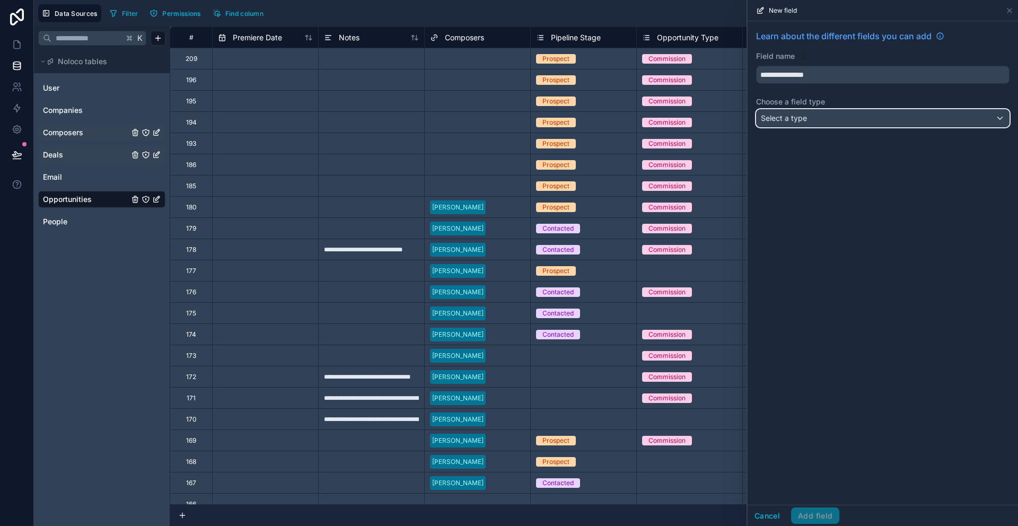
click at [839, 121] on div "Select a type" at bounding box center [883, 118] width 252 height 17
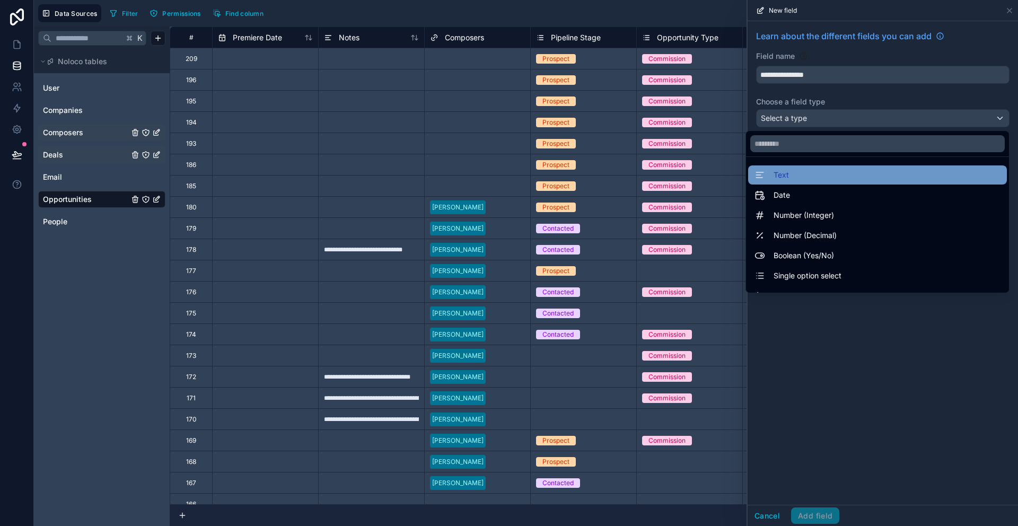
click at [826, 169] on div "Text" at bounding box center [878, 175] width 246 height 13
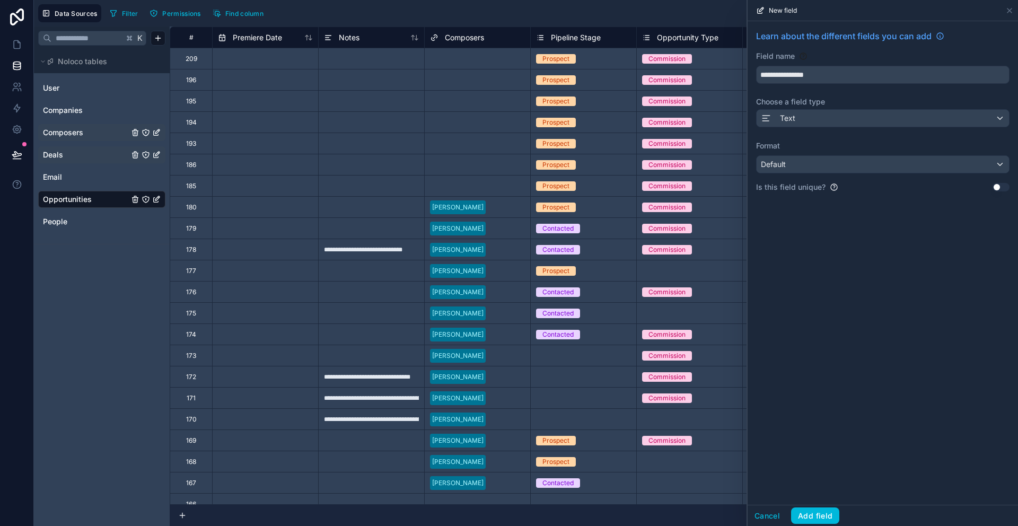
click at [850, 459] on div "**********" at bounding box center [883, 263] width 271 height 484
click at [828, 520] on button "Add field" at bounding box center [815, 516] width 48 height 17
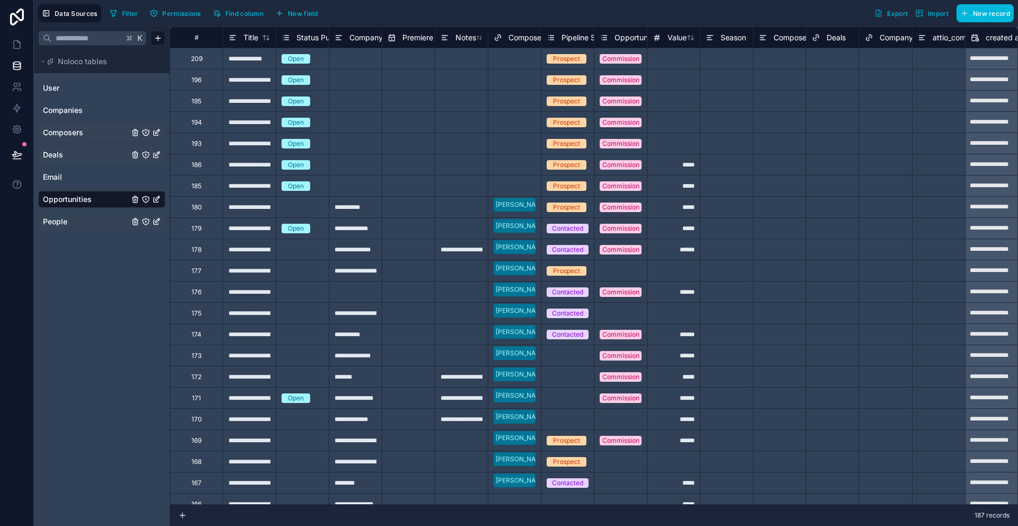
click at [80, 227] on div "People" at bounding box center [101, 221] width 127 height 17
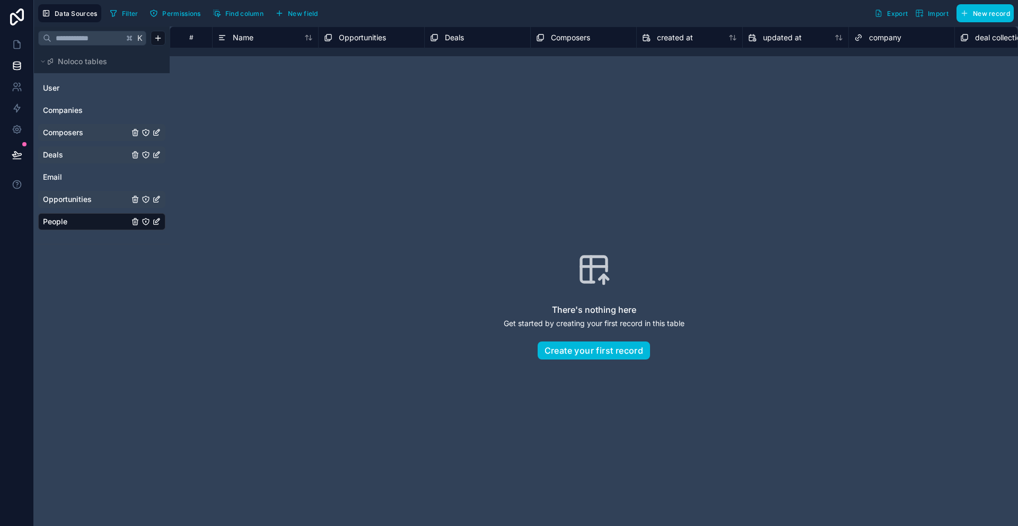
click at [589, 40] on span "Composers" at bounding box center [570, 37] width 39 height 11
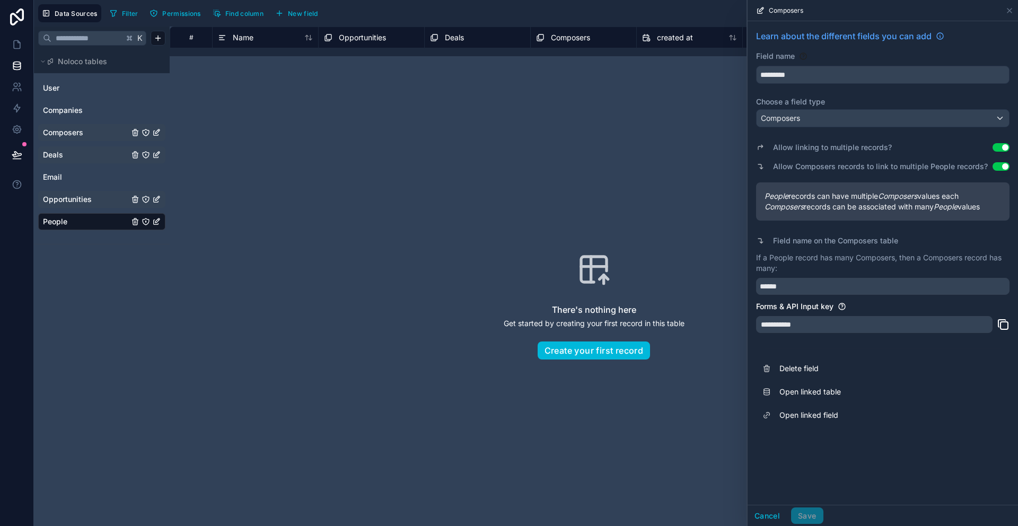
click at [587, 69] on div "There's nothing here Get started by creating your first record in this table Cr…" at bounding box center [594, 306] width 849 height 500
click at [554, 139] on div "There's nothing here Get started by creating your first record in this table Cr…" at bounding box center [594, 306] width 781 height 432
click at [764, 513] on button "Cancel" at bounding box center [767, 516] width 39 height 17
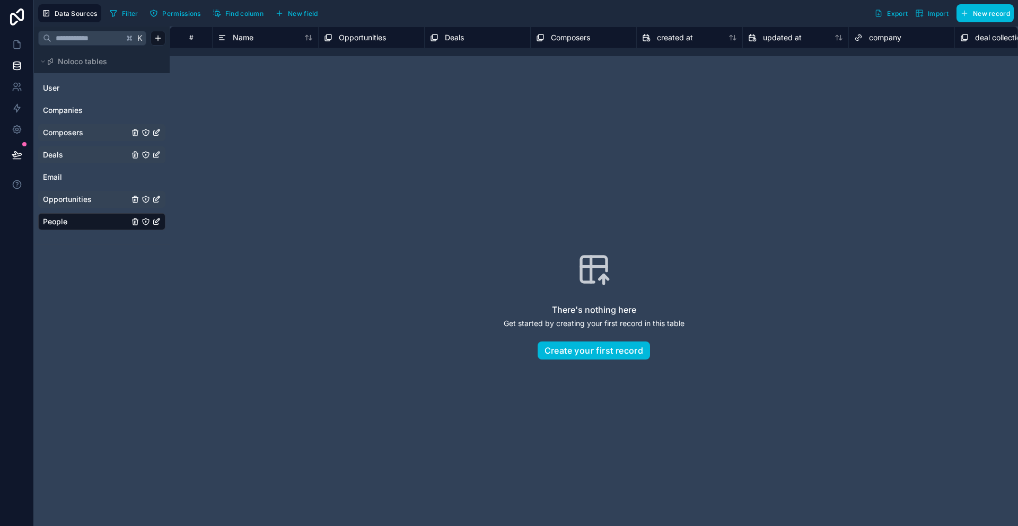
click at [312, 12] on span "New field" at bounding box center [303, 14] width 30 height 8
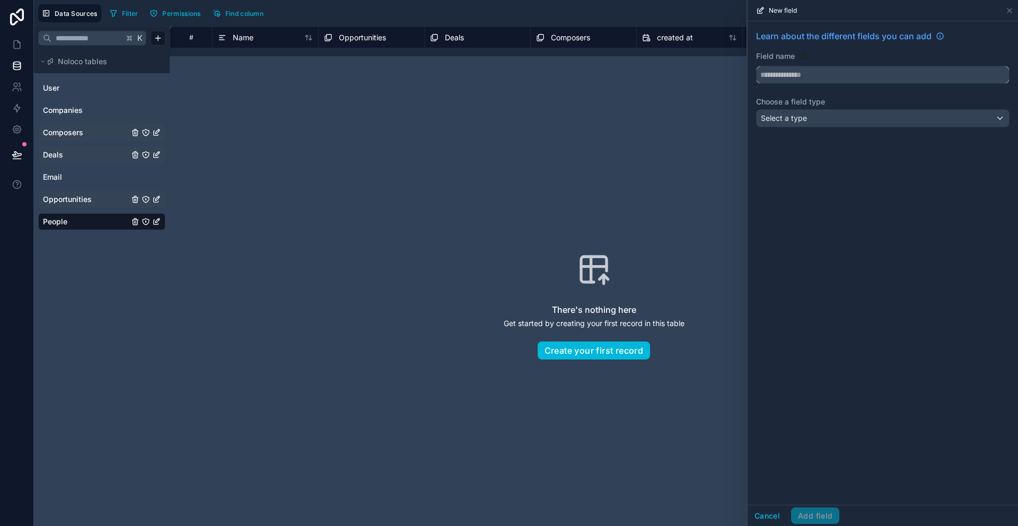
click at [860, 76] on input "text" at bounding box center [883, 74] width 252 height 17
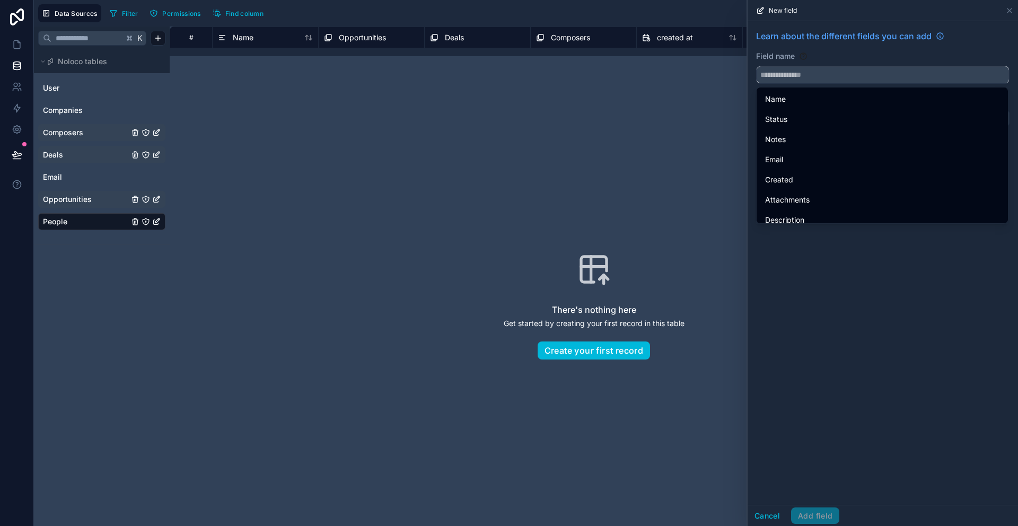
paste input "**********"
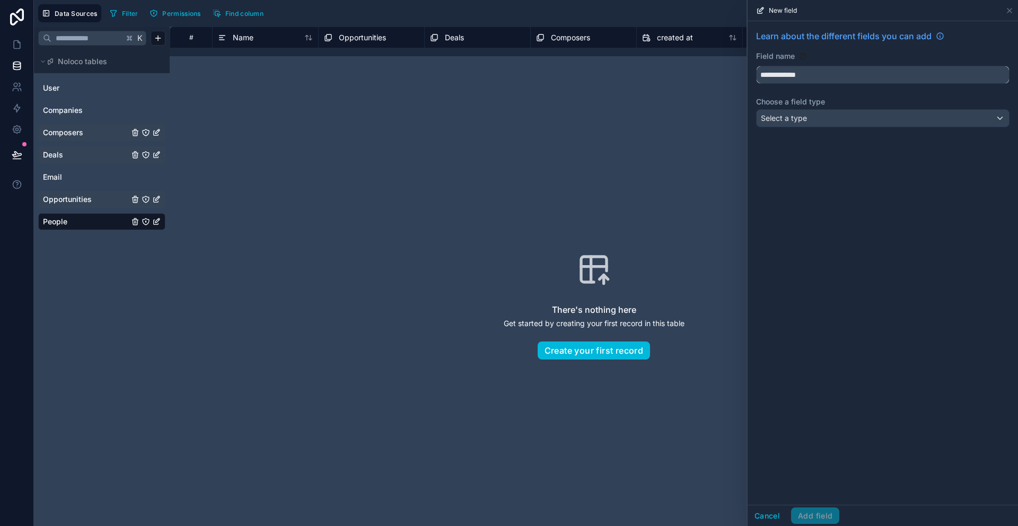
click at [794, 74] on input "**********" at bounding box center [883, 74] width 252 height 17
type input "**********"
drag, startPoint x: 776, startPoint y: 294, endPoint x: 820, endPoint y: 153, distance: 148.0
click at [776, 293] on div "**********" at bounding box center [883, 263] width 271 height 484
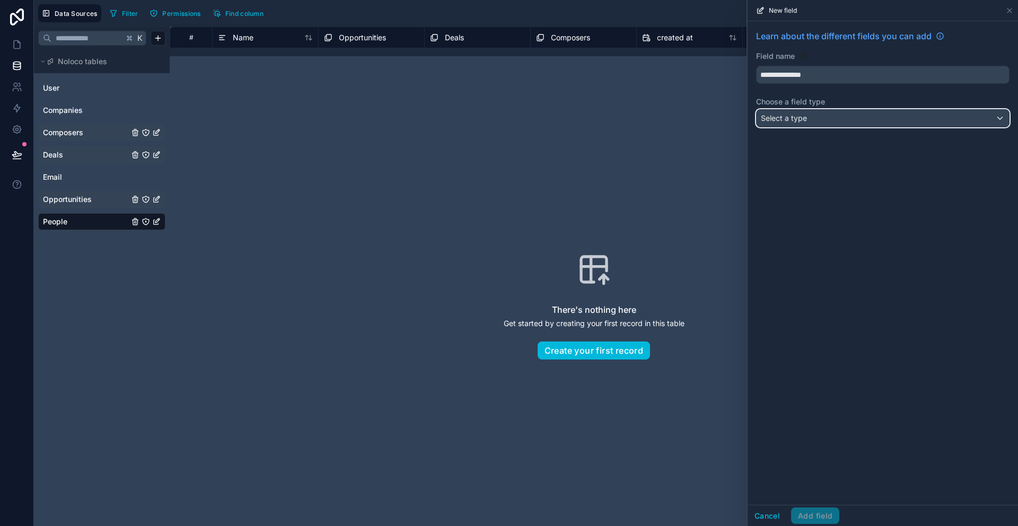
click at [840, 117] on div "Select a type" at bounding box center [883, 118] width 252 height 17
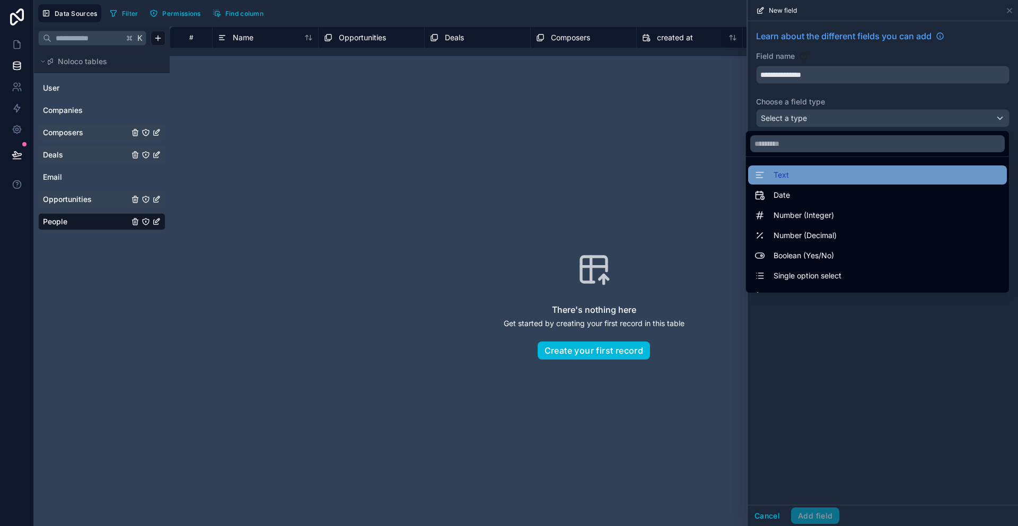
click at [832, 178] on div "Text" at bounding box center [878, 175] width 246 height 13
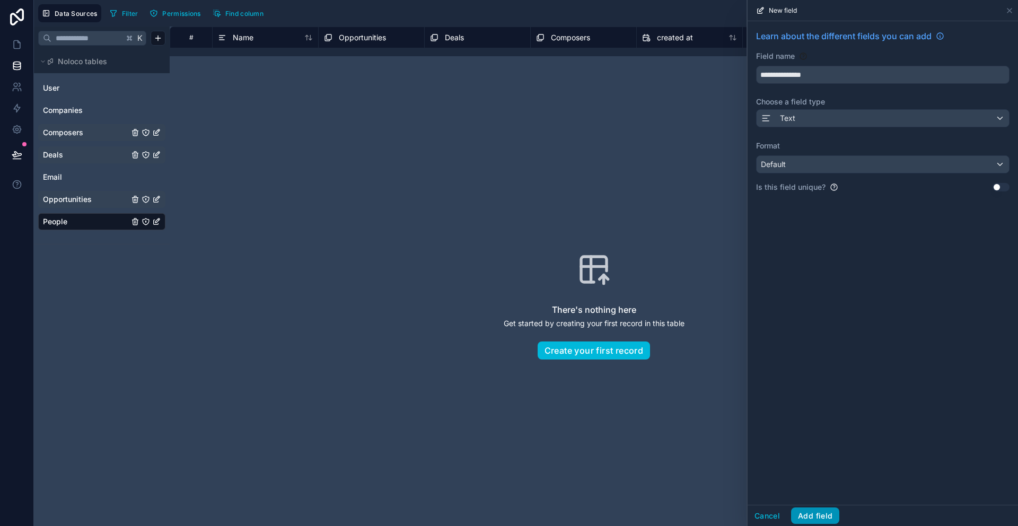
click at [814, 513] on button "Add field" at bounding box center [815, 516] width 48 height 17
